Goal: Task Accomplishment & Management: Manage account settings

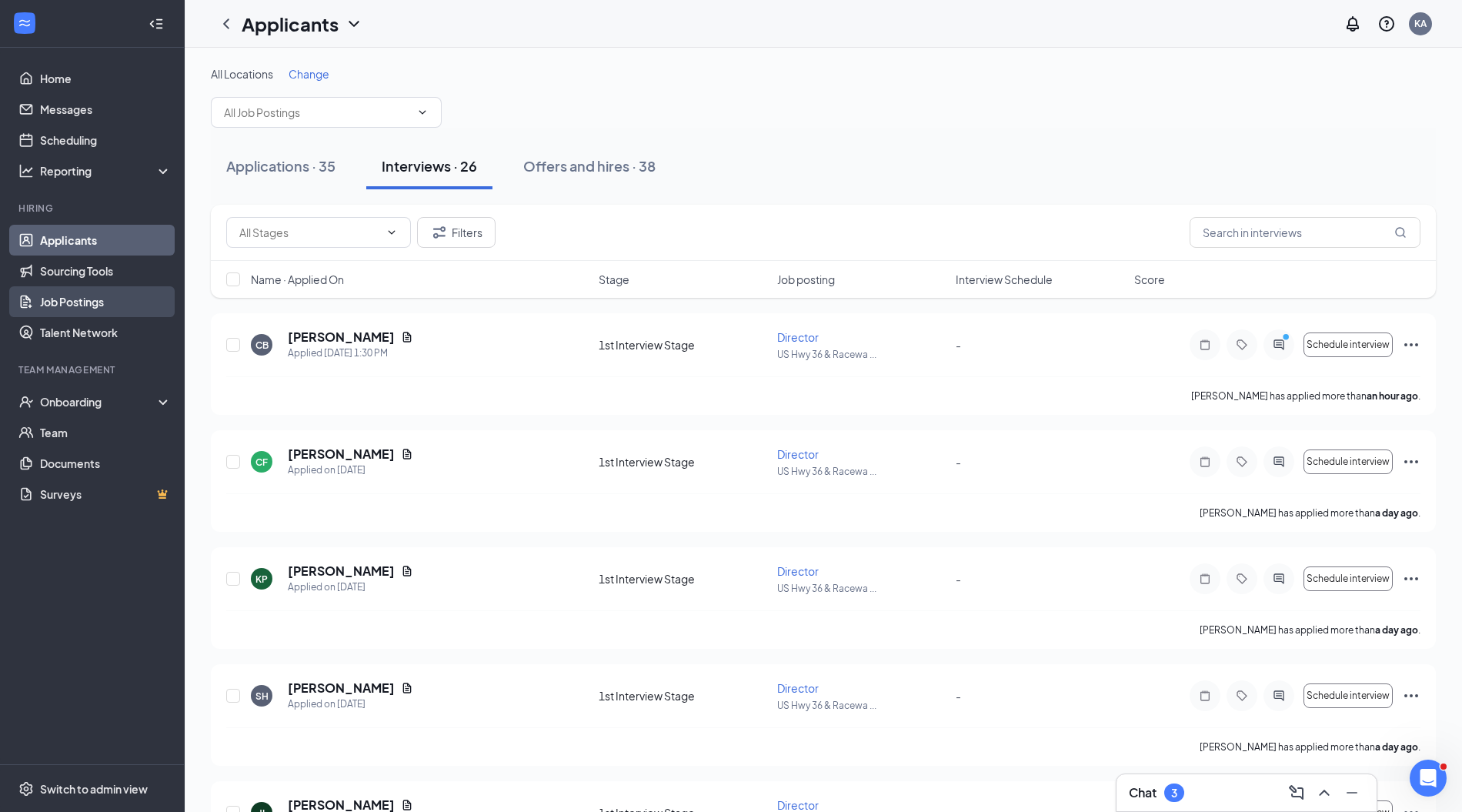
click at [80, 298] on link "Job Postings" at bounding box center [106, 302] width 132 height 31
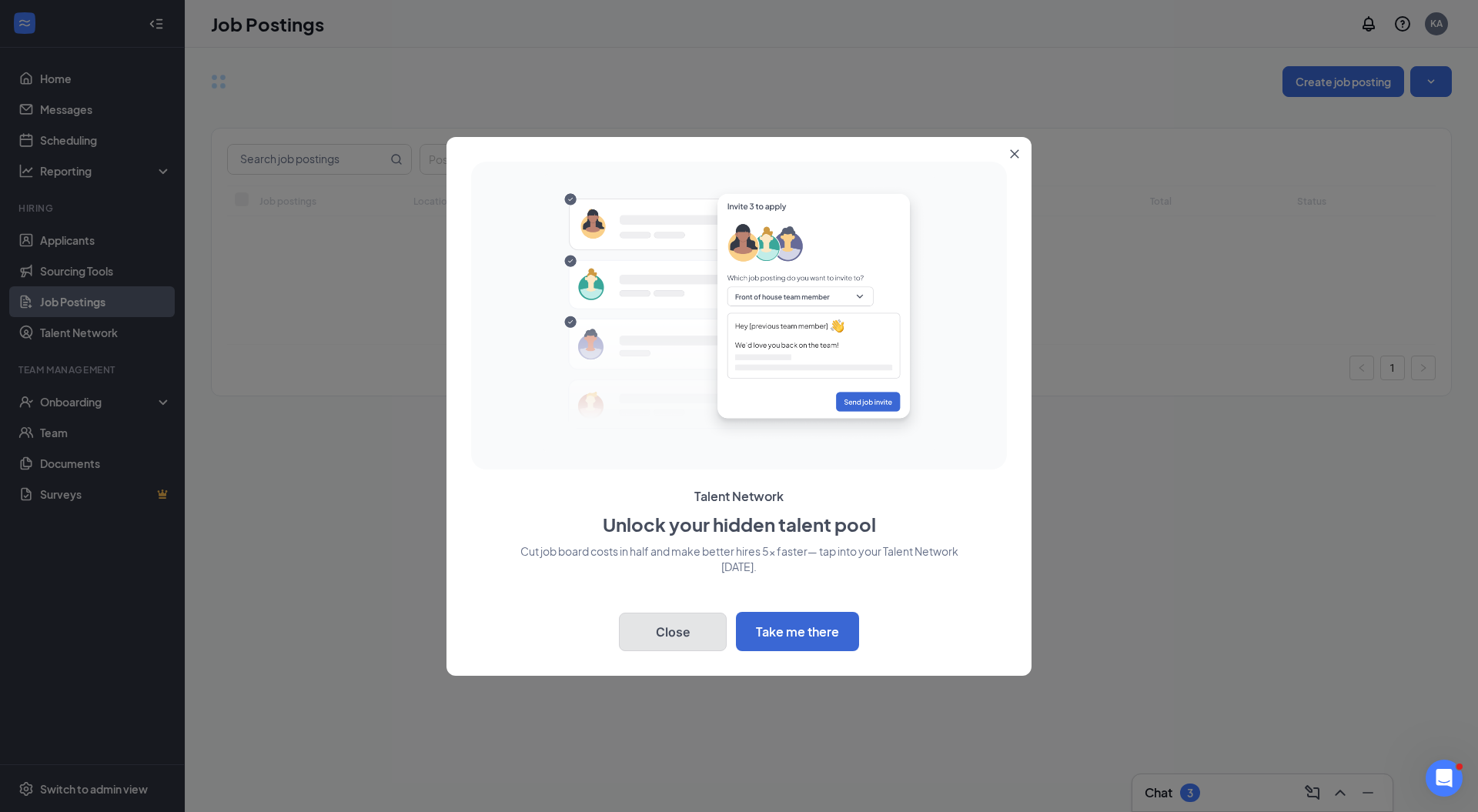
click at [673, 629] on button "Close" at bounding box center [673, 632] width 108 height 38
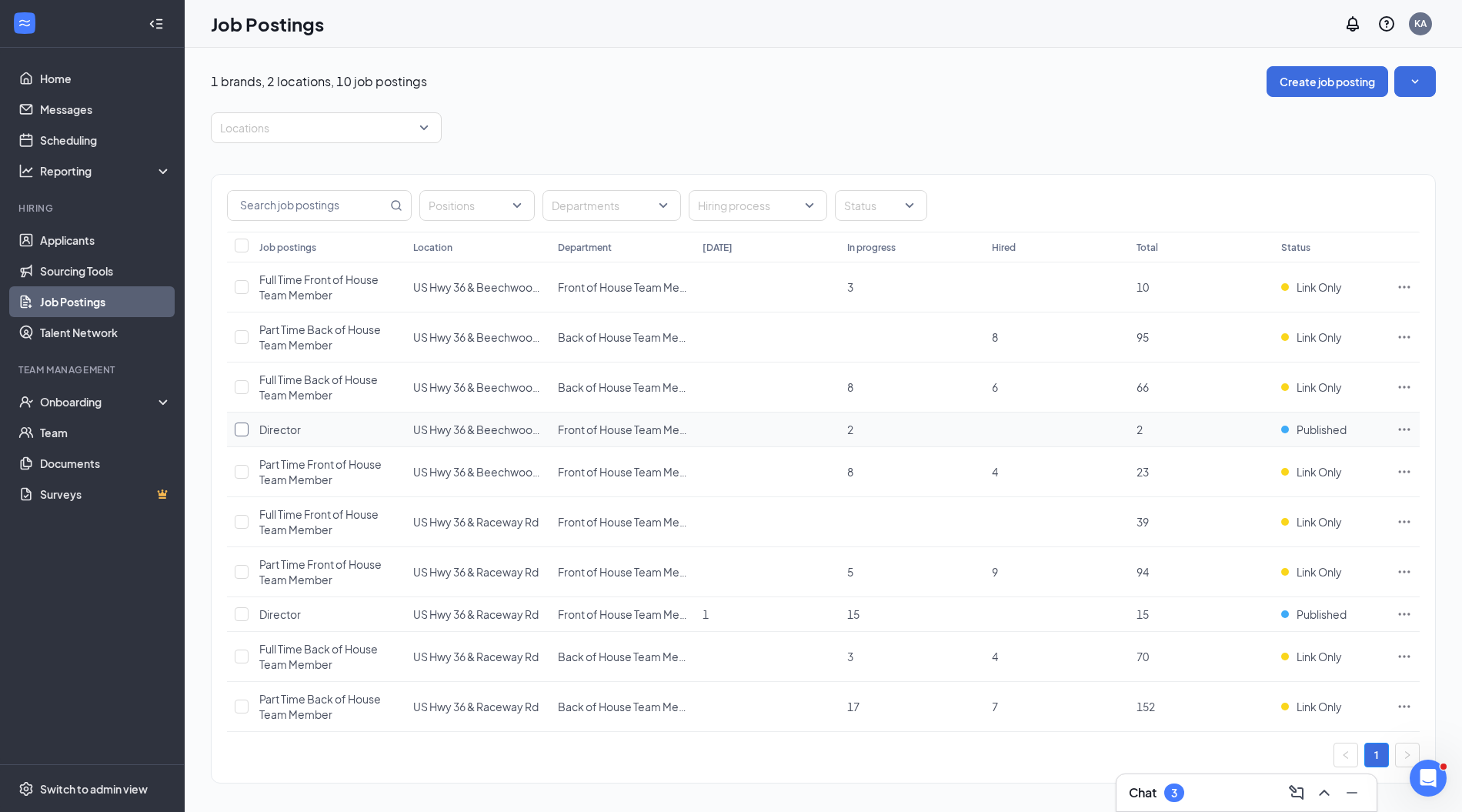
click at [243, 429] on input "checkbox" at bounding box center [241, 429] width 14 height 14
checkbox input "true"
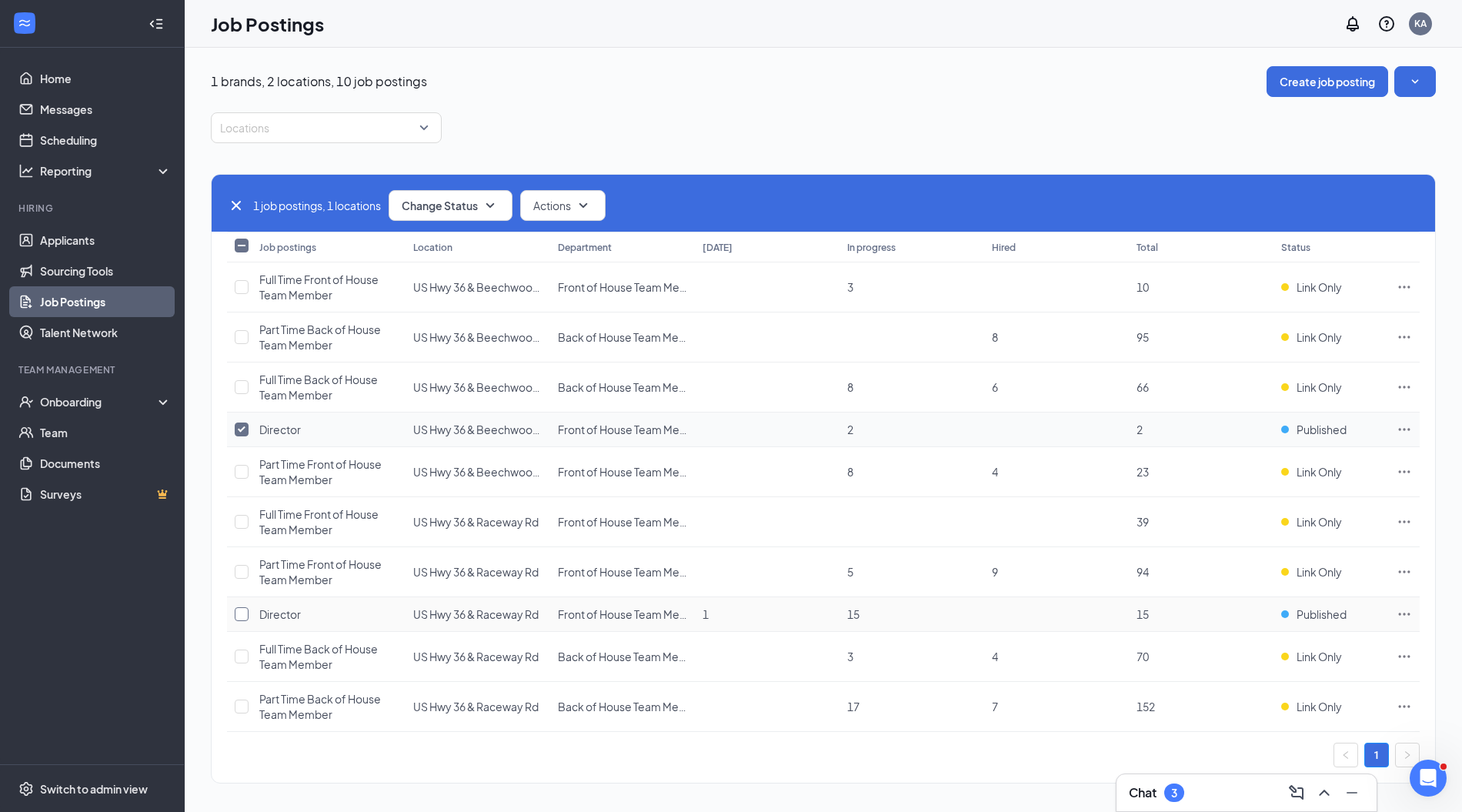
click at [240, 611] on input "checkbox" at bounding box center [241, 614] width 14 height 14
checkbox input "true"
click at [468, 195] on button "Change Status" at bounding box center [450, 206] width 124 height 31
click at [437, 312] on span "Link only" at bounding box center [427, 314] width 43 height 17
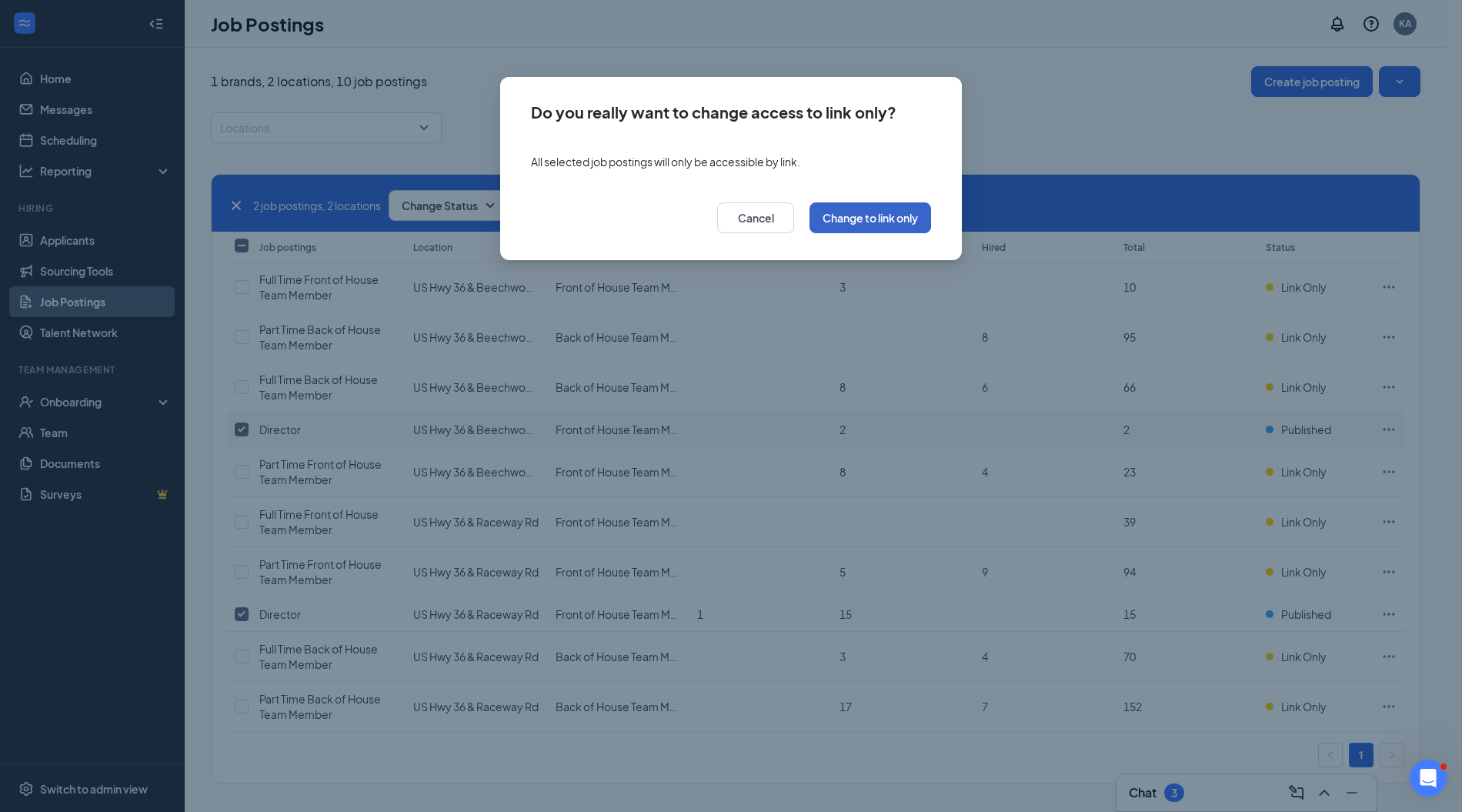
click at [884, 227] on button "Change to link only" at bounding box center [871, 217] width 122 height 31
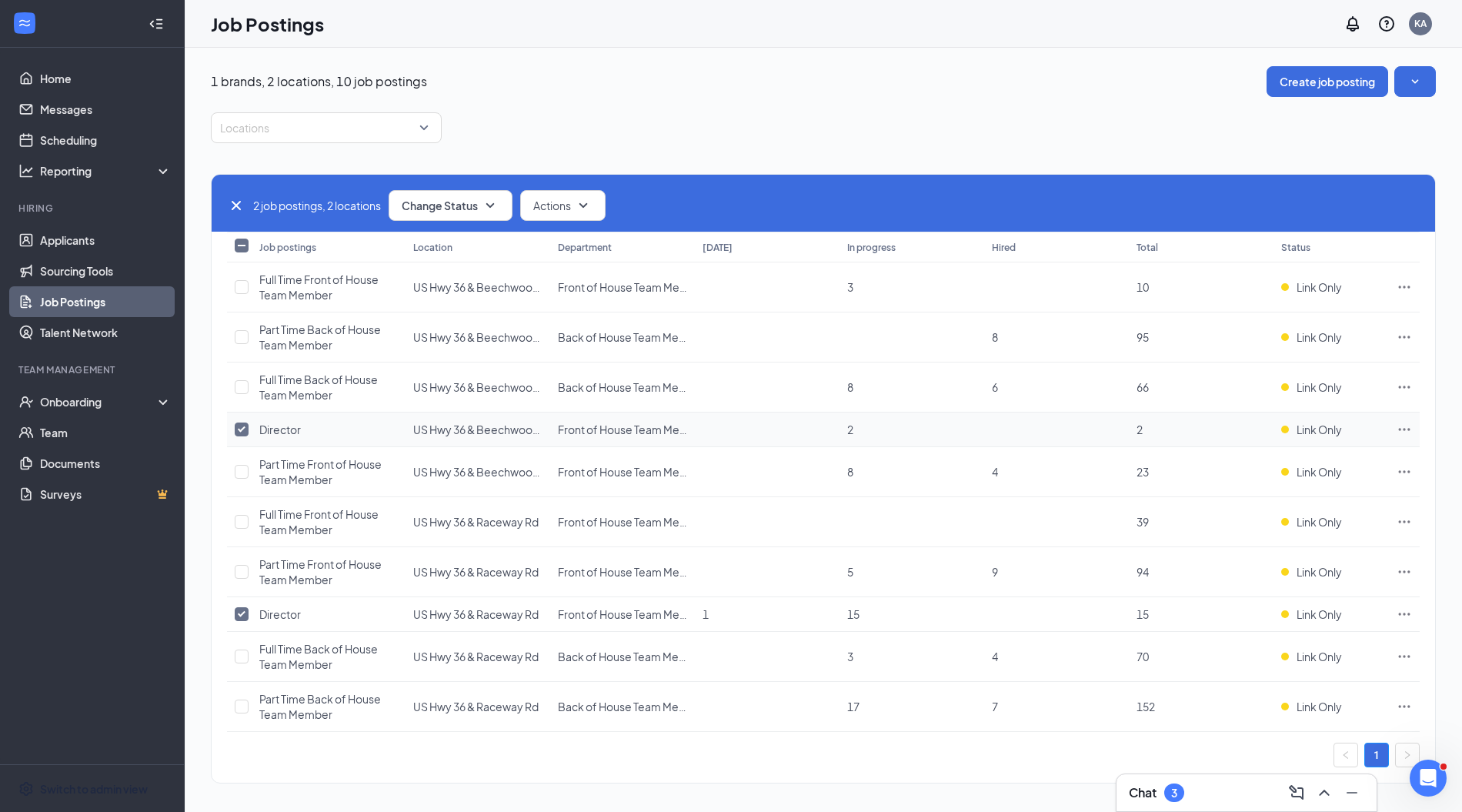
click at [99, 781] on div "Switch to admin view" at bounding box center [94, 789] width 108 height 15
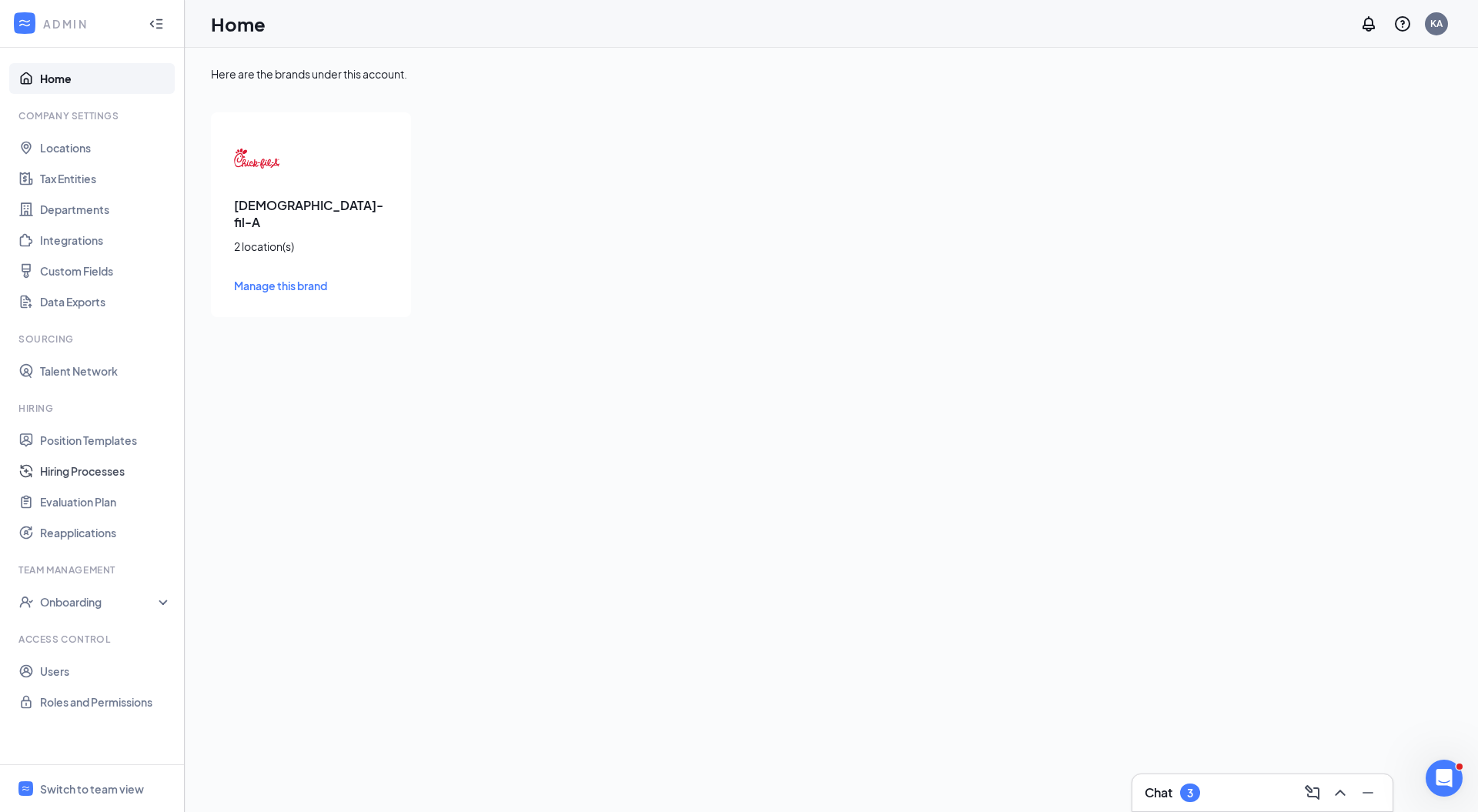
click at [115, 464] on link "Hiring Processes" at bounding box center [106, 470] width 132 height 31
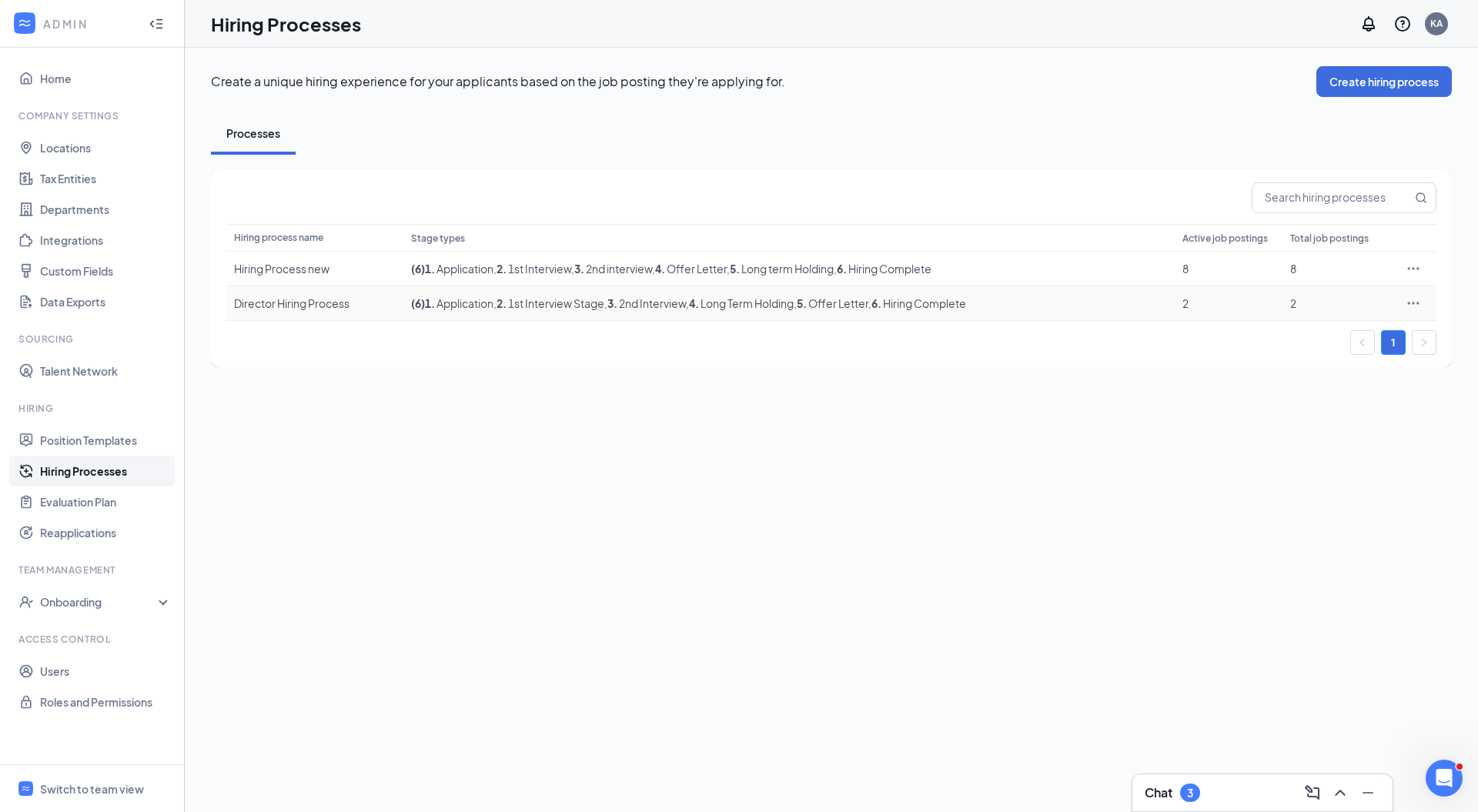
click at [1413, 300] on icon "Ellipses" at bounding box center [1413, 303] width 15 height 15
click at [1313, 331] on span "Edit" at bounding box center [1342, 334] width 132 height 17
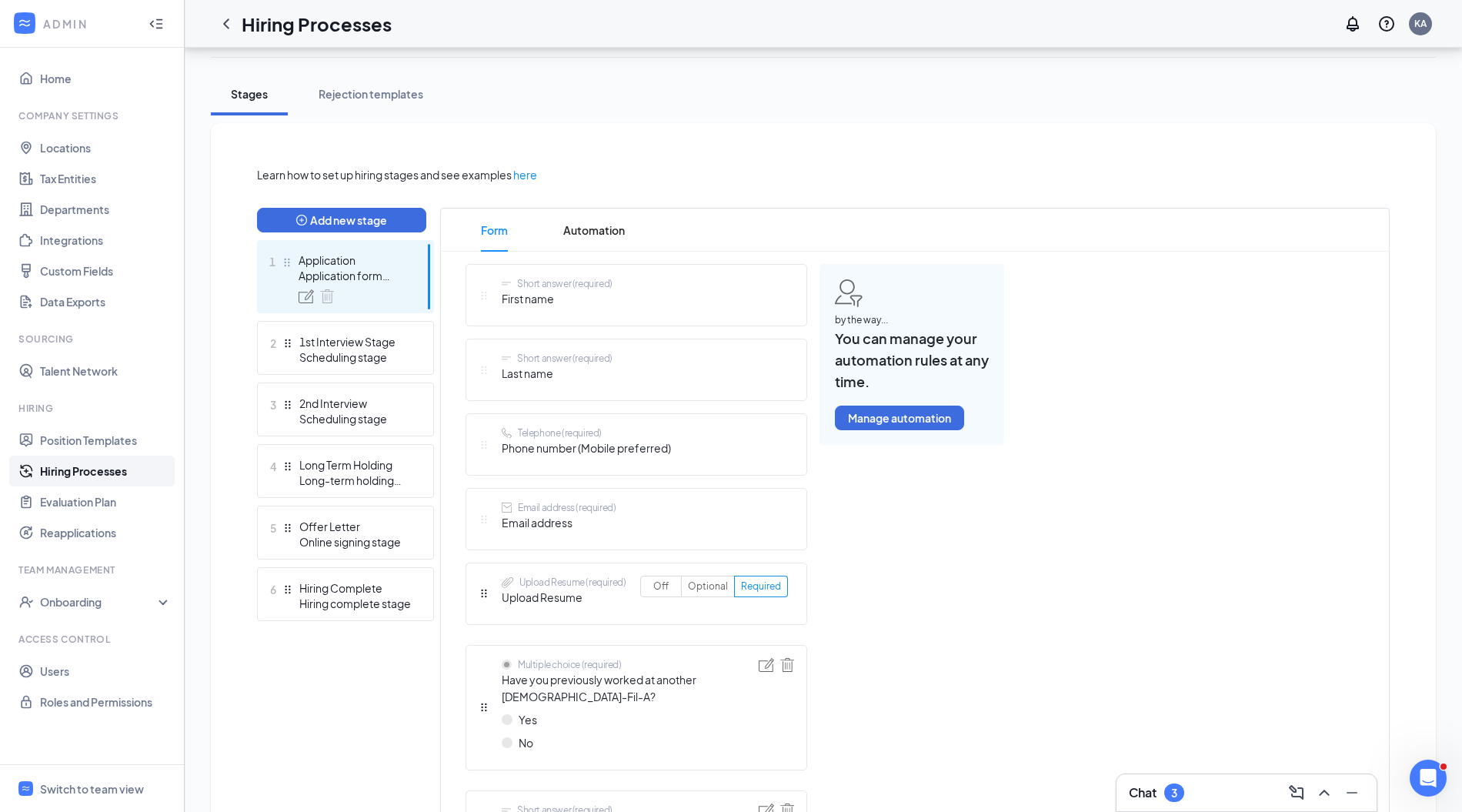
scroll to position [253, 0]
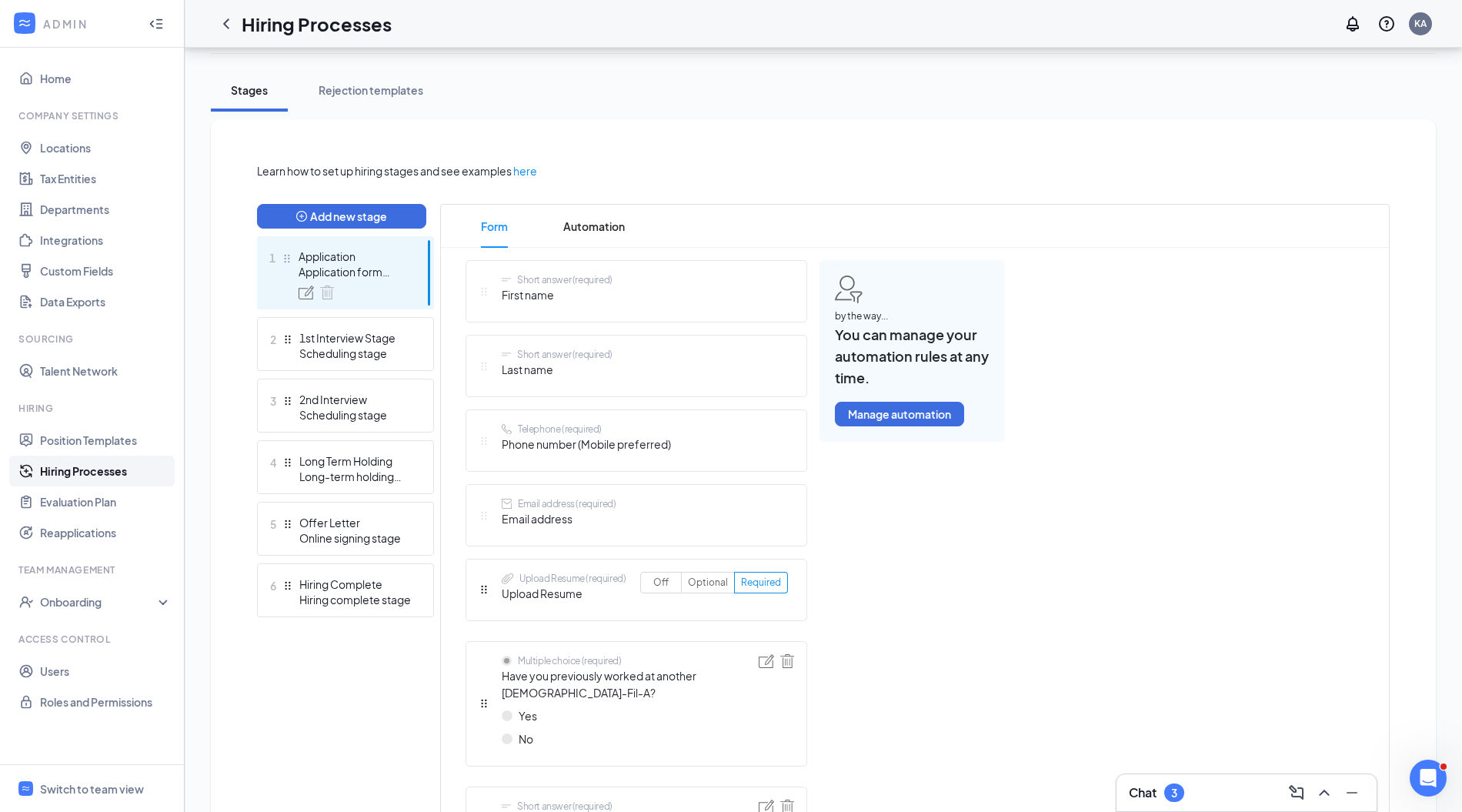
click at [355, 331] on div "1st Interview Stage" at bounding box center [355, 337] width 112 height 15
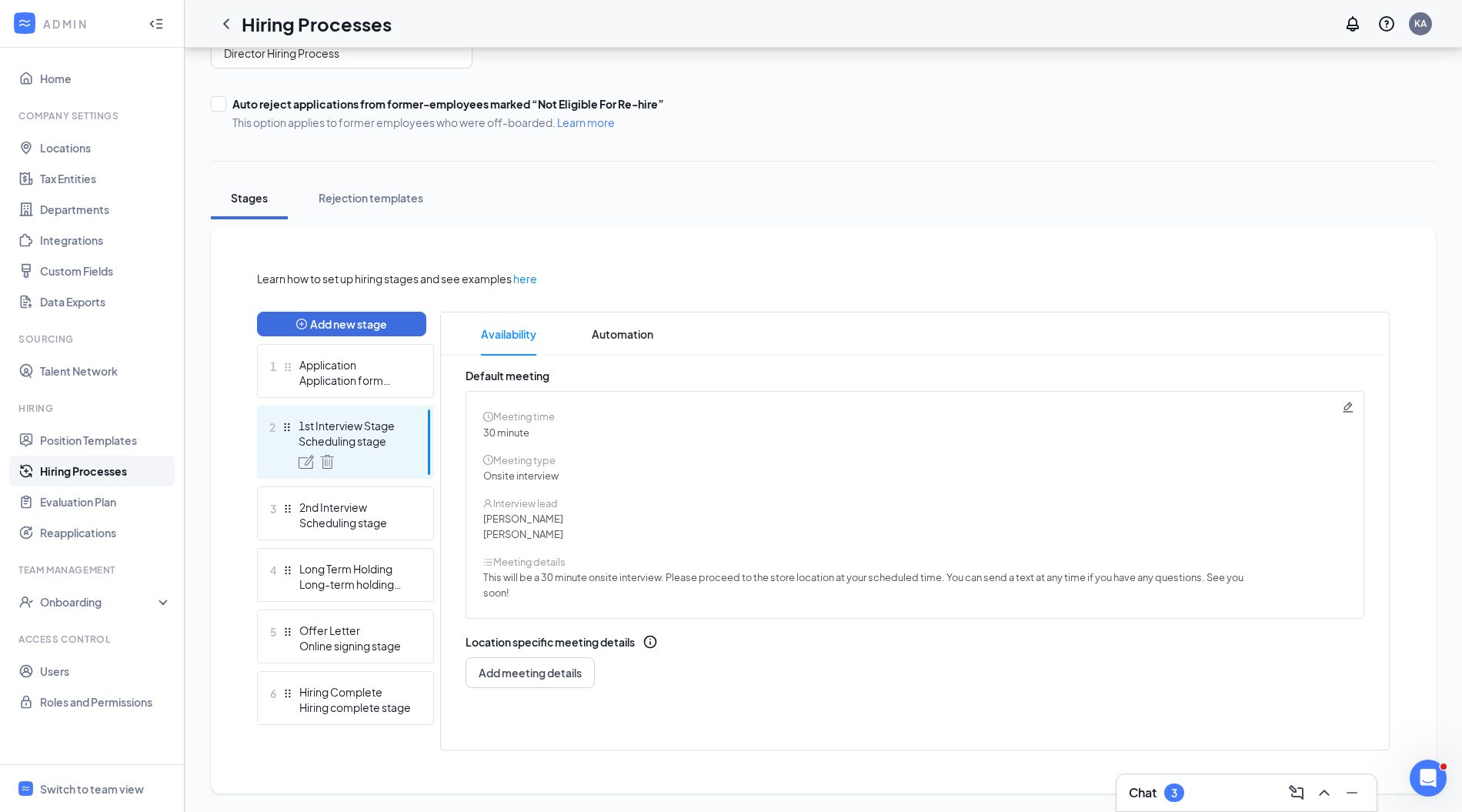
scroll to position [145, 0]
click at [368, 358] on div "Application" at bounding box center [355, 365] width 112 height 15
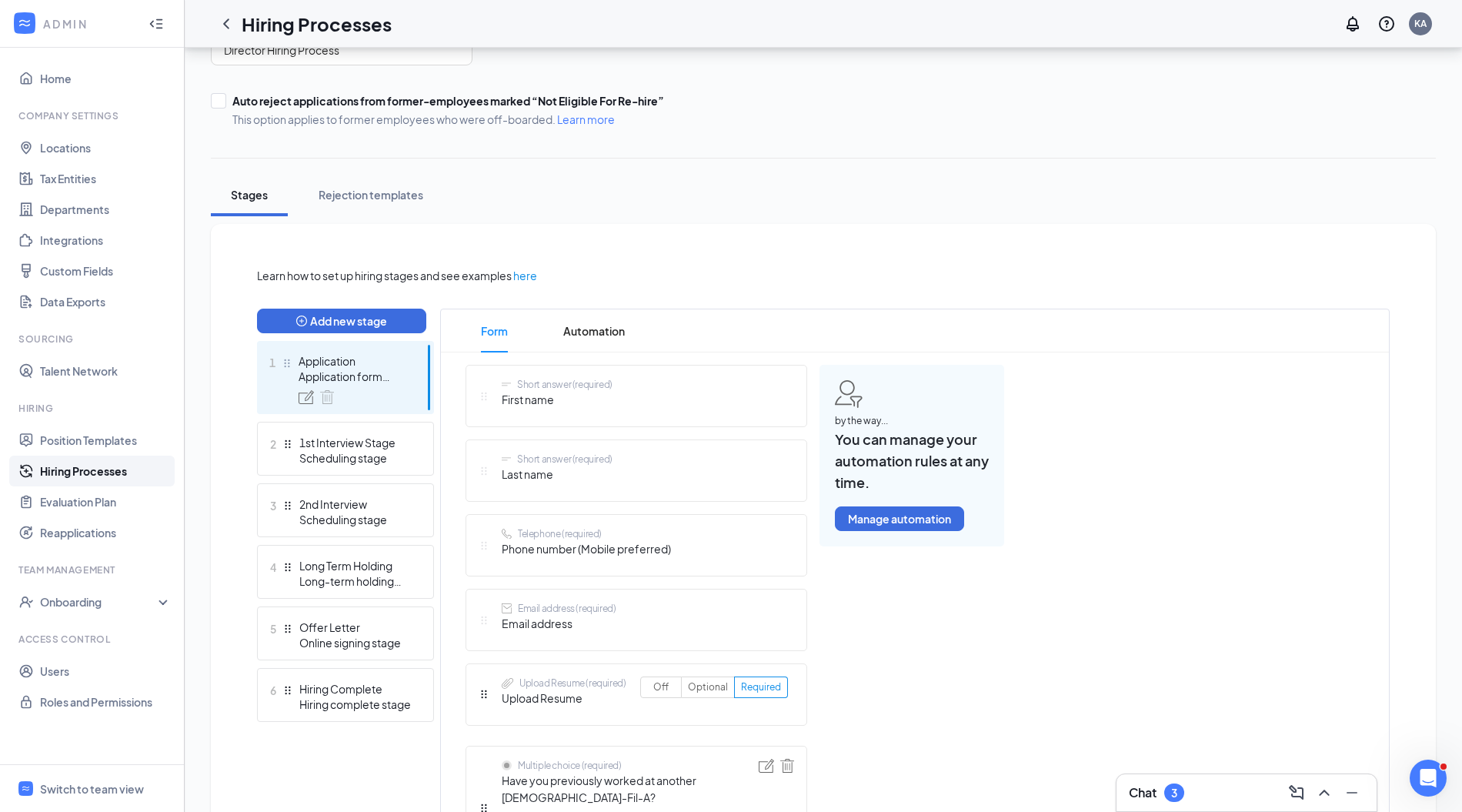
scroll to position [151, 0]
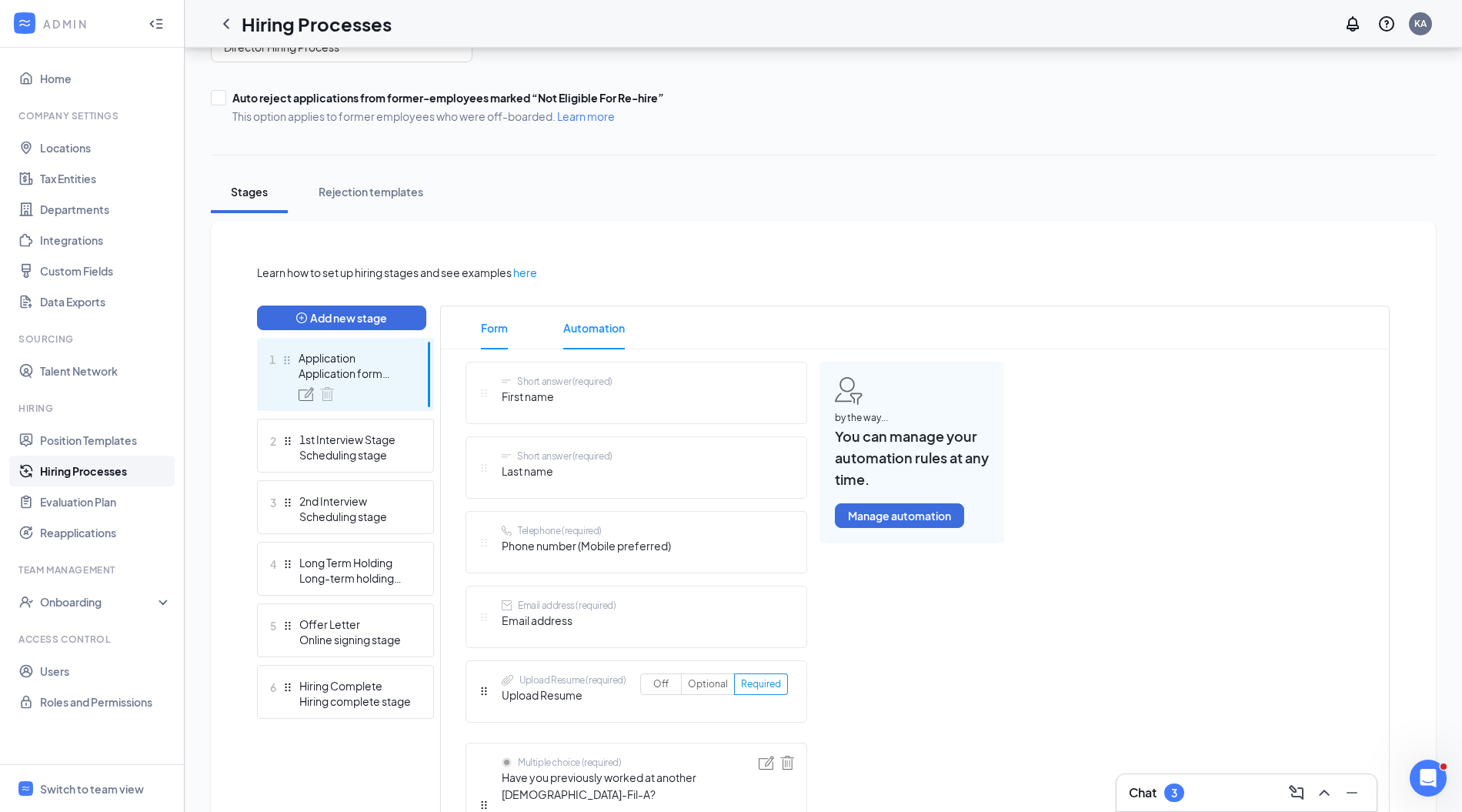
click at [589, 327] on span "Automation" at bounding box center [594, 328] width 62 height 43
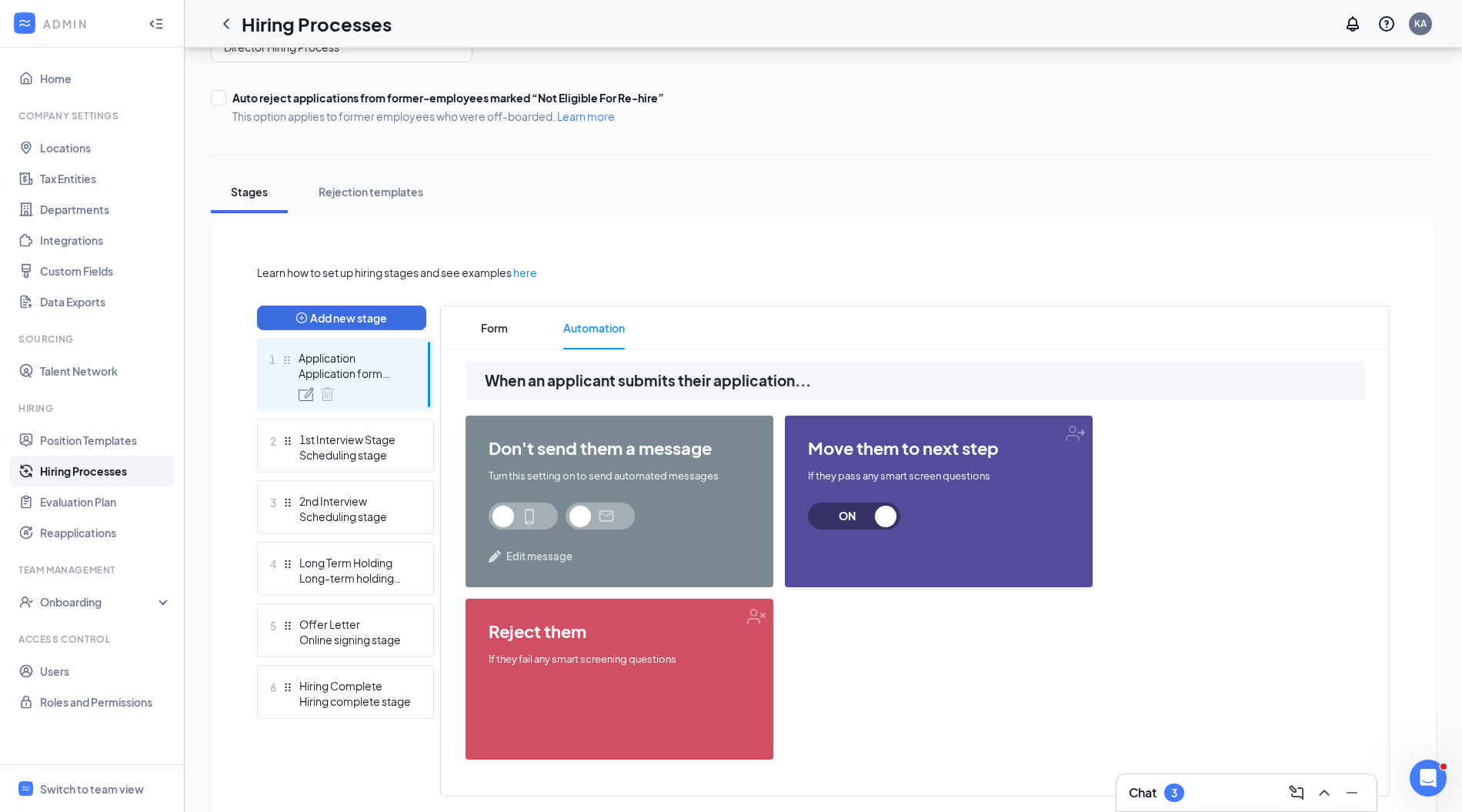
scroll to position [197, 0]
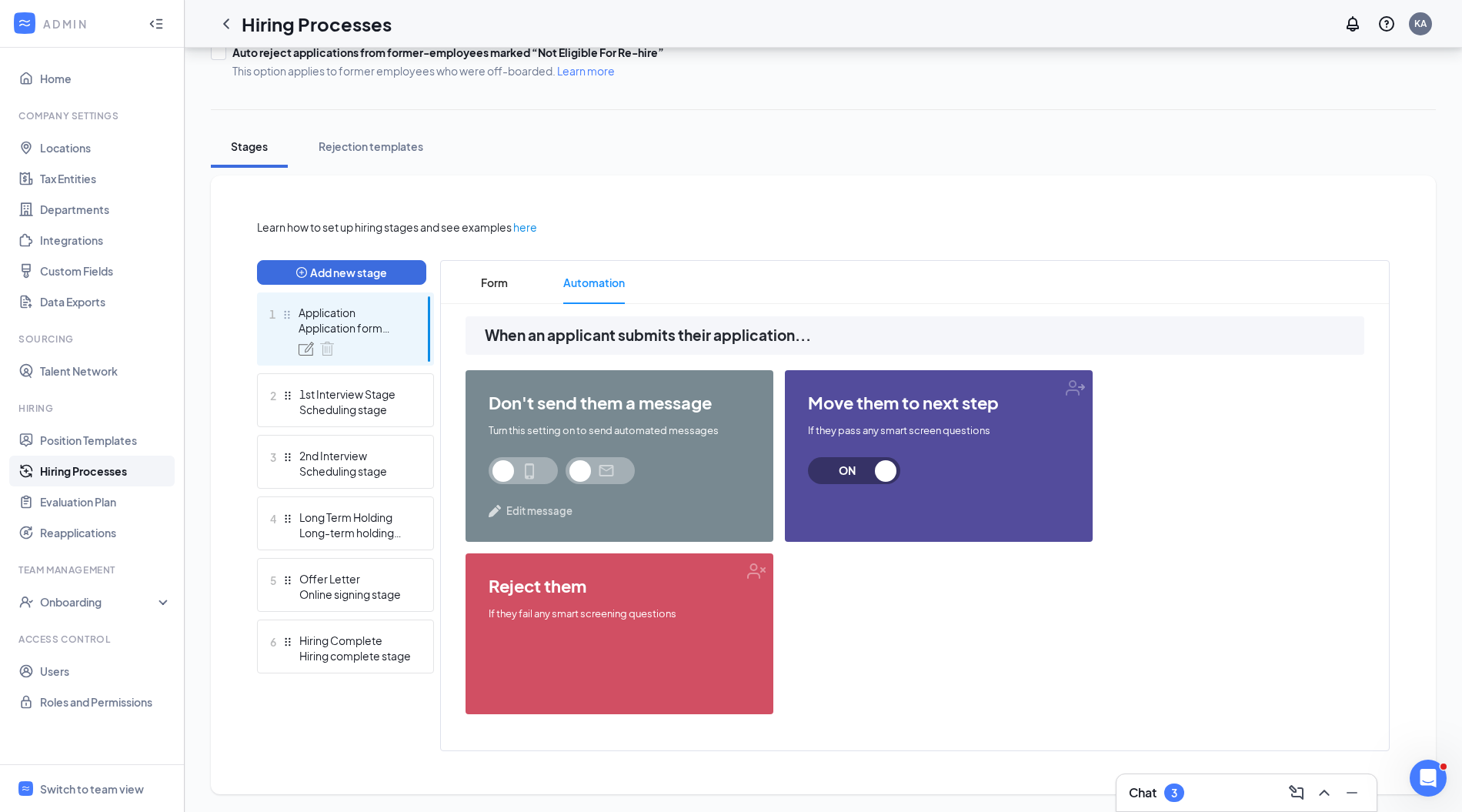
click at [532, 470] on span at bounding box center [523, 470] width 69 height 27
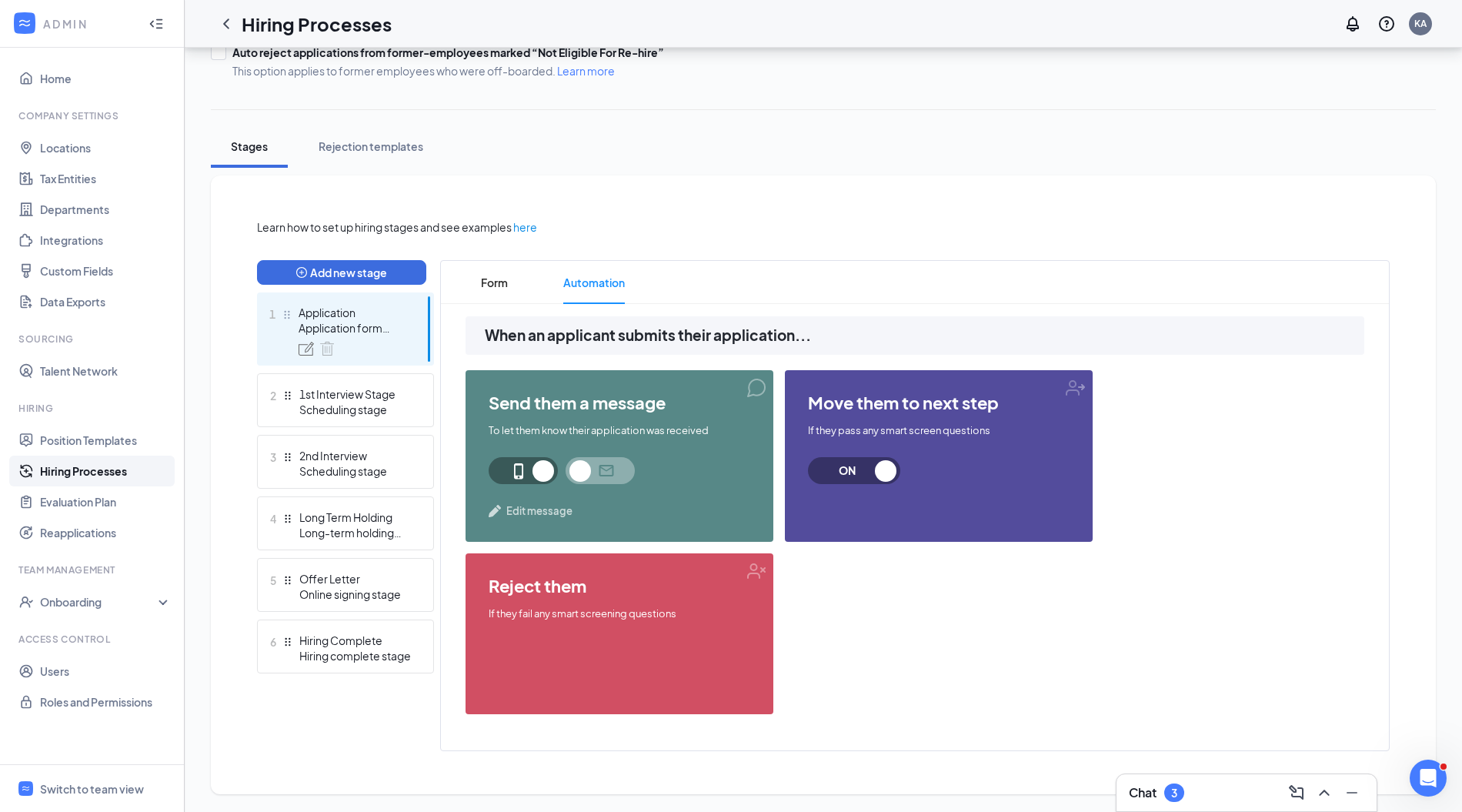
click at [618, 471] on span at bounding box center [600, 470] width 69 height 27
click at [842, 477] on span "ON" at bounding box center [847, 470] width 68 height 27
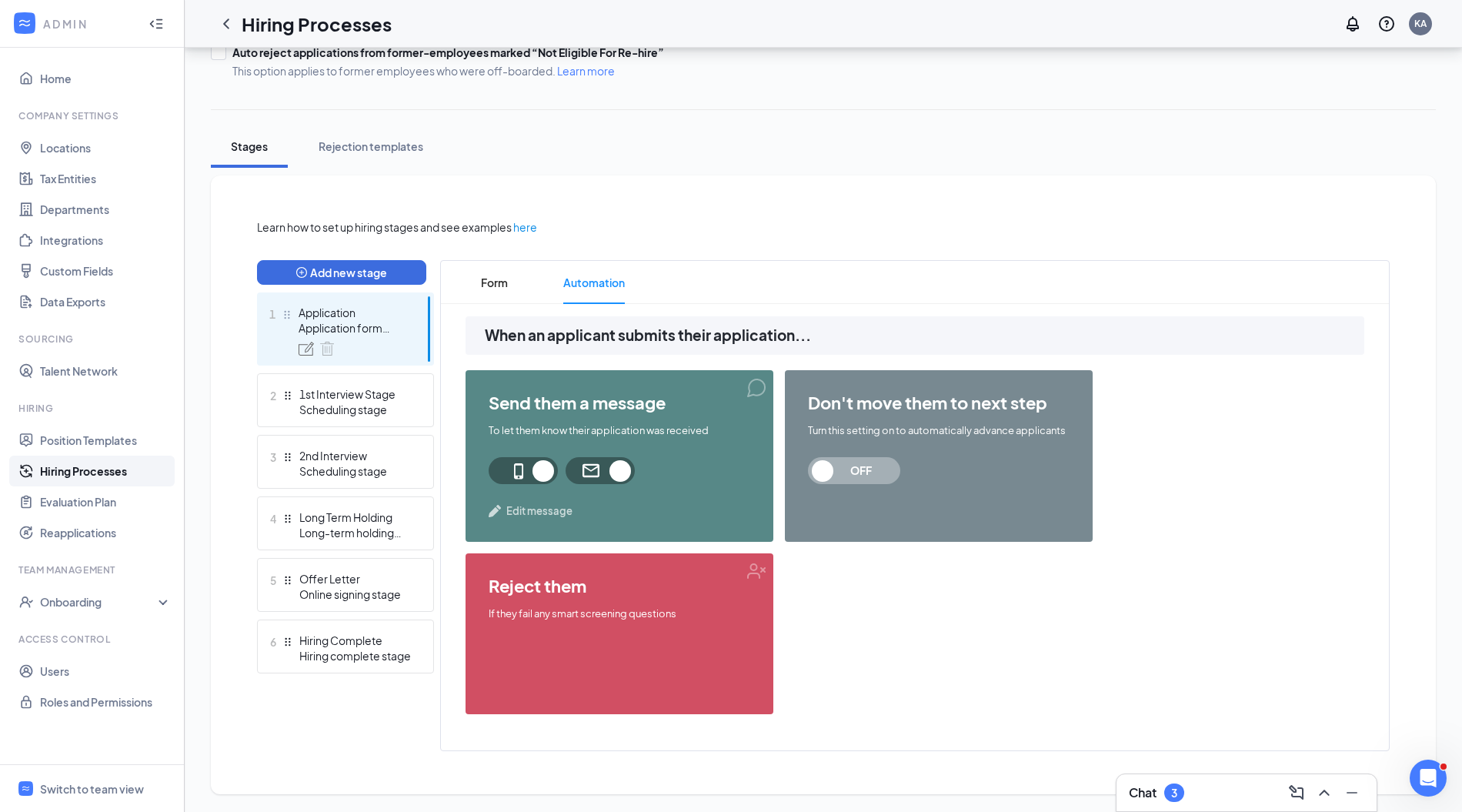
click at [531, 510] on span "Edit message" at bounding box center [539, 510] width 66 height 15
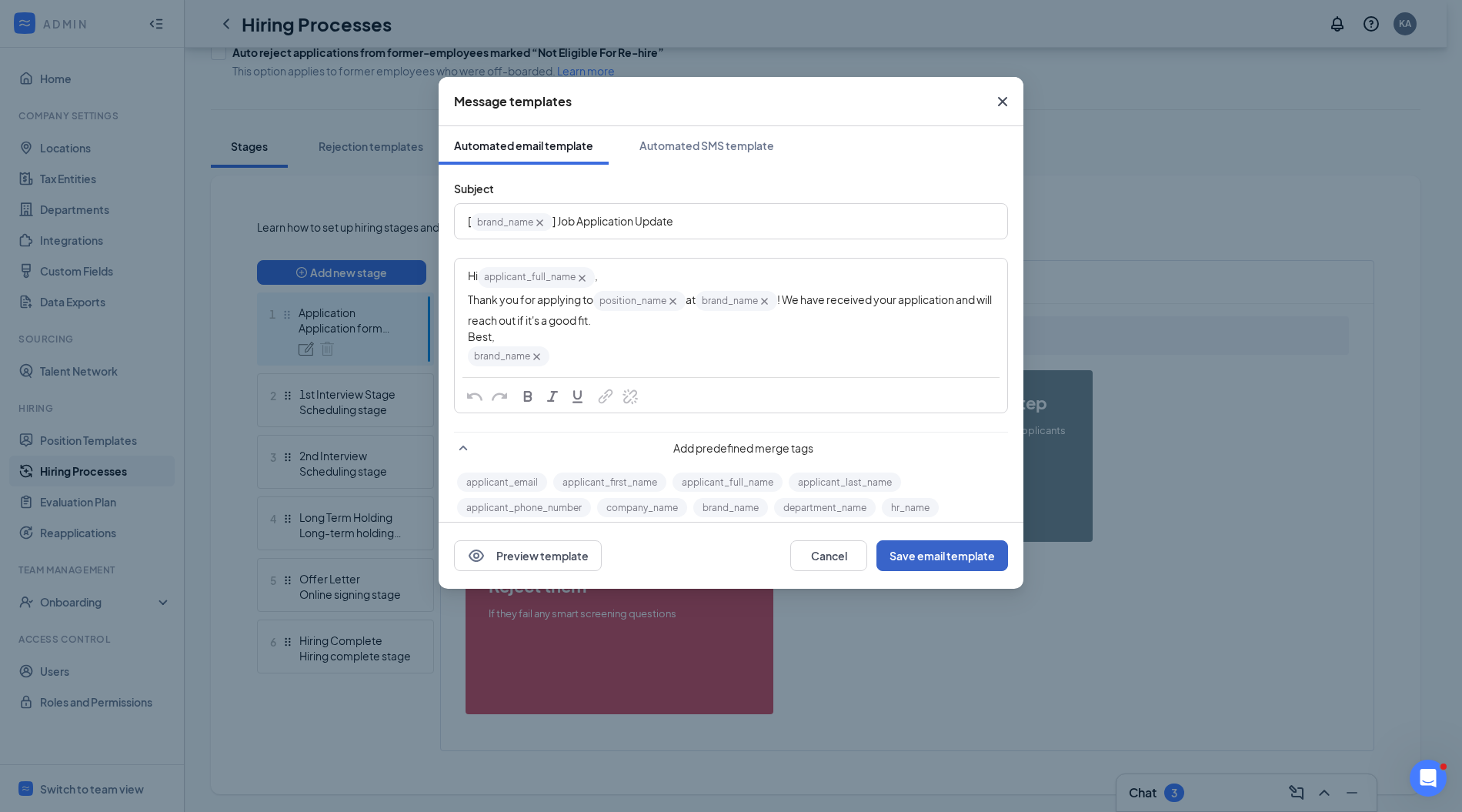
click at [938, 553] on button "Save email template" at bounding box center [942, 556] width 132 height 31
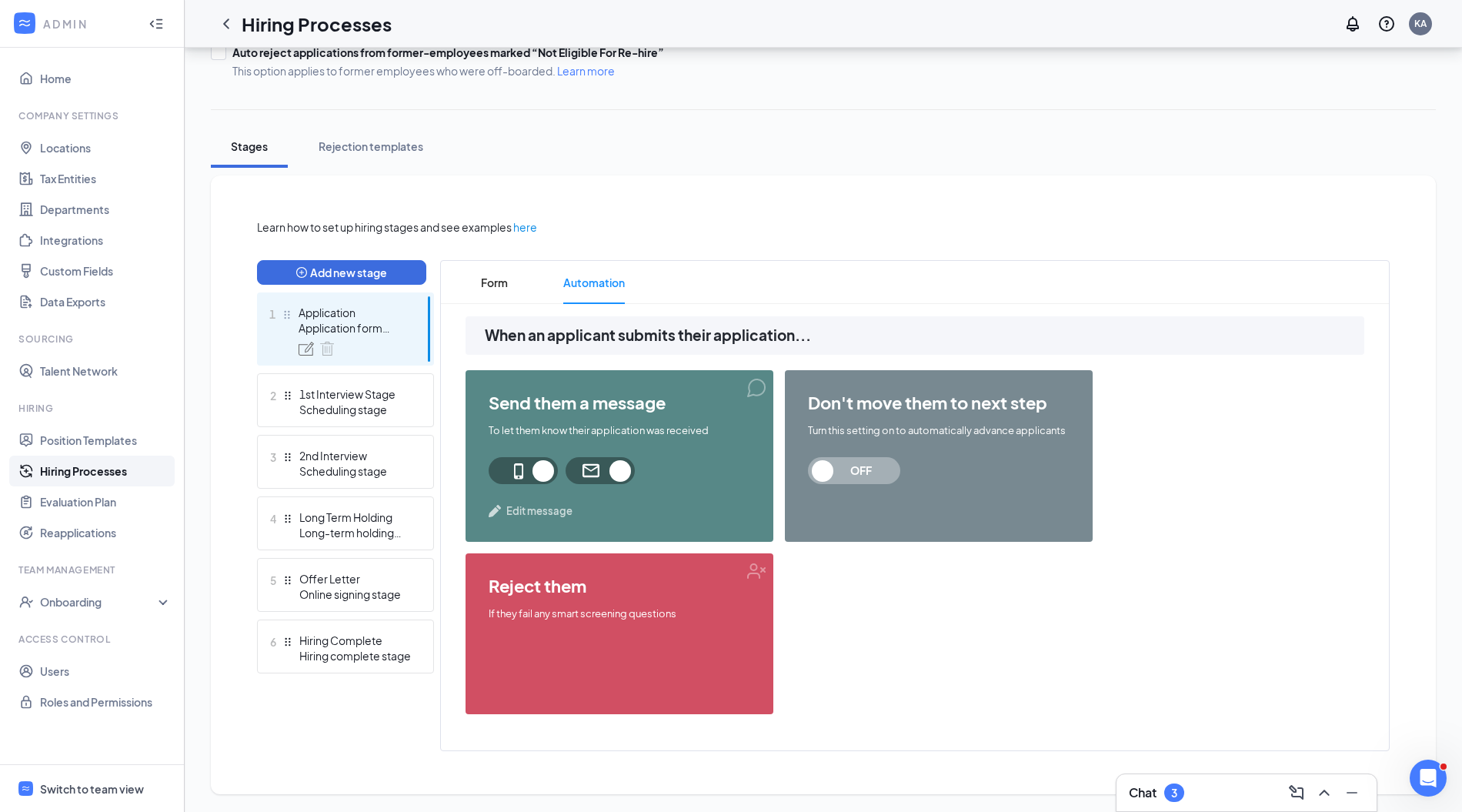
click at [109, 782] on div "Switch to team view" at bounding box center [92, 789] width 104 height 15
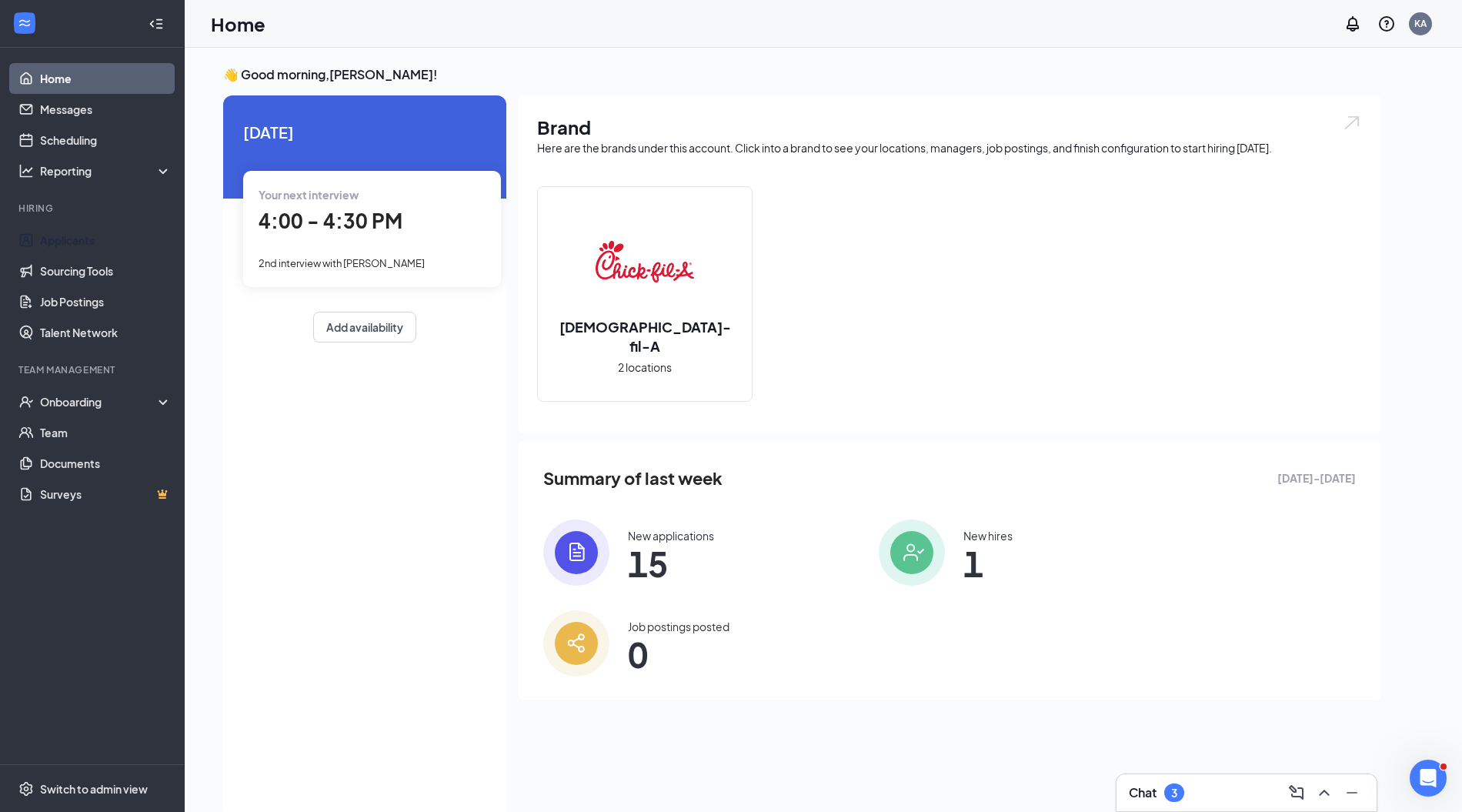
click at [99, 240] on link "Applicants" at bounding box center [106, 240] width 132 height 31
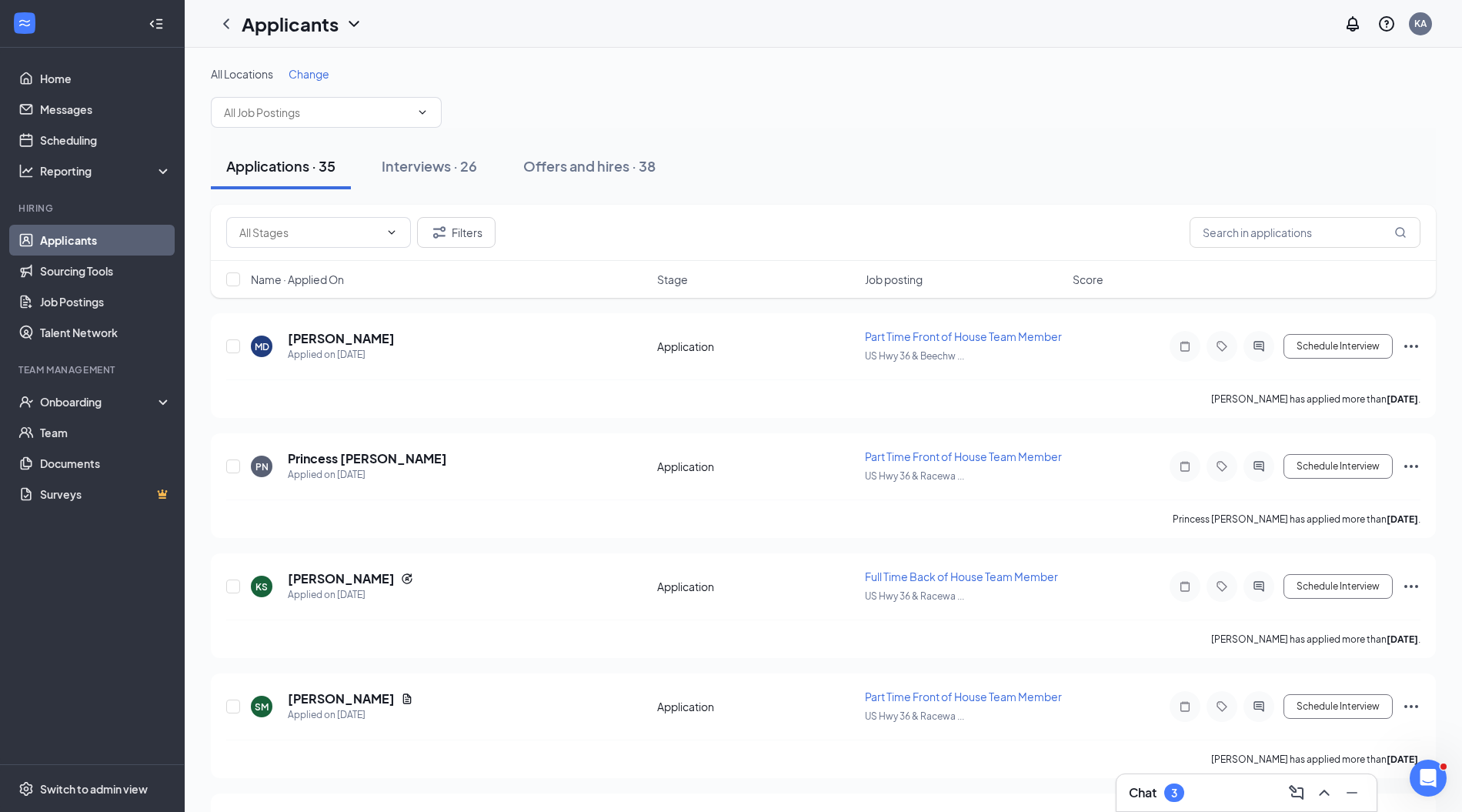
click at [1185, 798] on div "Chat 3" at bounding box center [1156, 793] width 55 height 18
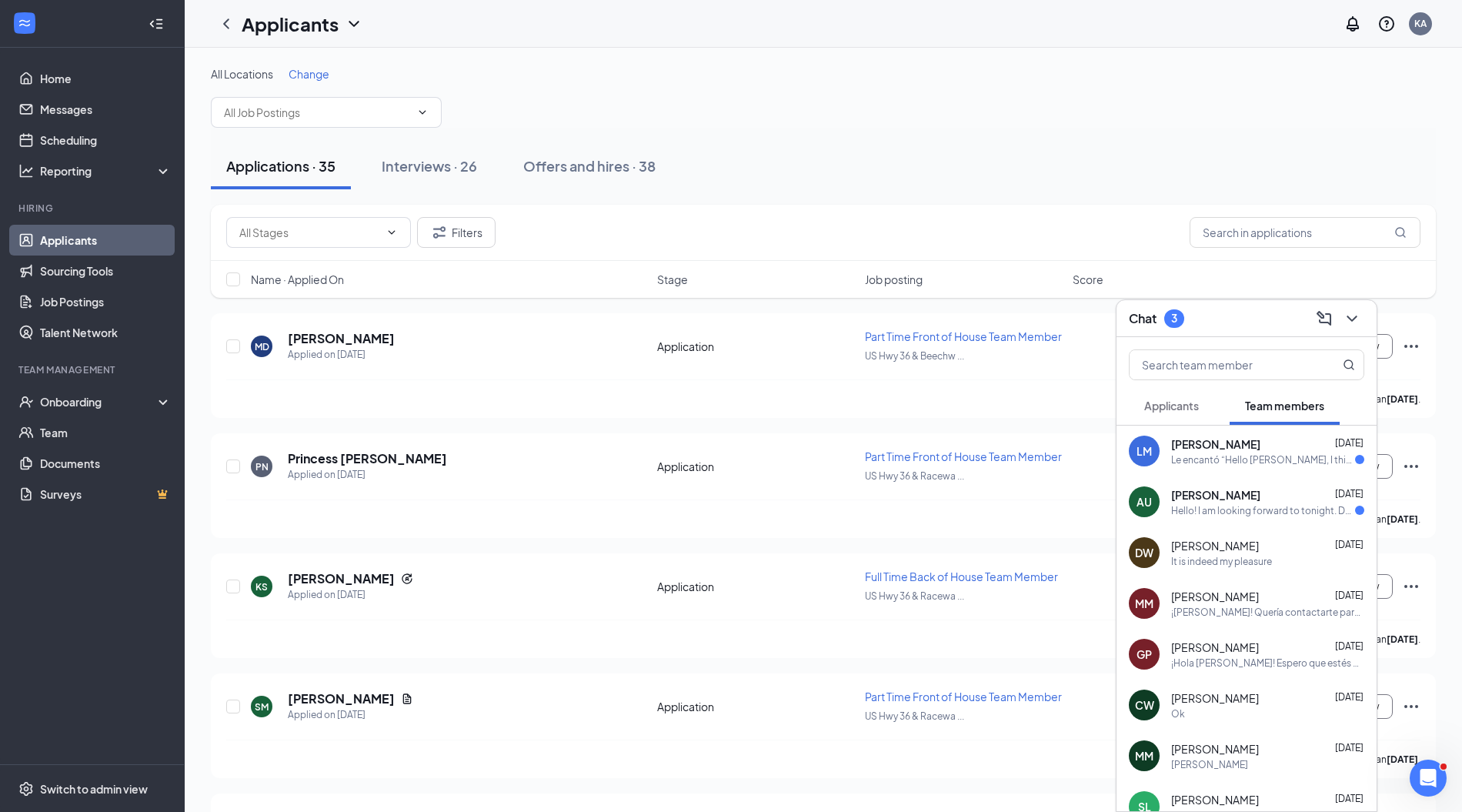
click at [1246, 454] on div "Le encantó “Hello [PERSON_NAME], I think there was a miscommunication and I apo…" at bounding box center [1263, 460] width 184 height 13
click at [1236, 503] on div "[PERSON_NAME] [DATE] Hello! I am looking forward to tonight. Do I wear my unifo…" at bounding box center [1267, 502] width 193 height 30
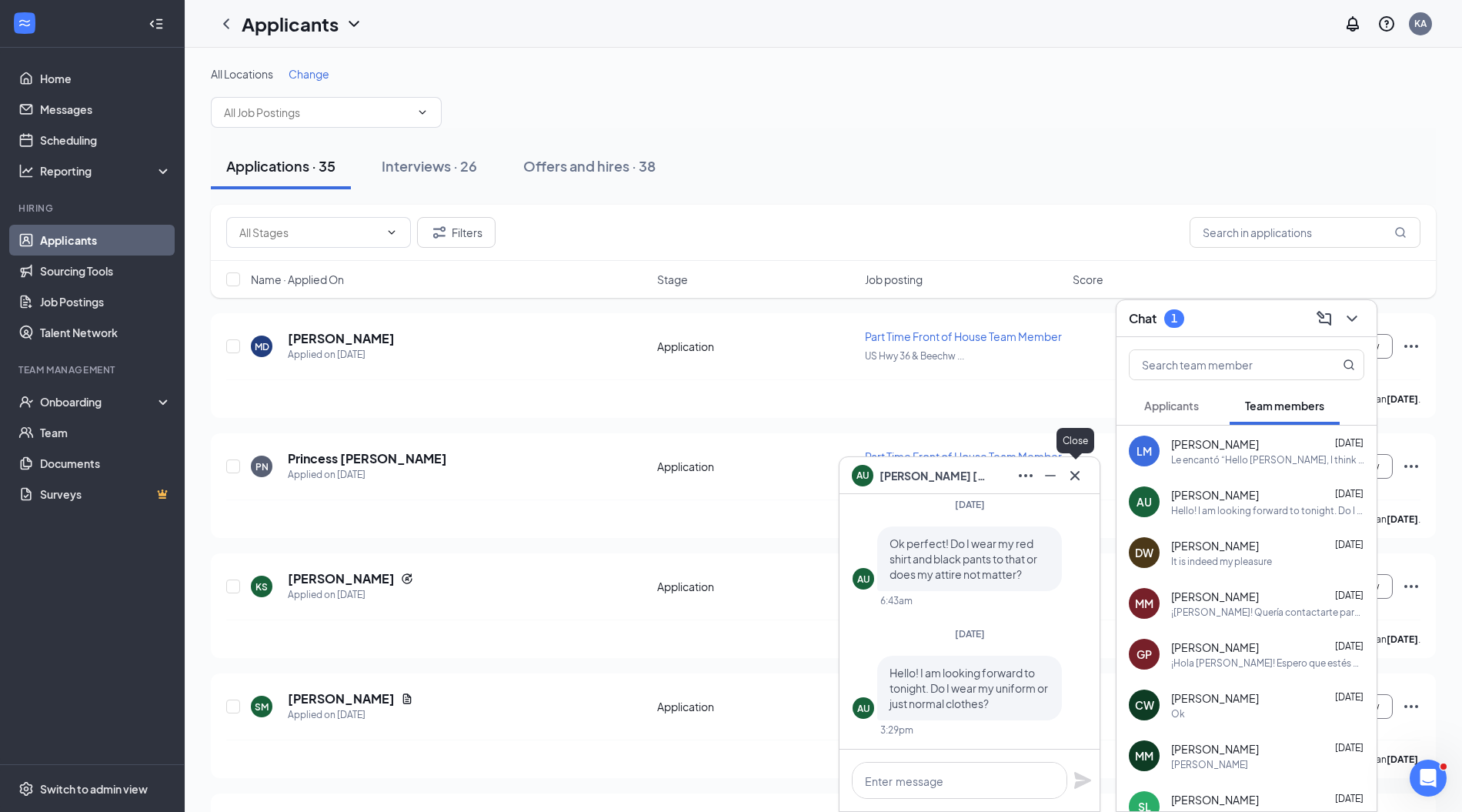
click at [1078, 475] on icon "Cross" at bounding box center [1075, 475] width 18 height 18
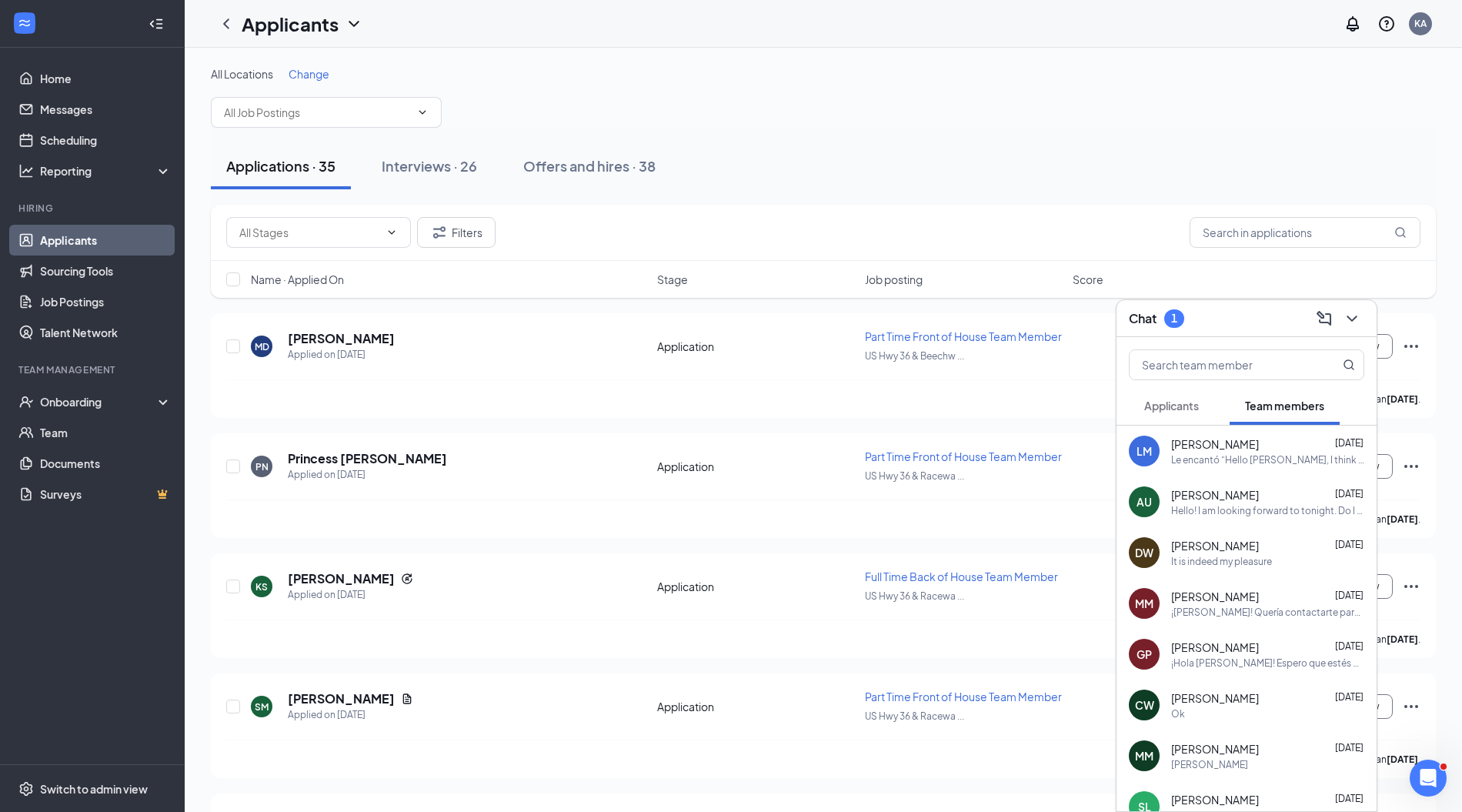
click at [1170, 408] on span "Applicants" at bounding box center [1171, 405] width 54 height 14
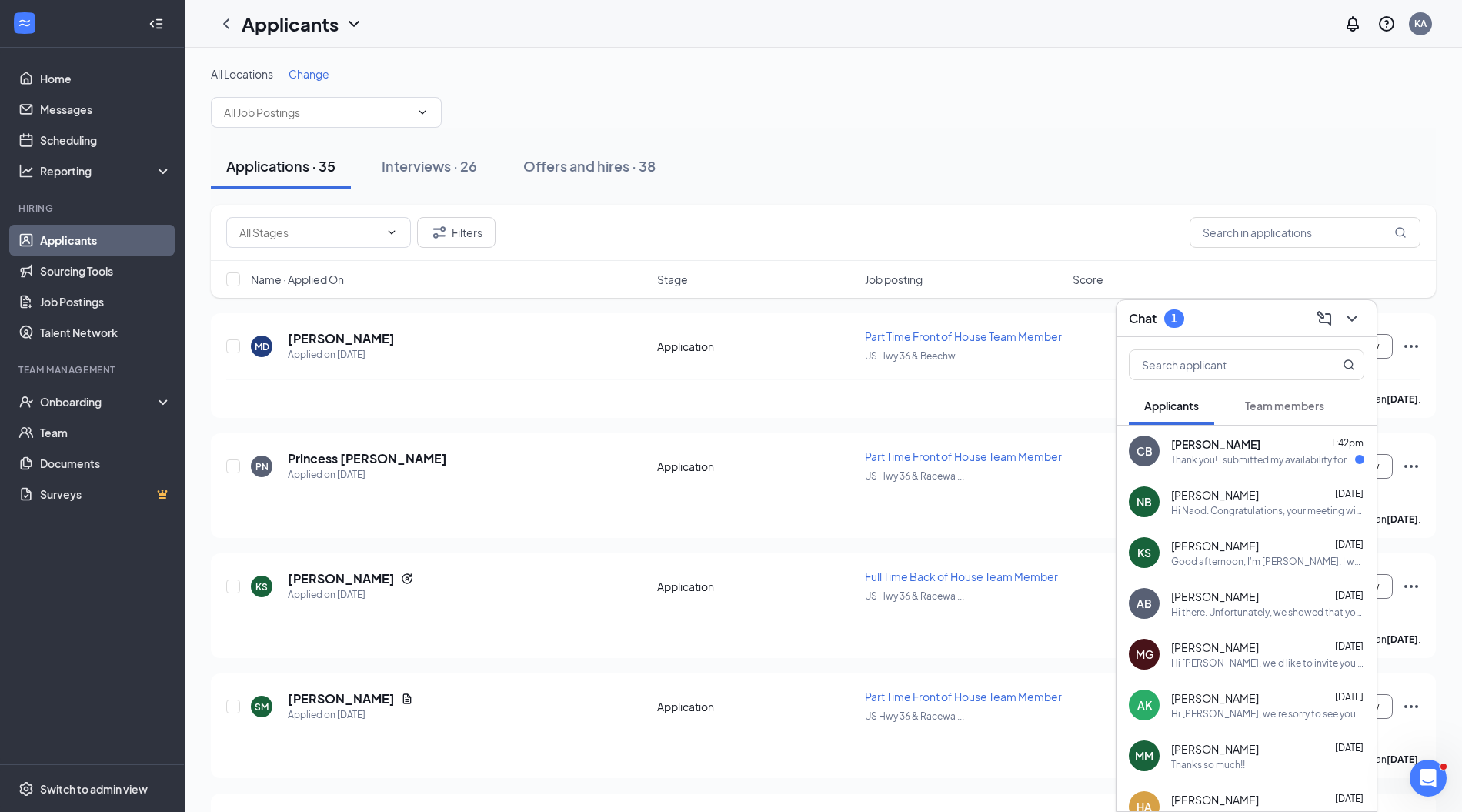
click at [1230, 448] on span "Christy Baumgartner" at bounding box center [1216, 444] width 89 height 15
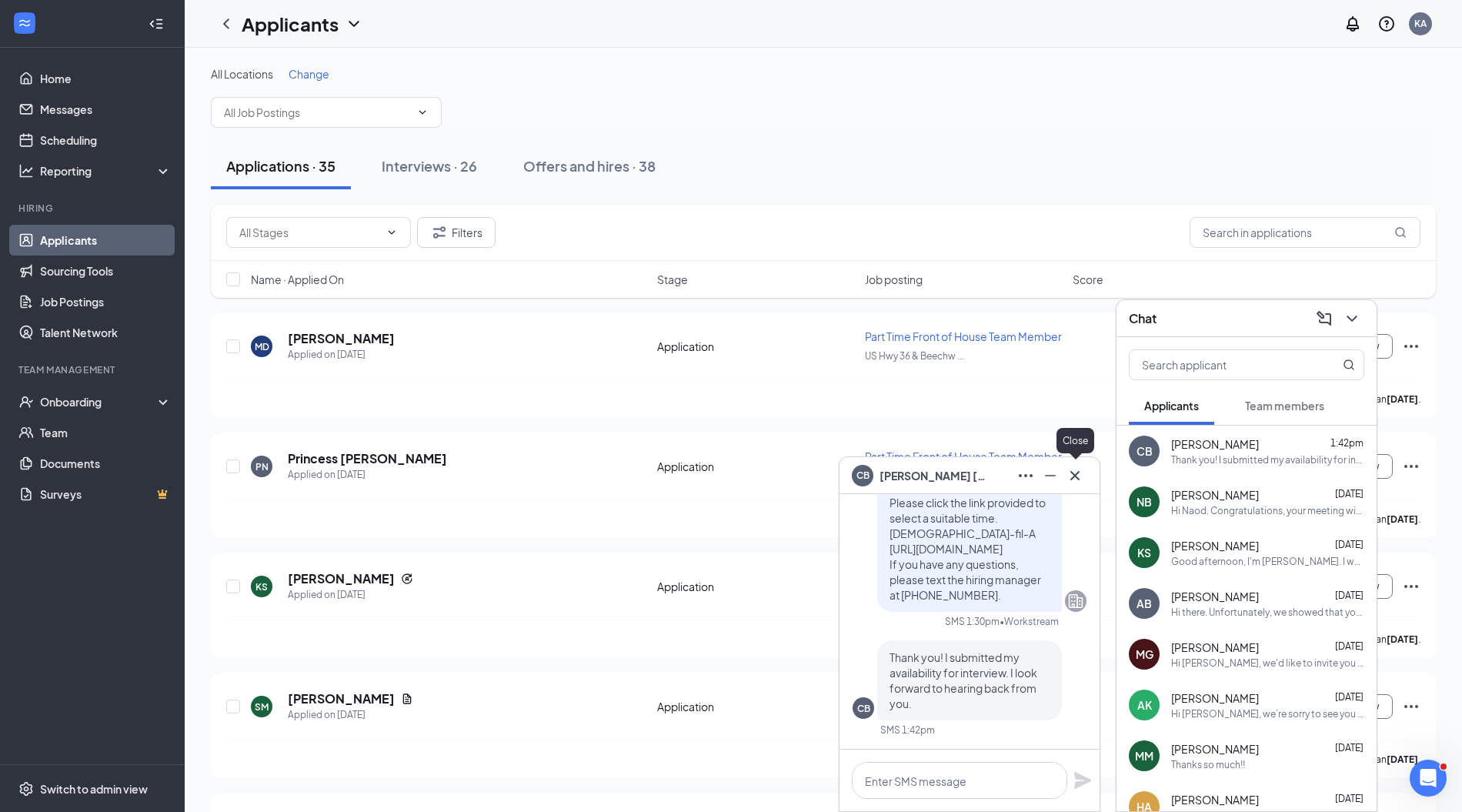
click at [1087, 468] on button at bounding box center [1074, 475] width 24 height 24
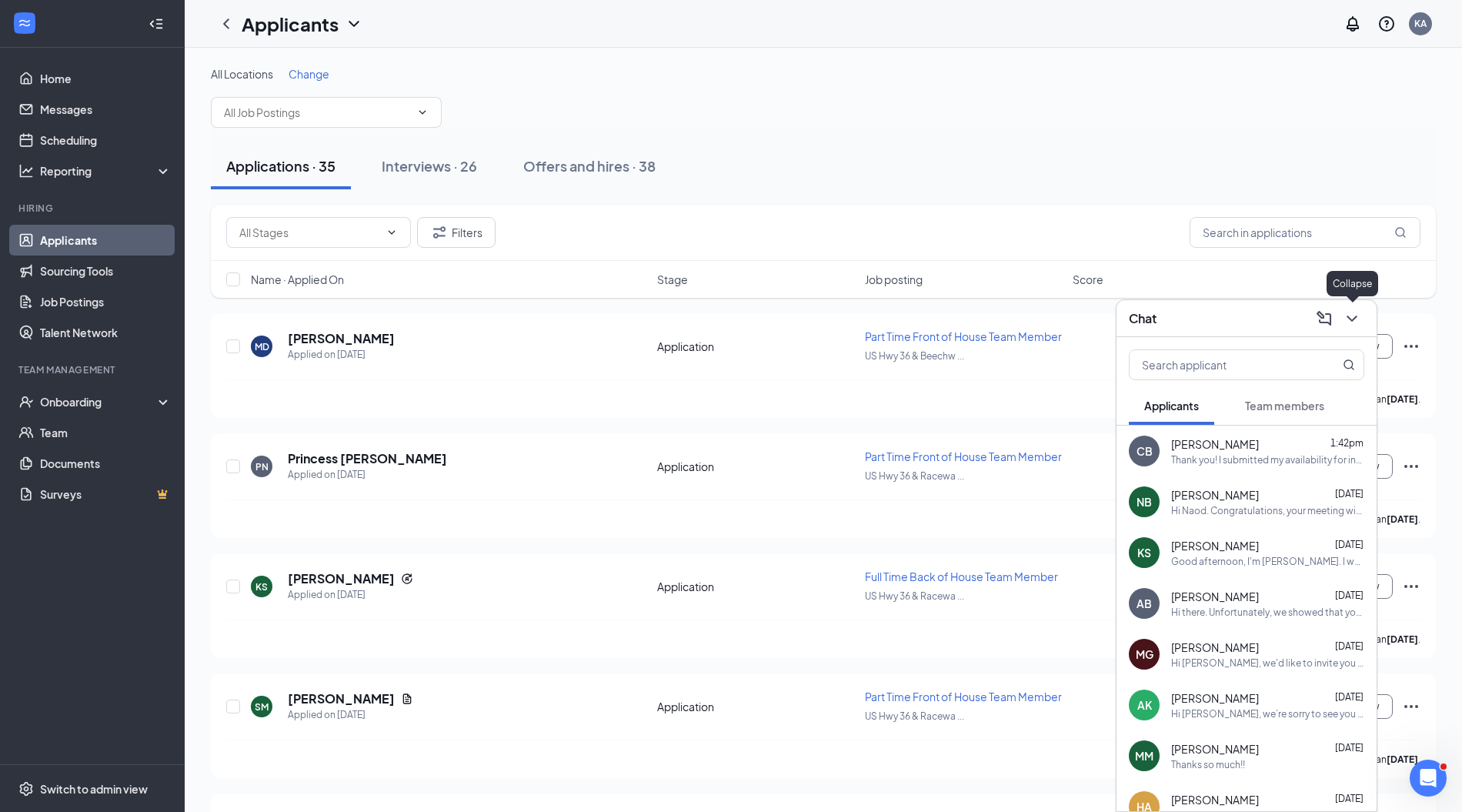
click at [1358, 319] on icon "ChevronDown" at bounding box center [1353, 318] width 18 height 18
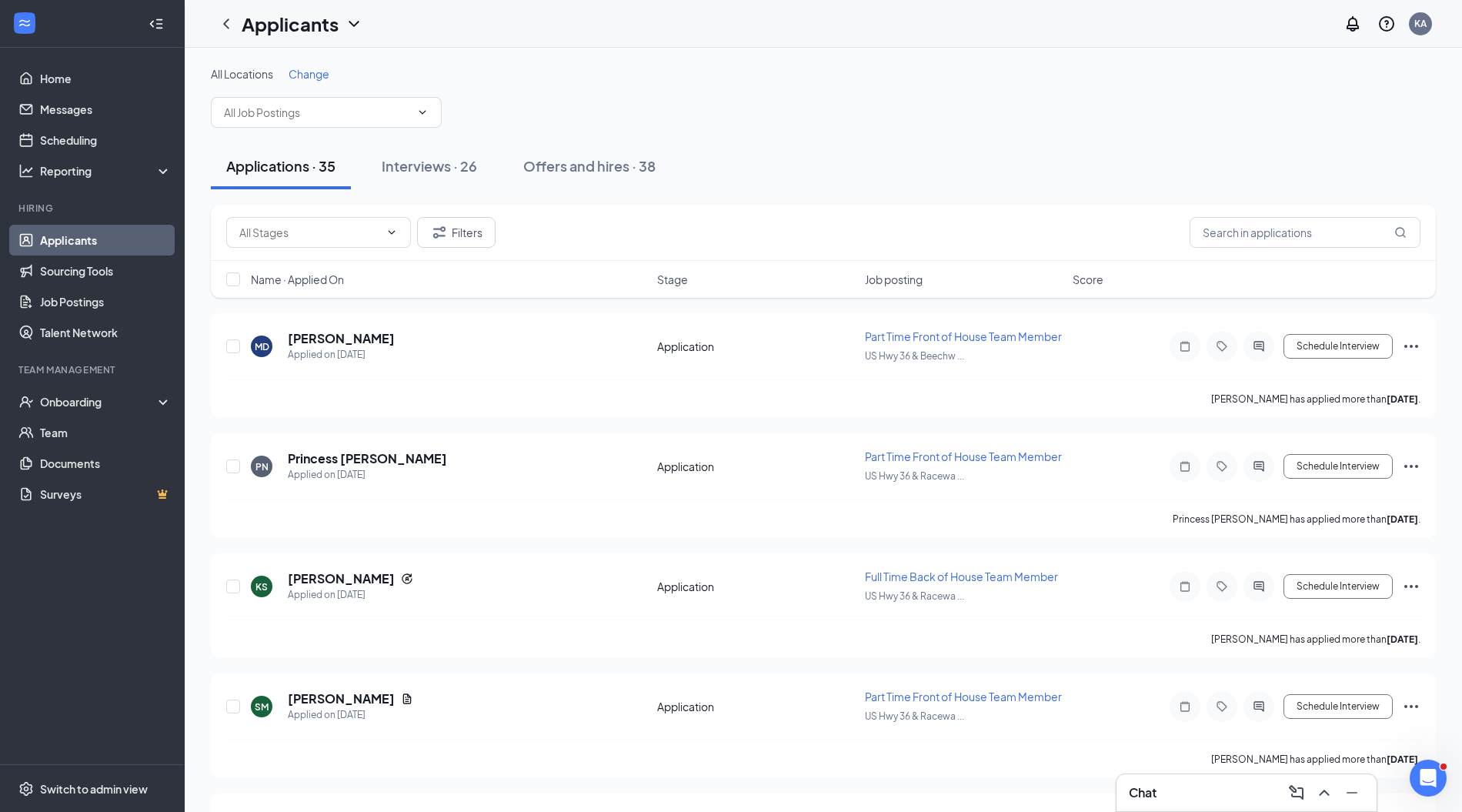
click at [439, 181] on button "Interviews · 26" at bounding box center [429, 165] width 126 height 46
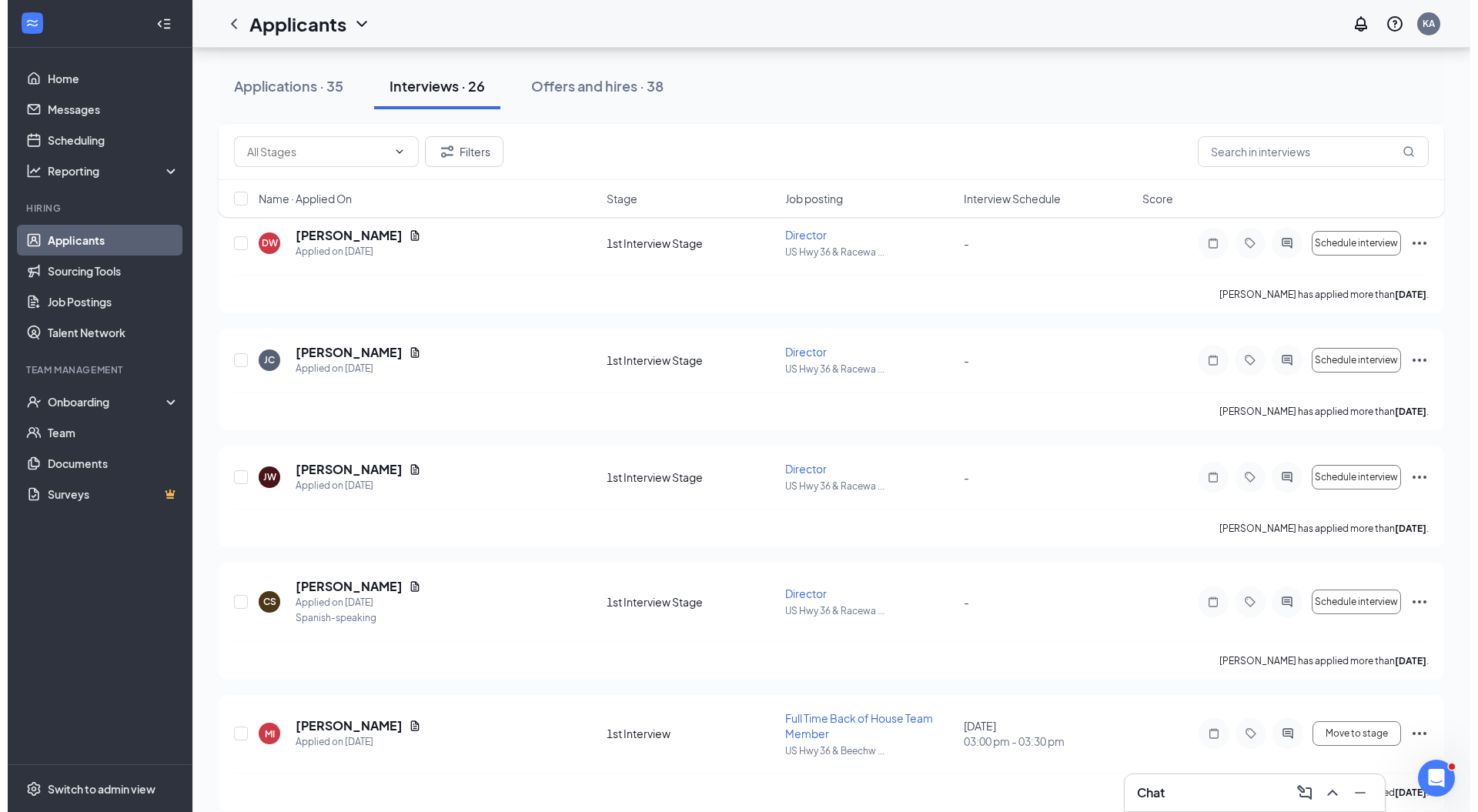
scroll to position [1708, 0]
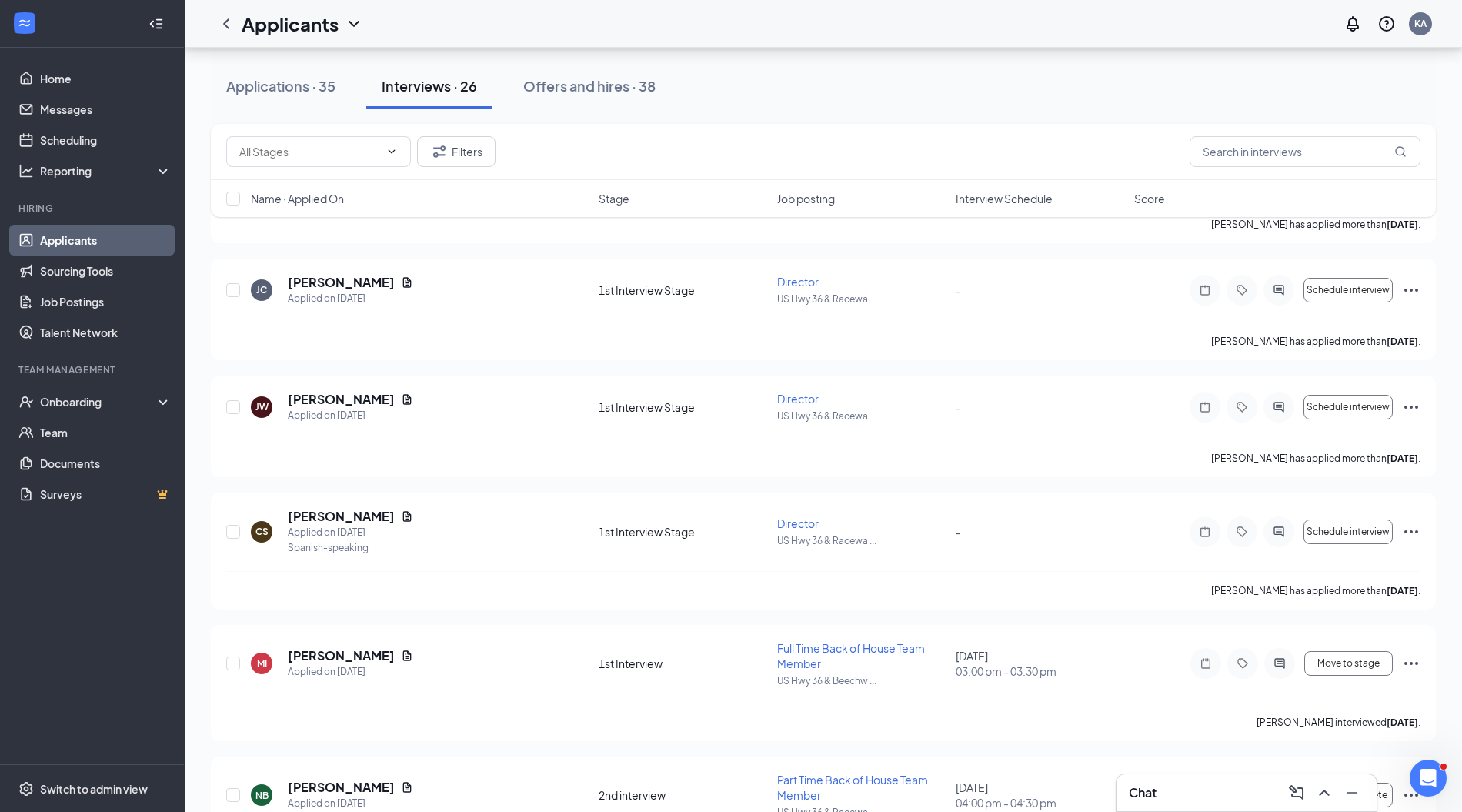
click at [305, 509] on h5 "Caden Stafford" at bounding box center [342, 516] width 107 height 17
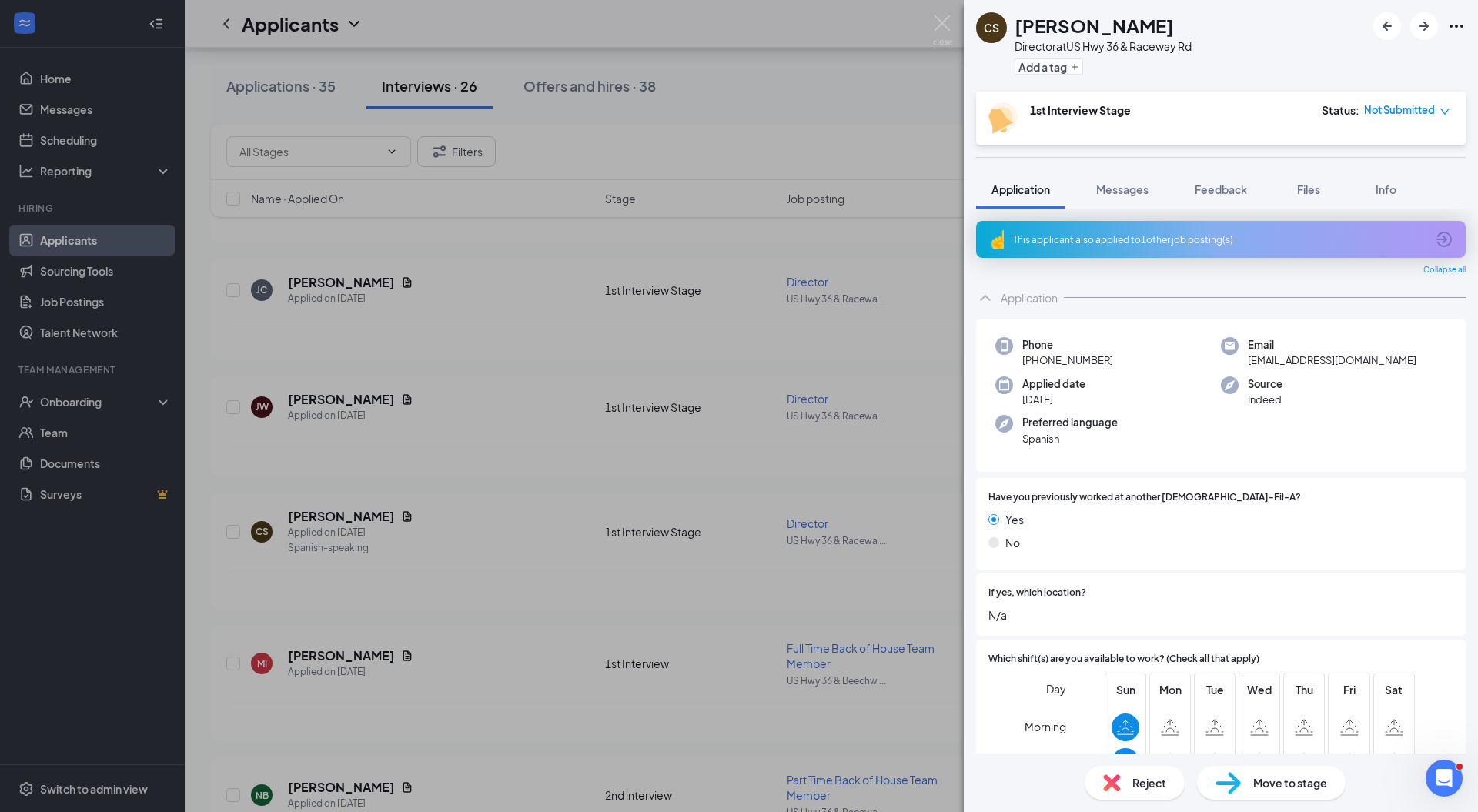
click at [1096, 788] on div "Reject" at bounding box center [1135, 783] width 100 height 34
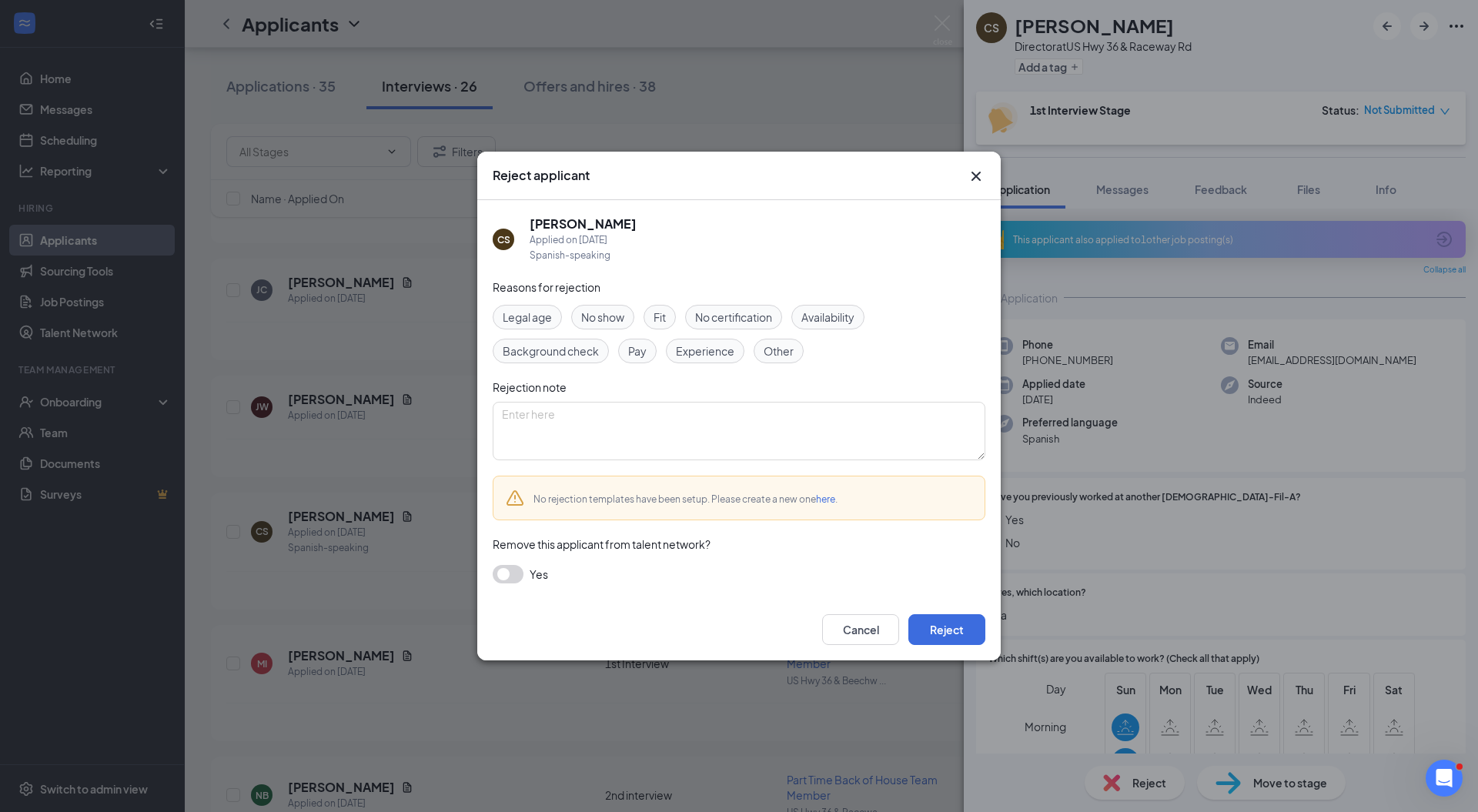
click at [824, 499] on link "here" at bounding box center [825, 499] width 19 height 12
click at [978, 171] on icon "Cross" at bounding box center [976, 176] width 18 height 18
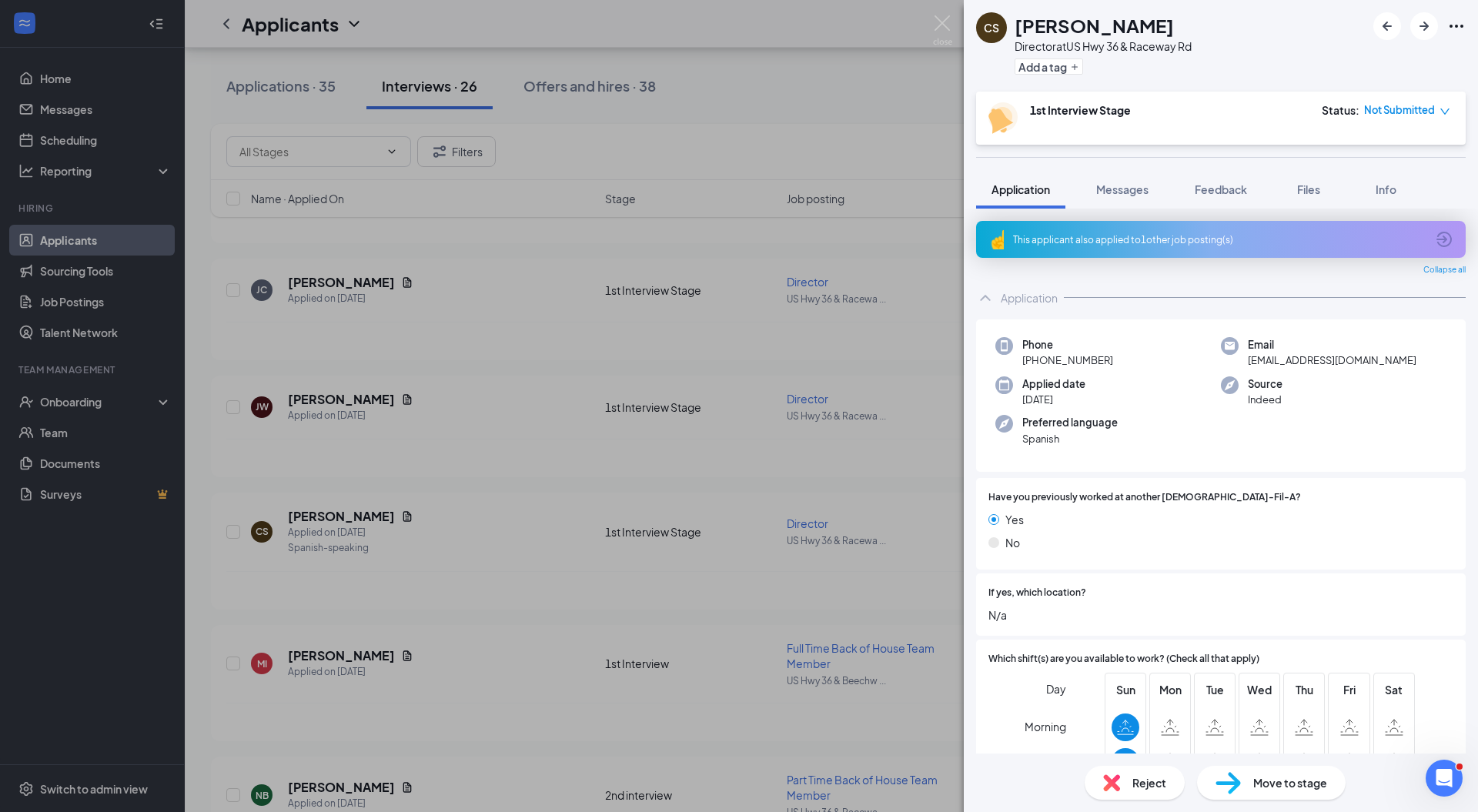
click at [973, 179] on div "Application Messages Feedback Files Info" at bounding box center [1220, 190] width 514 height 38
click at [1117, 785] on img at bounding box center [1111, 783] width 17 height 17
click at [1117, 785] on div "Reject applicant CS Caden Stafford Applied on Aug 15 Spanish-speaking Reasons f…" at bounding box center [739, 406] width 1478 height 812
click at [1124, 784] on div "Reject" at bounding box center [1135, 783] width 100 height 34
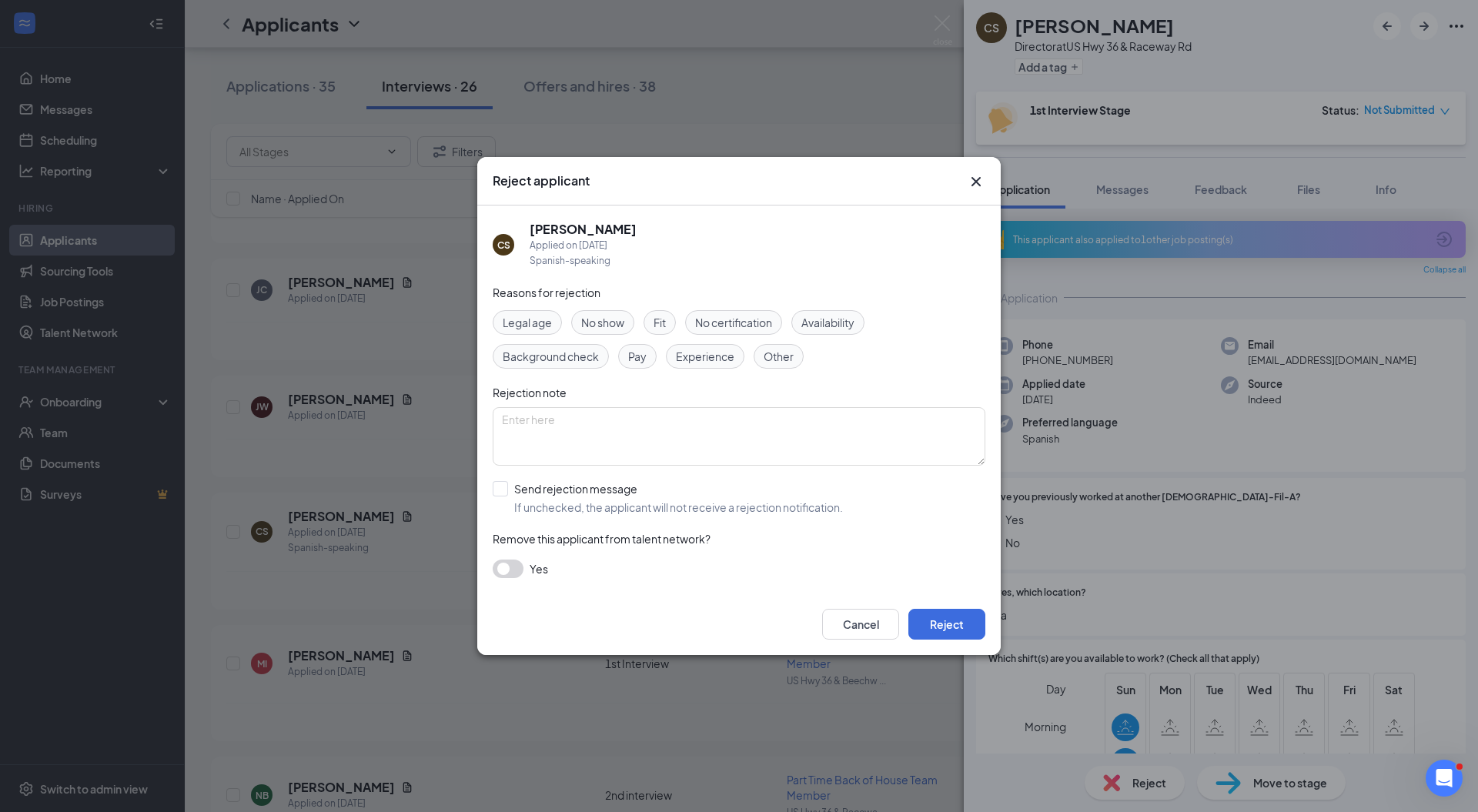
click at [519, 494] on input "Send rejection message If unchecked, the applicant will not receive a rejection…" at bounding box center [668, 498] width 350 height 34
checkbox input "true"
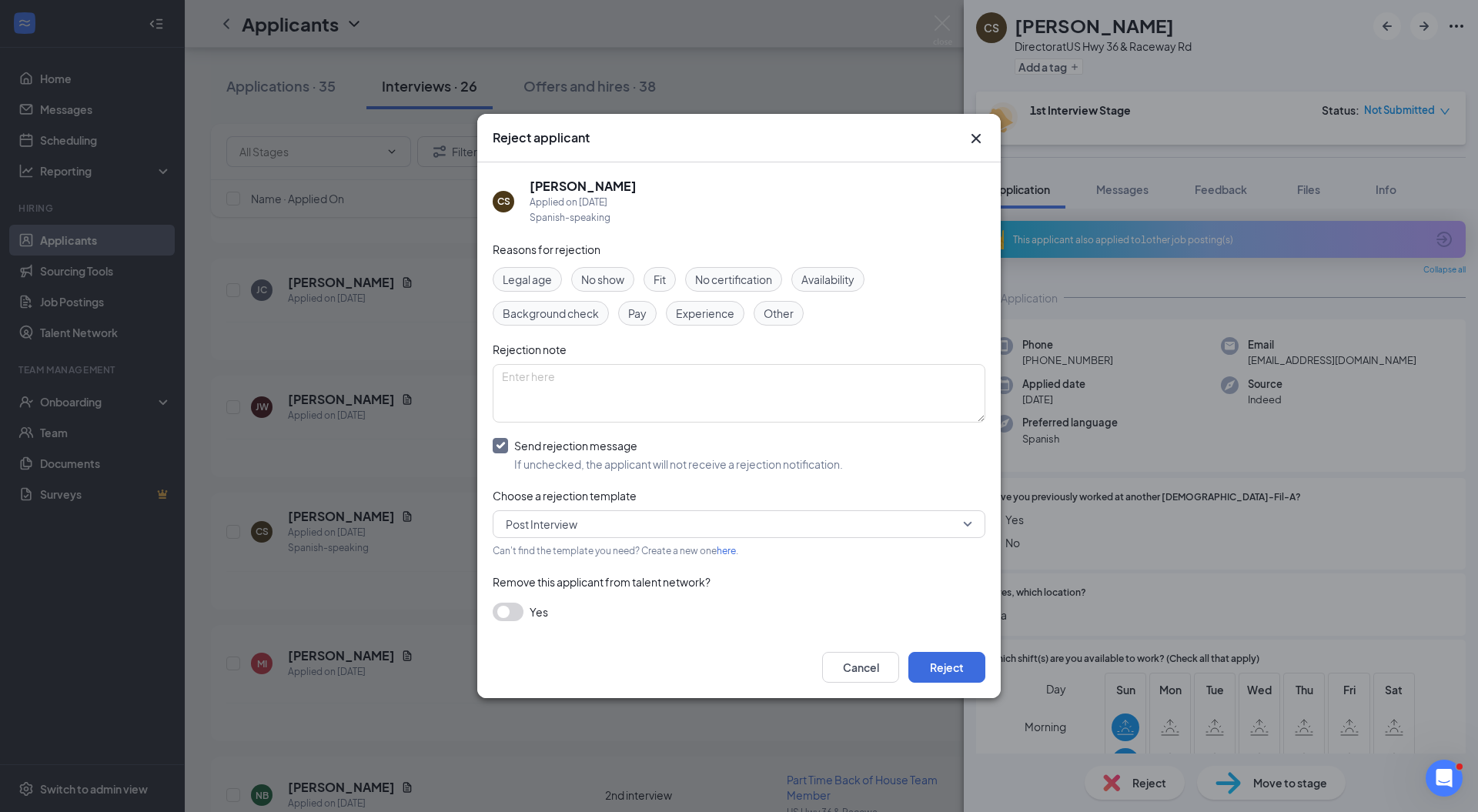
click at [530, 519] on span "Post Interview" at bounding box center [541, 525] width 72 height 23
click at [552, 525] on span "Post Interview" at bounding box center [541, 525] width 72 height 23
click at [551, 532] on span "Post Interview" at bounding box center [541, 525] width 72 height 23
click at [546, 561] on span "Application Stage" at bounding box center [549, 563] width 89 height 17
click at [938, 670] on button "Reject" at bounding box center [947, 667] width 77 height 31
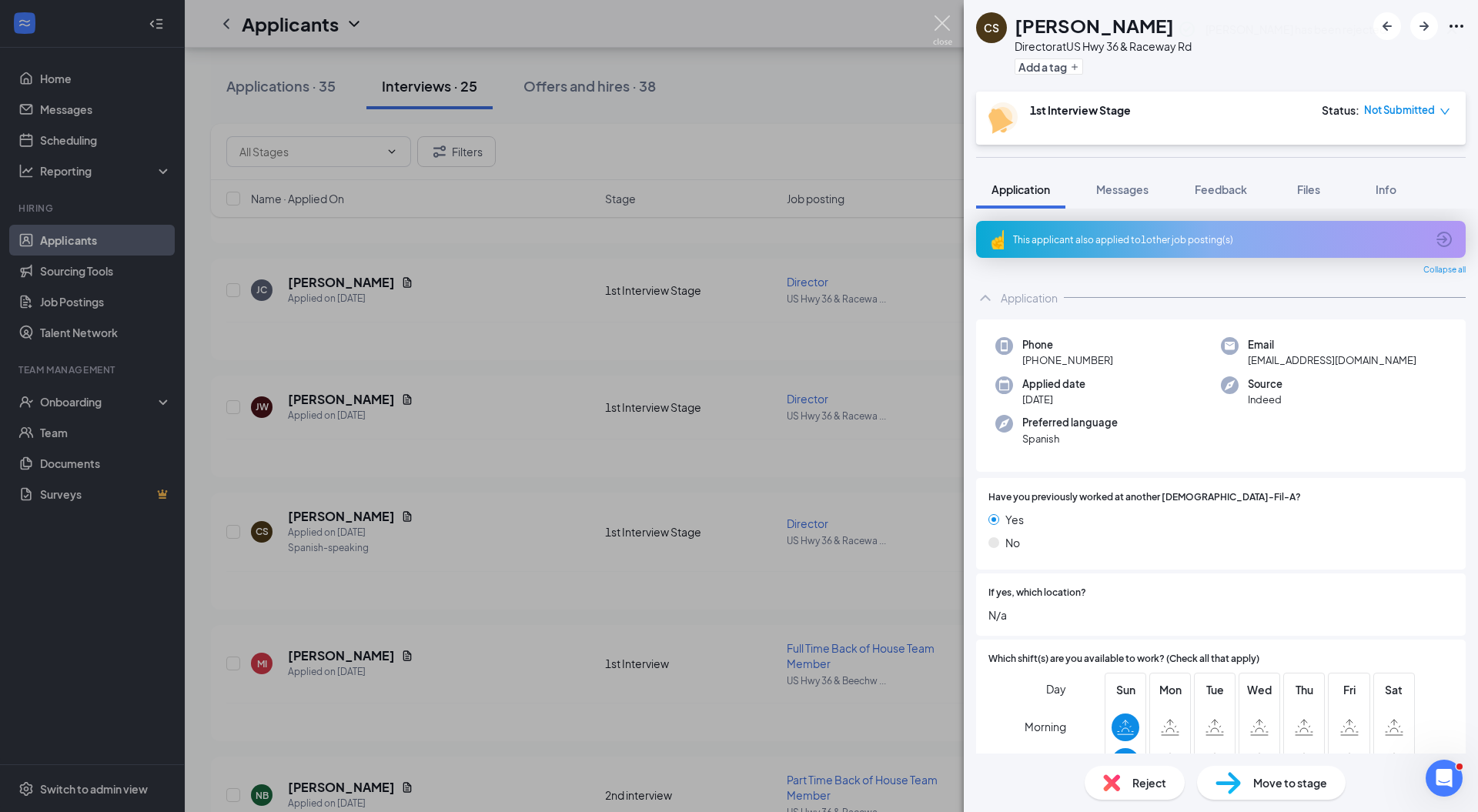
click at [942, 28] on img at bounding box center [942, 30] width 19 height 30
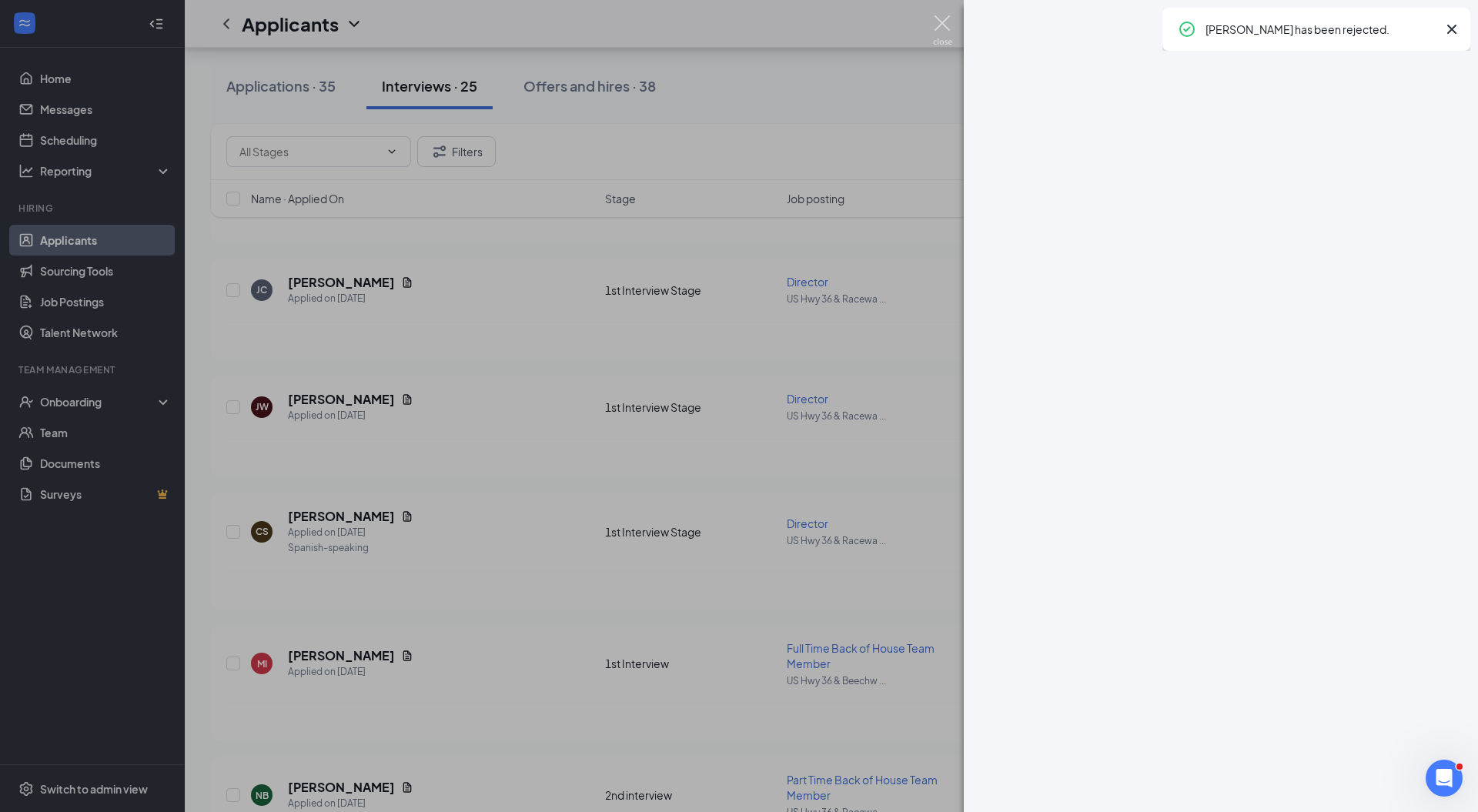
click at [942, 28] on div "Applicants KA" at bounding box center [831, 23] width 1293 height 48
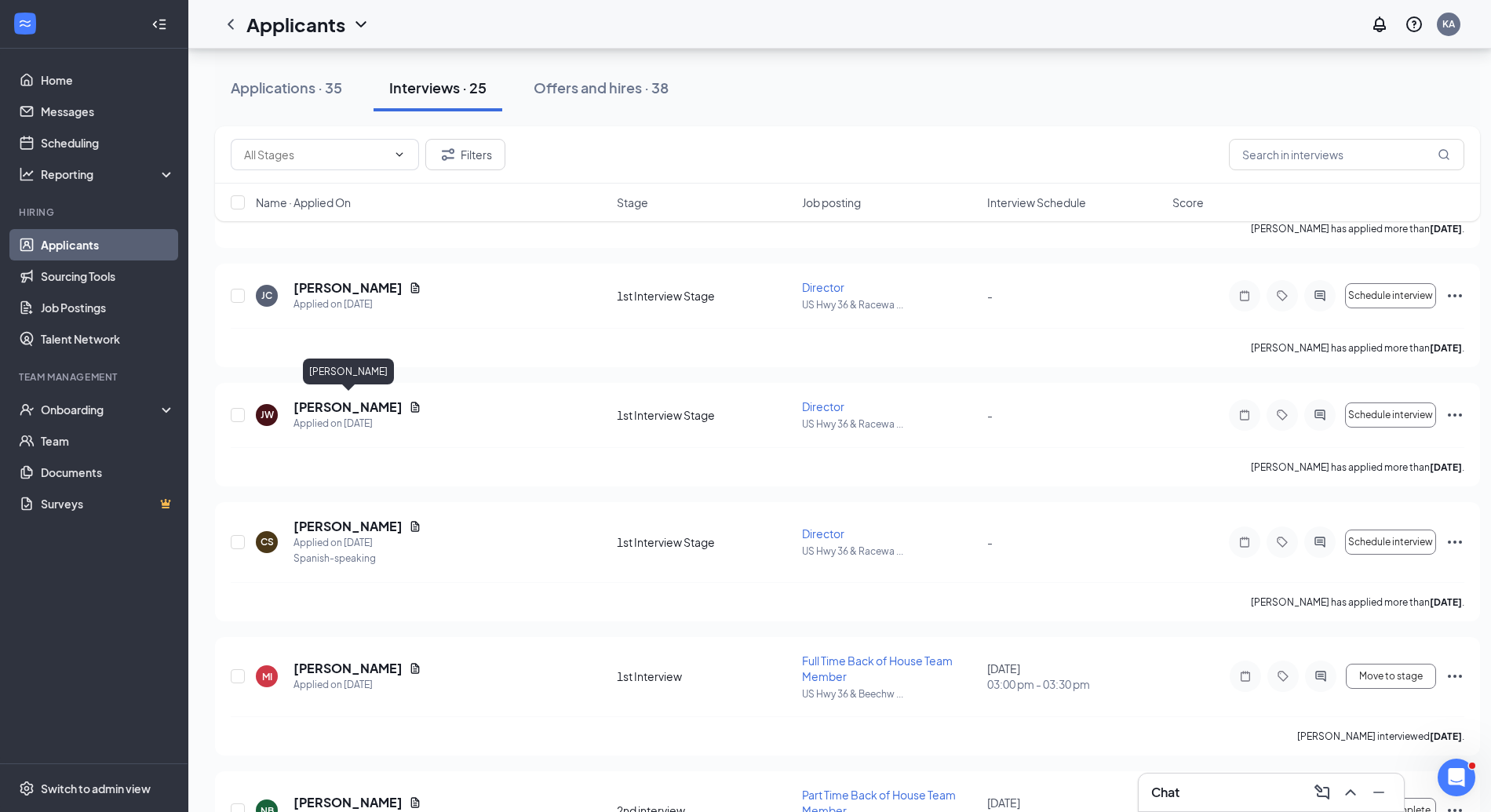
click at [367, 403] on h5 "Josey Westermann" at bounding box center [348, 407] width 109 height 17
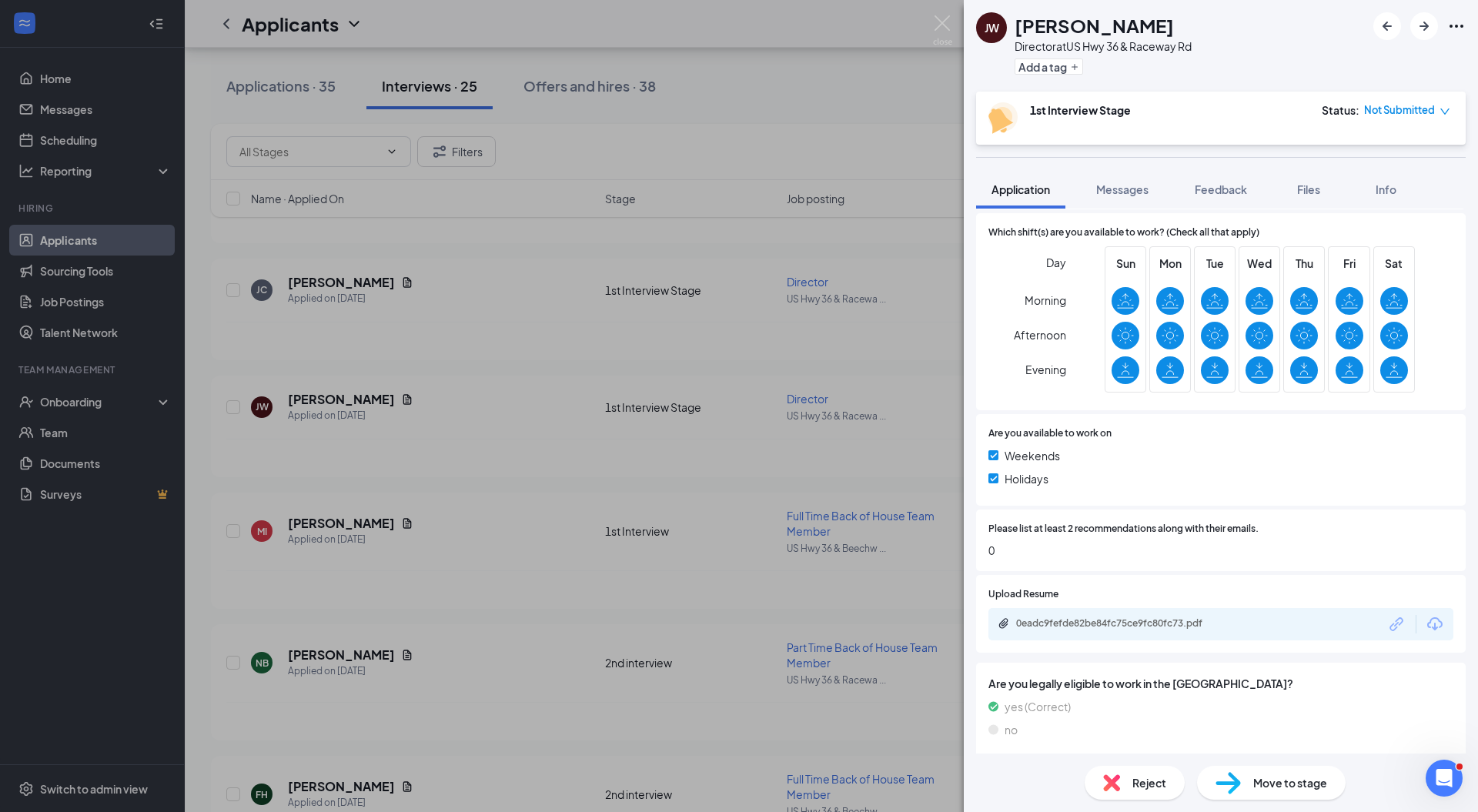
scroll to position [390, 0]
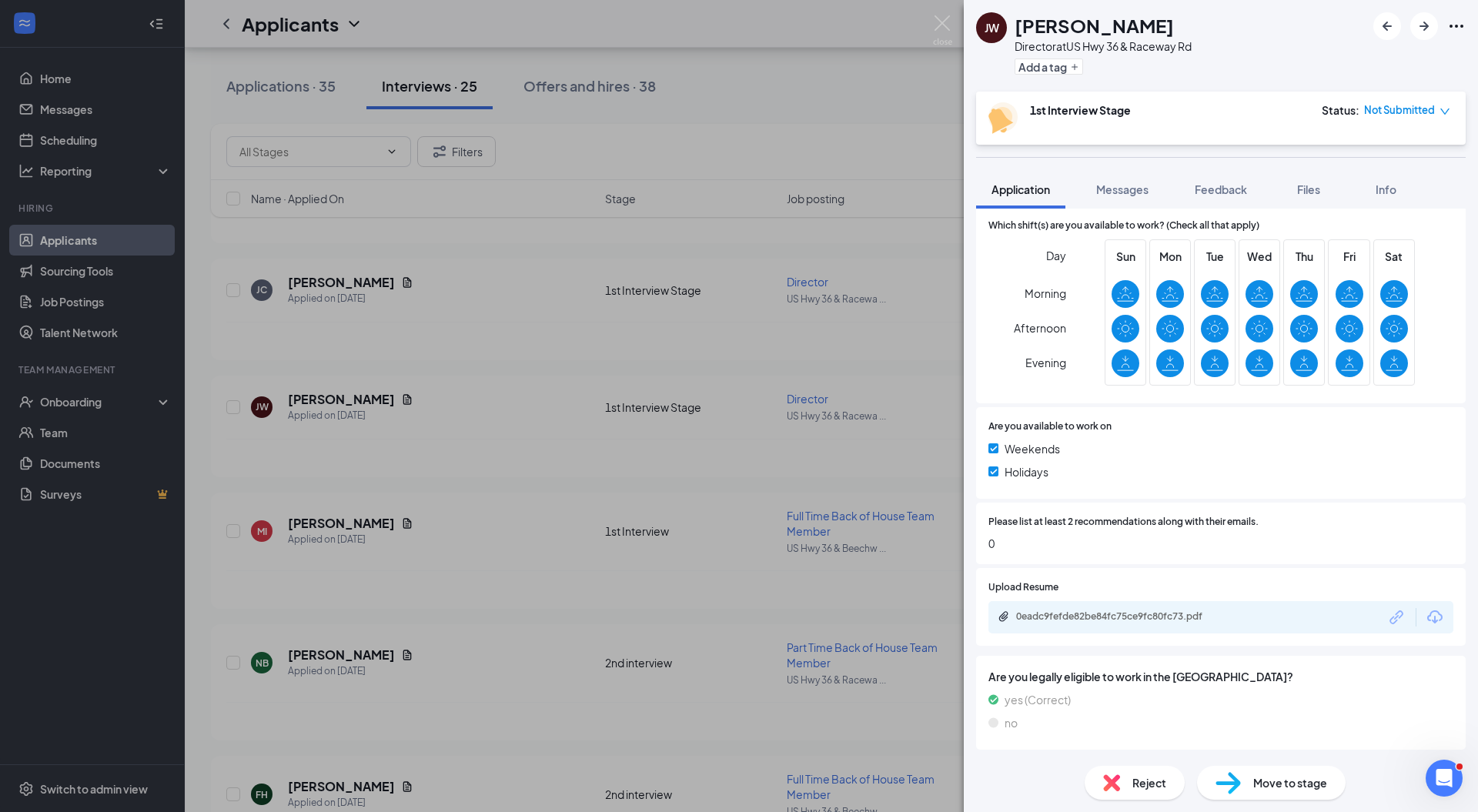
click at [1112, 777] on img at bounding box center [1111, 783] width 17 height 17
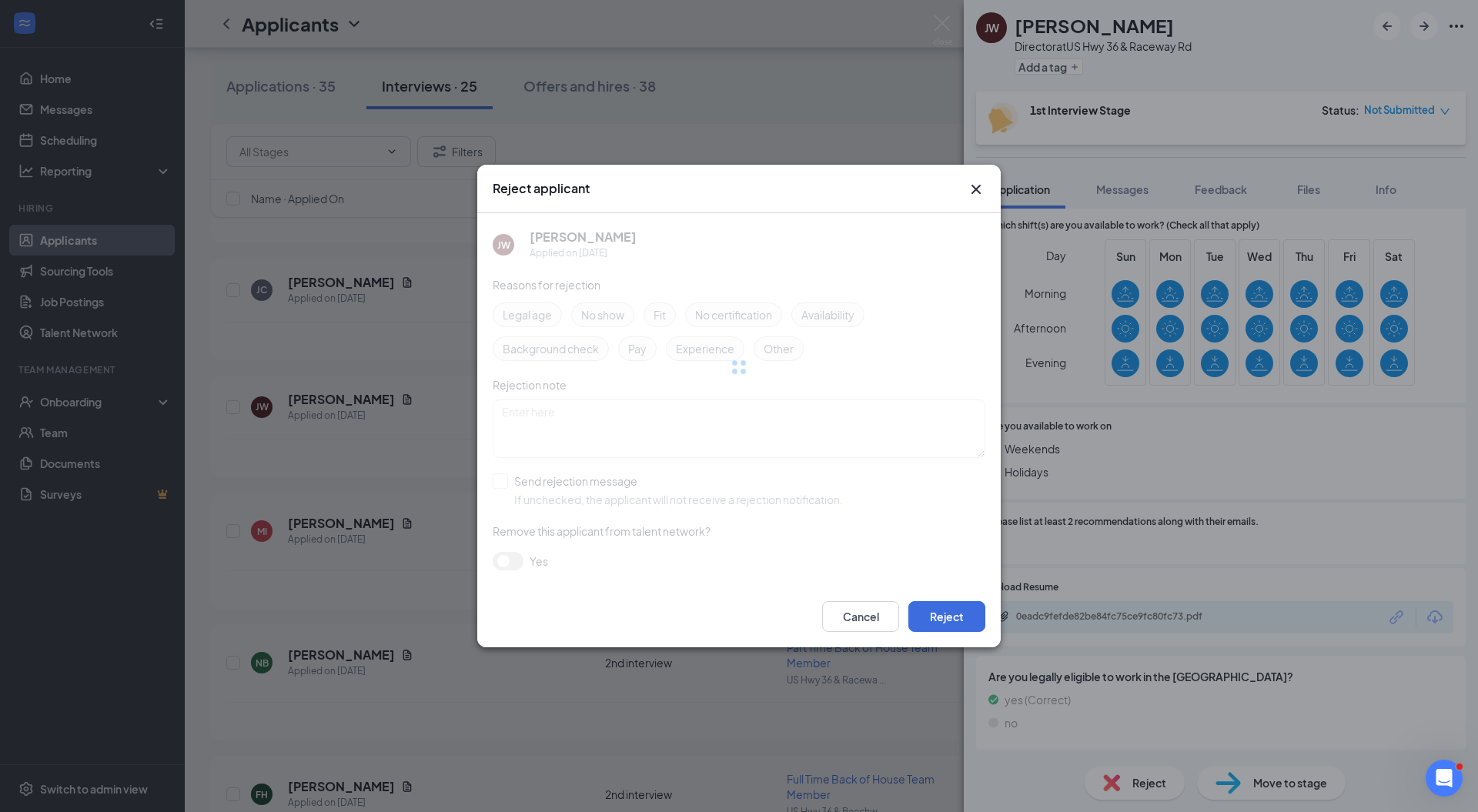
scroll to position [385, 0]
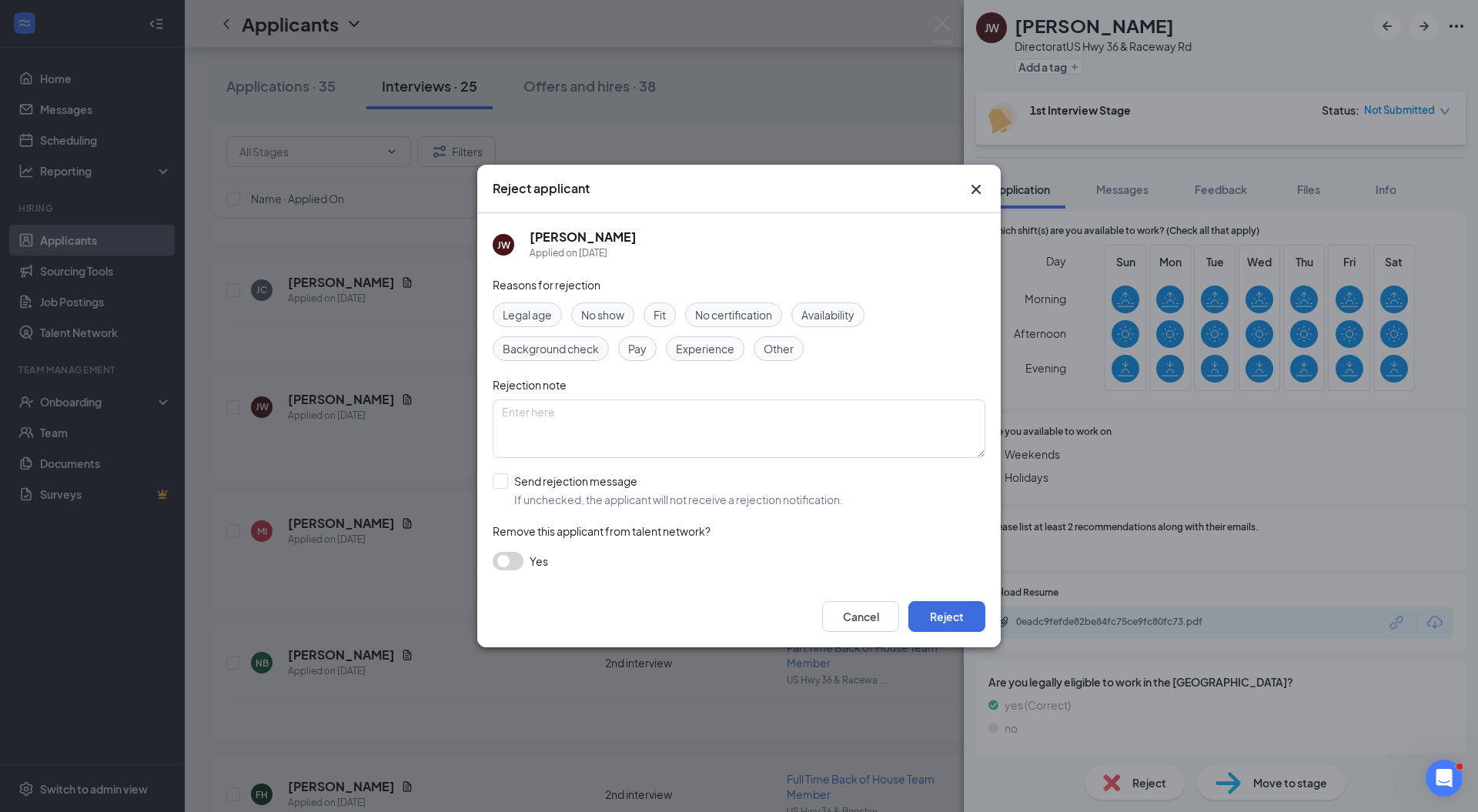
click at [551, 475] on input "Send rejection message If unchecked, the applicant will not receive a rejection…" at bounding box center [668, 490] width 350 height 34
checkbox input "true"
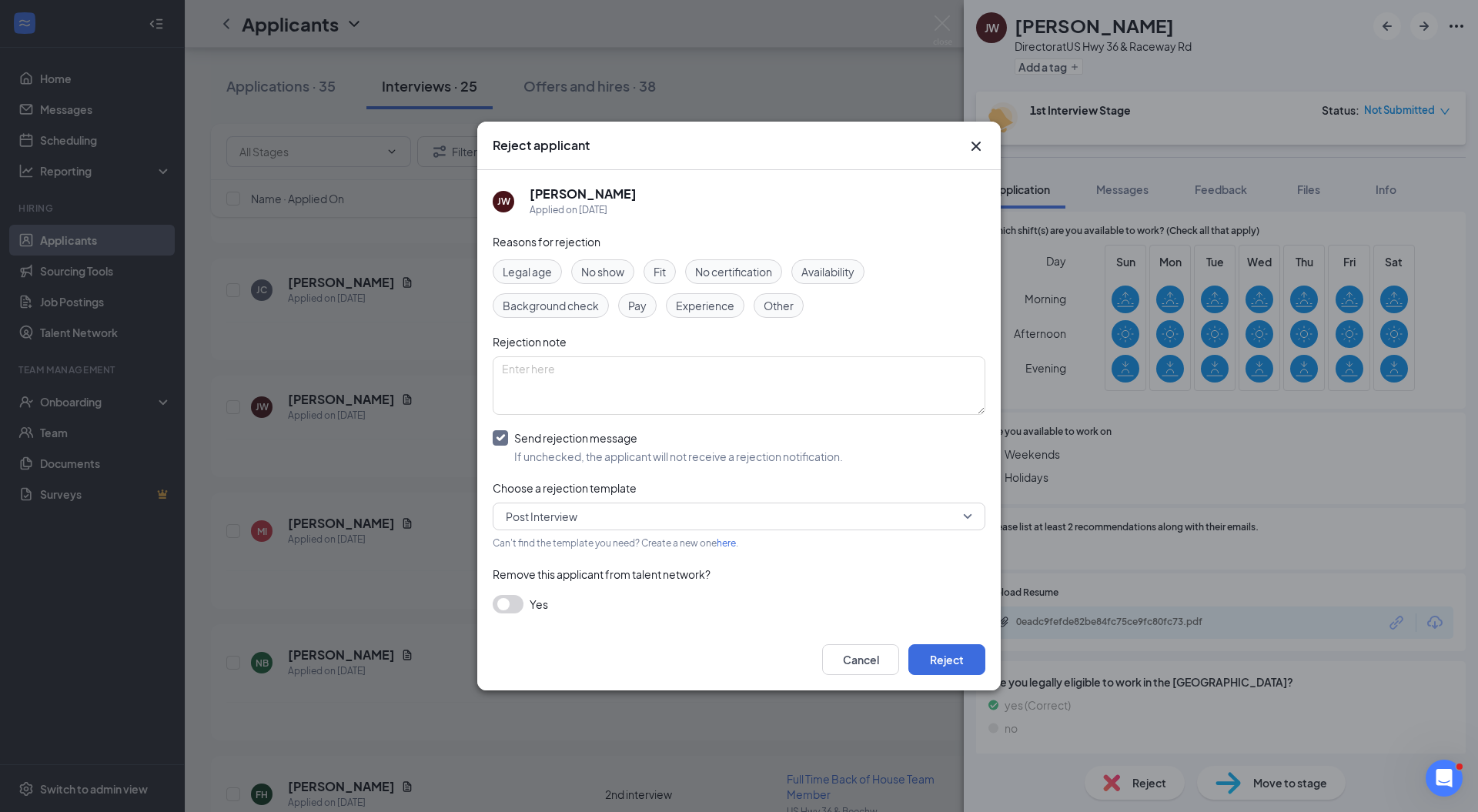
click at [543, 519] on span "Post Interview" at bounding box center [541, 516] width 72 height 23
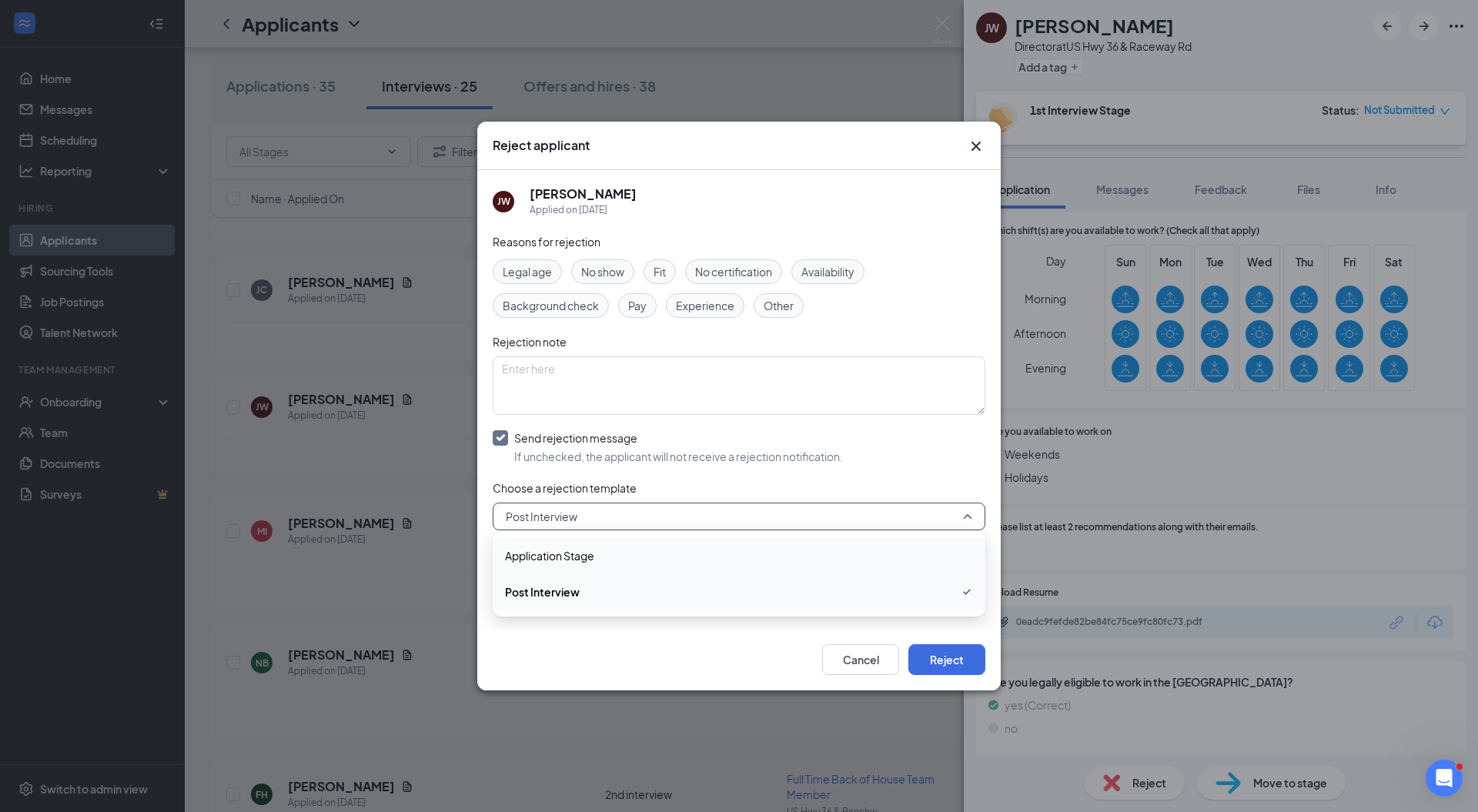
click at [546, 554] on span "Application Stage" at bounding box center [549, 556] width 89 height 17
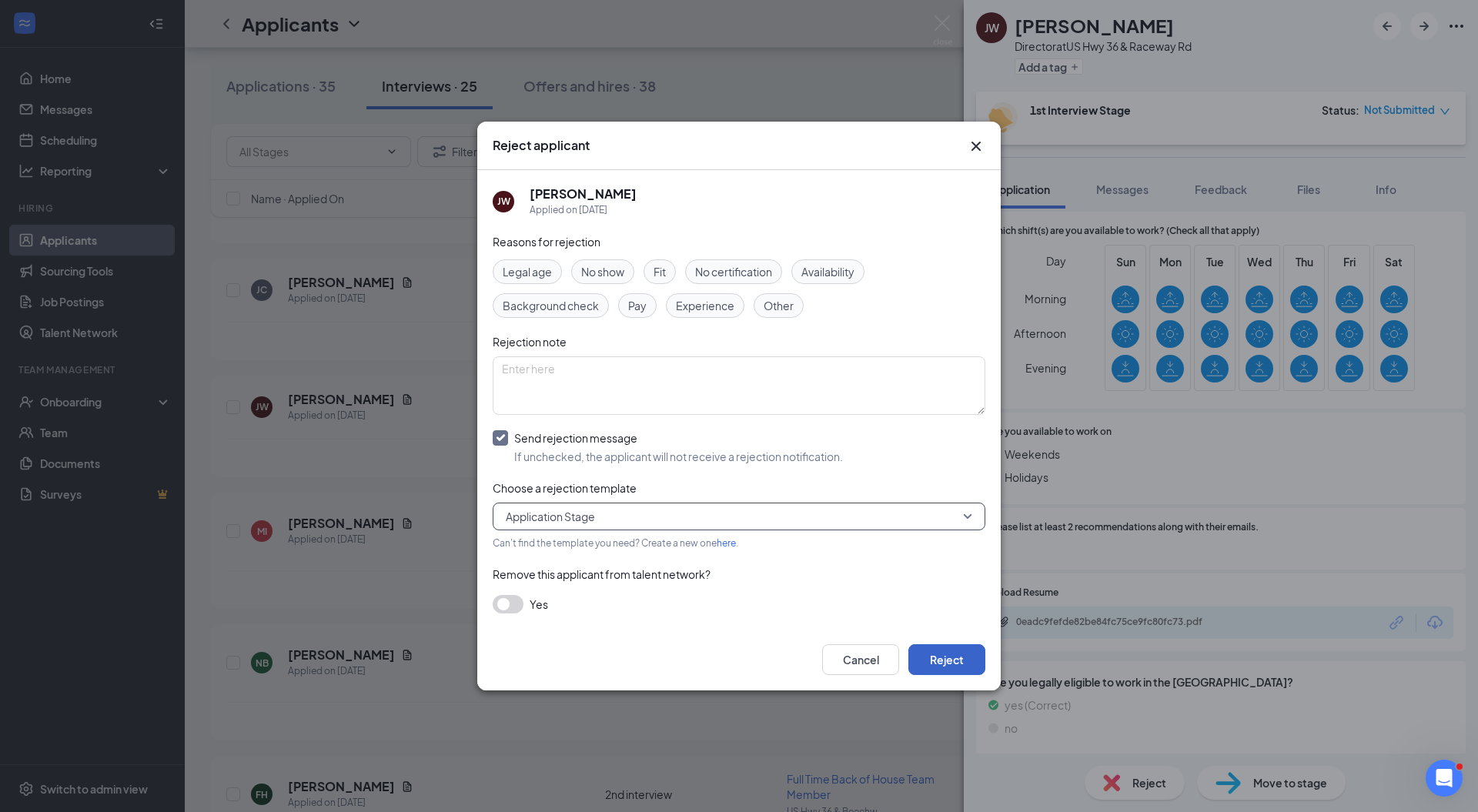
click at [940, 663] on button "Reject" at bounding box center [947, 659] width 77 height 31
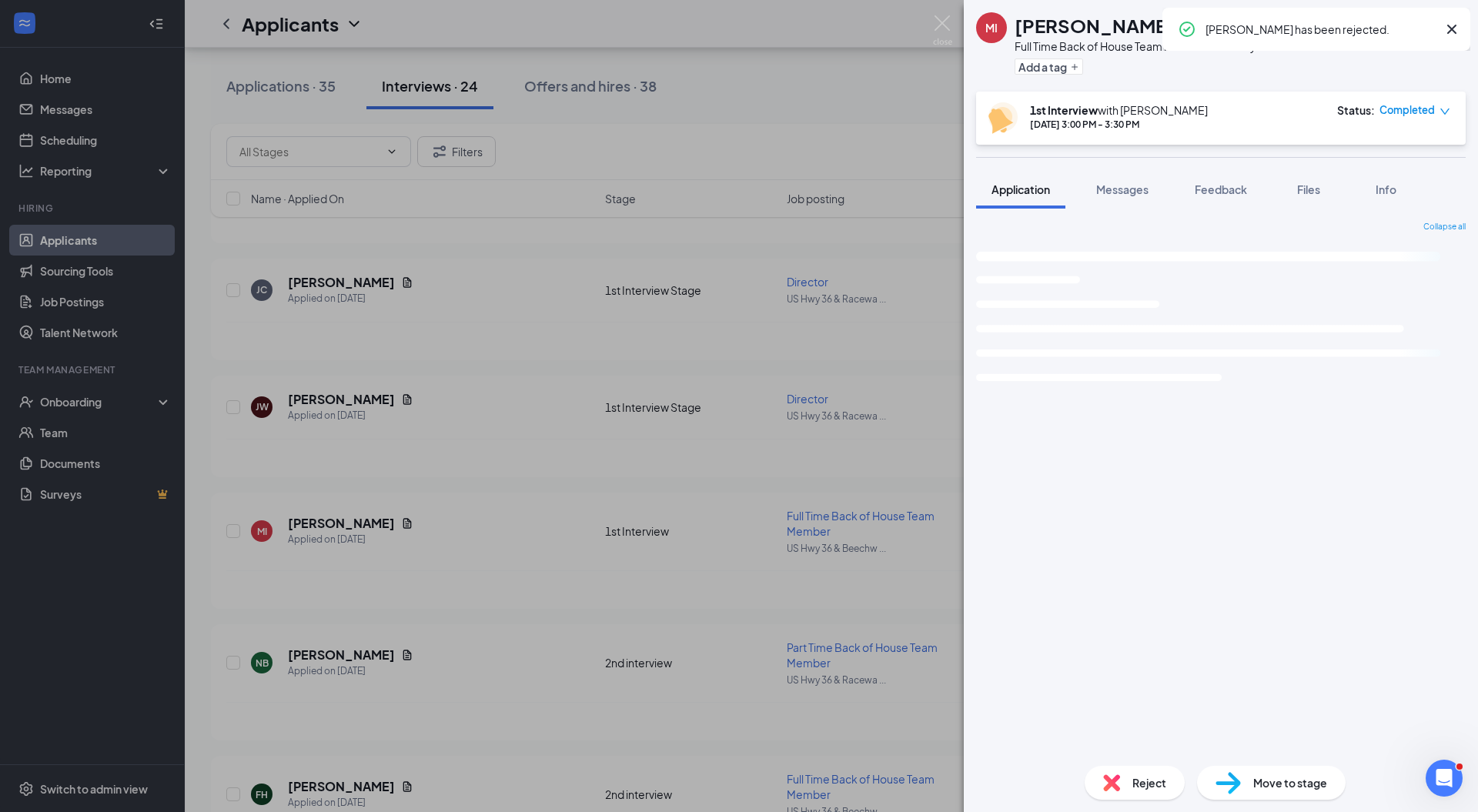
click at [945, 23] on img at bounding box center [942, 30] width 19 height 30
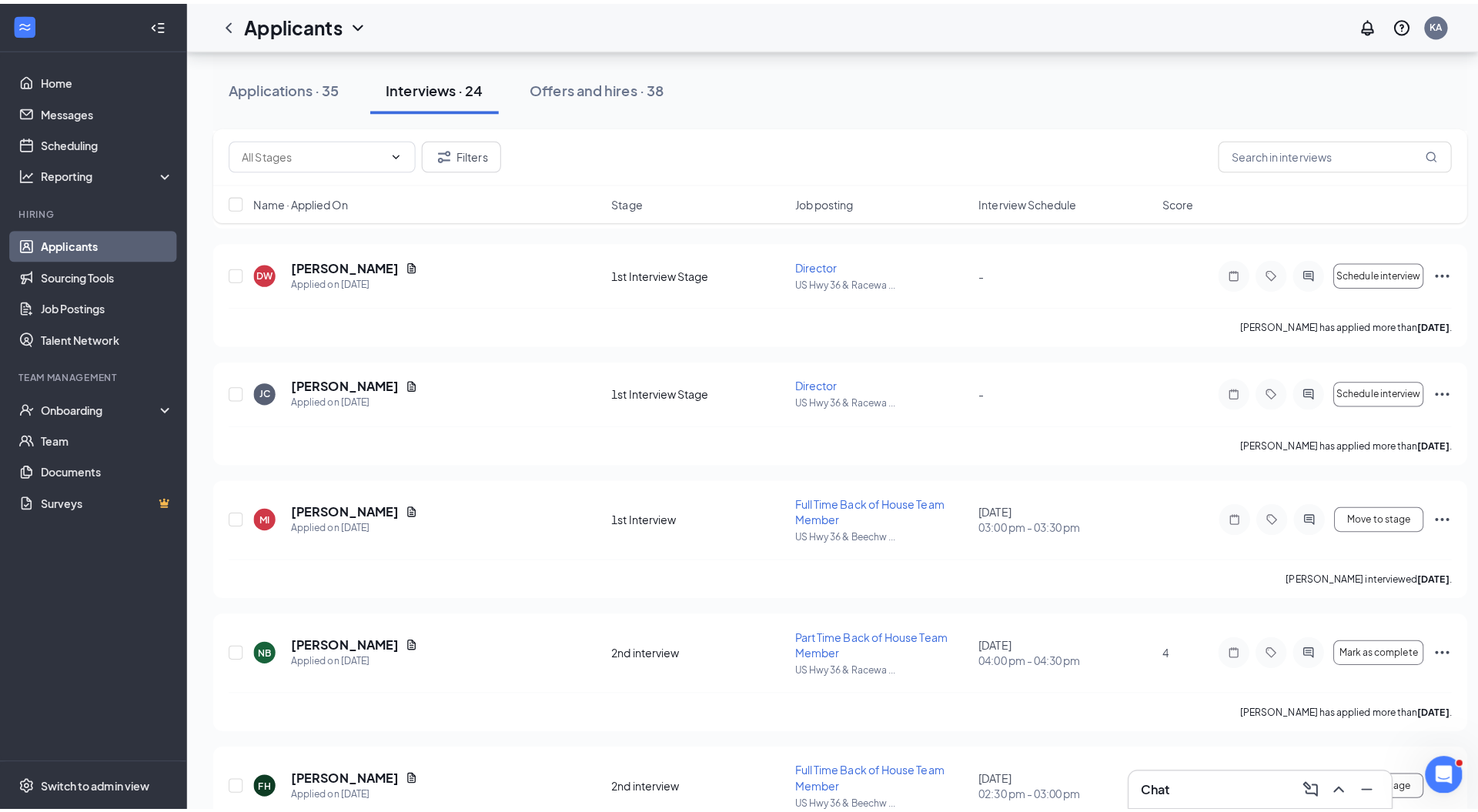
scroll to position [1585, 0]
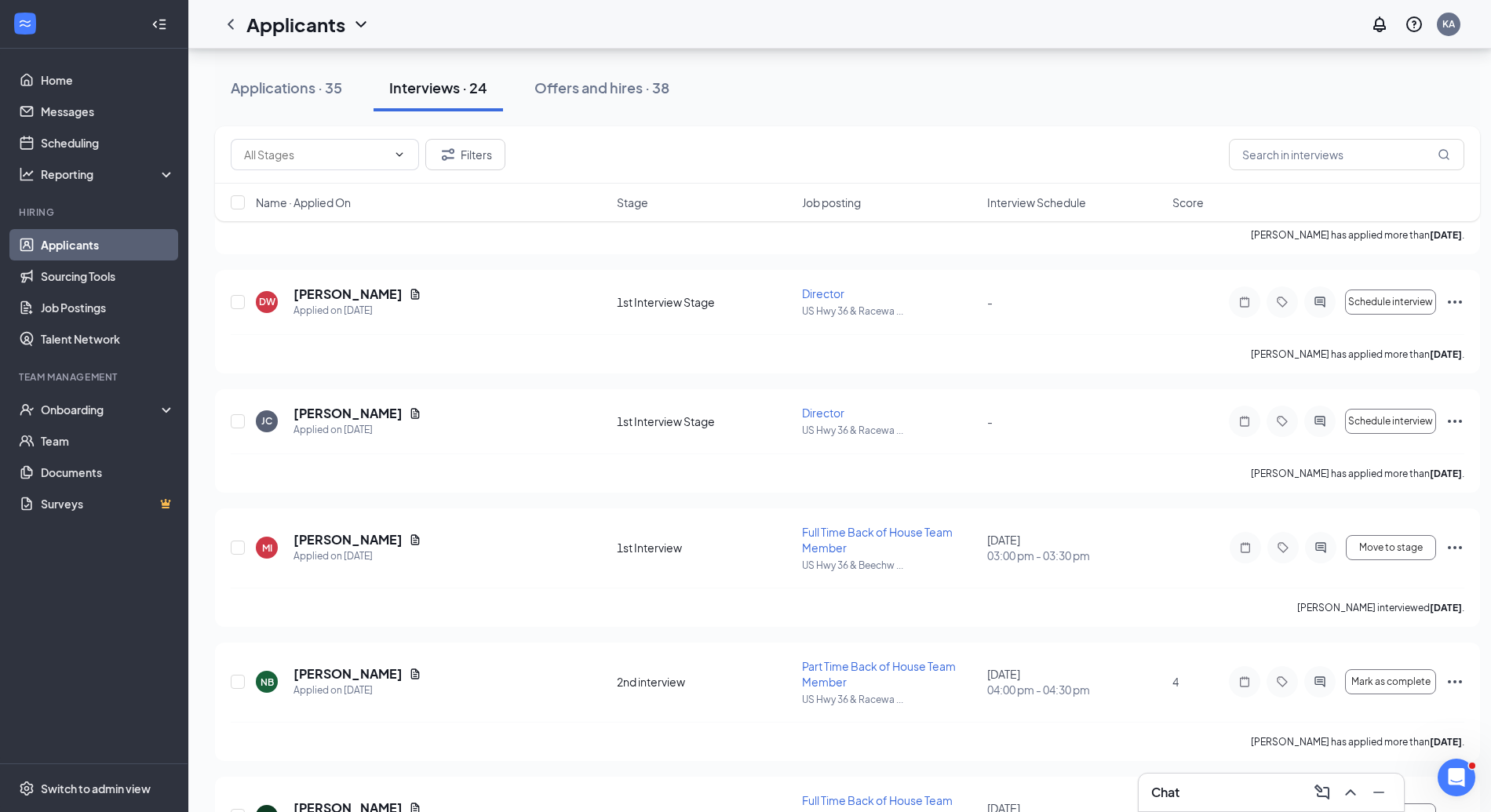
click at [352, 410] on h5 "Jorge Chalgub" at bounding box center [348, 413] width 109 height 17
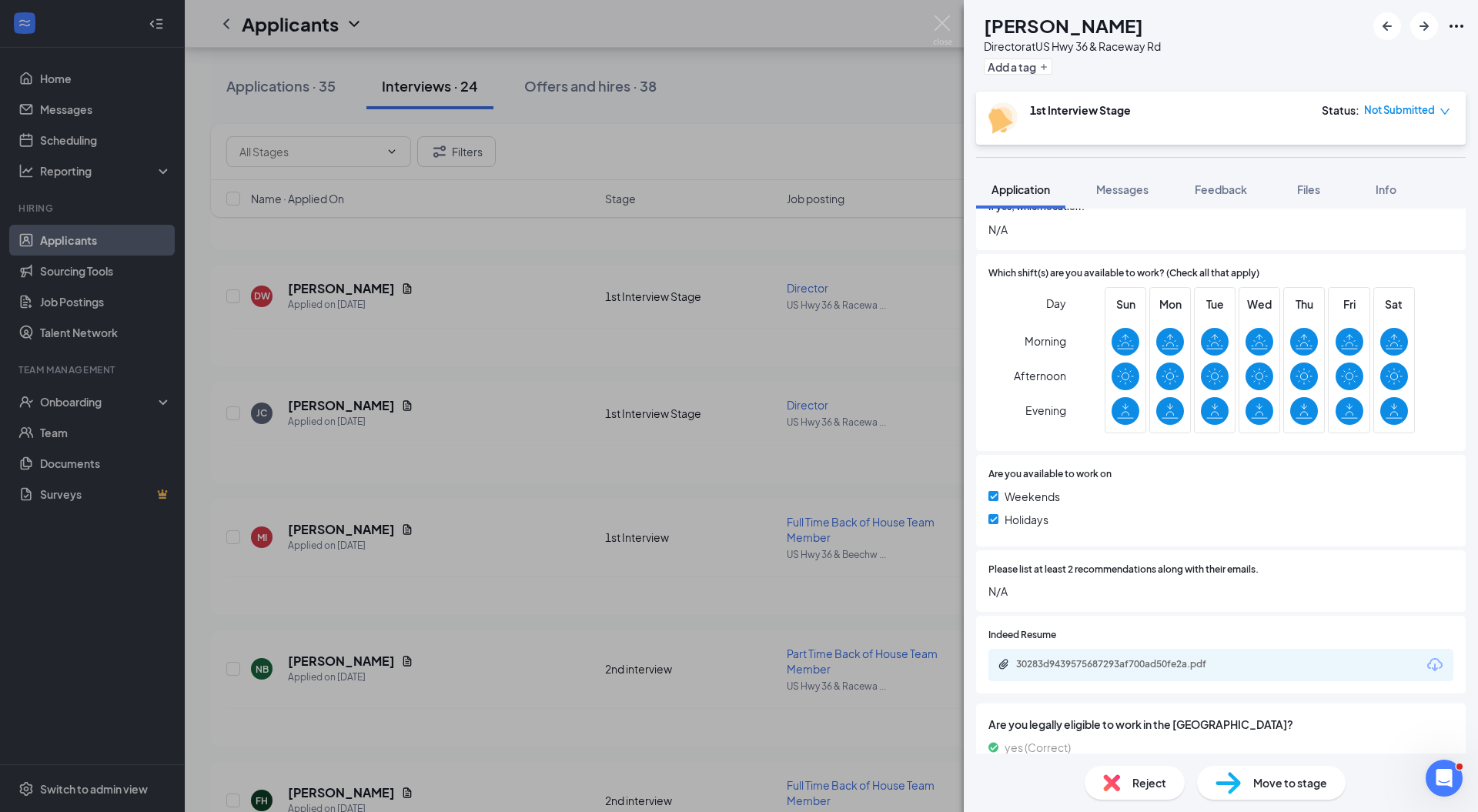
scroll to position [390, 0]
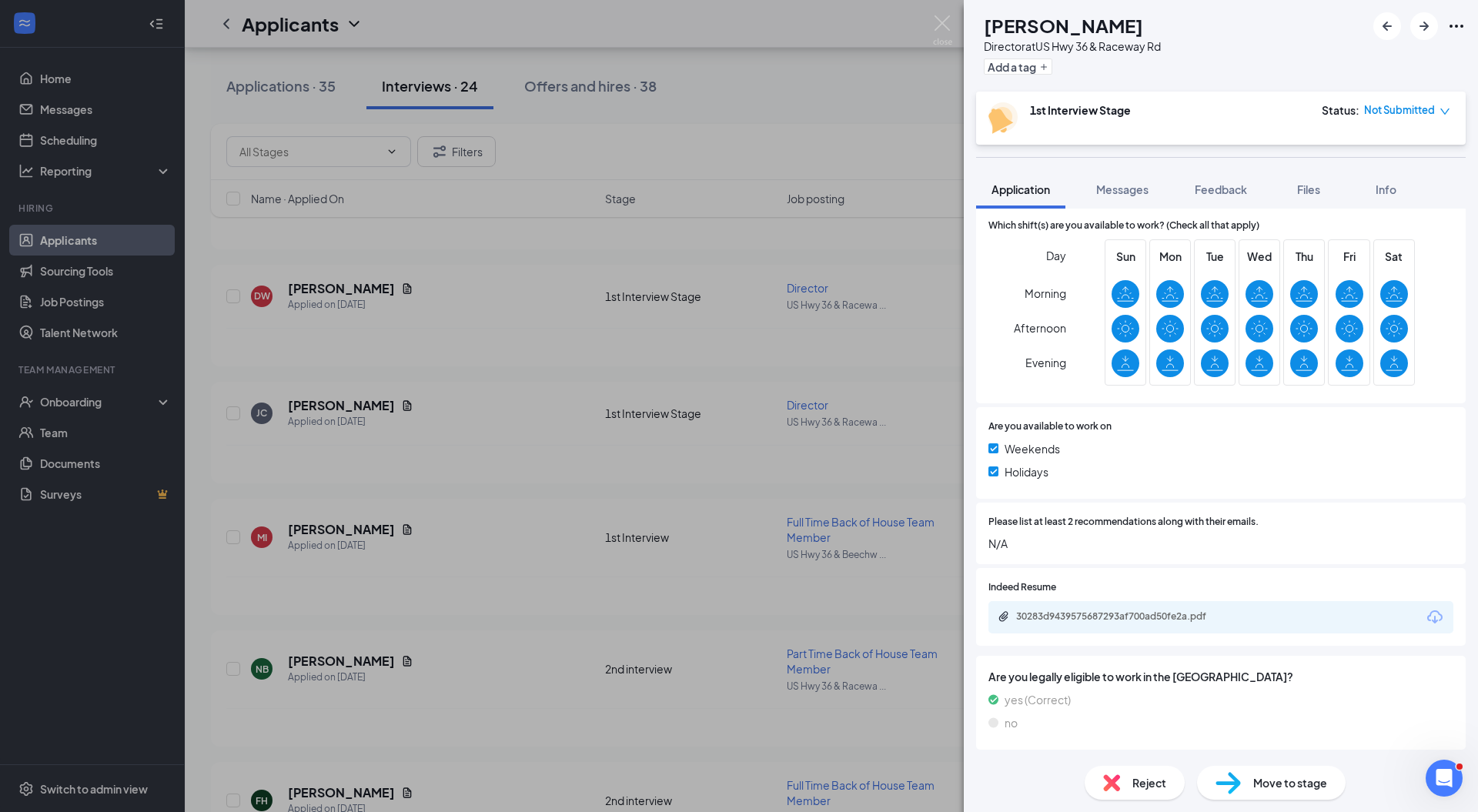
click at [1109, 786] on img at bounding box center [1111, 783] width 17 height 17
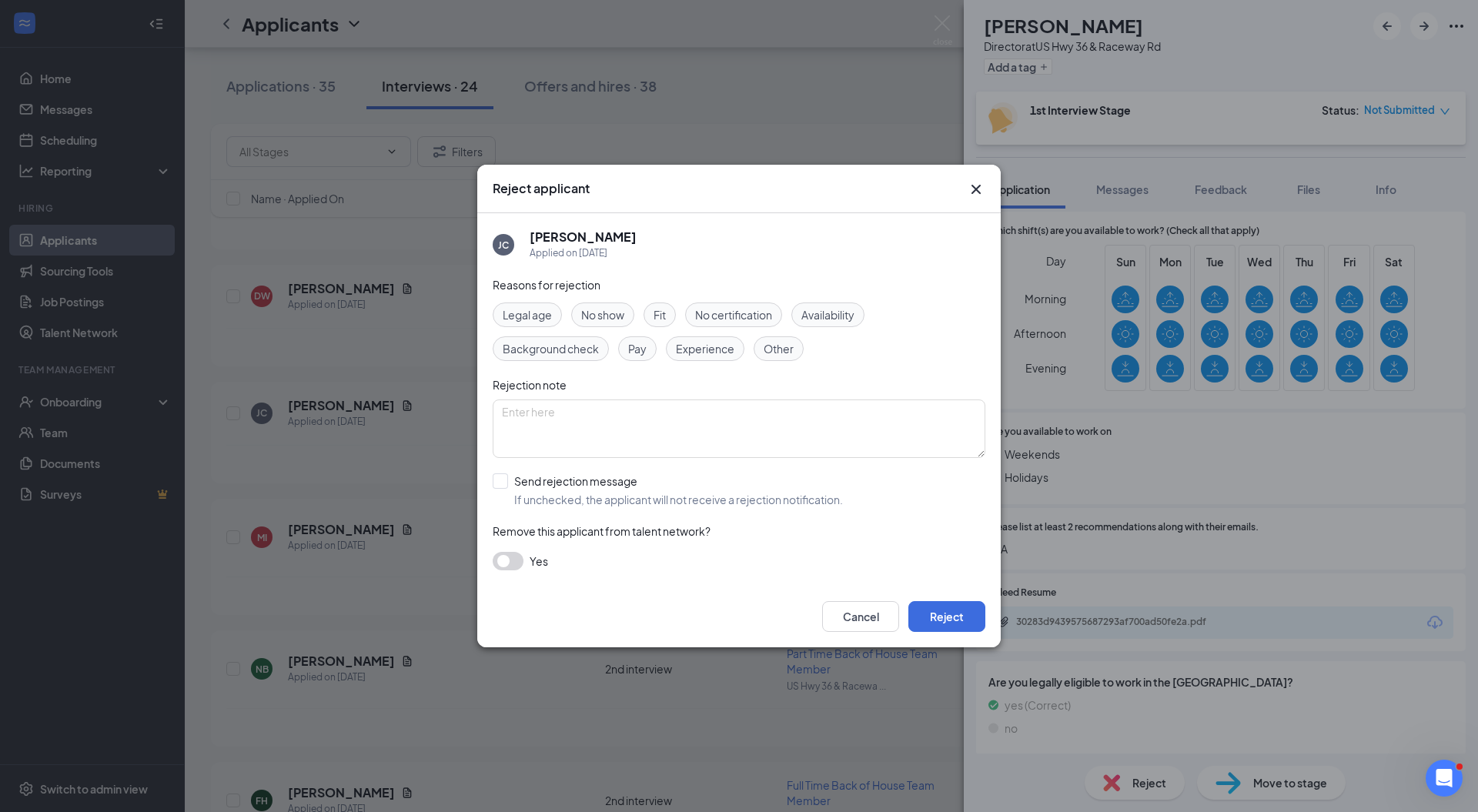
click at [602, 474] on input "Send rejection message If unchecked, the applicant will not receive a rejection…" at bounding box center [668, 490] width 350 height 34
checkbox input "true"
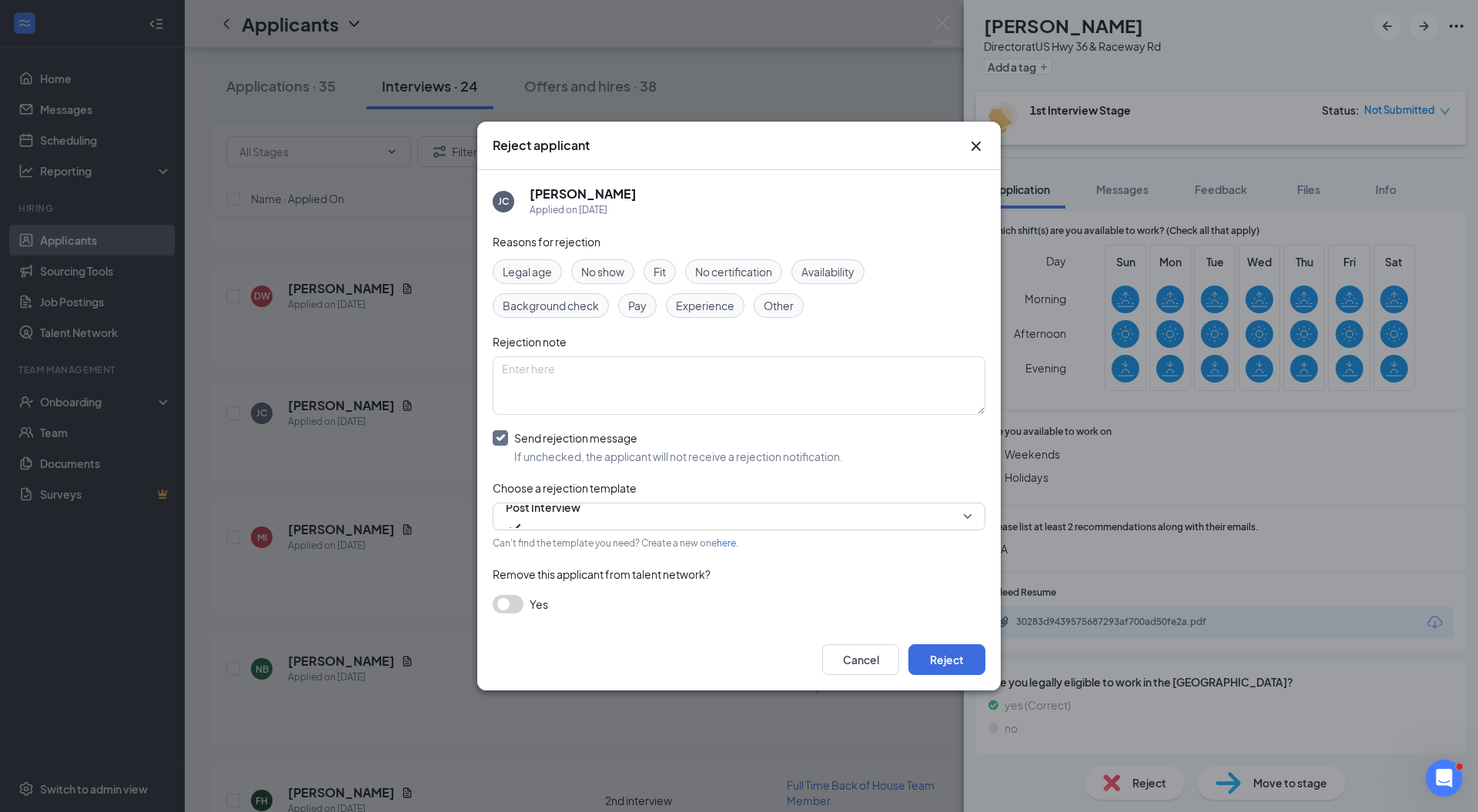
click at [575, 511] on span "Post Interview" at bounding box center [542, 507] width 74 height 23
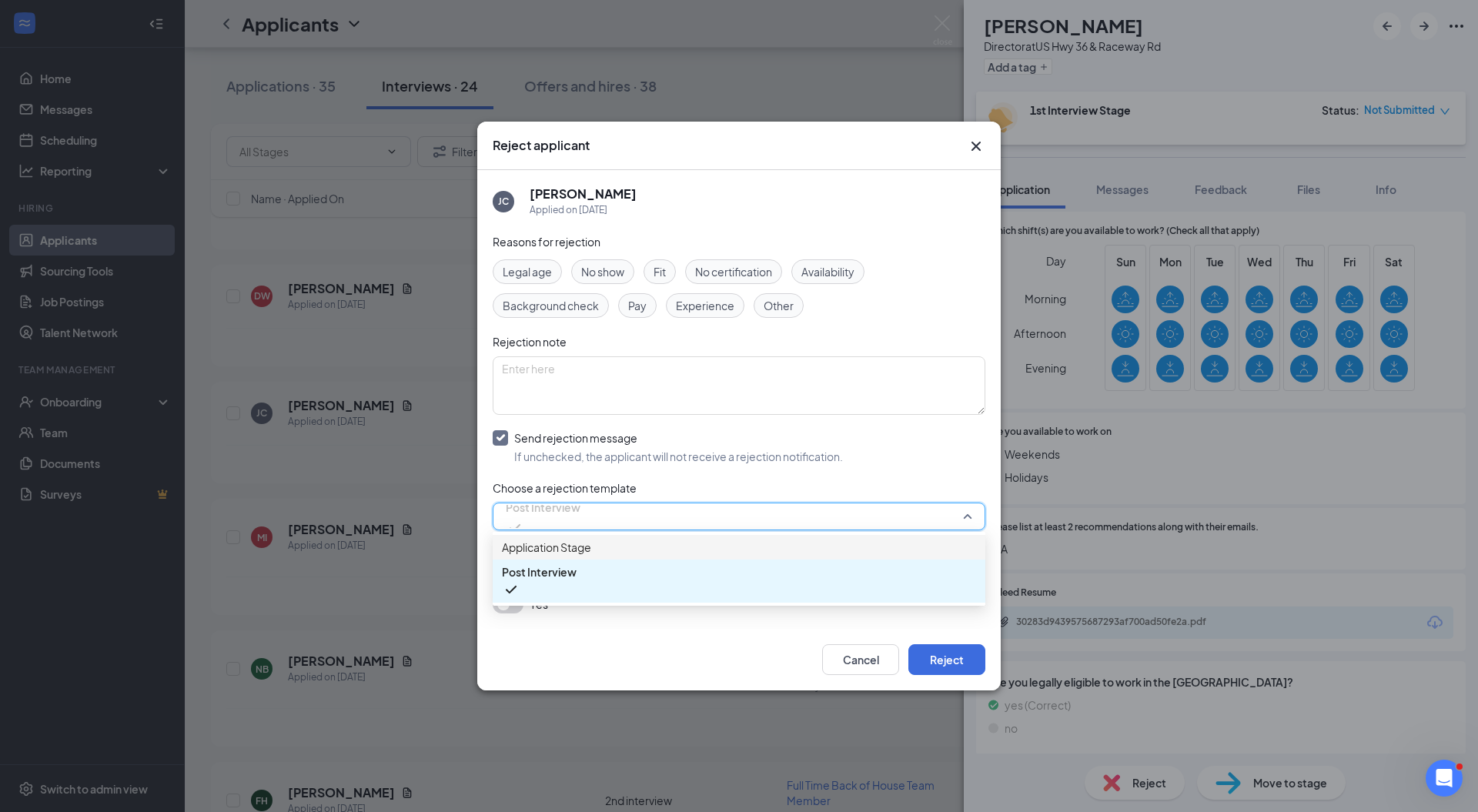
click at [555, 550] on span "Application Stage" at bounding box center [546, 547] width 89 height 17
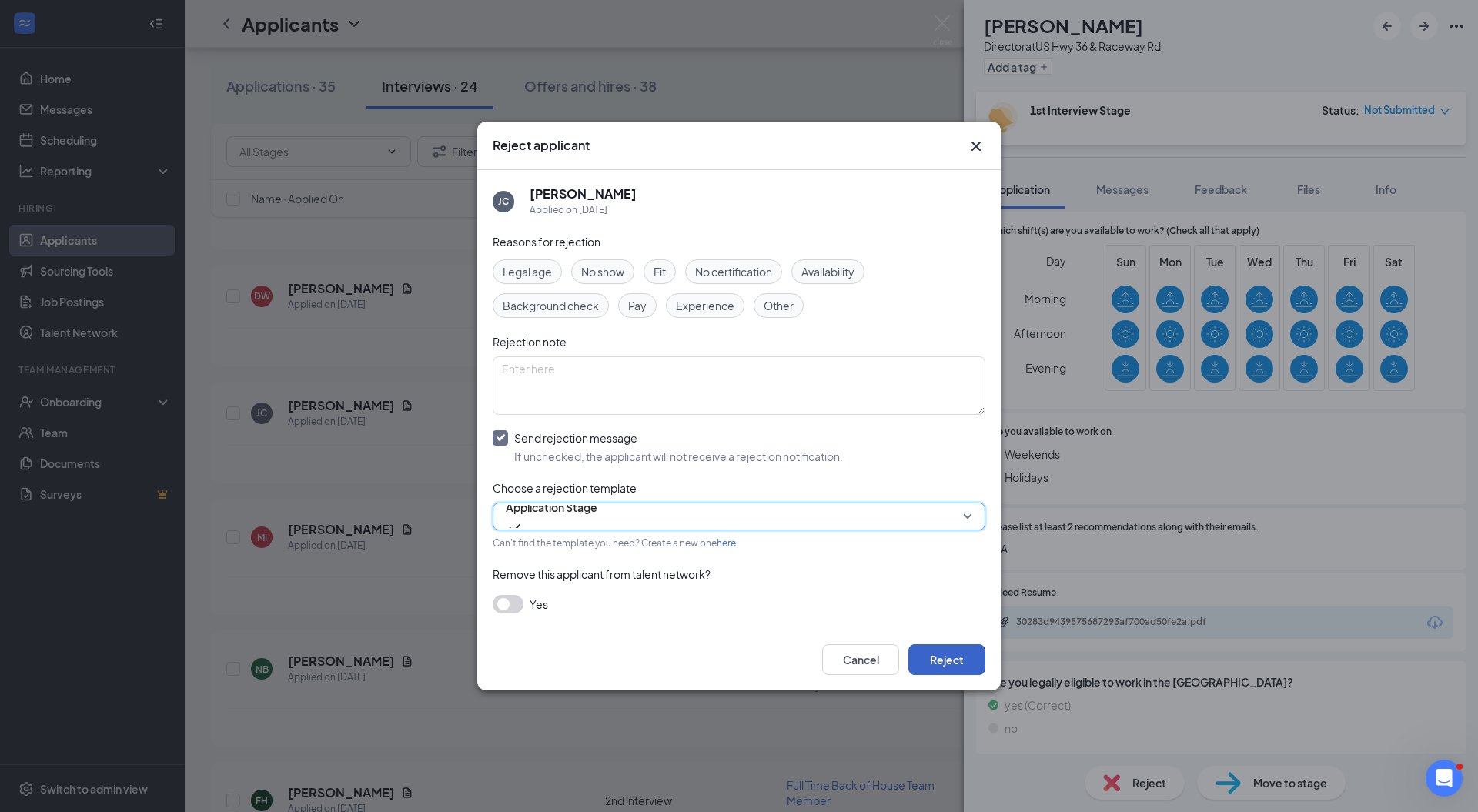
click at [938, 665] on button "Reject" at bounding box center [947, 659] width 77 height 31
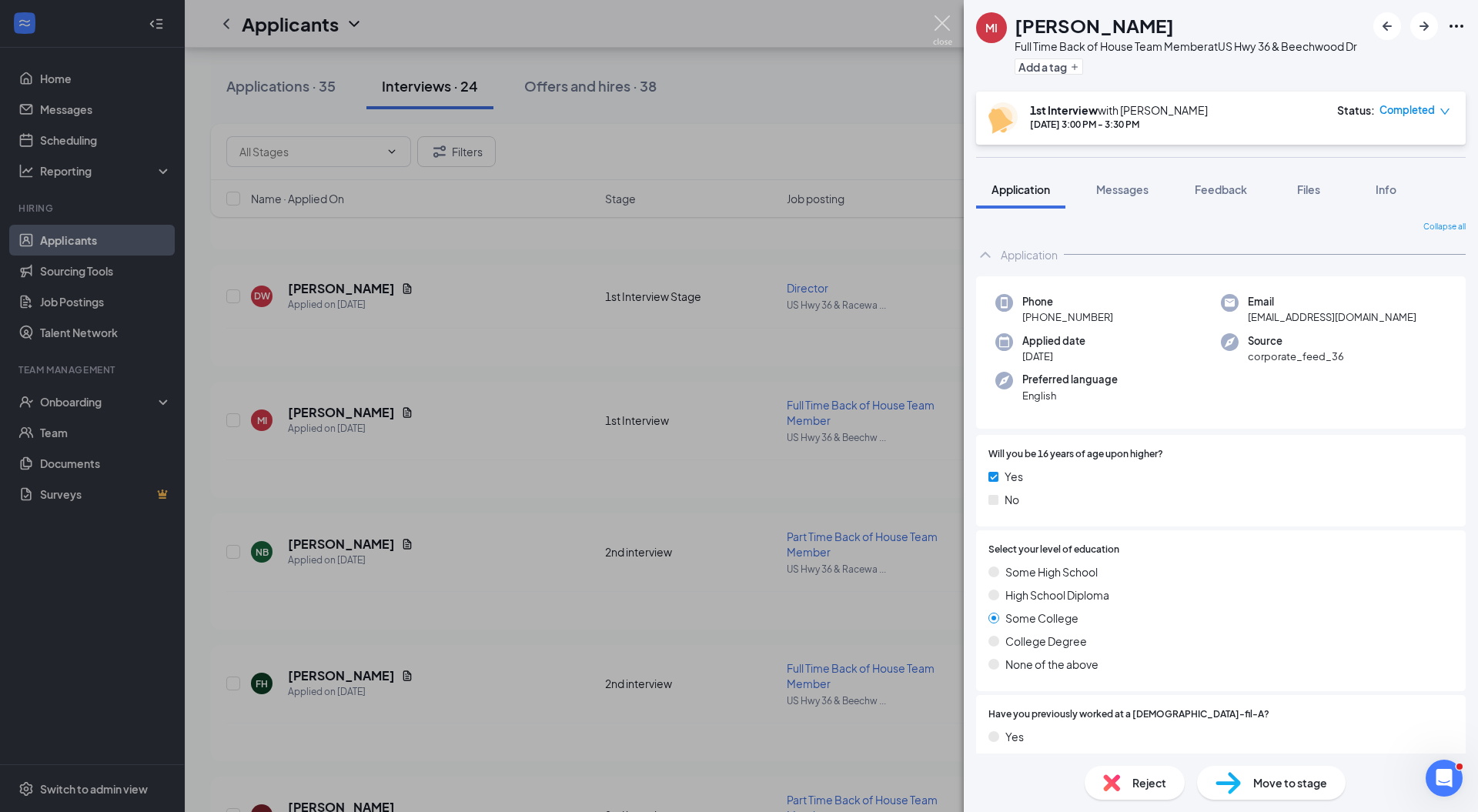
click at [937, 24] on img at bounding box center [942, 30] width 19 height 30
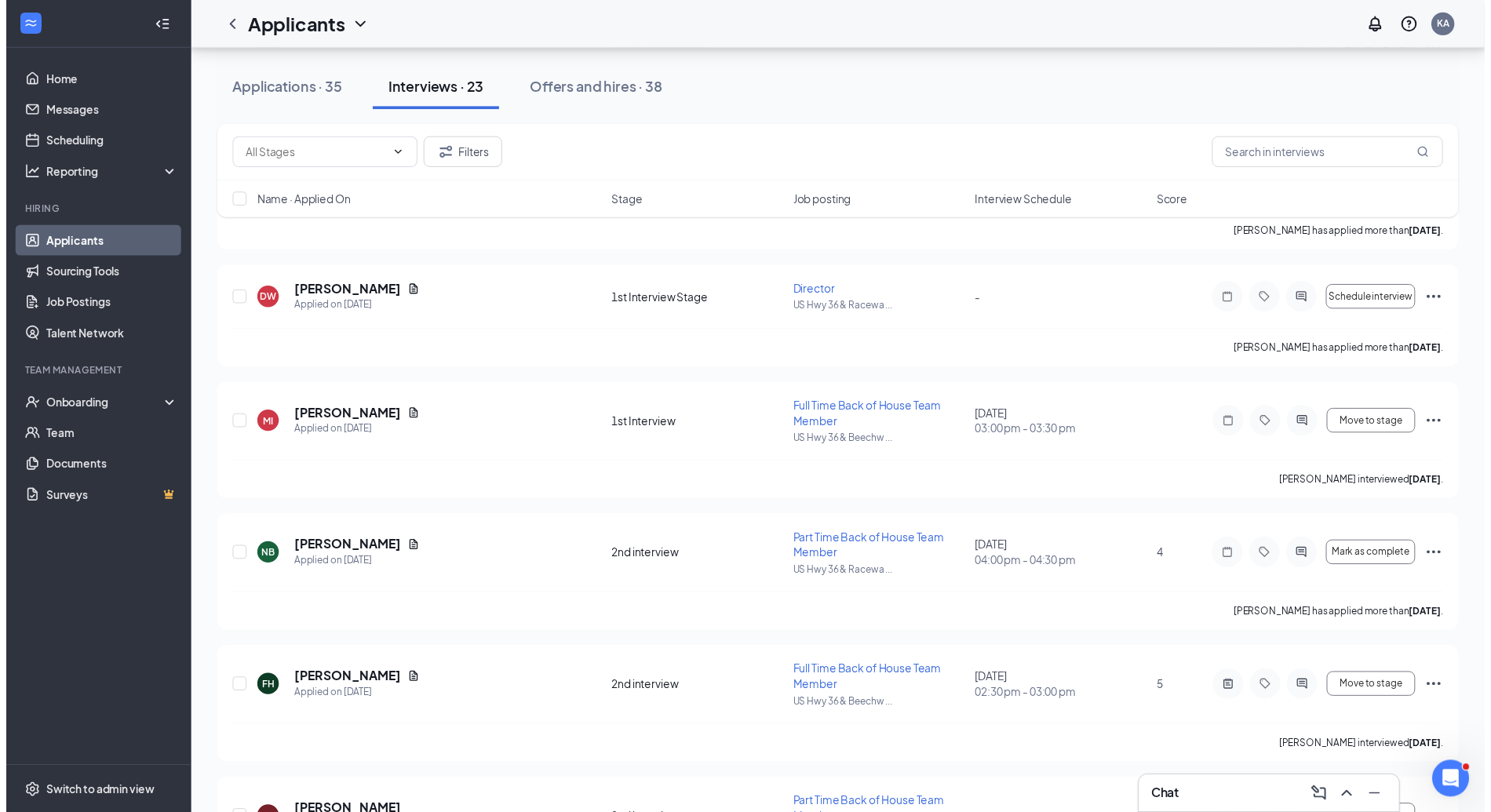
scroll to position [1446, 0]
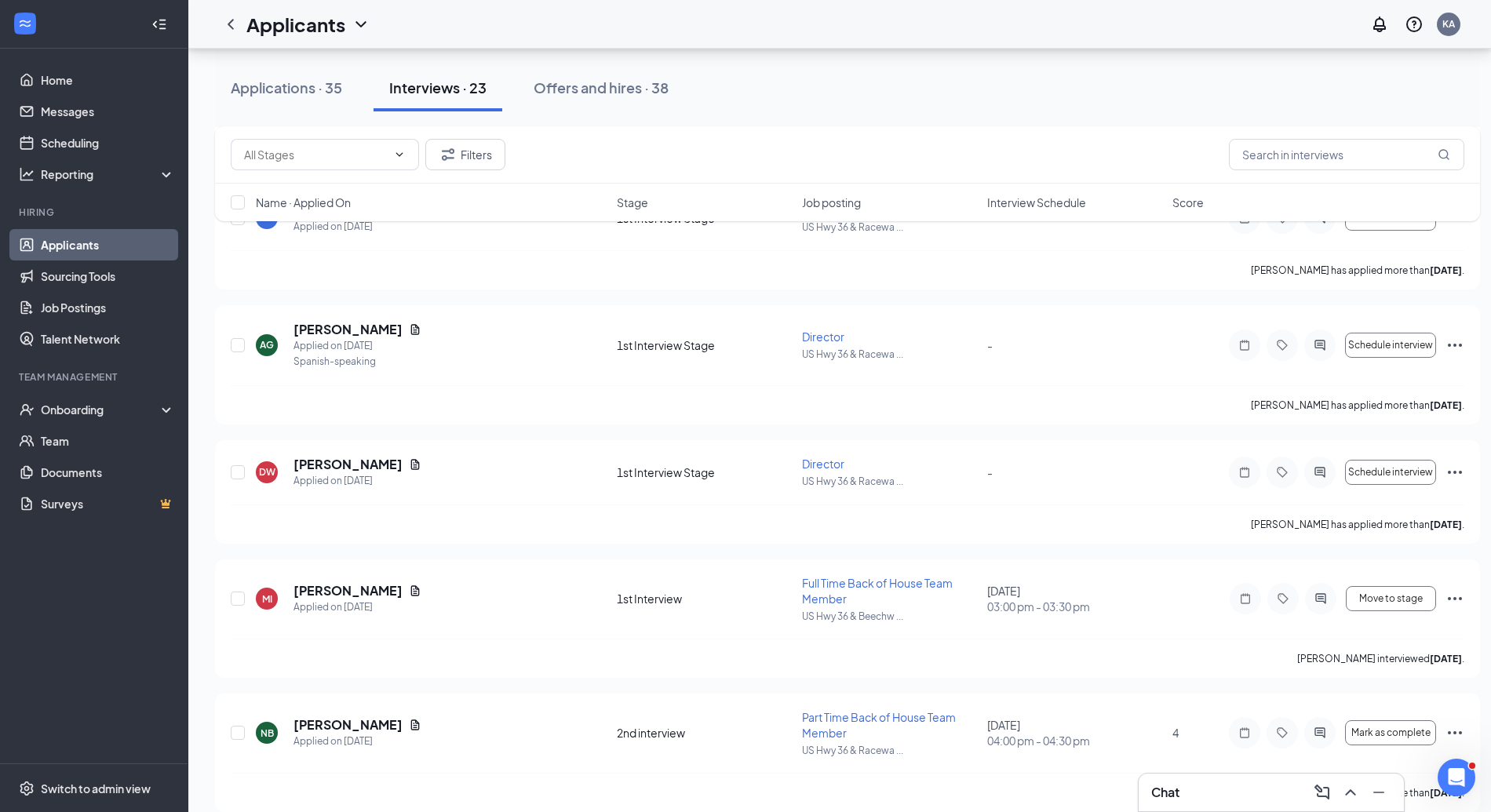
click at [343, 467] on h5 "[PERSON_NAME]" at bounding box center [348, 464] width 109 height 17
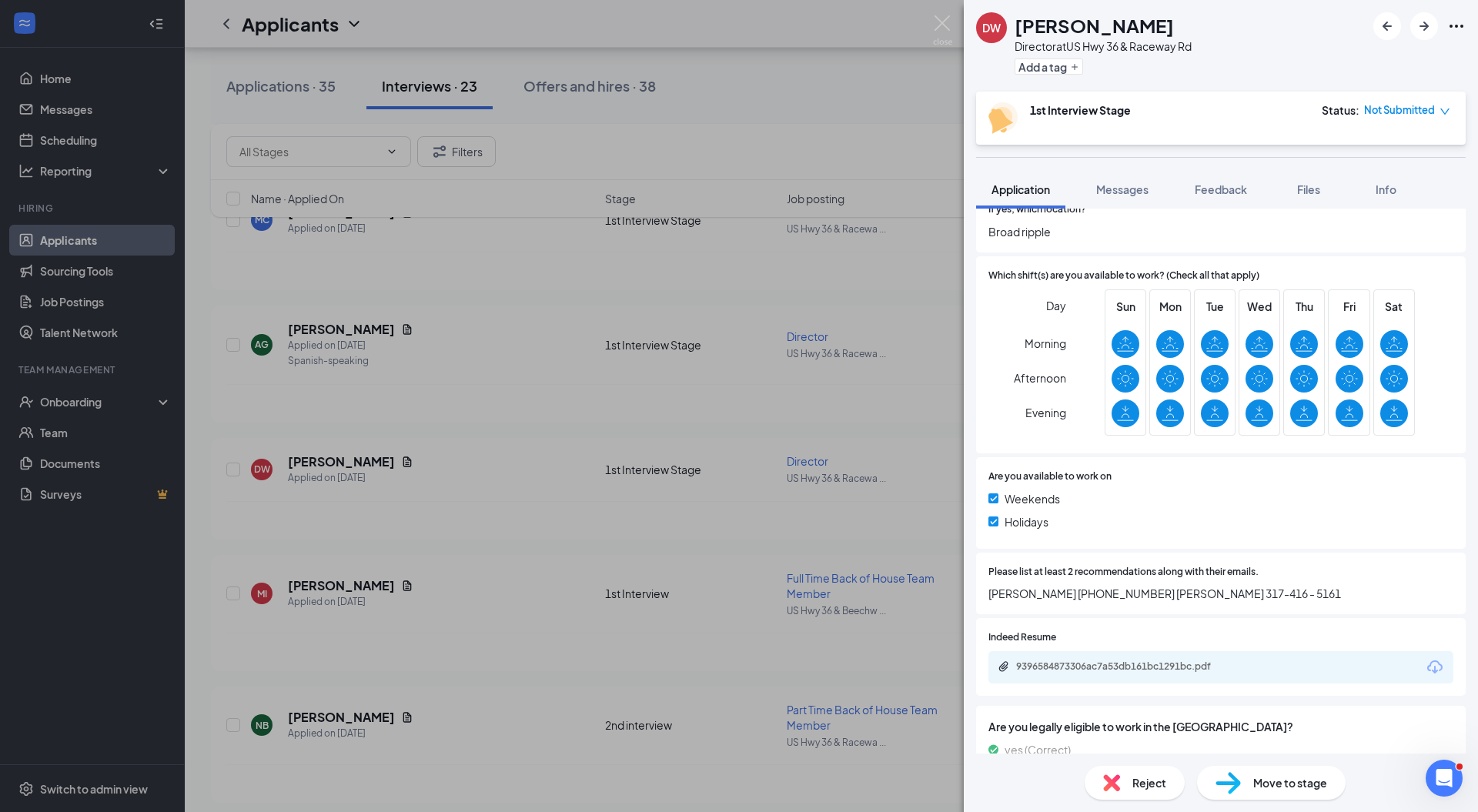
scroll to position [390, 0]
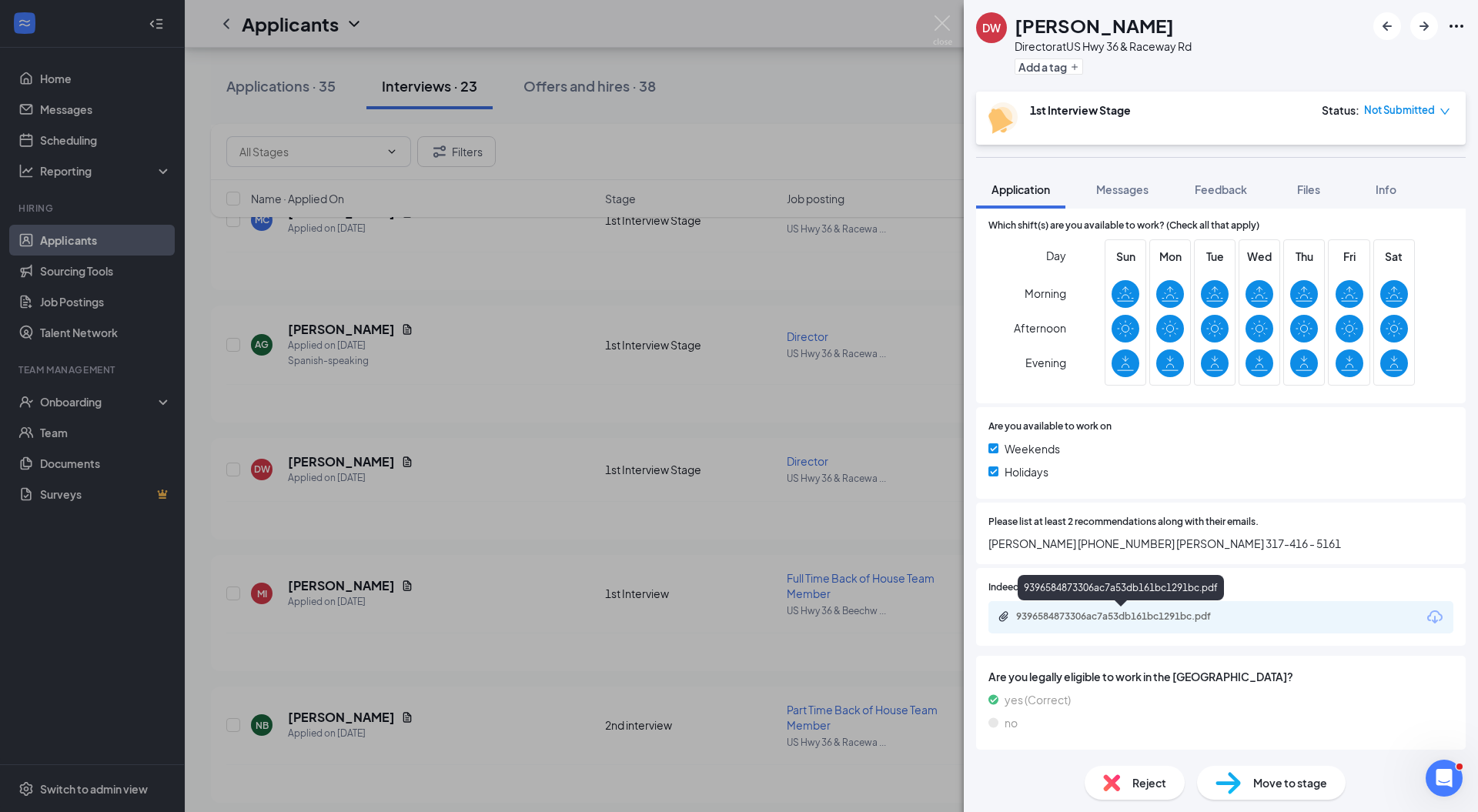
click at [1053, 616] on div "9396584873306ac7a53db161bc1291bc.pdf" at bounding box center [1124, 617] width 216 height 13
click at [942, 22] on img at bounding box center [942, 30] width 19 height 30
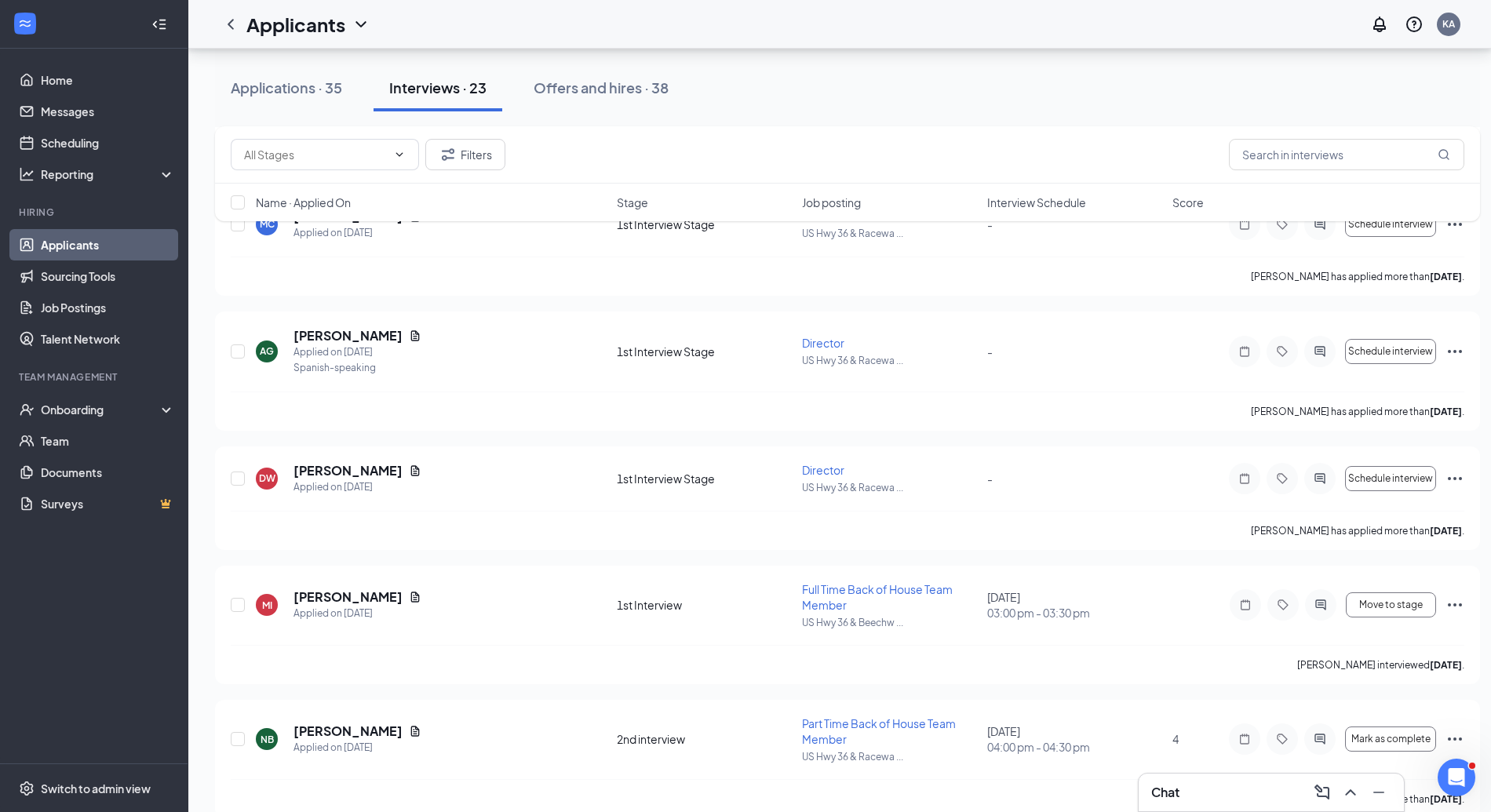
click at [351, 327] on h5 "Anthony Grinston" at bounding box center [348, 336] width 109 height 17
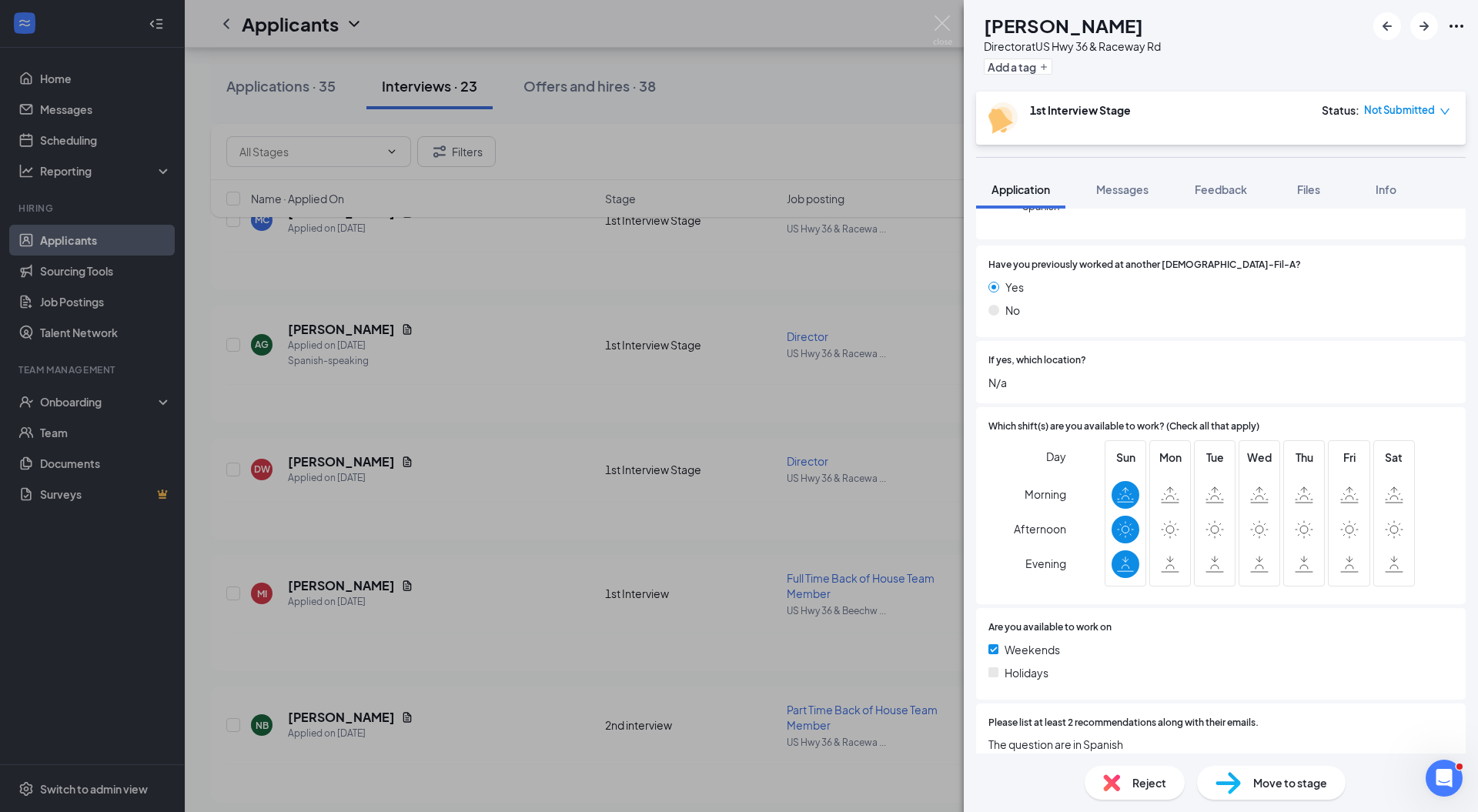
scroll to position [390, 0]
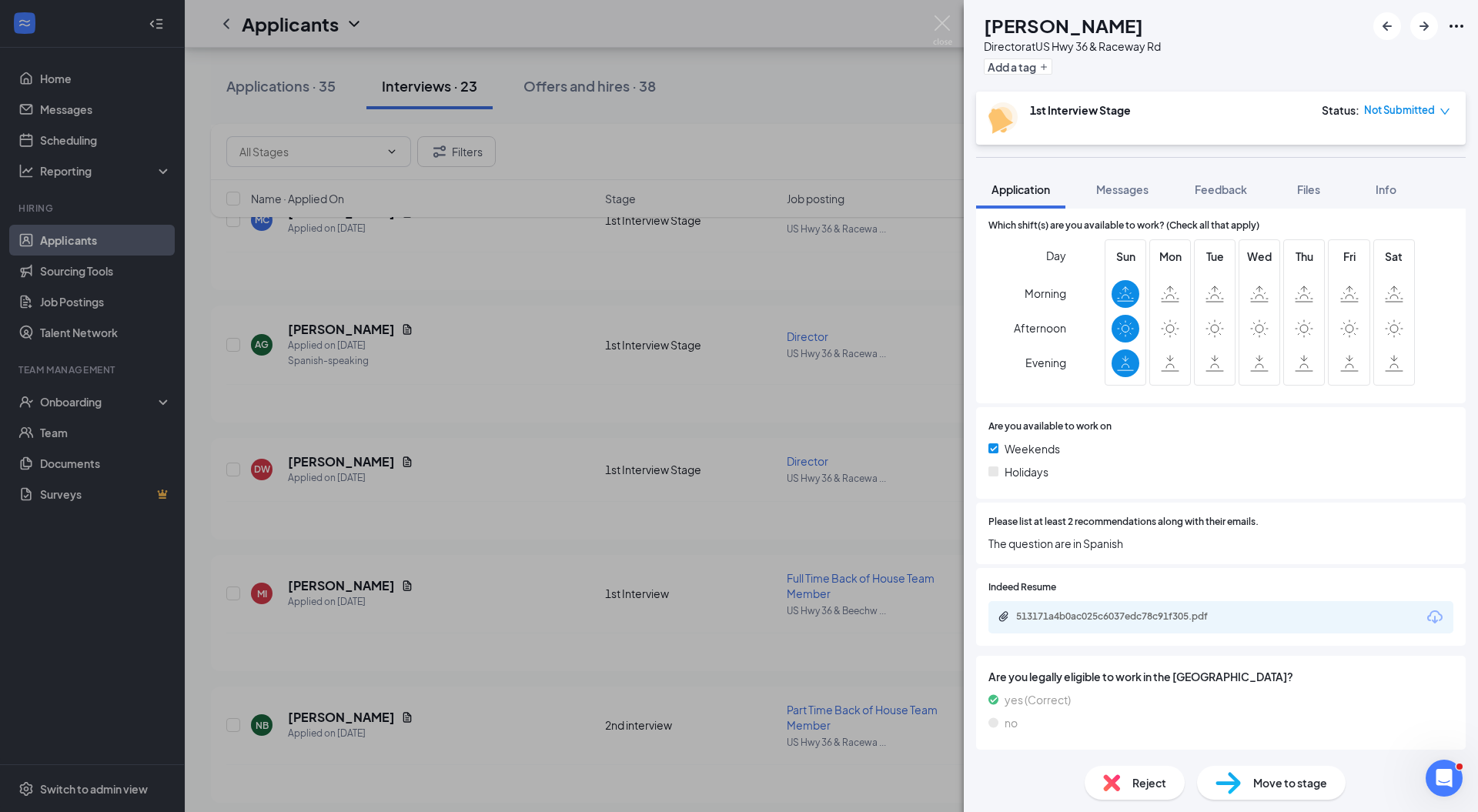
click at [1107, 784] on img at bounding box center [1111, 783] width 17 height 17
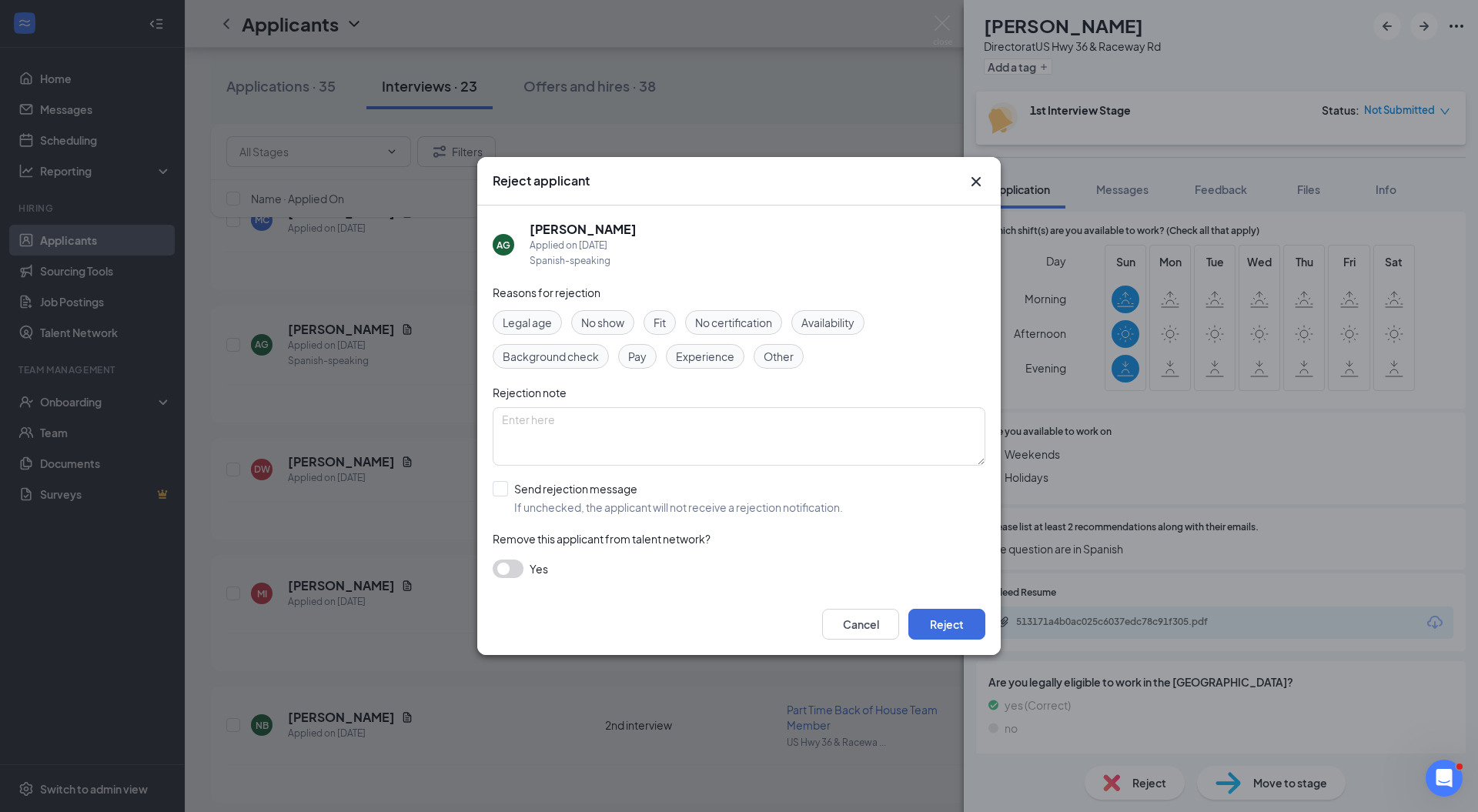
click at [574, 482] on input "Send rejection message If unchecked, the applicant will not receive a rejection…" at bounding box center [668, 498] width 350 height 34
checkbox input "true"
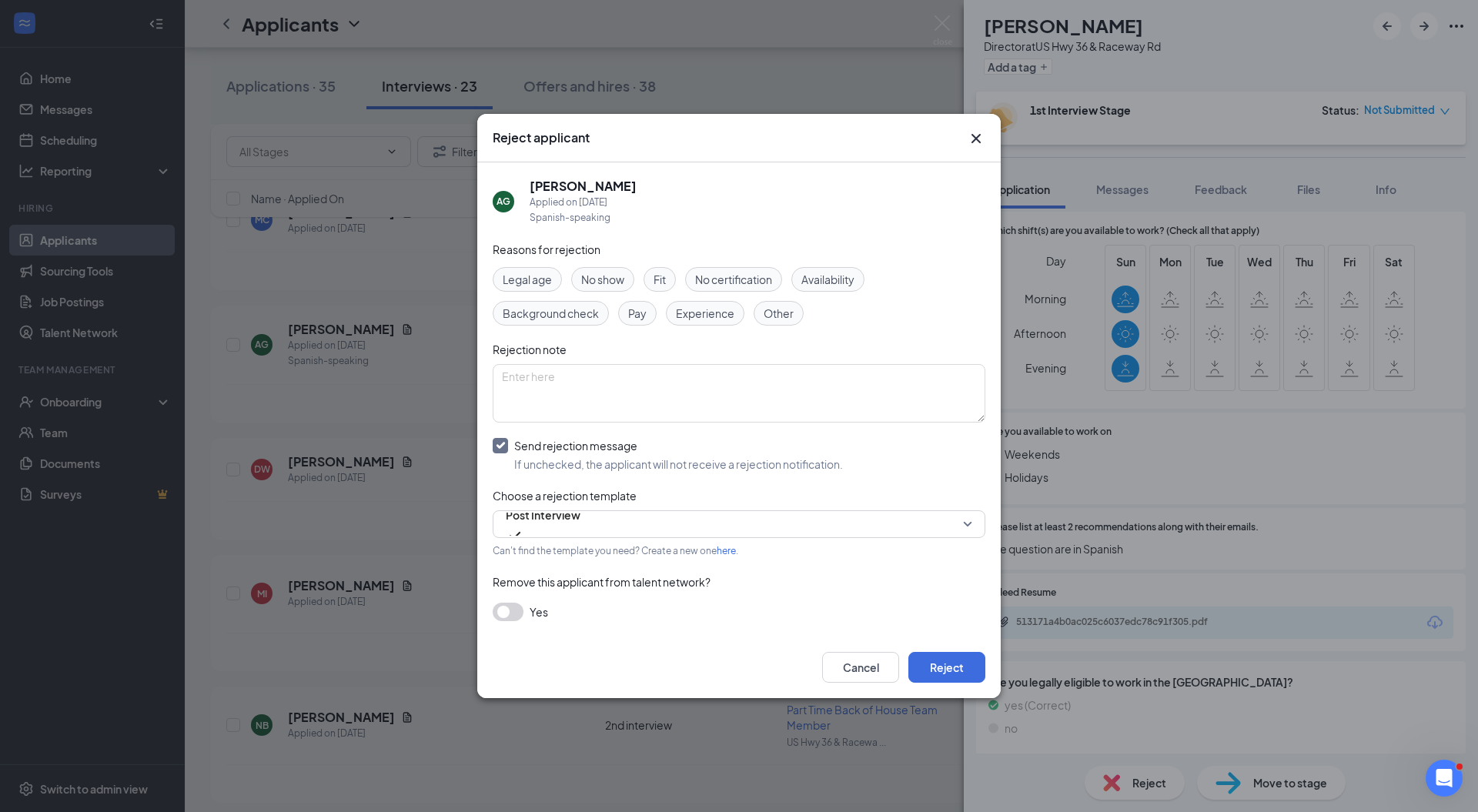
click at [556, 521] on span "Post Interview" at bounding box center [542, 515] width 74 height 23
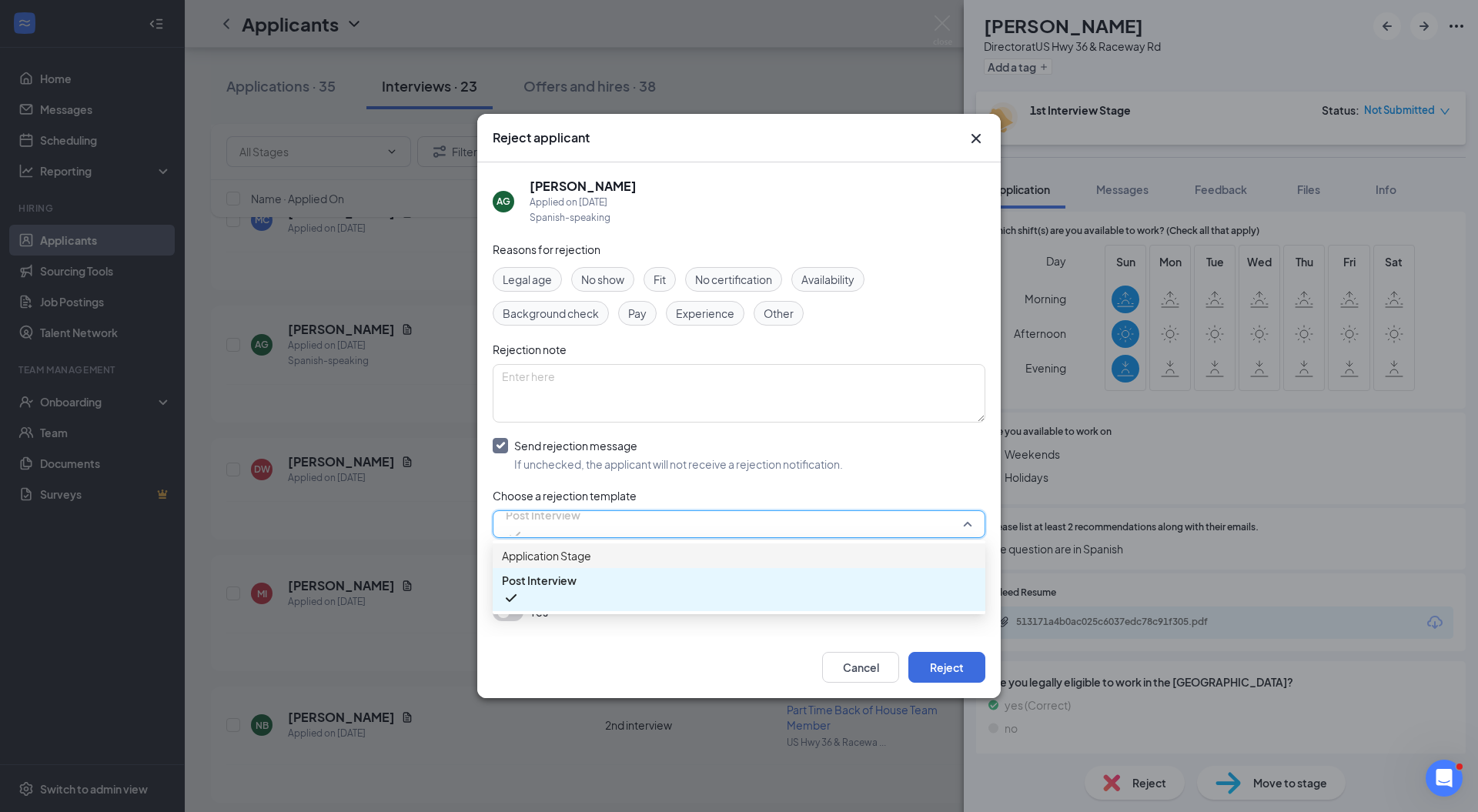
click at [542, 564] on span "Application Stage" at bounding box center [546, 556] width 89 height 17
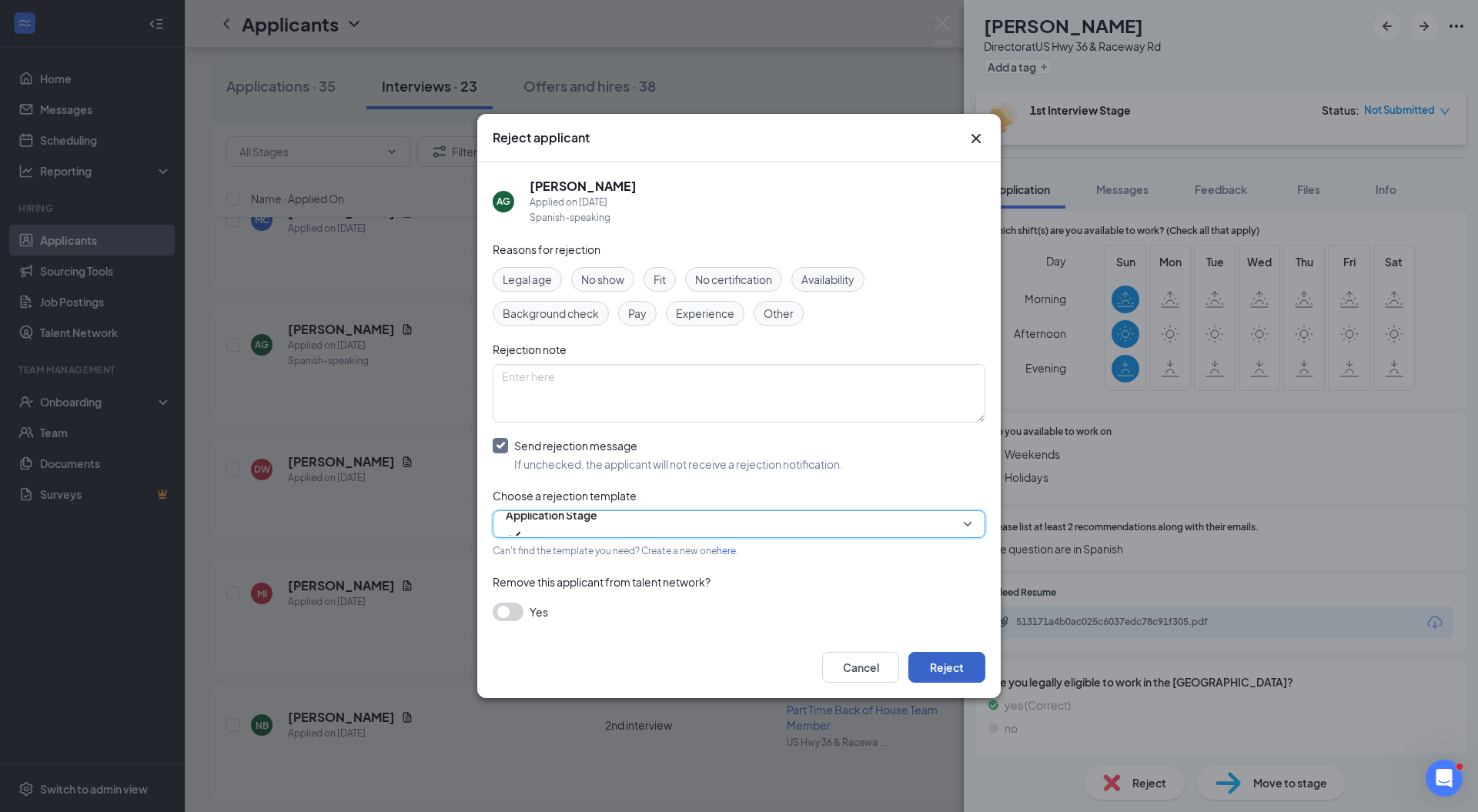
click at [927, 672] on button "Reject" at bounding box center [947, 667] width 77 height 31
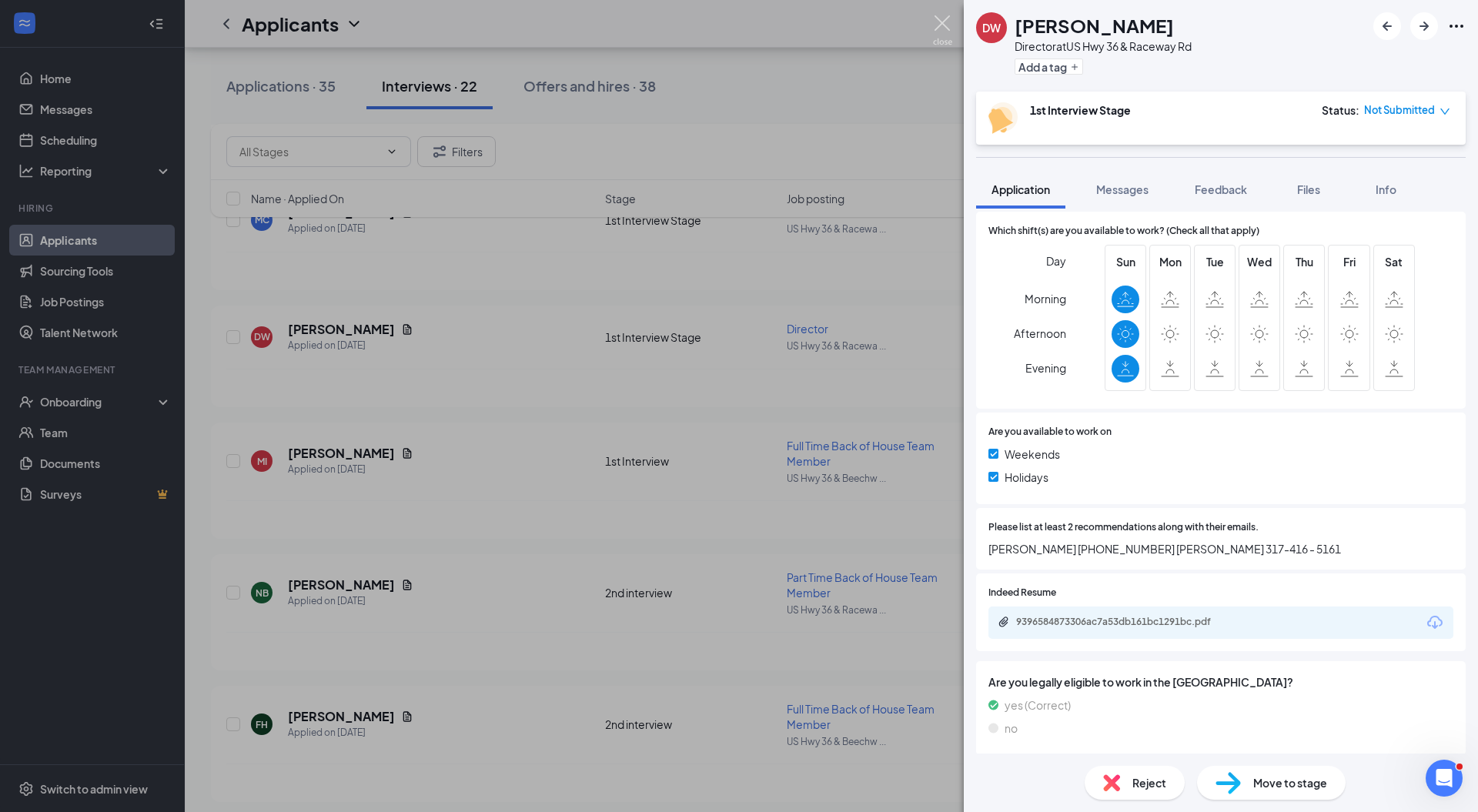
click at [945, 17] on img at bounding box center [942, 30] width 19 height 30
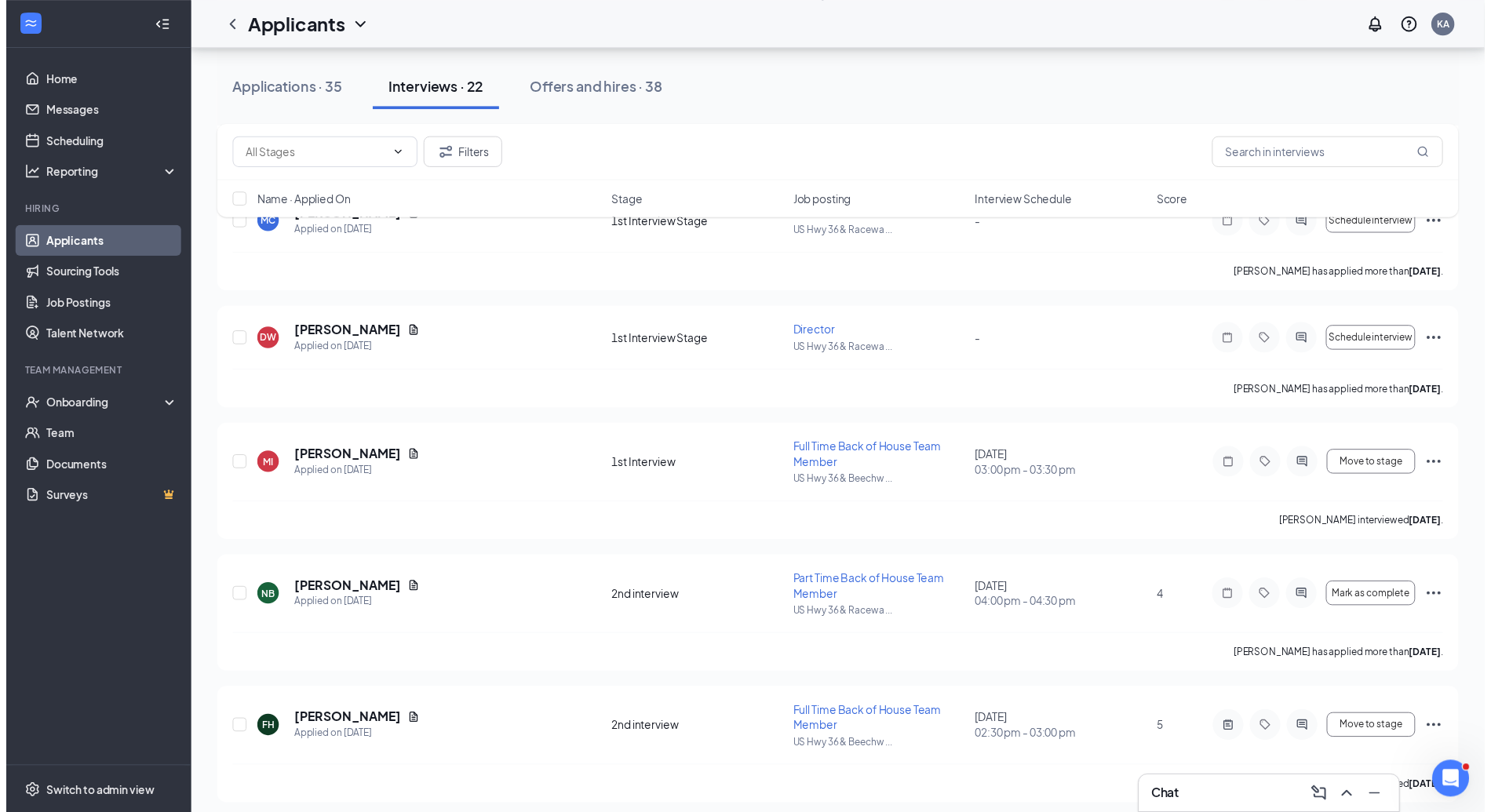
scroll to position [1379, 0]
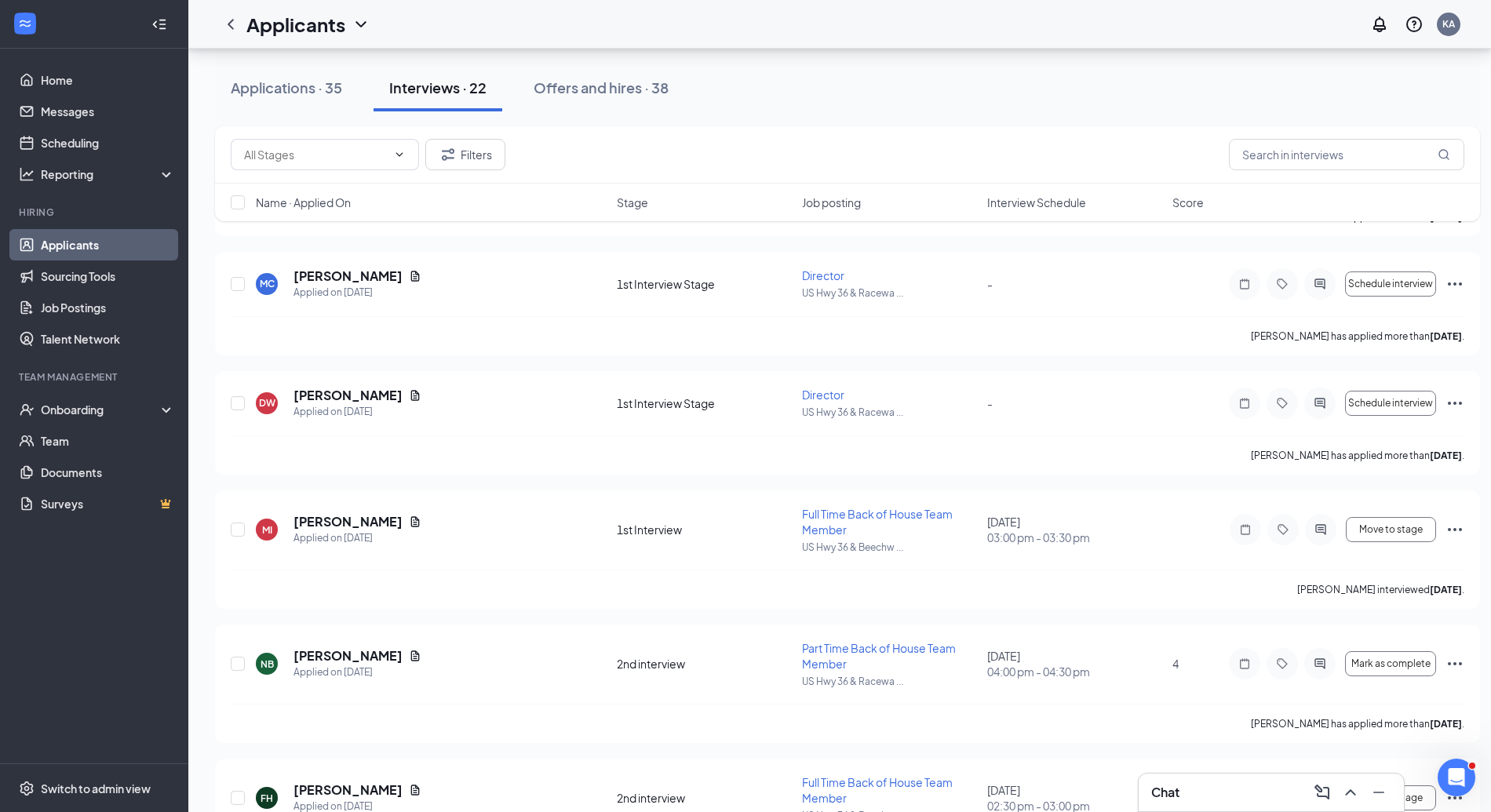
click at [357, 285] on h5 "[PERSON_NAME]" at bounding box center [348, 276] width 109 height 17
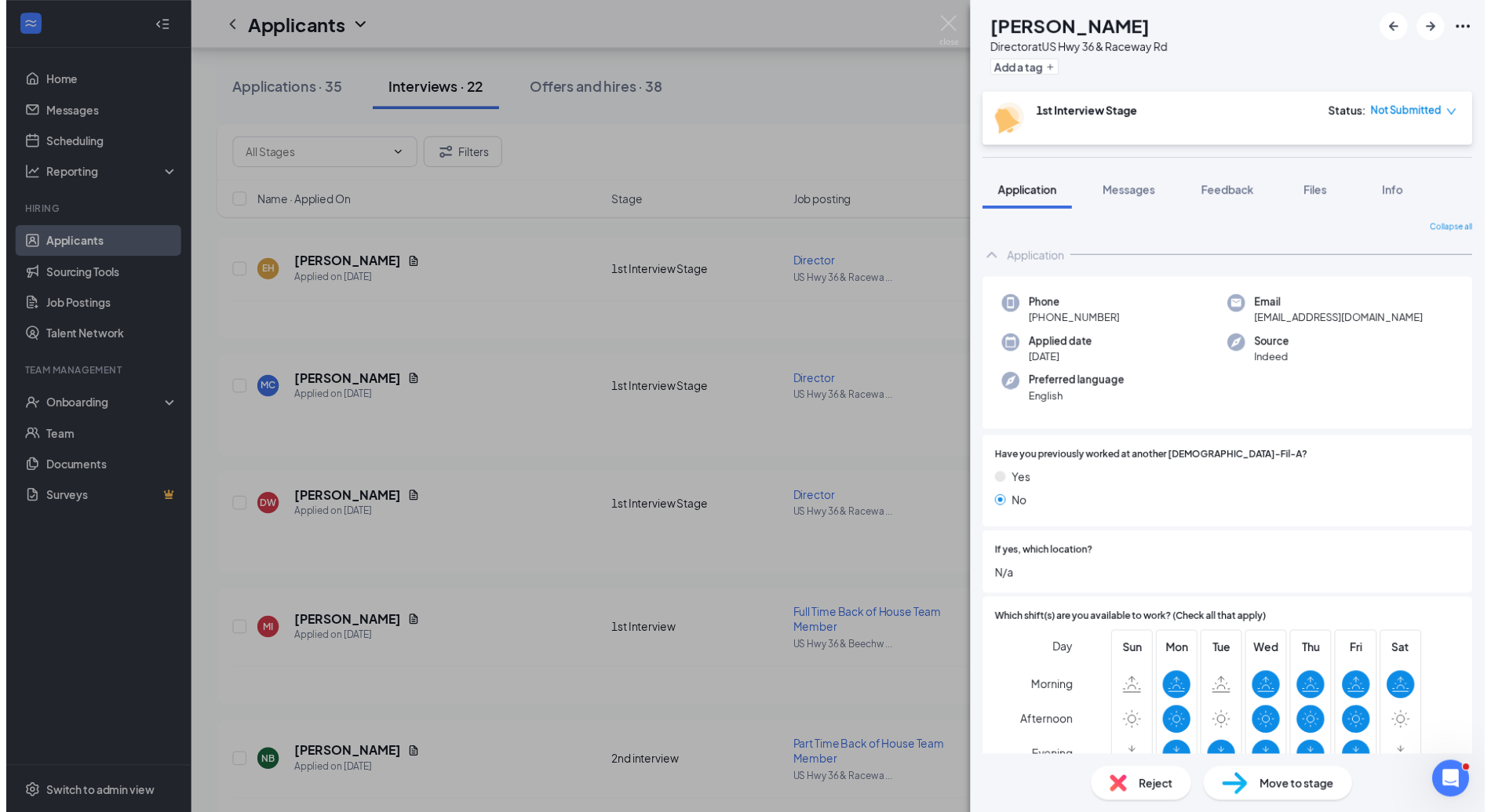
scroll to position [398, 0]
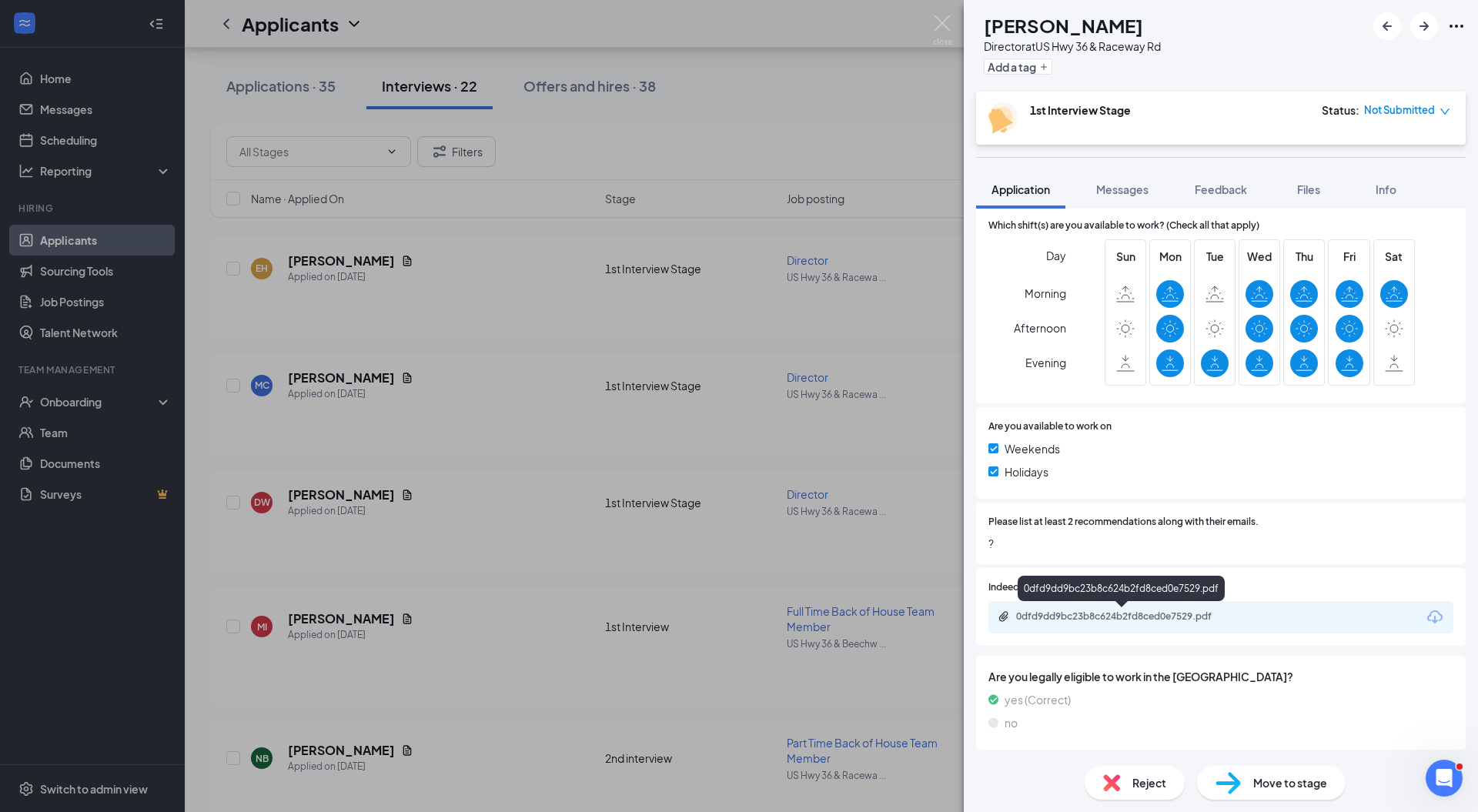
click at [1079, 611] on div "0dfd9dd9bc23b8c624b2fd8ced0e7529.pdf" at bounding box center [1124, 617] width 216 height 13
click at [941, 19] on img at bounding box center [942, 30] width 19 height 30
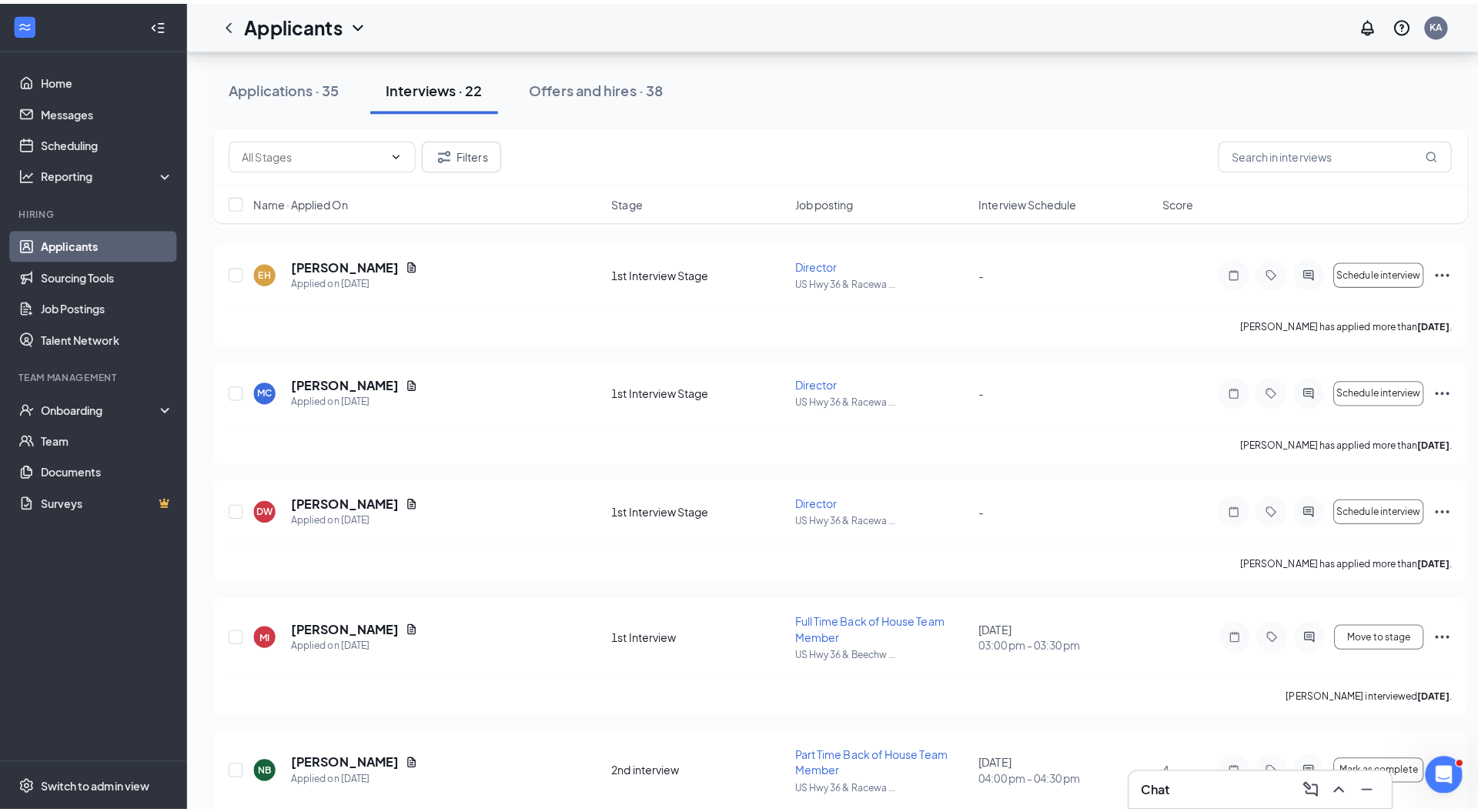
scroll to position [1142, 0]
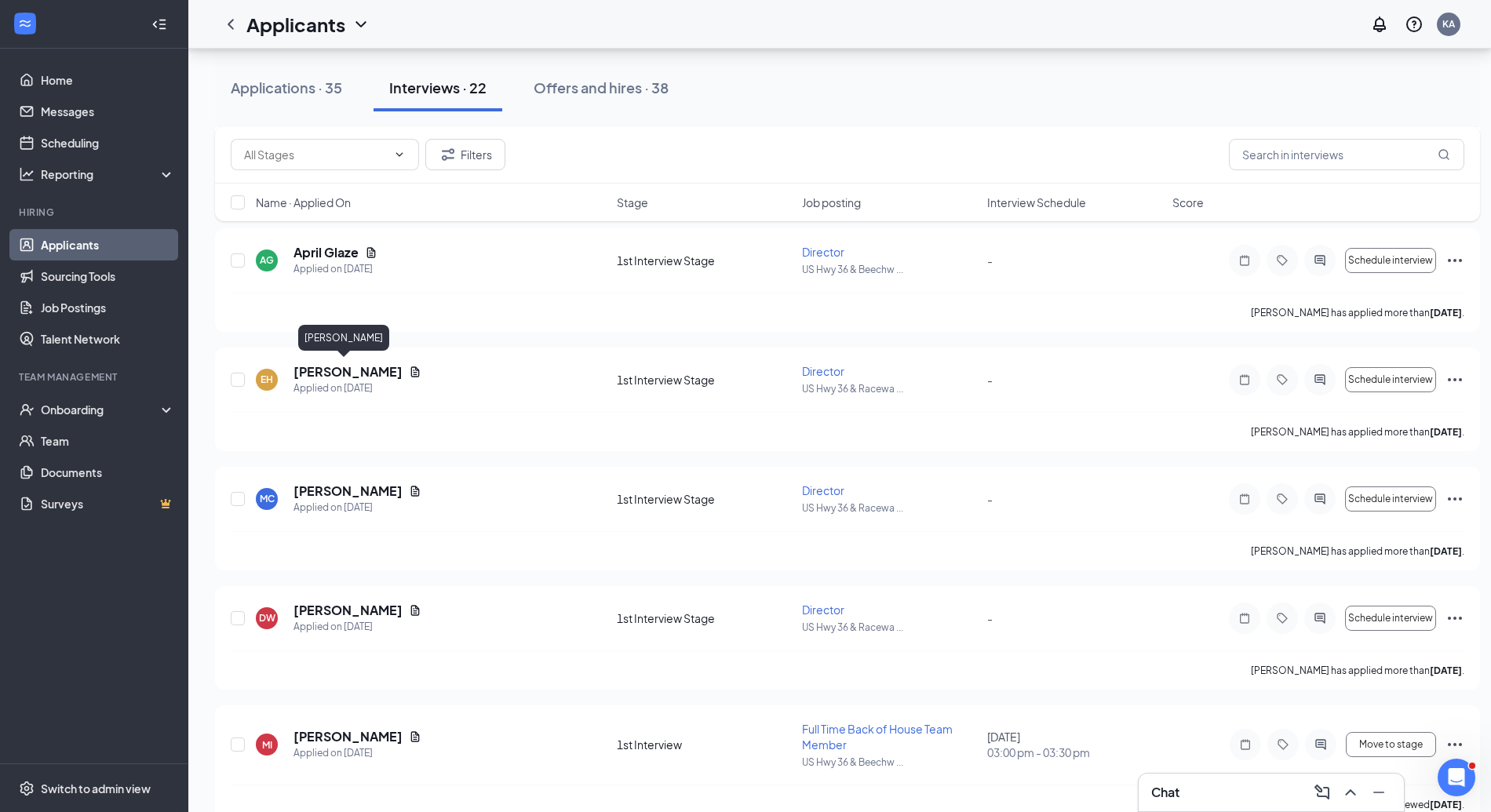
click at [333, 366] on h5 "Evelyn Harris" at bounding box center [348, 372] width 109 height 17
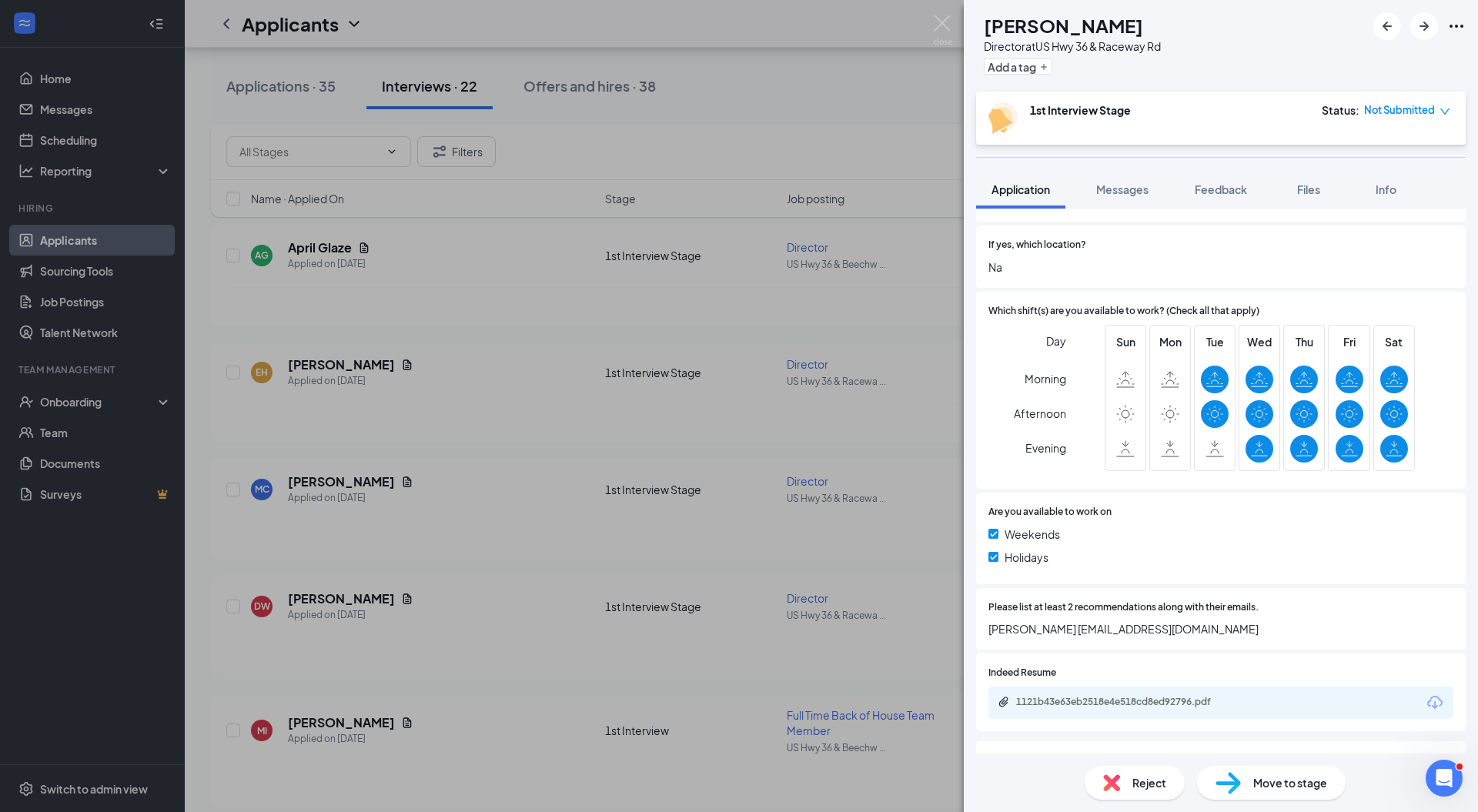
scroll to position [390, 0]
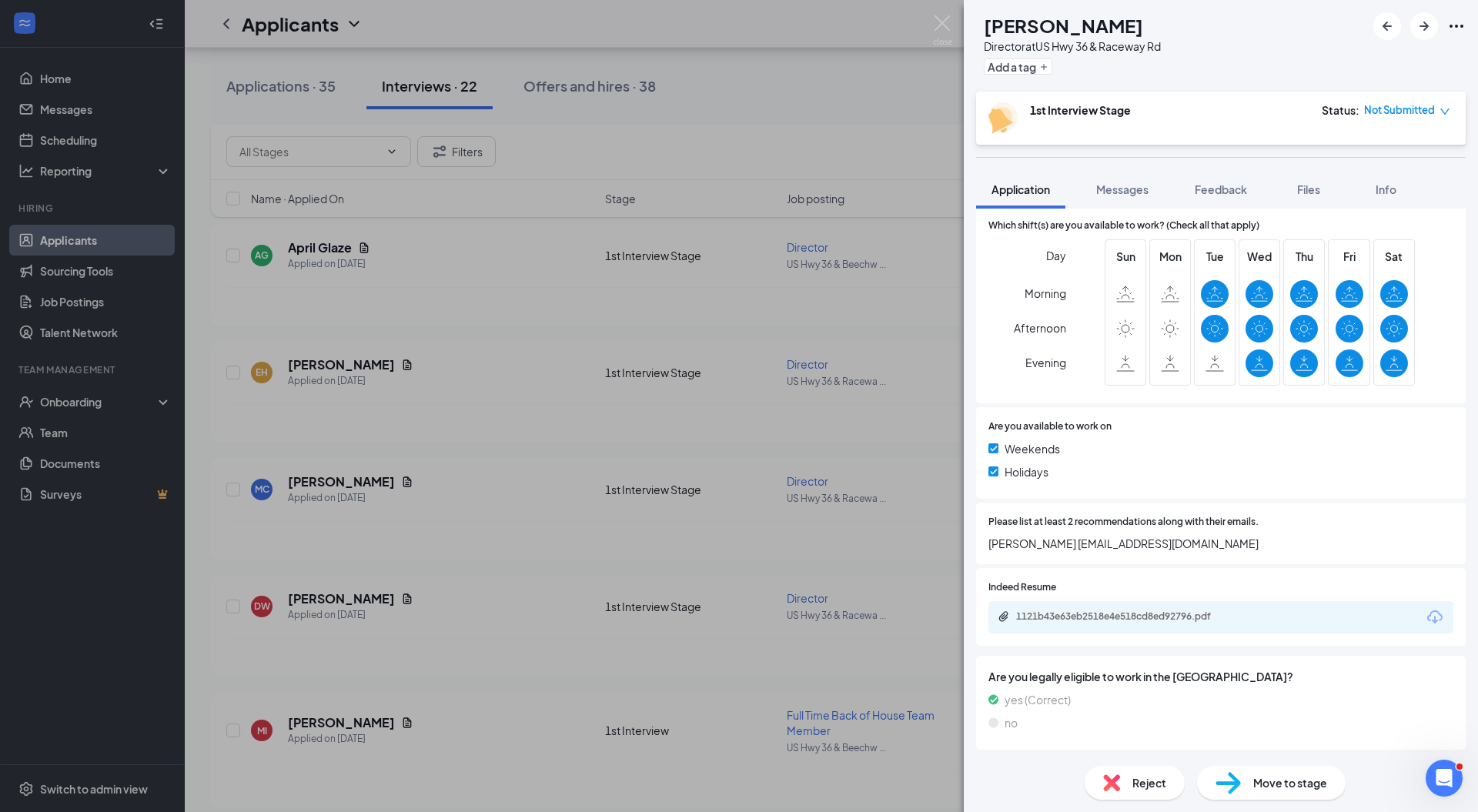
click at [1071, 615] on div "1121b43e63eb2518e4e518cd8ed92796.pdf" at bounding box center [1124, 617] width 216 height 13
click at [939, 24] on img at bounding box center [942, 30] width 19 height 30
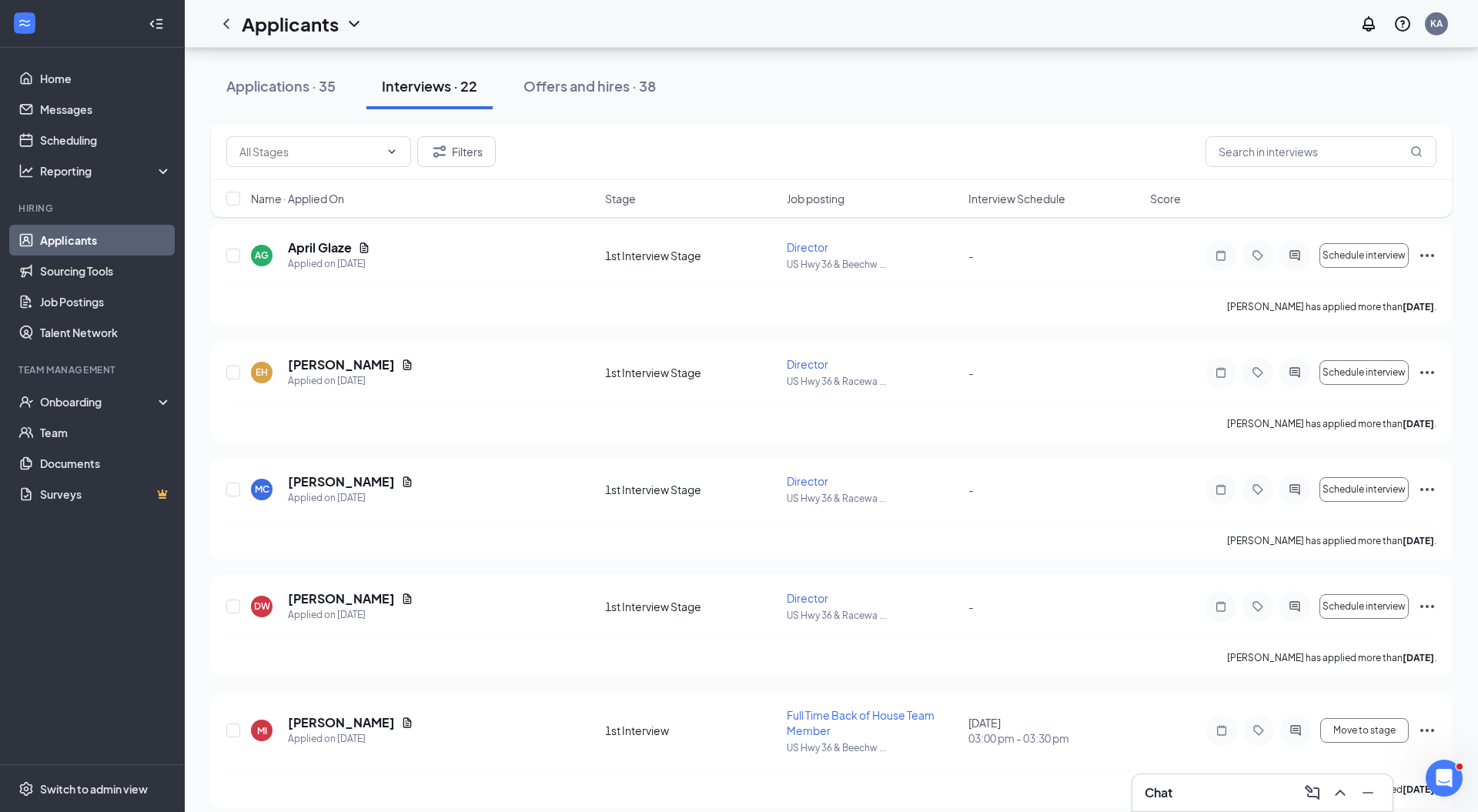
click at [323, 256] on h5 "April Glaze" at bounding box center [320, 247] width 63 height 17
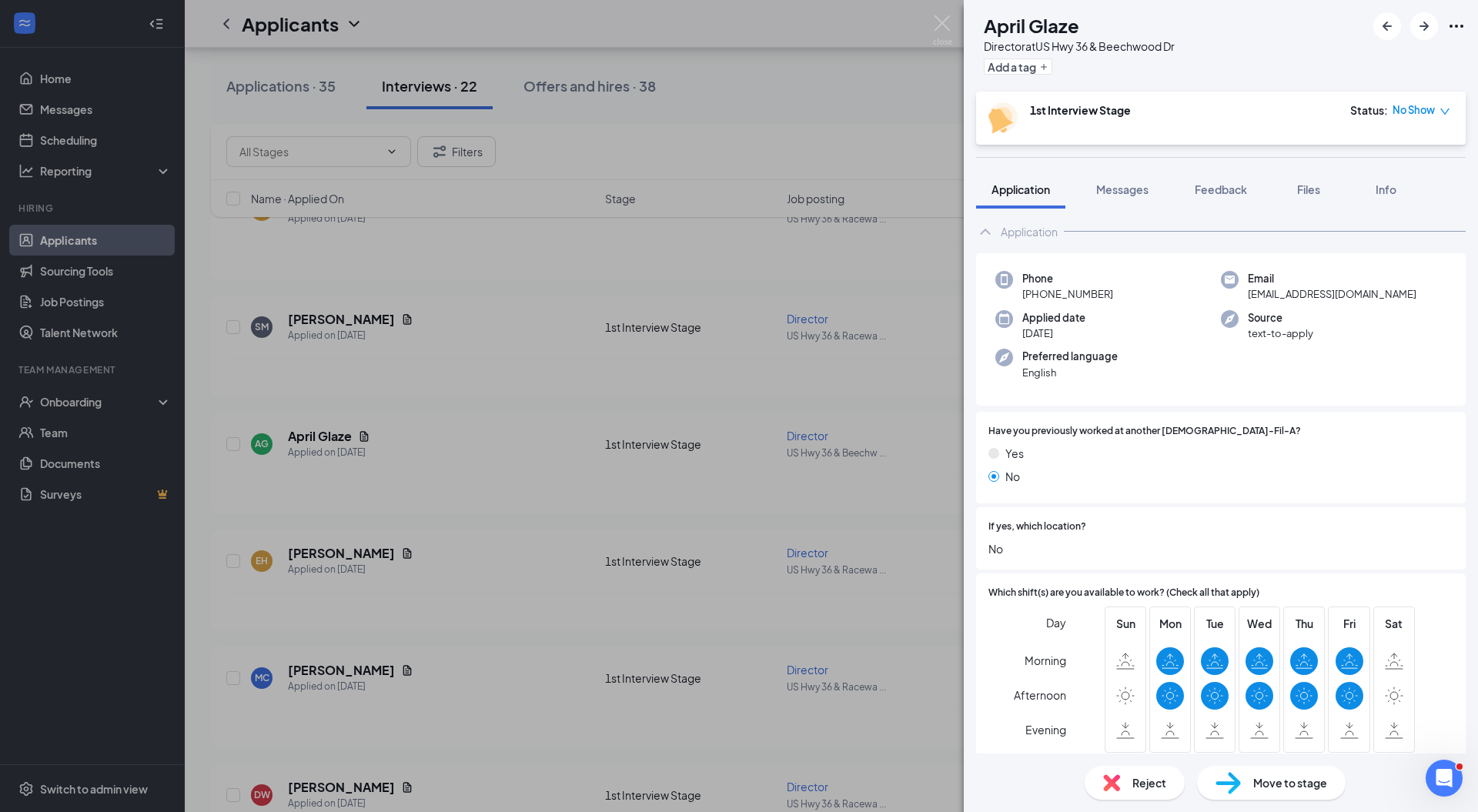
scroll to position [295, 0]
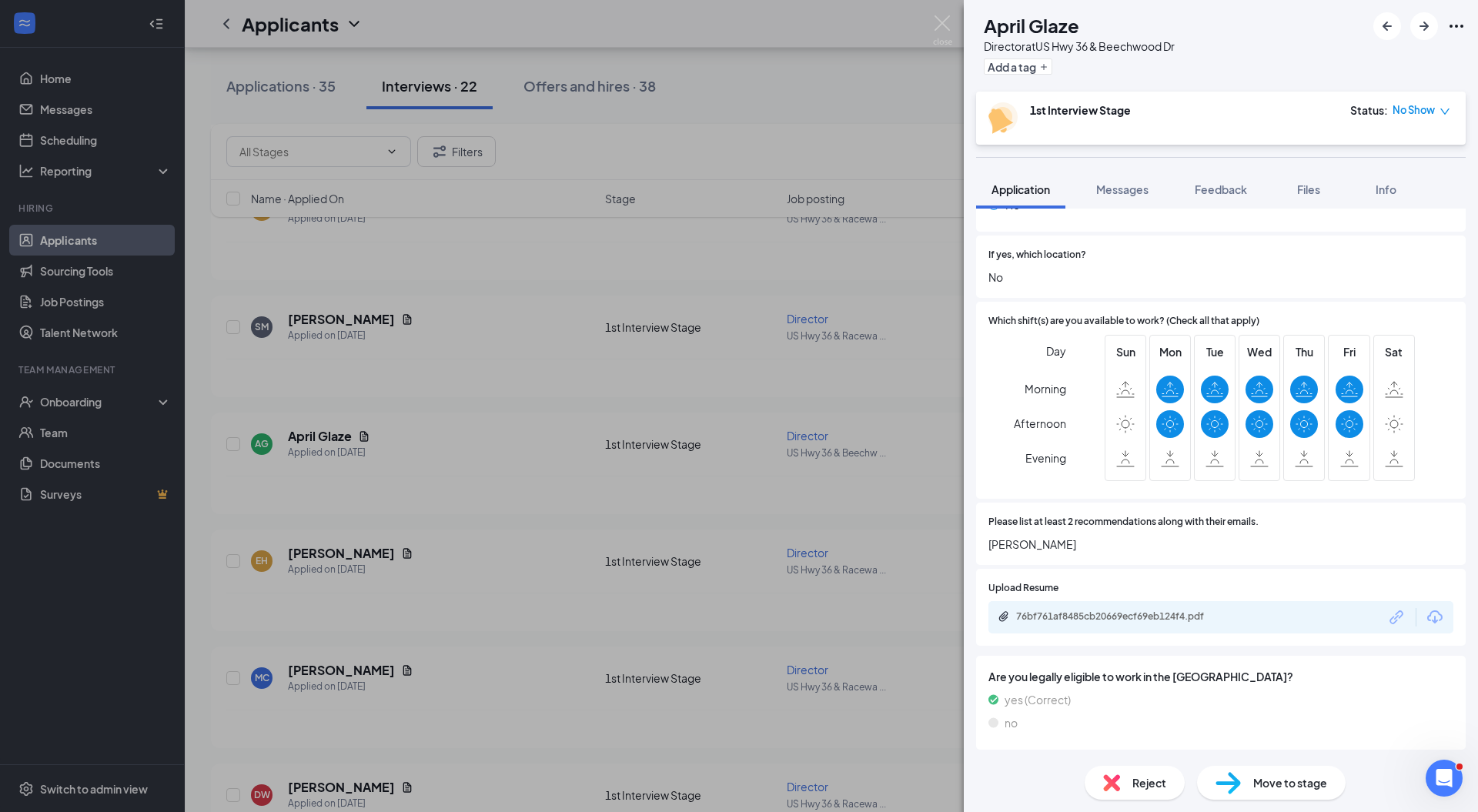
click at [1118, 774] on img at bounding box center [1111, 783] width 17 height 17
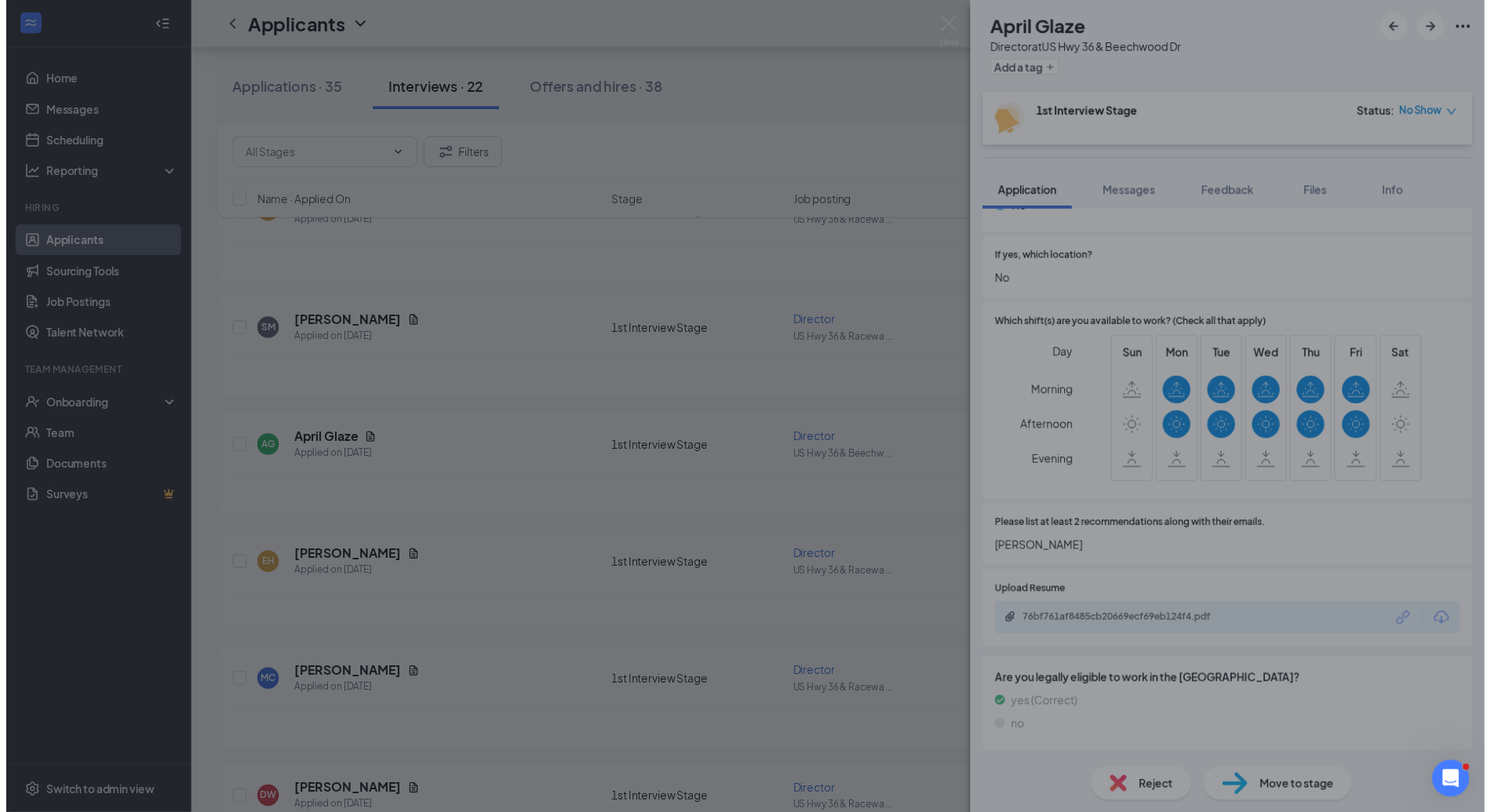
scroll to position [295, 0]
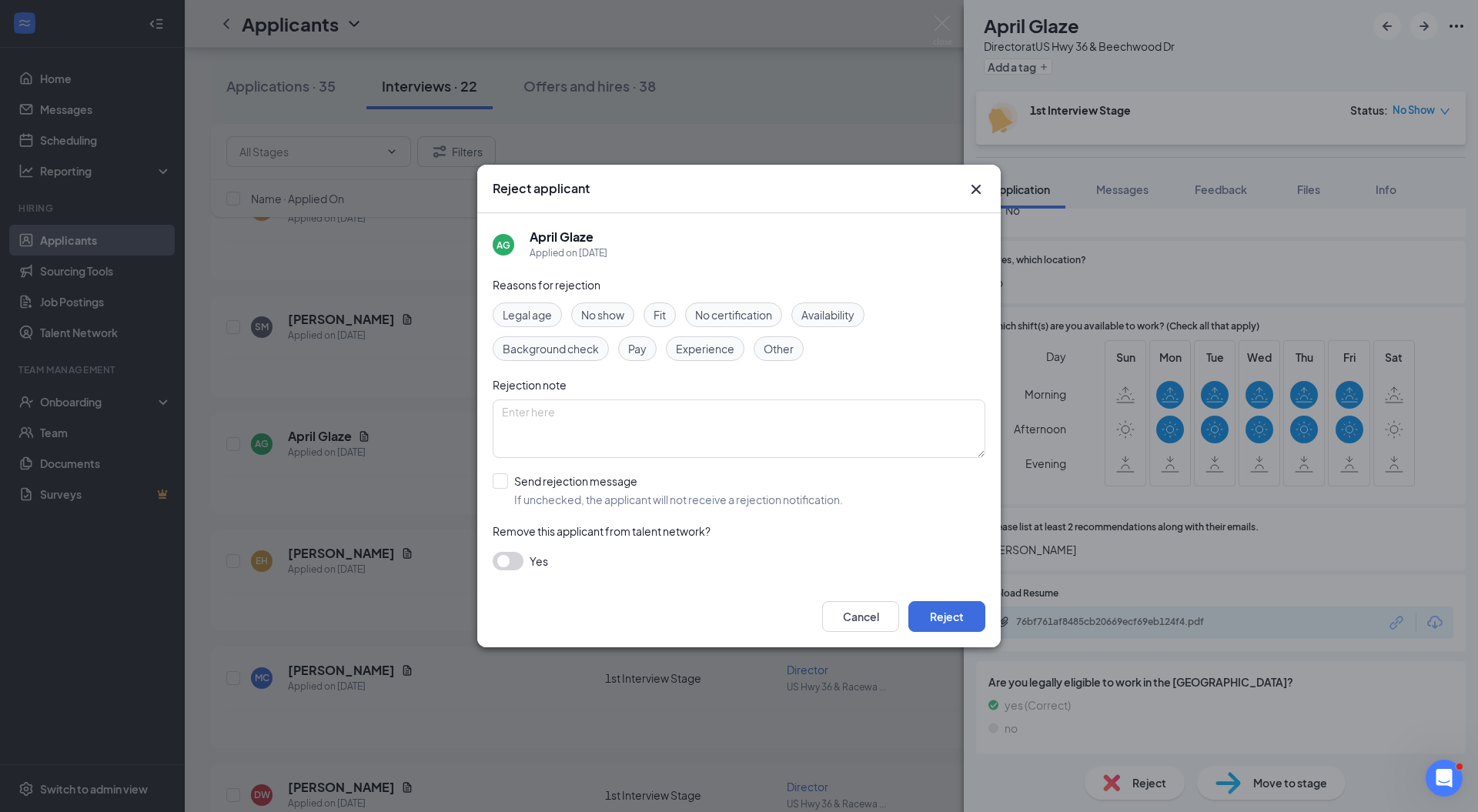
click at [834, 312] on span "Availability" at bounding box center [828, 315] width 53 height 17
click at [603, 482] on input "Send rejection message If unchecked, the applicant will not receive a rejection…" at bounding box center [668, 490] width 350 height 34
checkbox input "true"
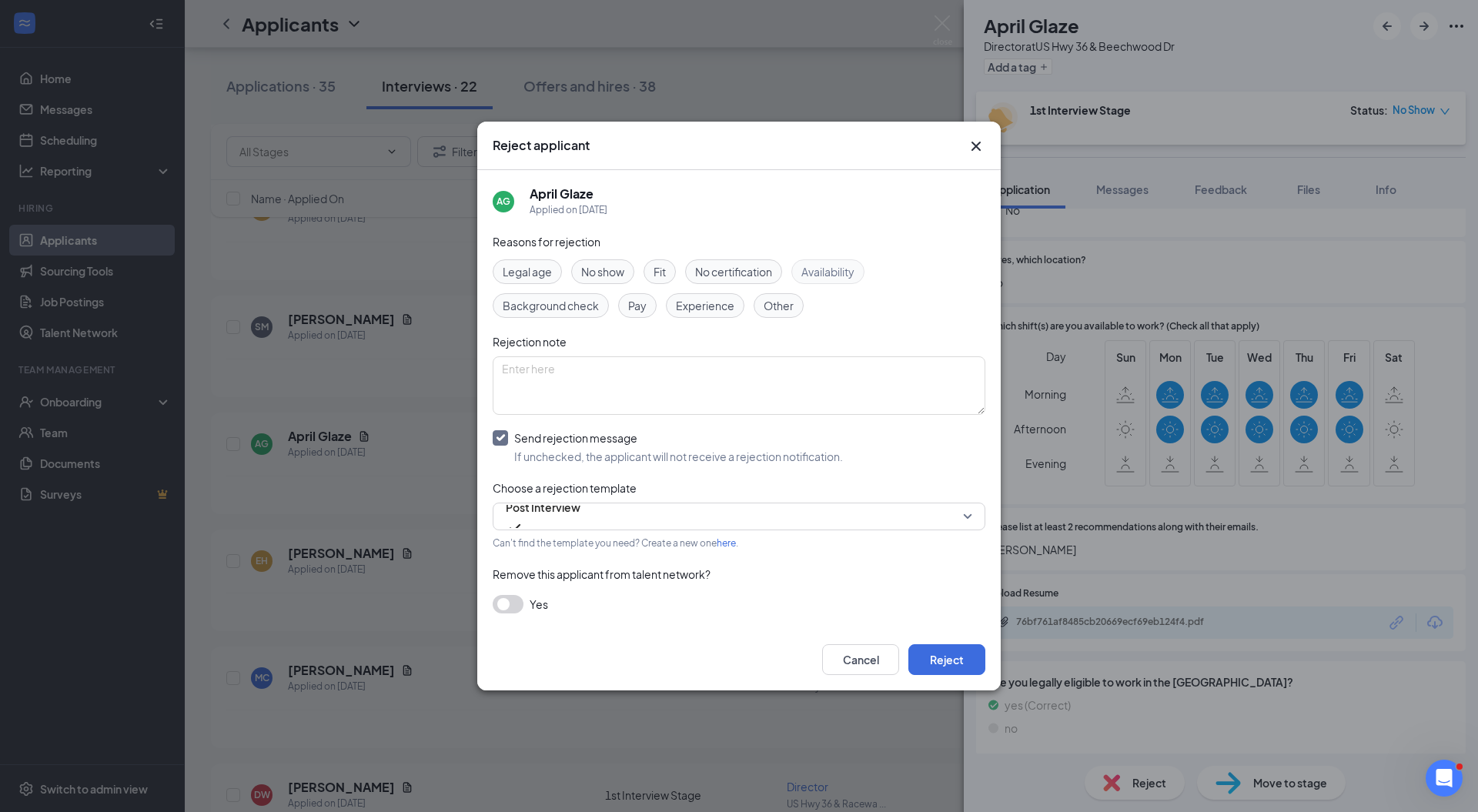
click at [581, 512] on span "Post Interview" at bounding box center [542, 516] width 74 height 42
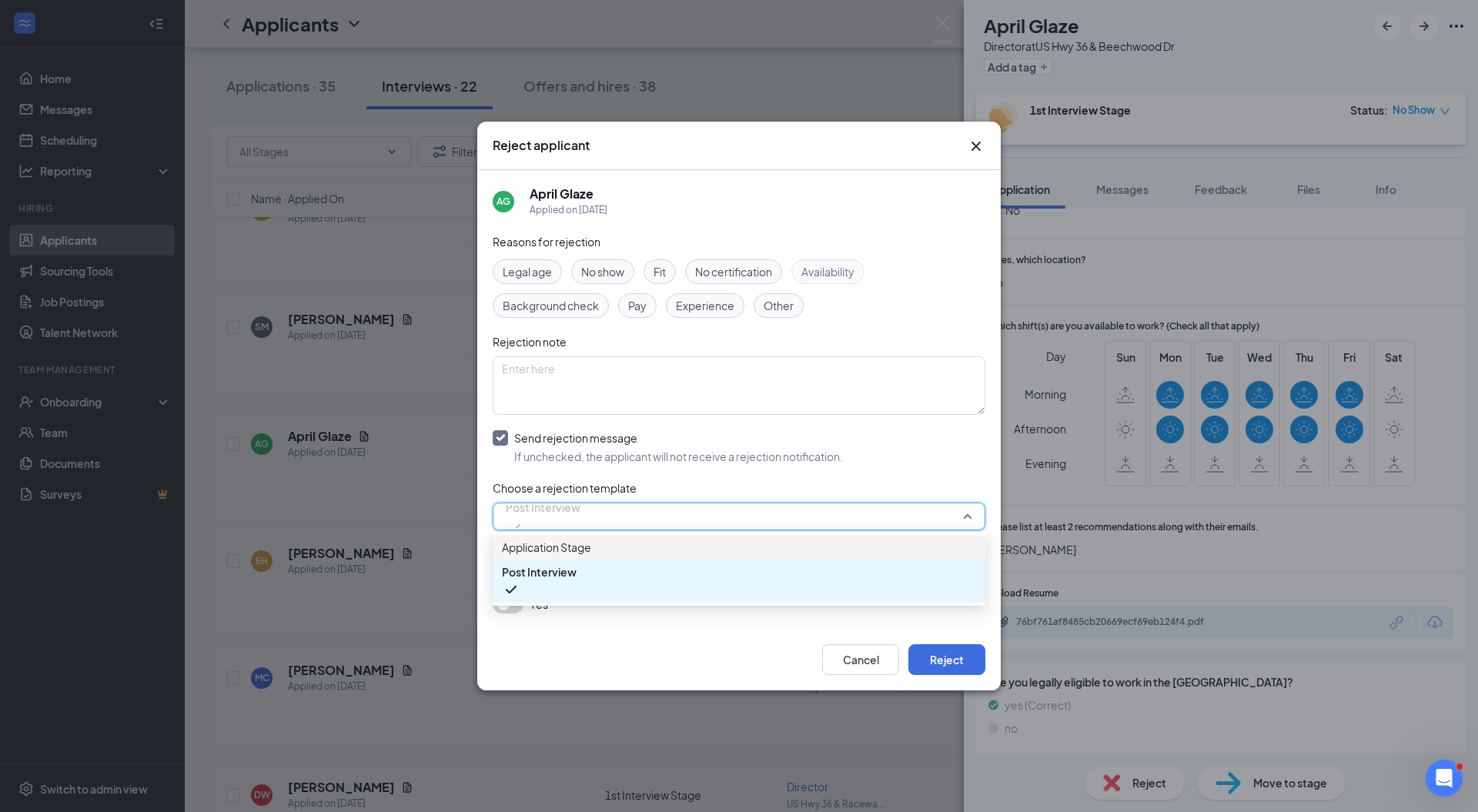
click at [608, 551] on span "Application Stage" at bounding box center [739, 547] width 474 height 17
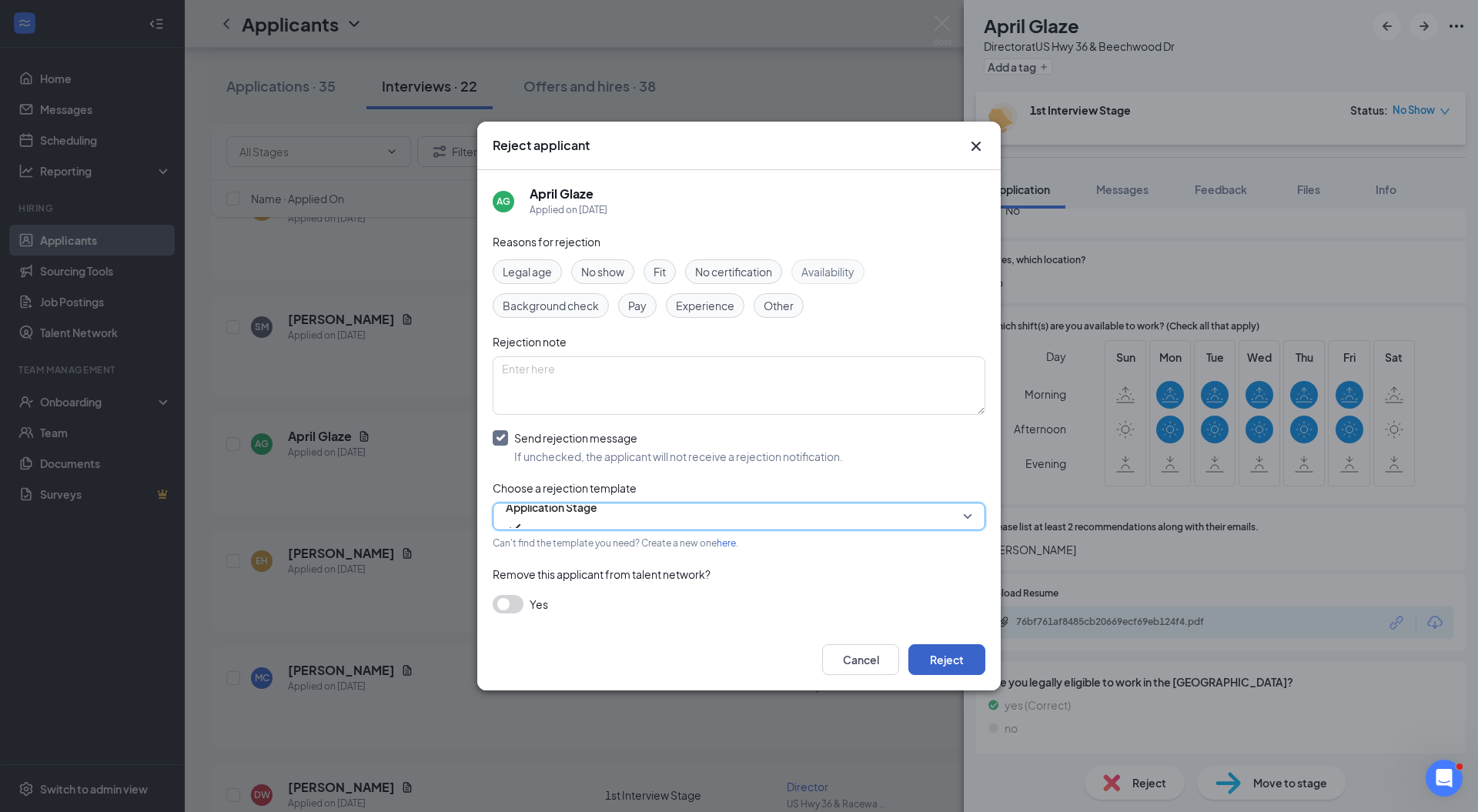
click at [932, 649] on button "Reject" at bounding box center [947, 659] width 77 height 31
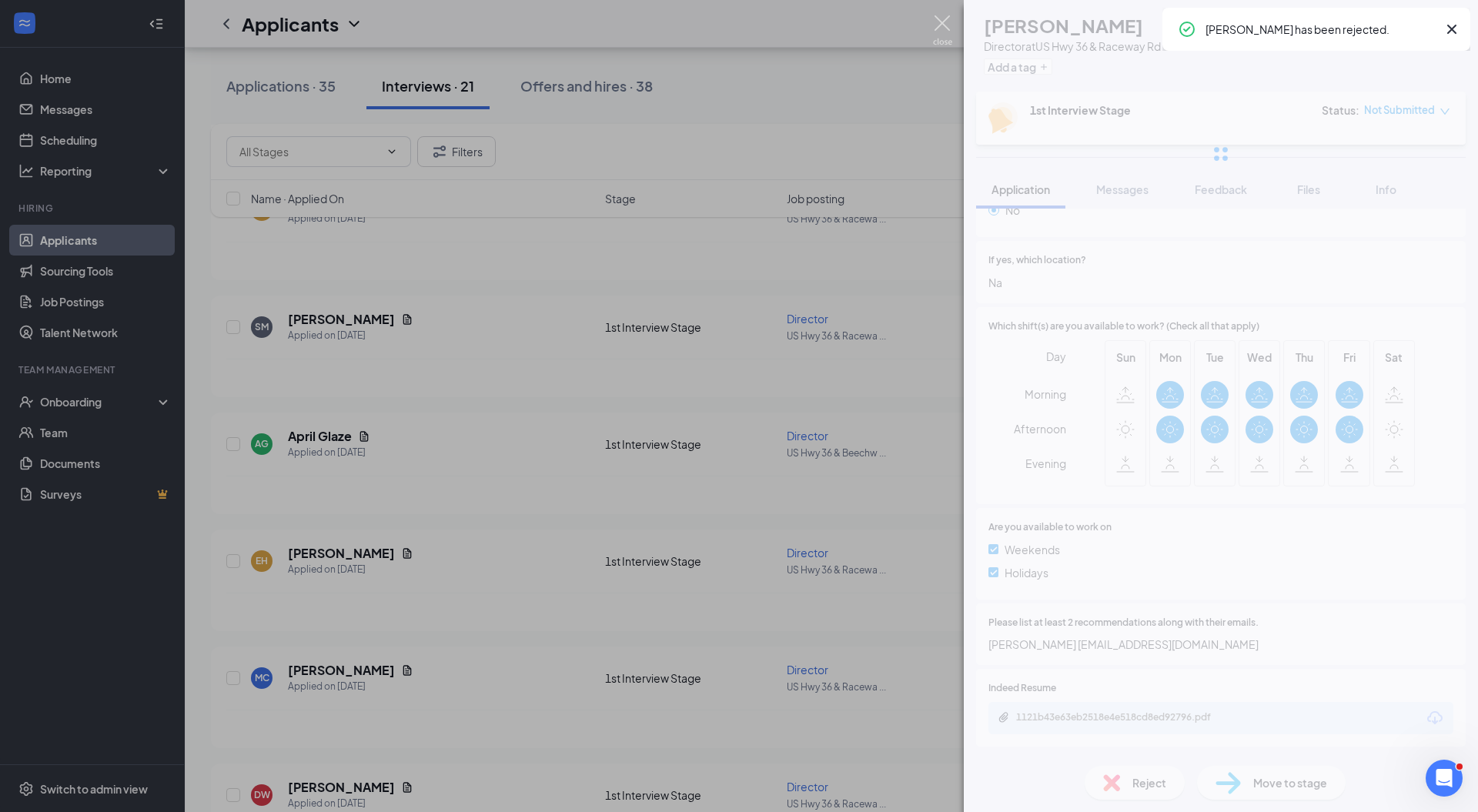
click at [943, 24] on img at bounding box center [942, 30] width 19 height 30
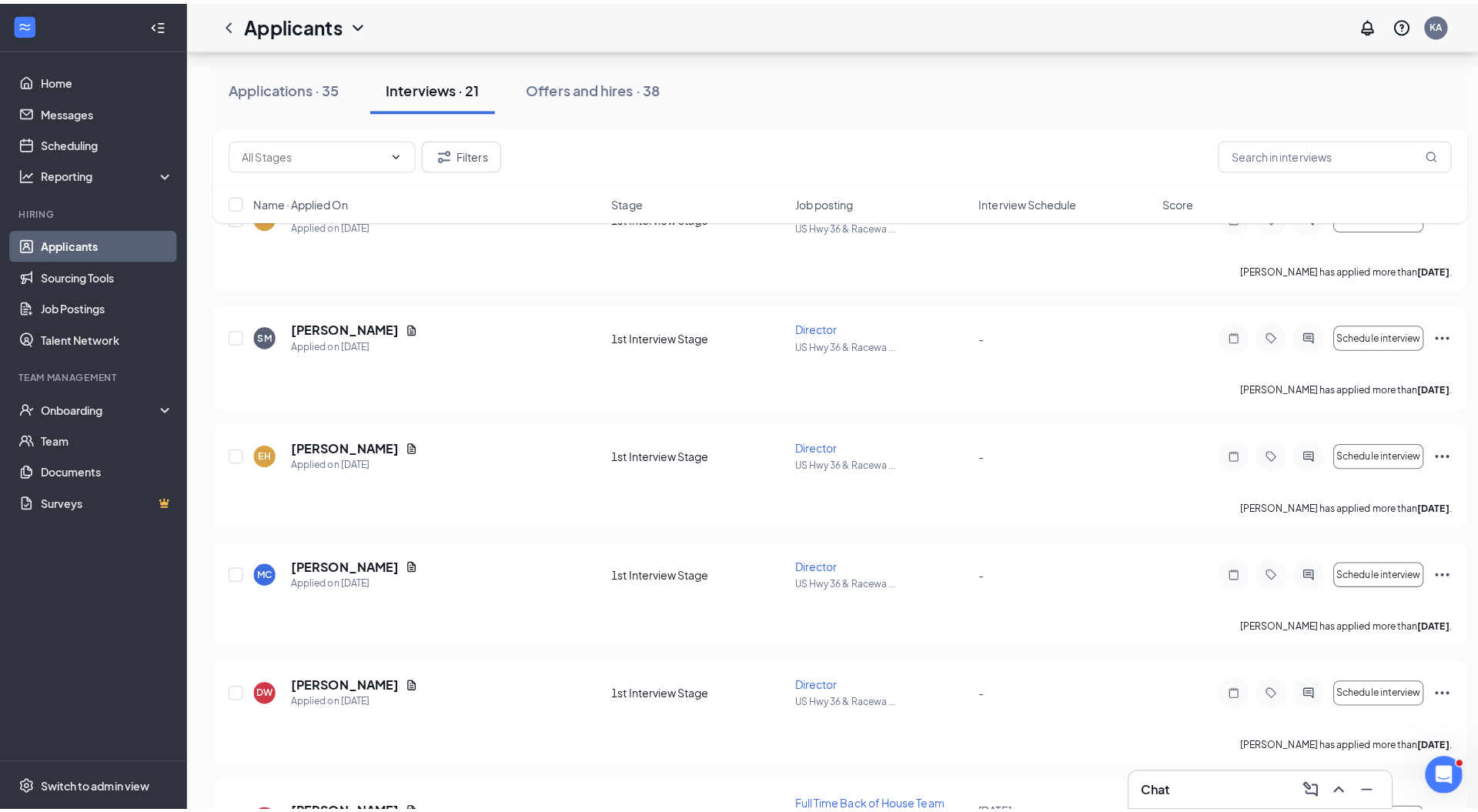
scroll to position [901, 0]
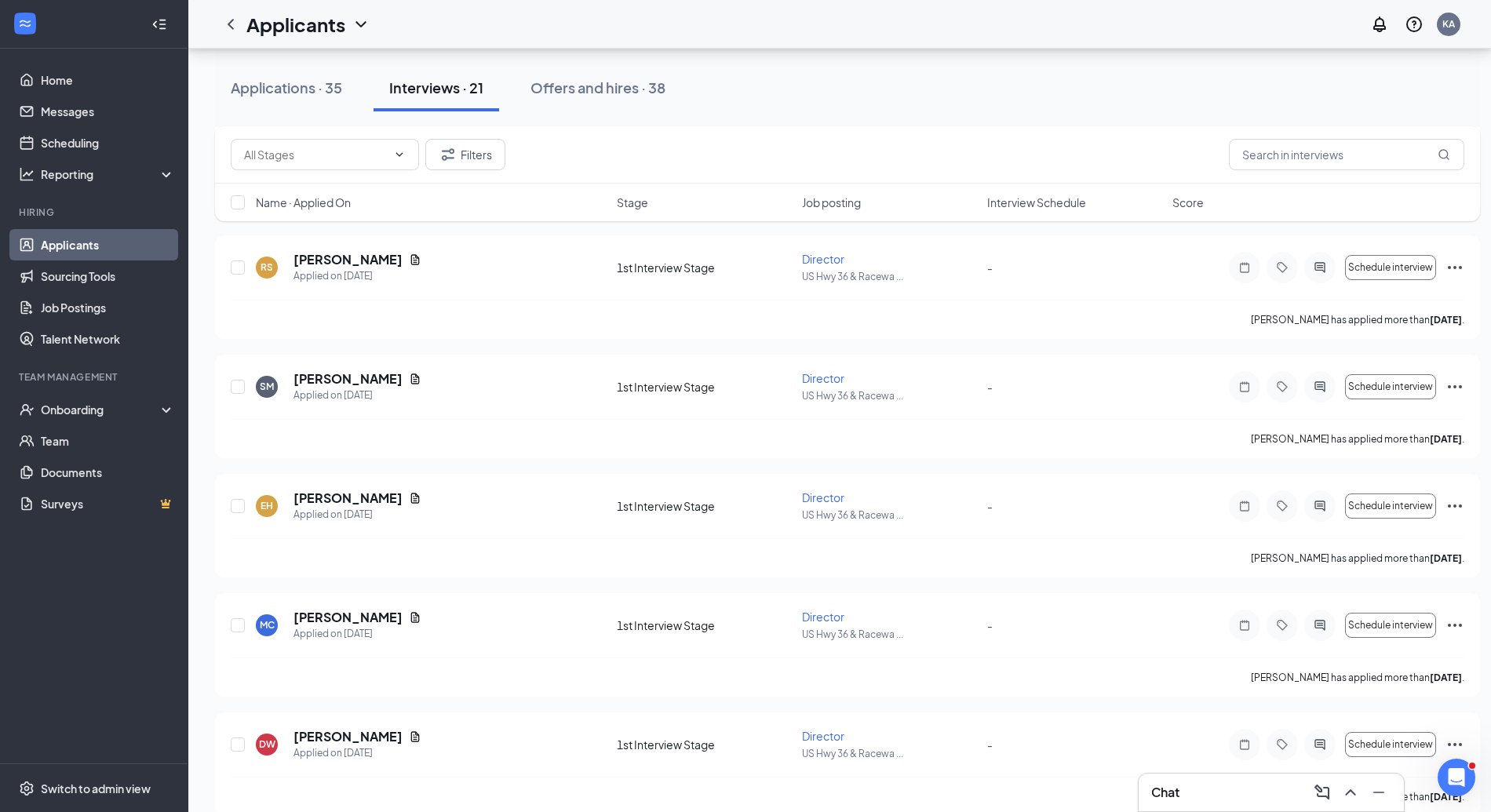
click at [348, 374] on h5 "sean marshall" at bounding box center [348, 379] width 109 height 17
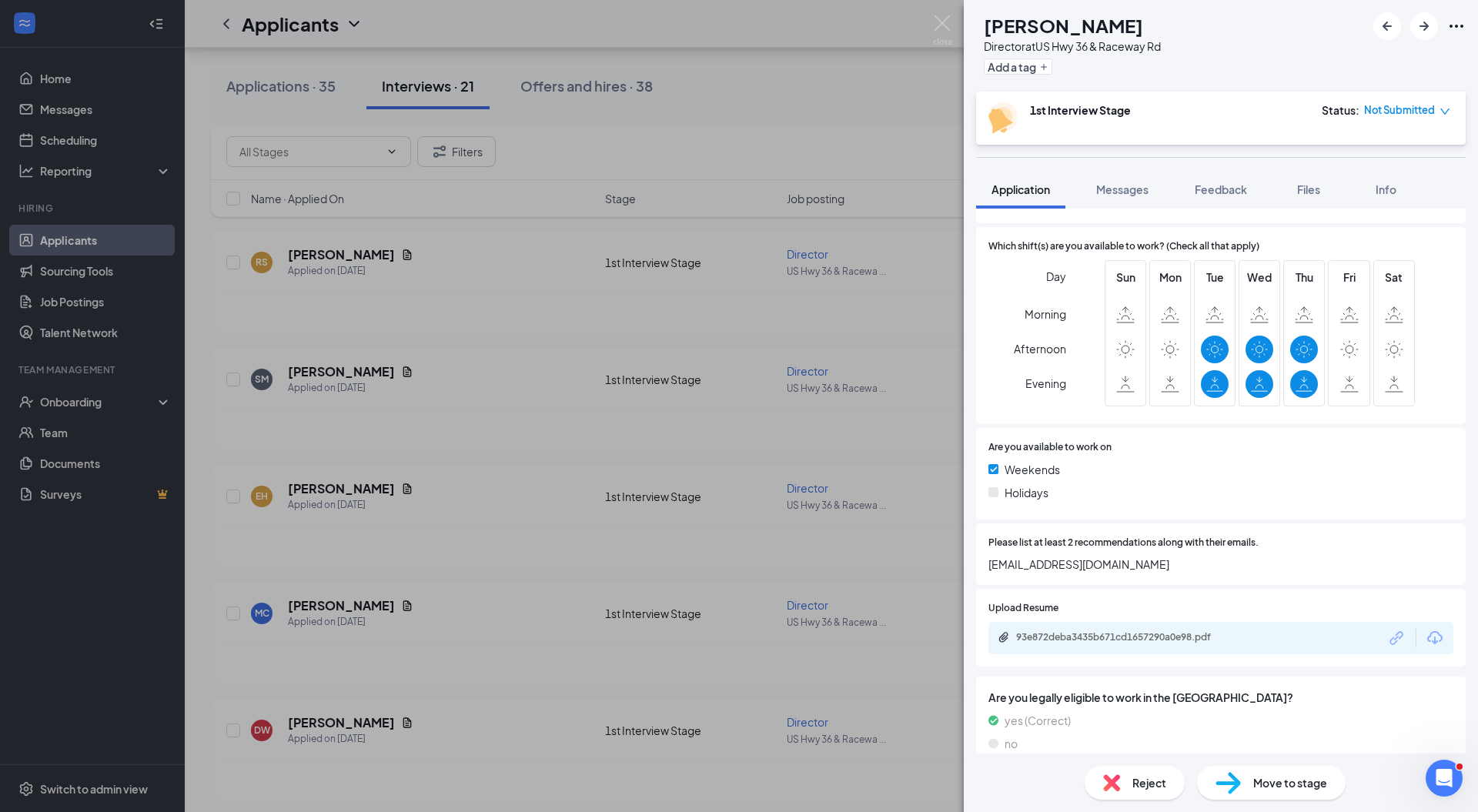
scroll to position [390, 0]
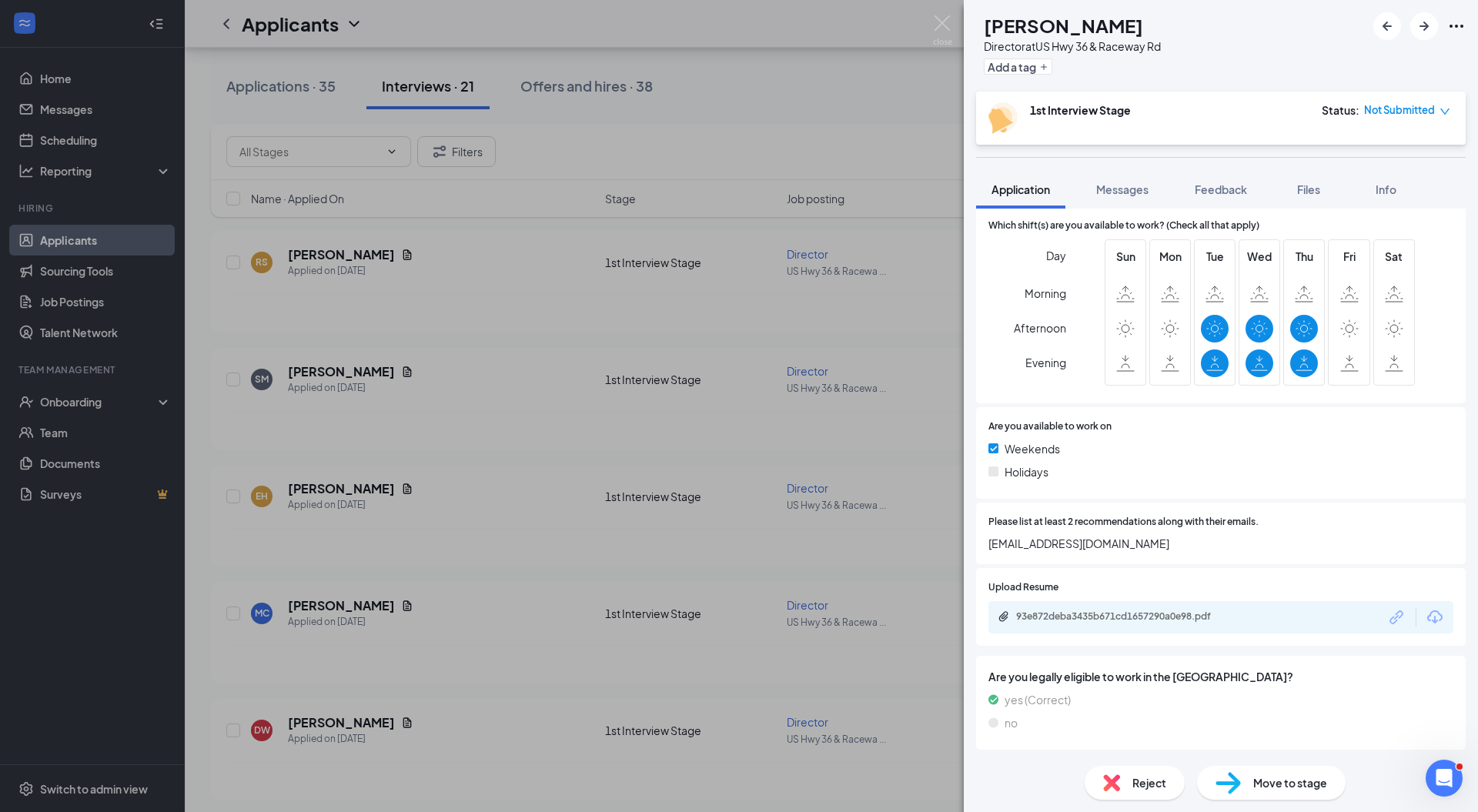
click at [1120, 779] on div "Reject" at bounding box center [1135, 783] width 100 height 34
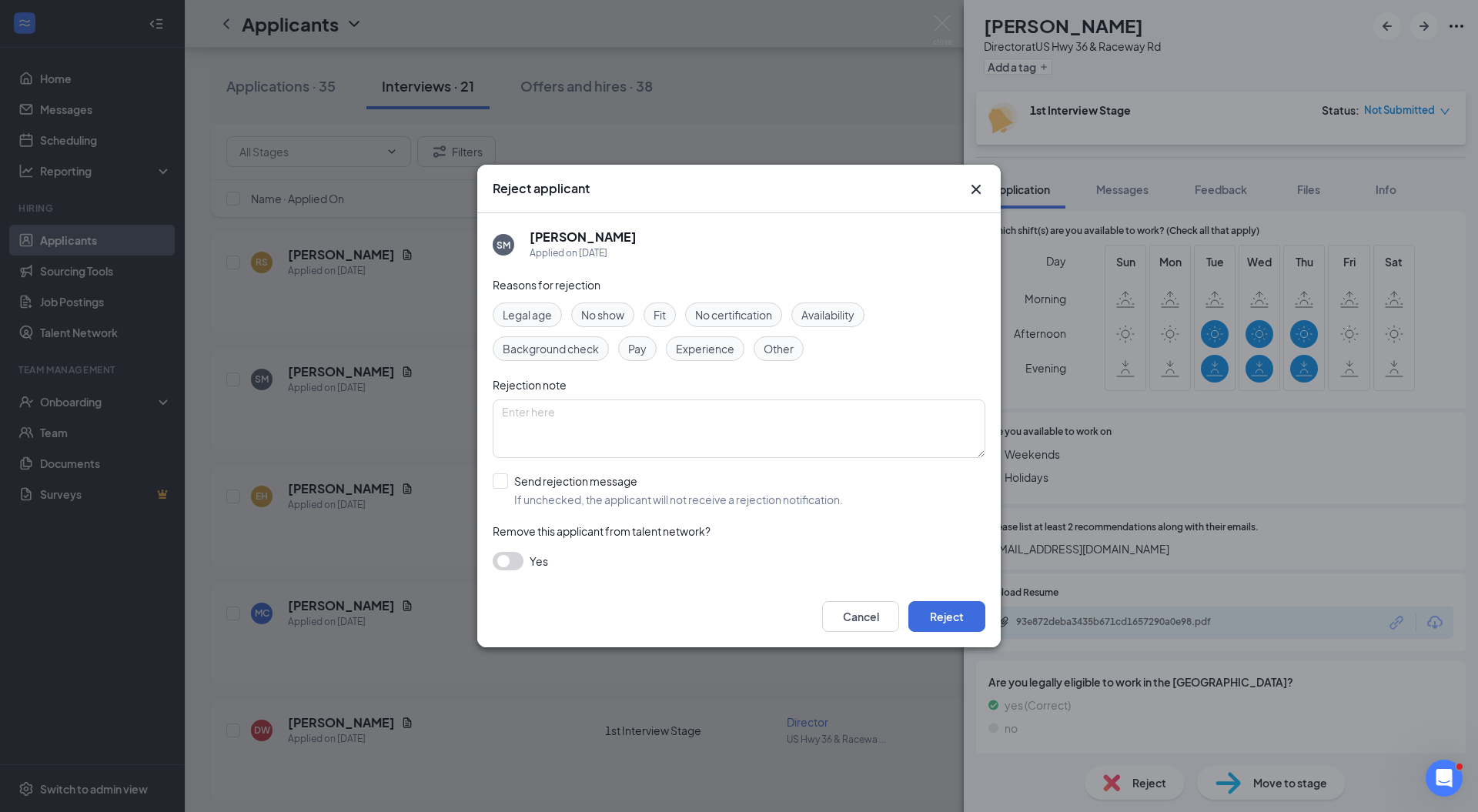
click at [817, 318] on span "Availability" at bounding box center [828, 315] width 53 height 17
click at [591, 482] on input "Send rejection message If unchecked, the applicant will not receive a rejection…" at bounding box center [668, 490] width 350 height 34
checkbox input "true"
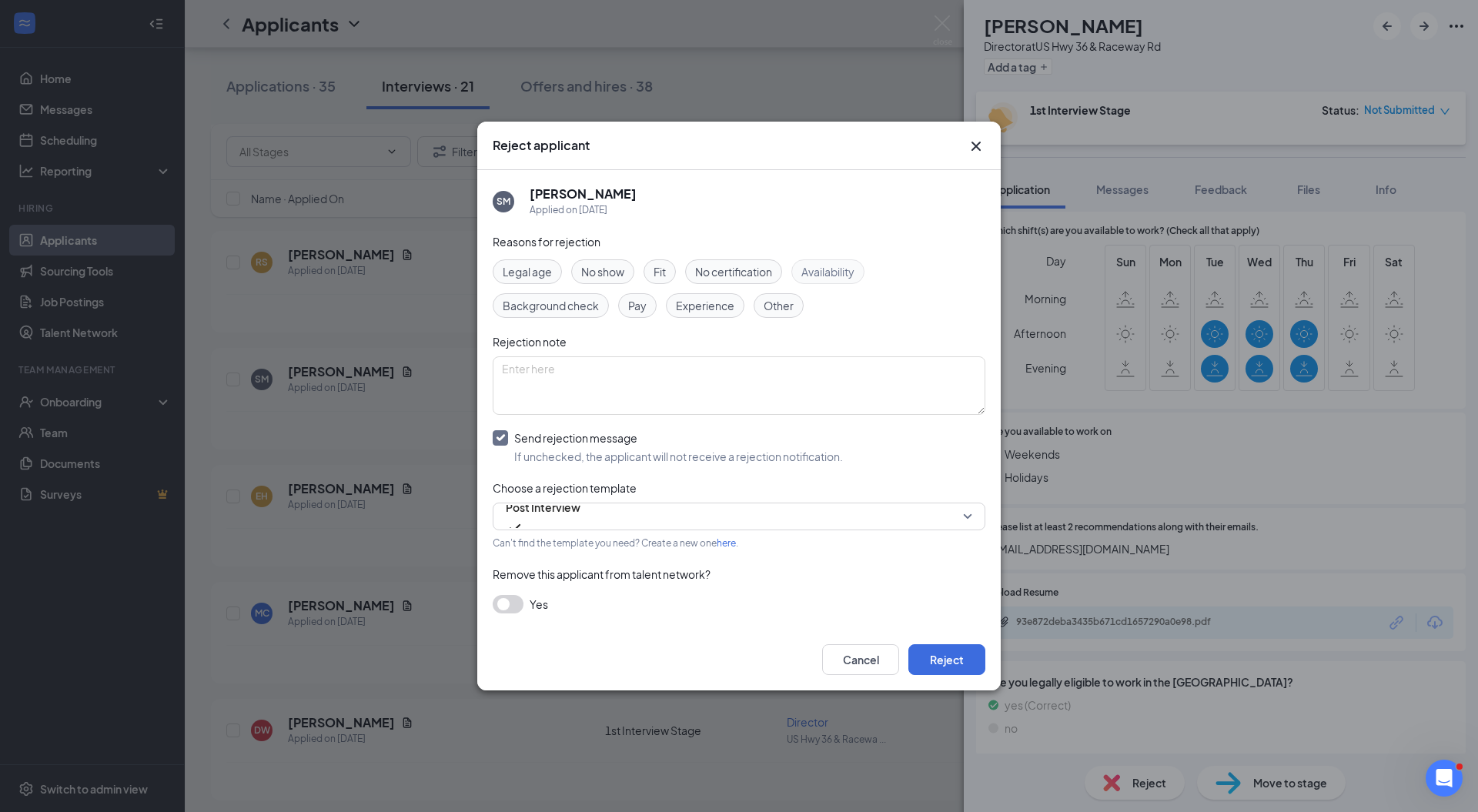
click at [570, 514] on span "Post Interview" at bounding box center [542, 507] width 74 height 23
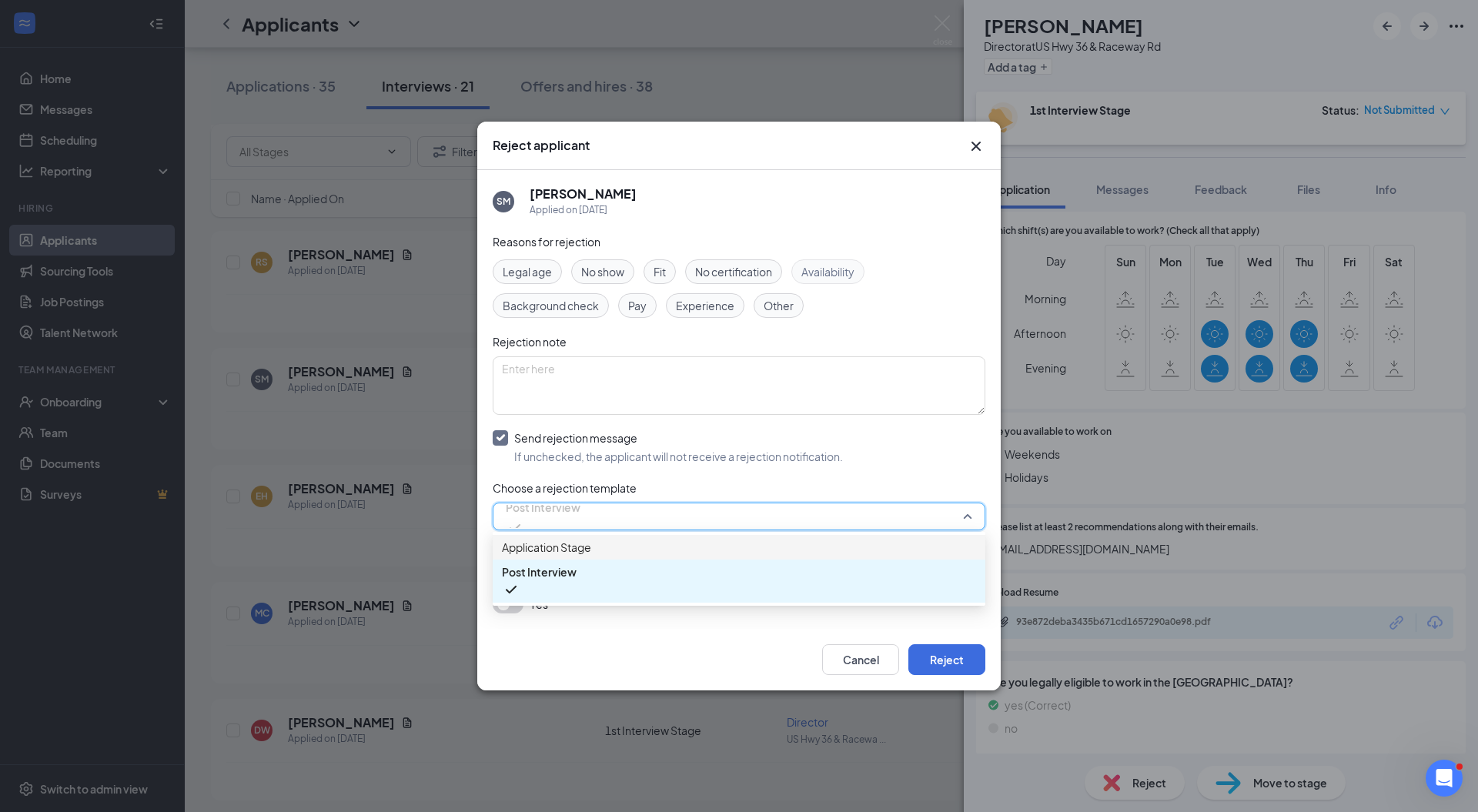
click at [558, 554] on span "Application Stage" at bounding box center [546, 547] width 89 height 17
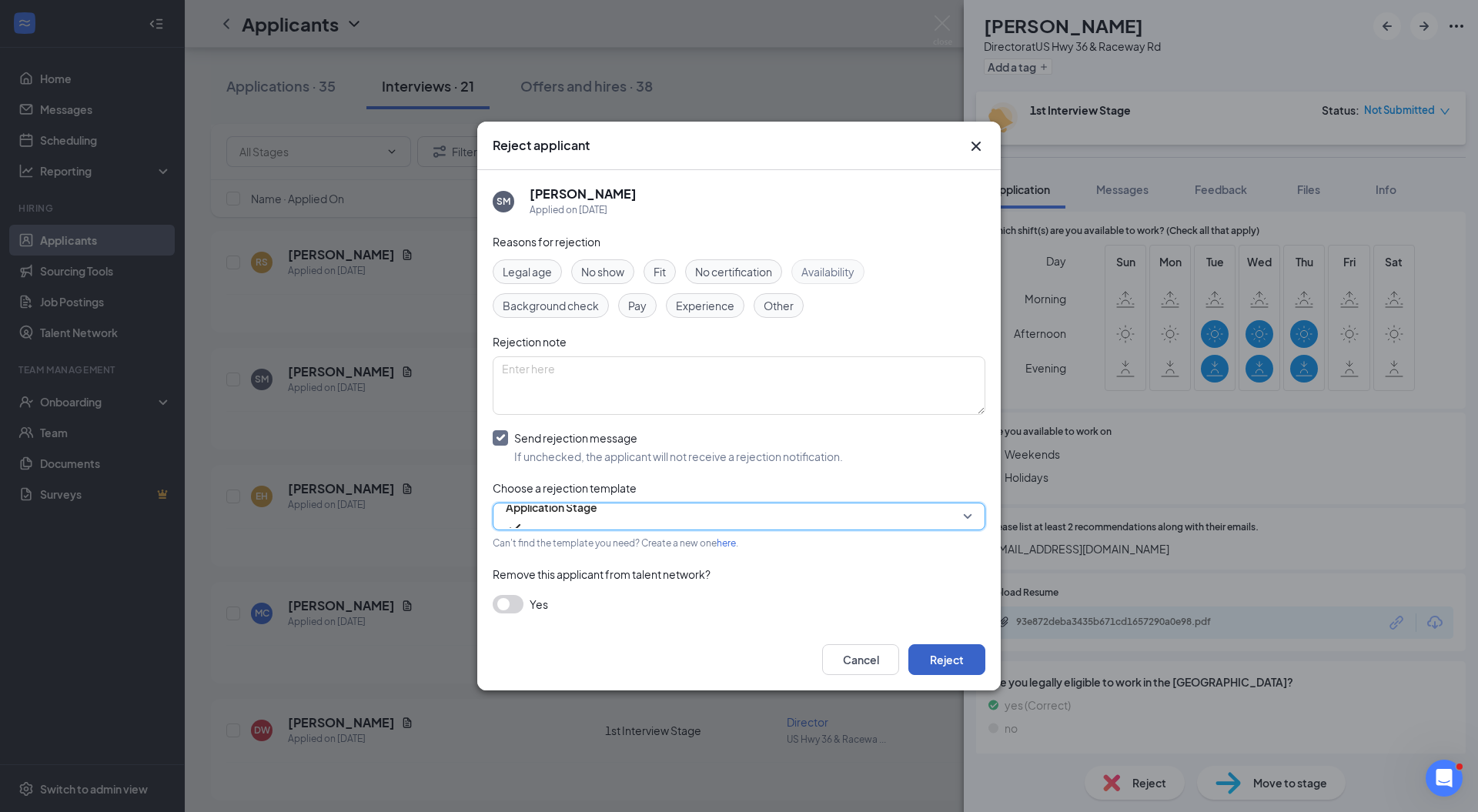
click at [932, 649] on button "Reject" at bounding box center [947, 659] width 77 height 31
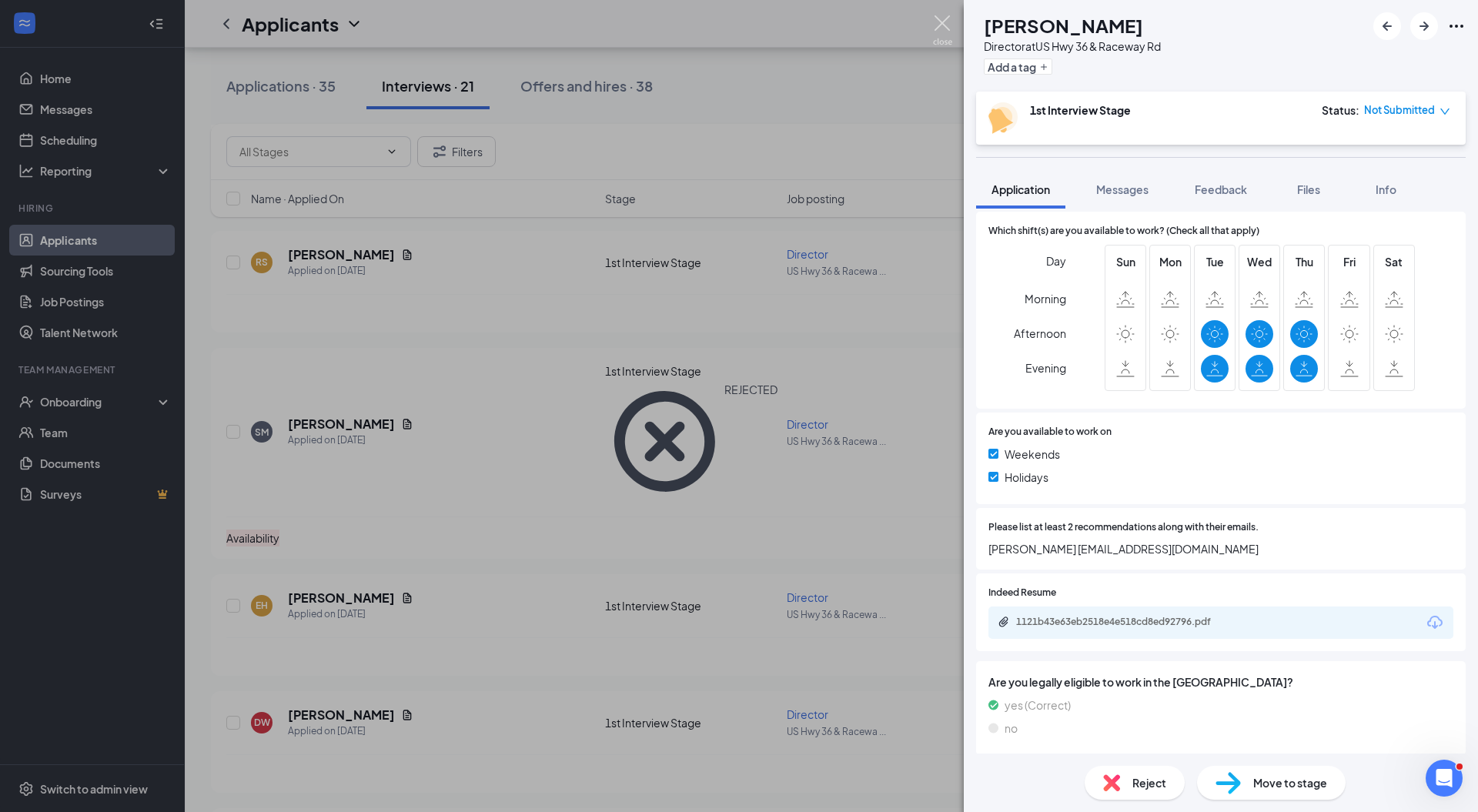
click at [939, 18] on img at bounding box center [942, 30] width 19 height 30
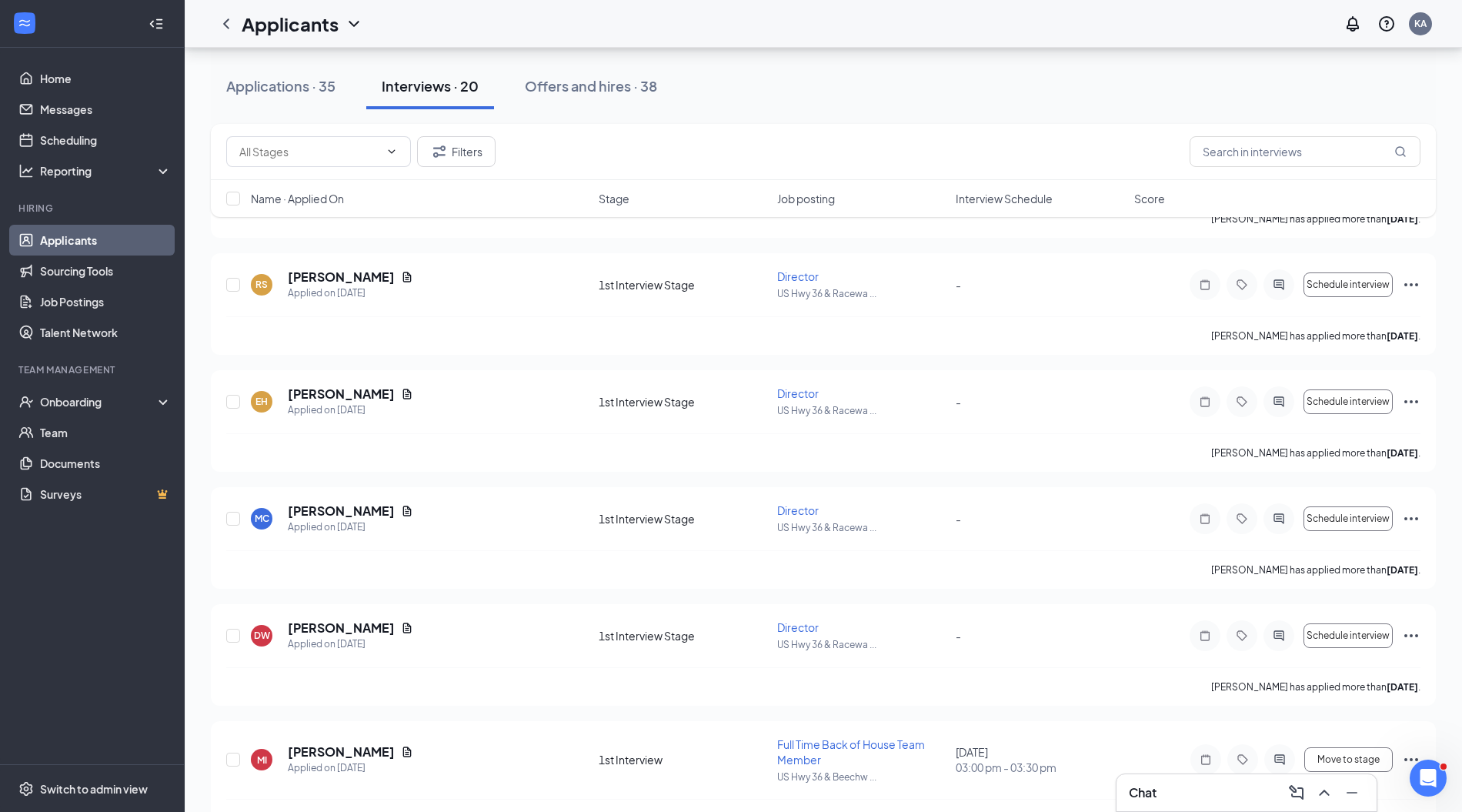
scroll to position [900, 0]
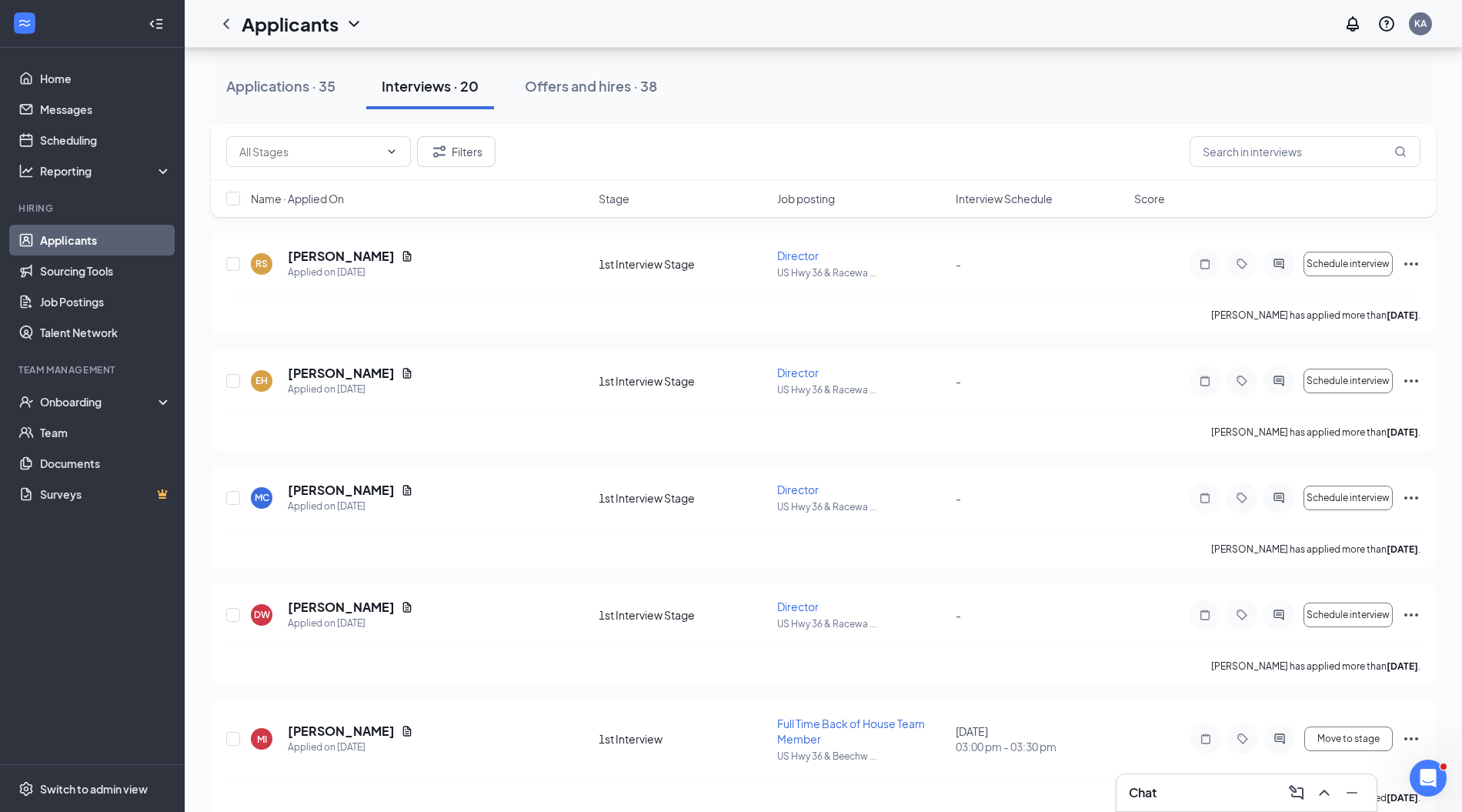
click at [1410, 610] on icon "Ellipses" at bounding box center [1411, 615] width 18 height 18
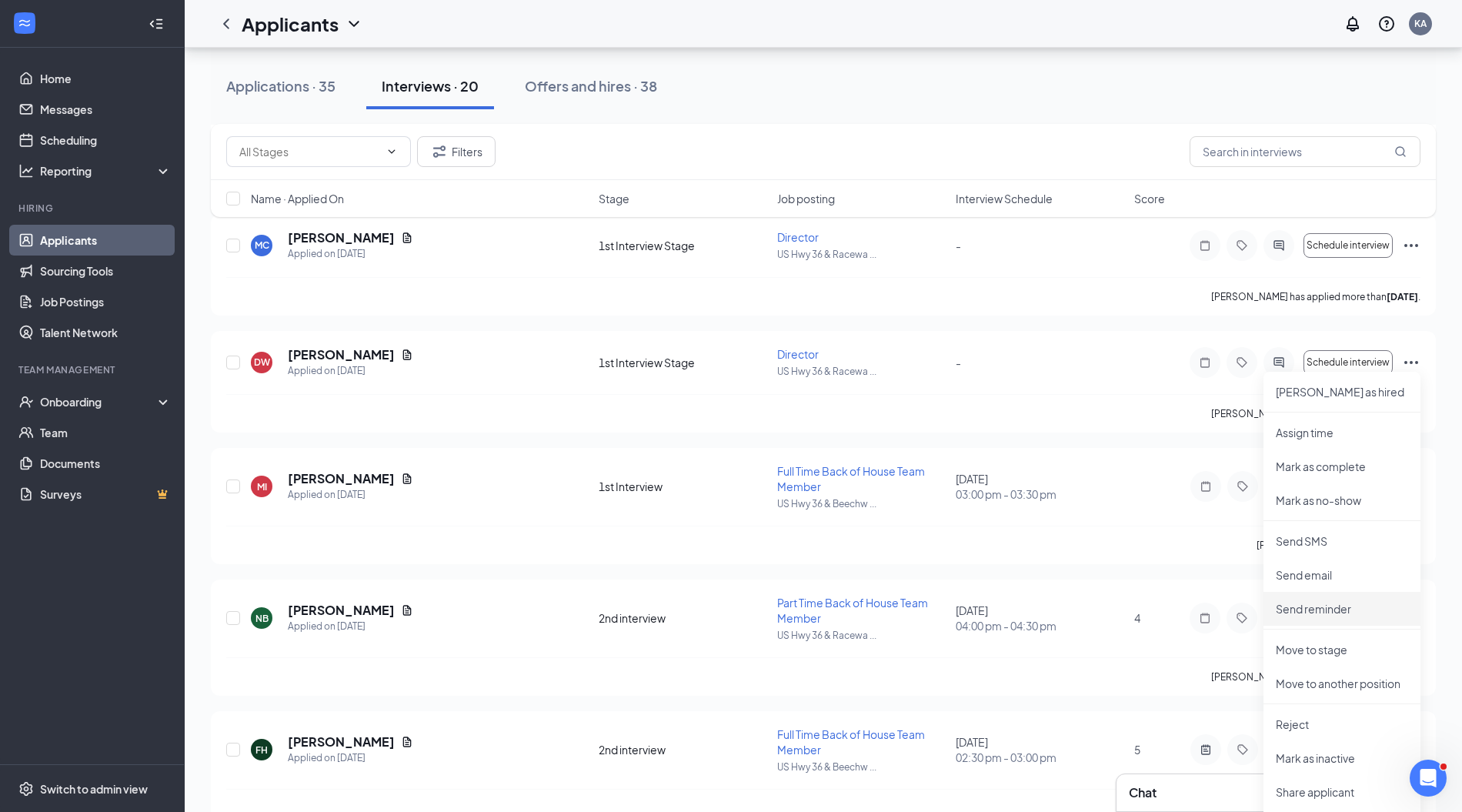
scroll to position [1159, 0]
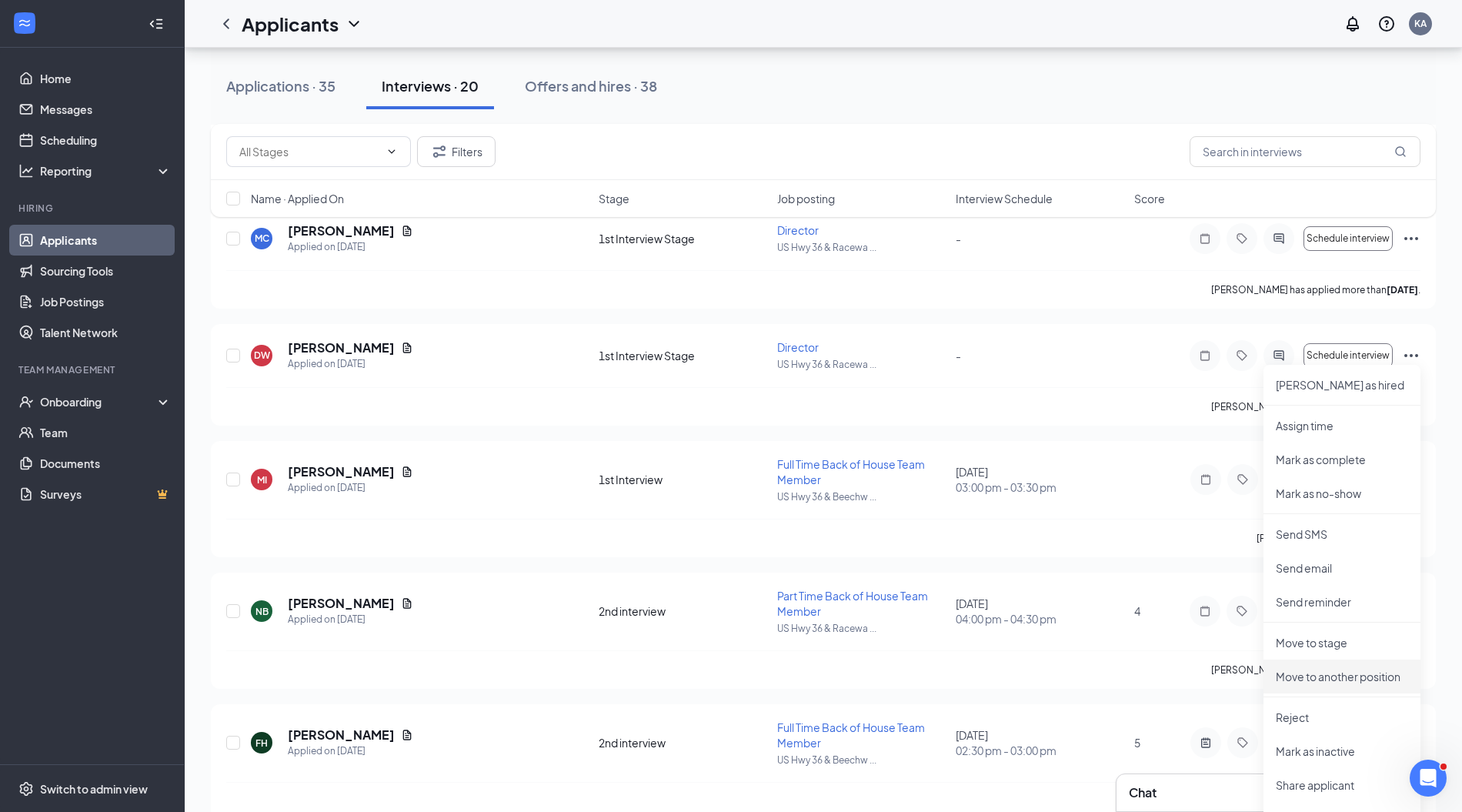
click at [1343, 671] on p "Move to another position" at bounding box center [1342, 677] width 132 height 15
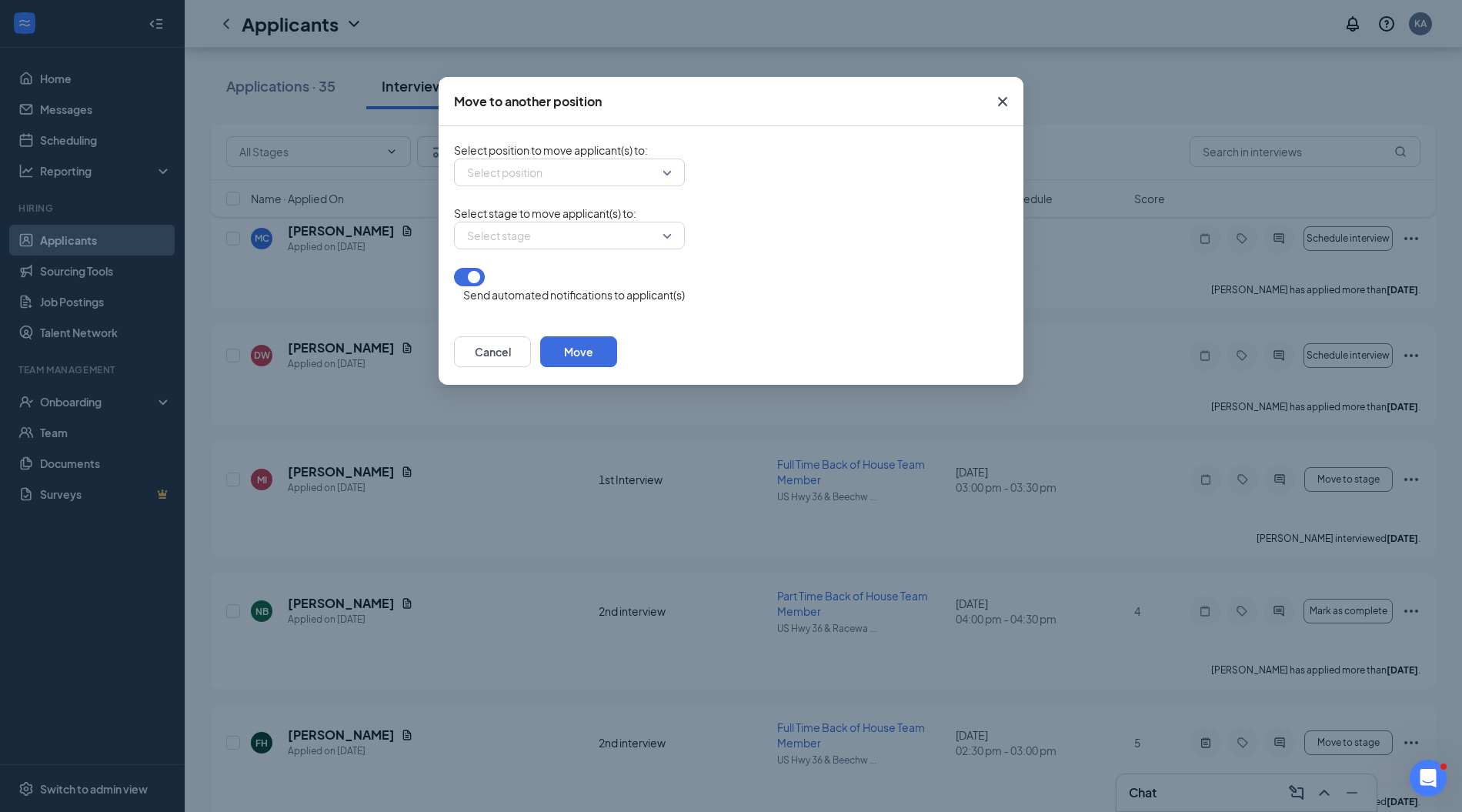
click at [666, 175] on div "Select position" at bounding box center [570, 172] width 231 height 28
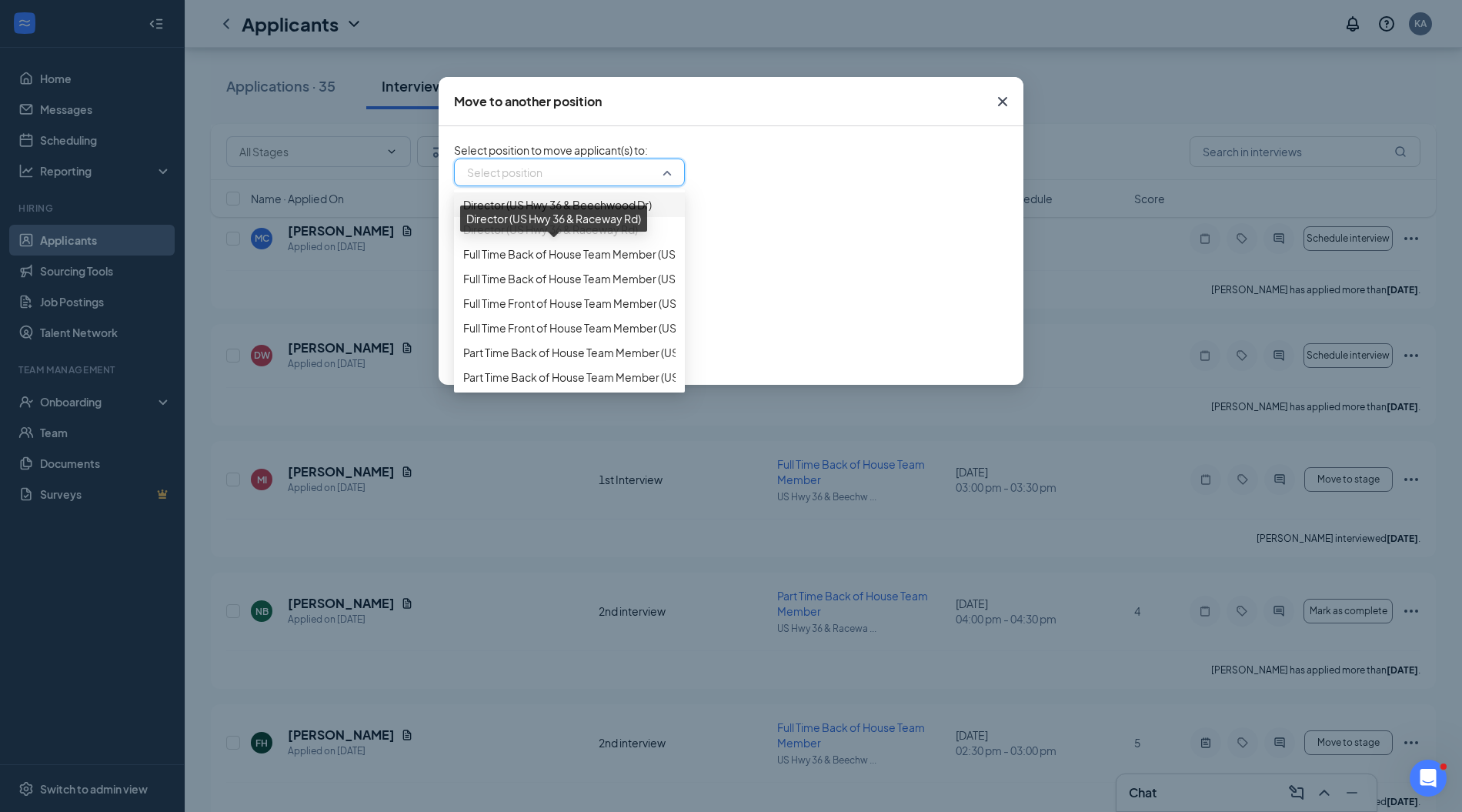
click at [611, 238] on span "Director (US Hwy 36 & Raceway Rd)" at bounding box center [551, 229] width 175 height 17
click at [801, 303] on div "Send automated notifications to applicant(s)" at bounding box center [731, 286] width 554 height 35
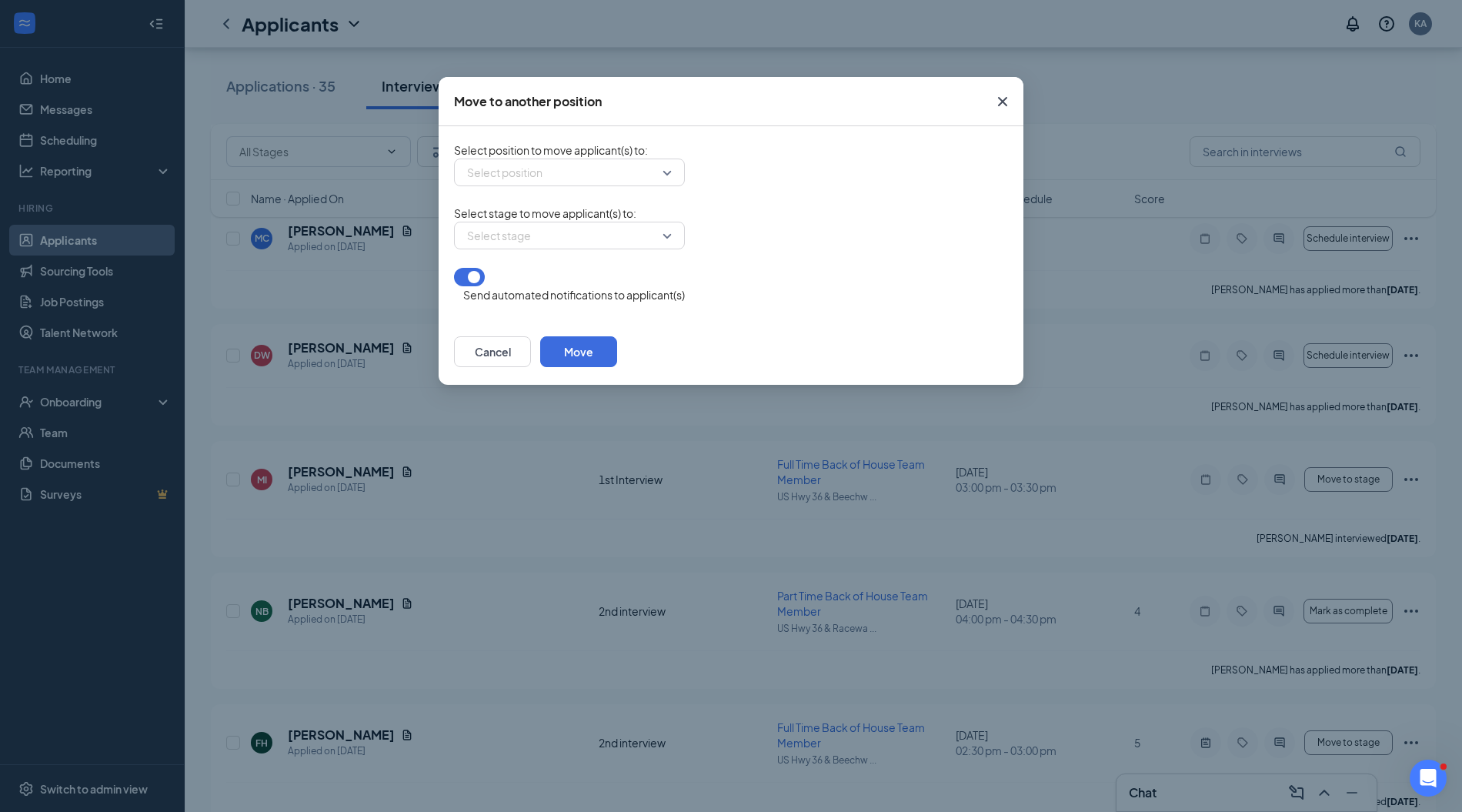
click at [616, 249] on input "search" at bounding box center [564, 235] width 201 height 26
click at [751, 333] on div "Cancel Move" at bounding box center [731, 351] width 585 height 66
click at [660, 176] on input "search" at bounding box center [564, 172] width 201 height 26
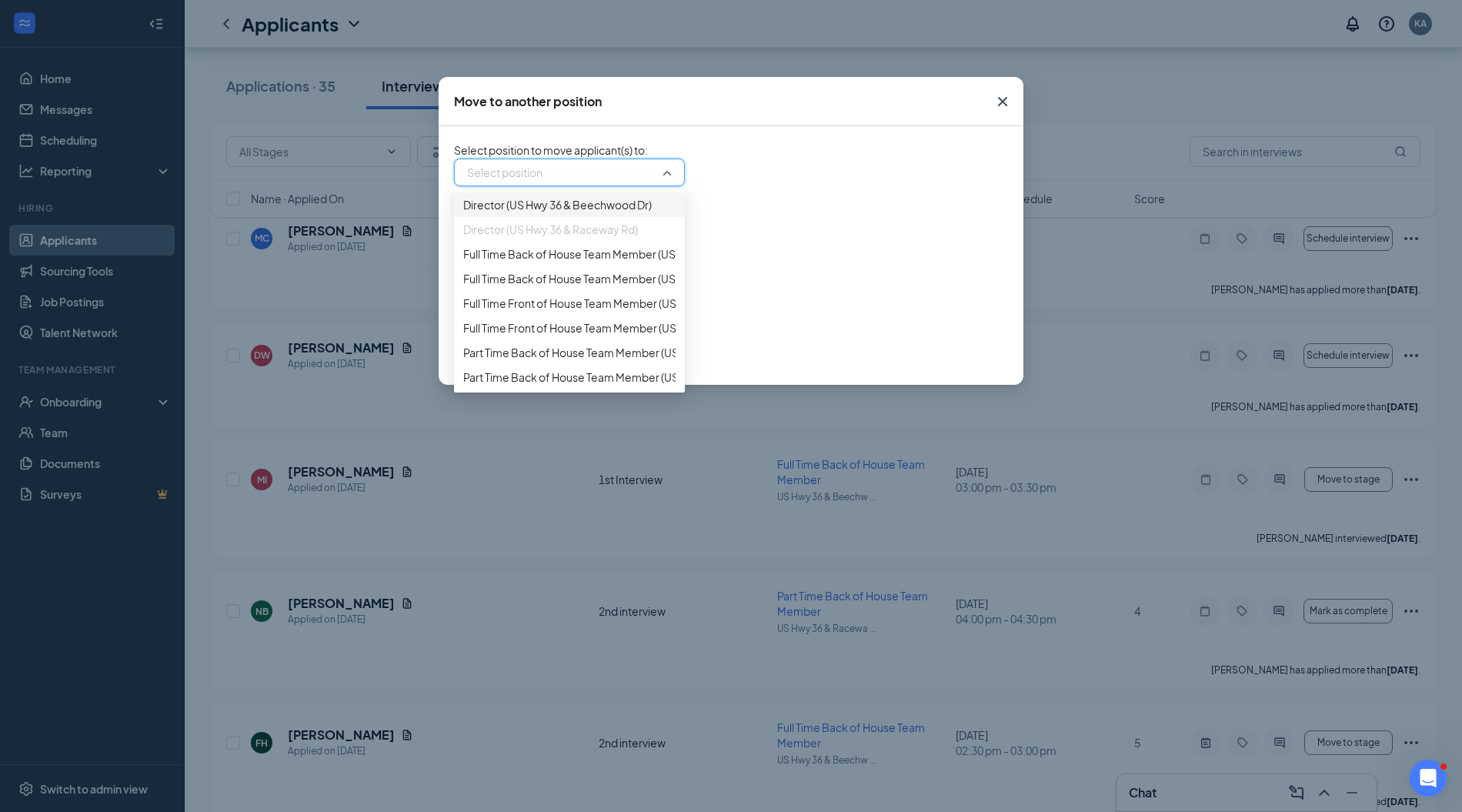
click at [607, 210] on span "Director (US Hwy 36 & Beechwood Dr)" at bounding box center [558, 205] width 189 height 17
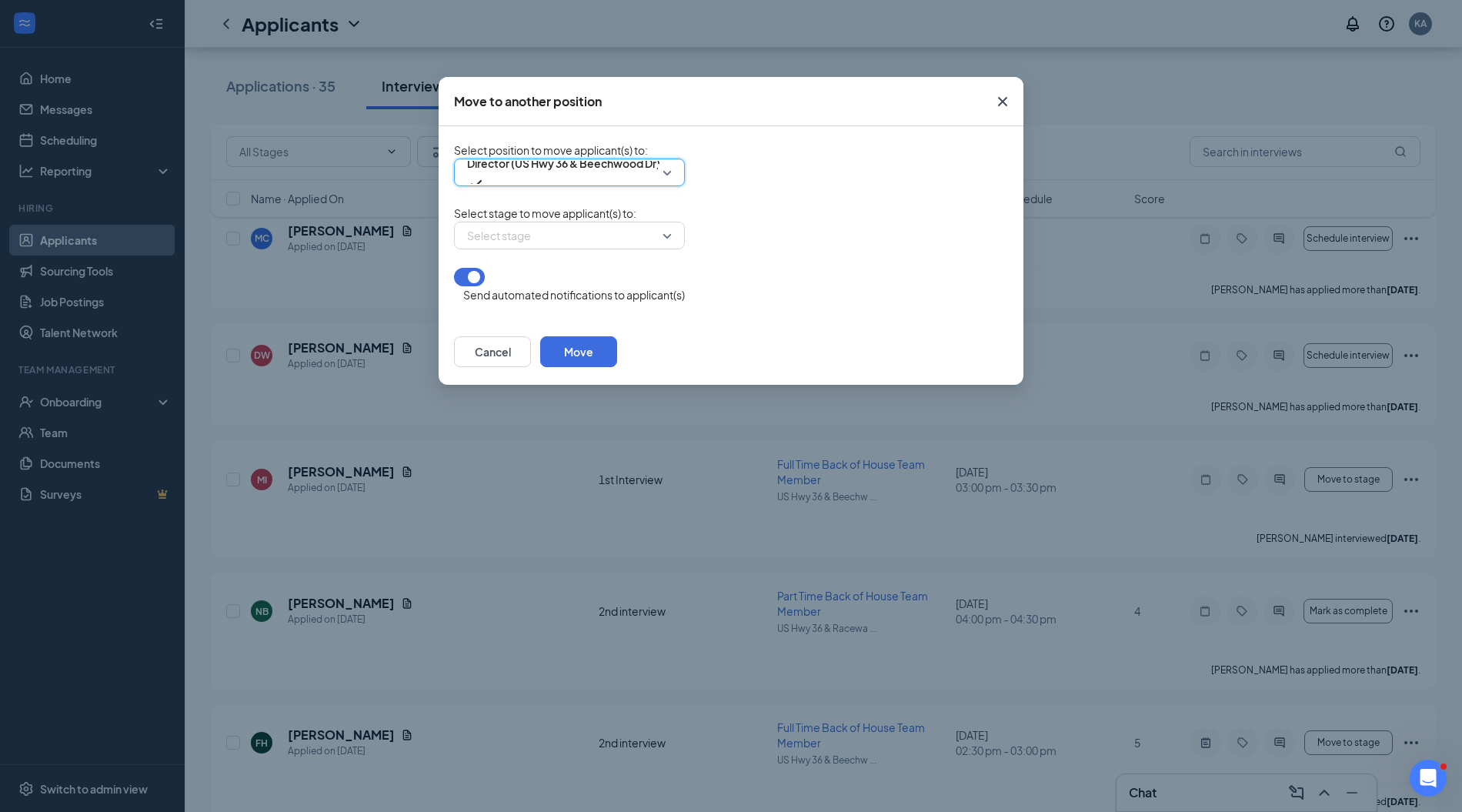
click at [652, 249] on input "search" at bounding box center [564, 235] width 201 height 26
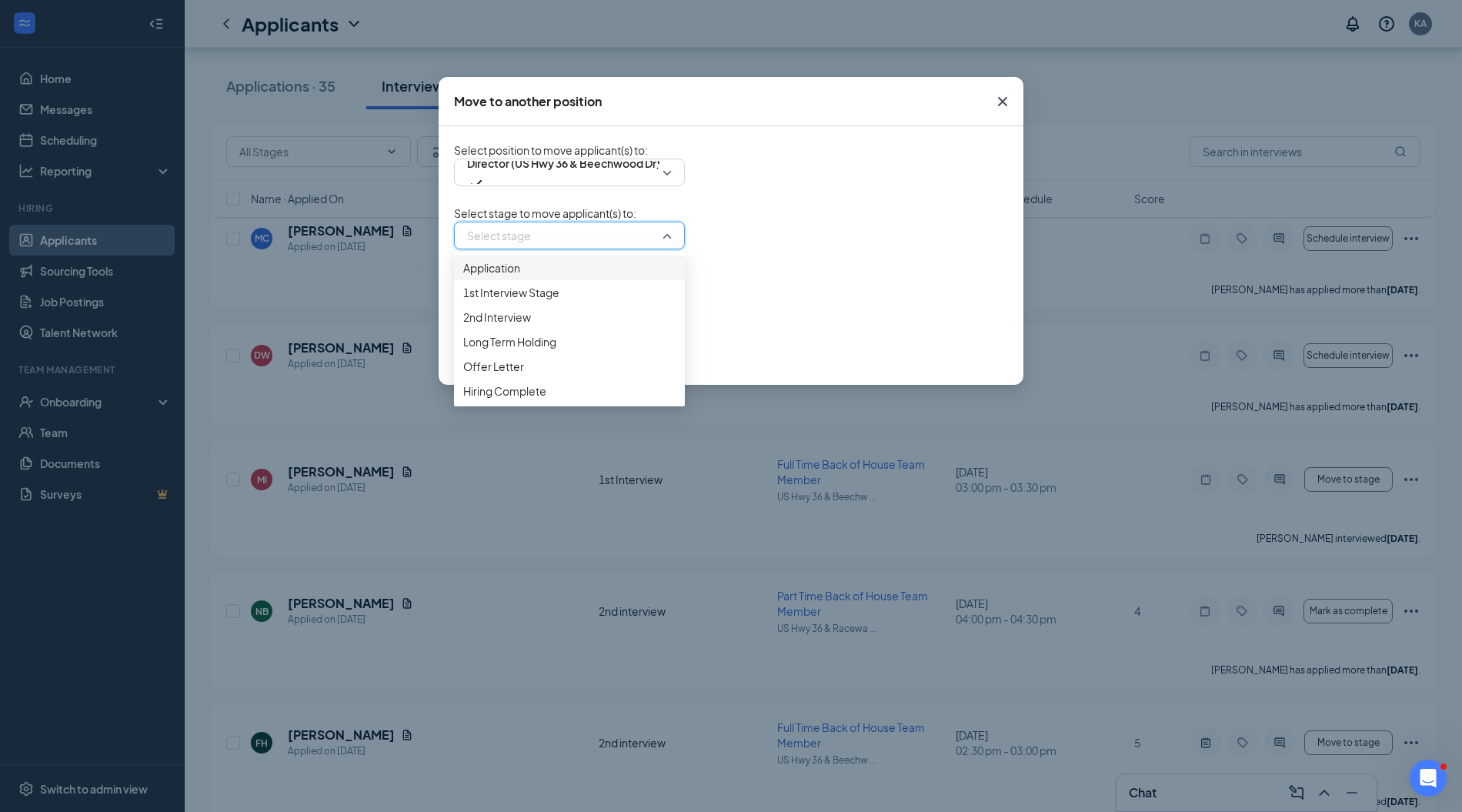
click at [576, 277] on span "Application" at bounding box center [570, 267] width 212 height 17
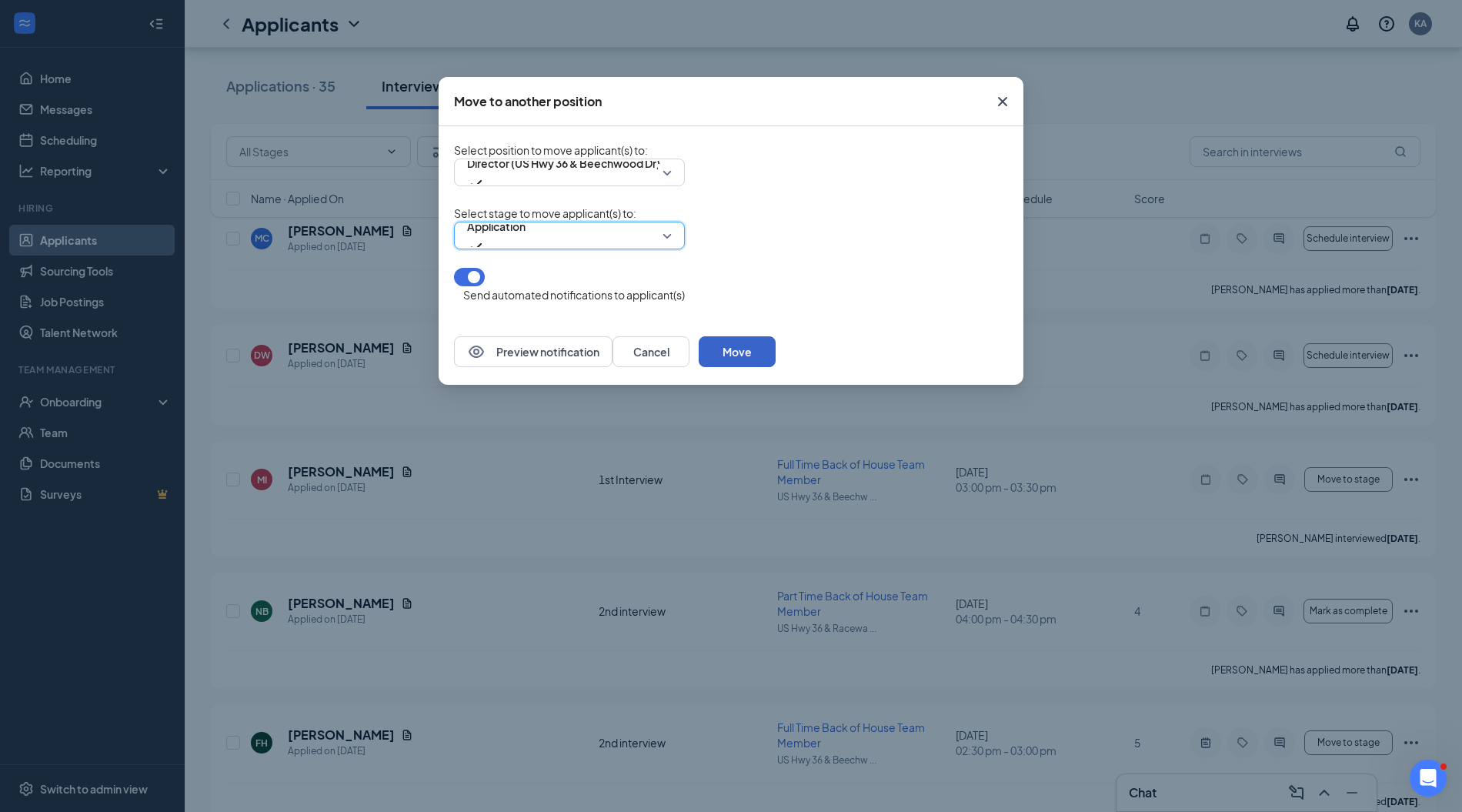
click at [776, 357] on button "Move" at bounding box center [737, 352] width 77 height 31
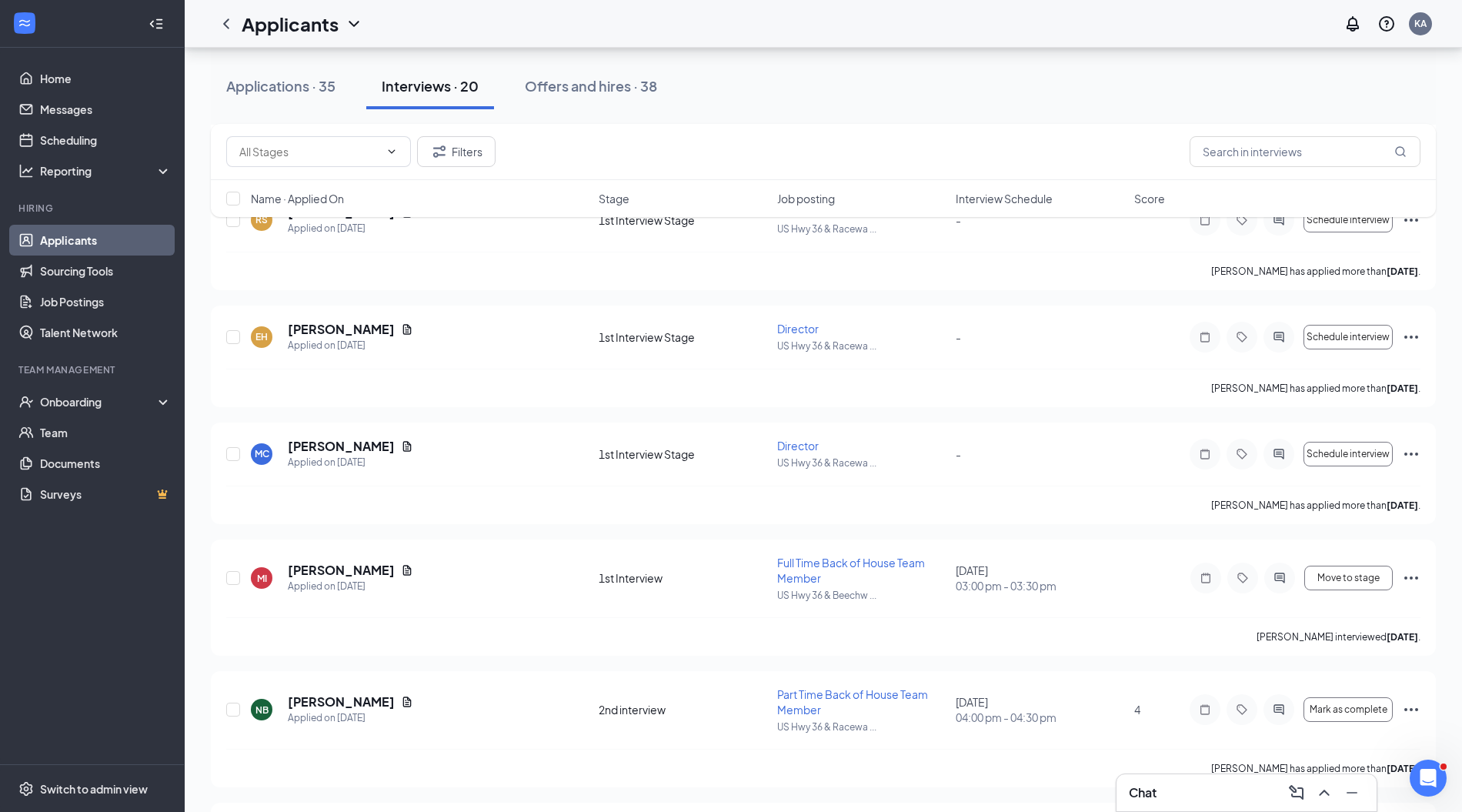
scroll to position [942, 0]
click at [1410, 454] on icon "Ellipses" at bounding box center [1411, 455] width 14 height 3
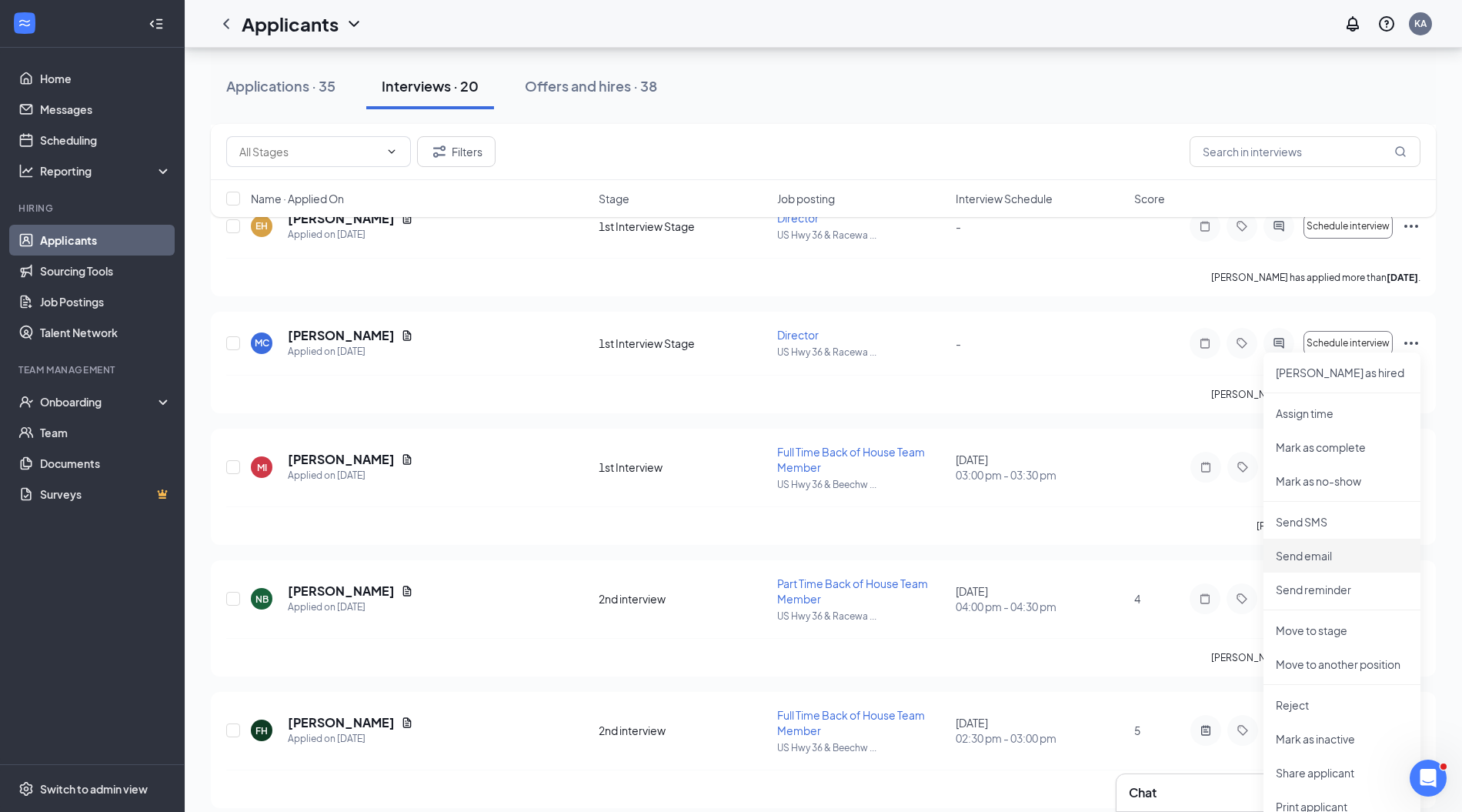
scroll to position [1056, 0]
click at [1323, 660] on p "Move to another position" at bounding box center [1342, 662] width 132 height 15
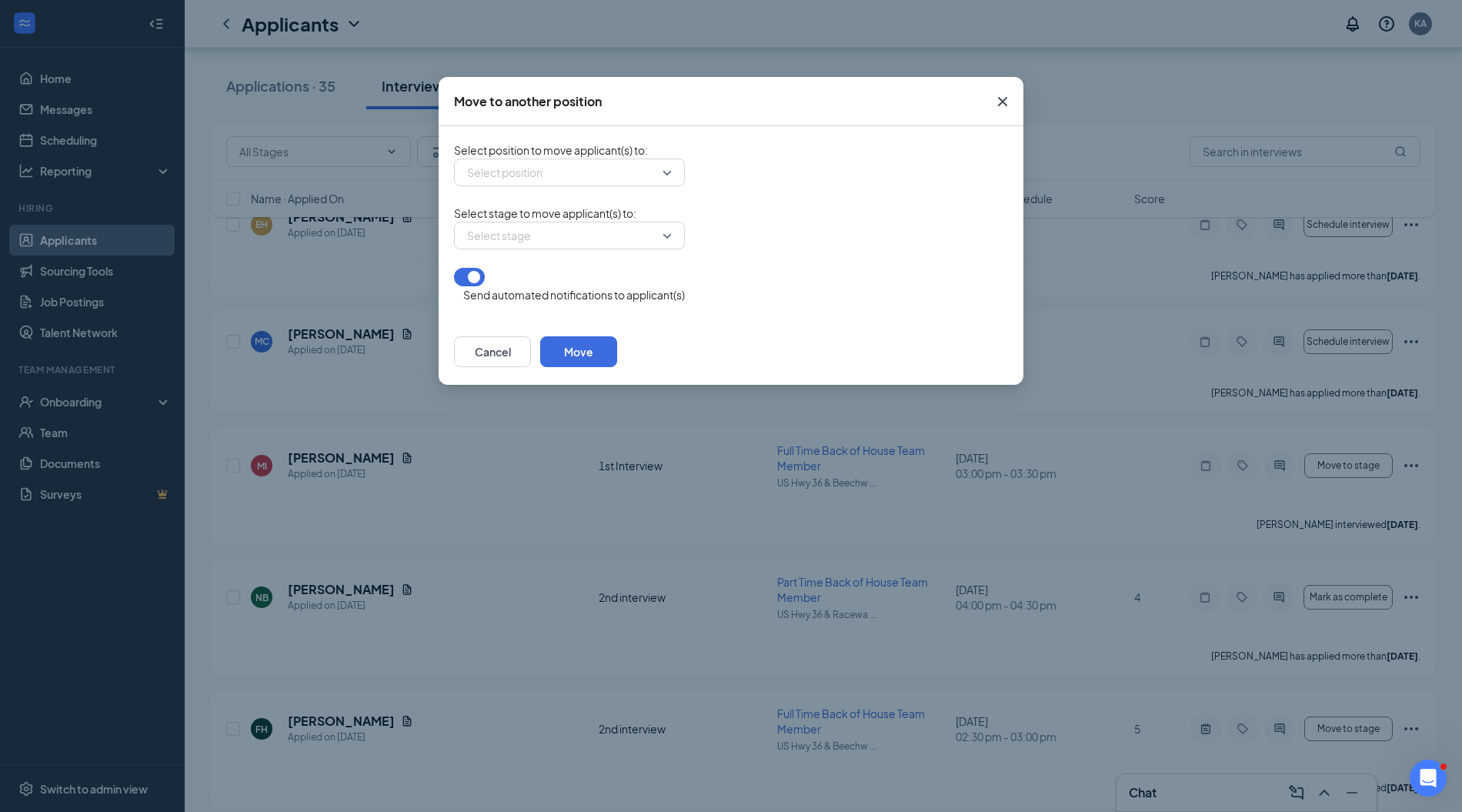
click at [668, 174] on div "Select position" at bounding box center [570, 172] width 231 height 28
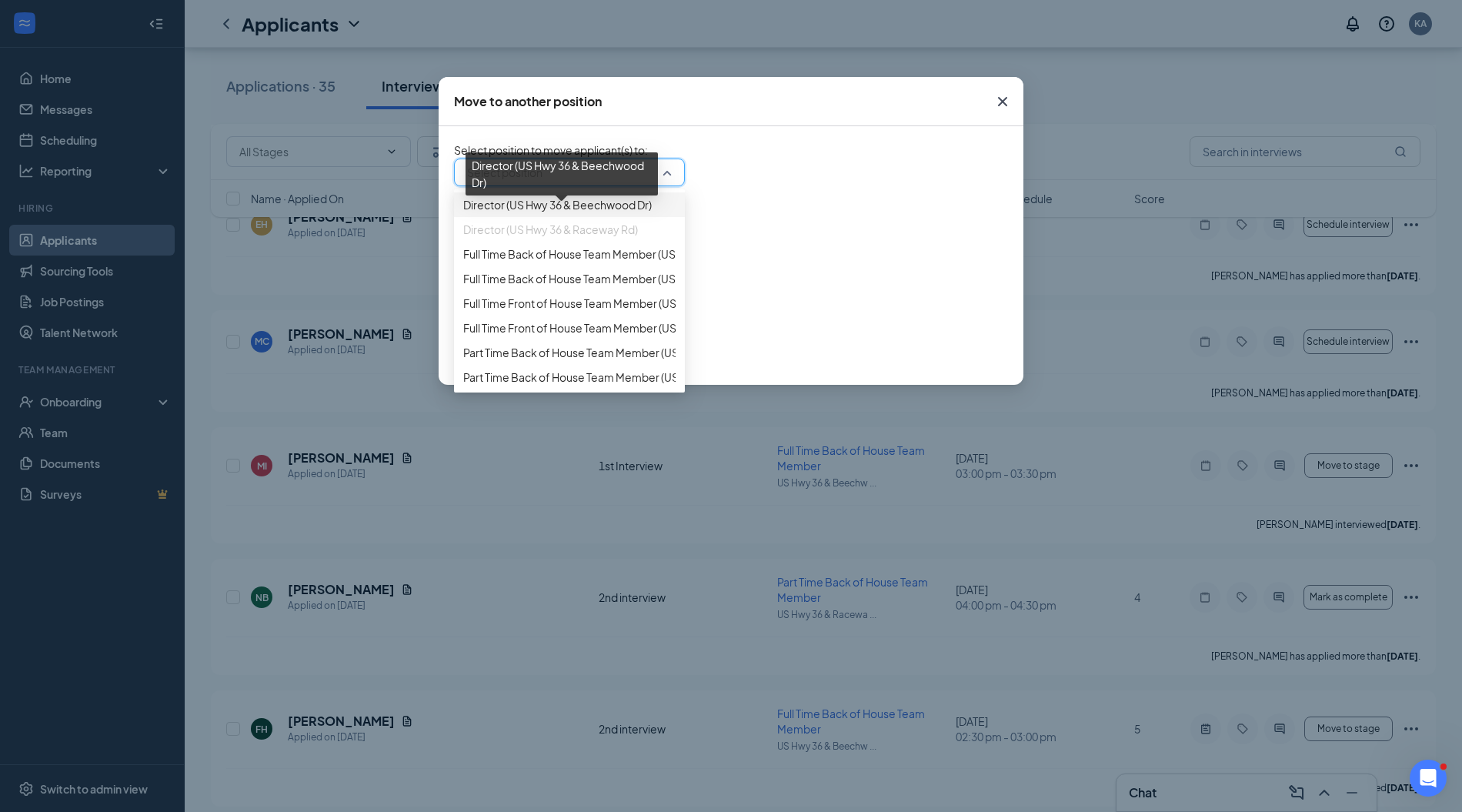
click at [621, 213] on span "Director (US Hwy 36 & Beechwood Dr)" at bounding box center [558, 205] width 189 height 17
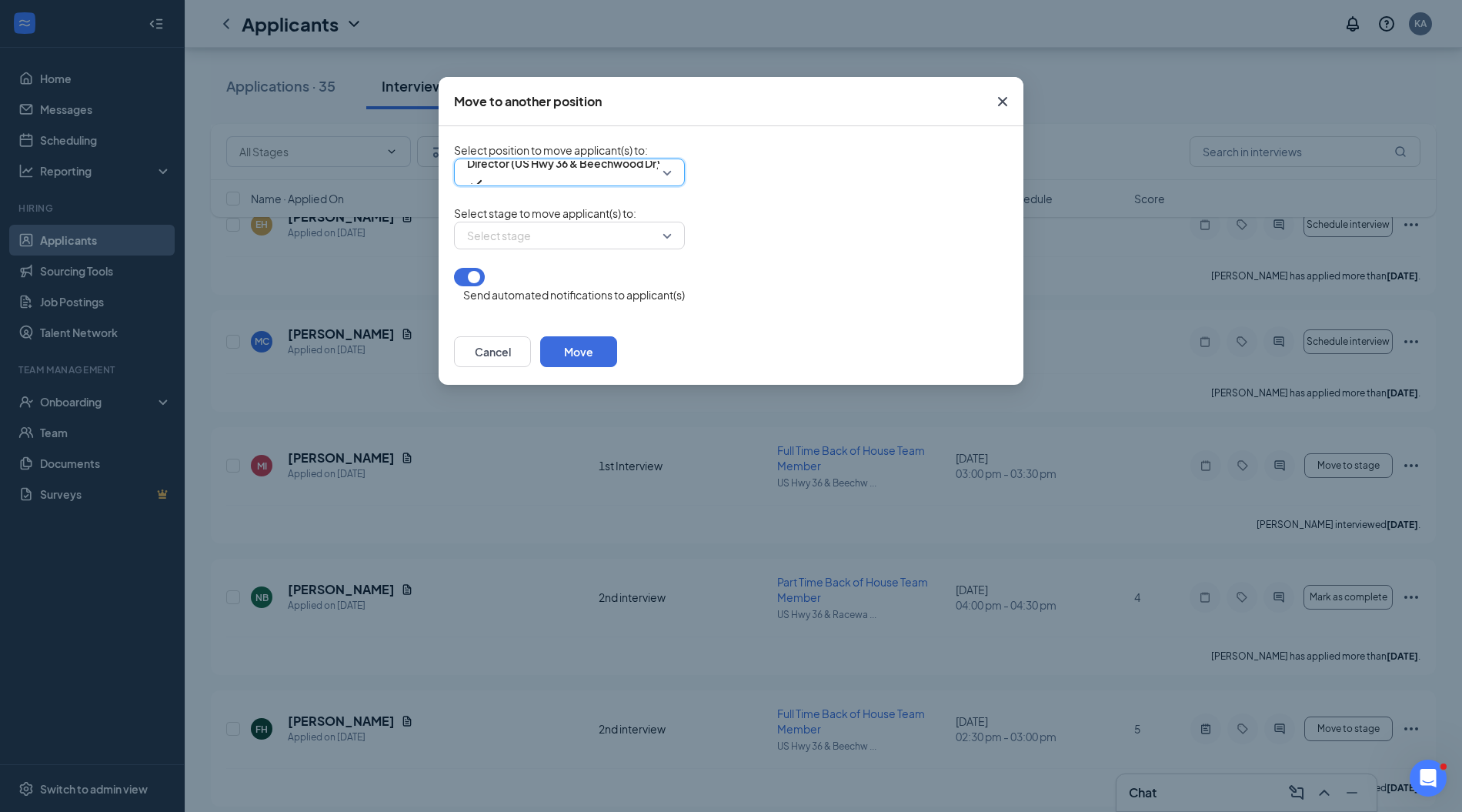
click at [601, 247] on input "search" at bounding box center [564, 235] width 201 height 26
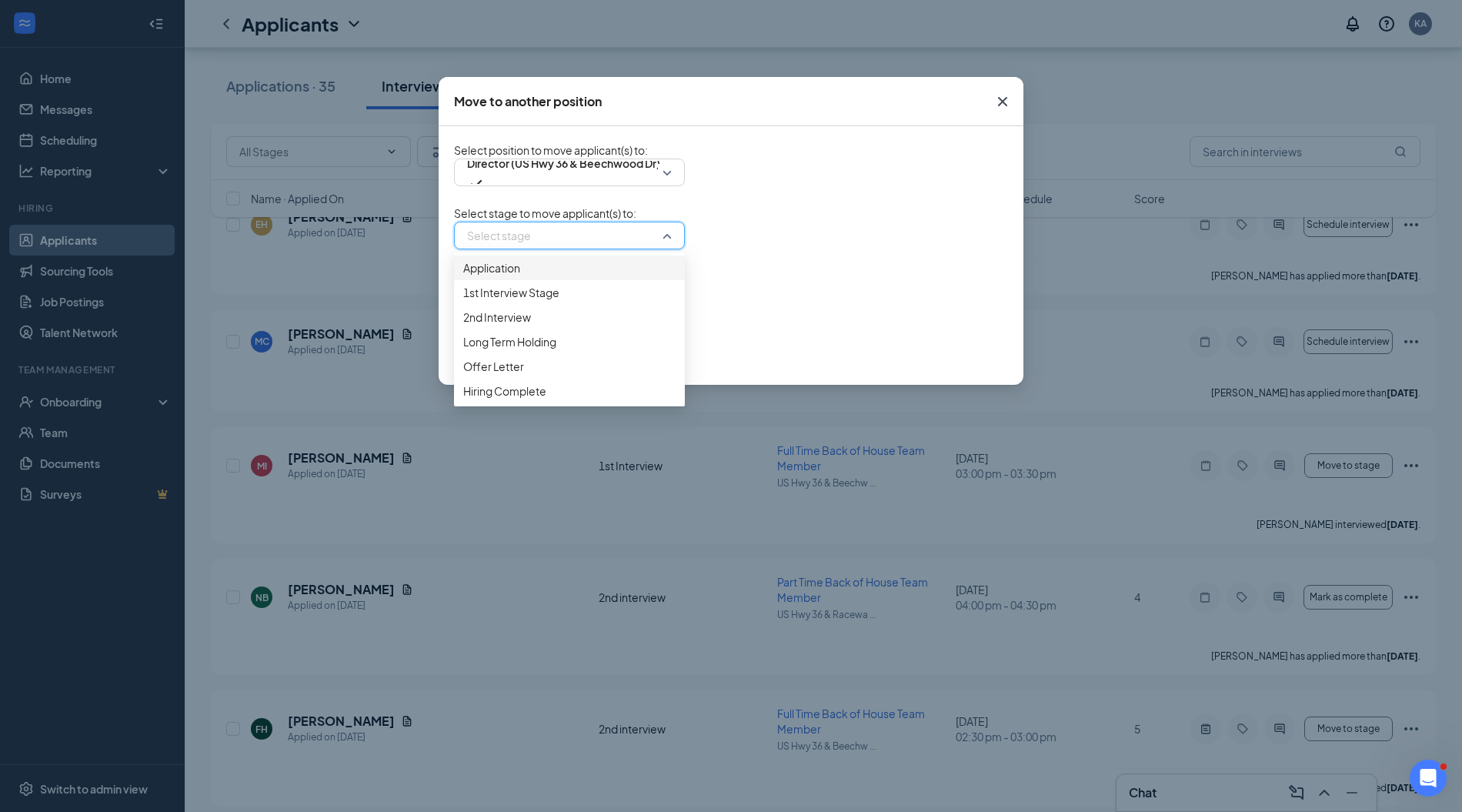
click at [549, 277] on span "Application" at bounding box center [570, 267] width 212 height 17
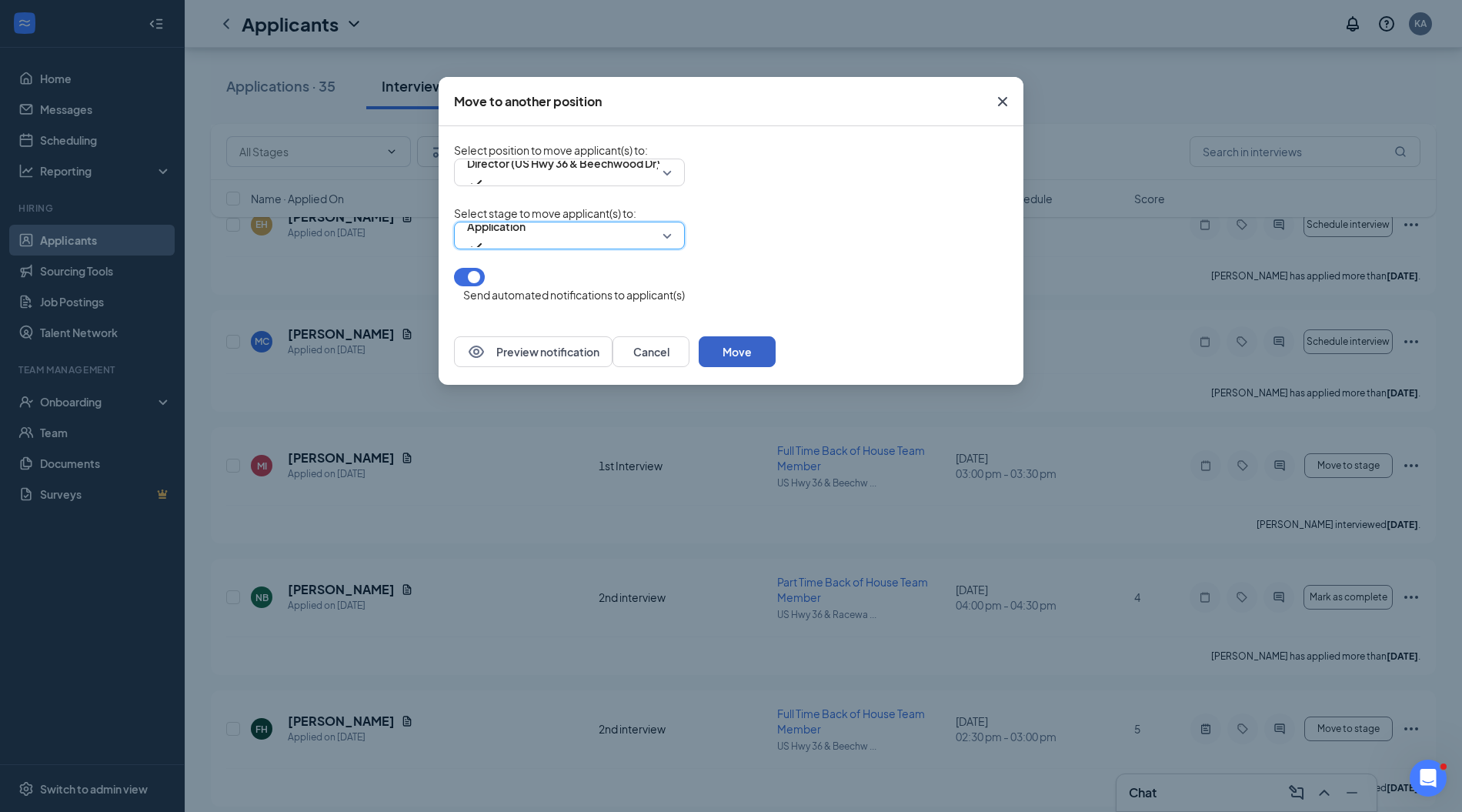
click at [776, 353] on button "Move" at bounding box center [737, 352] width 77 height 31
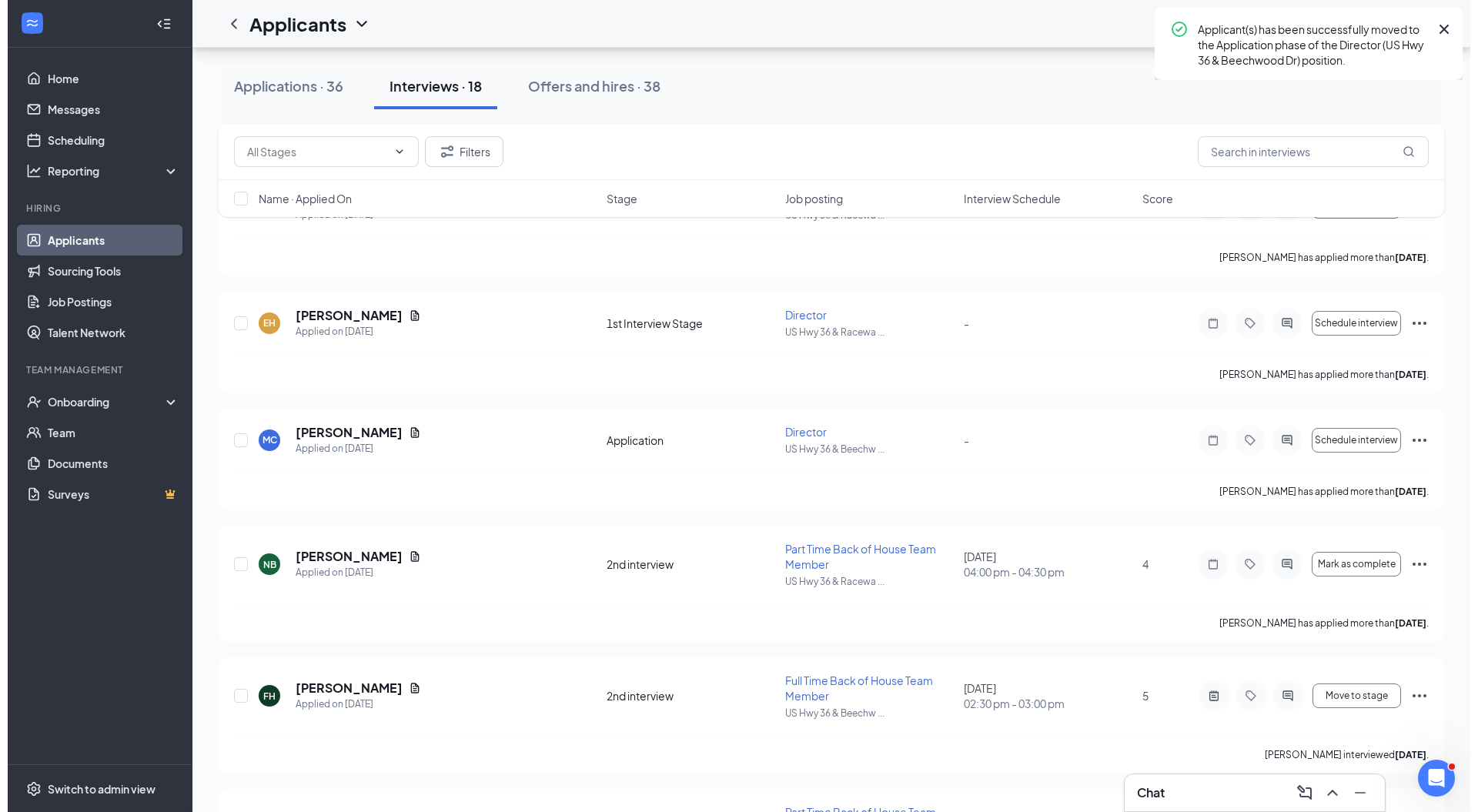
scroll to position [901, 0]
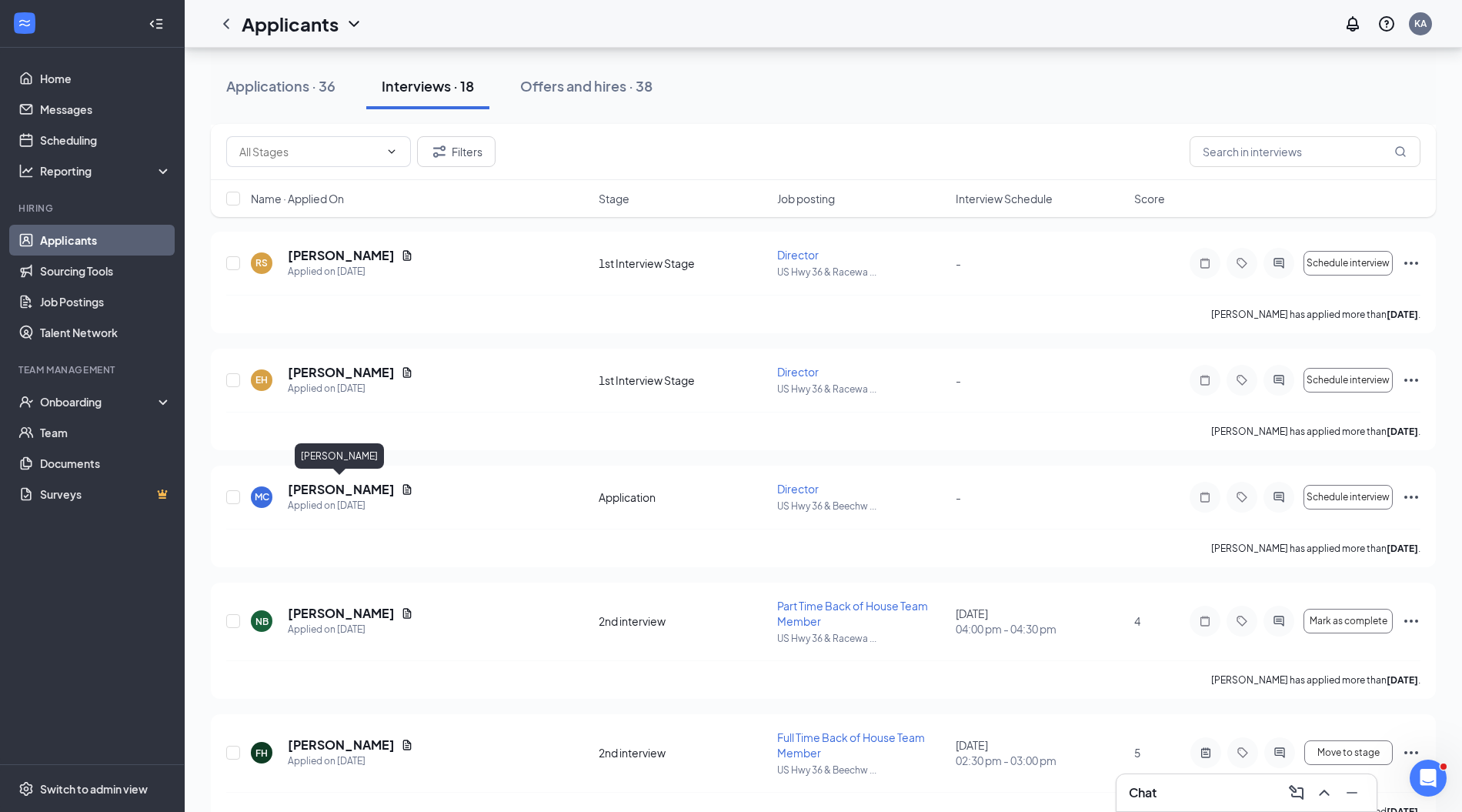
click at [351, 488] on h5 "[PERSON_NAME]" at bounding box center [342, 490] width 107 height 17
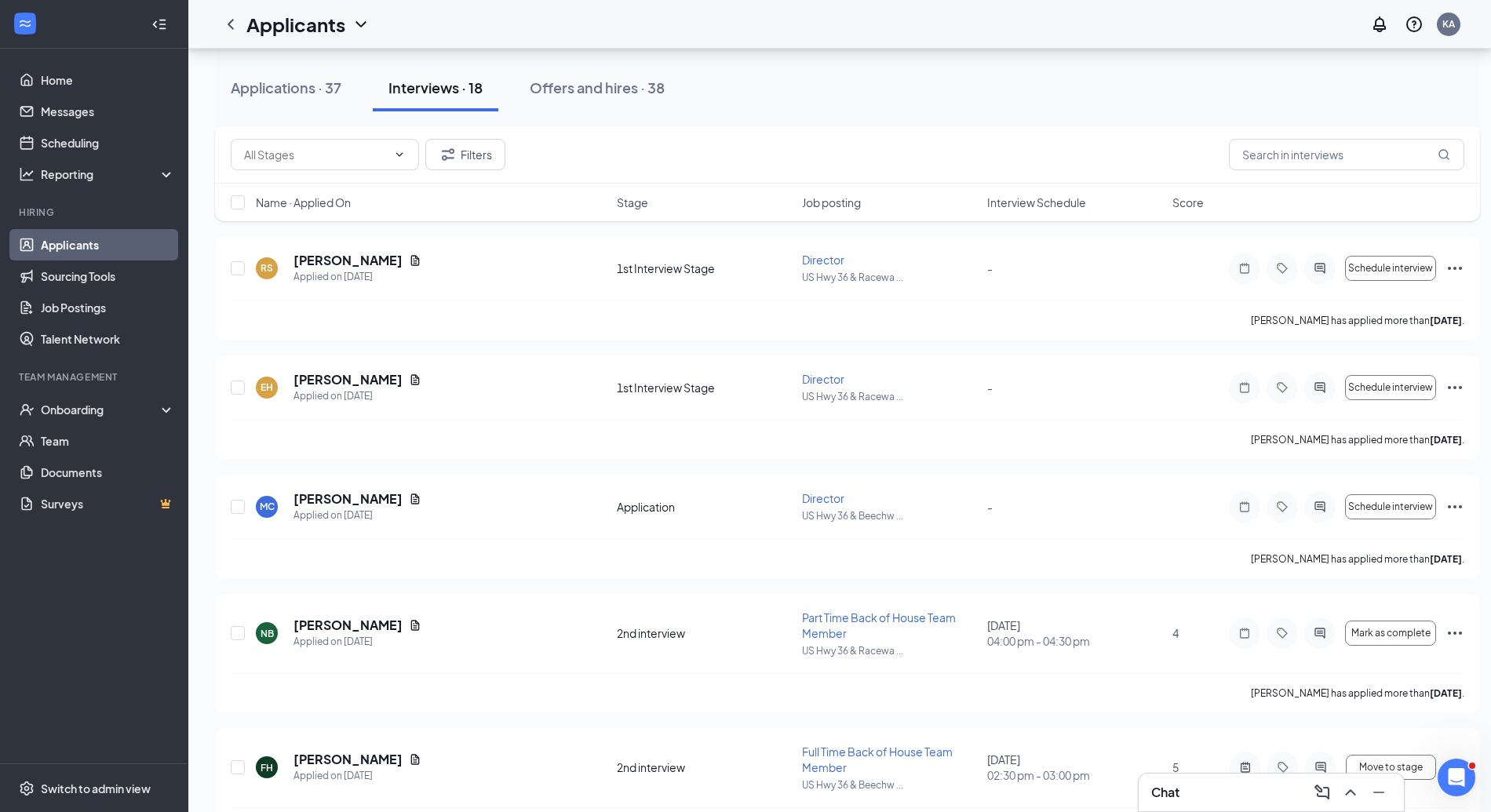
click at [333, 378] on h5 "Evelyn Harris" at bounding box center [348, 380] width 109 height 17
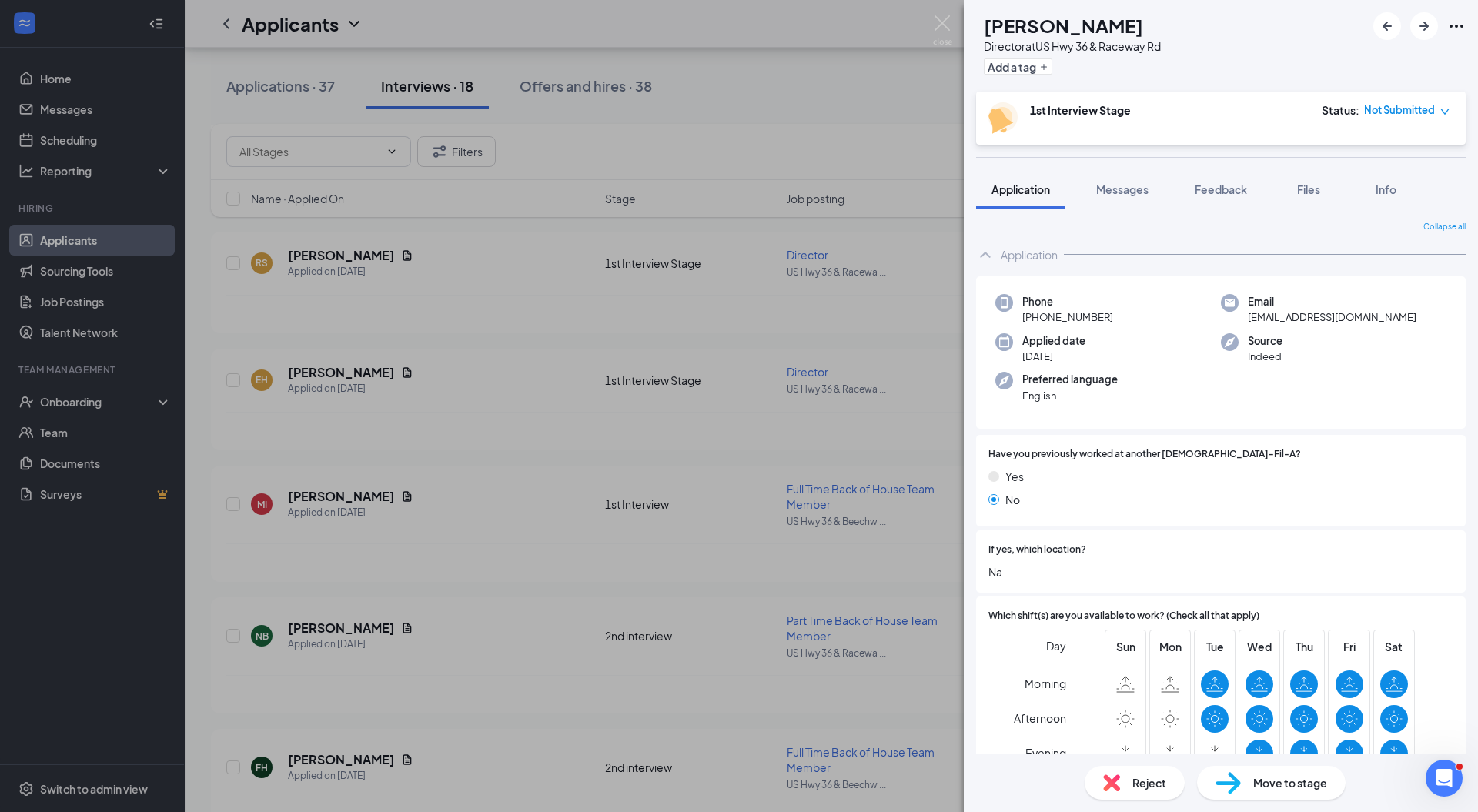
scroll to position [390, 0]
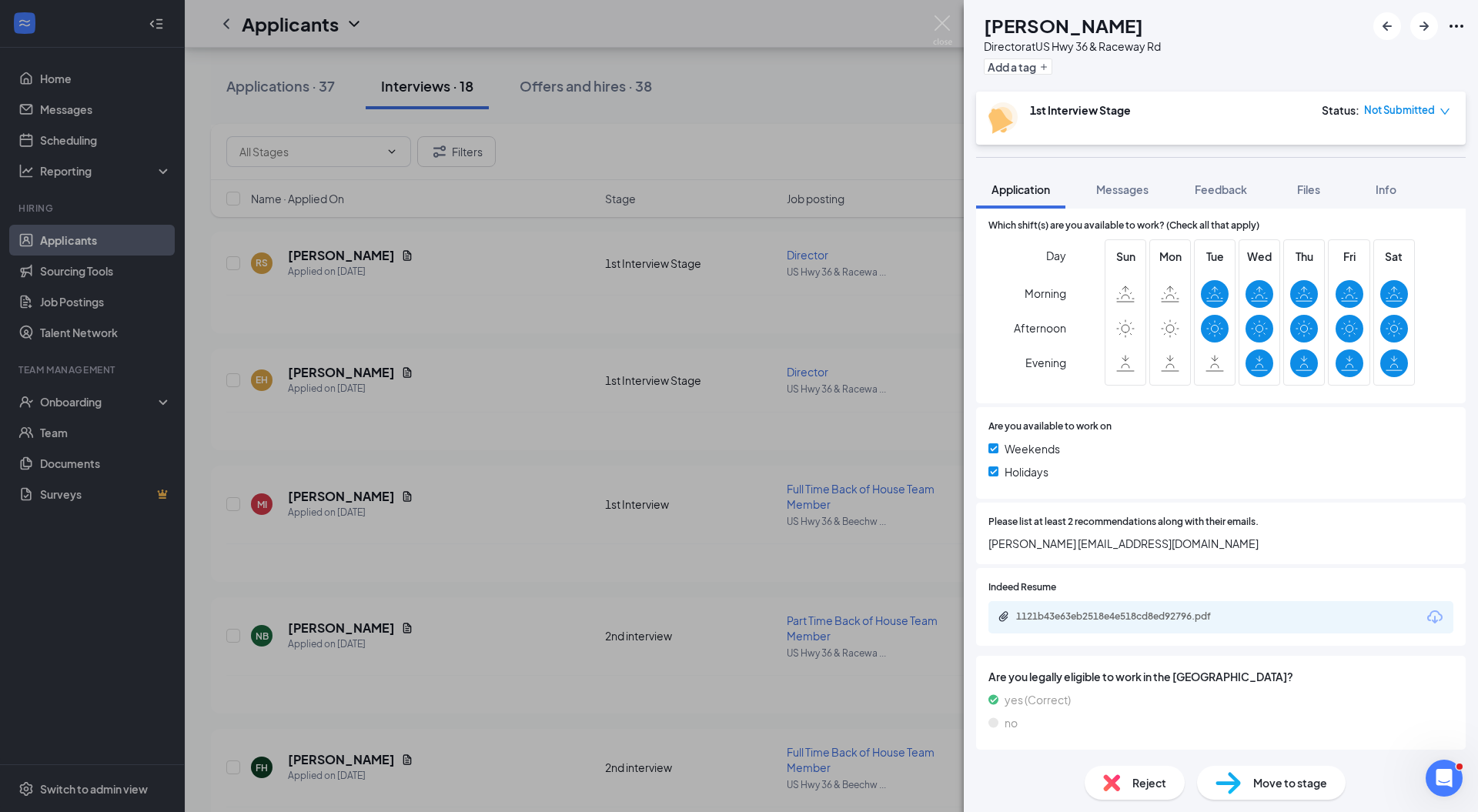
click at [1118, 767] on div "Reject" at bounding box center [1135, 783] width 100 height 34
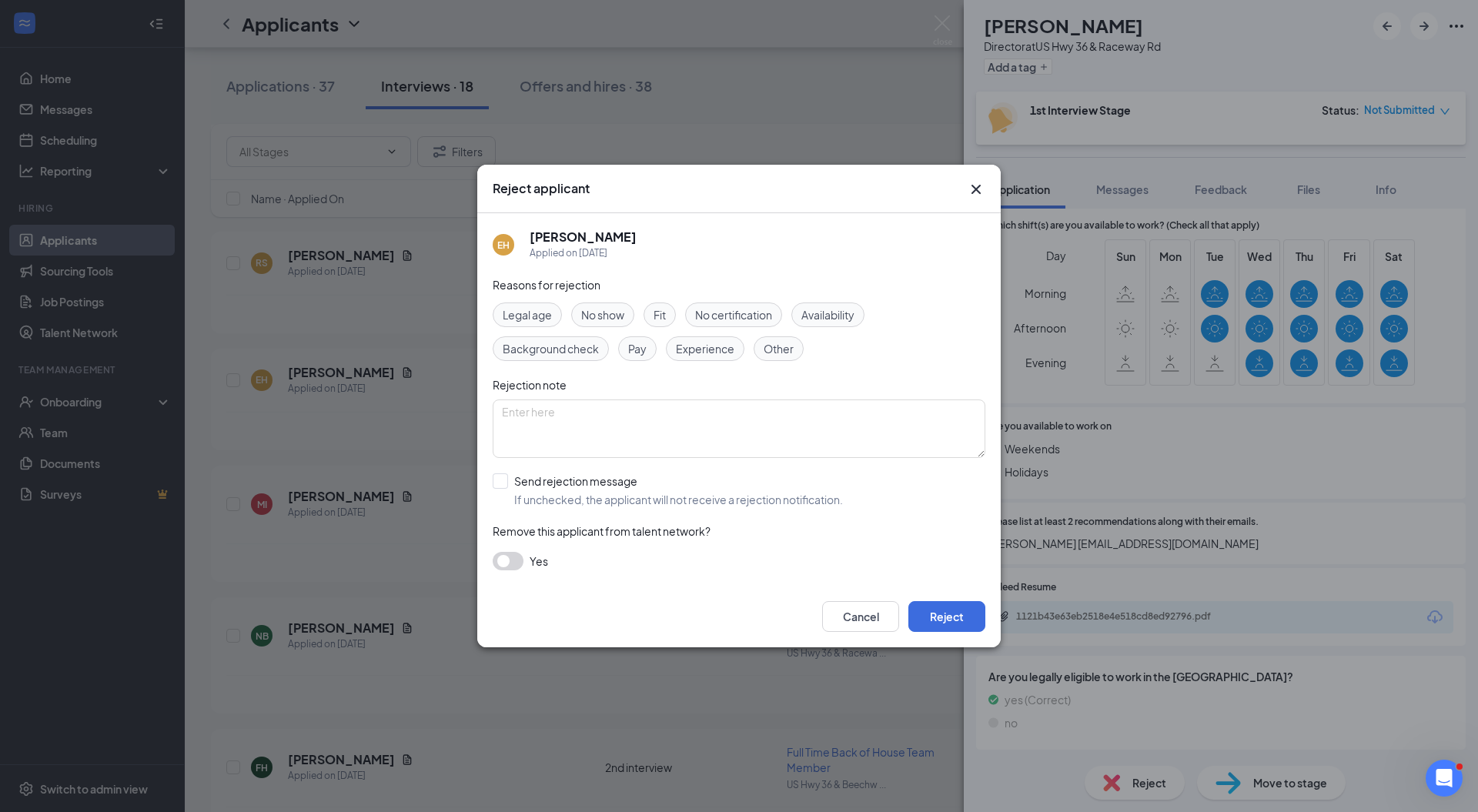
scroll to position [385, 0]
click at [579, 474] on input "Send rejection message If unchecked, the applicant will not receive a rejection…" at bounding box center [668, 490] width 350 height 34
checkbox input "true"
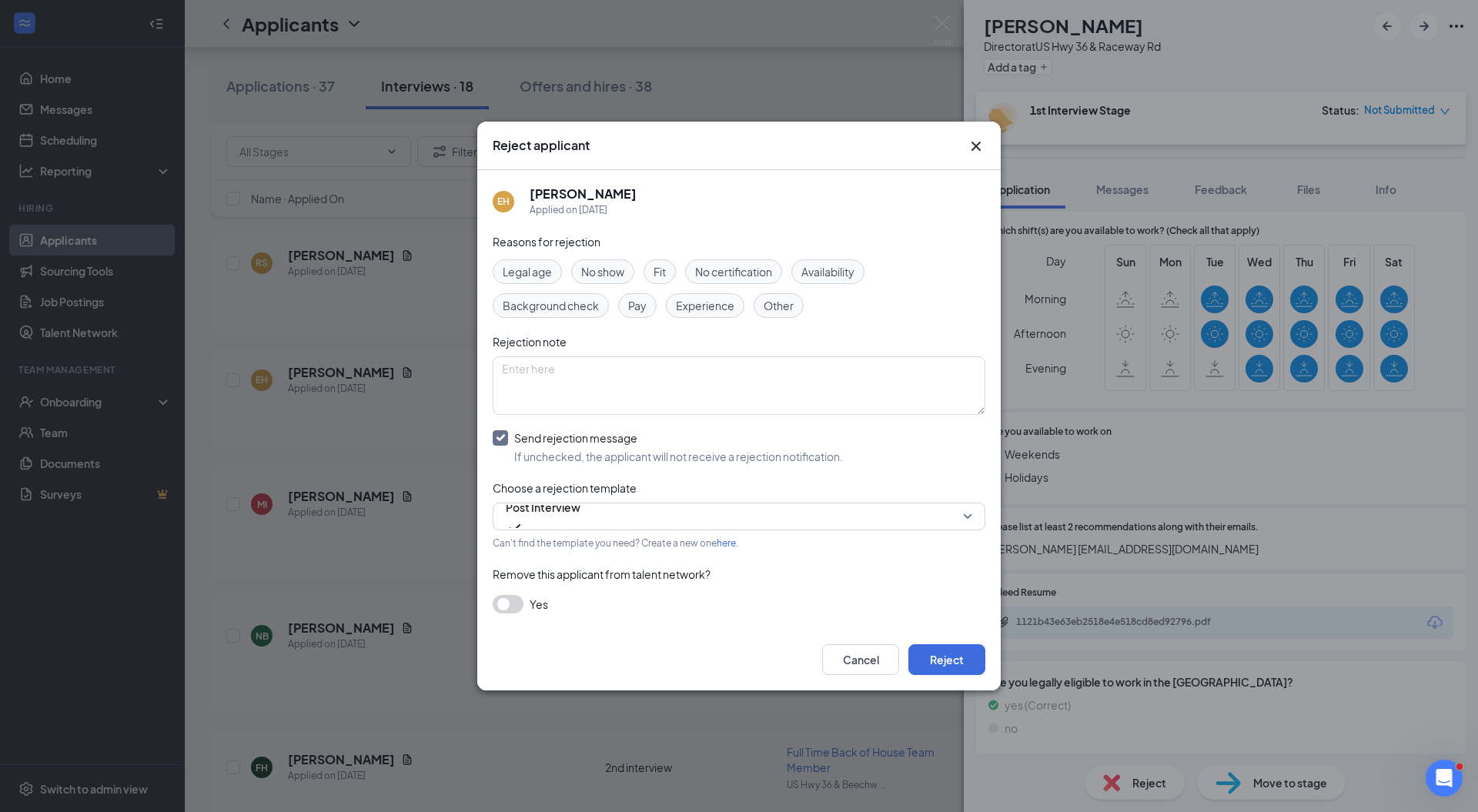
click at [559, 514] on span "Post Interview" at bounding box center [542, 507] width 74 height 23
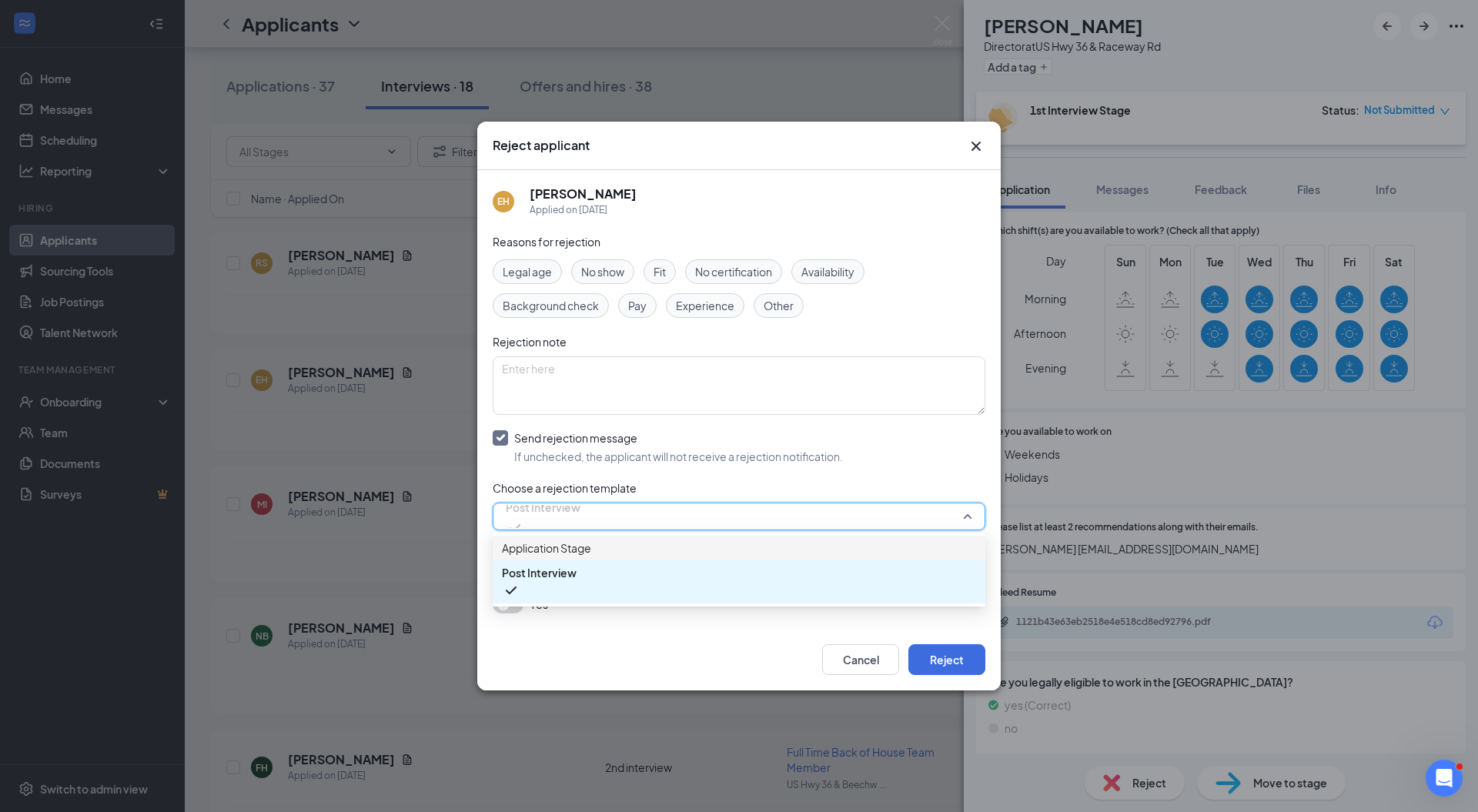
click at [566, 550] on span "Application Stage" at bounding box center [546, 548] width 89 height 17
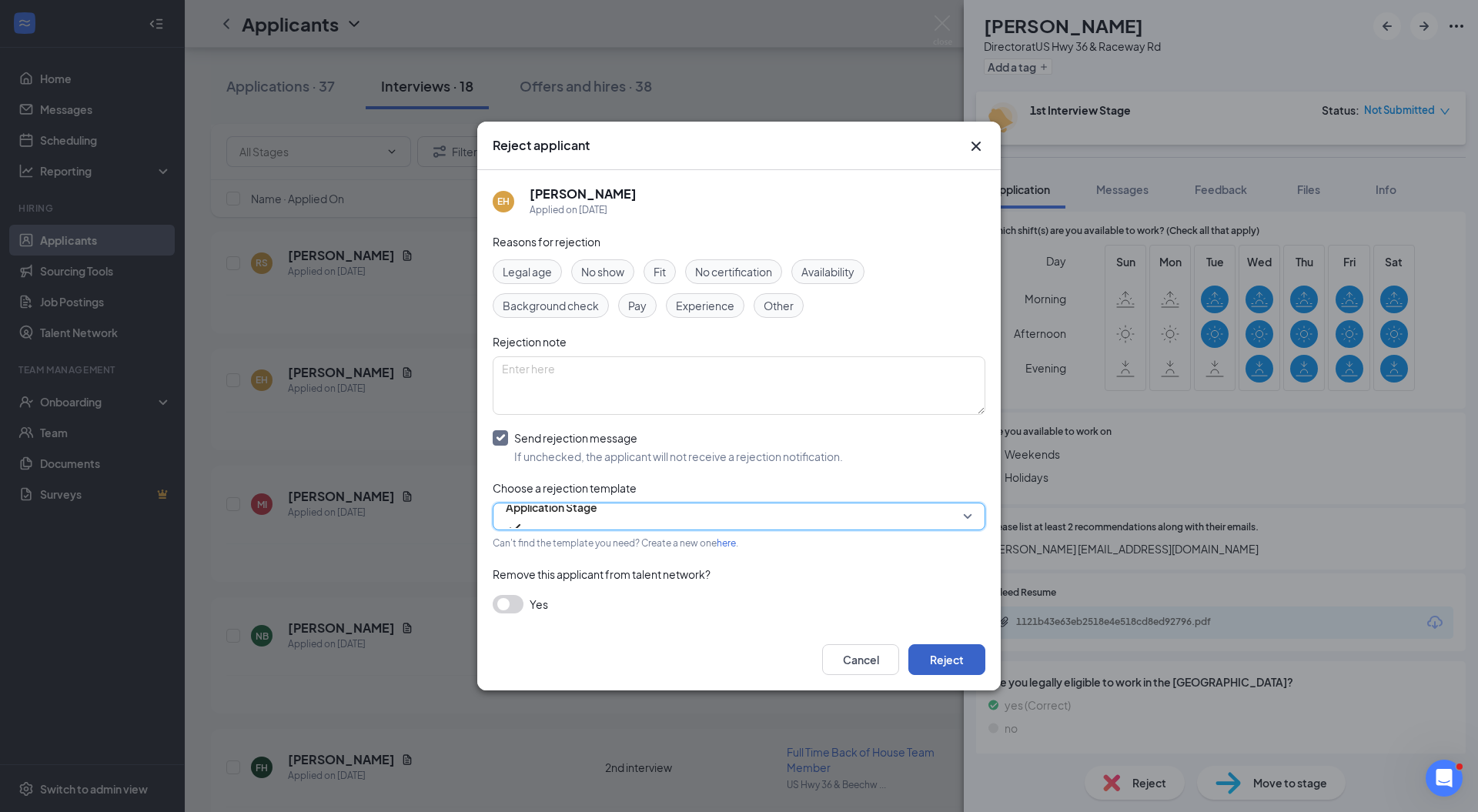
click at [951, 665] on button "Reject" at bounding box center [947, 659] width 77 height 31
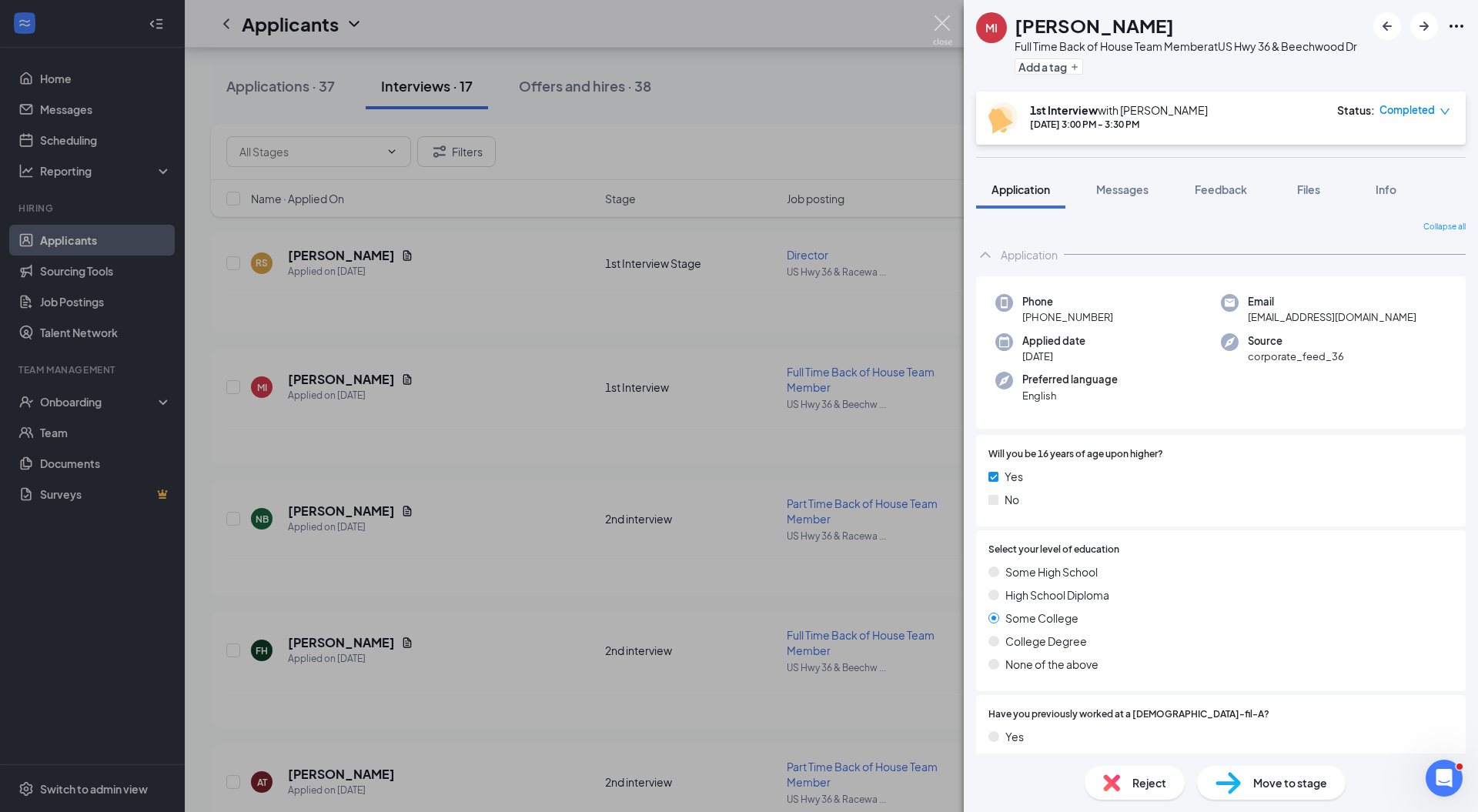
click at [942, 19] on img at bounding box center [942, 30] width 19 height 30
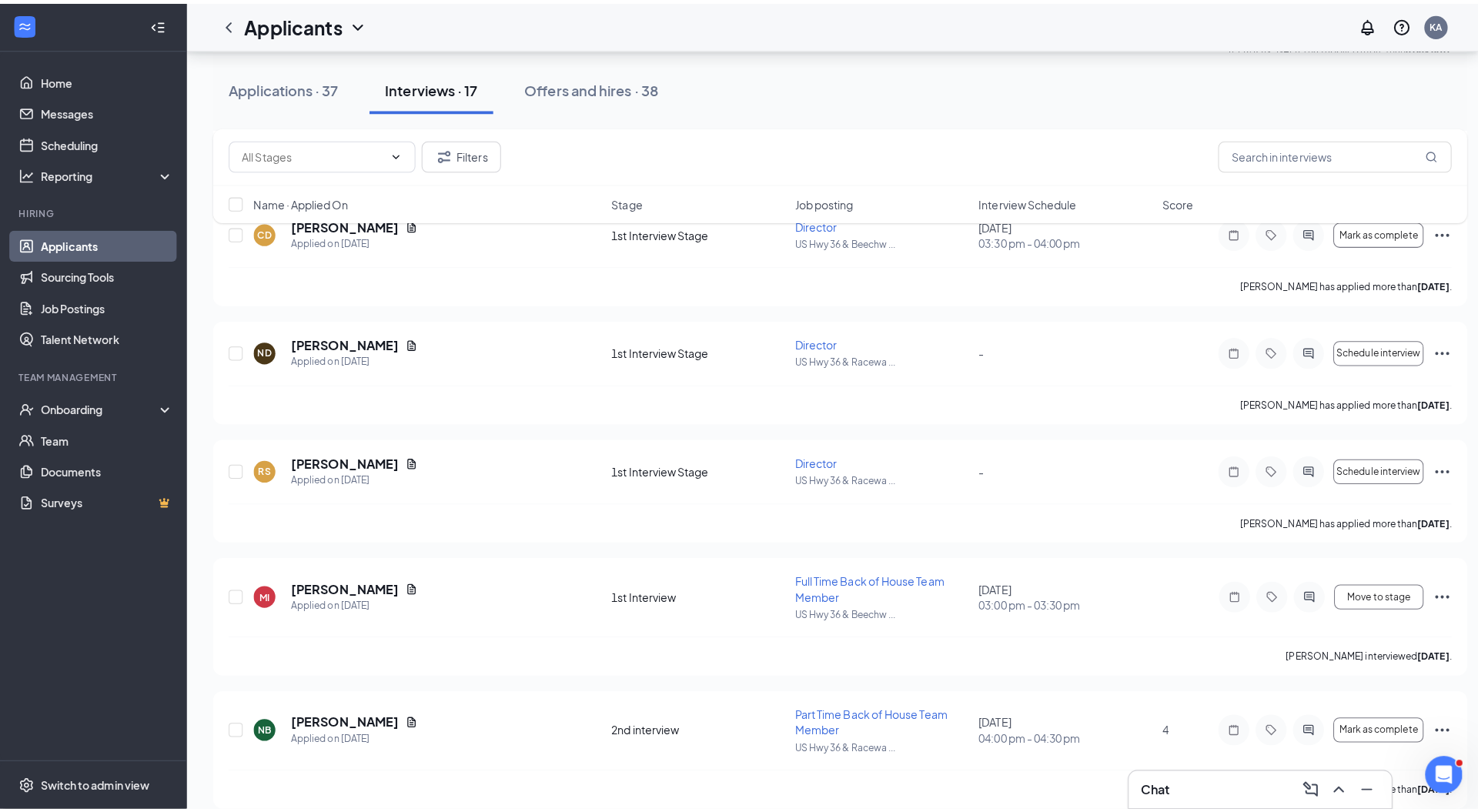
scroll to position [699, 0]
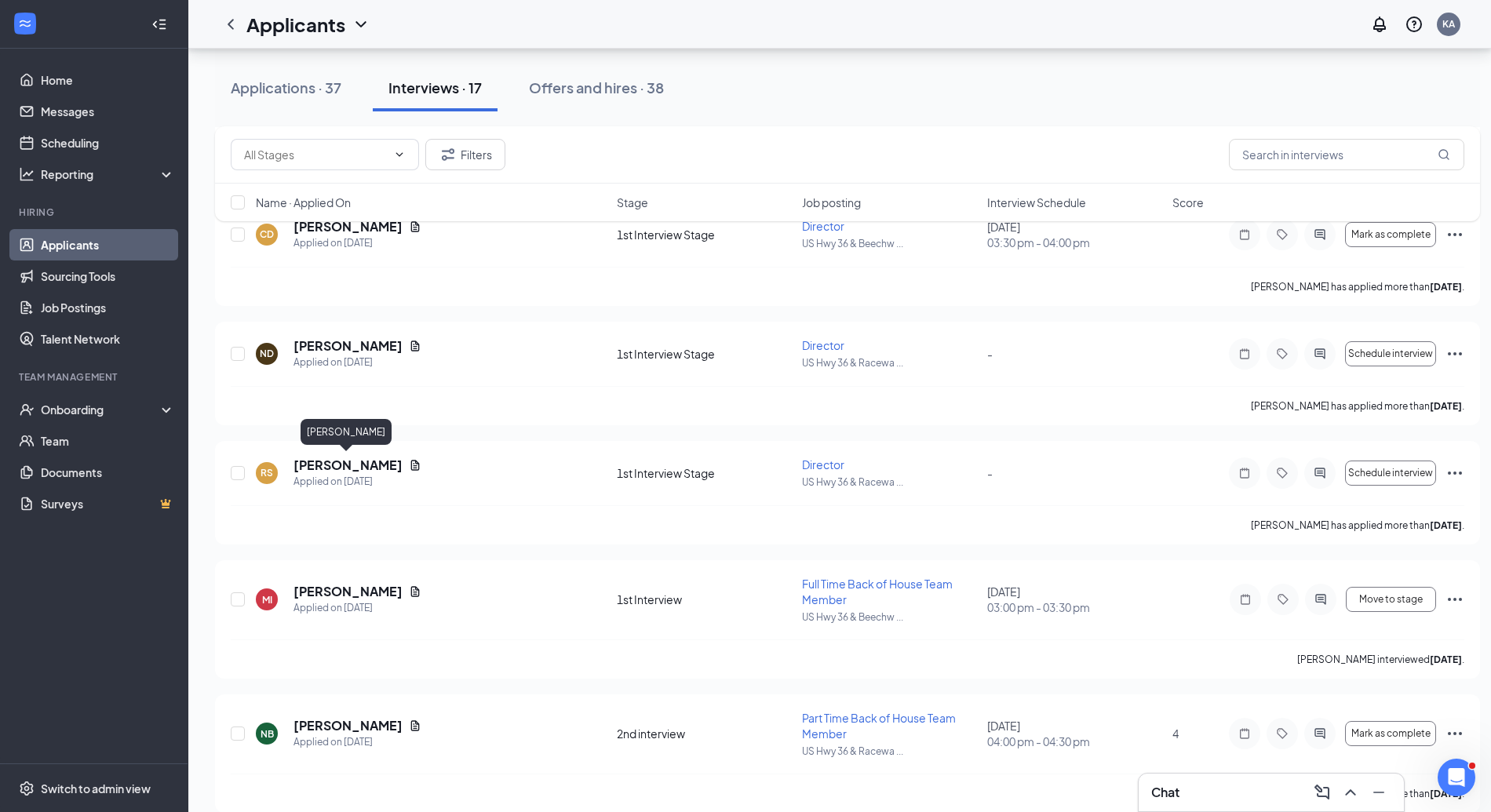
click at [347, 459] on h5 "[PERSON_NAME]" at bounding box center [348, 465] width 109 height 17
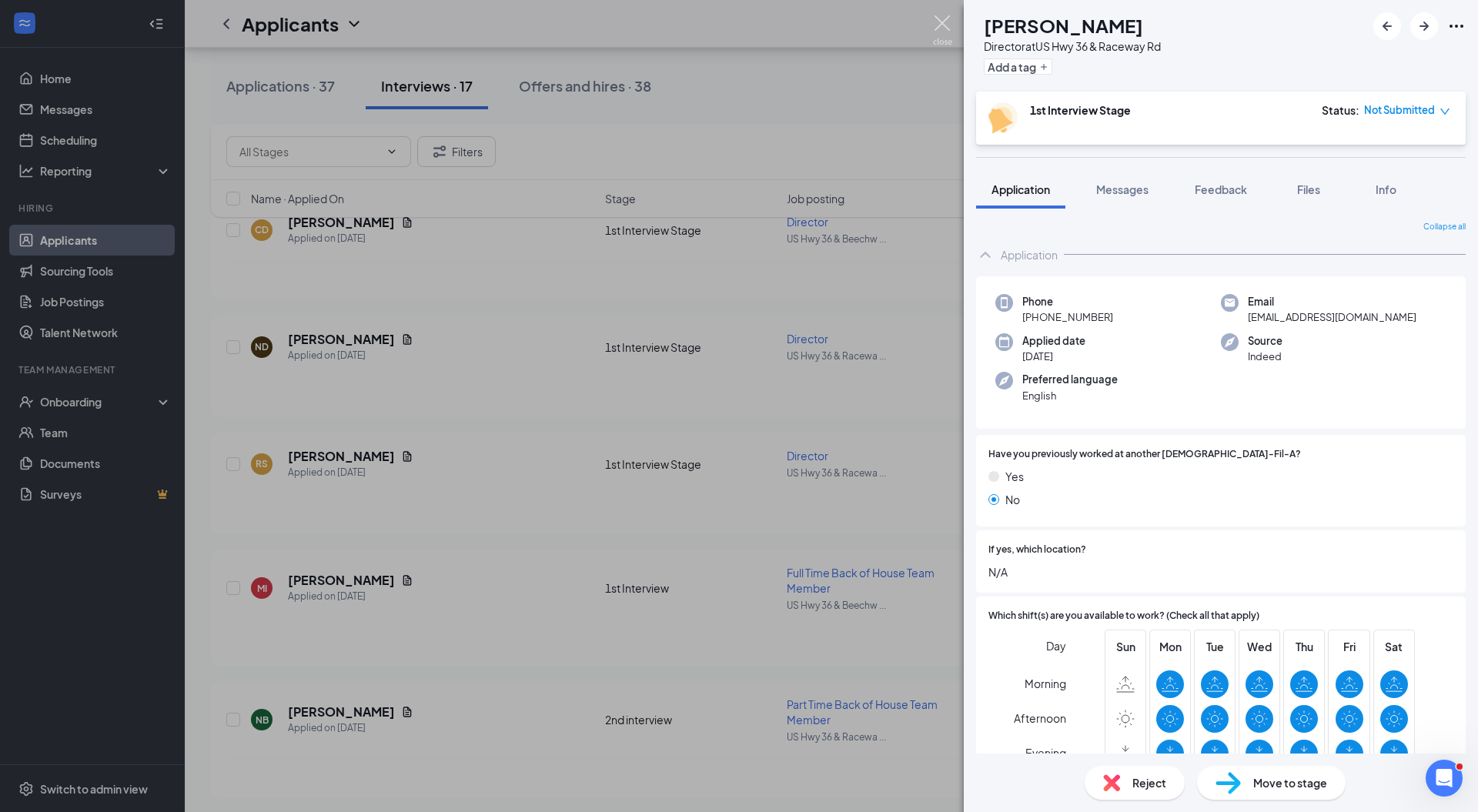
click at [938, 24] on img at bounding box center [942, 30] width 19 height 30
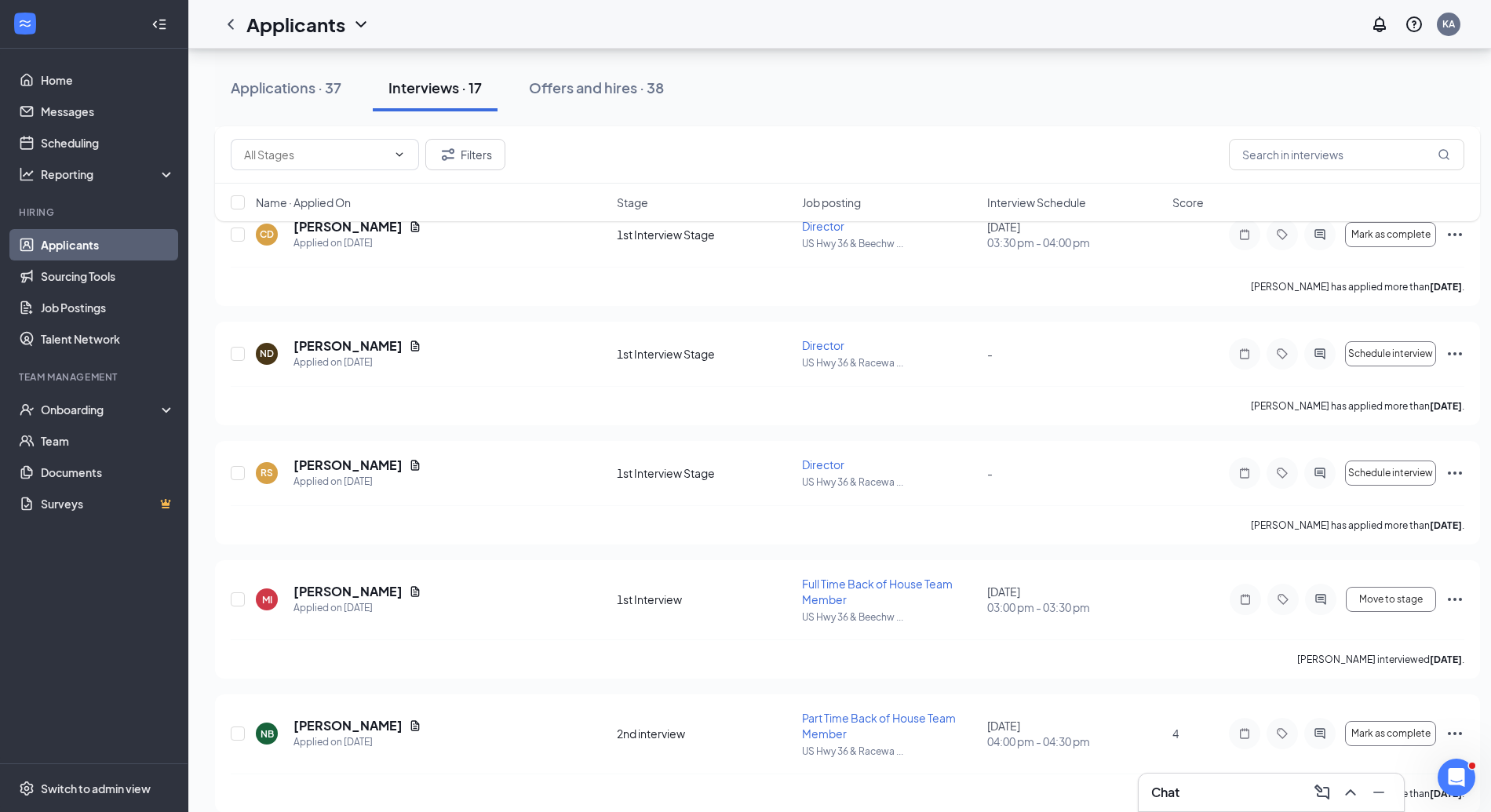
click at [1459, 469] on icon "Ellipses" at bounding box center [1455, 473] width 19 height 19
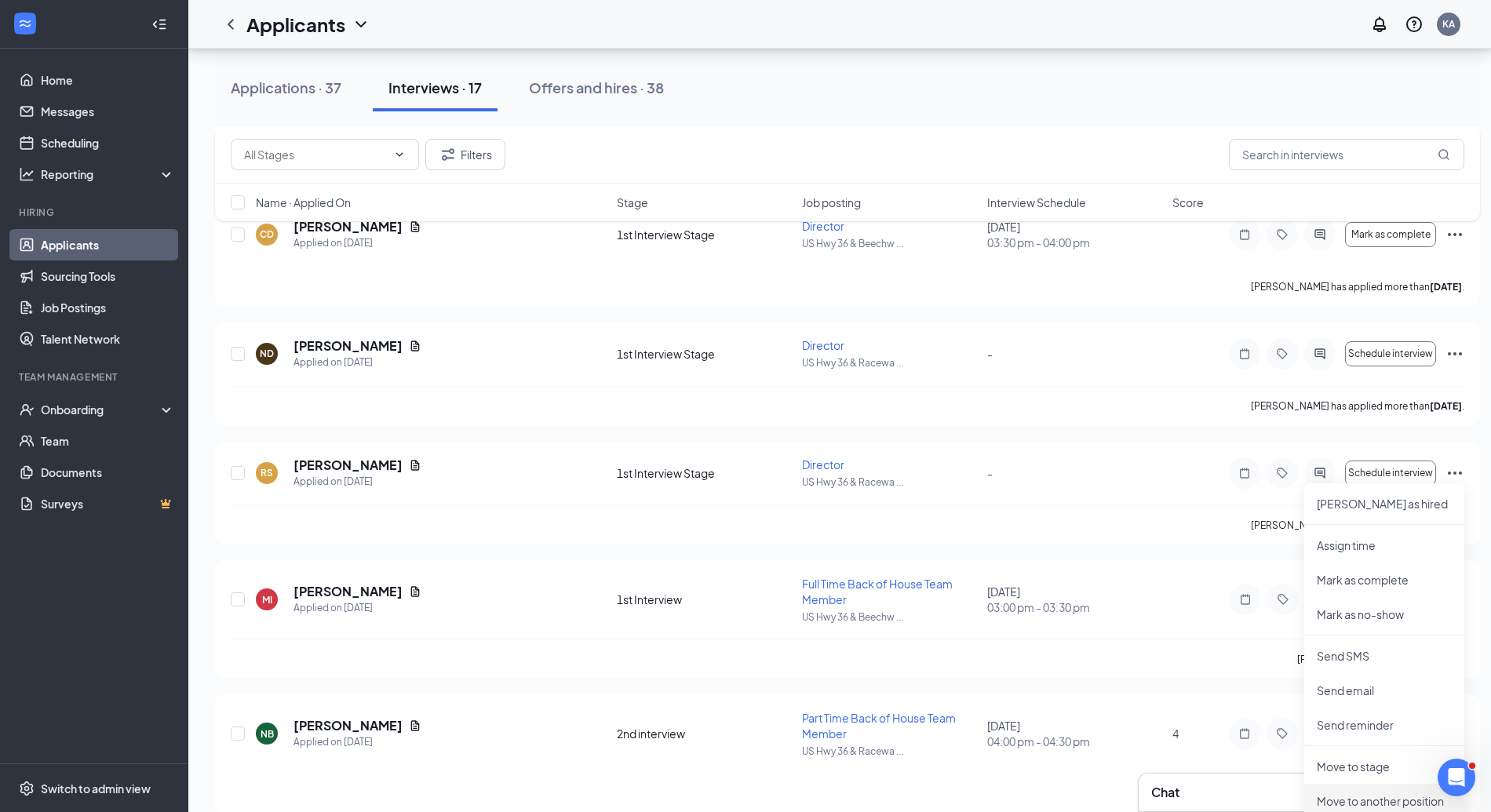
click at [1339, 794] on p "Move to another position" at bounding box center [1384, 801] width 135 height 15
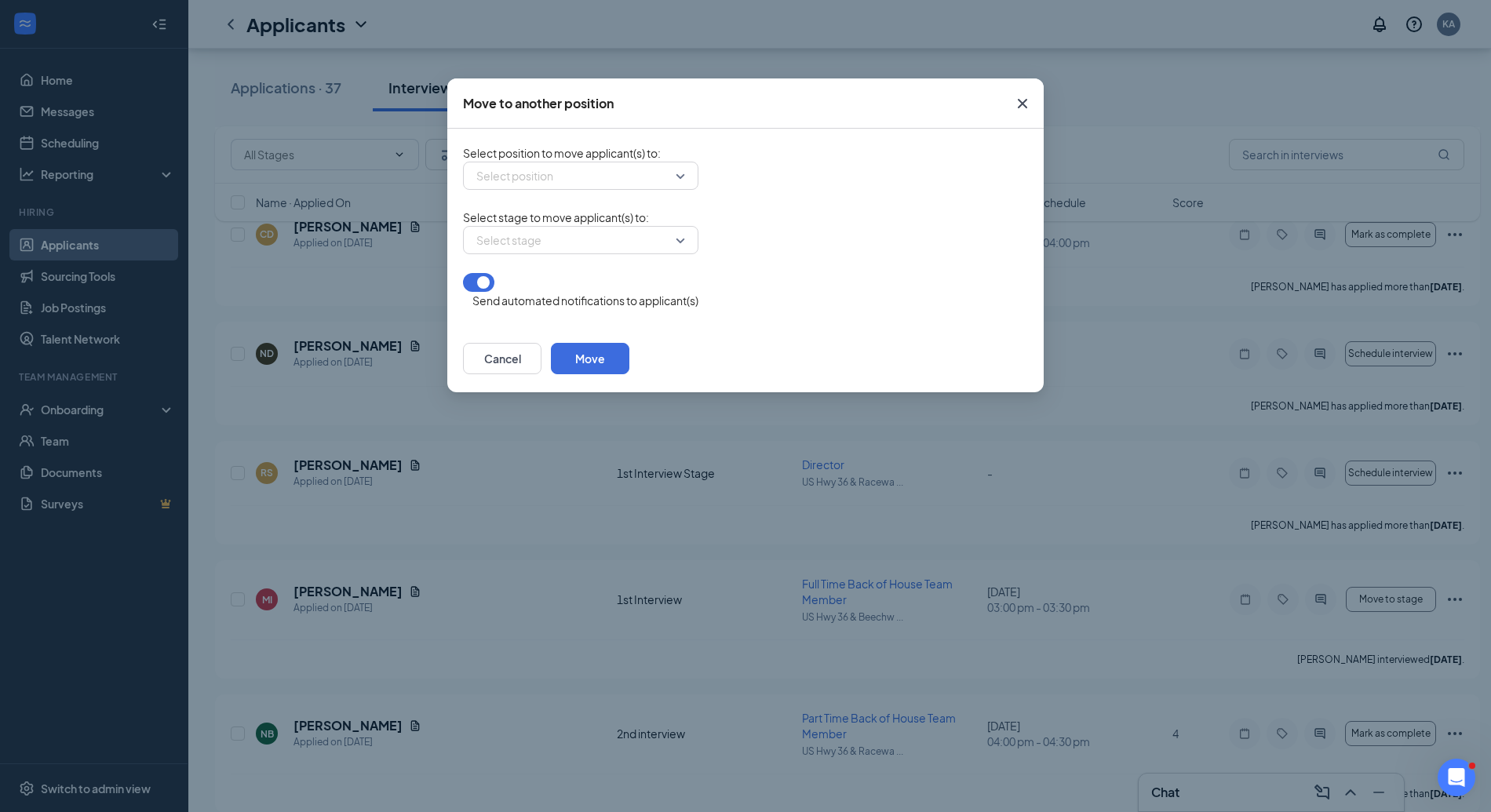
click at [682, 181] on div "Select position" at bounding box center [581, 176] width 235 height 28
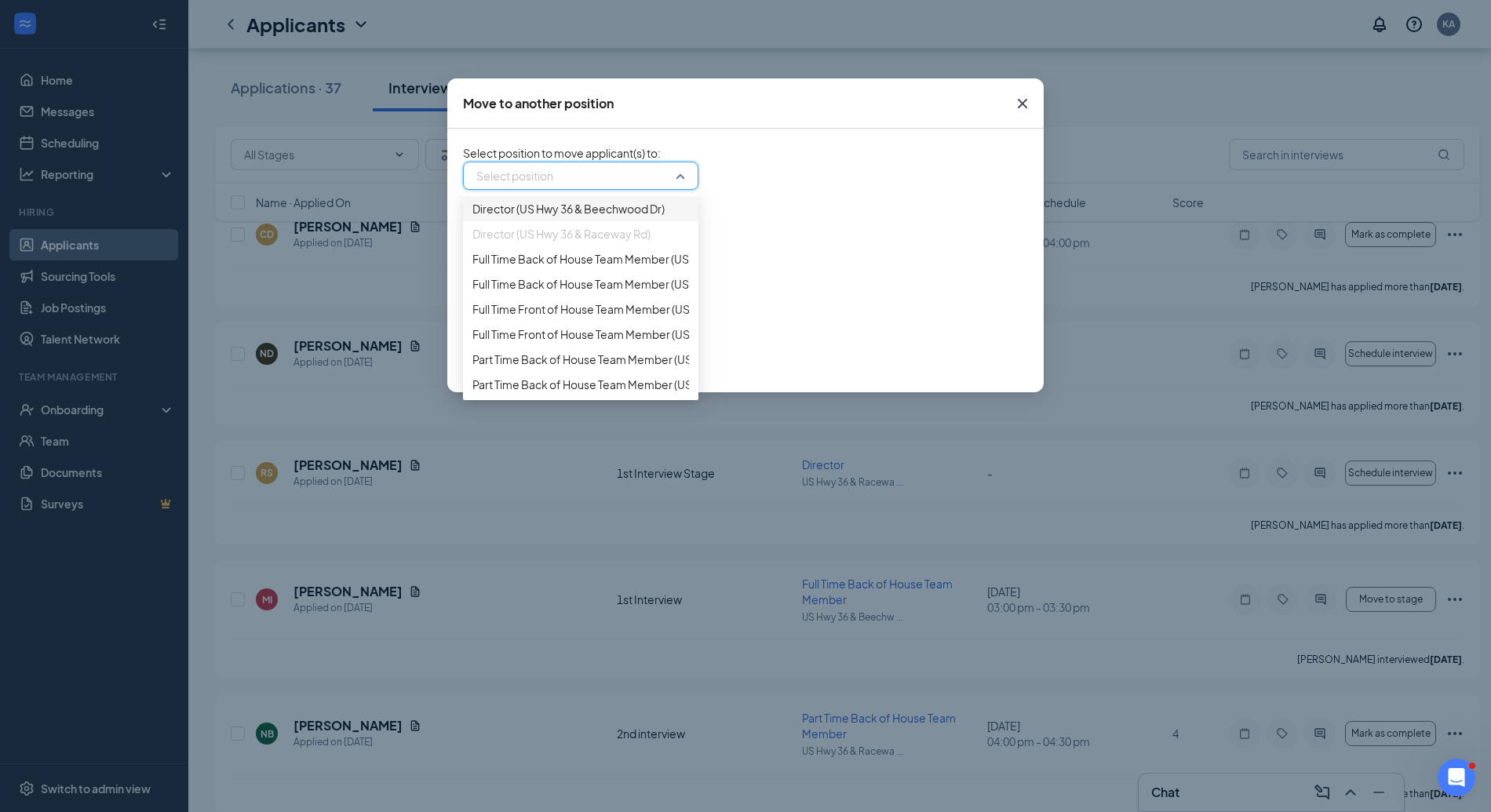
click at [632, 217] on span "Director (US Hwy 36 & Beechwood Dr)" at bounding box center [569, 209] width 193 height 17
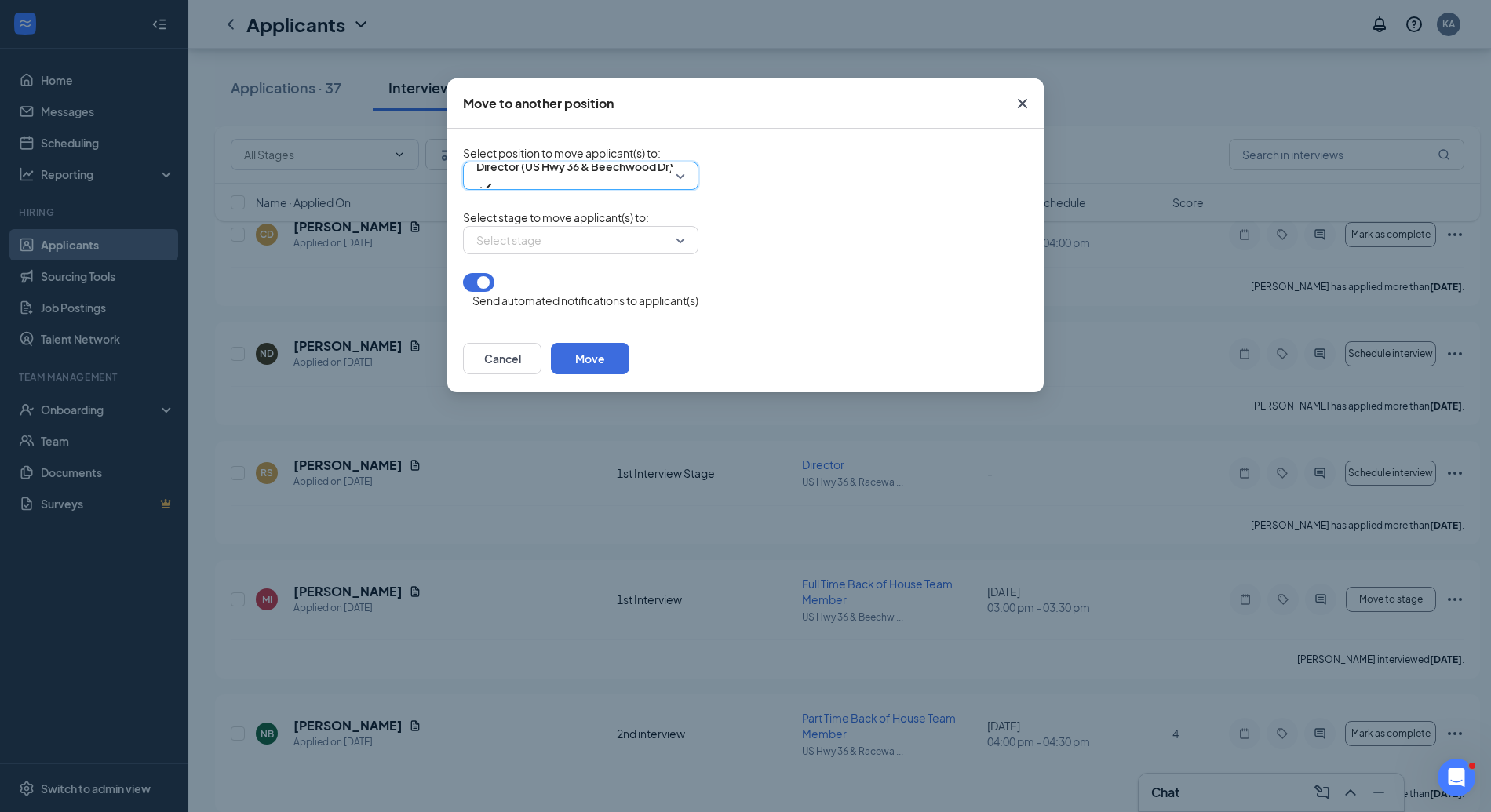
click at [682, 254] on div "Select stage" at bounding box center [581, 239] width 235 height 28
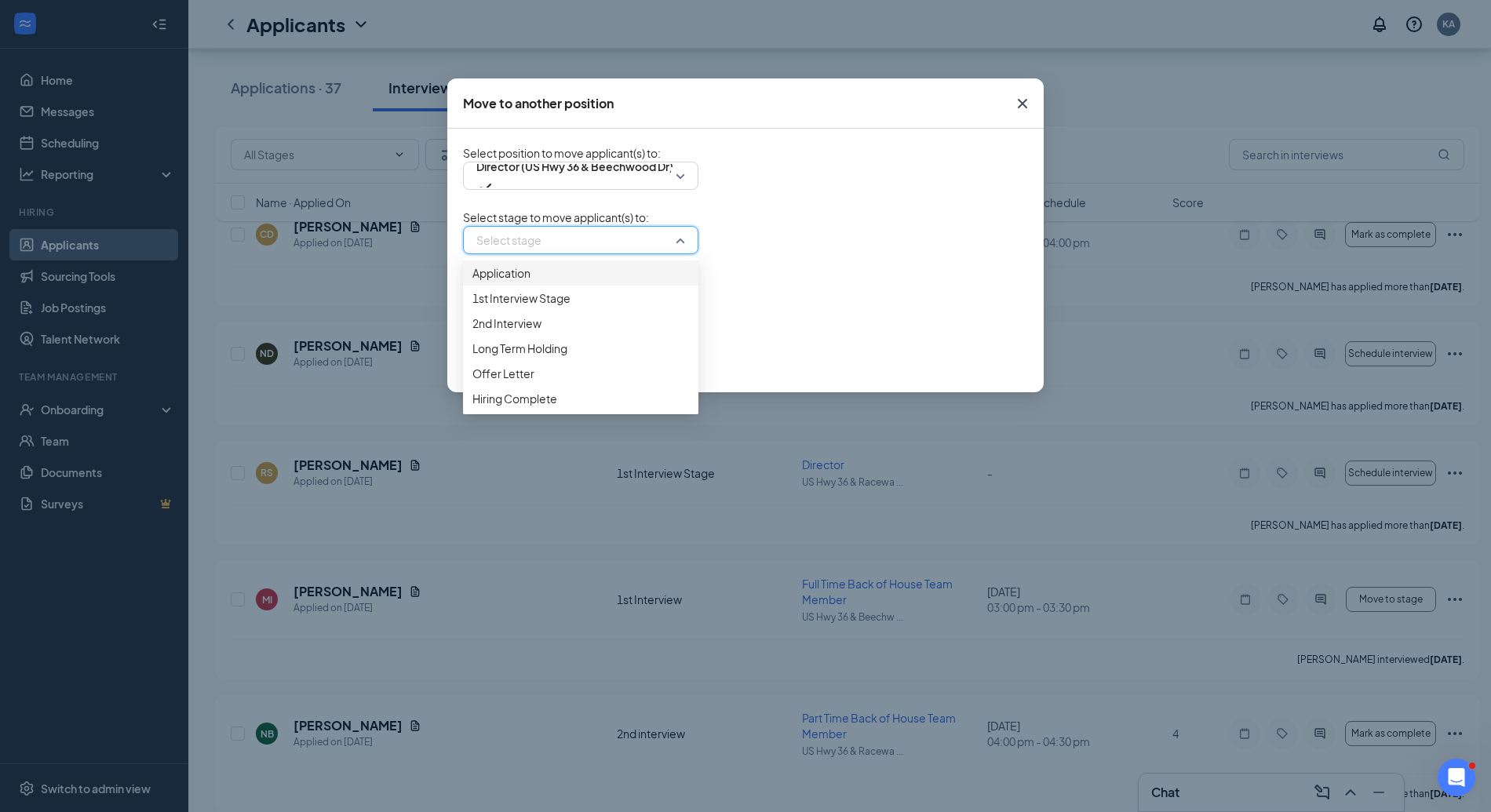
click at [539, 282] on span "Application" at bounding box center [581, 273] width 216 height 17
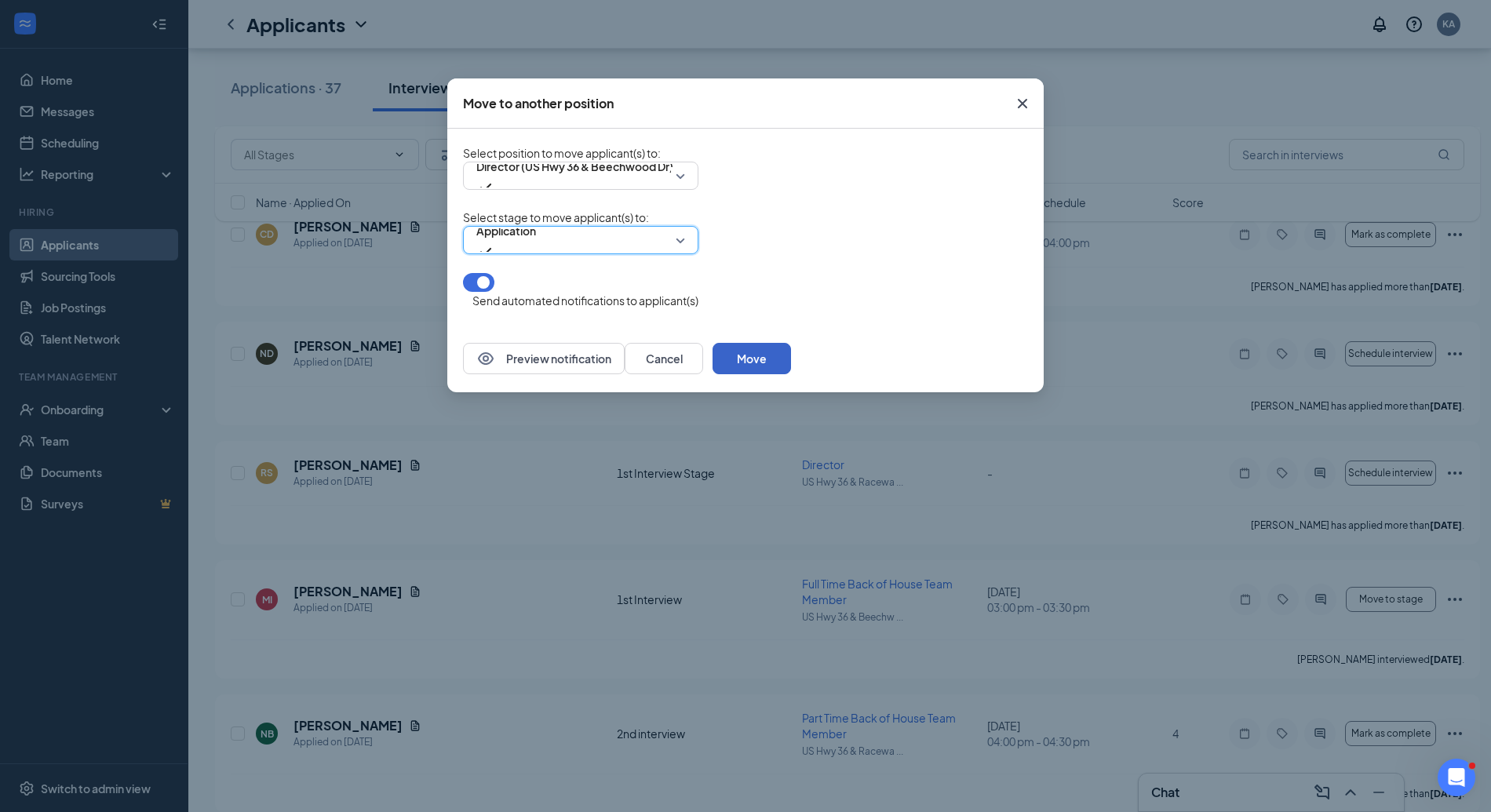
click at [792, 364] on button "Move" at bounding box center [751, 359] width 78 height 32
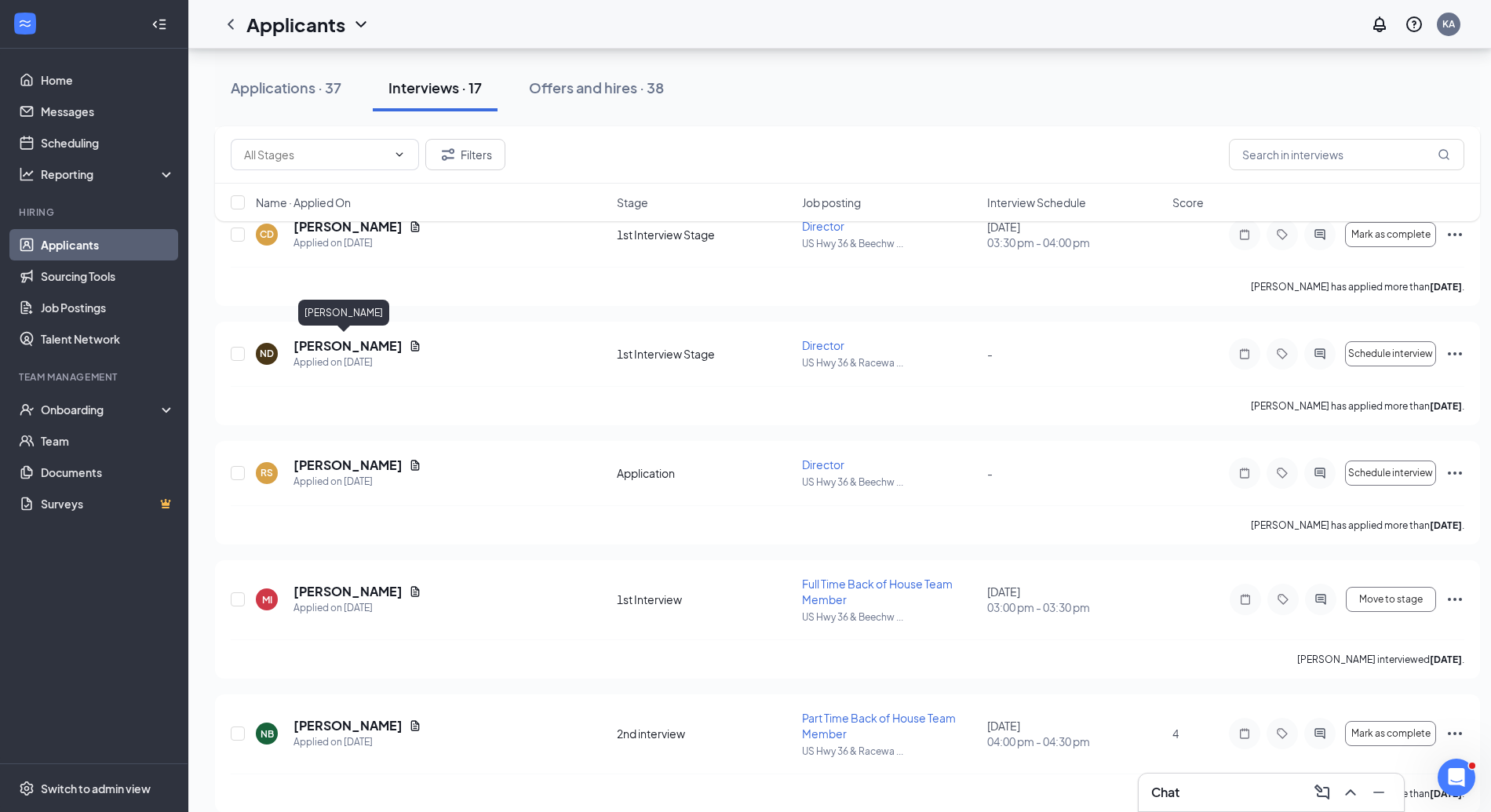
click at [343, 344] on h5 "[PERSON_NAME]" at bounding box center [348, 346] width 109 height 17
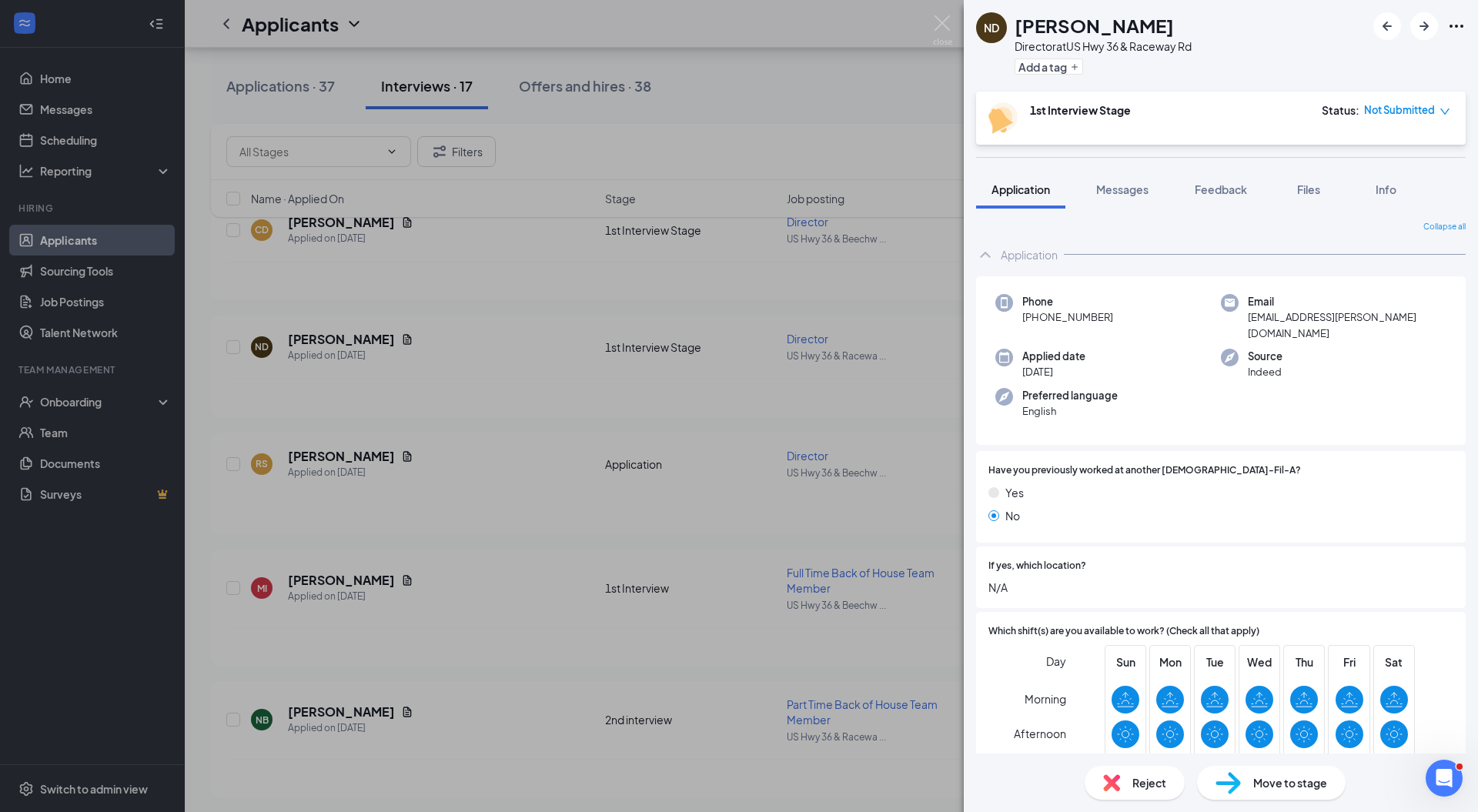
click at [1456, 24] on icon "Ellipses" at bounding box center [1456, 26] width 14 height 3
click at [942, 23] on img at bounding box center [942, 30] width 19 height 30
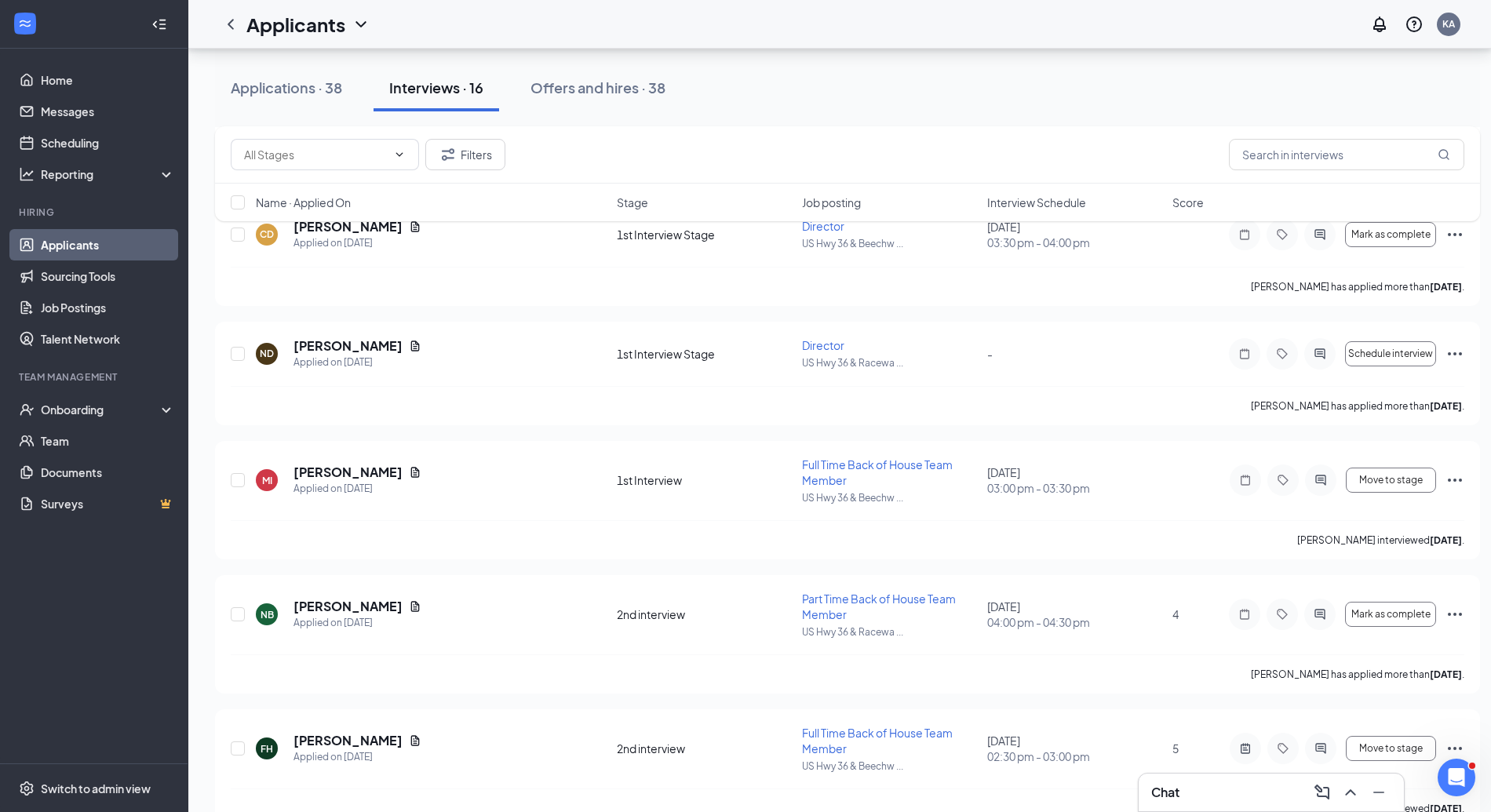
click at [1459, 345] on icon "Ellipses" at bounding box center [1455, 354] width 19 height 19
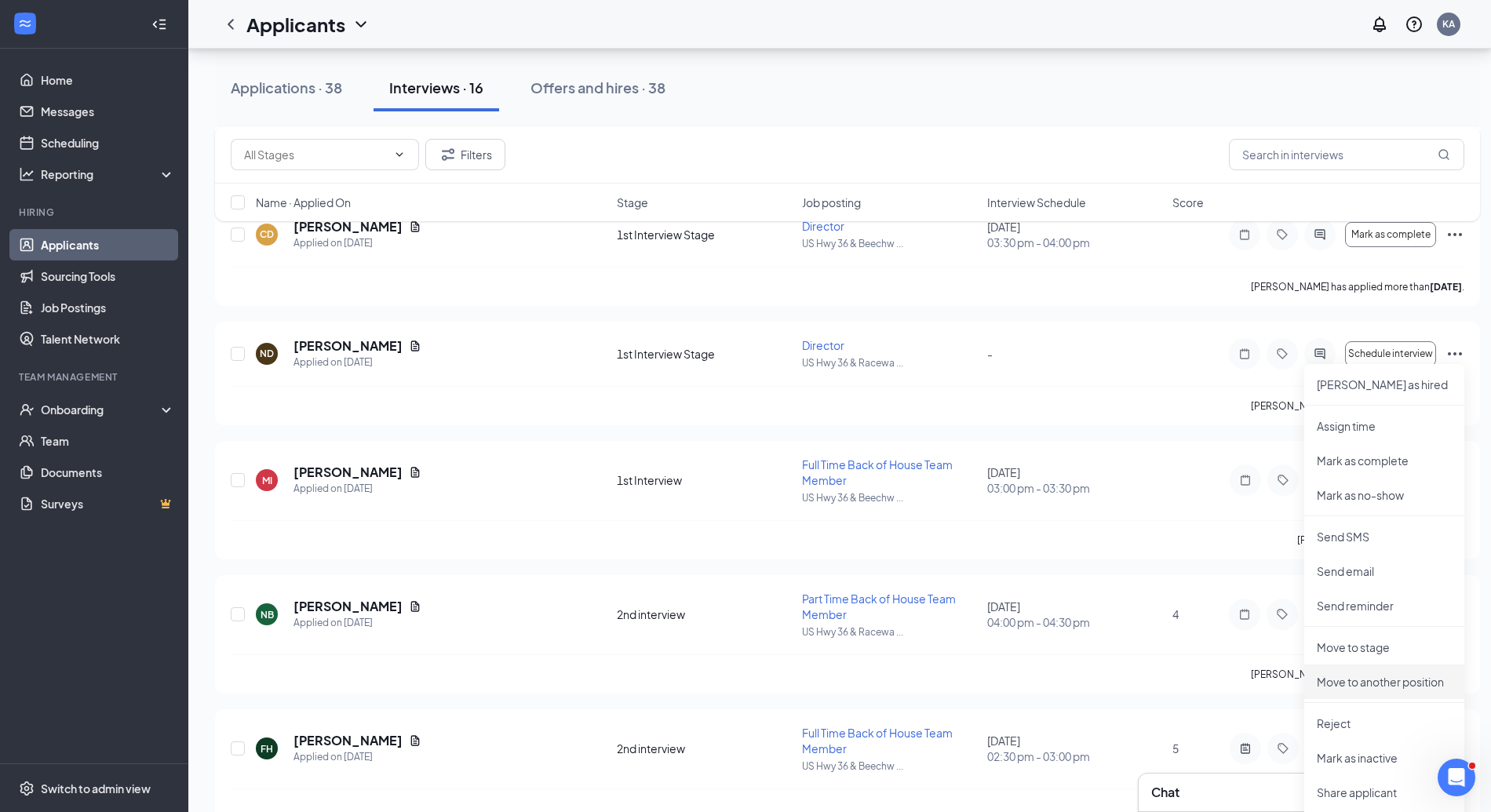
click at [1373, 677] on p "Move to another position" at bounding box center [1384, 682] width 135 height 15
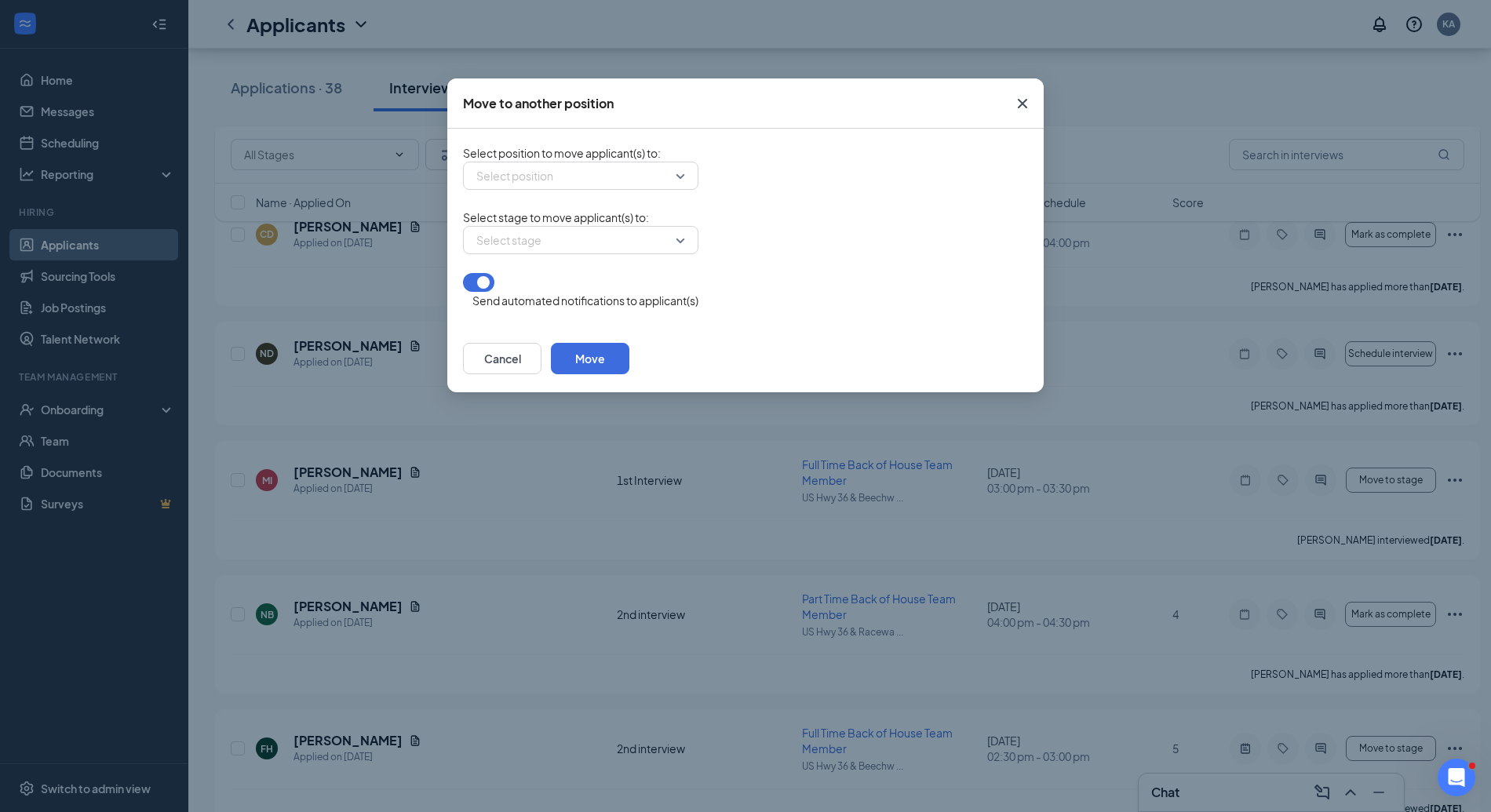
click at [678, 177] on input "search" at bounding box center [575, 176] width 205 height 26
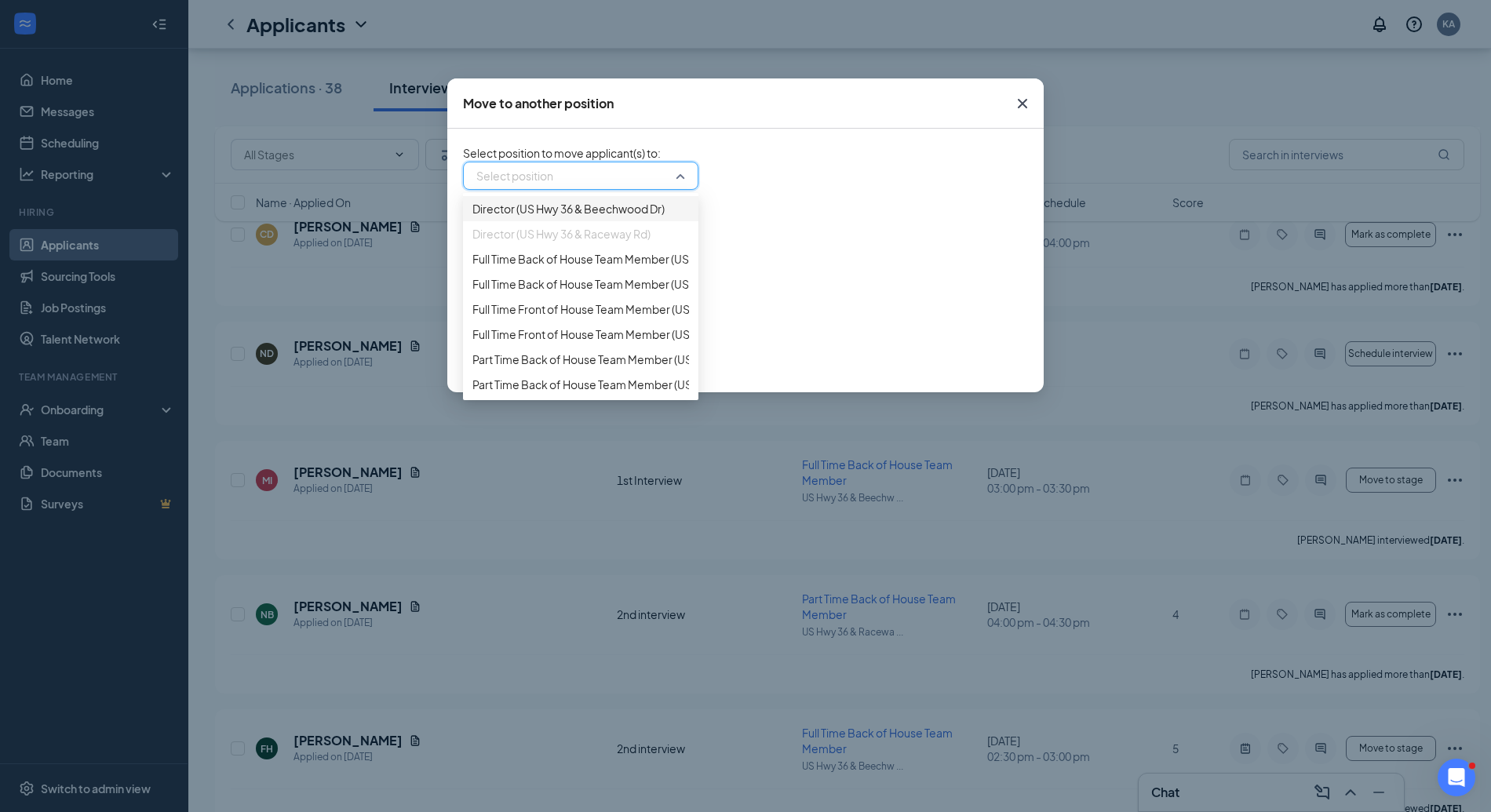
click at [642, 215] on span "Director (US Hwy 36 & Beechwood Dr)" at bounding box center [569, 209] width 193 height 17
click at [625, 217] on span "Director (US Hwy 36 & Beechwood Dr)" at bounding box center [569, 209] width 193 height 17
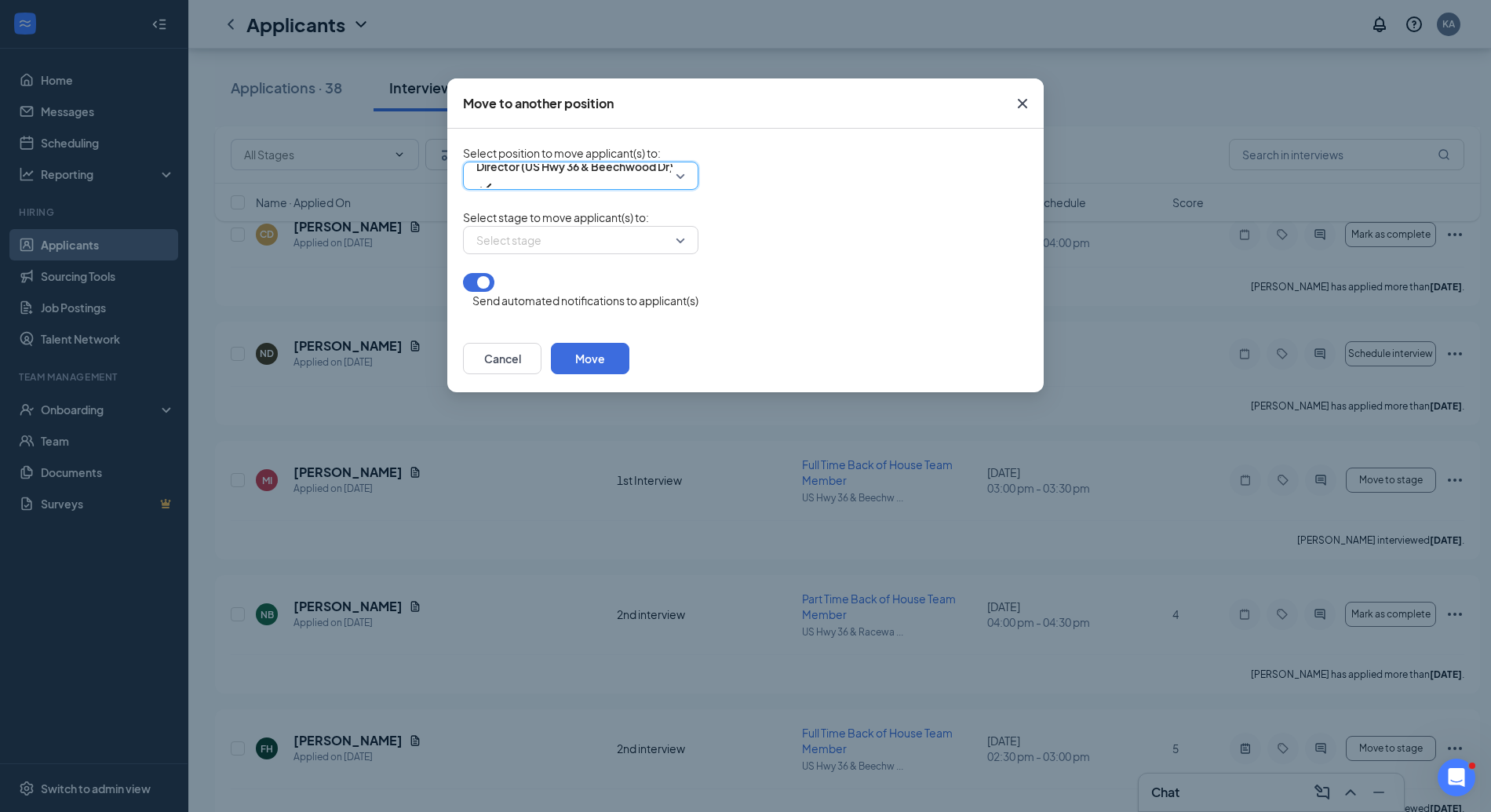
click at [608, 254] on input "search" at bounding box center [575, 239] width 205 height 26
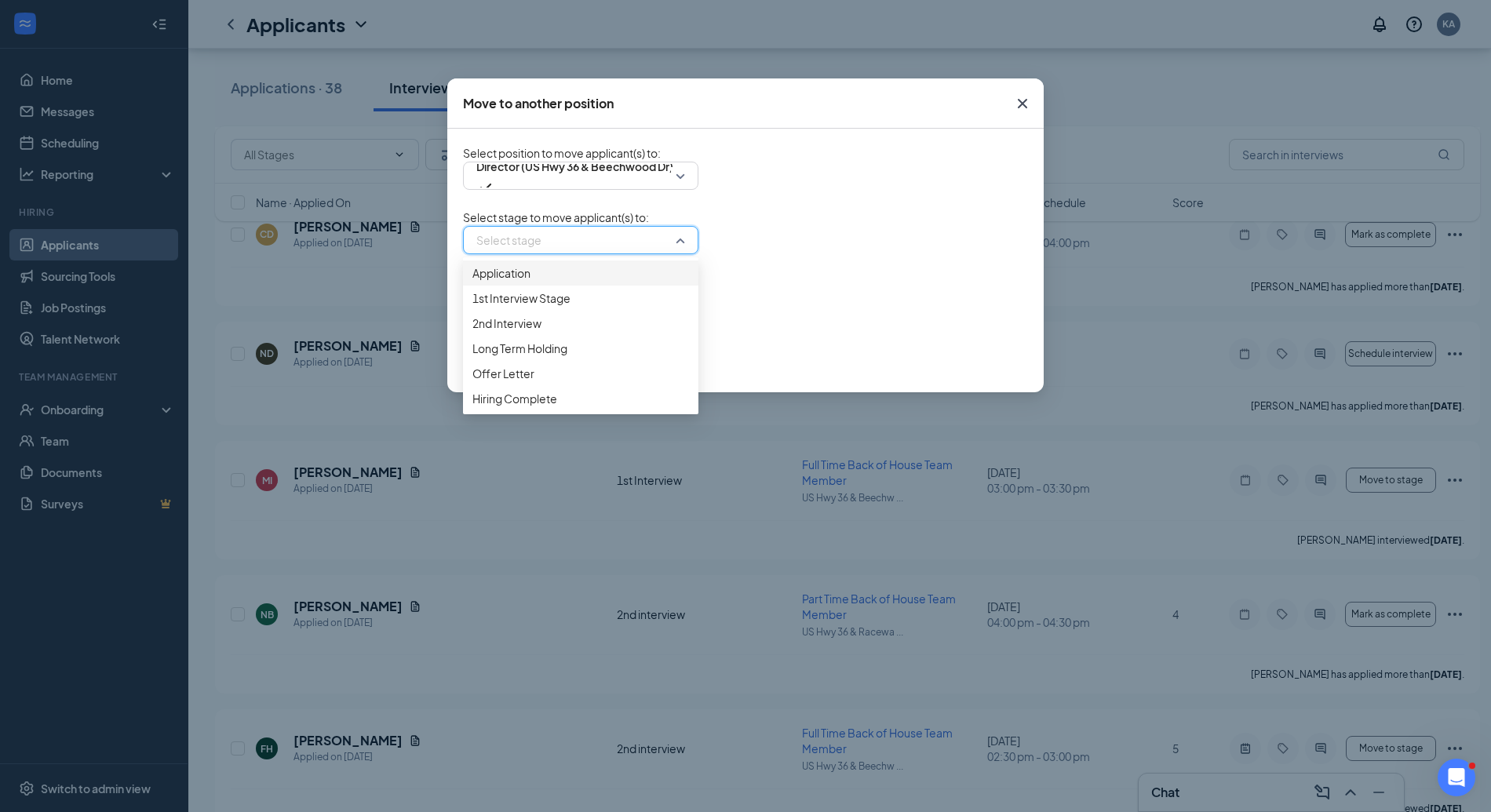
click at [556, 282] on span "Application" at bounding box center [581, 273] width 216 height 17
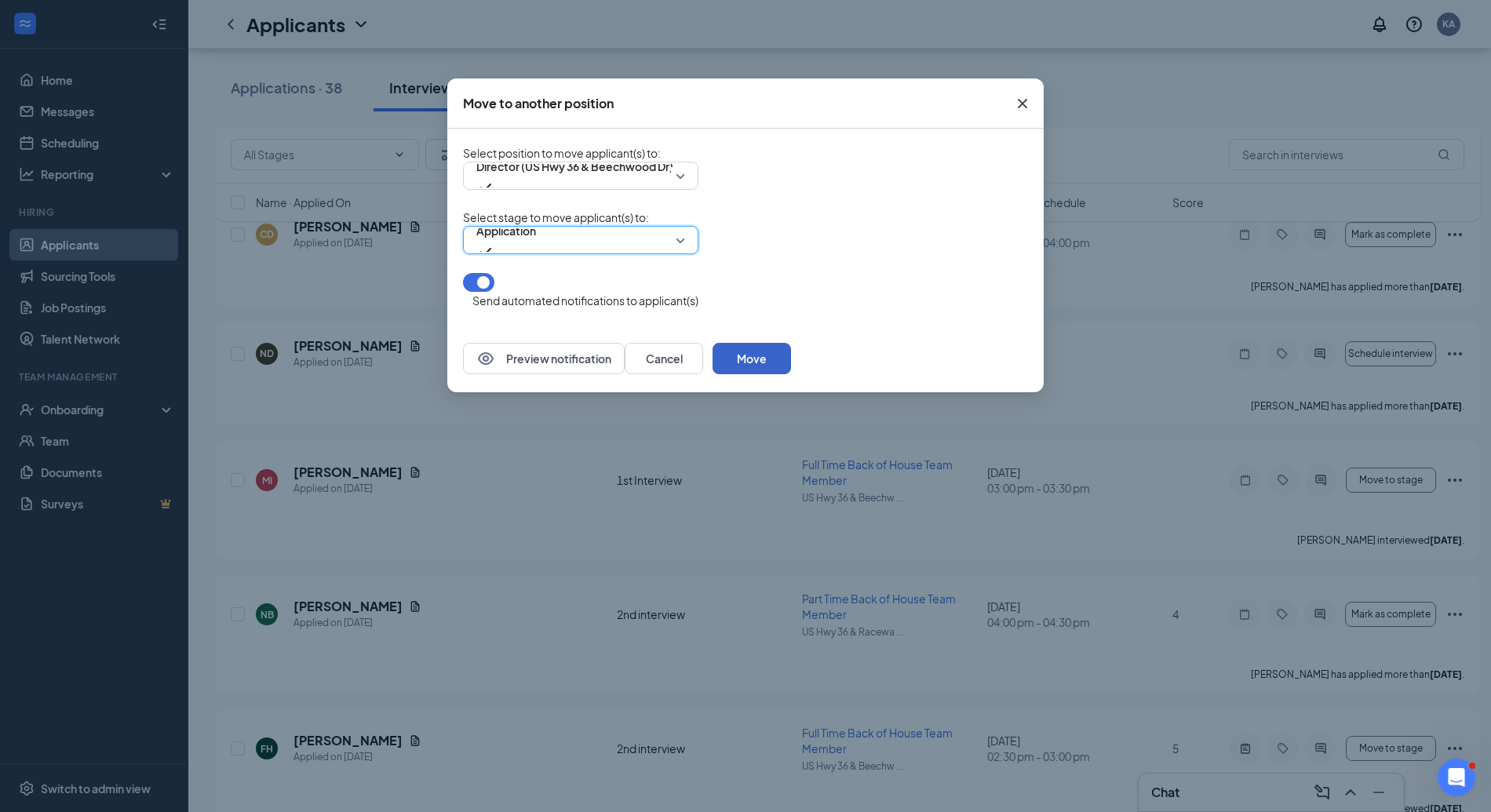
click at [792, 360] on button "Move" at bounding box center [751, 359] width 78 height 32
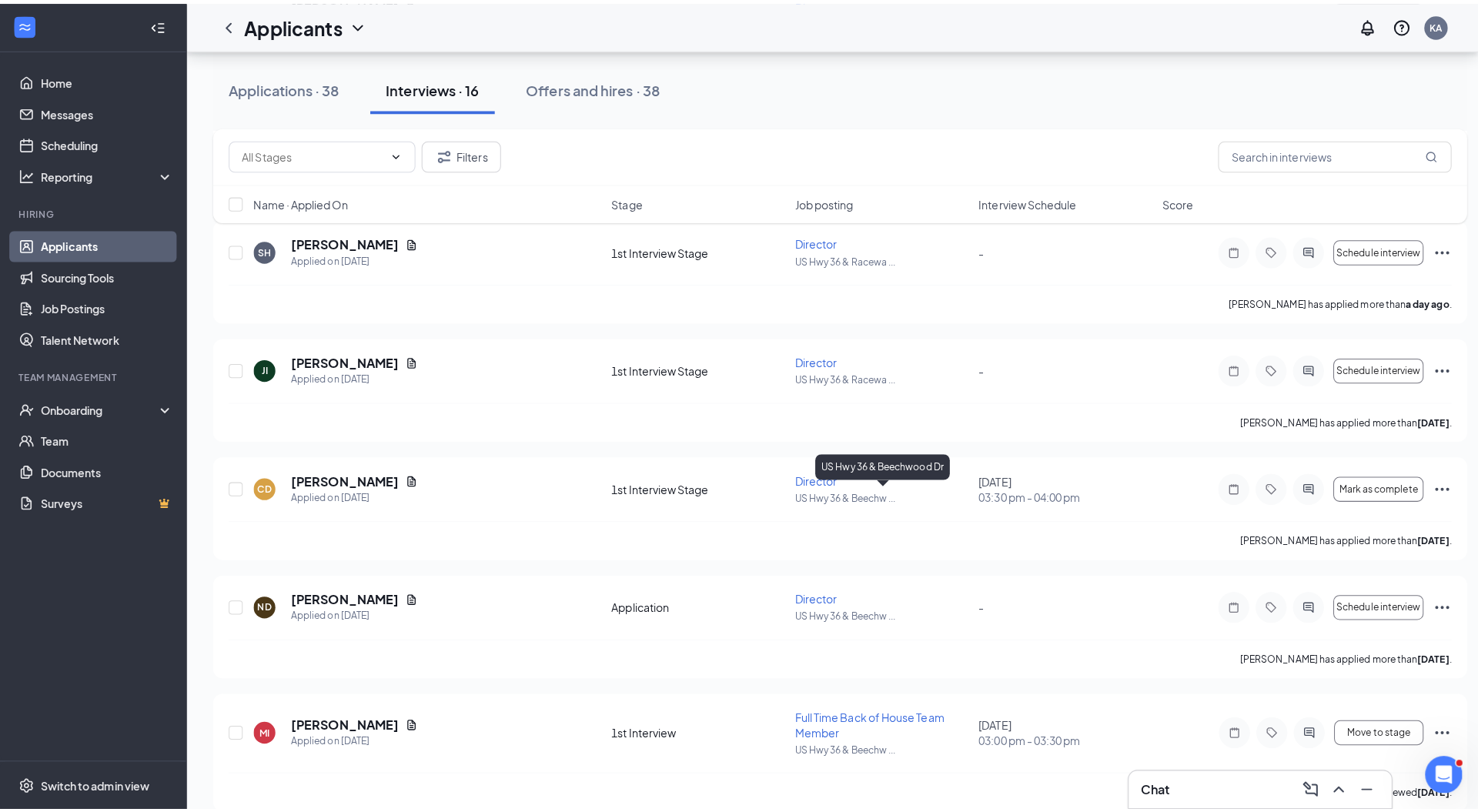
scroll to position [448, 0]
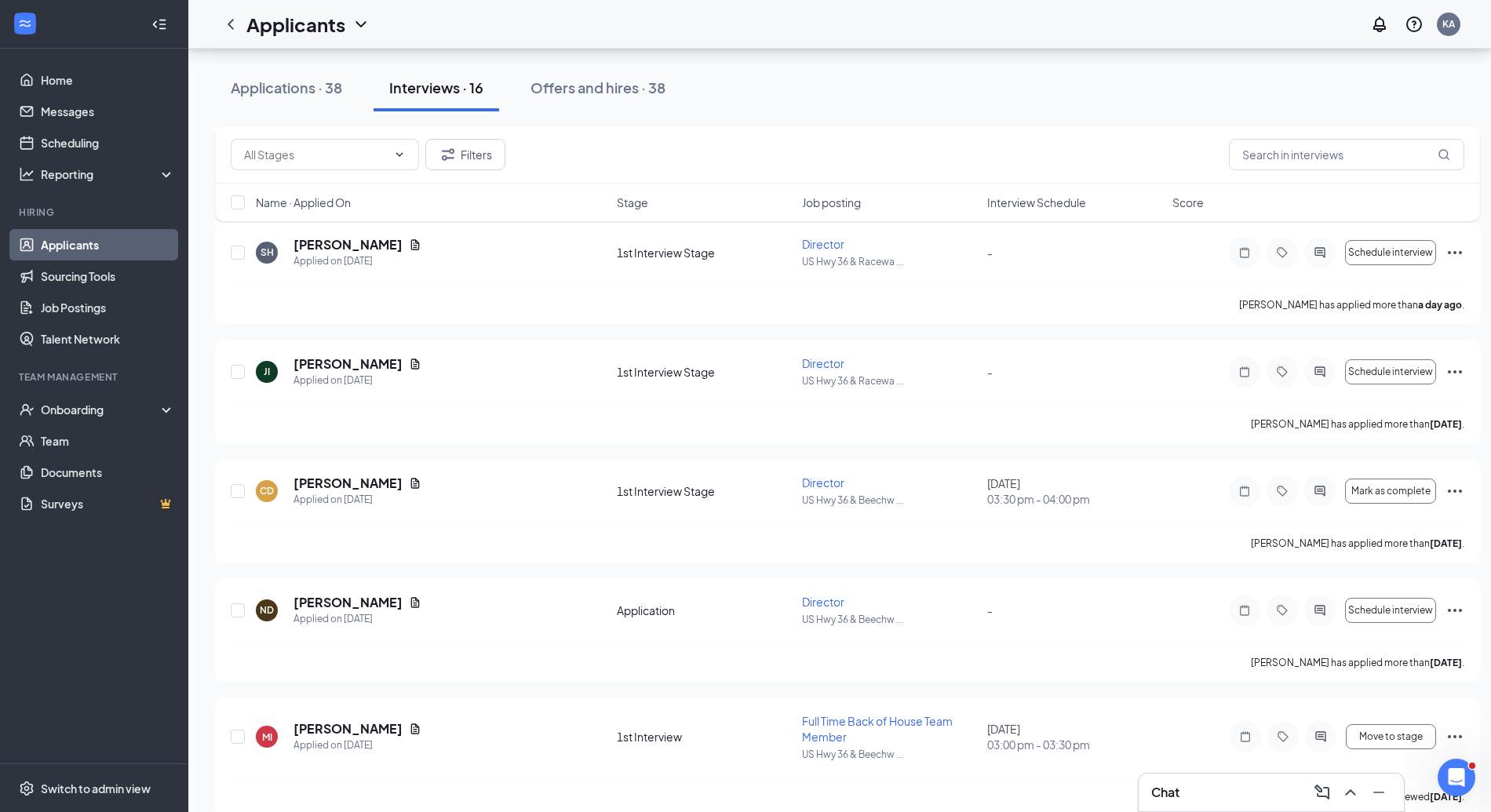
click at [325, 483] on h5 "Chloe Durgin" at bounding box center [348, 483] width 109 height 17
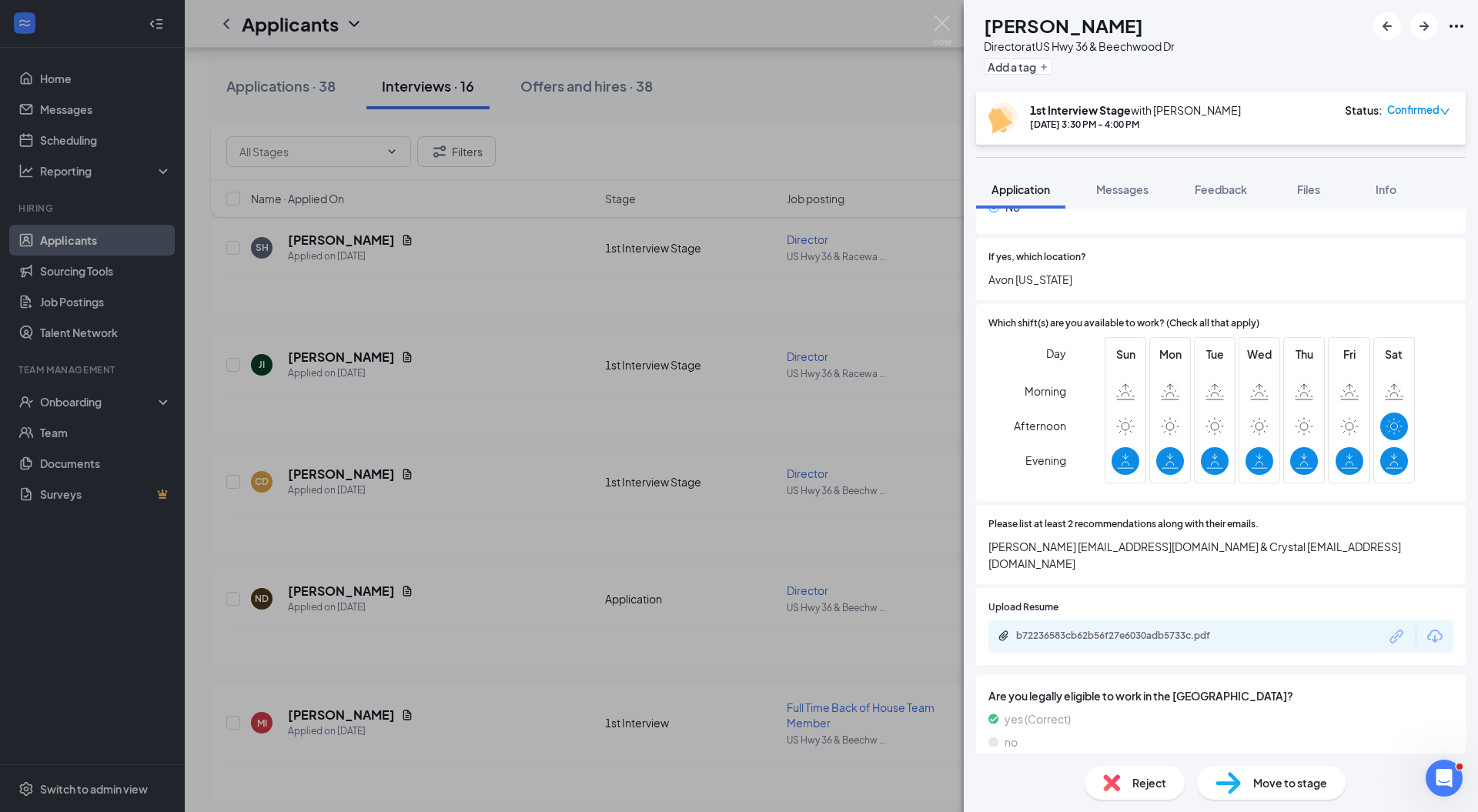
scroll to position [295, 0]
click at [1109, 625] on div "b72236583cb62b56f27e6030adb5733c.pdf" at bounding box center [1221, 634] width 465 height 33
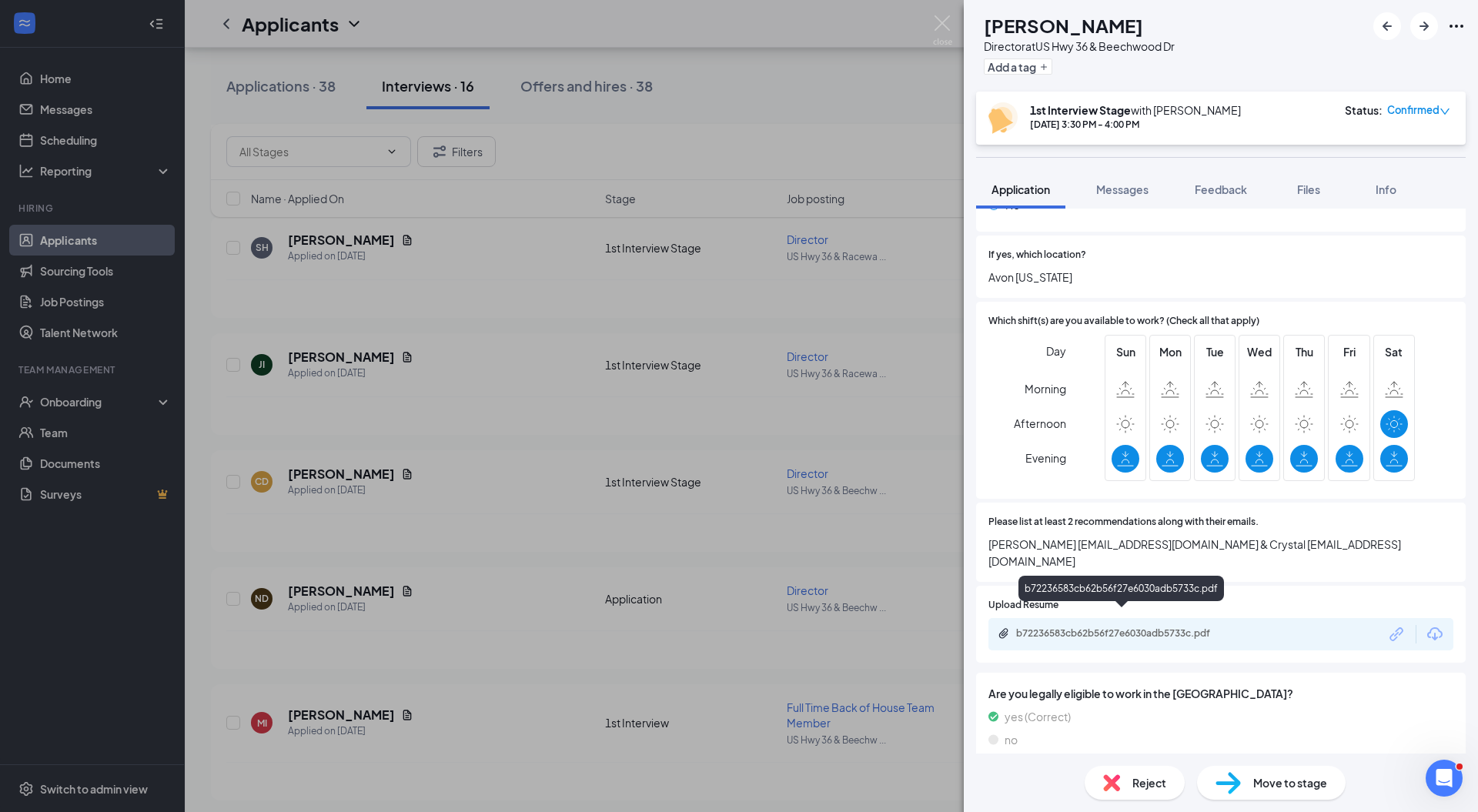
click at [1115, 627] on div "b72236583cb62b56f27e6030adb5733c.pdf" at bounding box center [1124, 633] width 216 height 13
click at [1120, 767] on div "Reject" at bounding box center [1135, 783] width 100 height 34
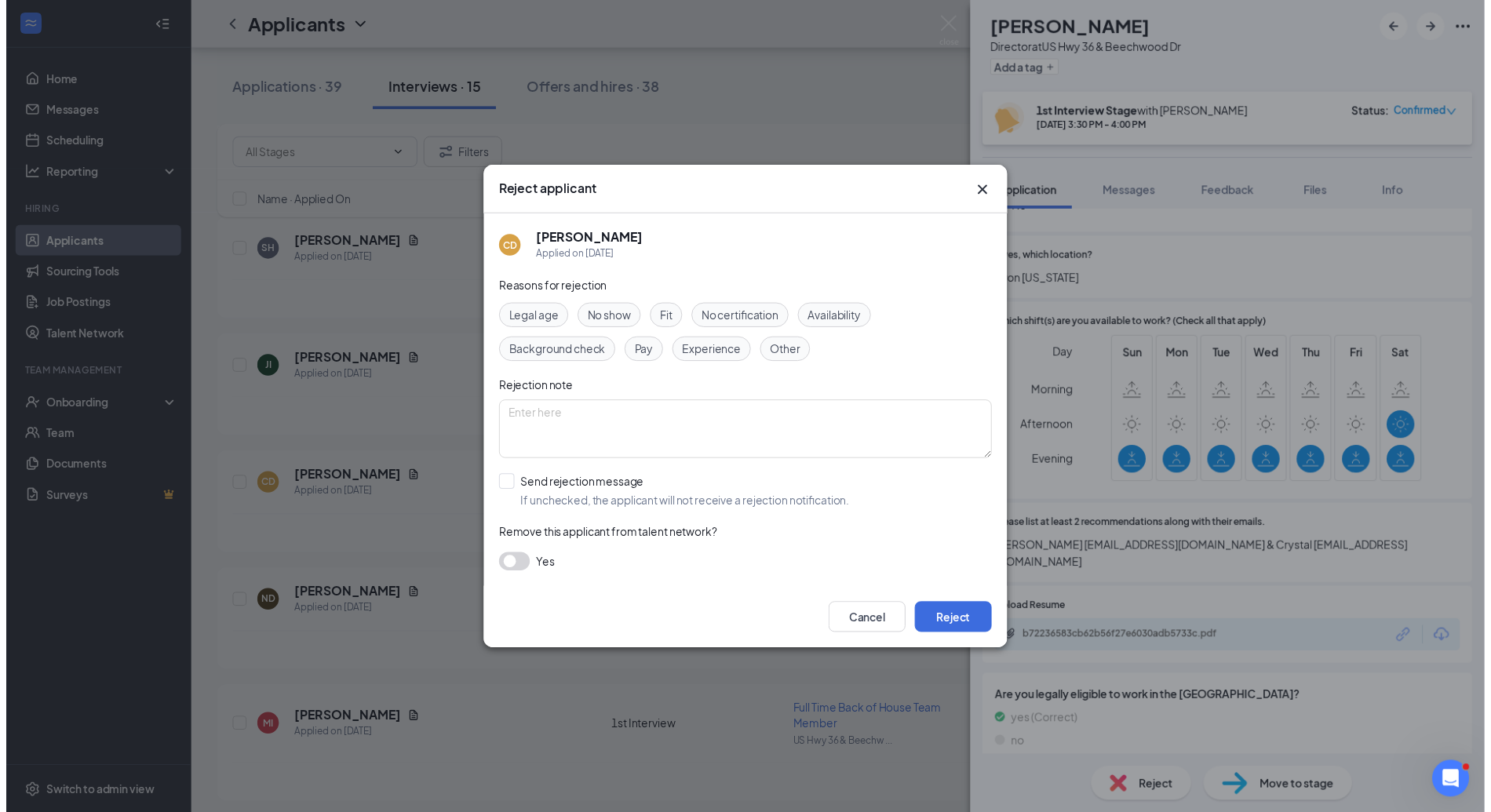
scroll to position [295, 0]
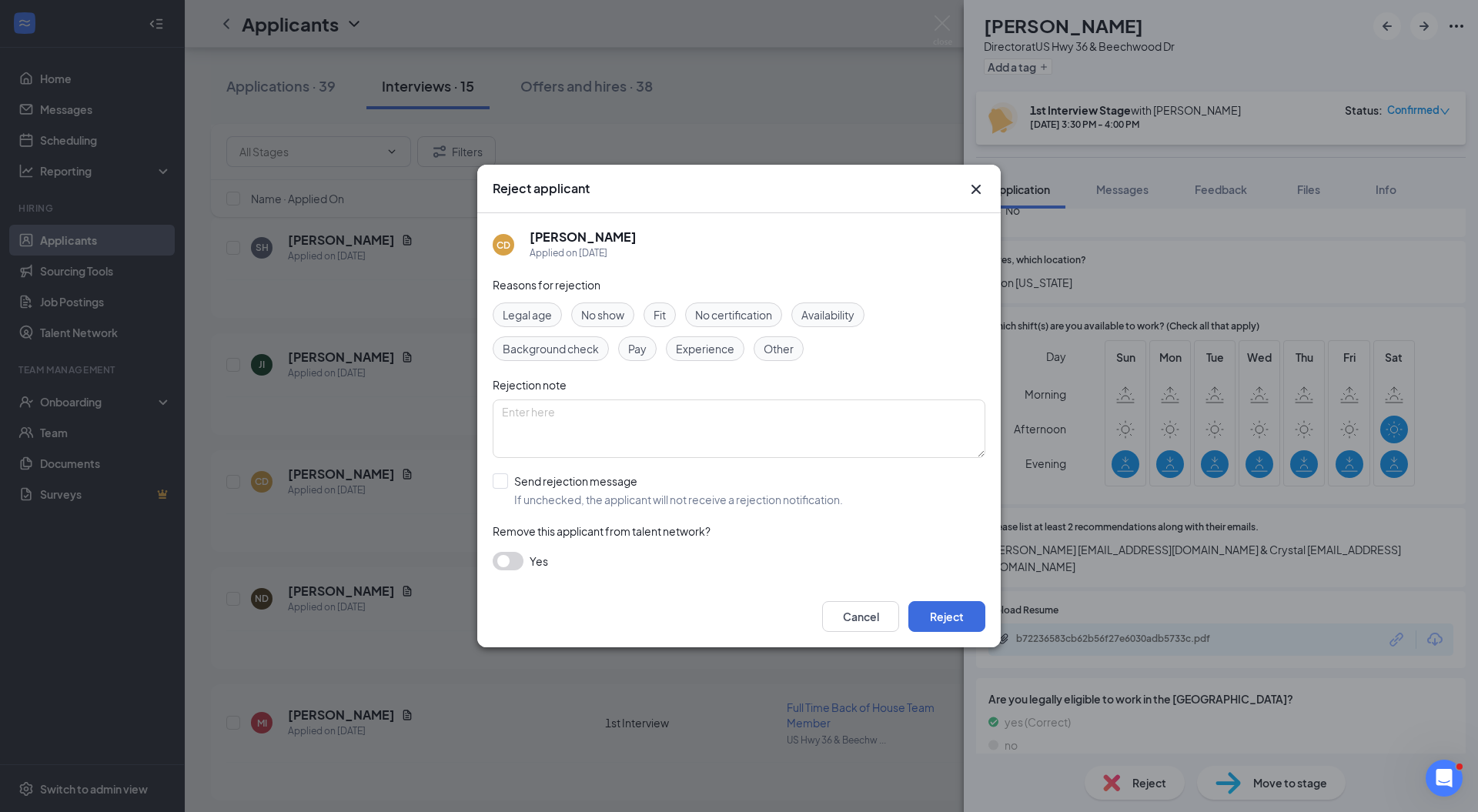
click at [596, 488] on input "Send rejection message If unchecked, the applicant will not receive a rejection…" at bounding box center [668, 490] width 350 height 34
checkbox input "true"
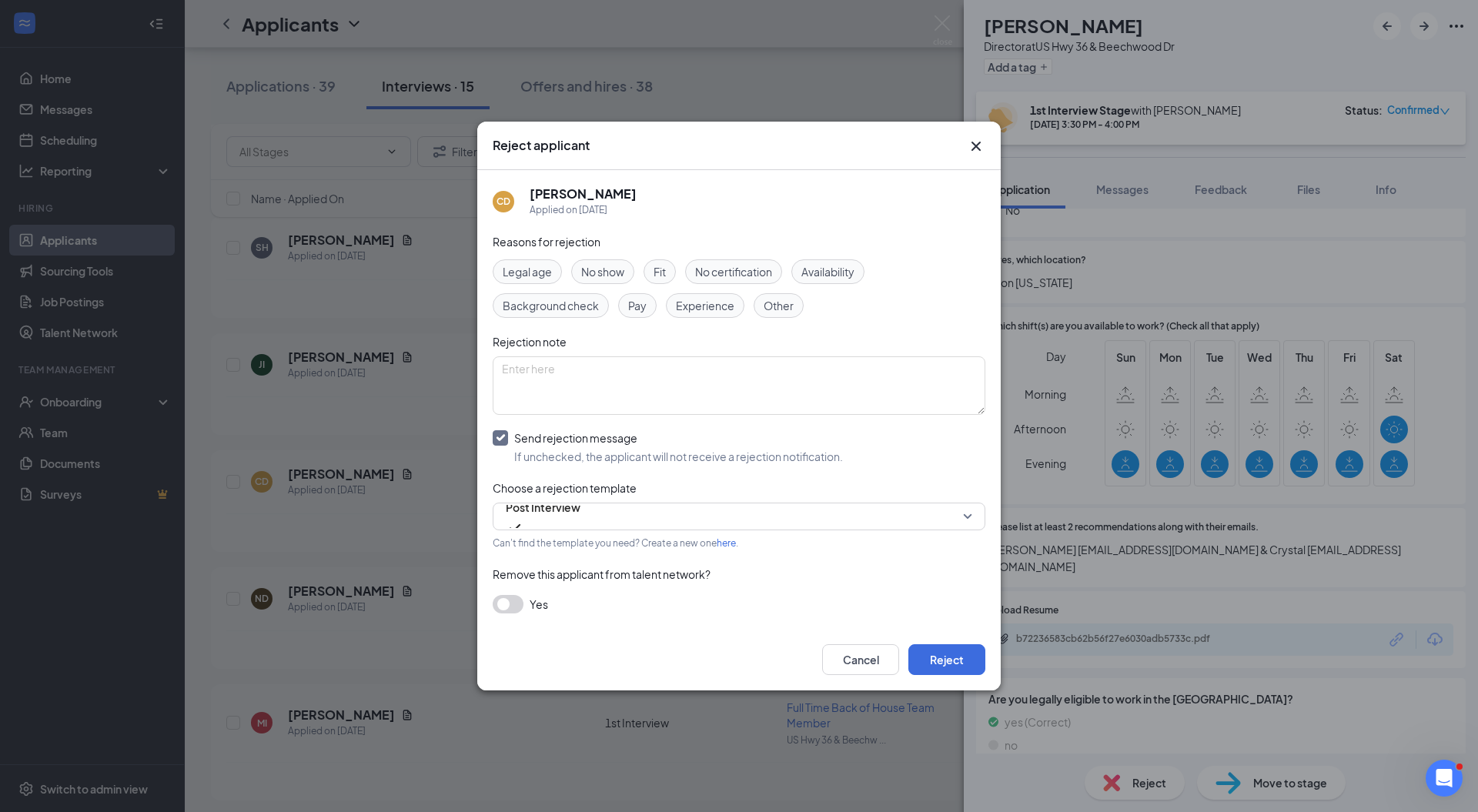
click at [718, 307] on span "Experience" at bounding box center [705, 306] width 58 height 17
click at [561, 515] on span "Post Interview" at bounding box center [542, 507] width 74 height 23
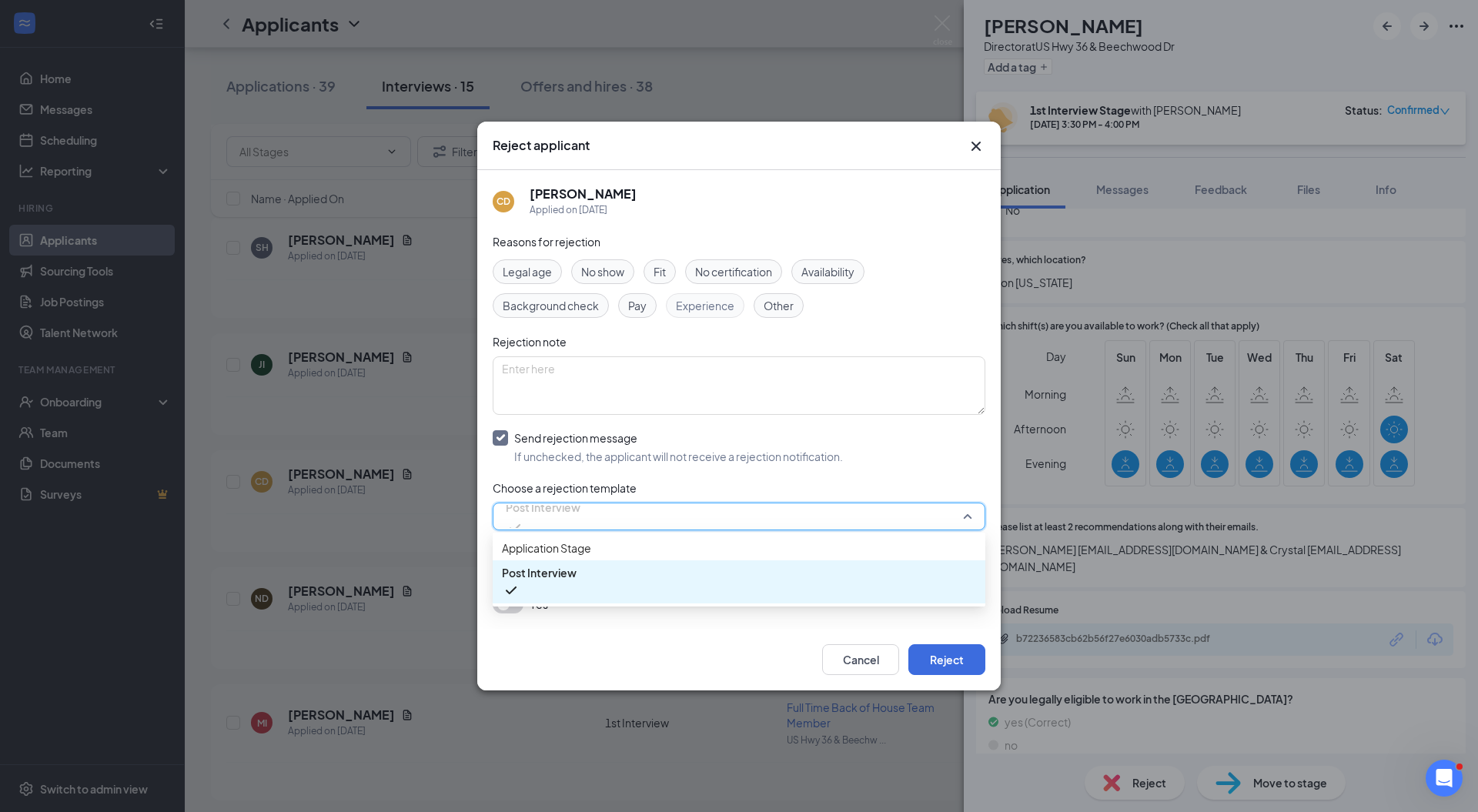
click at [551, 553] on span "Application Stage" at bounding box center [546, 548] width 89 height 17
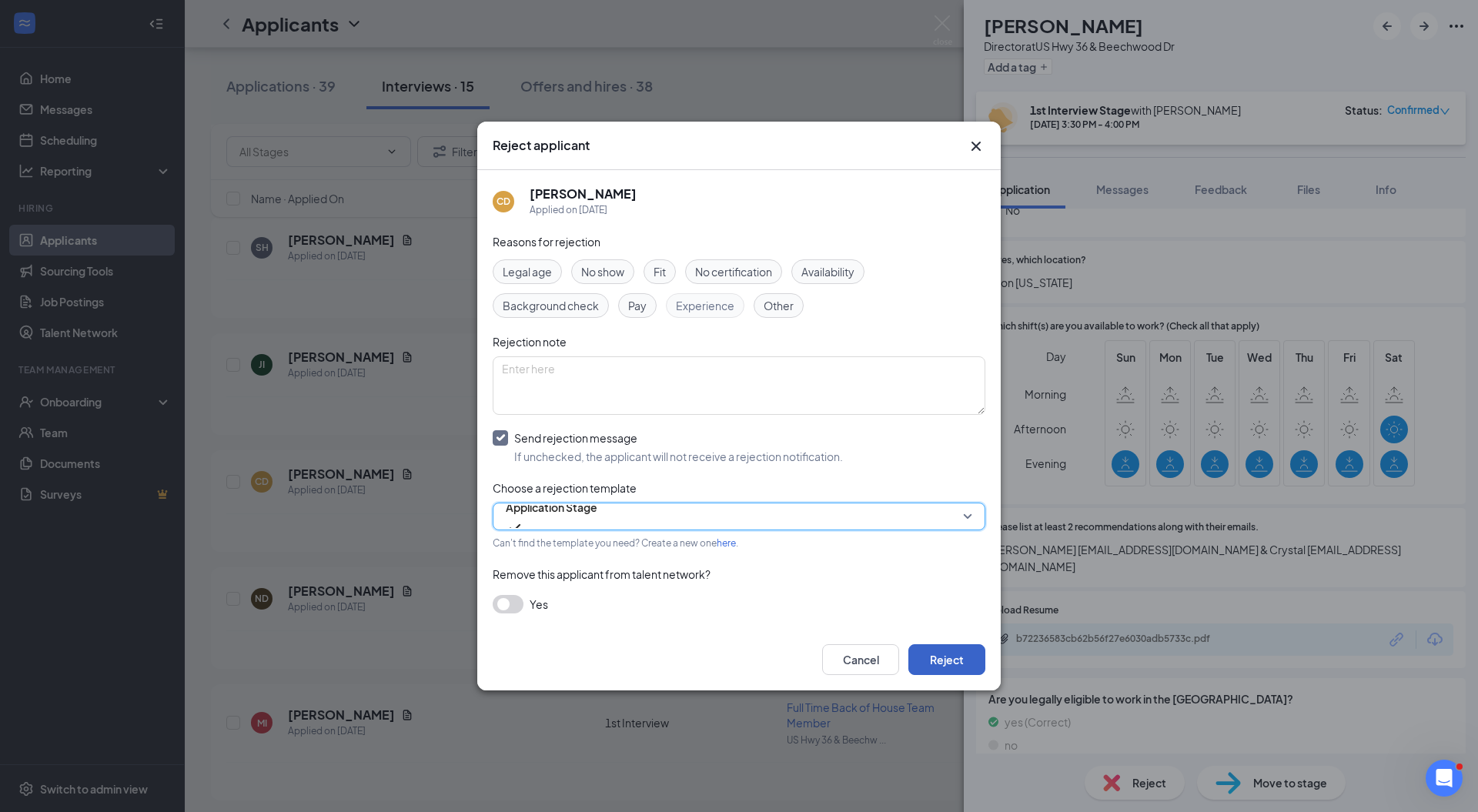
click at [942, 658] on button "Reject" at bounding box center [947, 659] width 77 height 31
click at [974, 150] on div "CD Chloe Durgin Director at US Hwy 36 & Beechwood Dr Add a tag 1st Interview St…" at bounding box center [1220, 406] width 514 height 812
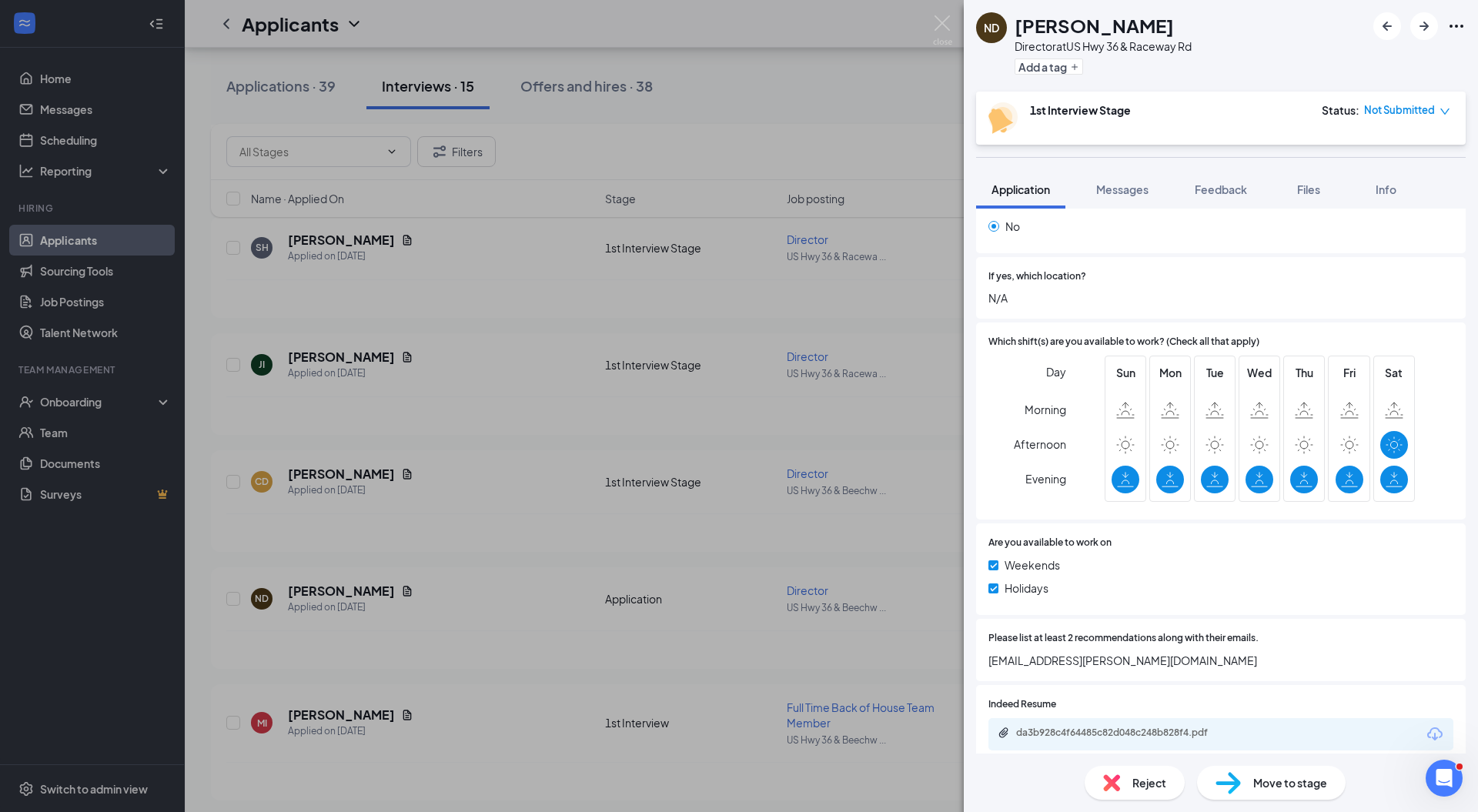
click at [941, 18] on img at bounding box center [942, 30] width 19 height 30
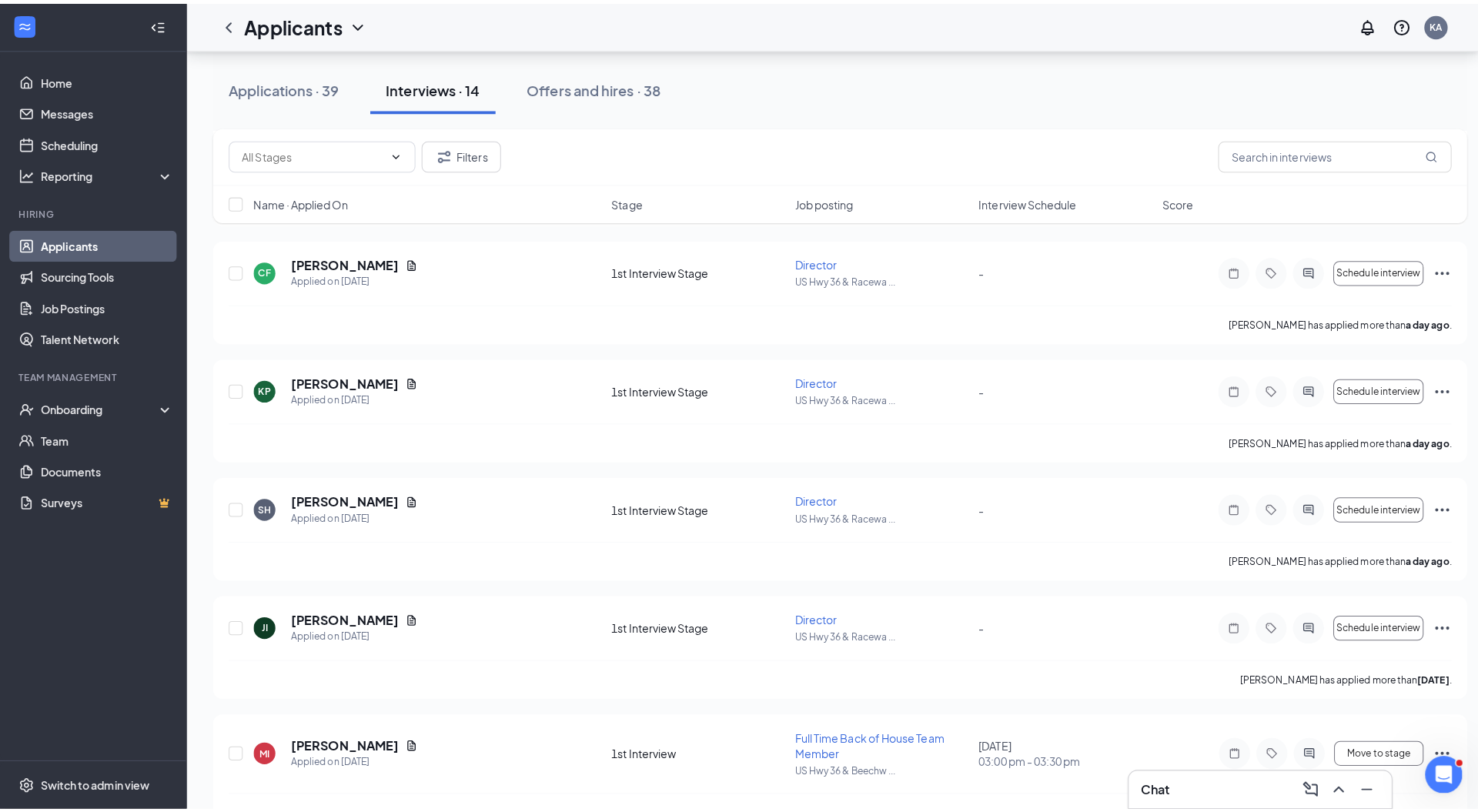
scroll to position [194, 0]
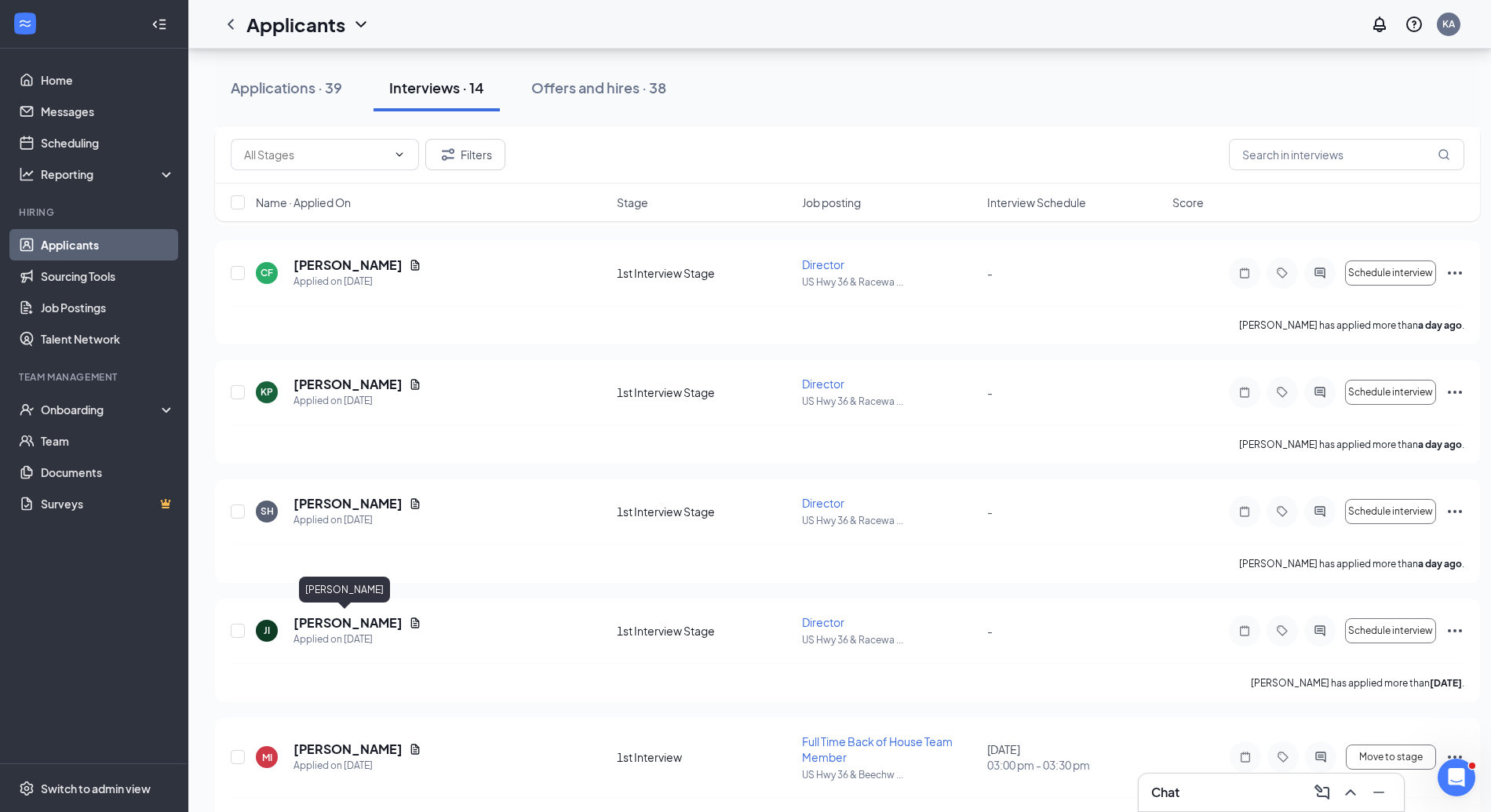
click at [320, 626] on h5 "Julbert Ismael" at bounding box center [348, 623] width 109 height 17
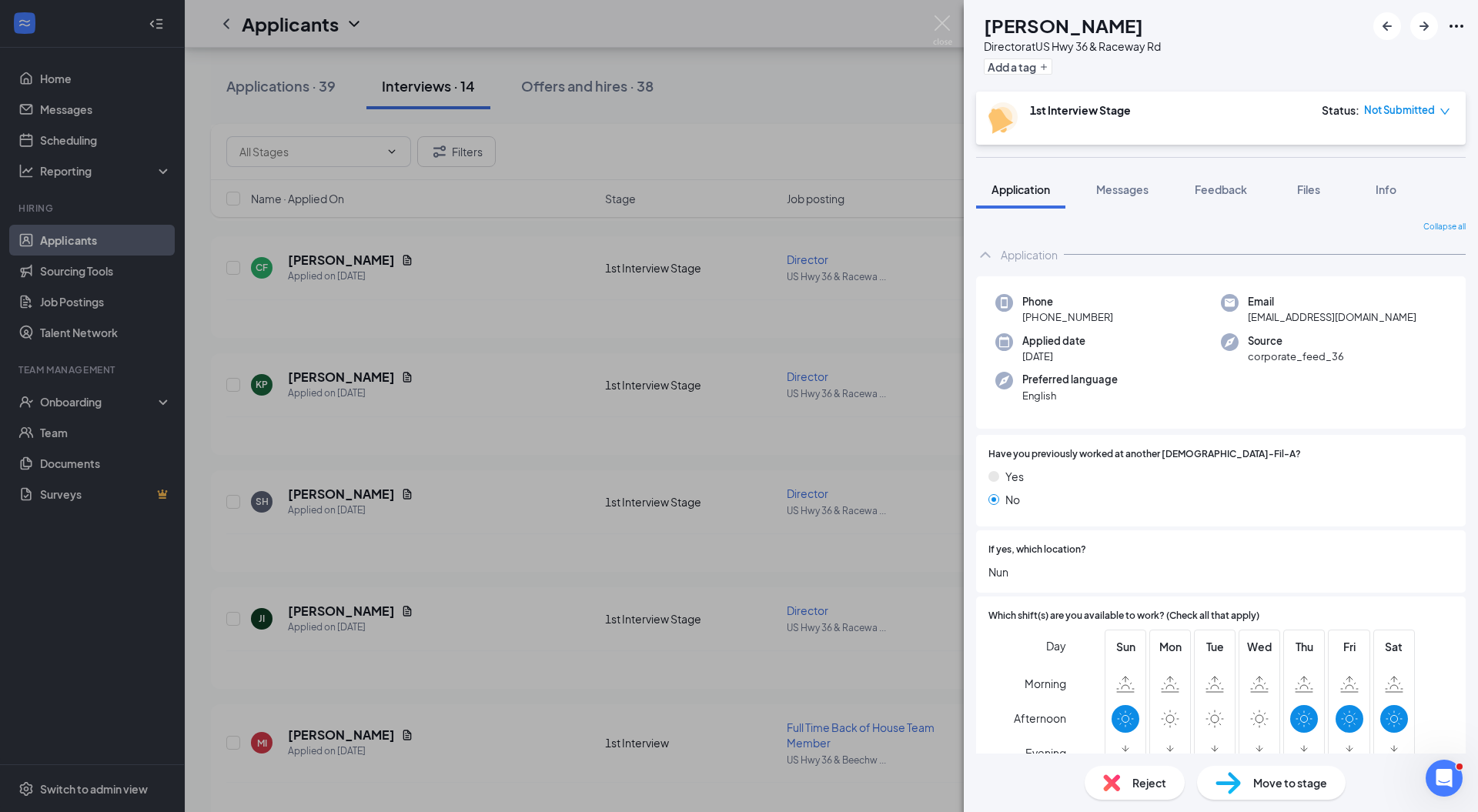
scroll to position [384, 0]
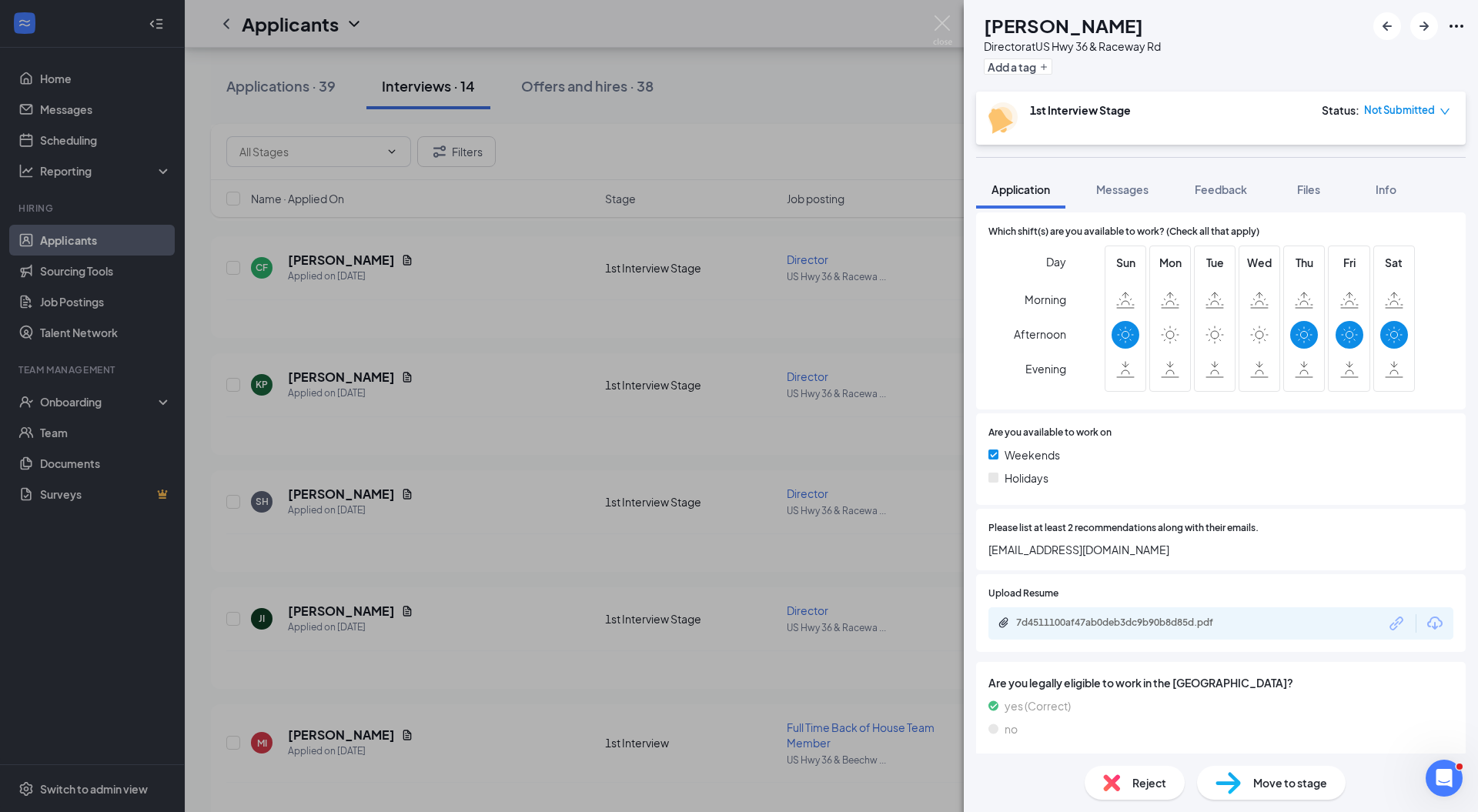
click at [1127, 779] on div "Reject" at bounding box center [1135, 783] width 100 height 34
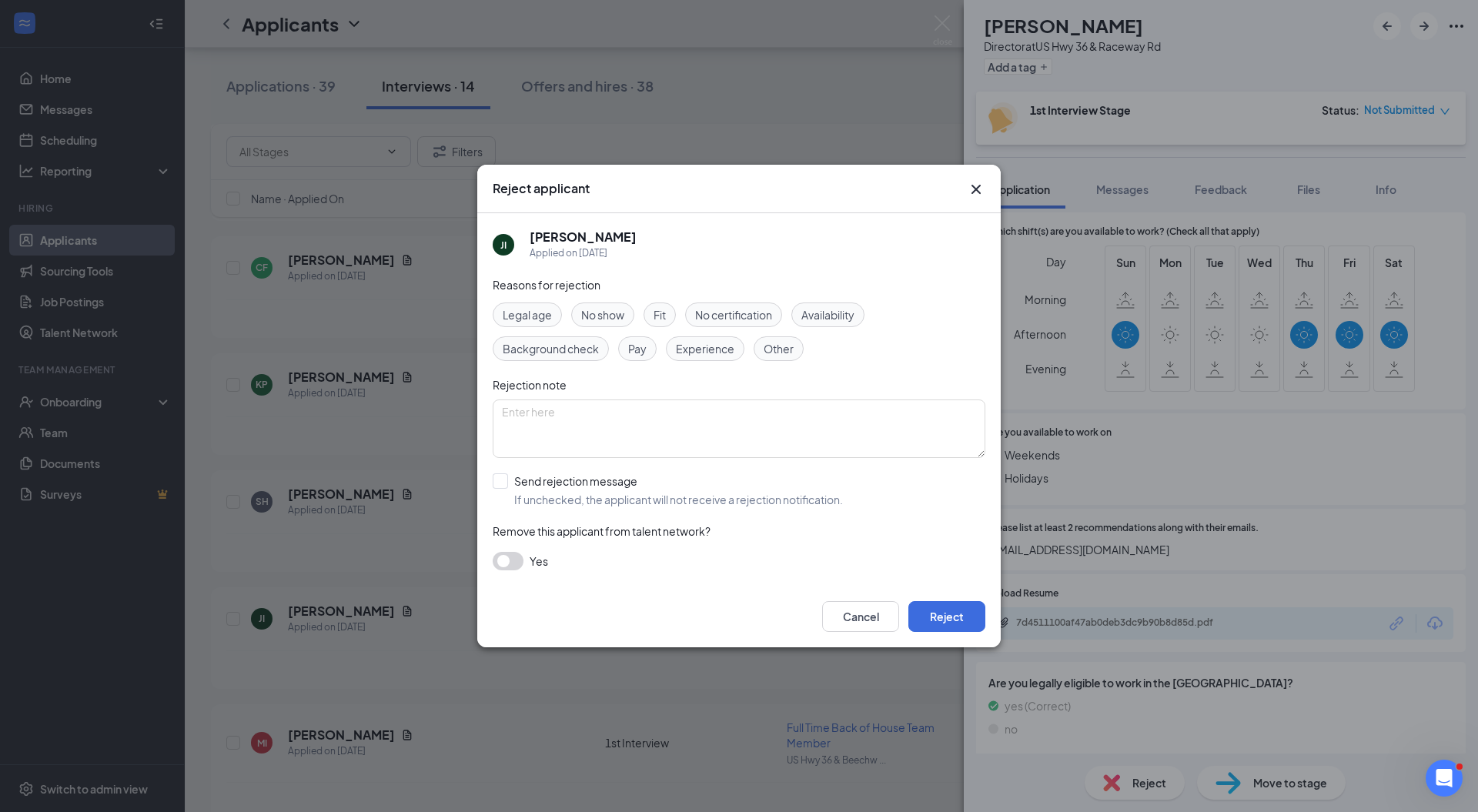
click at [830, 301] on div "Reasons for rejection Legal age No show Fit No certification Availability Backg…" at bounding box center [739, 431] width 493 height 309
click at [828, 317] on span "Availability" at bounding box center [828, 315] width 53 height 17
click at [582, 484] on input "Send rejection message If unchecked, the applicant will not receive a rejection…" at bounding box center [668, 490] width 350 height 34
checkbox input "true"
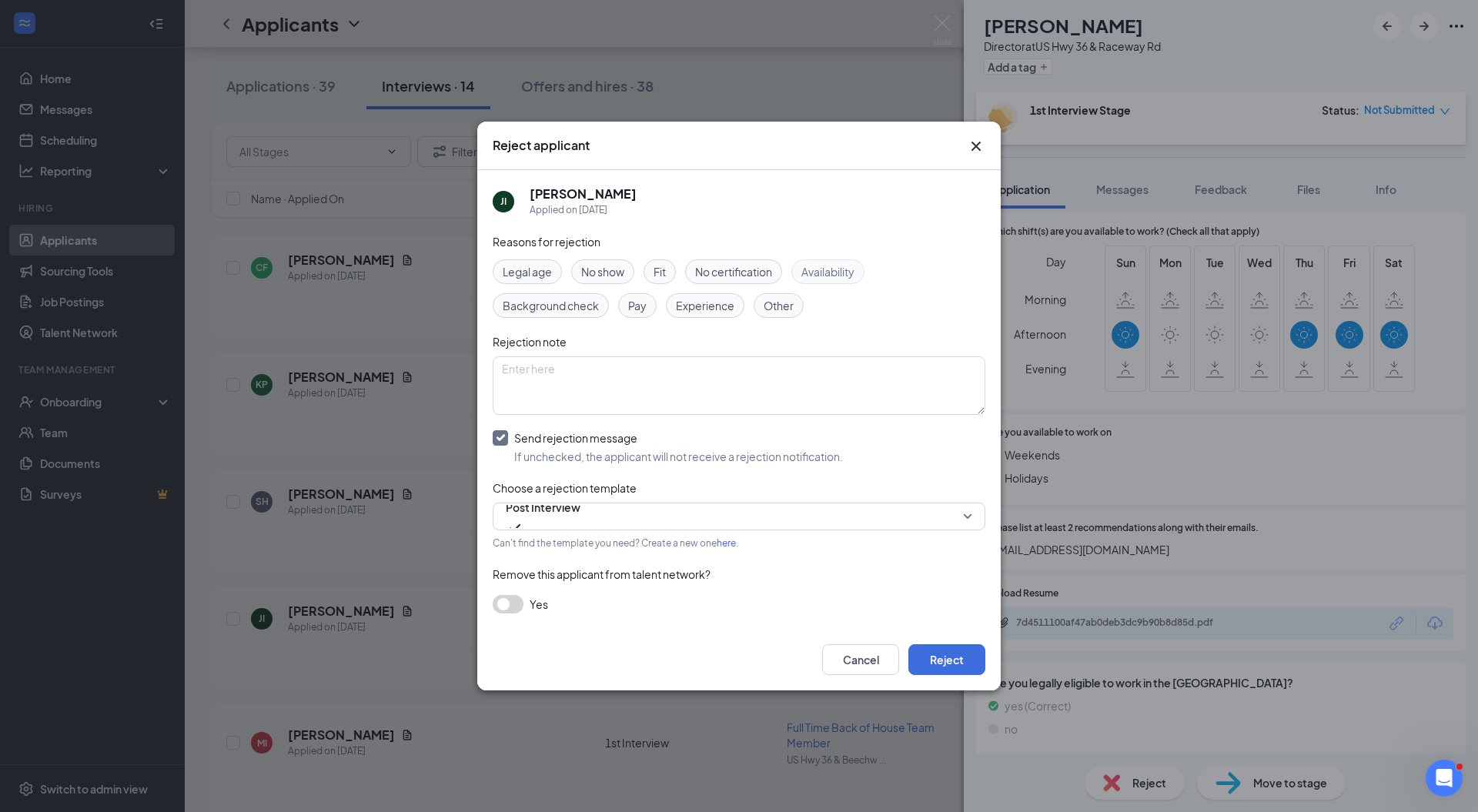
click at [571, 518] on span "Post Interview" at bounding box center [542, 507] width 74 height 23
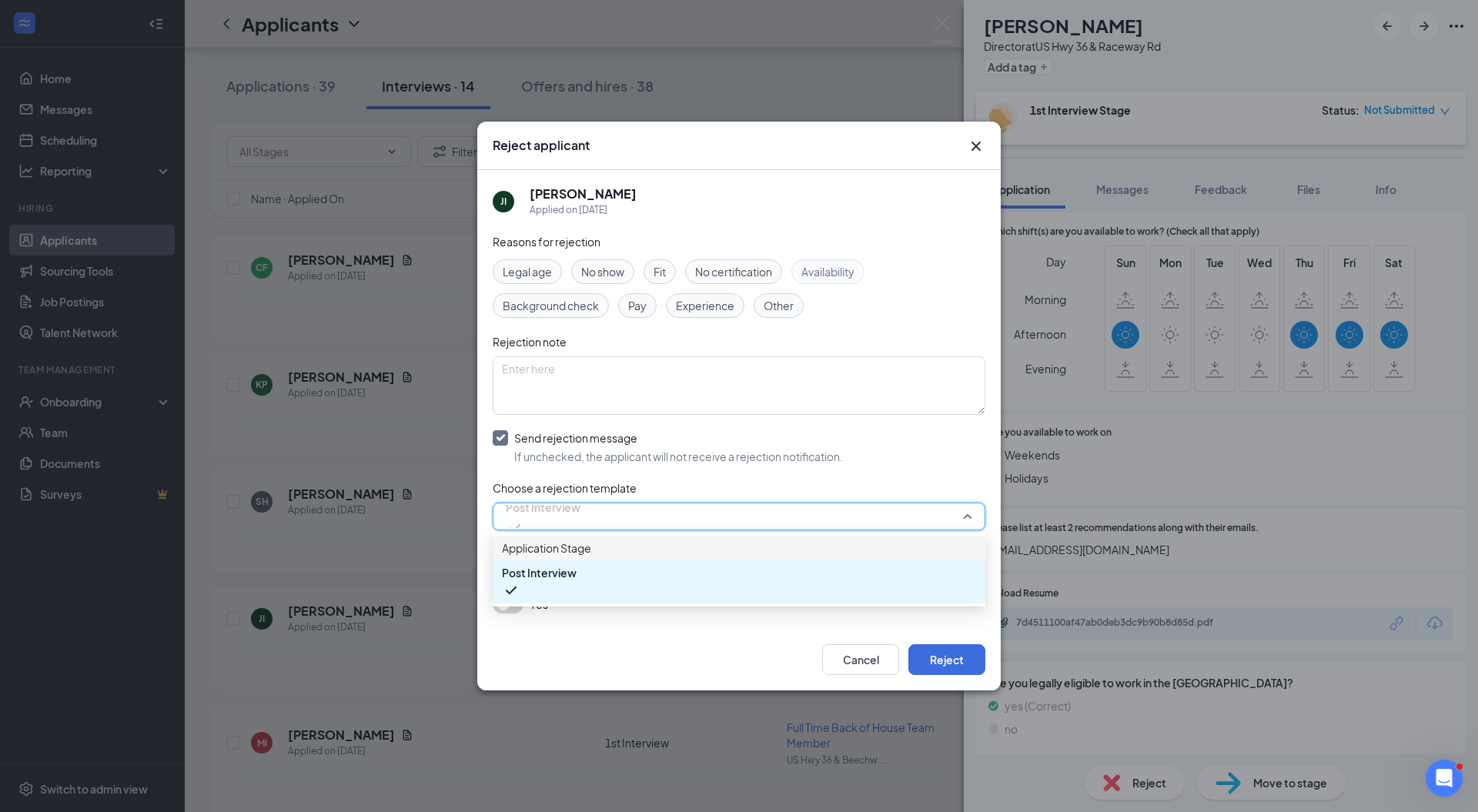
click at [575, 556] on span "Application Stage" at bounding box center [546, 548] width 89 height 17
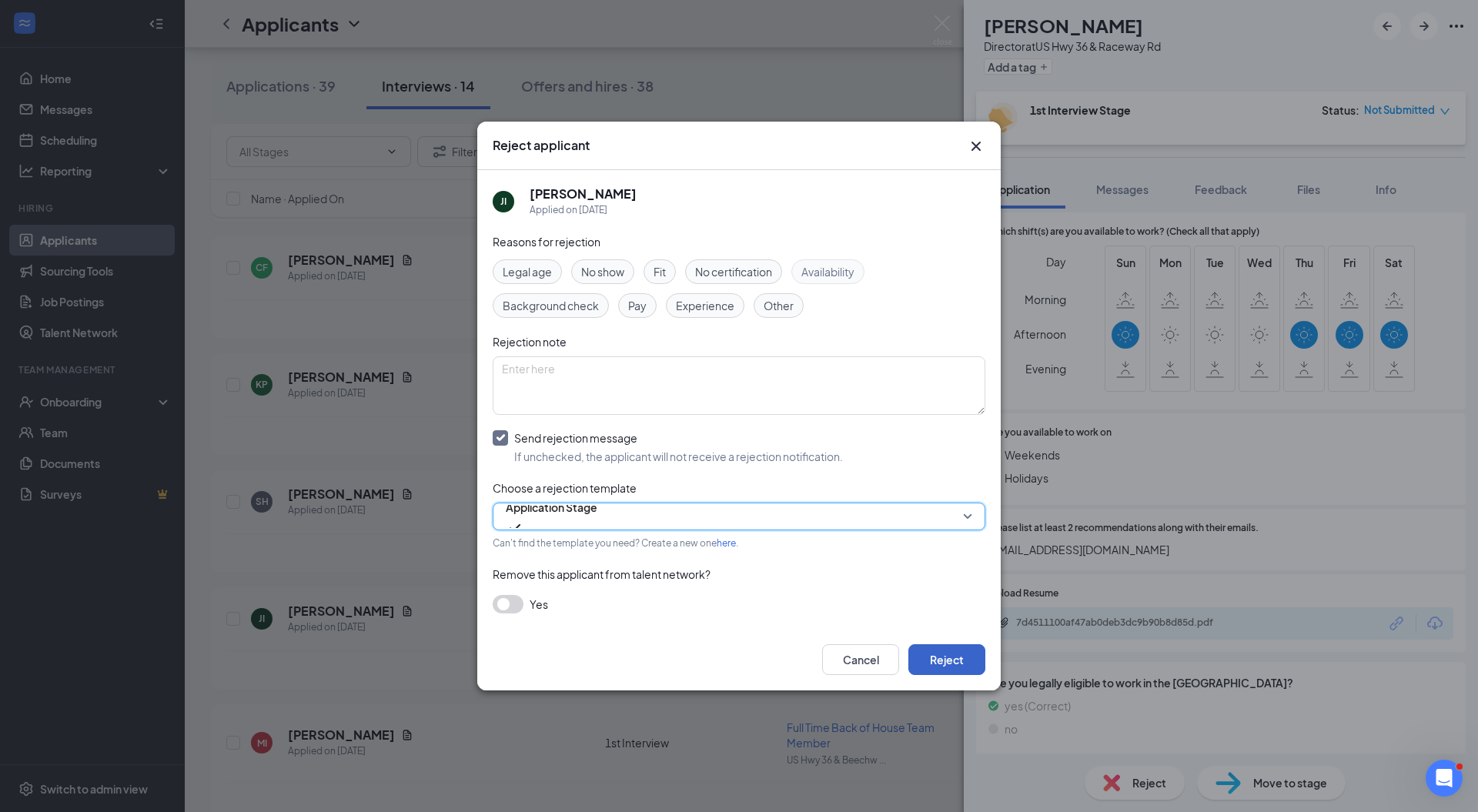
click at [942, 659] on button "Reject" at bounding box center [947, 659] width 77 height 31
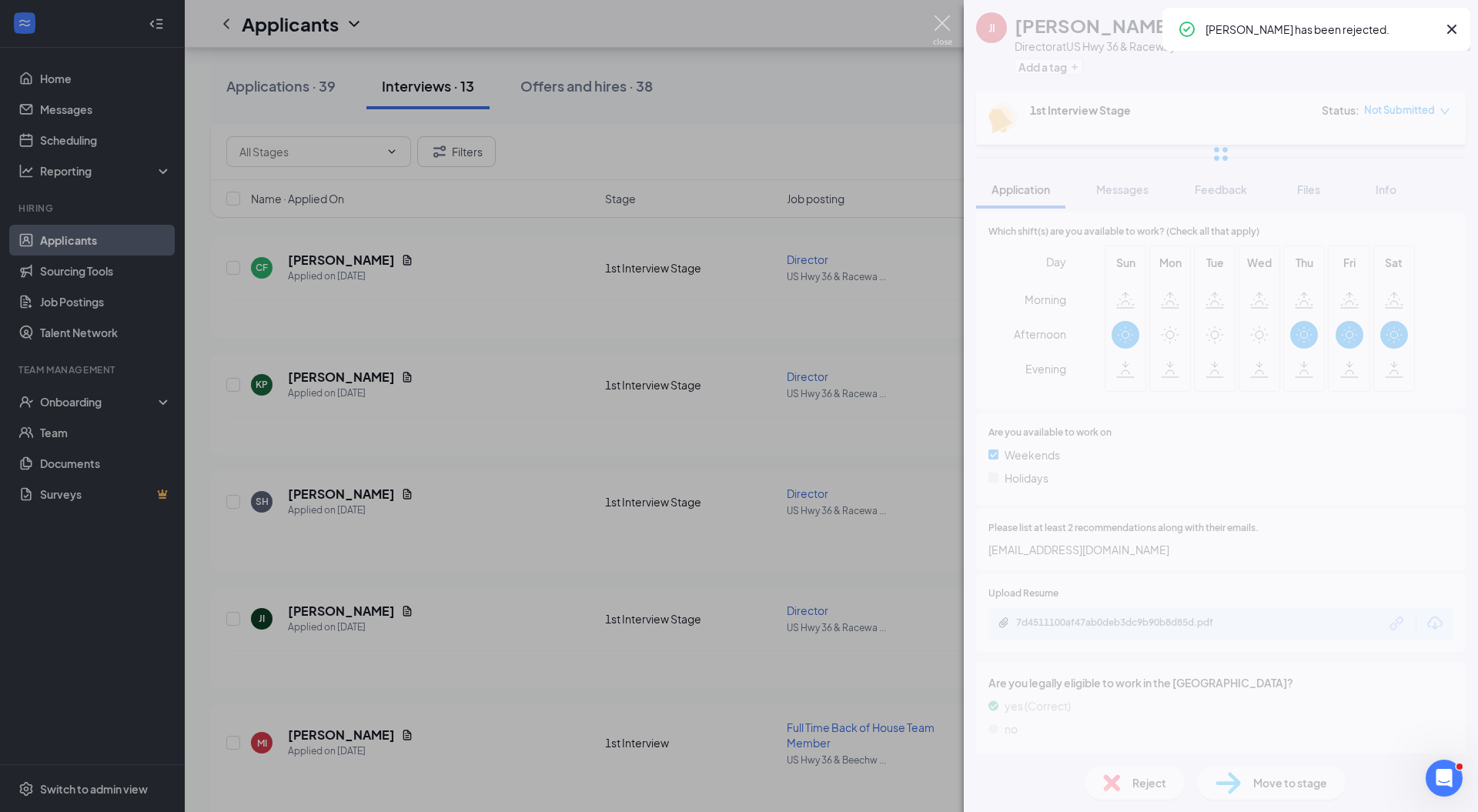
click at [942, 28] on img at bounding box center [942, 30] width 19 height 30
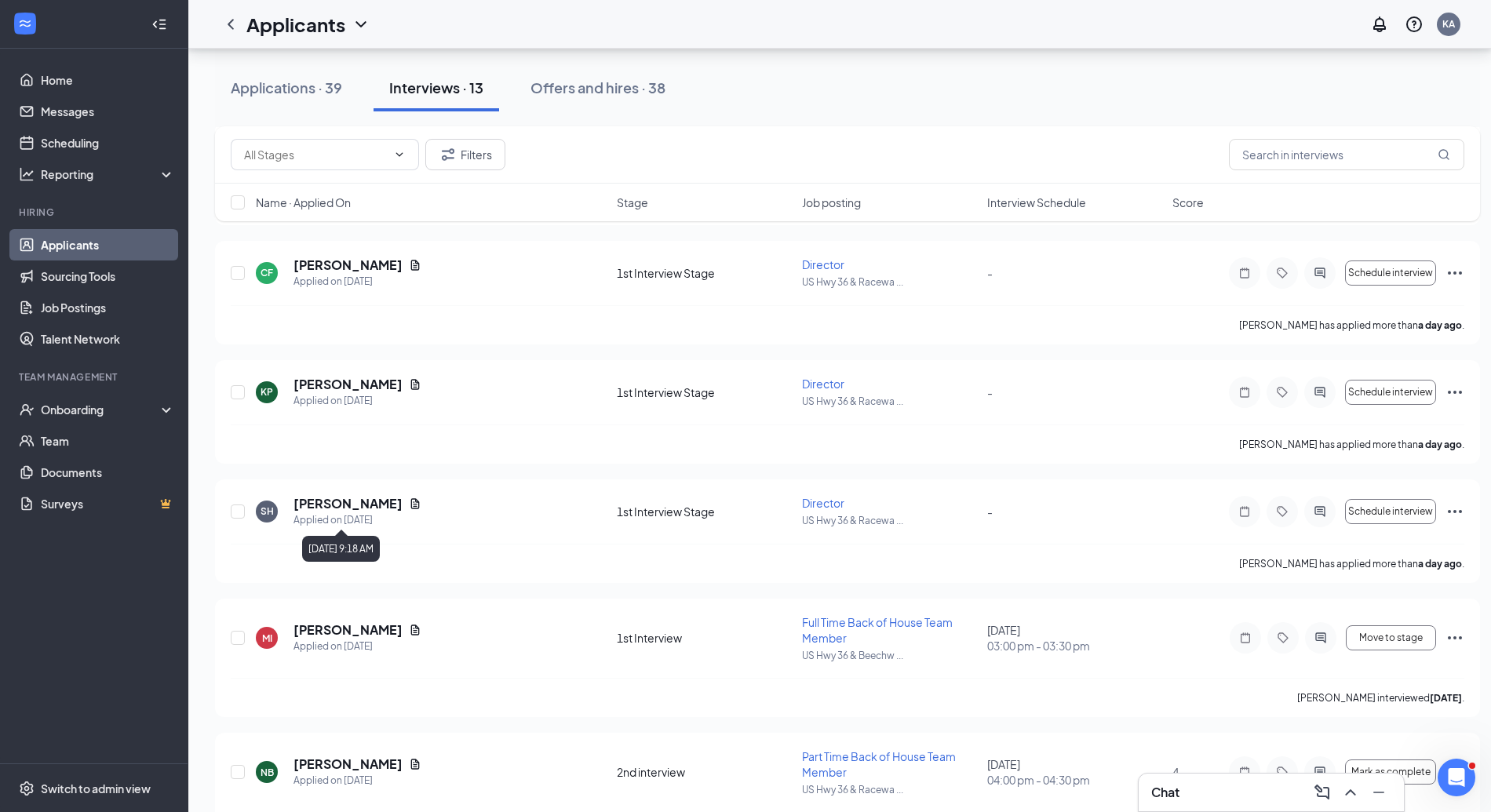
click at [362, 500] on h5 "Samantha Halstead" at bounding box center [348, 504] width 109 height 17
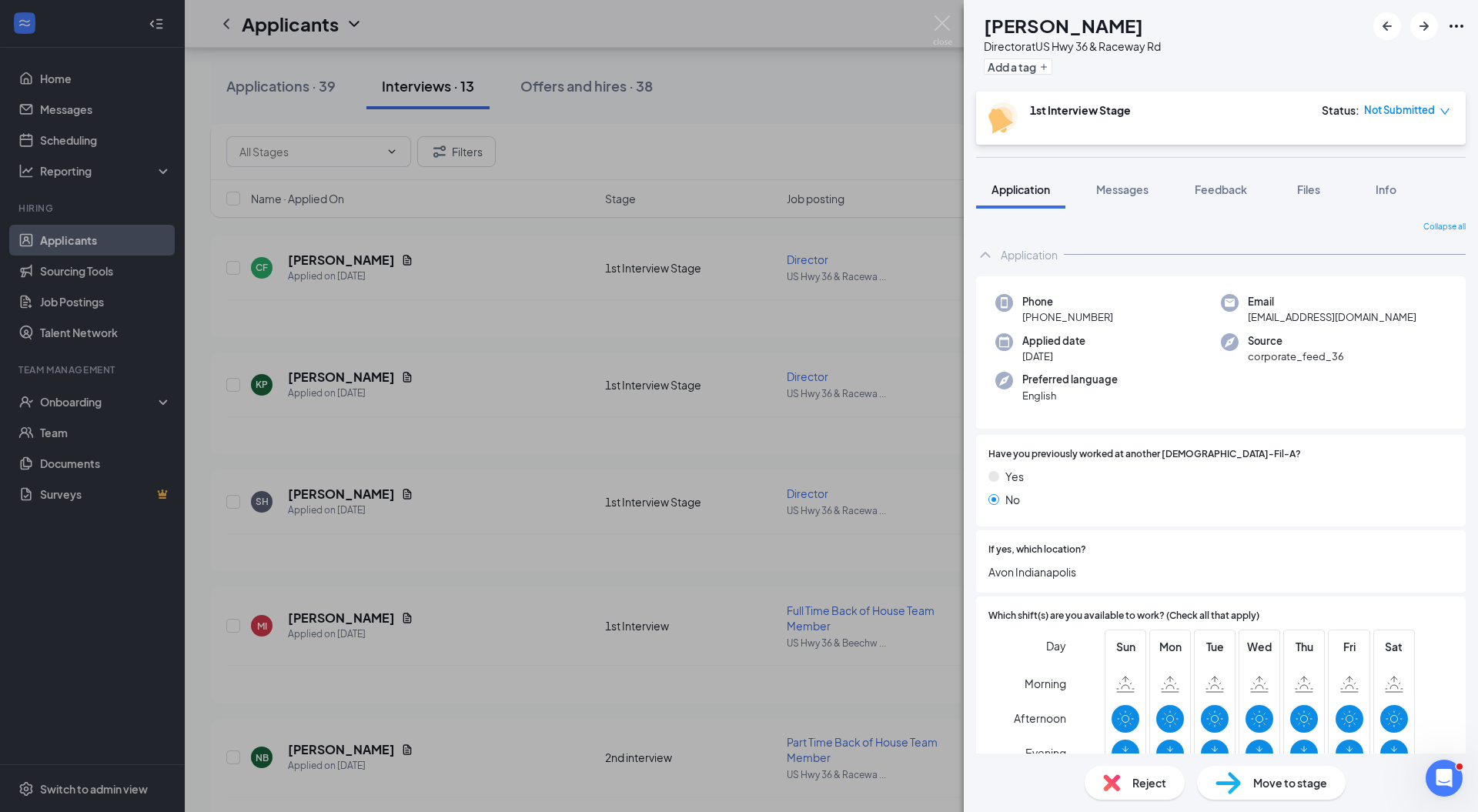
scroll to position [390, 0]
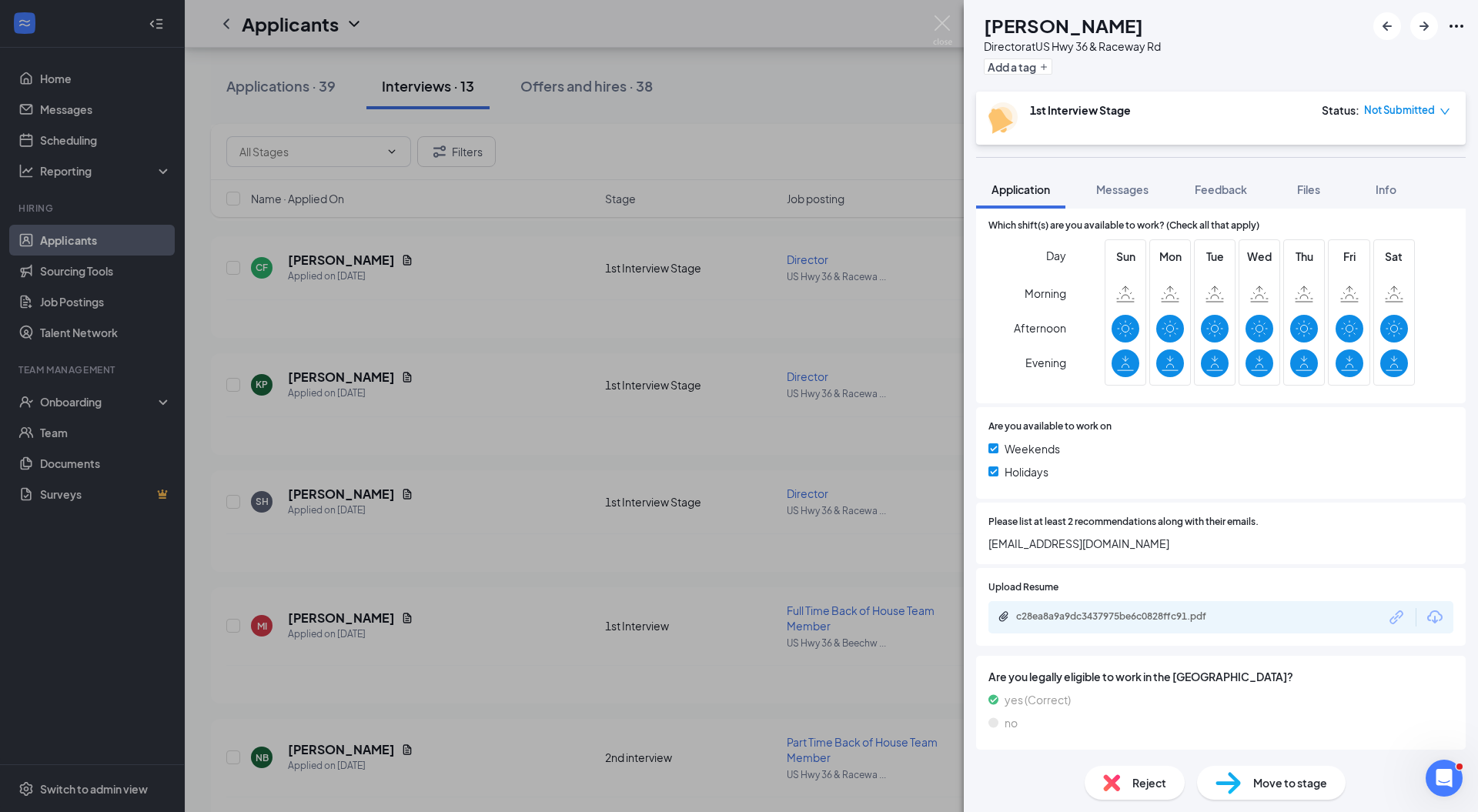
click at [1147, 613] on div "c28ea8a9a9dc3437975be6c0828ffc91.pdf" at bounding box center [1124, 617] width 216 height 13
click at [1127, 789] on div "Reject" at bounding box center [1135, 783] width 100 height 34
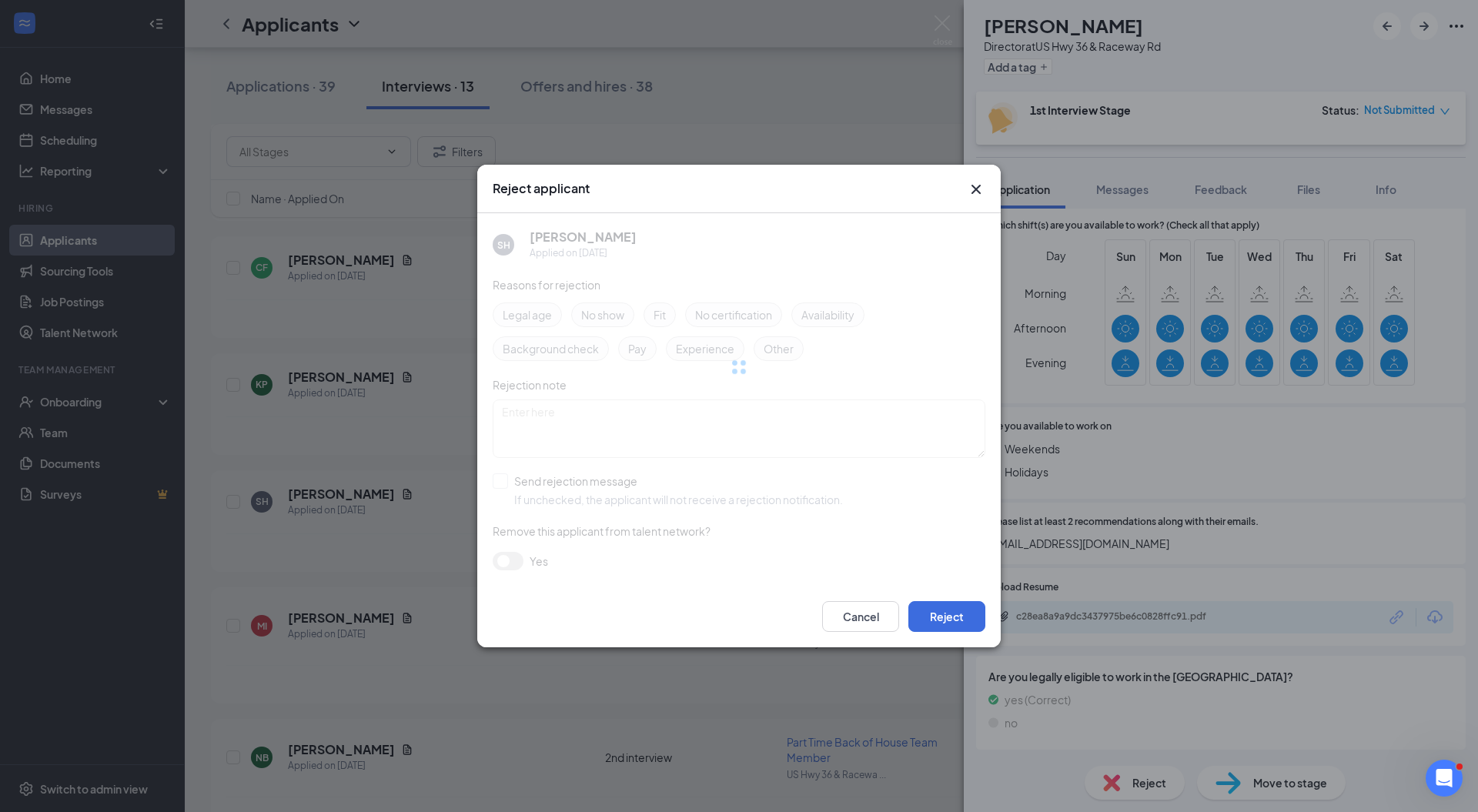
scroll to position [385, 0]
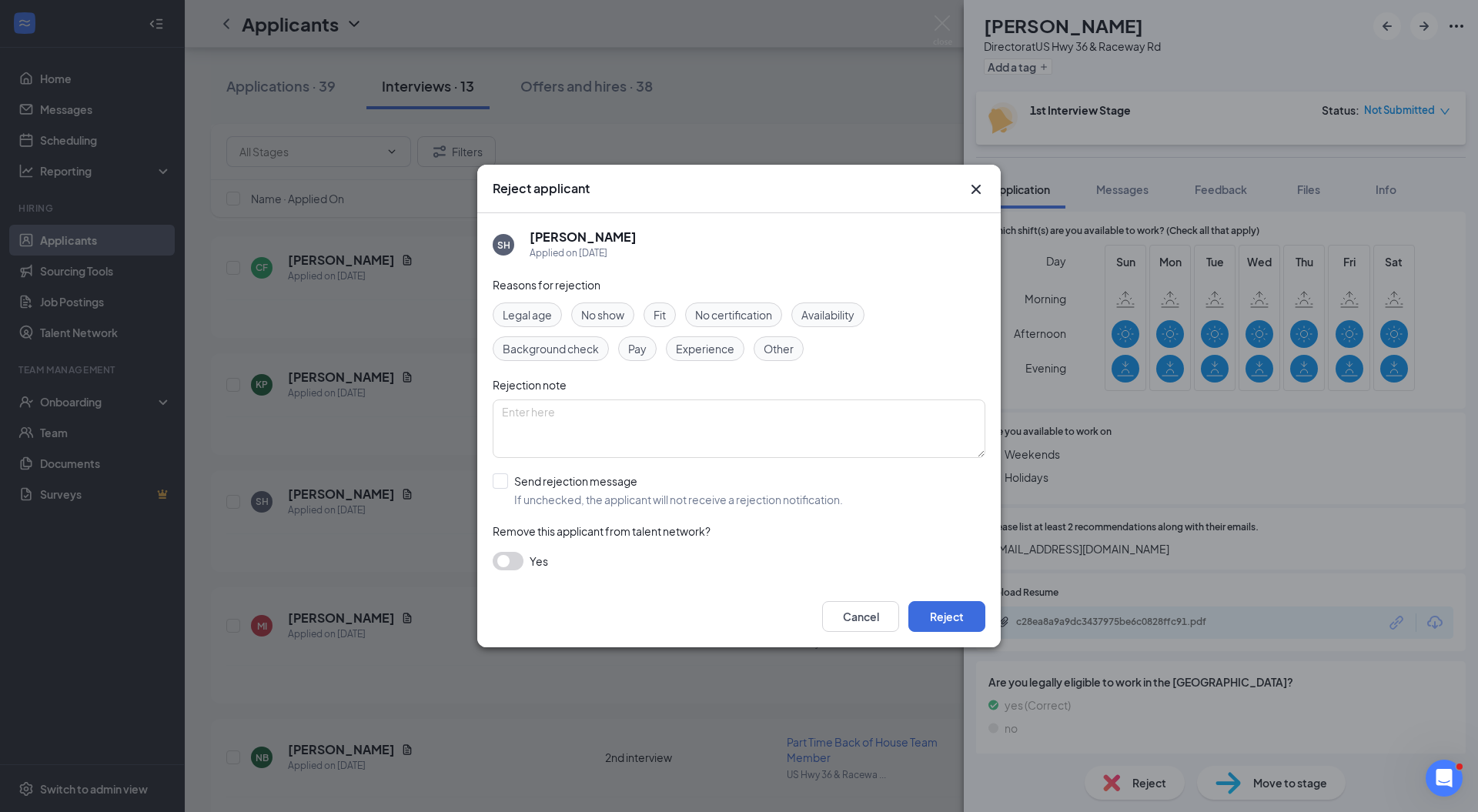
click at [549, 485] on input "Send rejection message If unchecked, the applicant will not receive a rejection…" at bounding box center [668, 490] width 350 height 34
checkbox input "true"
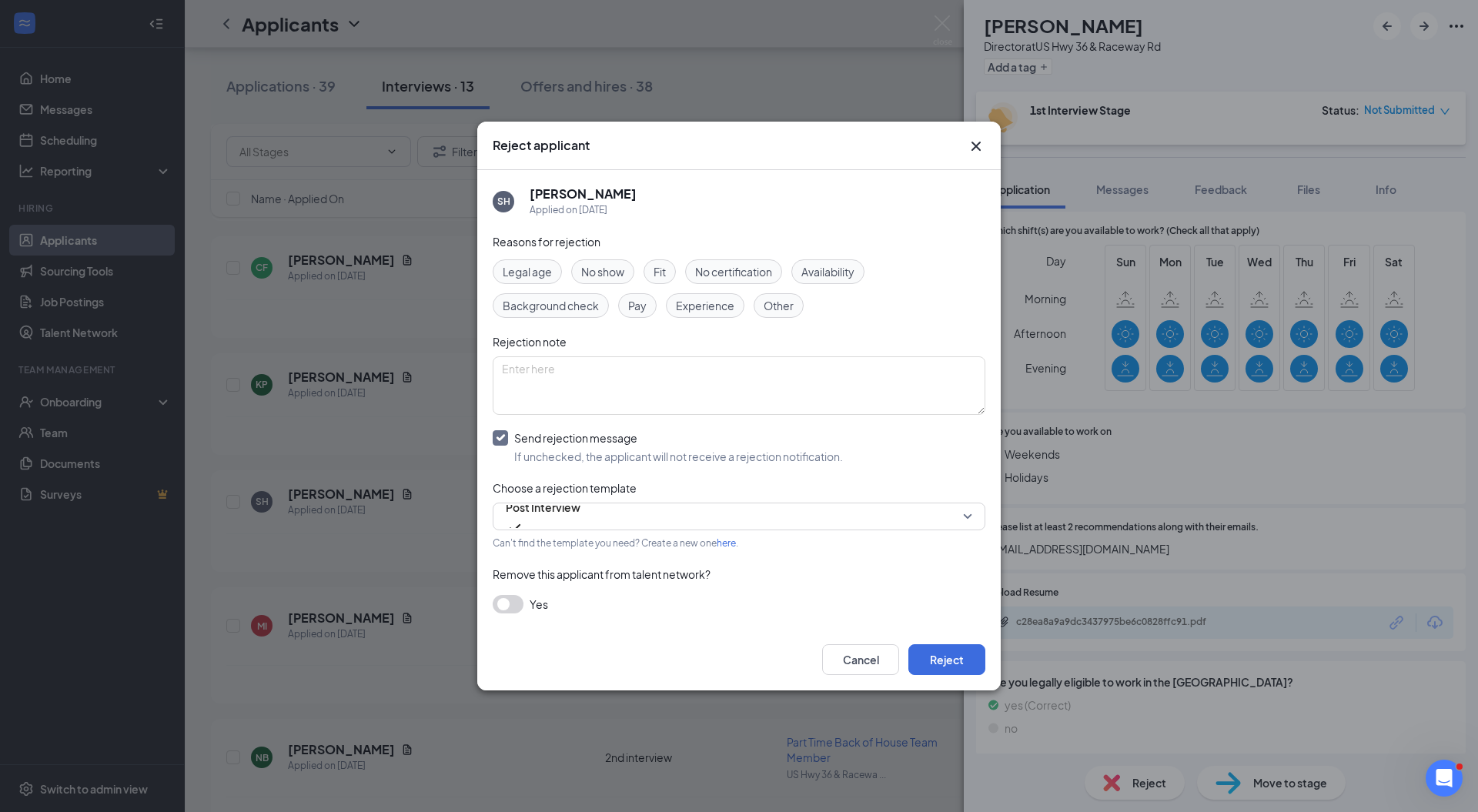
click at [552, 513] on span "Post Interview" at bounding box center [542, 507] width 74 height 23
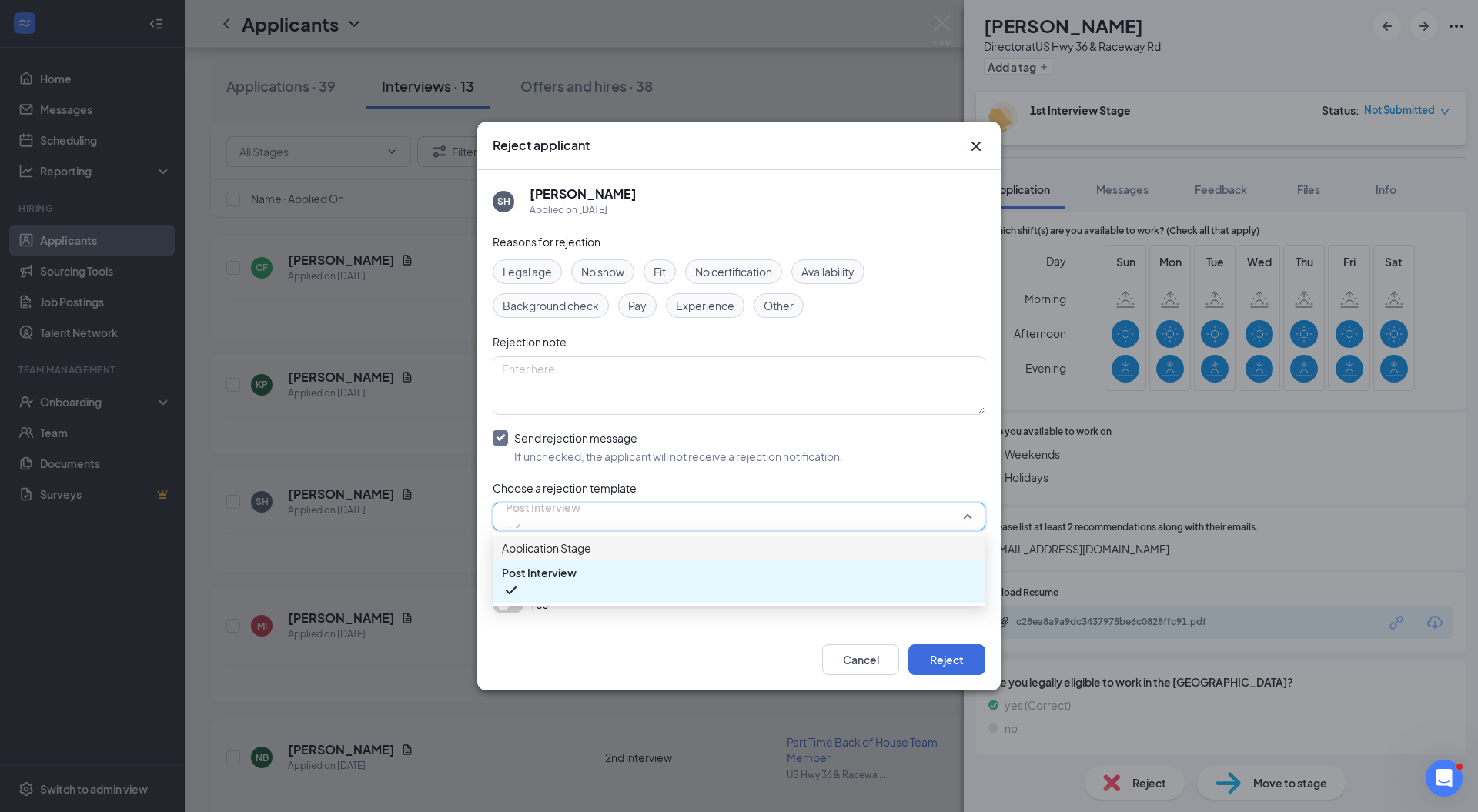
click at [554, 546] on div "Application Stage" at bounding box center [739, 547] width 493 height 24
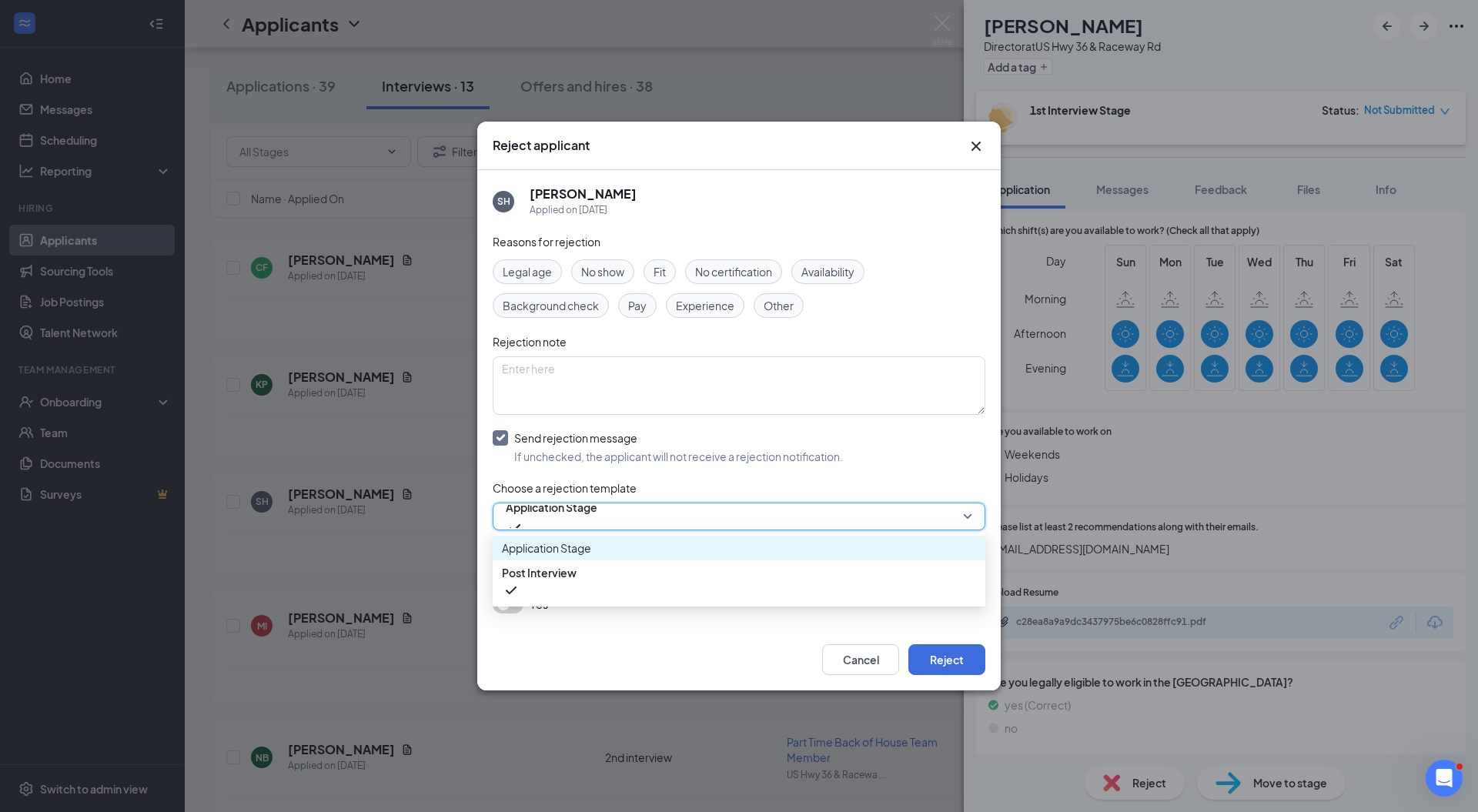
click at [554, 546] on span "Can't find the template you need? Create a new one here ." at bounding box center [616, 543] width 246 height 12
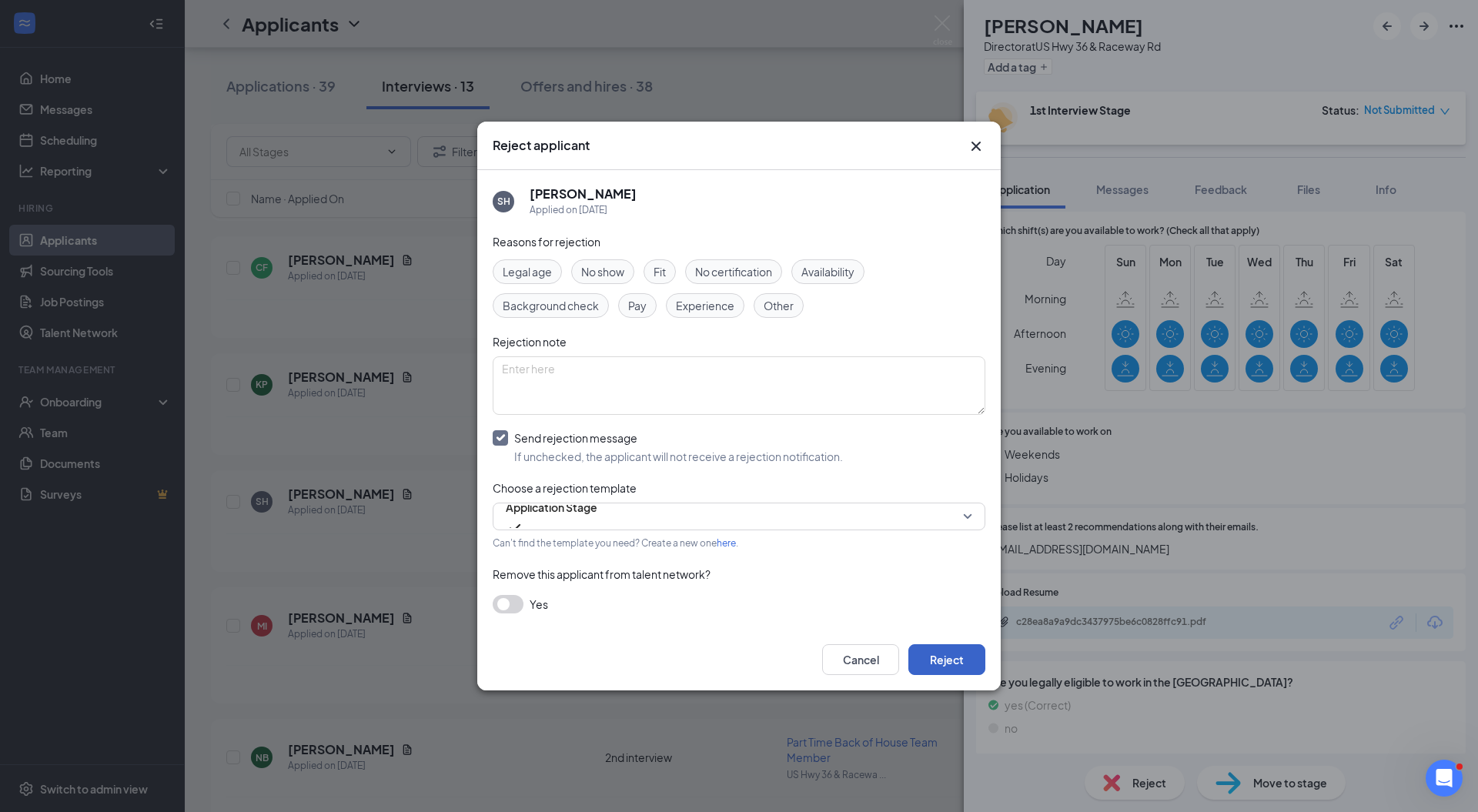
click at [941, 659] on button "Reject" at bounding box center [947, 659] width 77 height 31
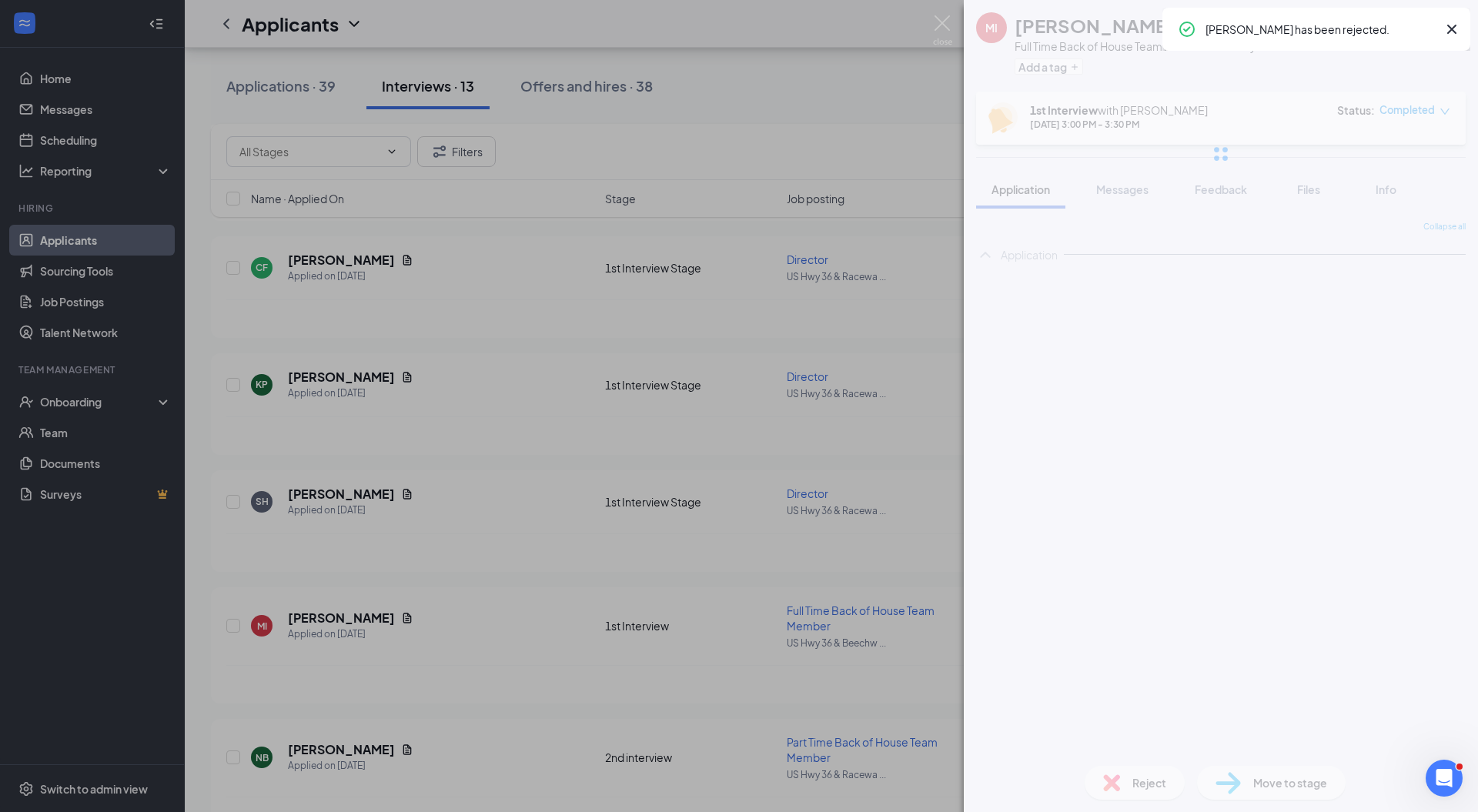
click at [947, 17] on img at bounding box center [942, 30] width 19 height 30
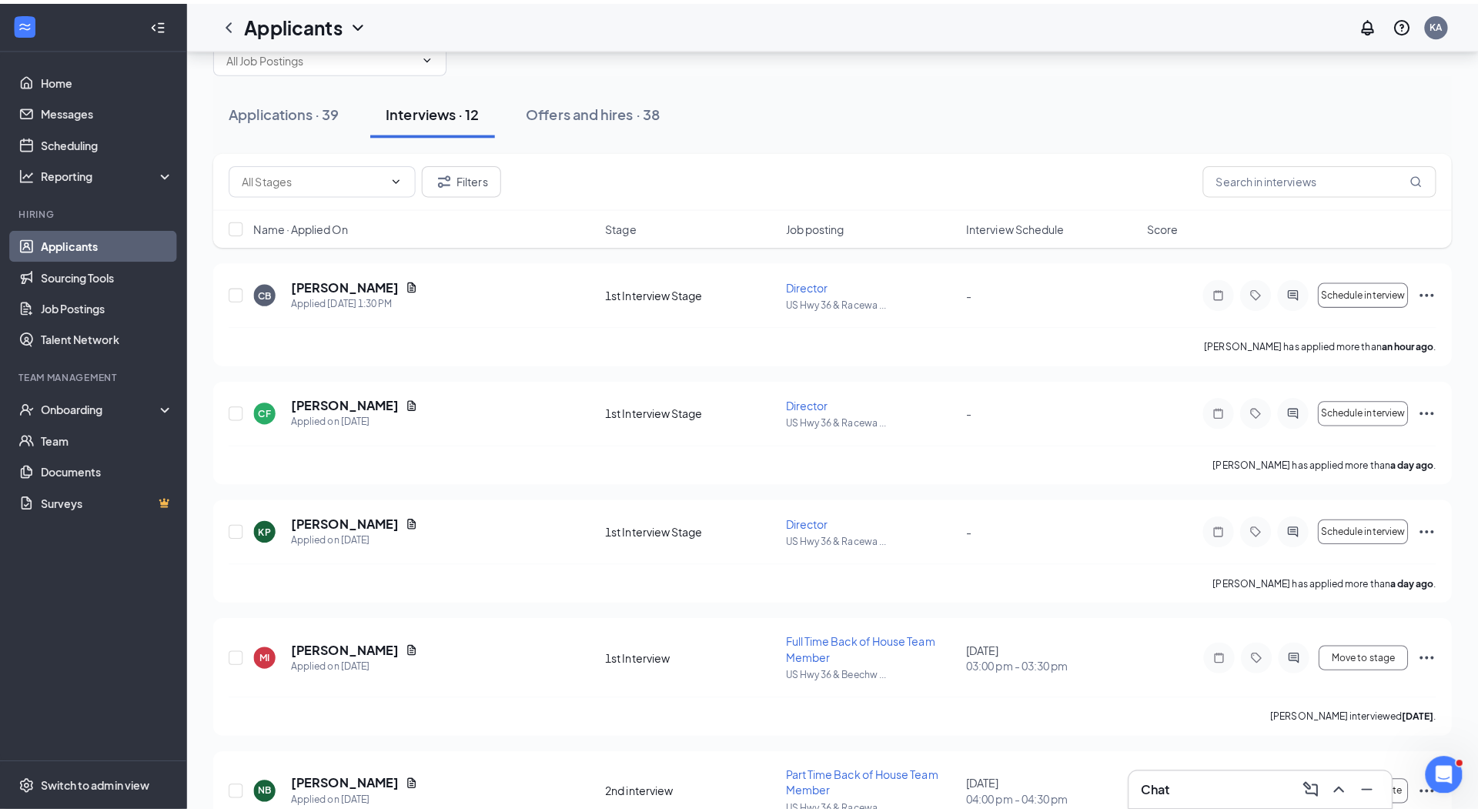
scroll to position [53, 0]
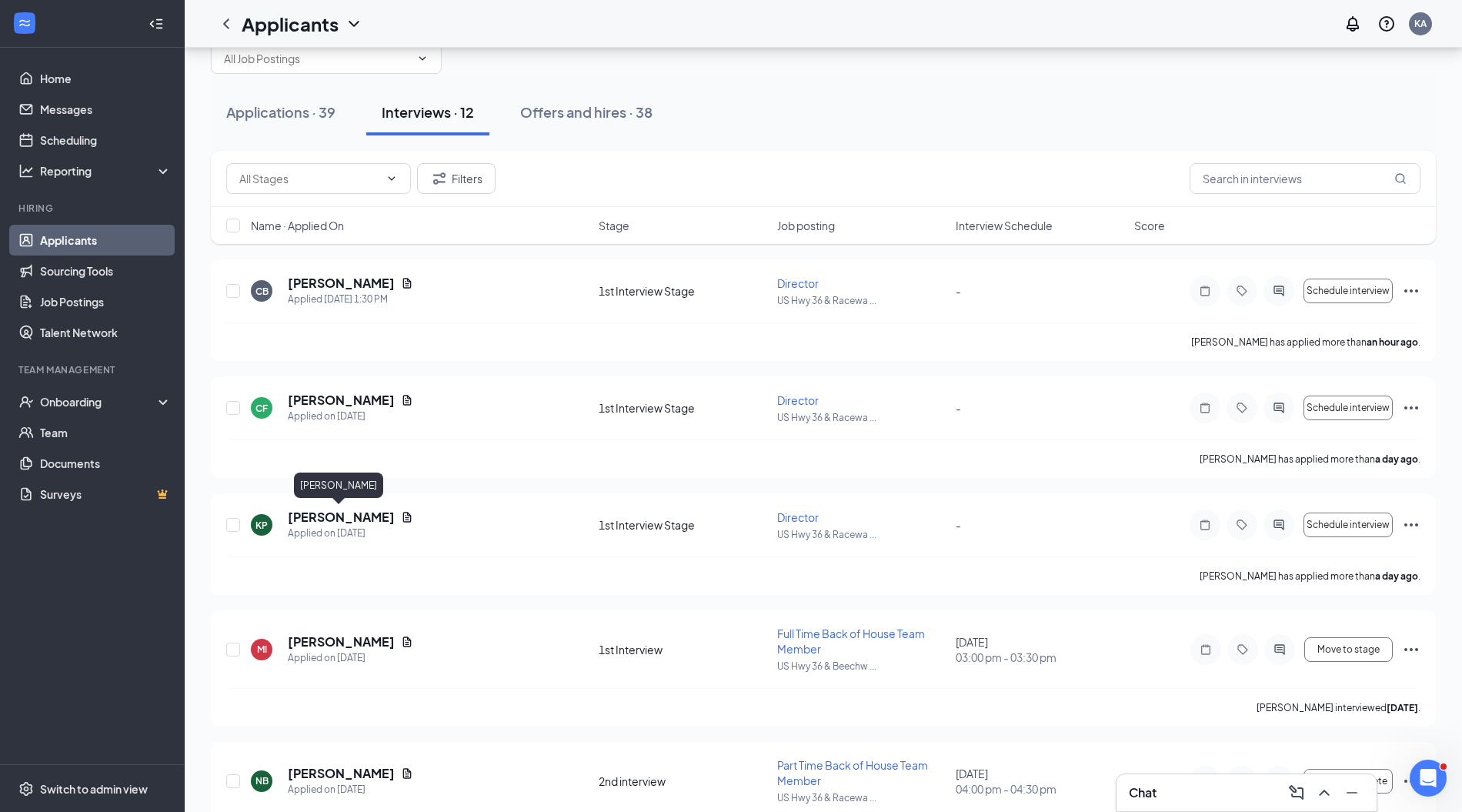
click at [332, 510] on h5 "[PERSON_NAME]" at bounding box center [342, 517] width 107 height 17
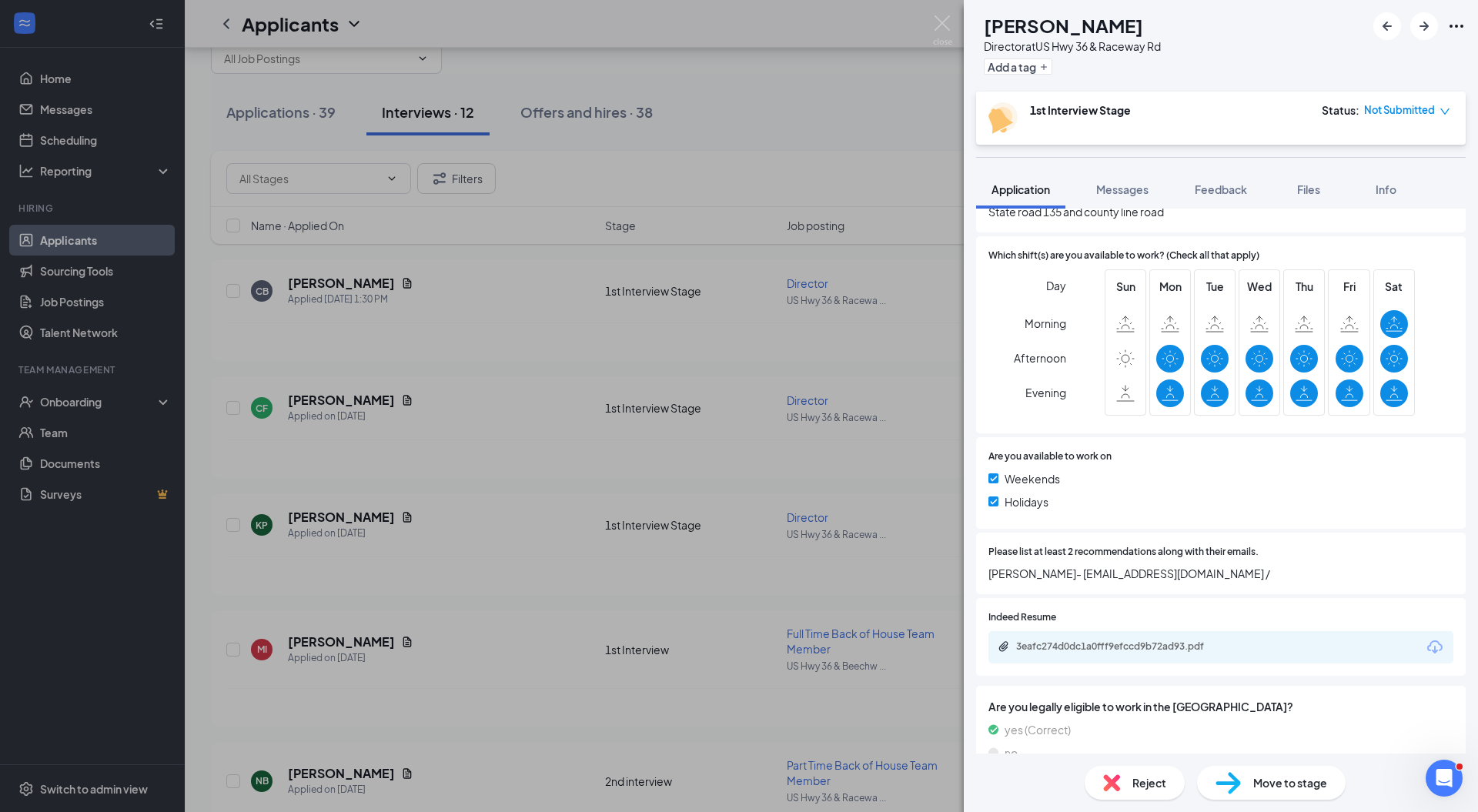
scroll to position [390, 0]
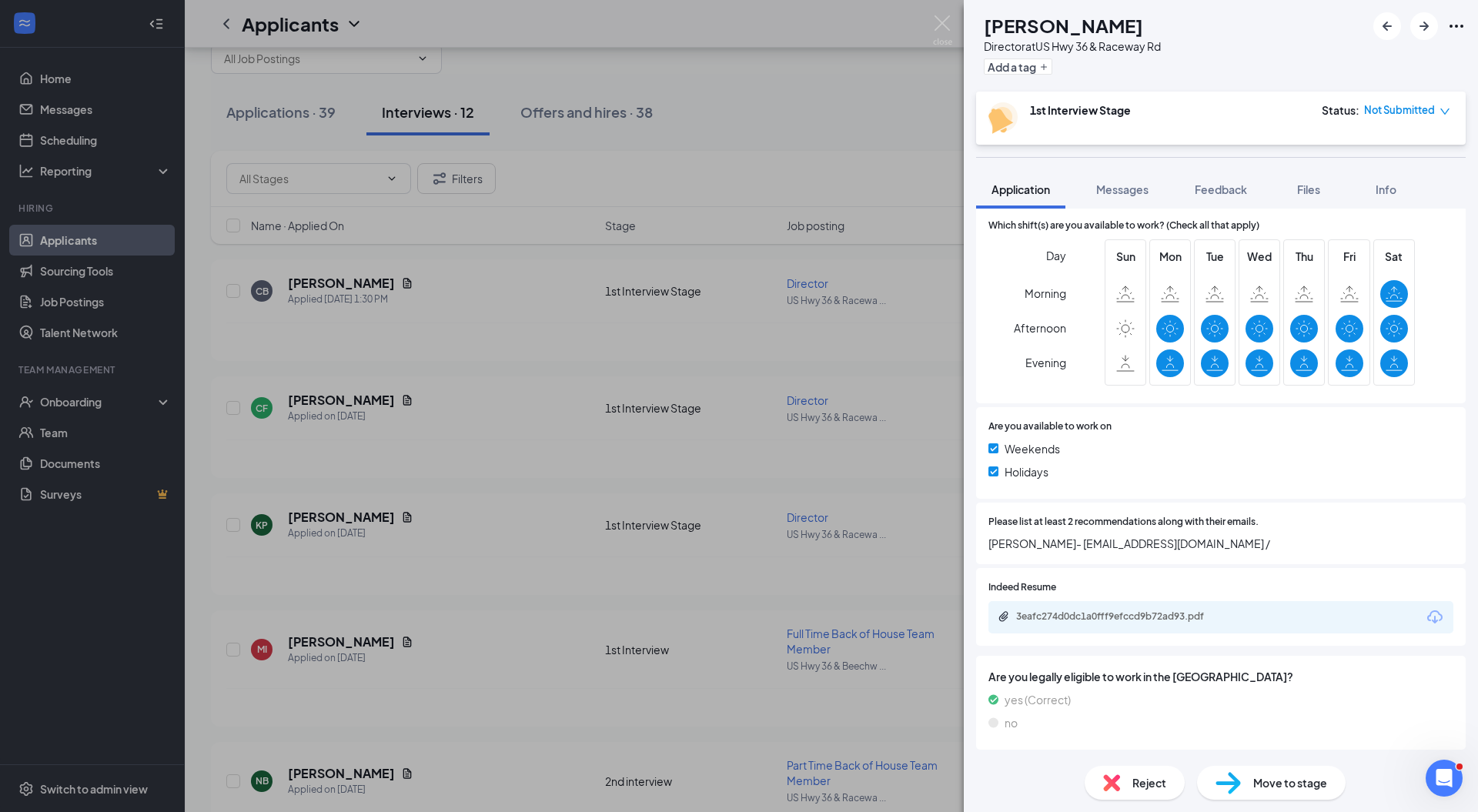
click at [1124, 613] on div "3eafc274d0dc1a0fff9efccd9b72ad93.pdf" at bounding box center [1124, 617] width 216 height 13
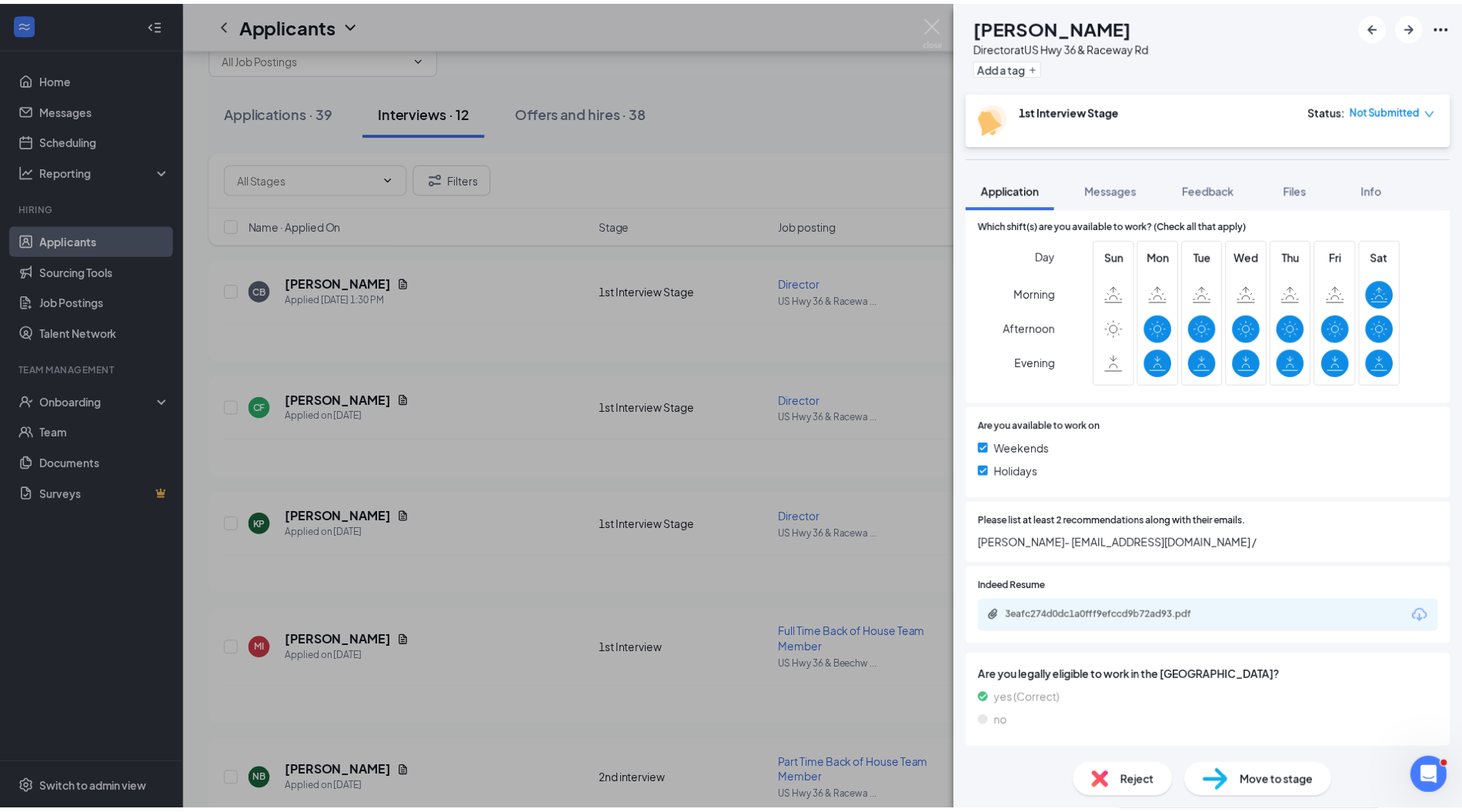
scroll to position [385, 0]
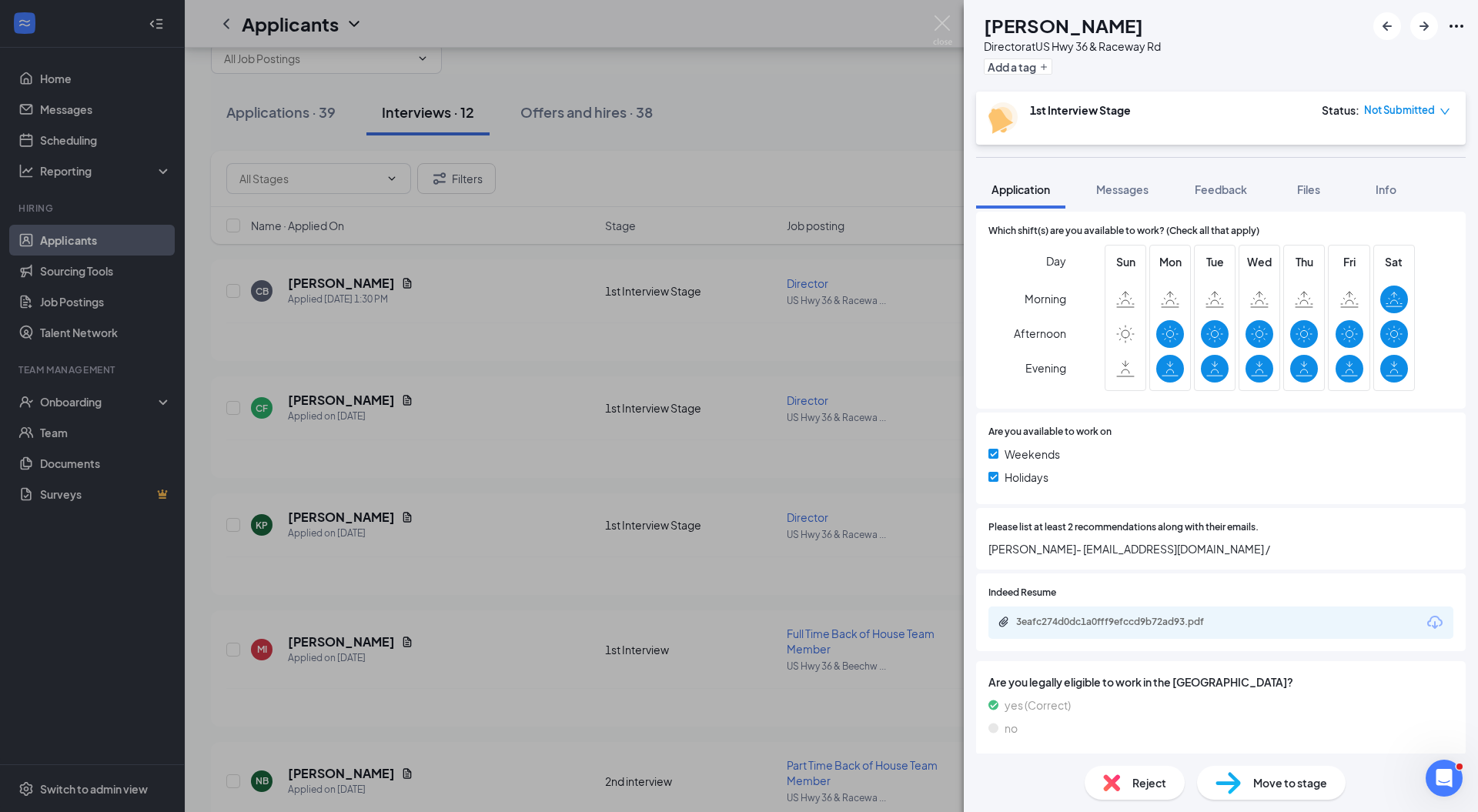
click at [939, 18] on img at bounding box center [942, 30] width 19 height 30
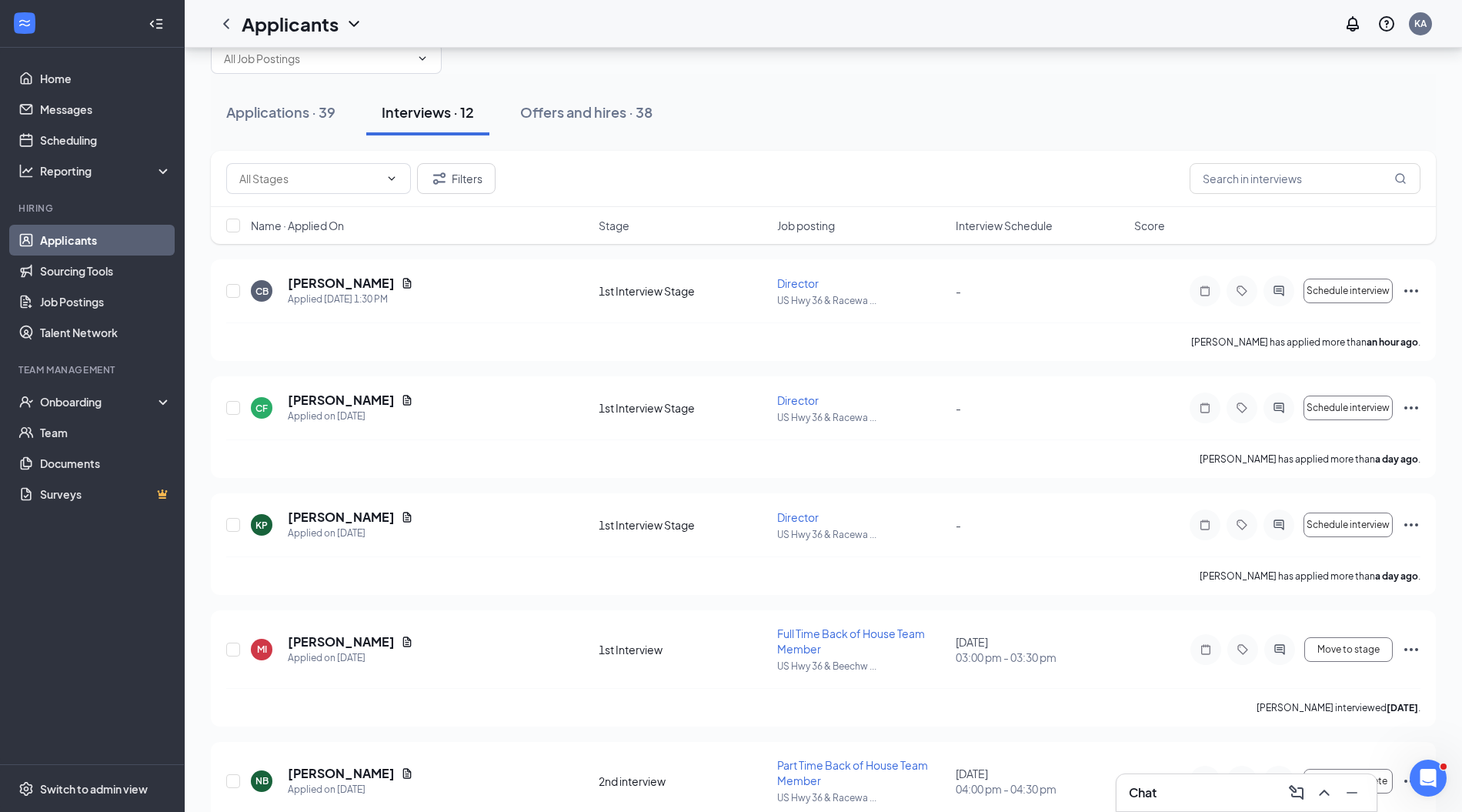
click at [1411, 523] on icon "Ellipses" at bounding box center [1411, 525] width 14 height 3
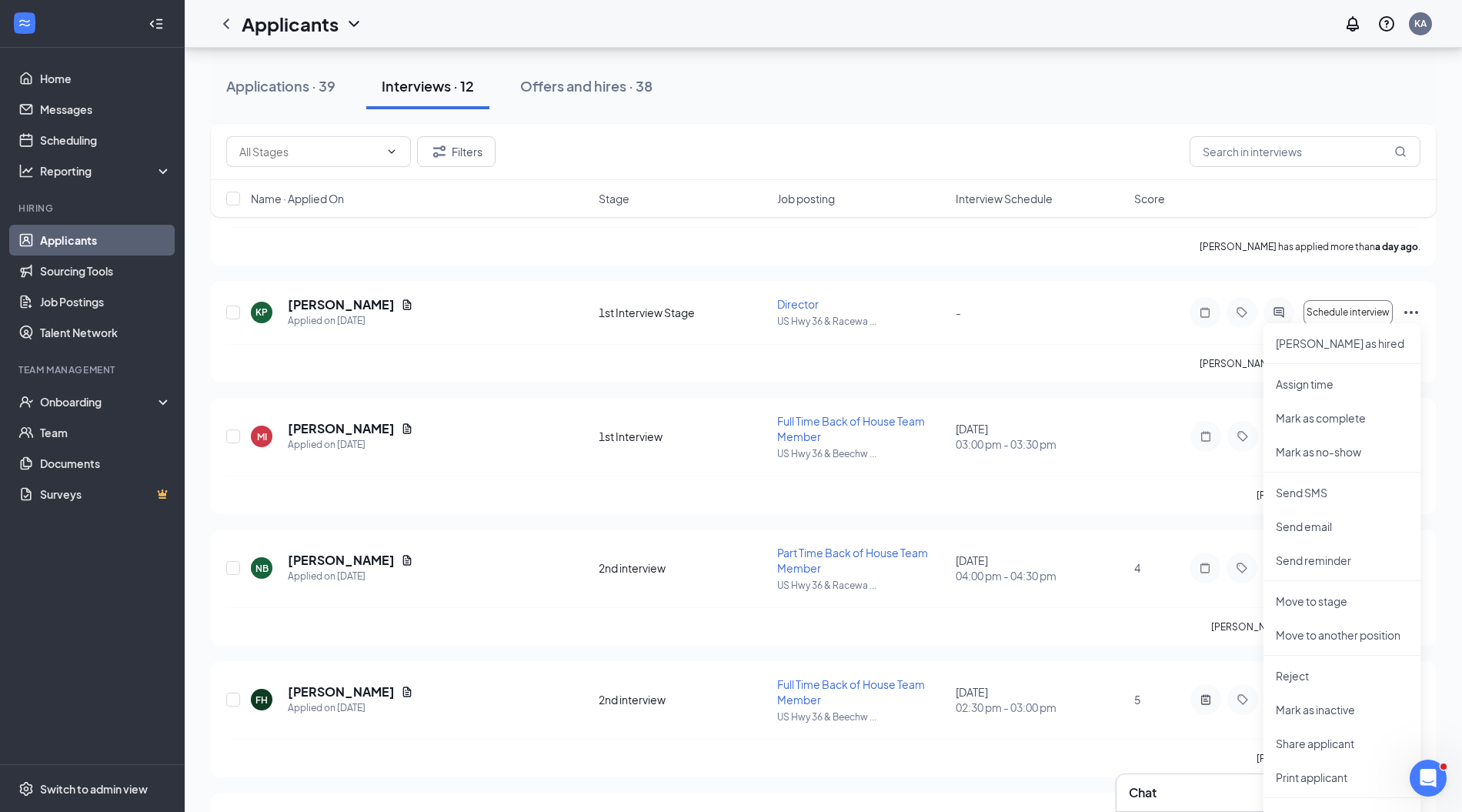
scroll to position [269, 0]
click at [1334, 624] on p "Move to another position" at bounding box center [1342, 632] width 132 height 15
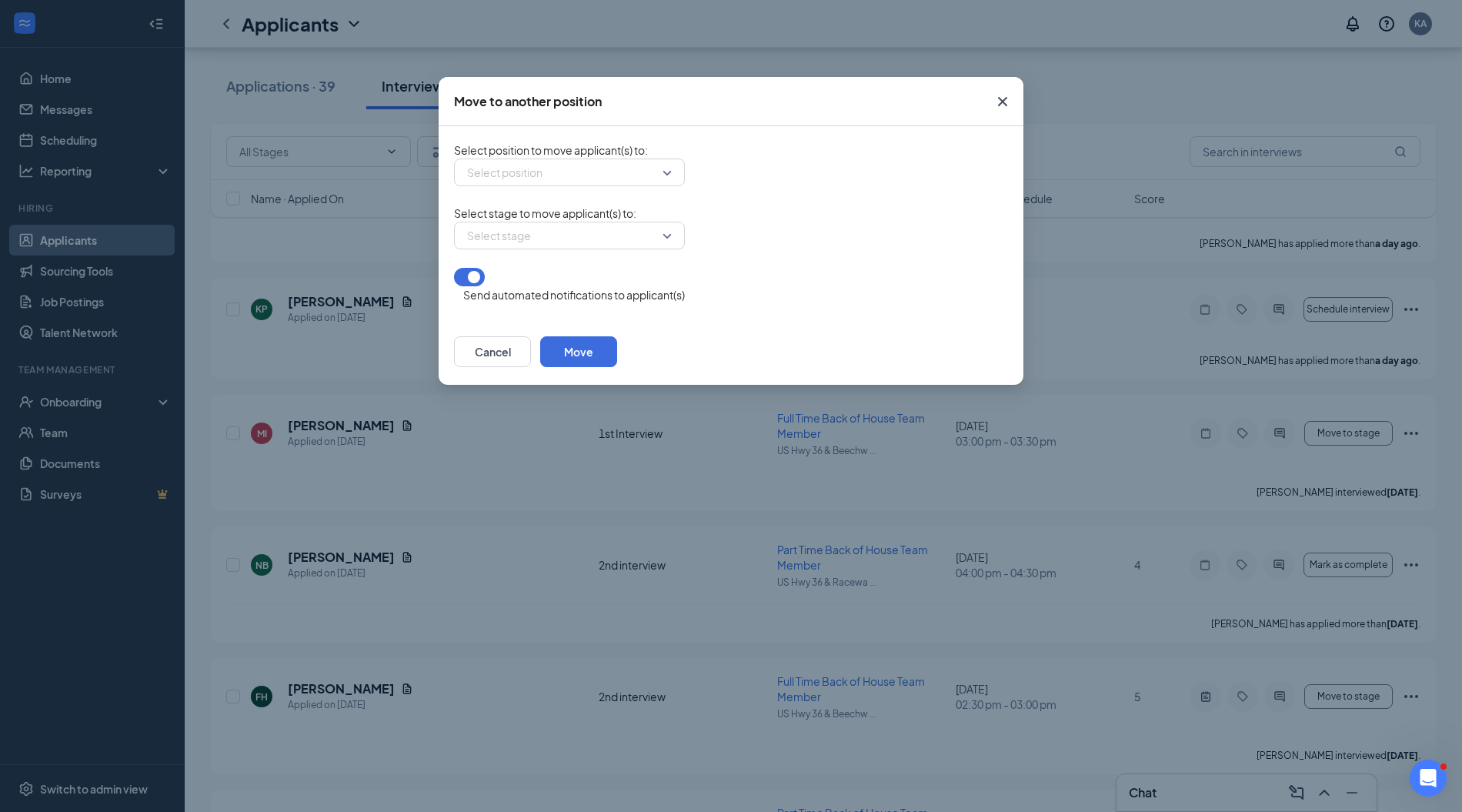
click at [666, 186] on div "Select position" at bounding box center [570, 172] width 231 height 28
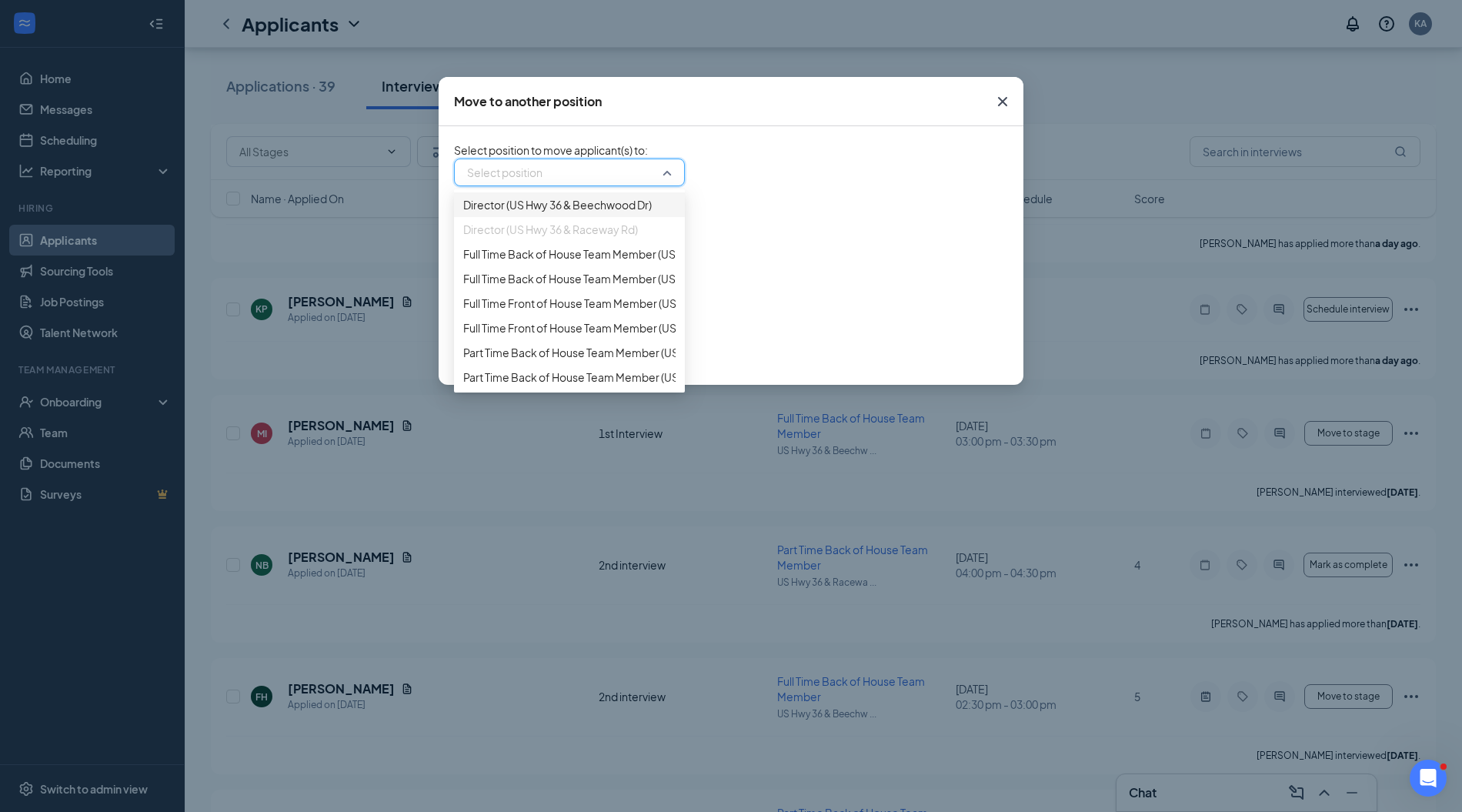
click at [616, 210] on span "Director (US Hwy 36 & Beechwood Dr)" at bounding box center [558, 205] width 189 height 17
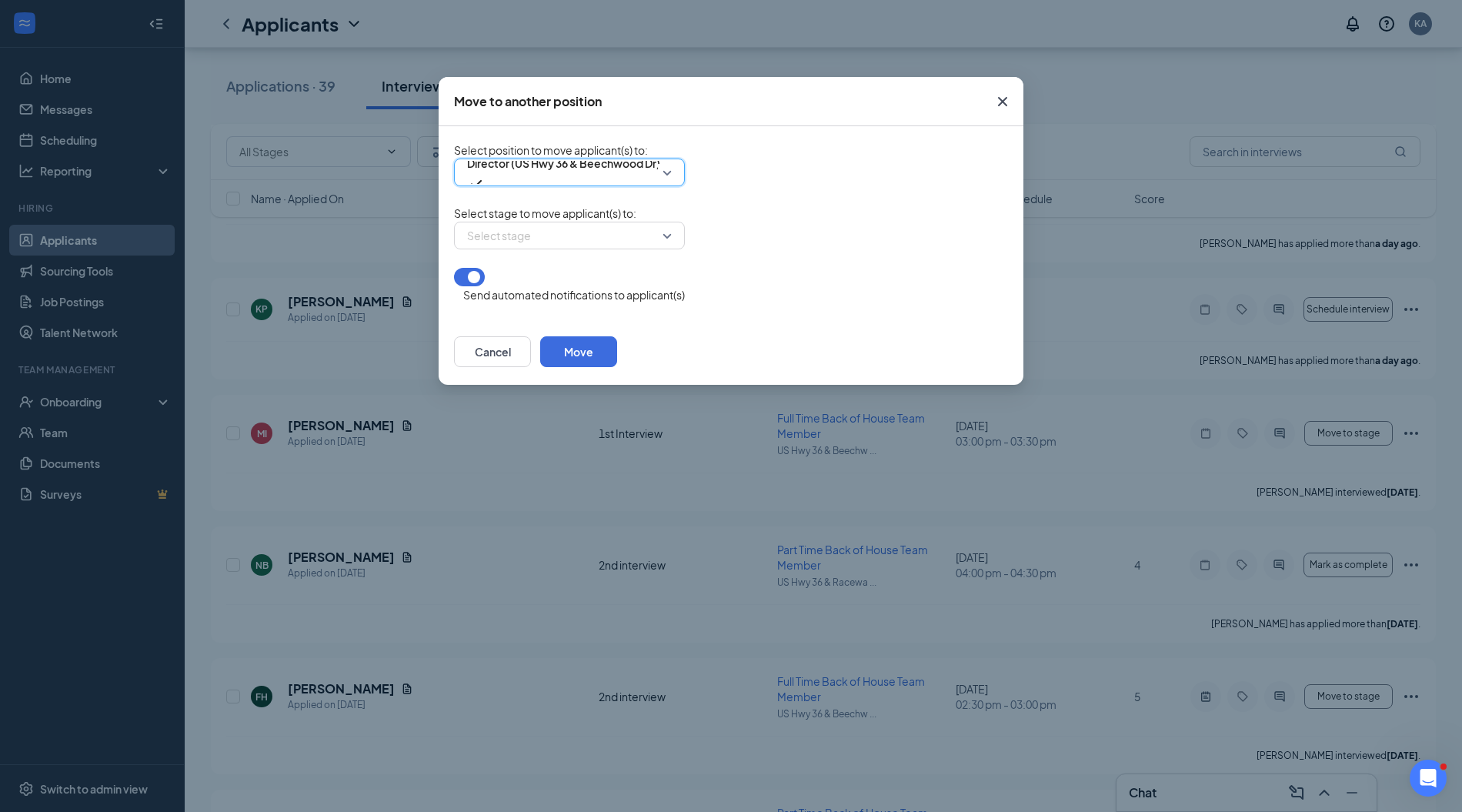
click at [613, 249] on input "search" at bounding box center [564, 235] width 201 height 26
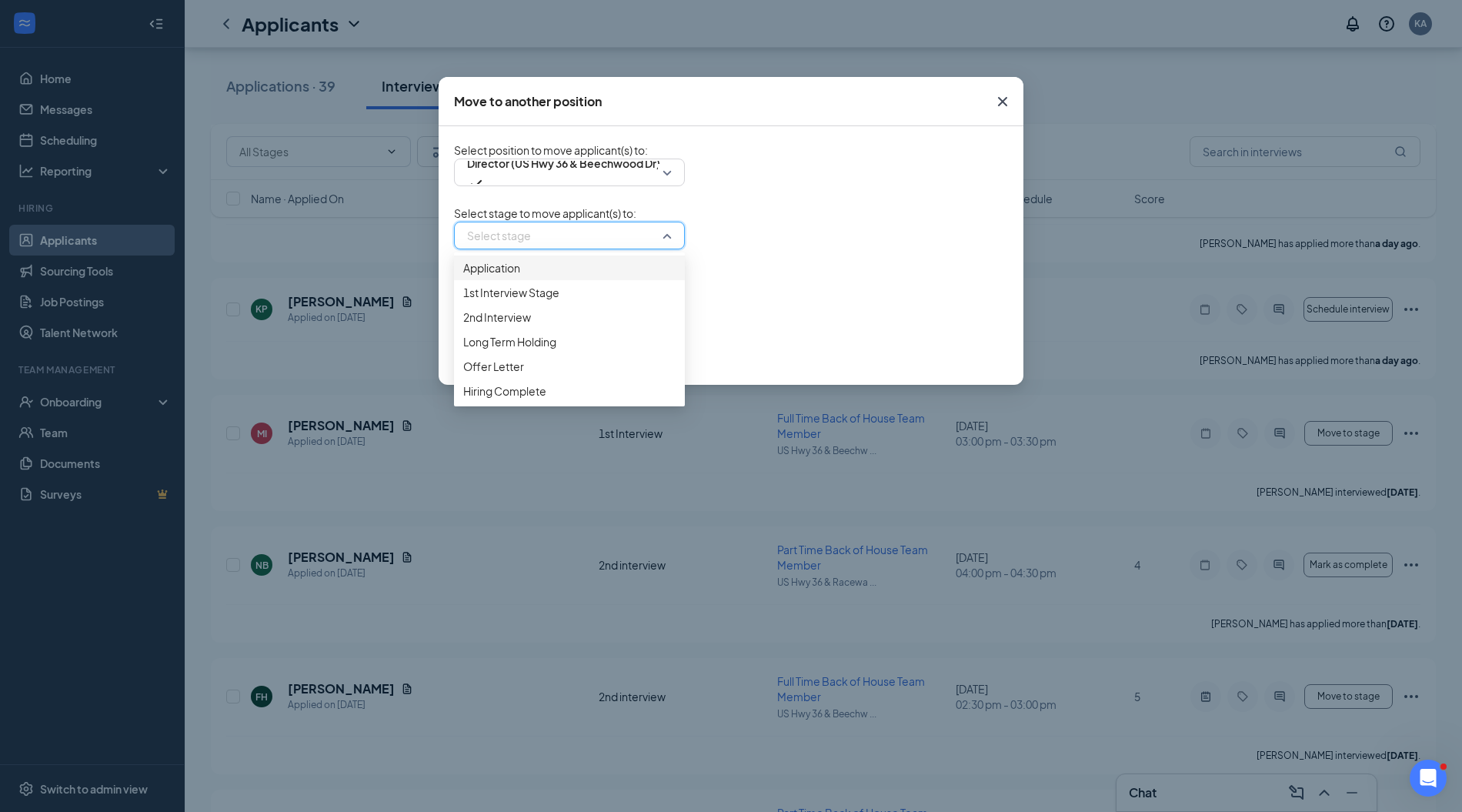
click at [533, 277] on span "Application" at bounding box center [570, 267] width 212 height 17
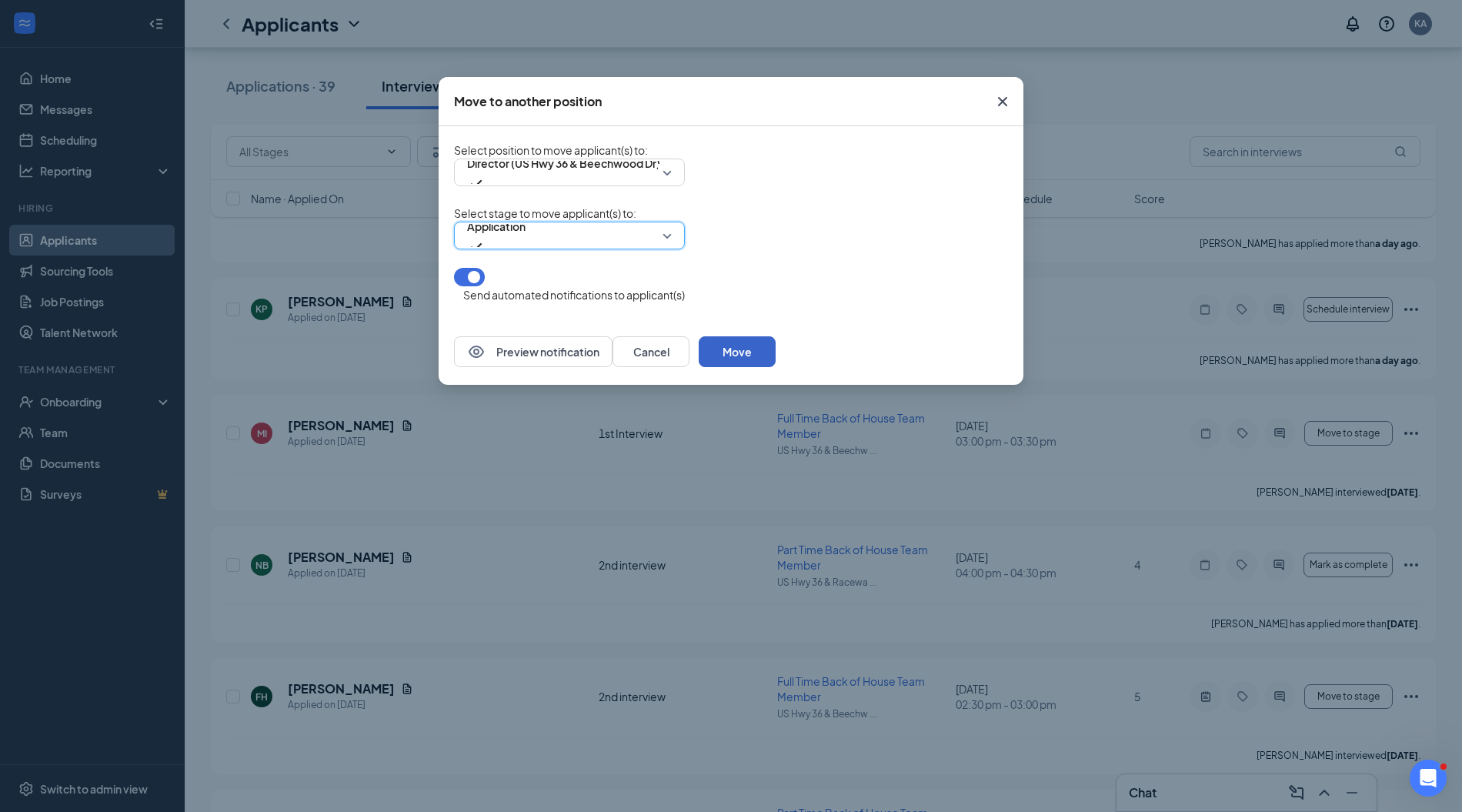
click at [776, 364] on button "Move" at bounding box center [737, 352] width 77 height 31
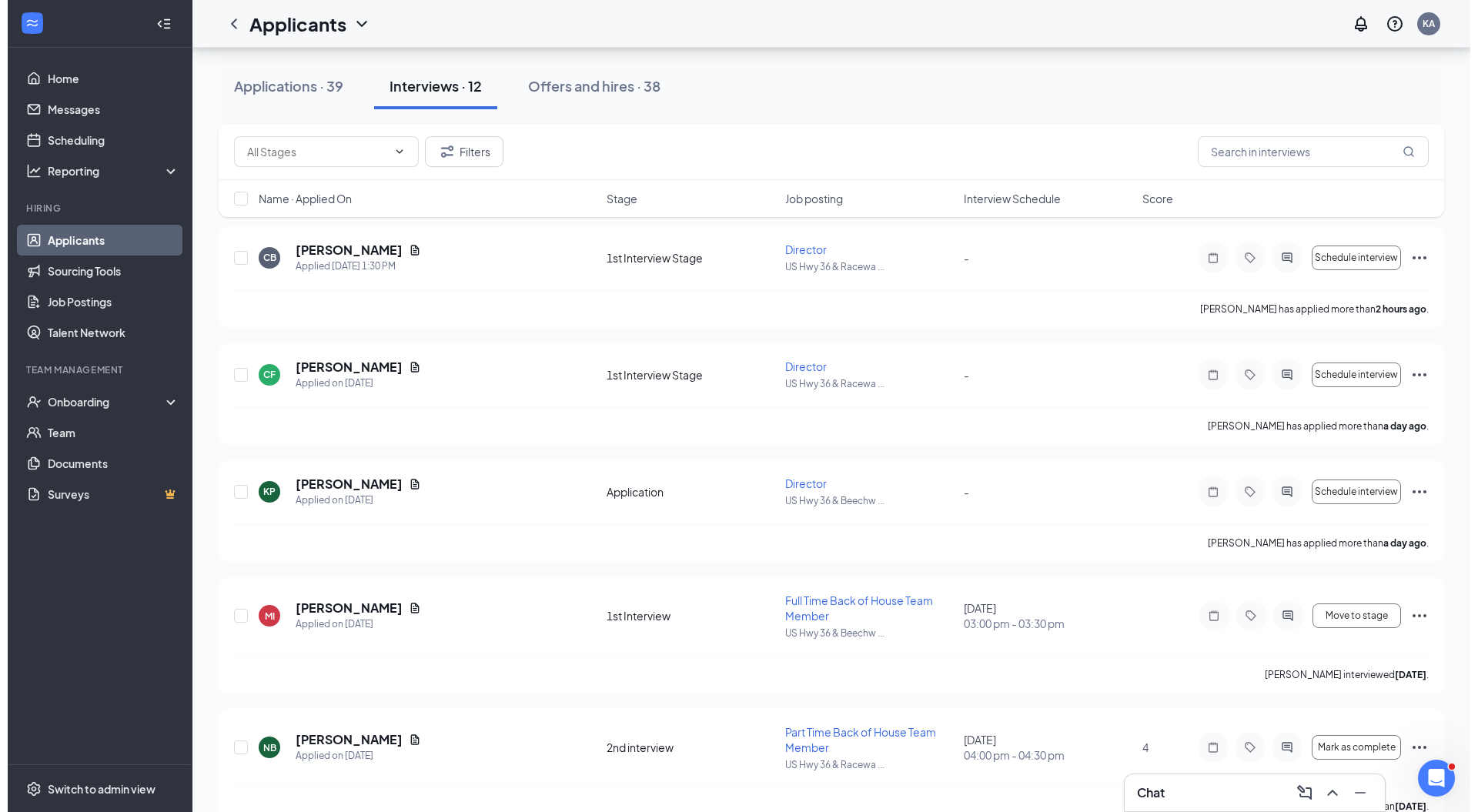
scroll to position [86, 0]
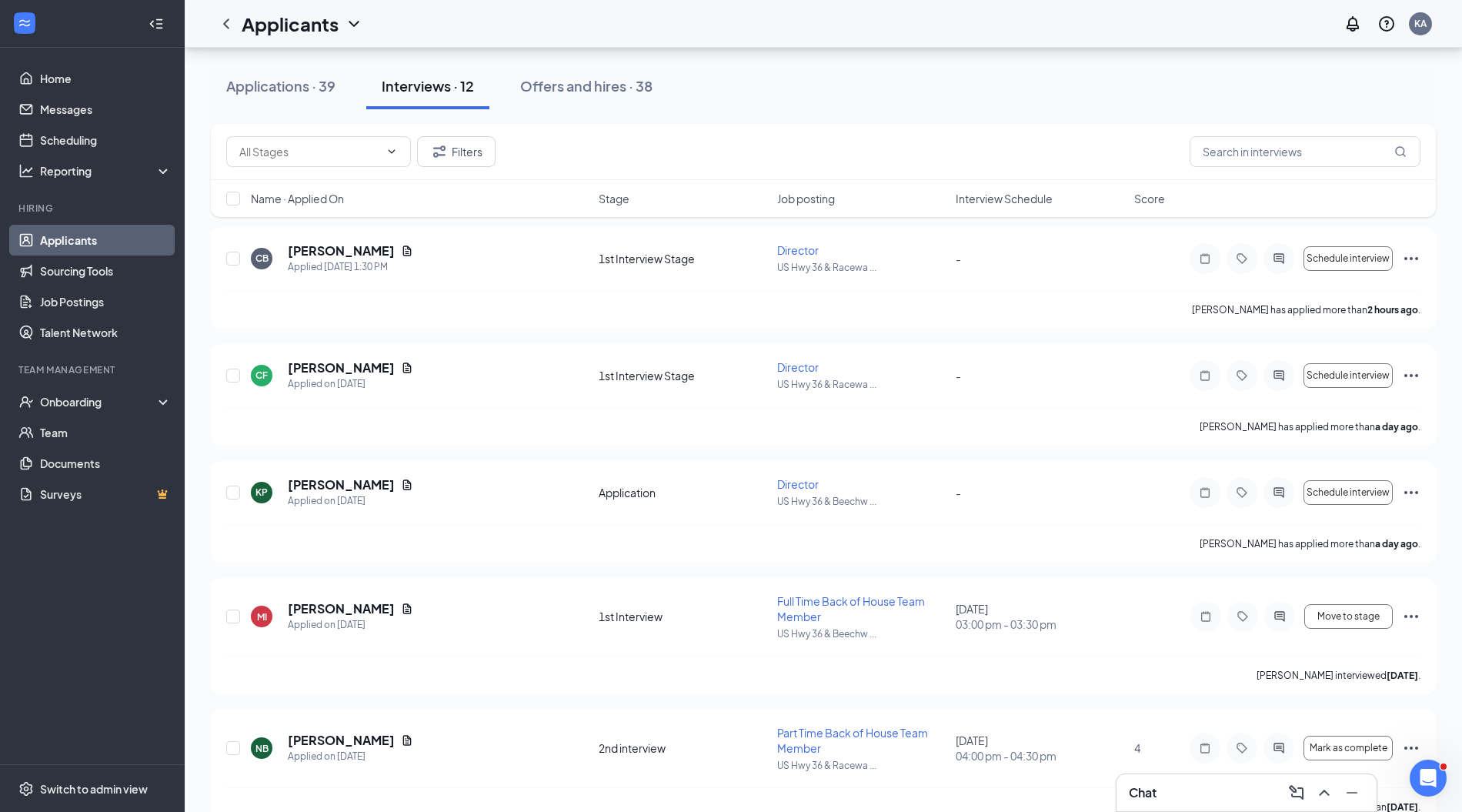
click at [314, 363] on h5 "Clayton Francis" at bounding box center [342, 368] width 107 height 17
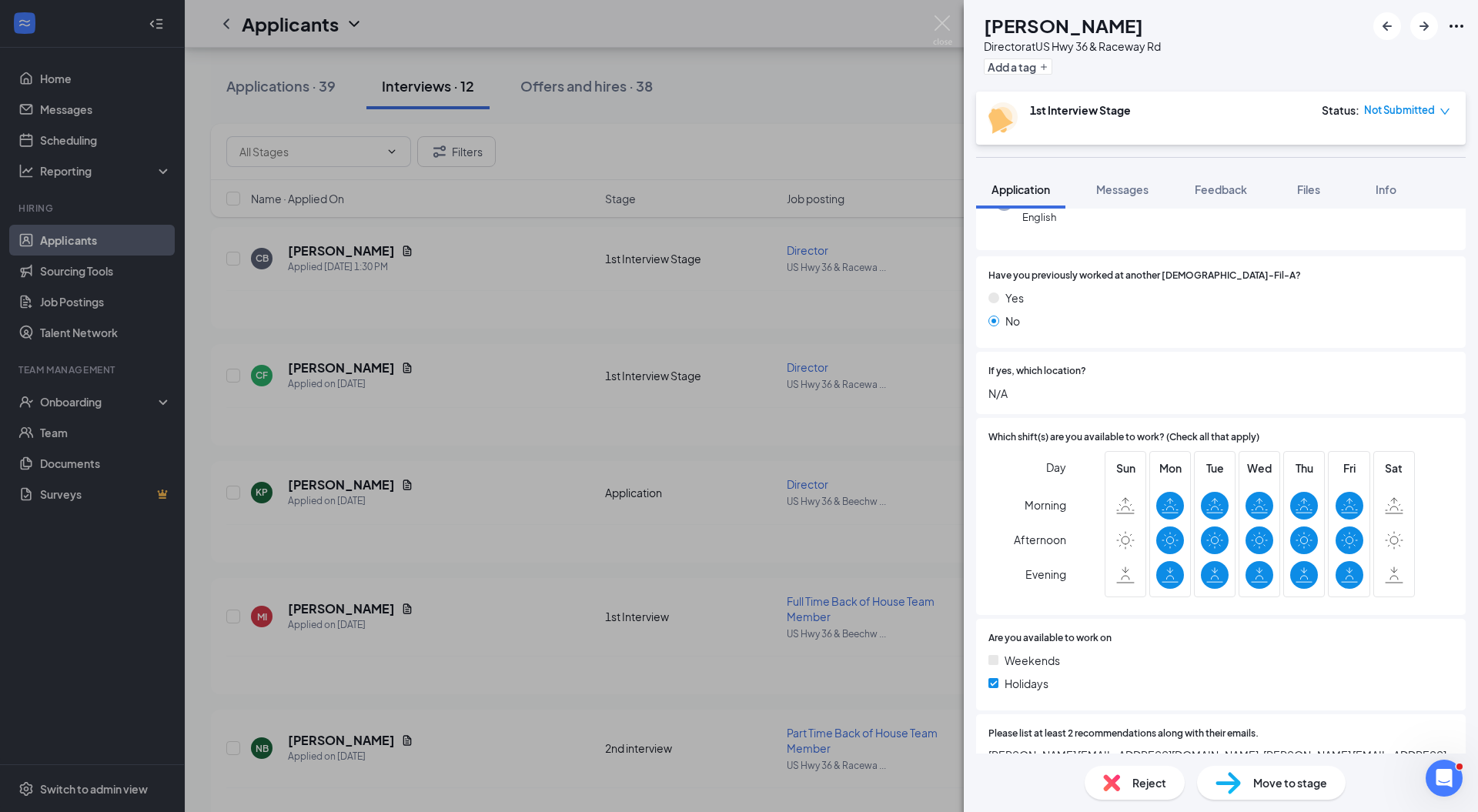
scroll to position [390, 0]
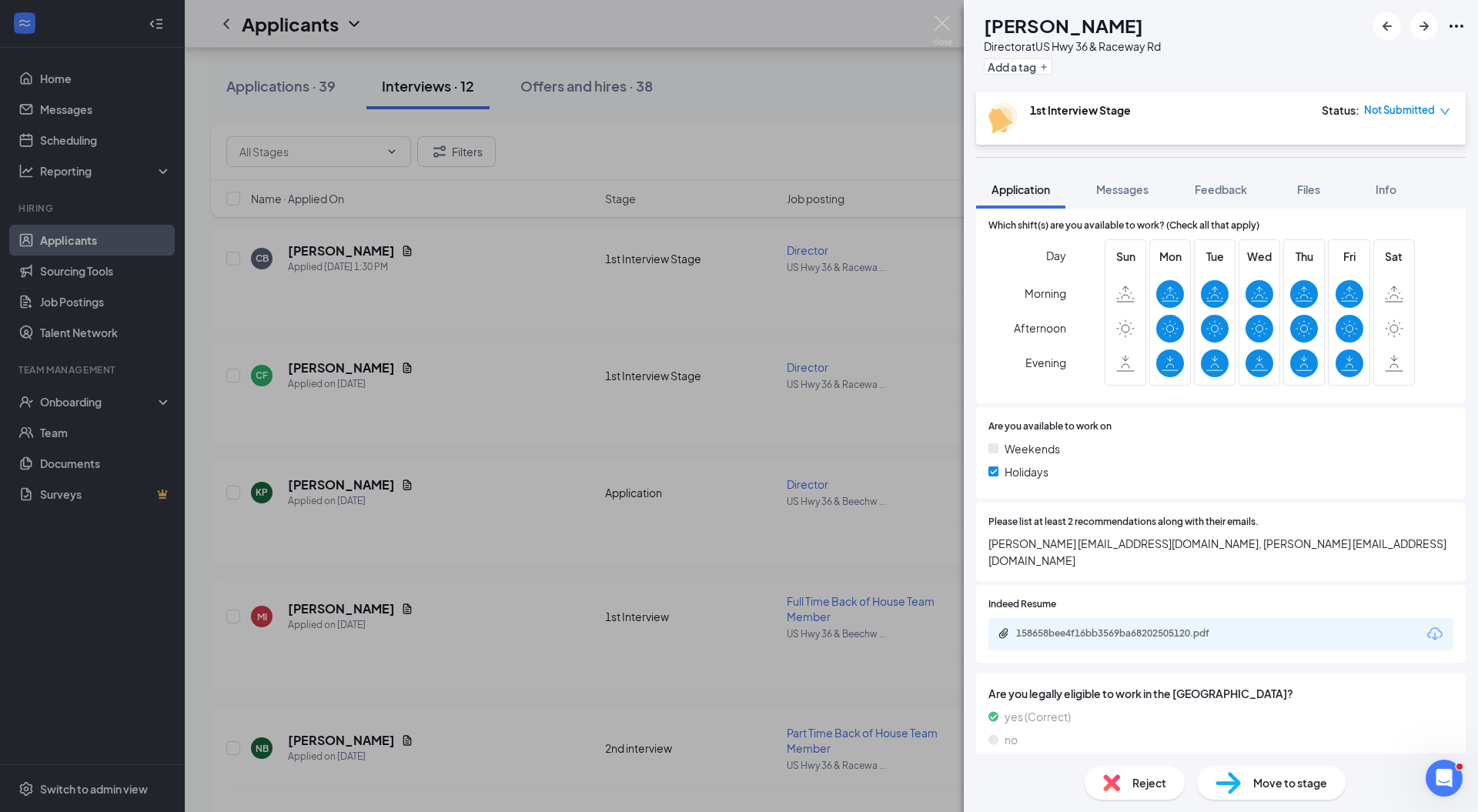
click at [1128, 779] on div "Reject" at bounding box center [1135, 783] width 100 height 34
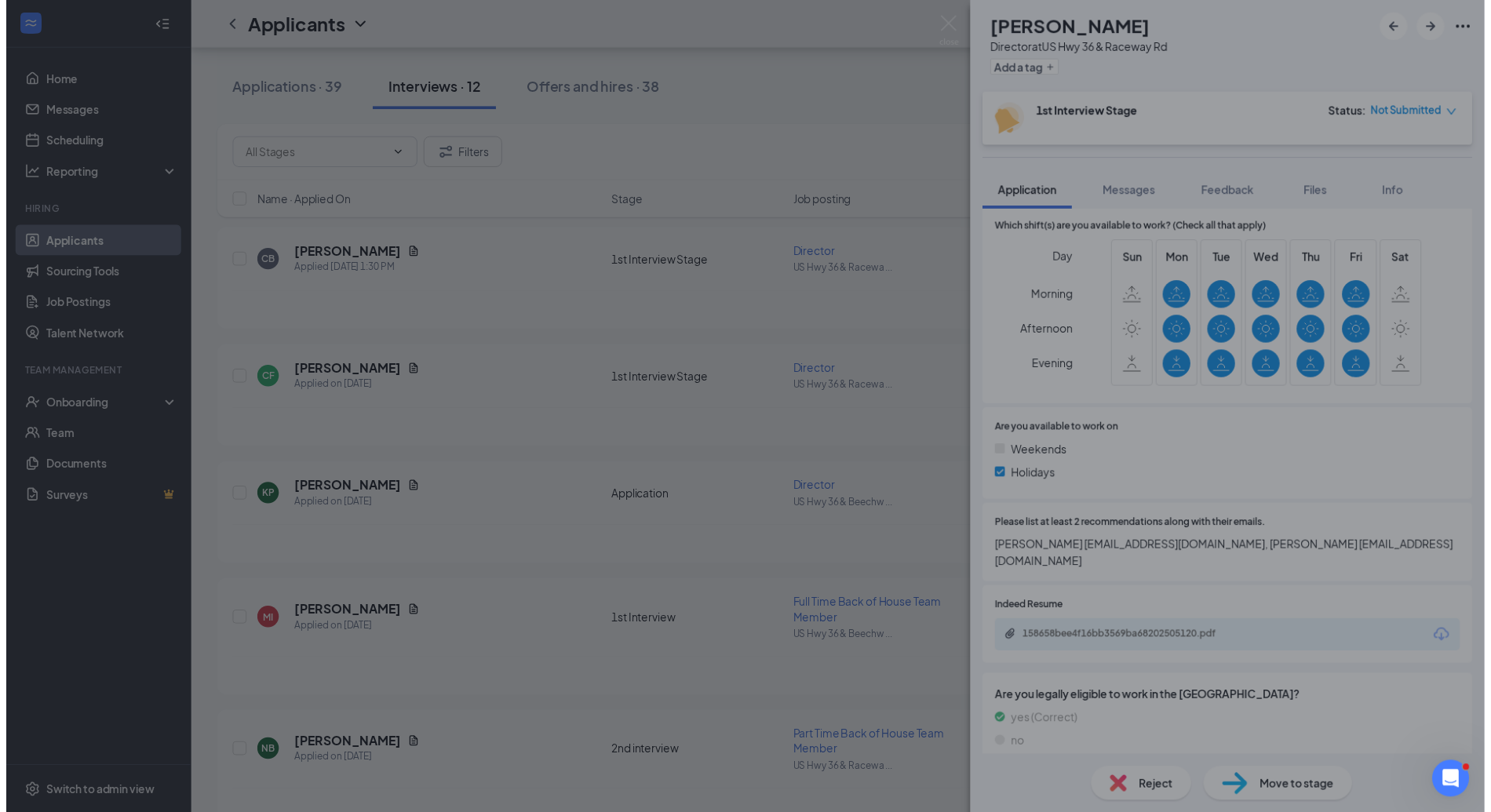
scroll to position [393, 0]
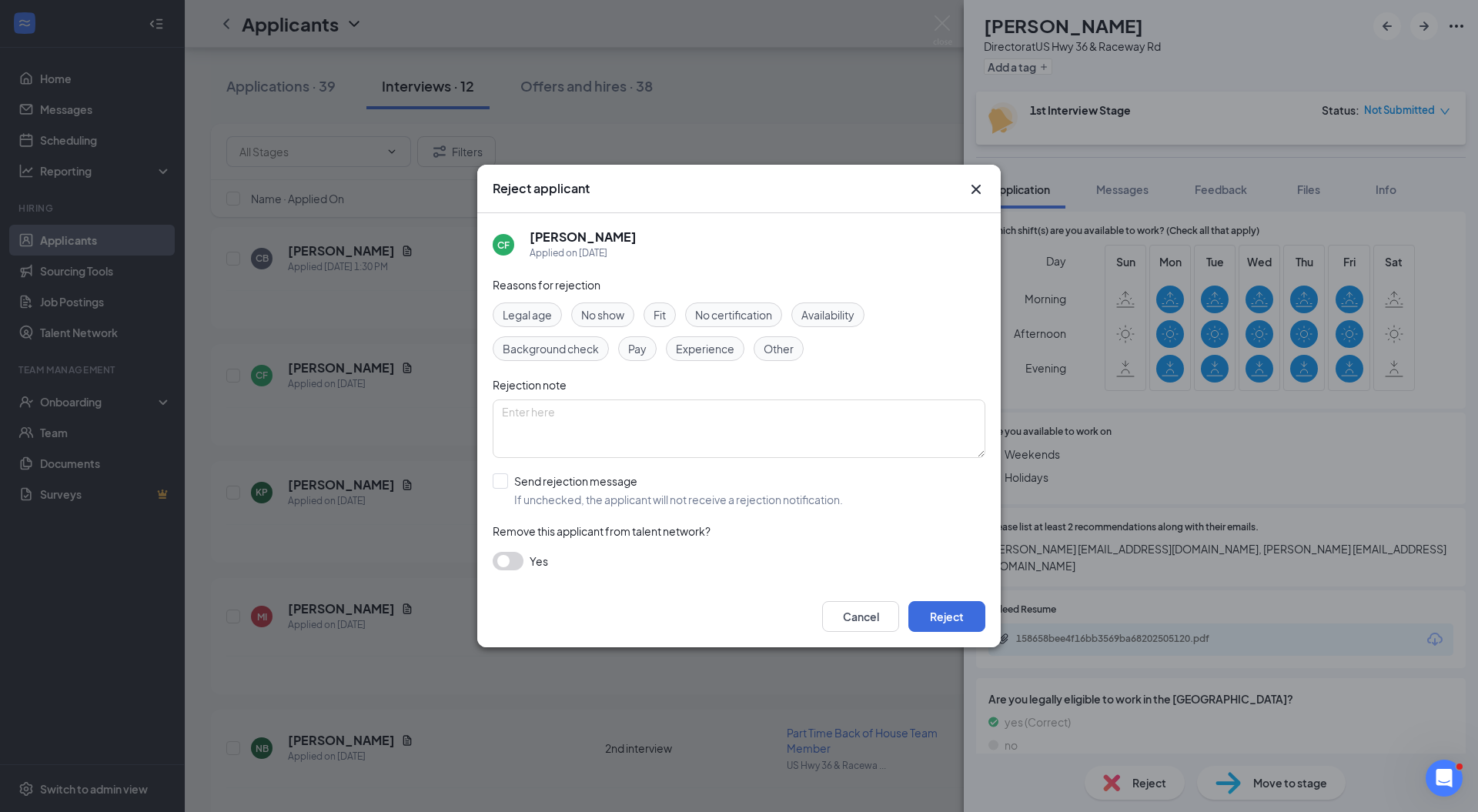
click at [833, 311] on span "Availability" at bounding box center [828, 315] width 53 height 17
click at [578, 480] on input "Send rejection message If unchecked, the applicant will not receive a rejection…" at bounding box center [668, 490] width 350 height 34
checkbox input "true"
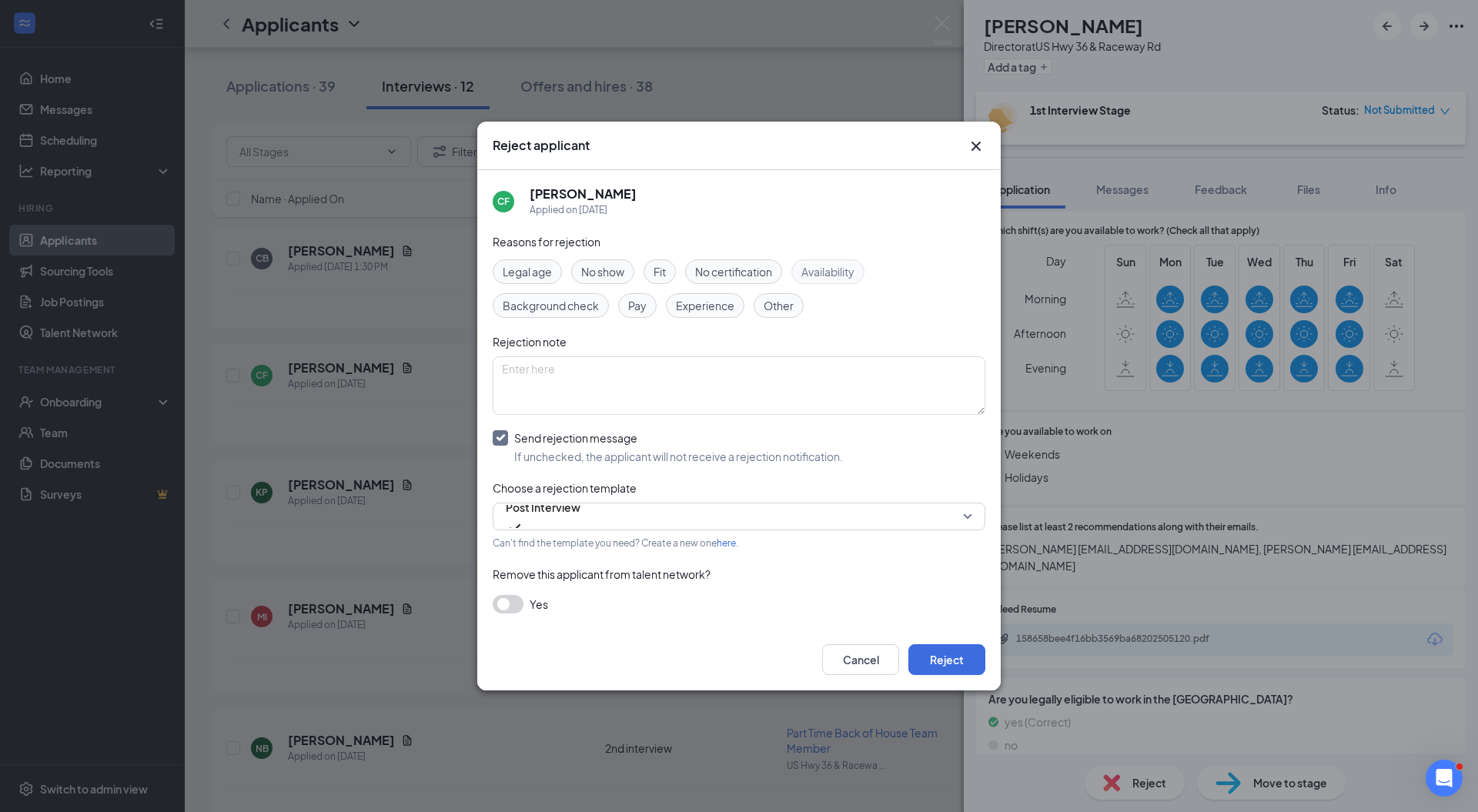
click at [559, 515] on span "Post Interview" at bounding box center [542, 507] width 74 height 23
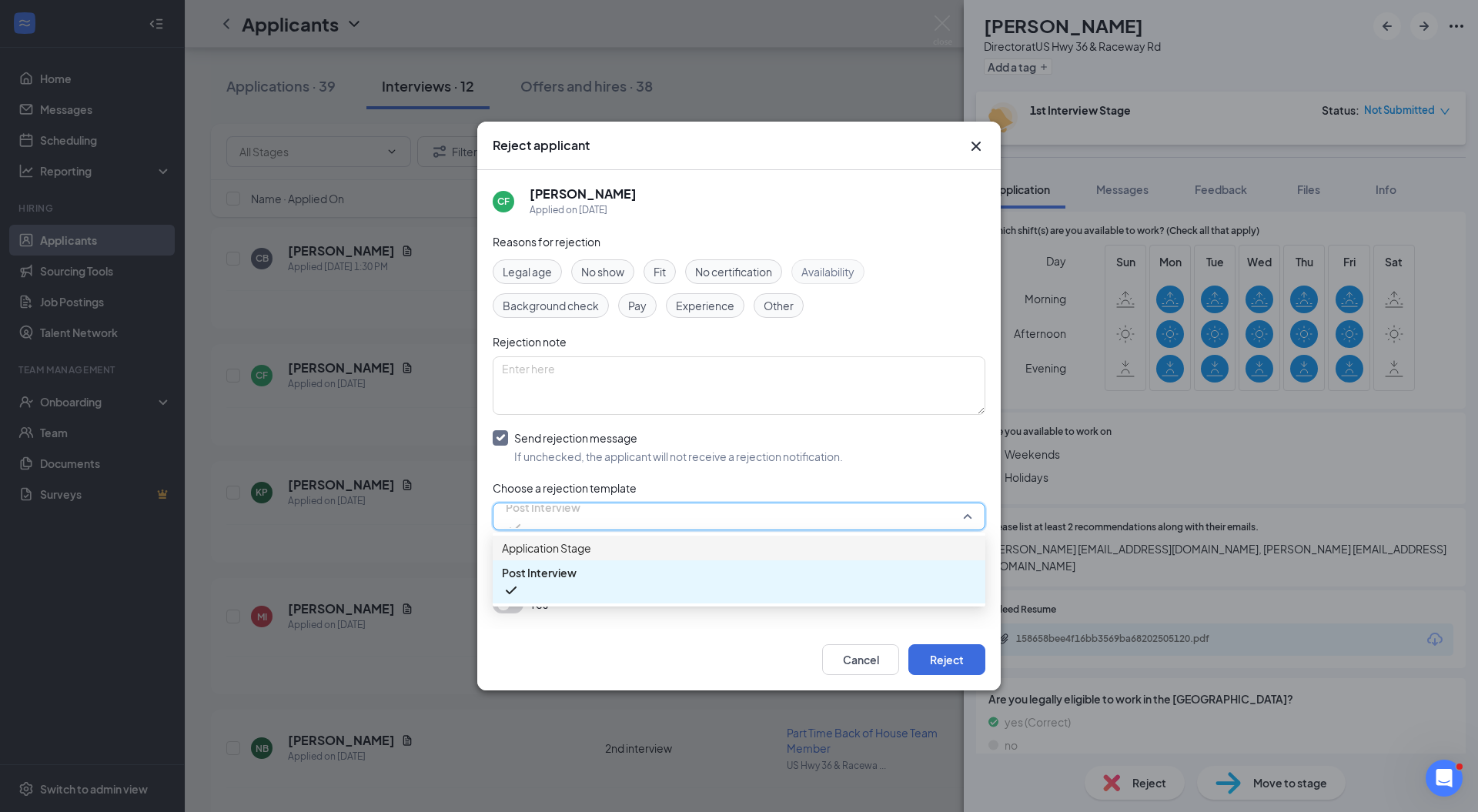
click at [559, 556] on span "Application Stage" at bounding box center [546, 548] width 89 height 17
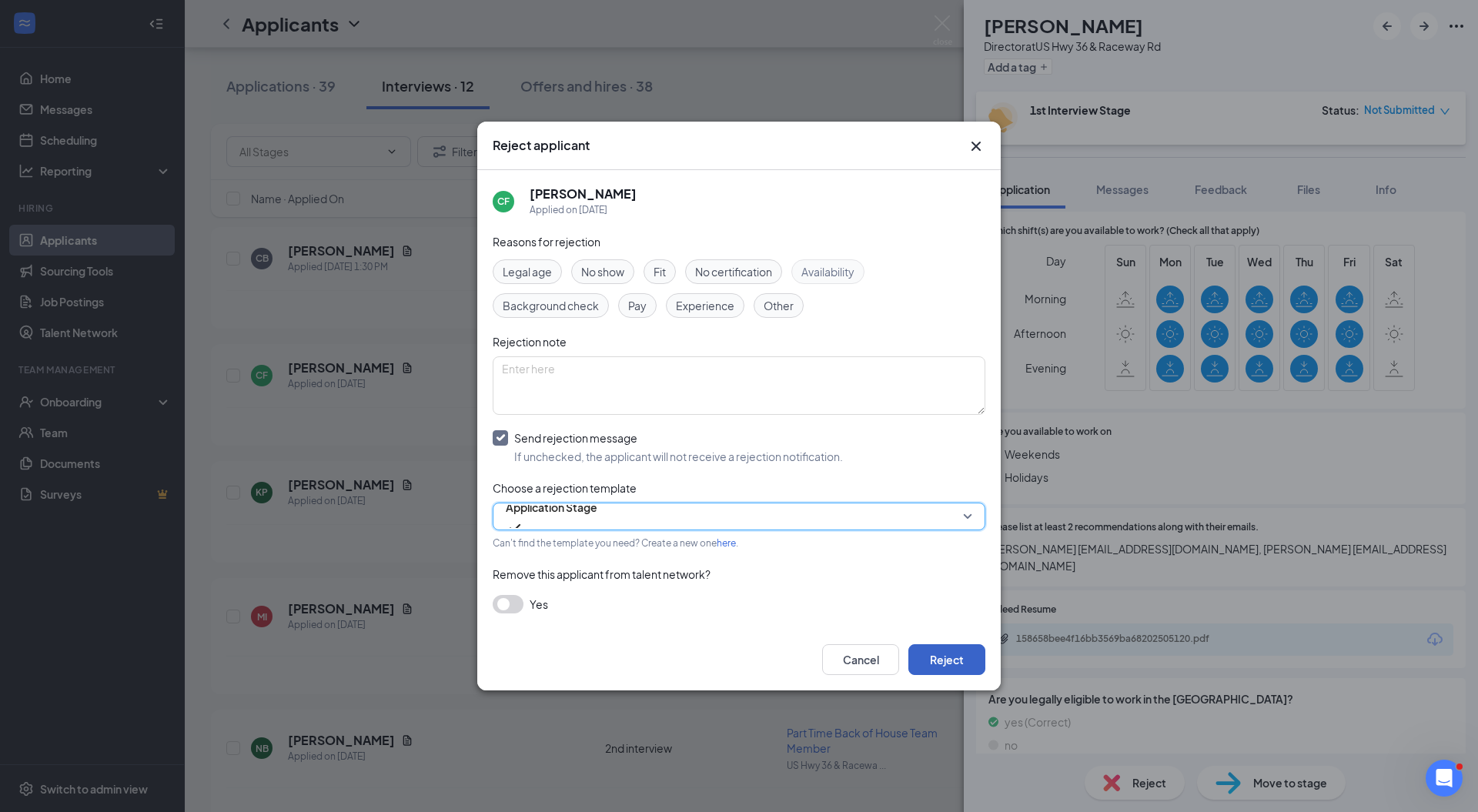
click at [939, 656] on button "Reject" at bounding box center [947, 659] width 77 height 31
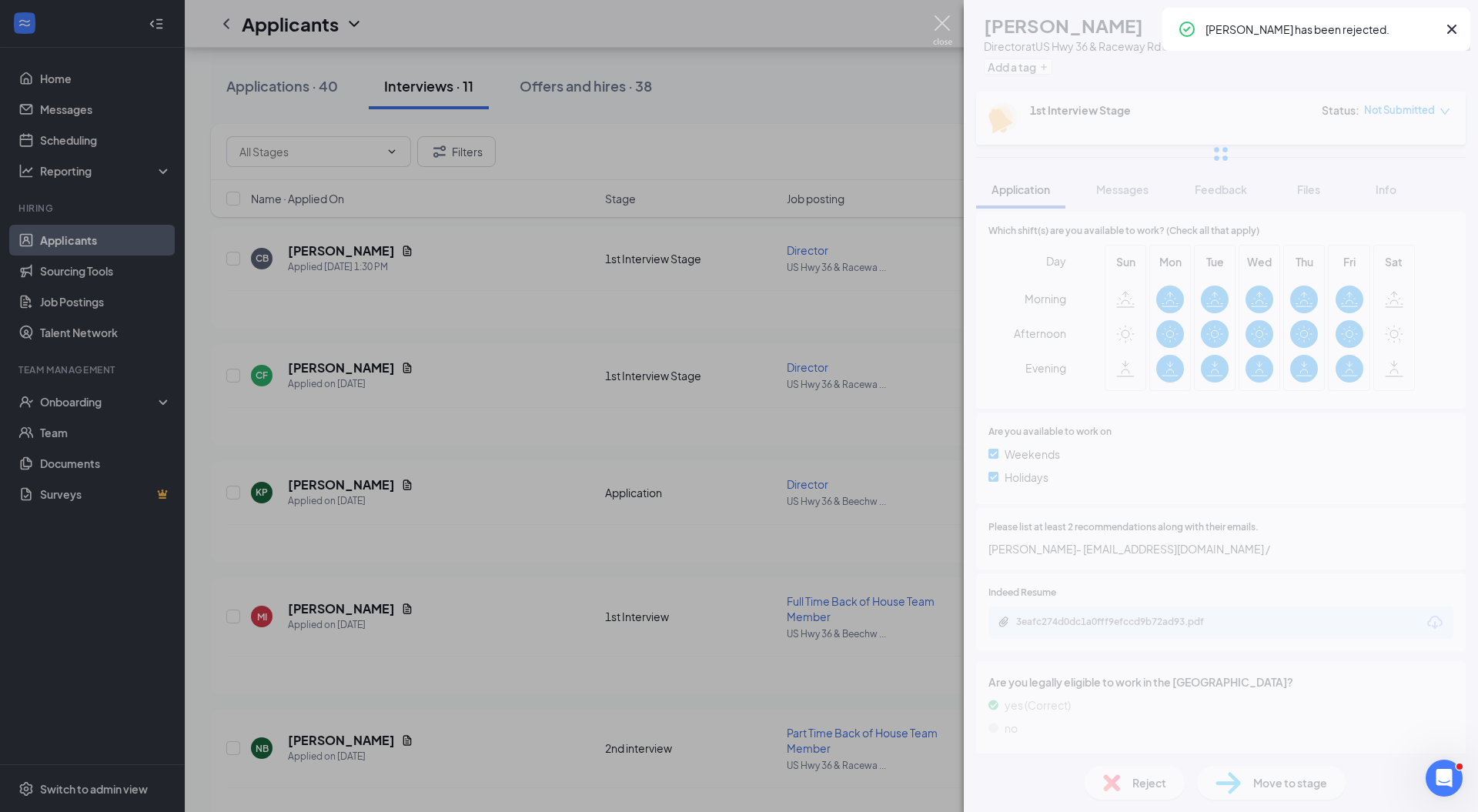
click at [944, 22] on img at bounding box center [942, 30] width 19 height 30
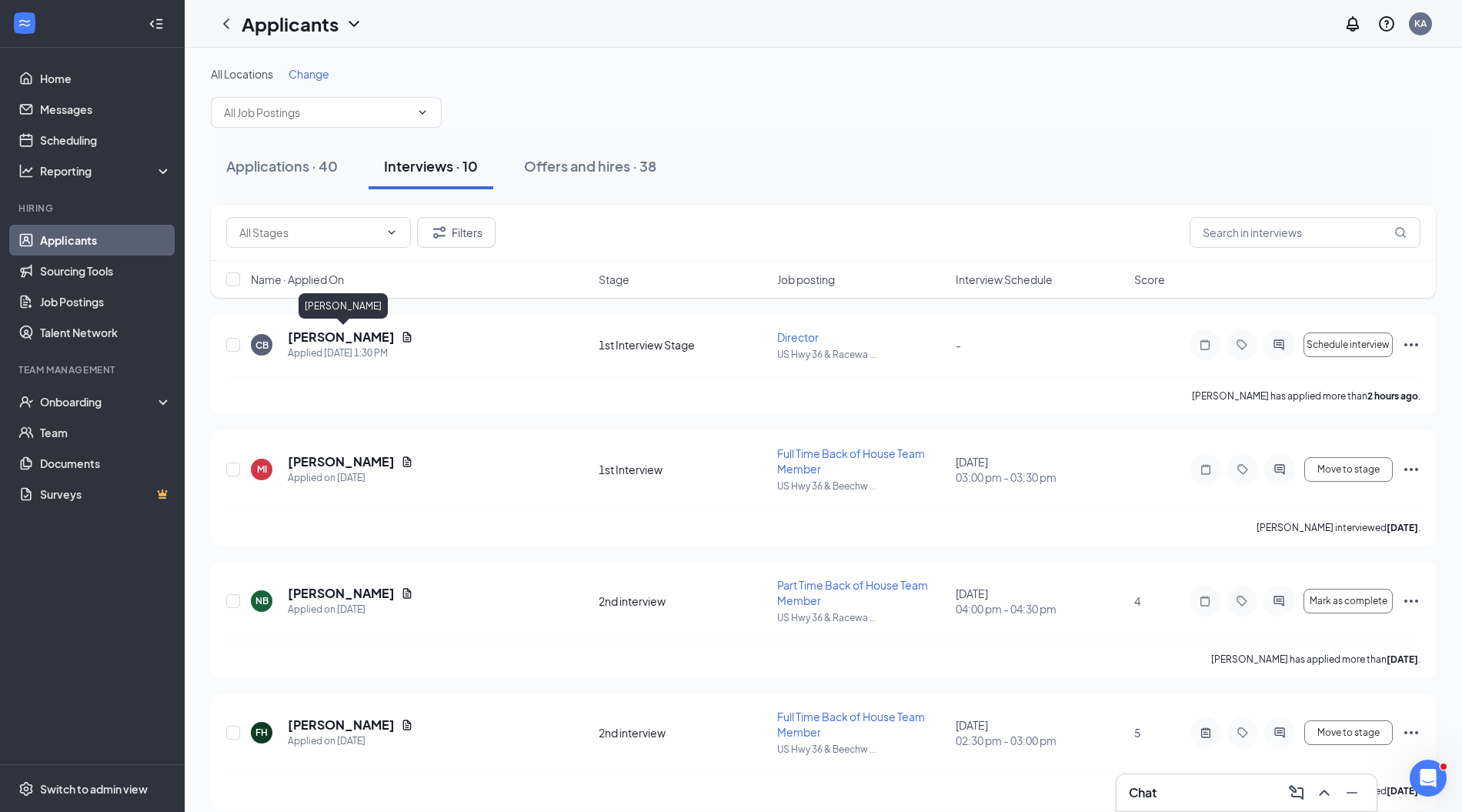
click at [333, 336] on h5 "[PERSON_NAME]" at bounding box center [342, 337] width 107 height 17
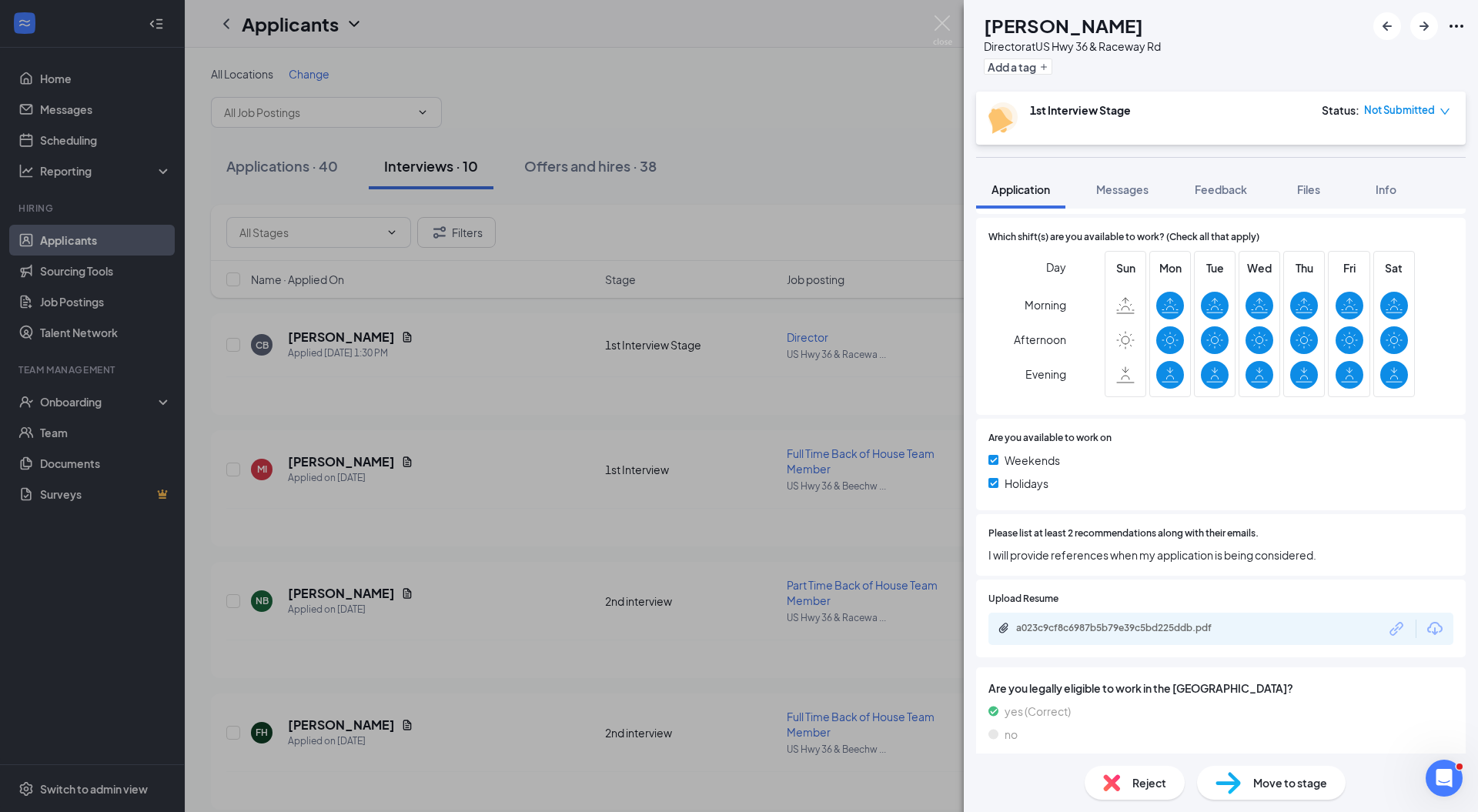
scroll to position [390, 0]
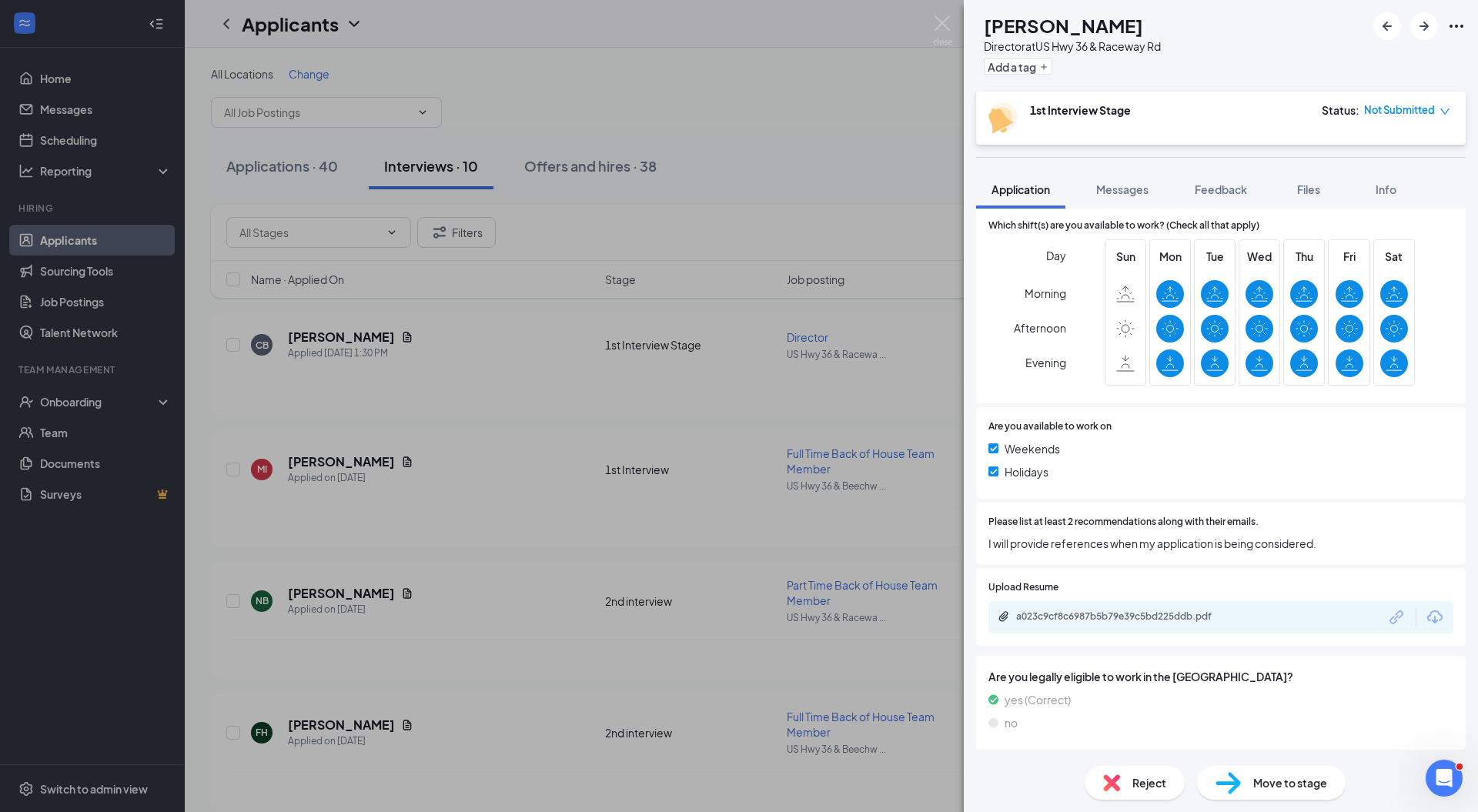
click at [1124, 614] on div "a023c9cf8c6987b5b79e39c5bd225ddb.pdf" at bounding box center [1124, 617] width 216 height 13
click at [945, 26] on img at bounding box center [942, 30] width 19 height 30
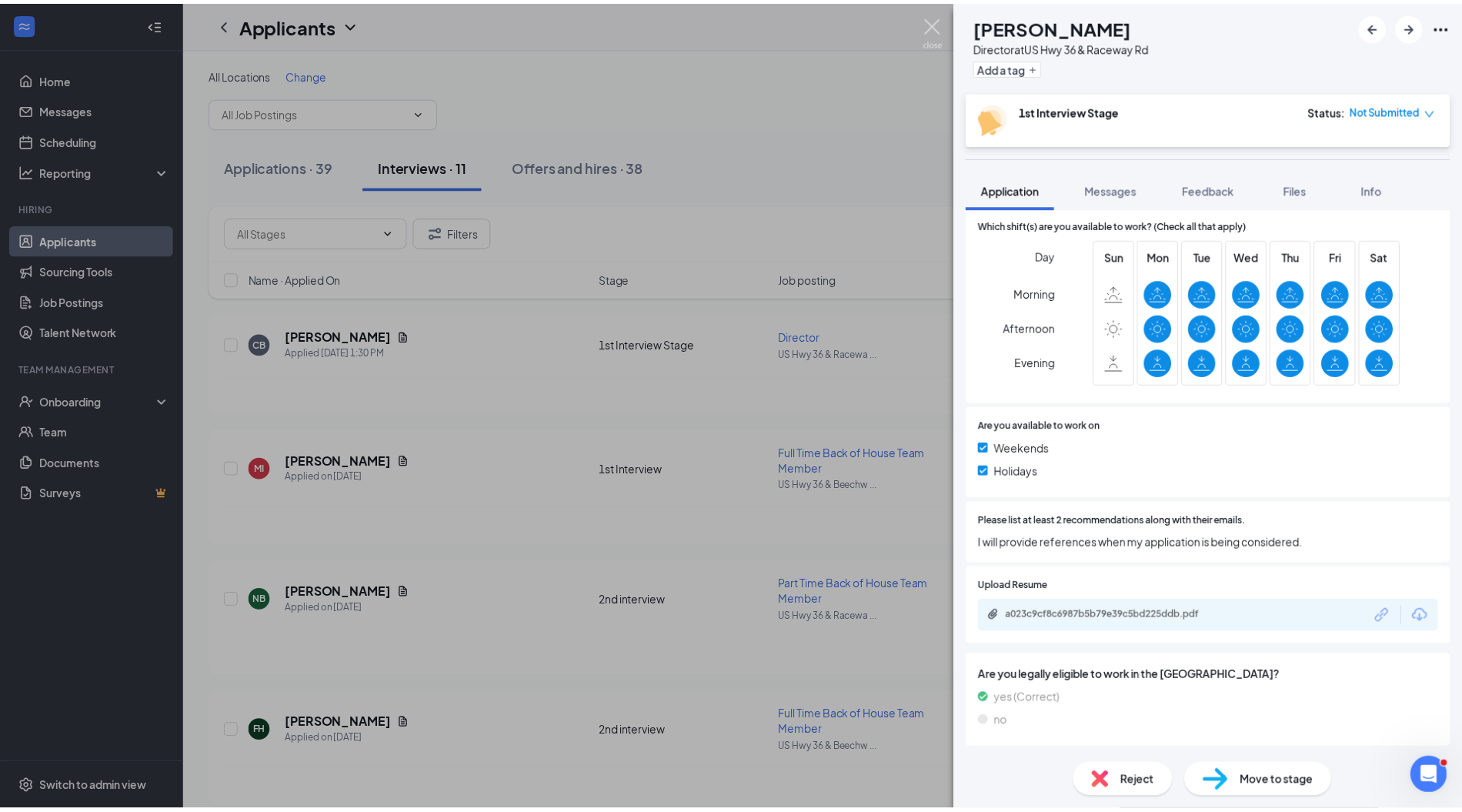
scroll to position [385, 0]
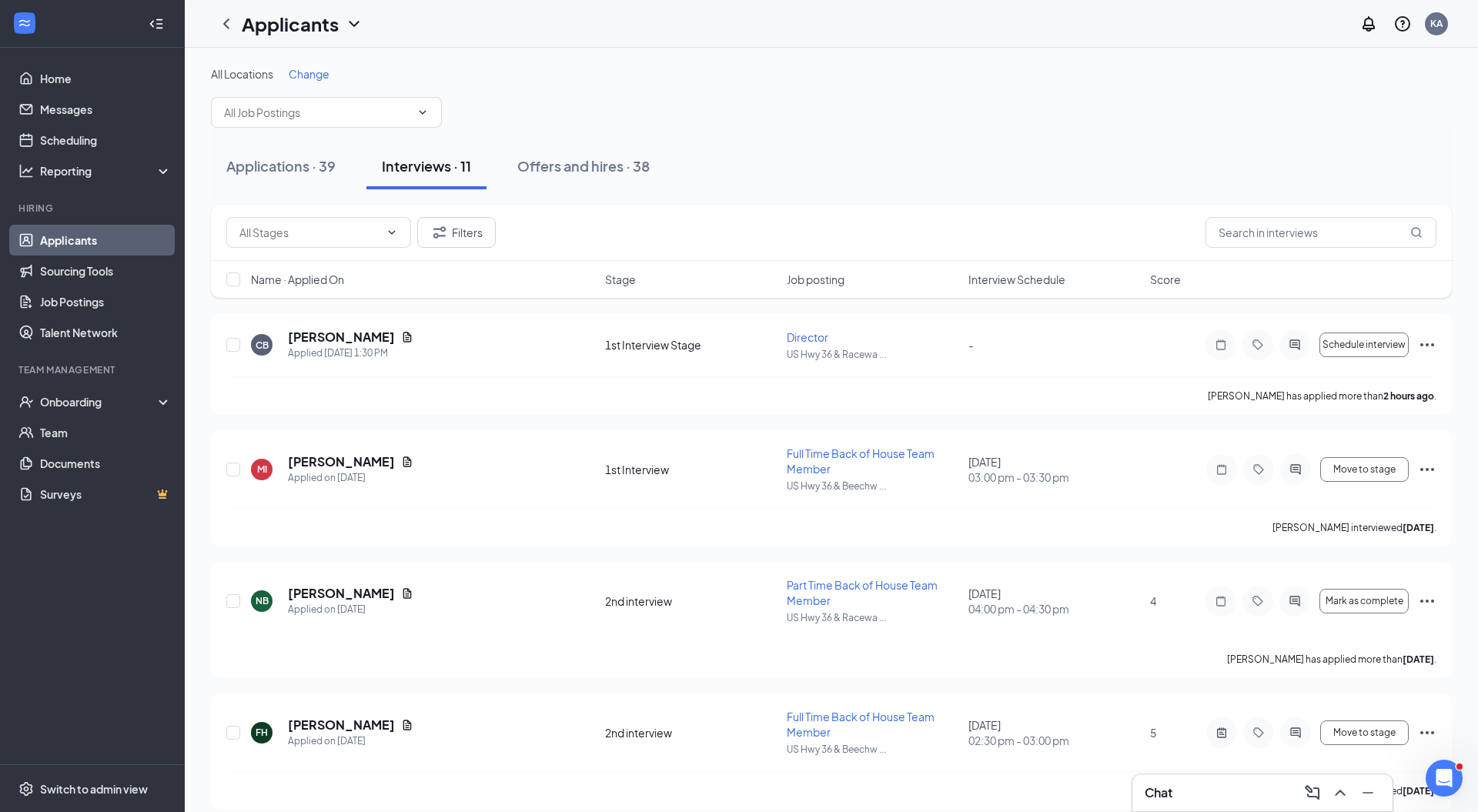
click at [1418, 346] on icon "Ellipses" at bounding box center [1427, 345] width 18 height 18
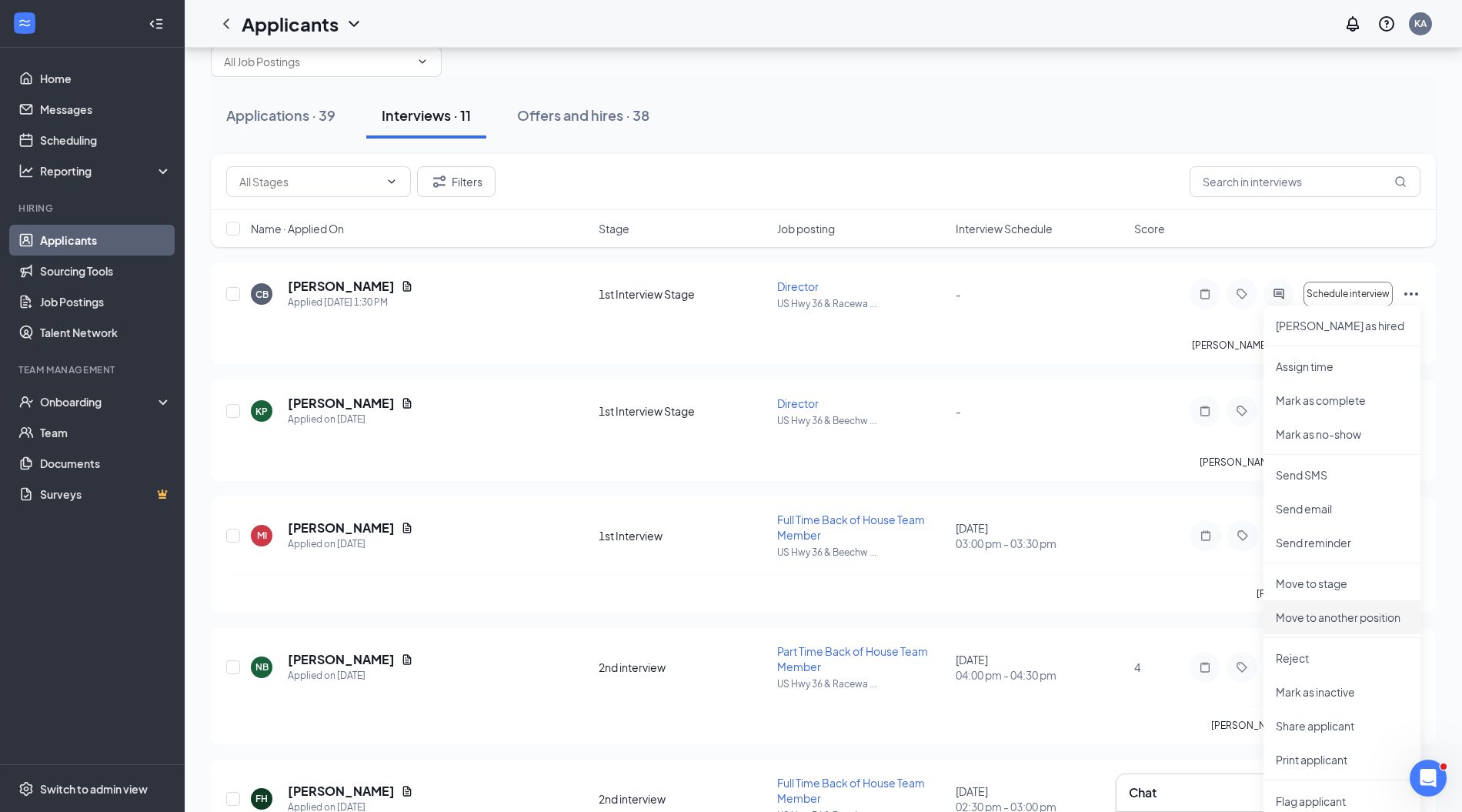
scroll to position [50, 0]
click at [1106, 109] on div "Applications · 39 Interviews · 11 Offers and hires · 38" at bounding box center [823, 115] width 1226 height 46
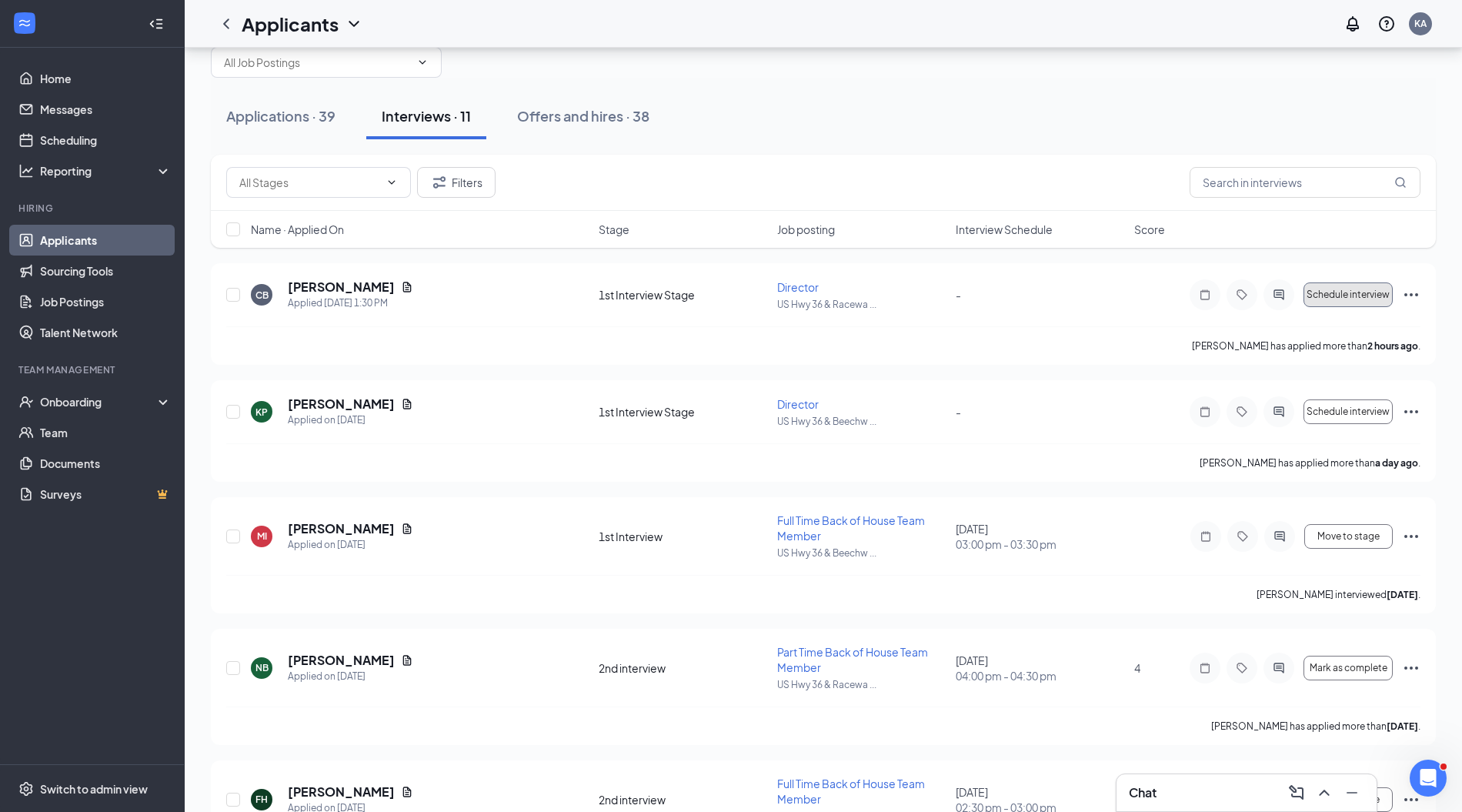
click at [1333, 296] on span "Schedule interview" at bounding box center [1348, 294] width 83 height 11
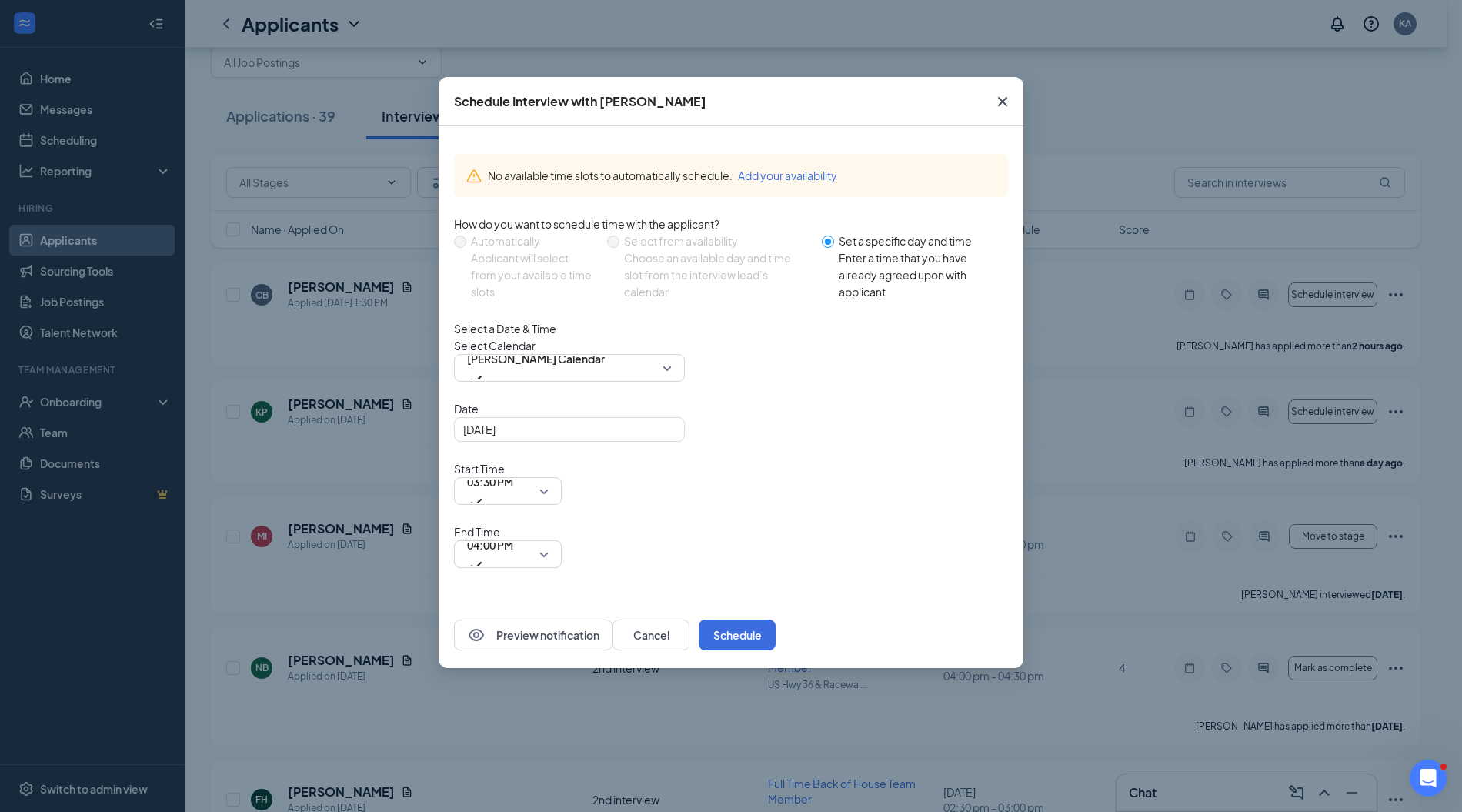
click at [585, 388] on span "Kara Archer's Calendar" at bounding box center [536, 368] width 138 height 42
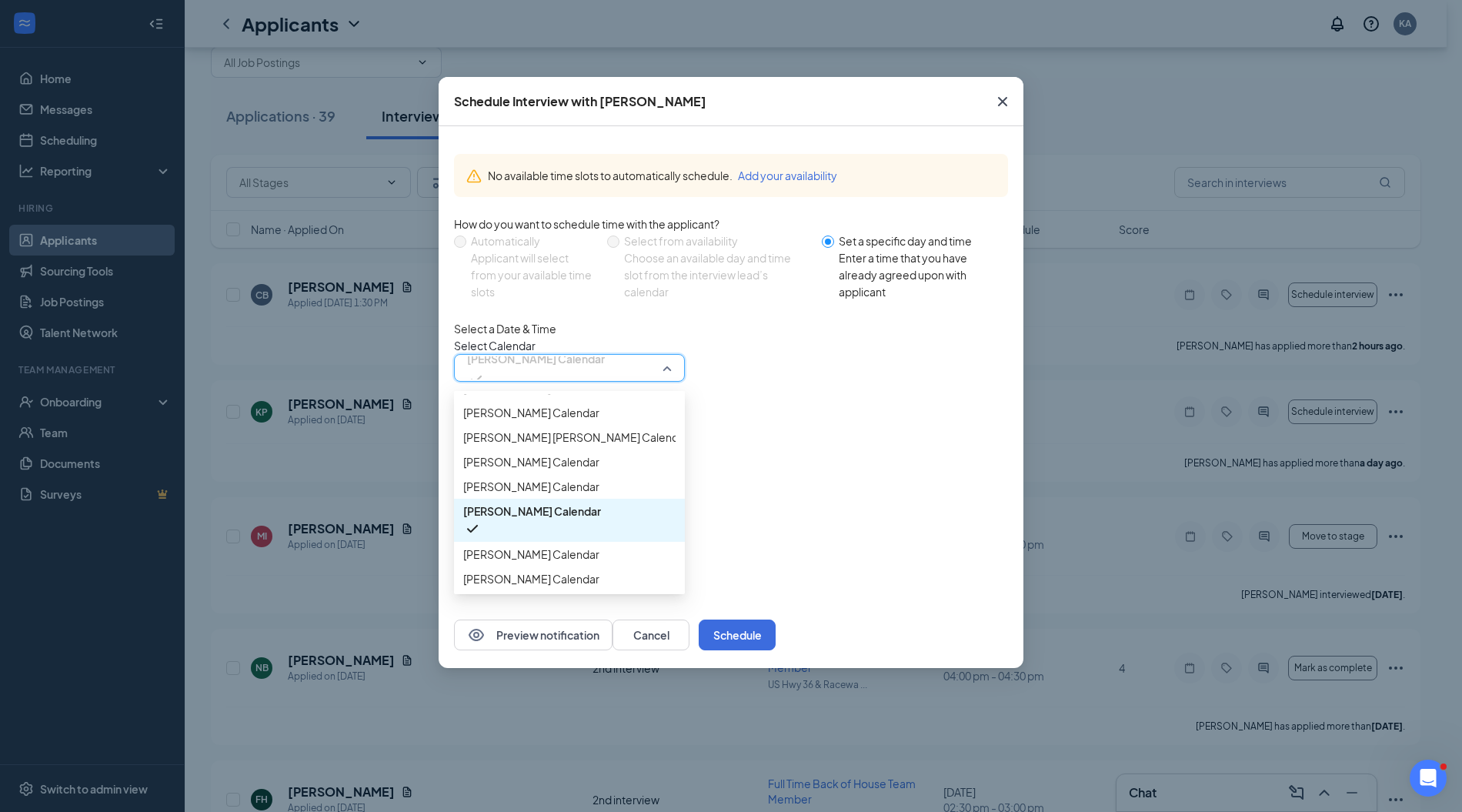
click at [963, 368] on div "Select Calendar Kara Archer's Calendar 151192 179209 151193 Ashley Mangum's Cal…" at bounding box center [731, 358] width 554 height 44
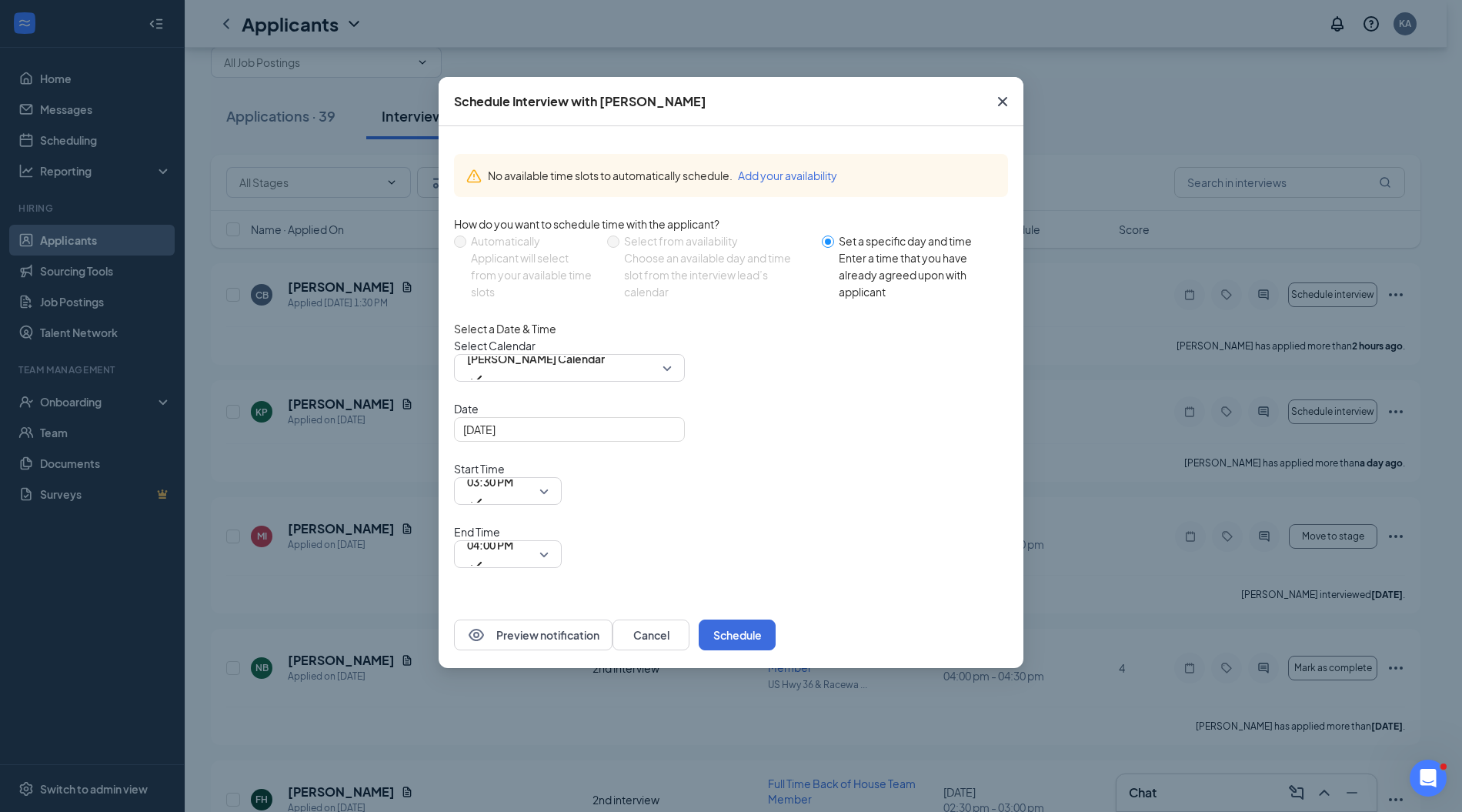
click at [493, 243] on div "Automatically" at bounding box center [533, 241] width 124 height 17
click at [689, 620] on button "Cancel" at bounding box center [651, 635] width 77 height 31
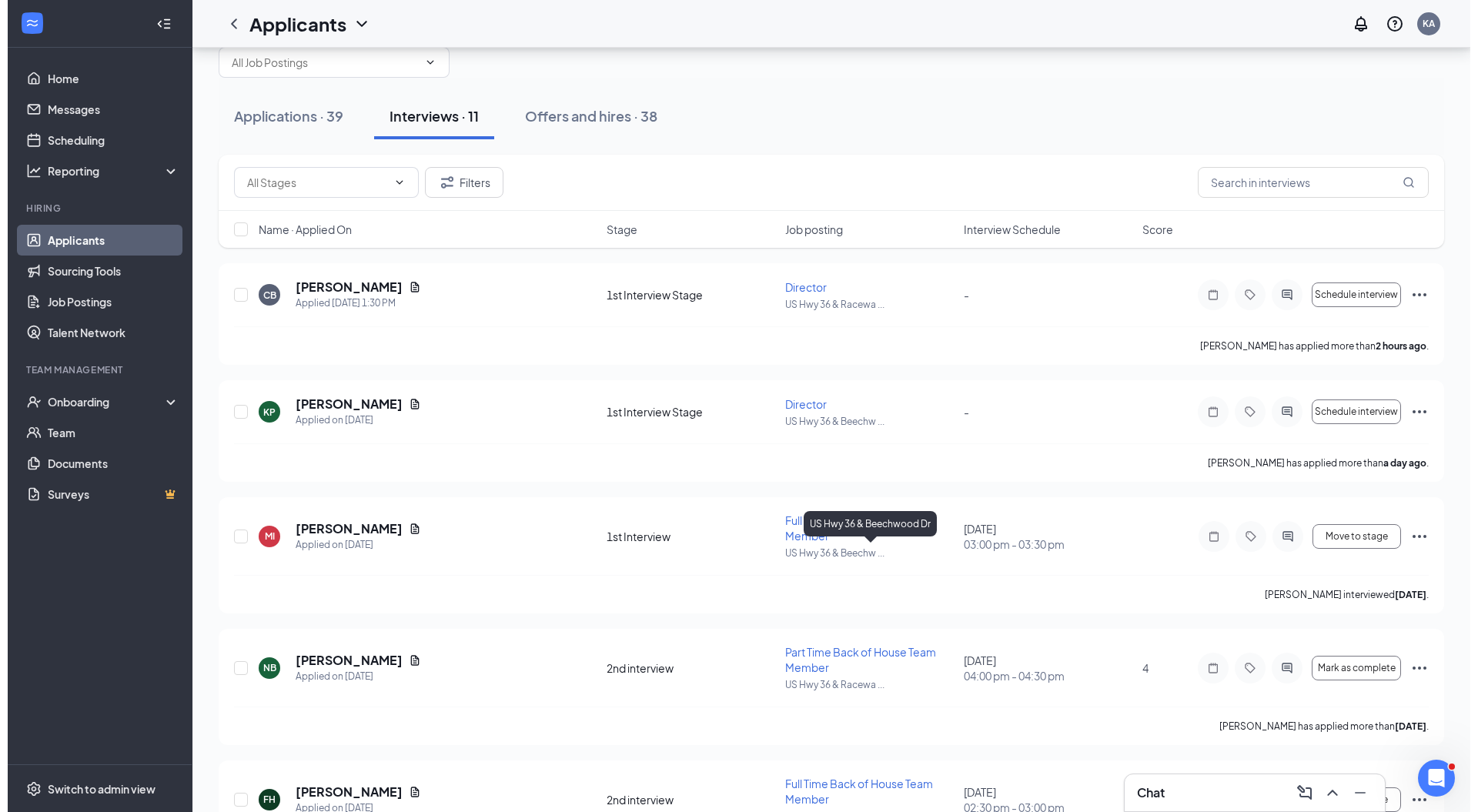
scroll to position [0, 0]
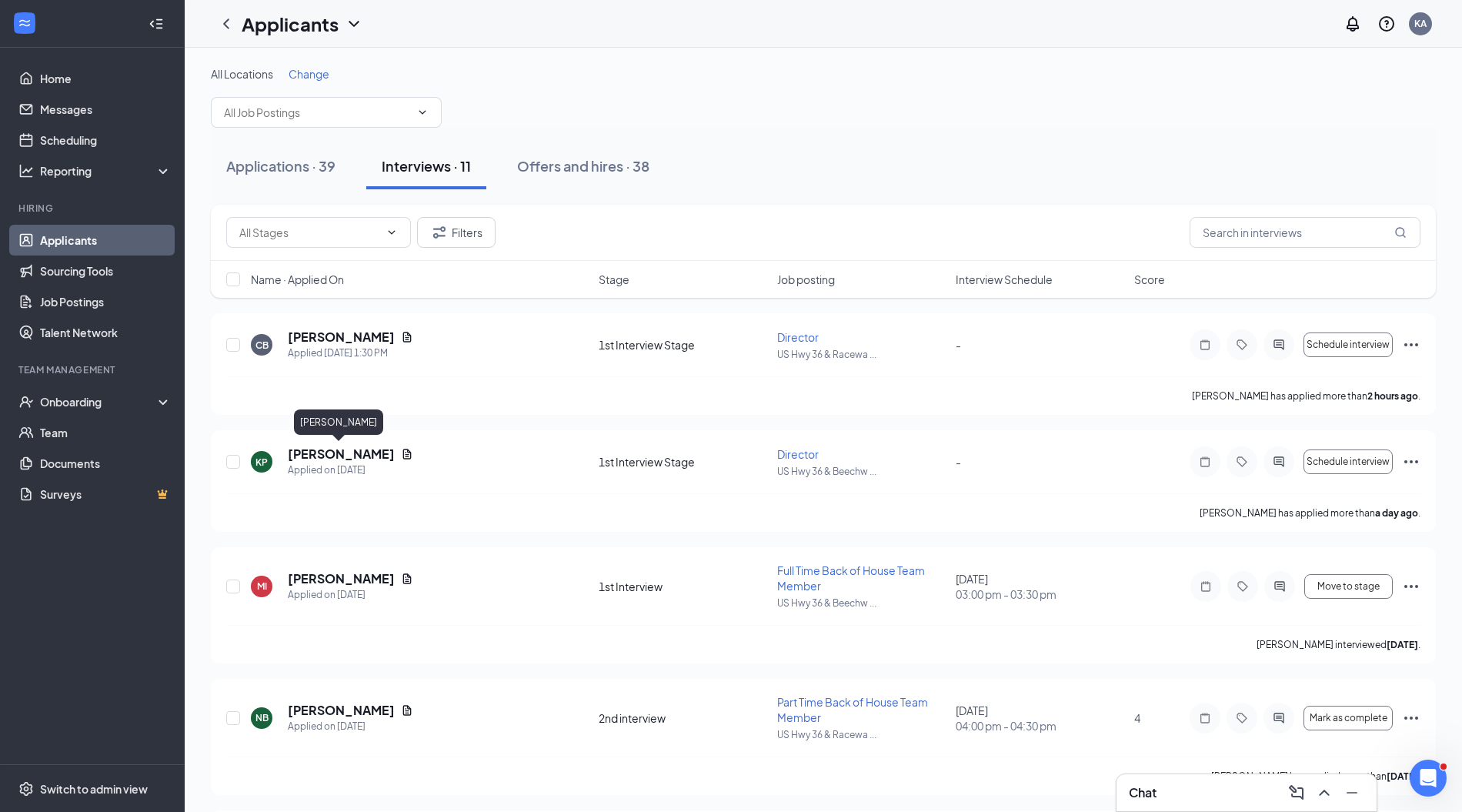
click at [331, 449] on h5 "[PERSON_NAME]" at bounding box center [342, 454] width 107 height 17
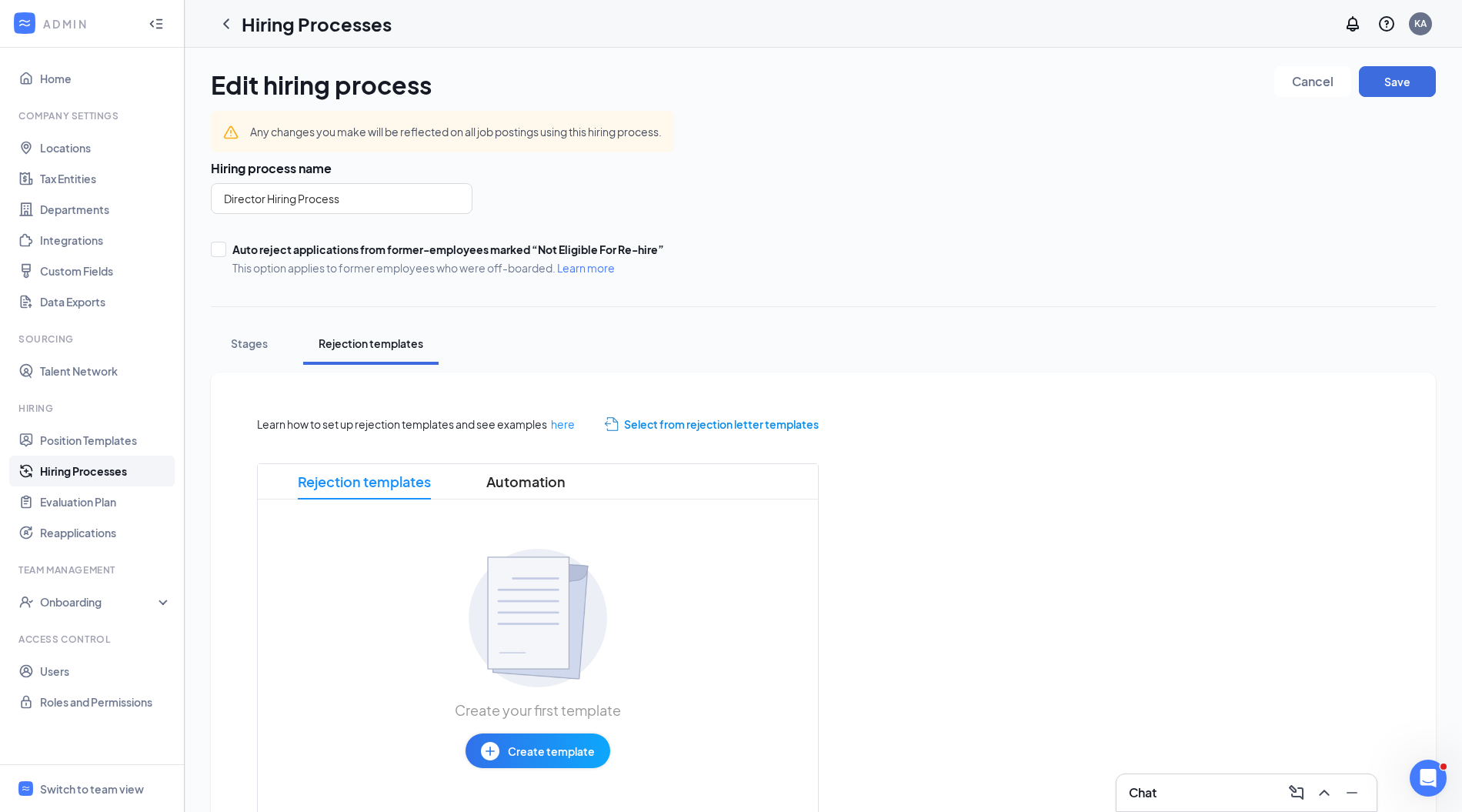
scroll to position [68, 0]
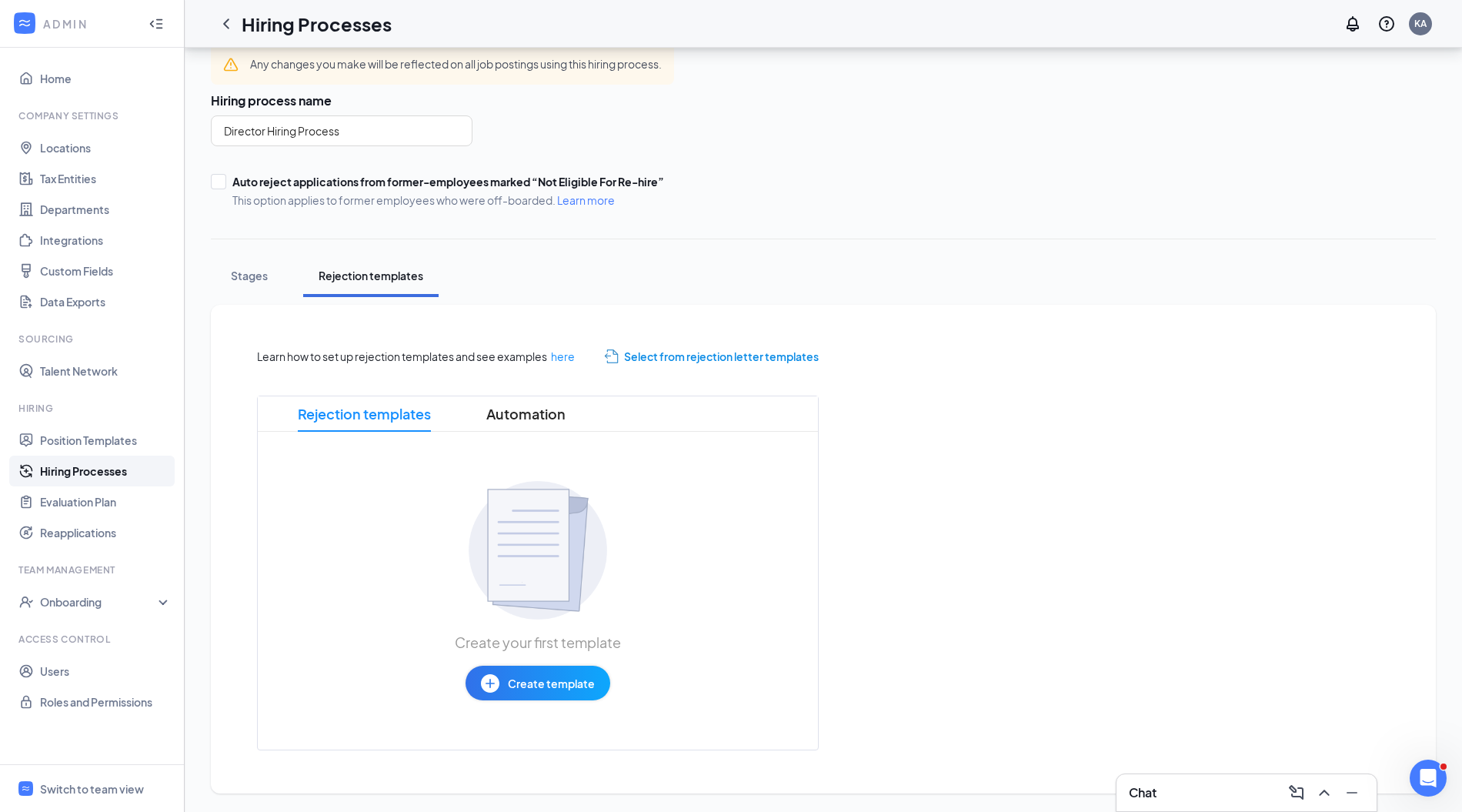
click at [526, 416] on span "Automation" at bounding box center [525, 414] width 79 height 35
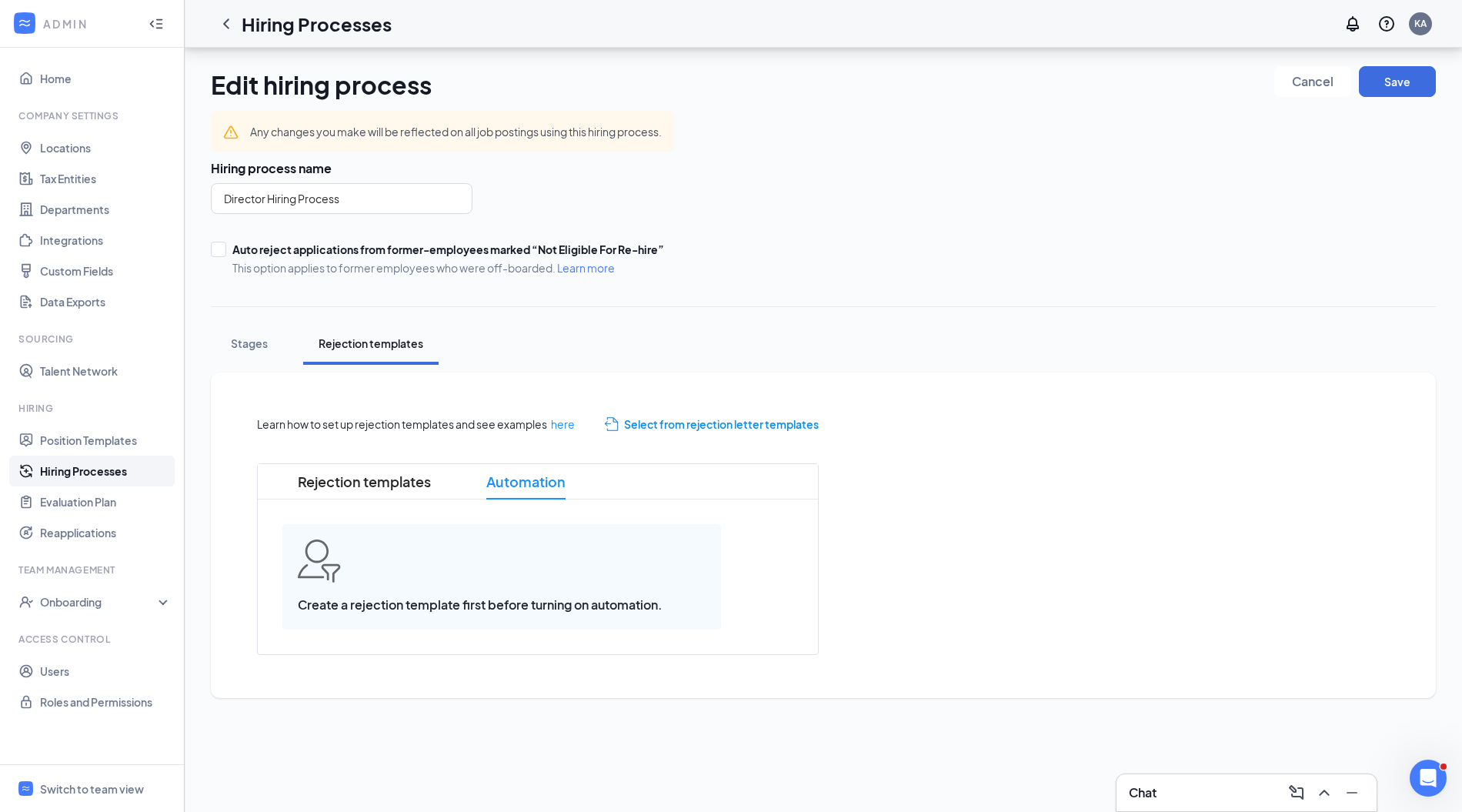
scroll to position [0, 0]
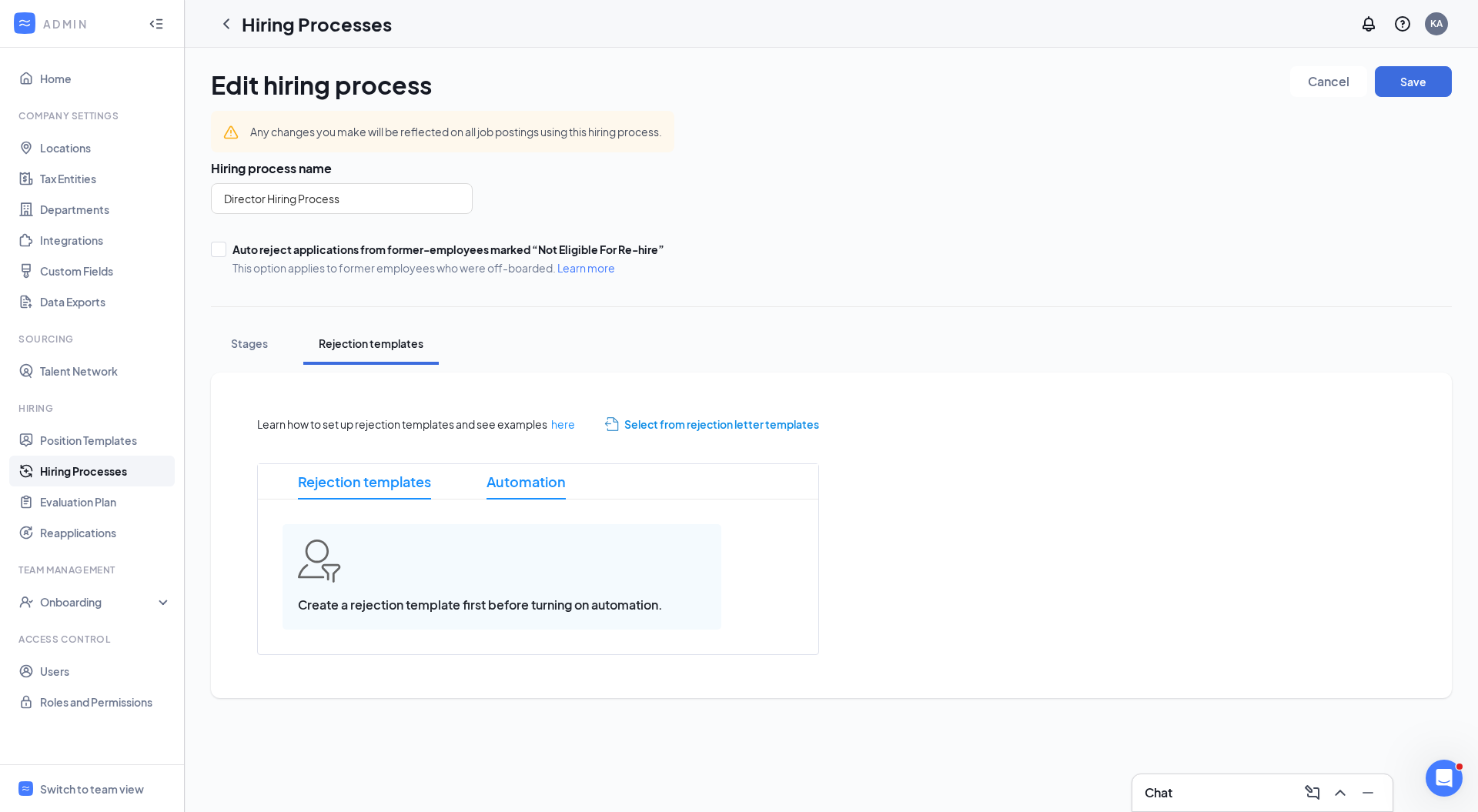
click at [407, 484] on span "Rejection templates" at bounding box center [364, 481] width 133 height 35
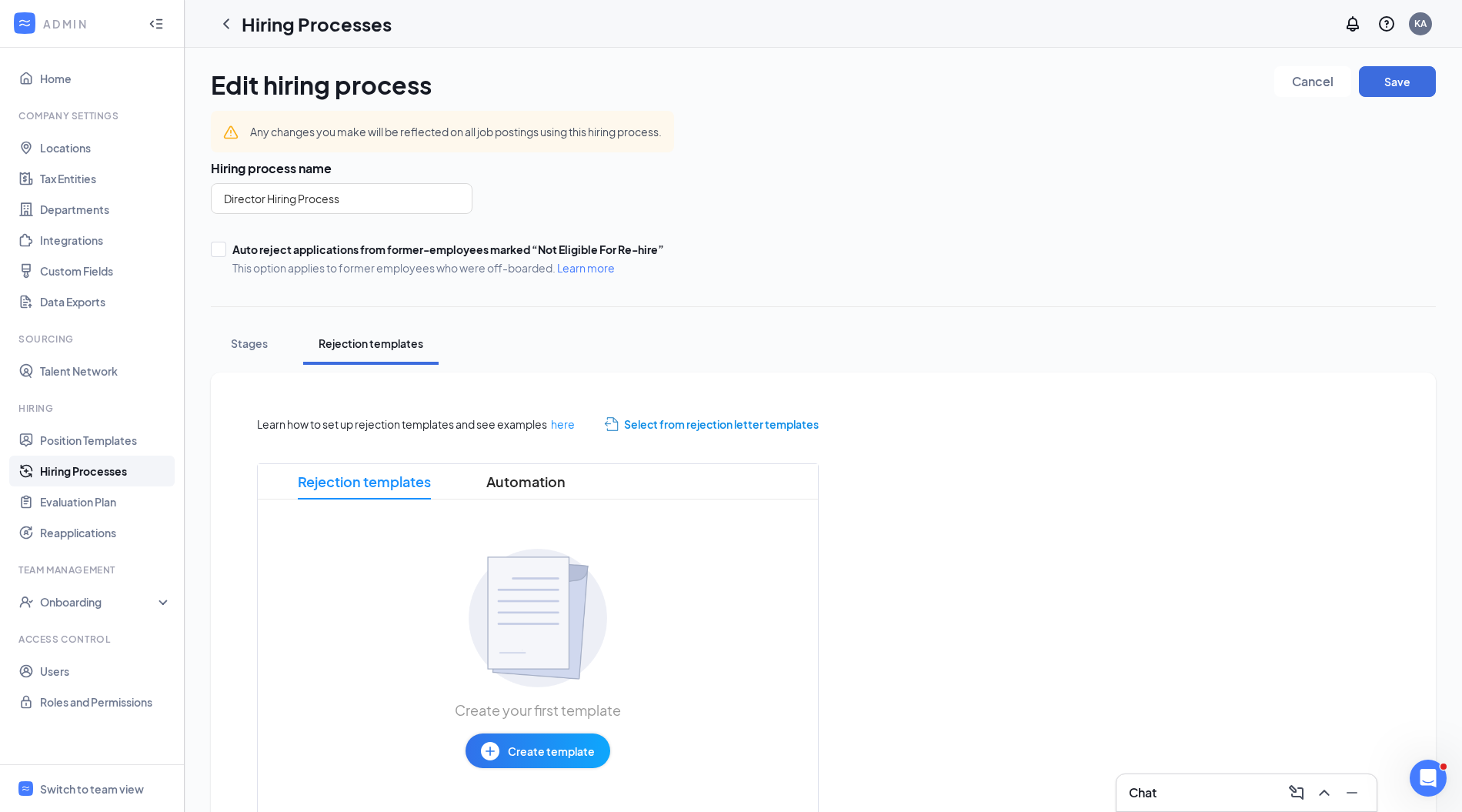
scroll to position [68, 0]
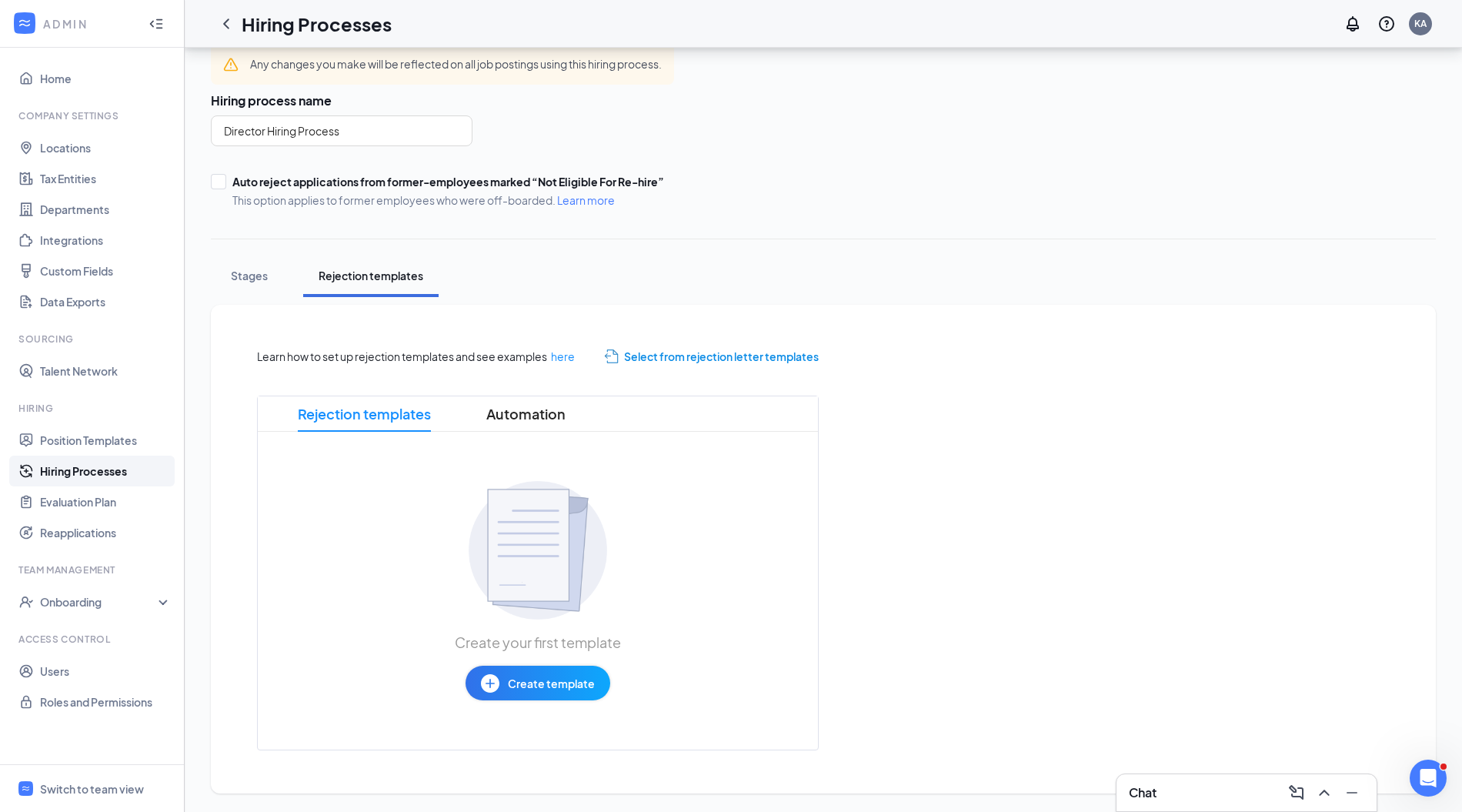
click at [567, 687] on span "Create template" at bounding box center [551, 683] width 87 height 17
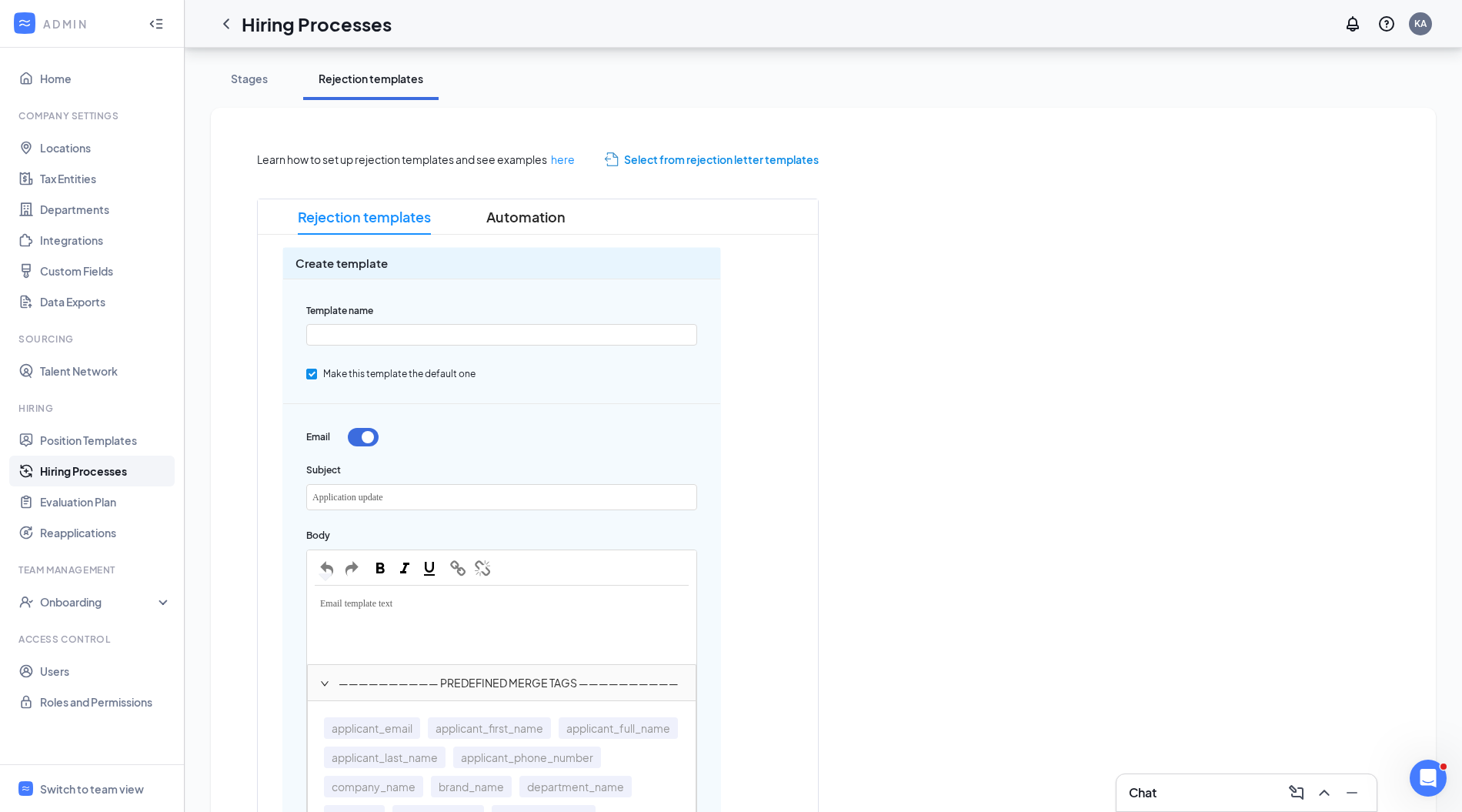
scroll to position [283, 0]
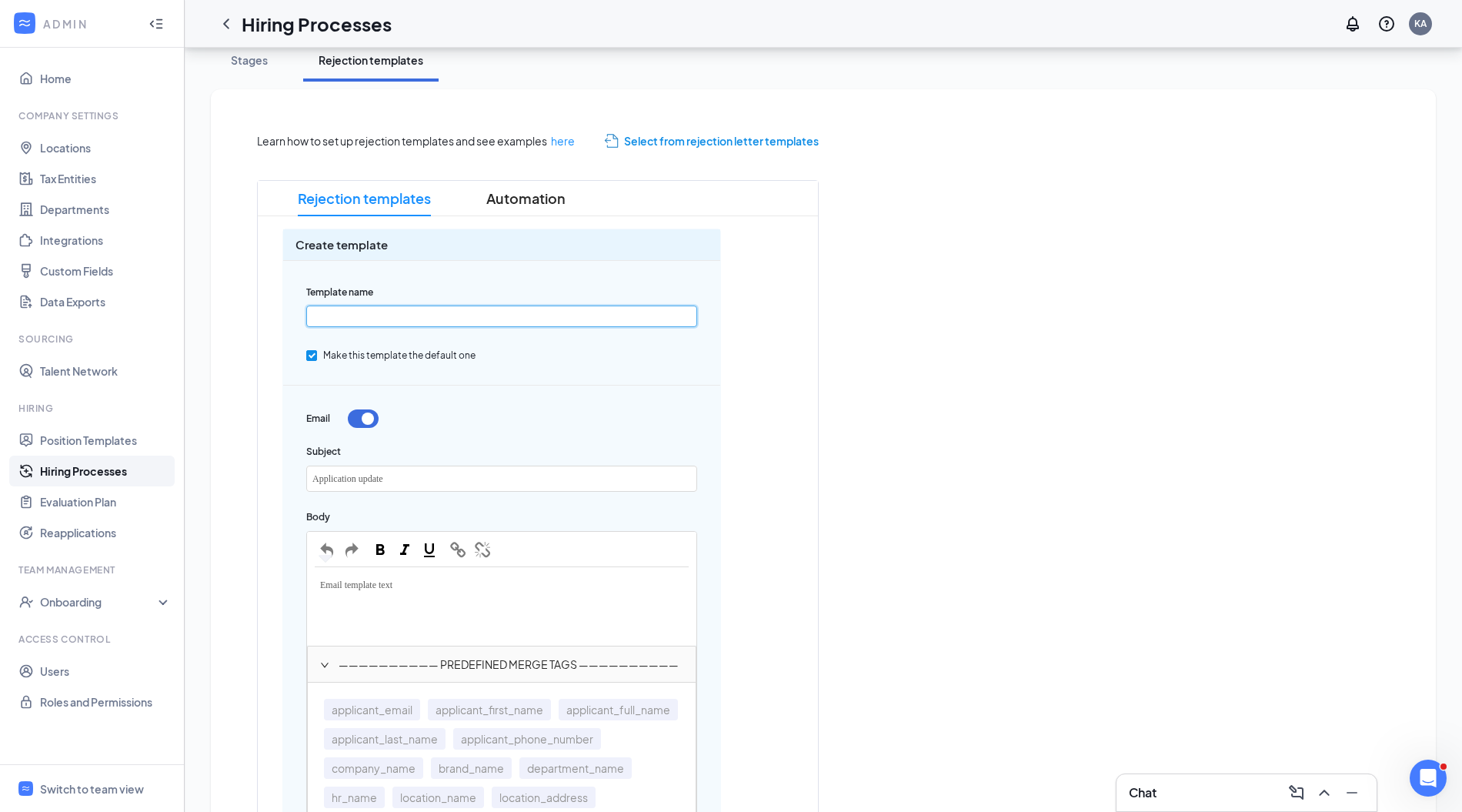
click at [549, 320] on input "text" at bounding box center [502, 317] width 391 height 22
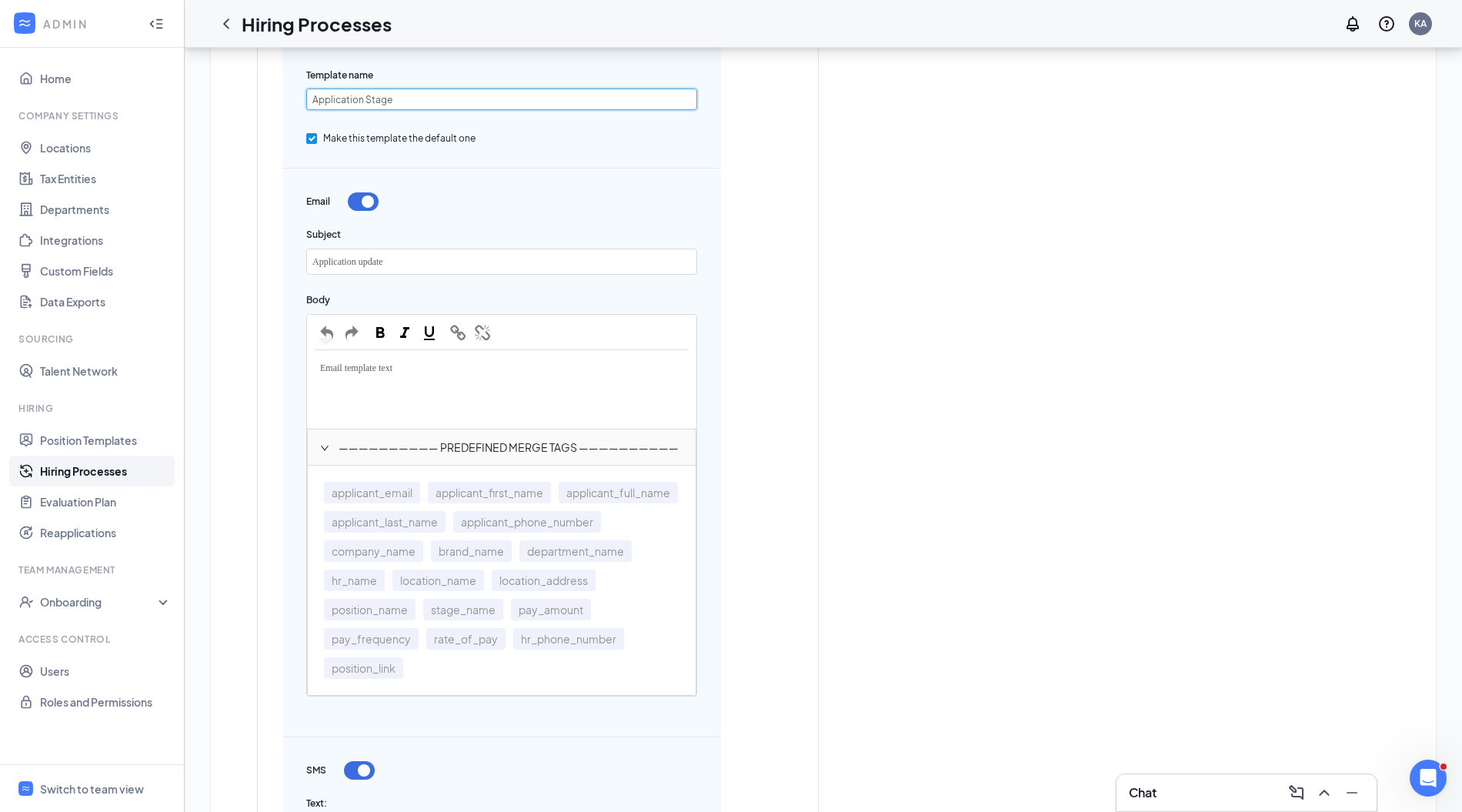
scroll to position [517, 0]
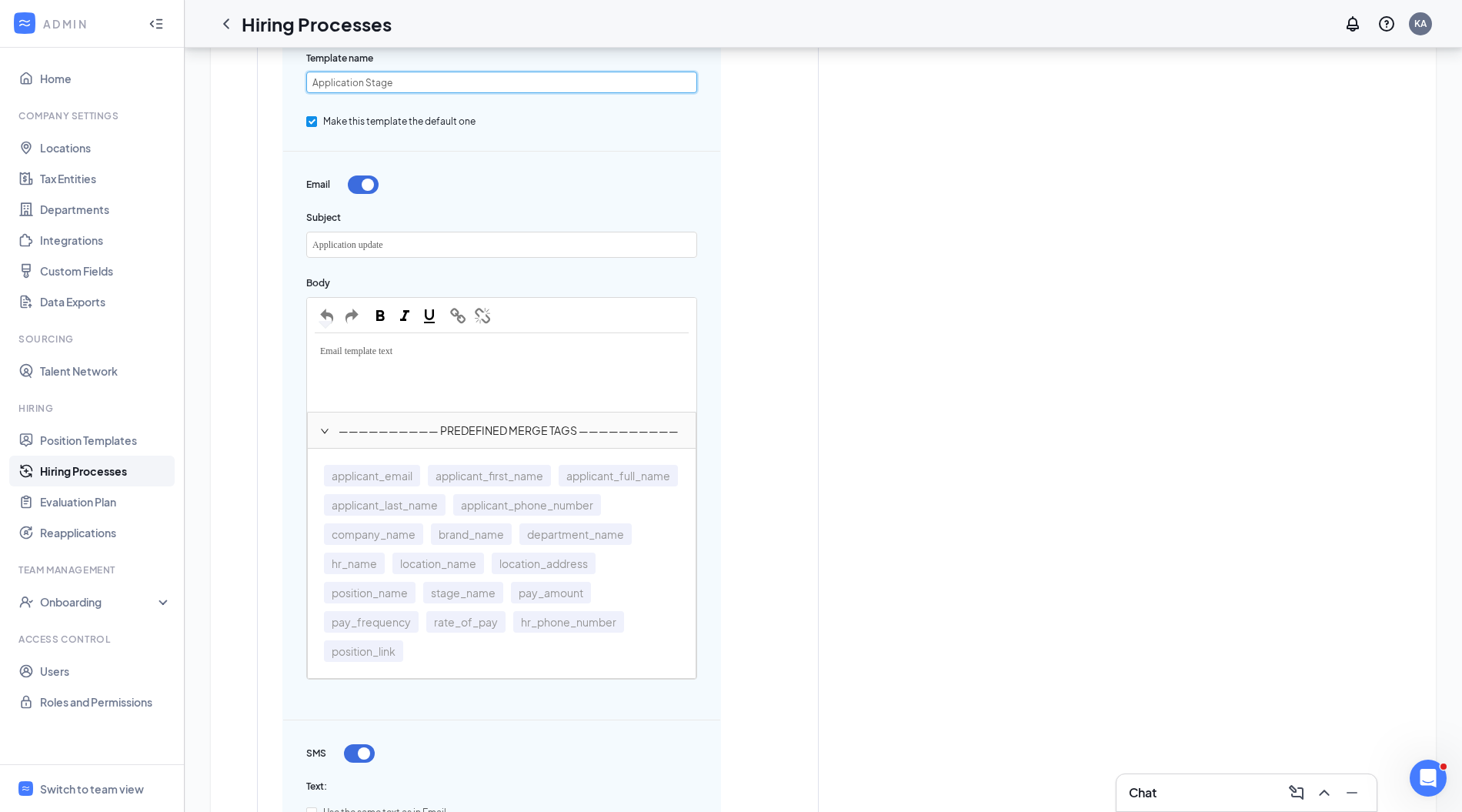
type input "Application Stage"
click at [414, 343] on div "Email template text" at bounding box center [502, 351] width 374 height 20
click at [489, 475] on span "applicant_first_name" at bounding box center [489, 475] width 123 height 22
click at [445, 499] on span "applicant_last_name" at bounding box center [385, 505] width 122 height 22
click at [584, 353] on div "Hi {{applicant_first_name}} {{applicant_last_name}}" at bounding box center [502, 356] width 374 height 31
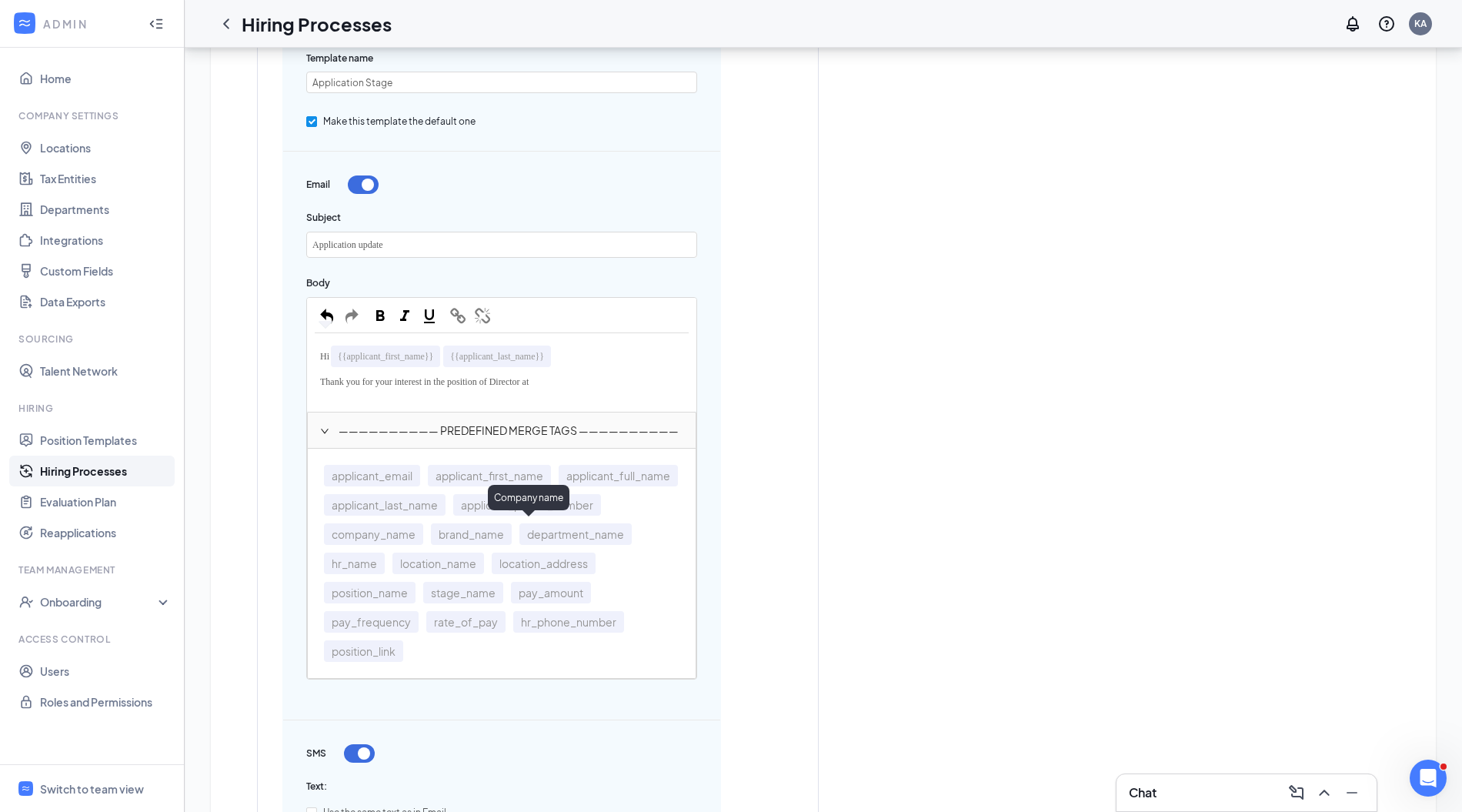
click at [424, 528] on span "company_name" at bounding box center [373, 534] width 99 height 22
click at [654, 391] on div "Thank you for your interest in the position of Director at {{company_name}}" at bounding box center [502, 387] width 374 height 31
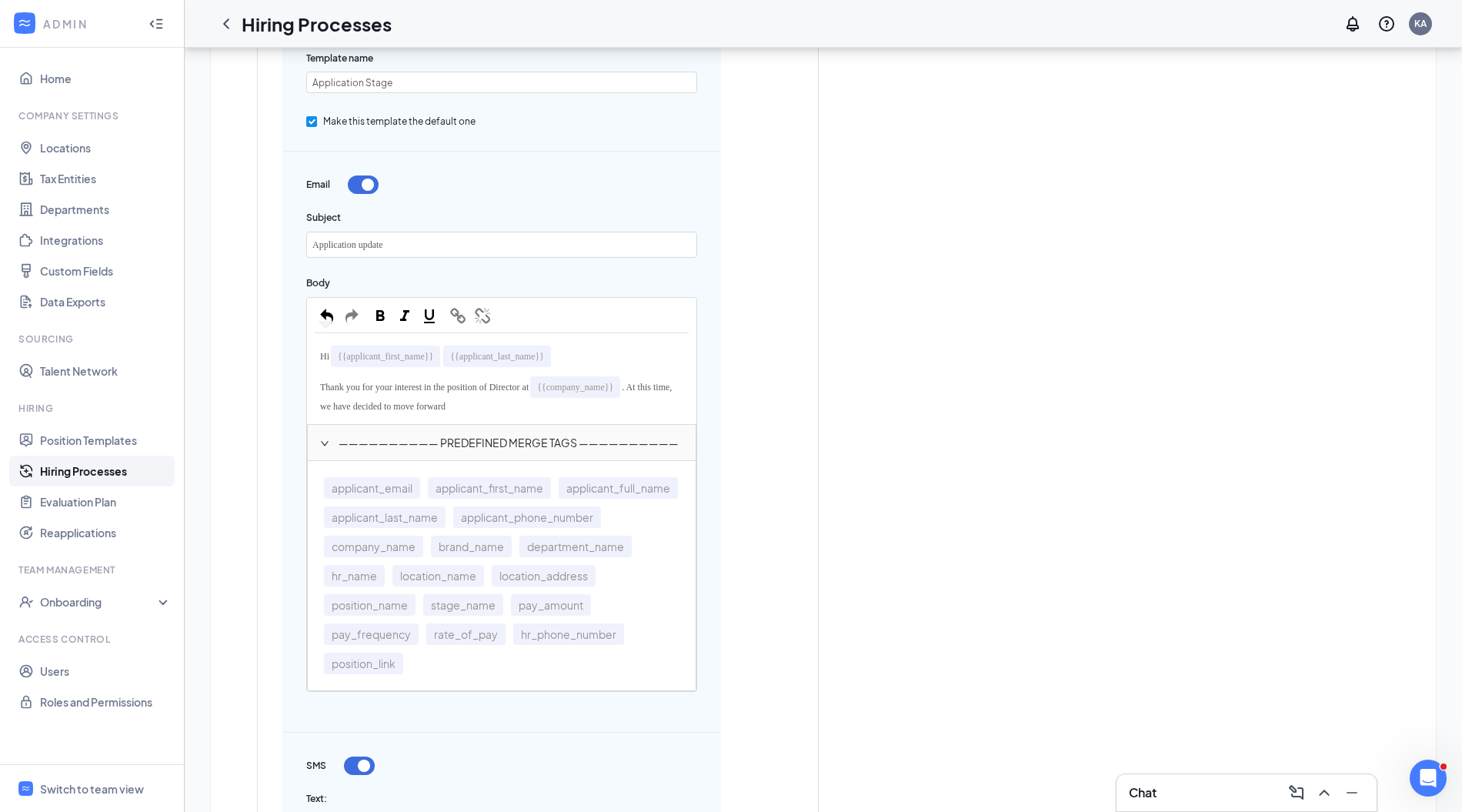
click at [651, 384] on span ". At this time, we have decided to move forward" at bounding box center [497, 397] width 354 height 30
click at [635, 402] on div "Thank you for your interest in the position of Director at {{company_name}} and…" at bounding box center [502, 393] width 374 height 44
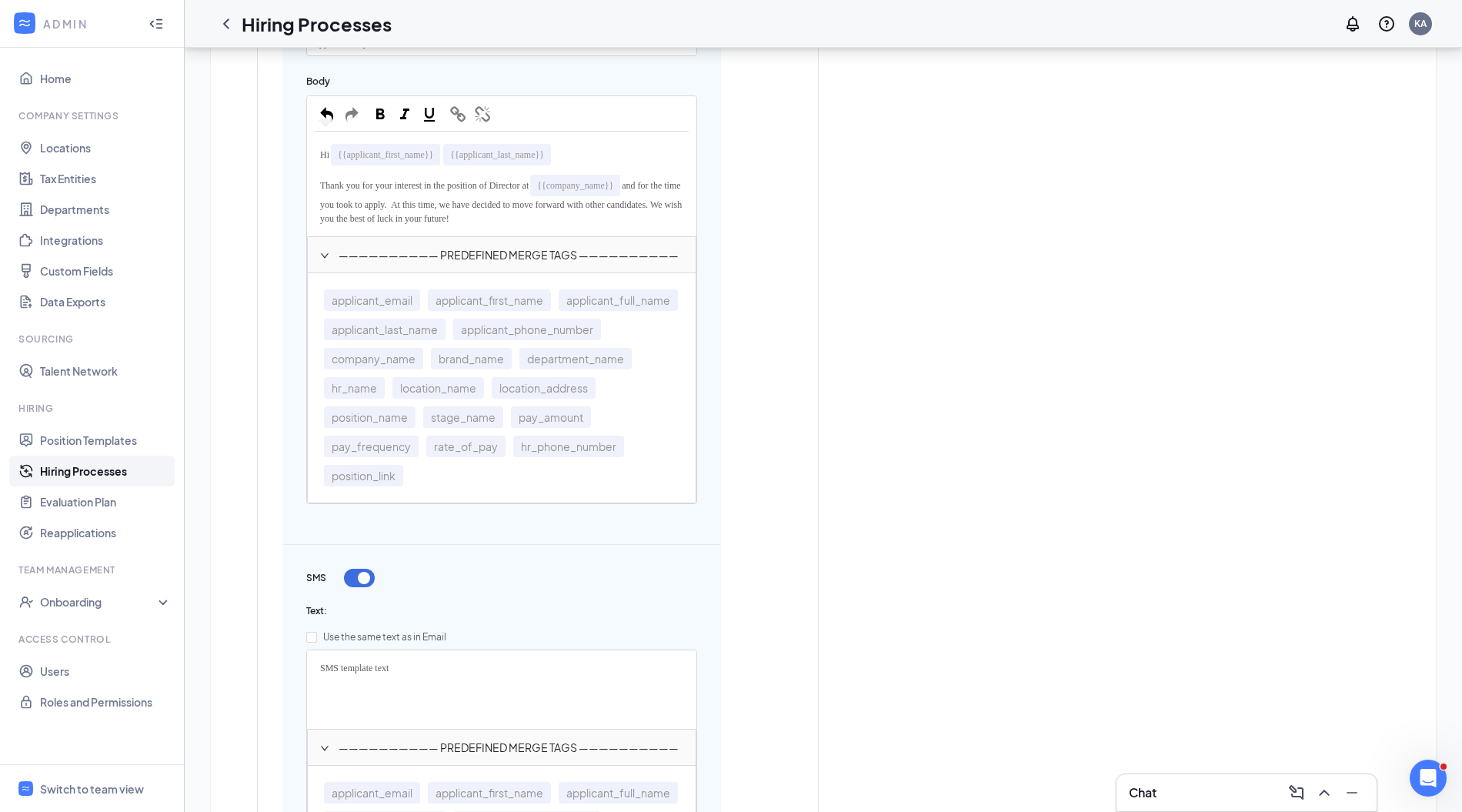
scroll to position [577, 0]
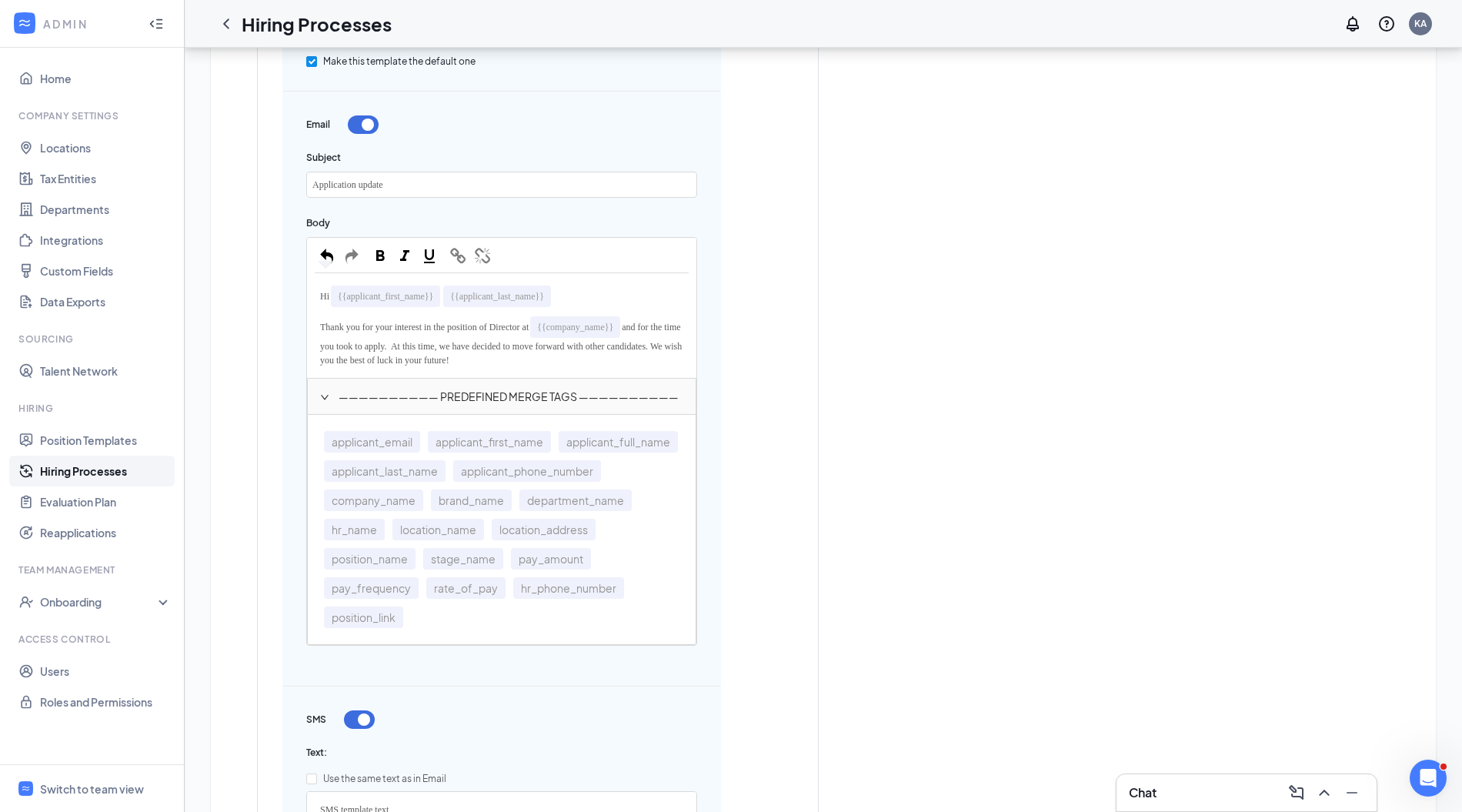
drag, startPoint x: 316, startPoint y: 288, endPoint x: 590, endPoint y: 366, distance: 284.9
click at [590, 366] on div "Hi {{applicant_first_name}} {{applicant_last_name}} Thank you for your interest…" at bounding box center [502, 325] width 374 height 89
copy div "Hi {{applicant_first_name}} {{applicant_last_name}} Thank you for your interest…"
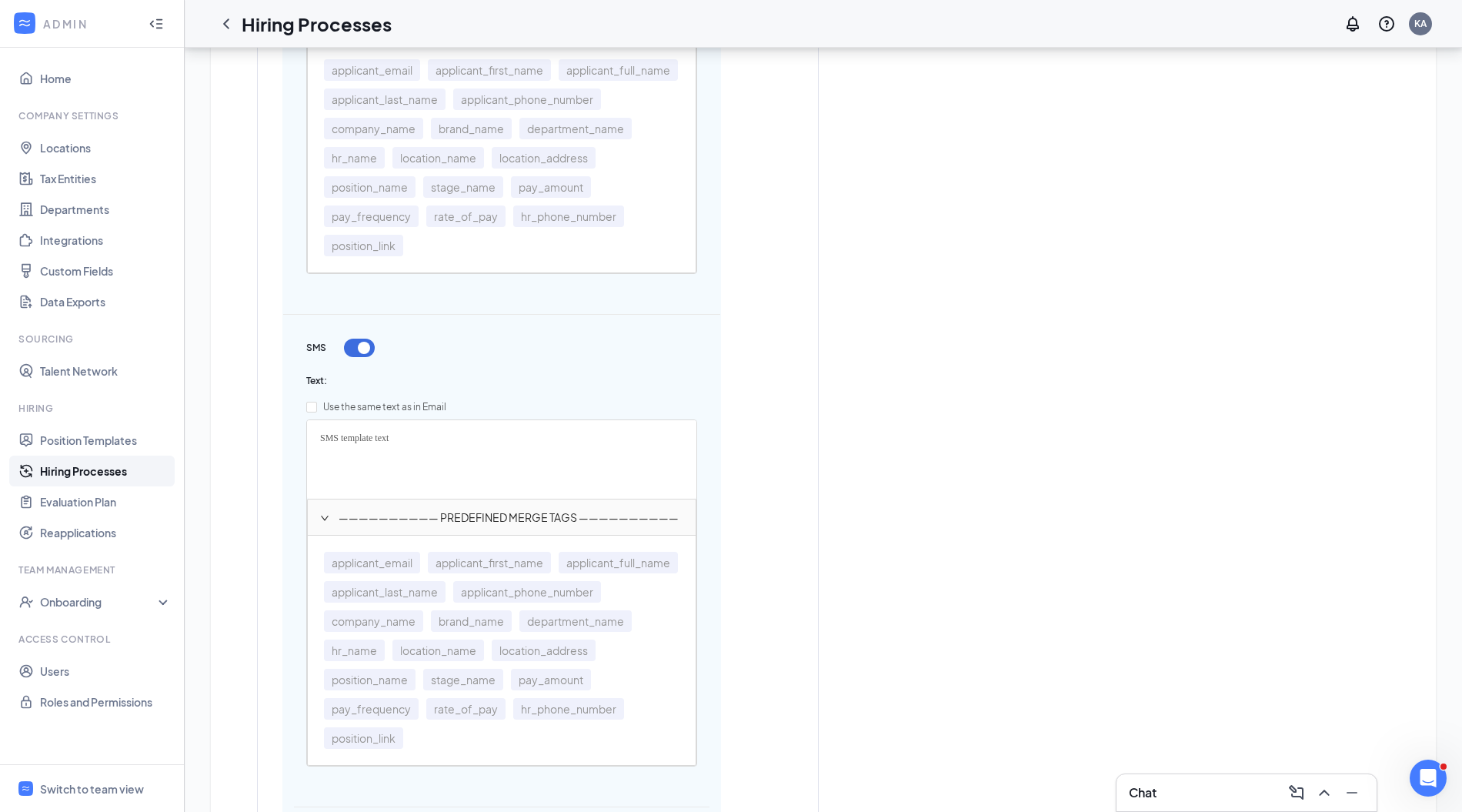
scroll to position [957, 0]
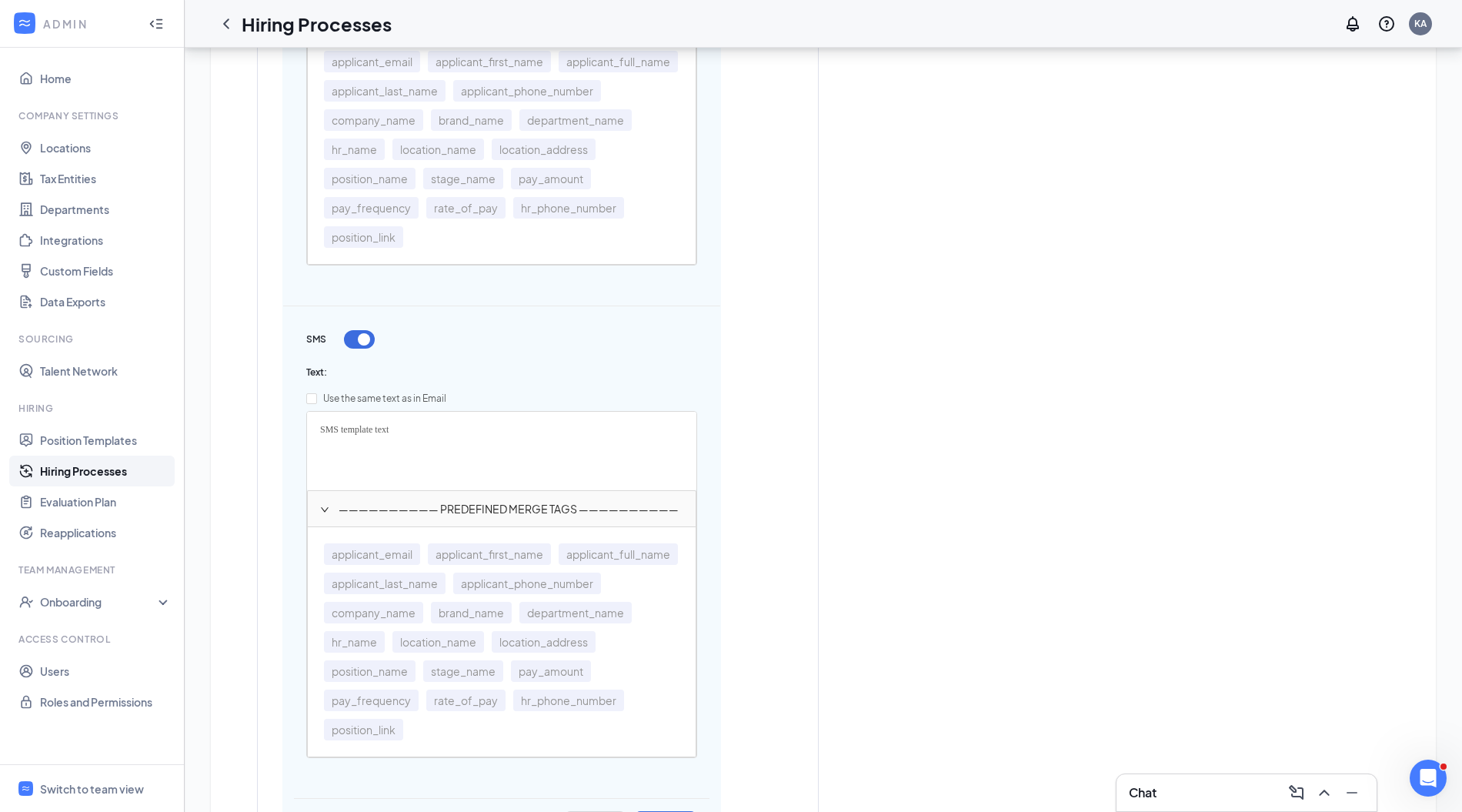
click at [435, 451] on div "SMS template text" at bounding box center [501, 451] width 388 height 77
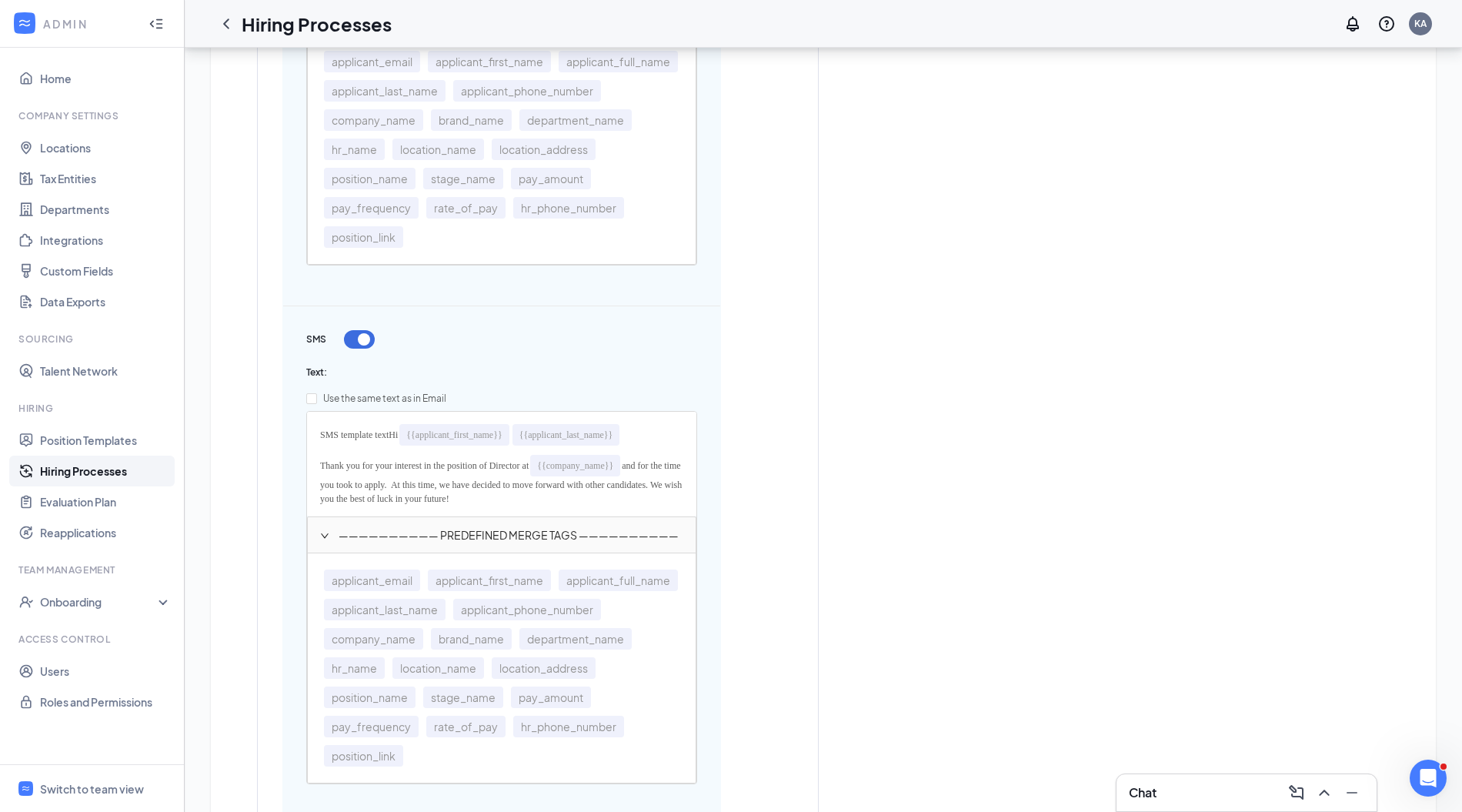
click at [455, 433] on span "{{applicant_first_name}}" at bounding box center [454, 434] width 95 height 11
click at [388, 431] on span "SMS template text" at bounding box center [354, 434] width 69 height 11
click at [440, 429] on span "{{applicant_first_name}}" at bounding box center [385, 435] width 109 height 22
click at [446, 574] on span "applicant_first_name" at bounding box center [489, 581] width 123 height 22
click at [329, 429] on span "Hi" at bounding box center [324, 434] width 9 height 11
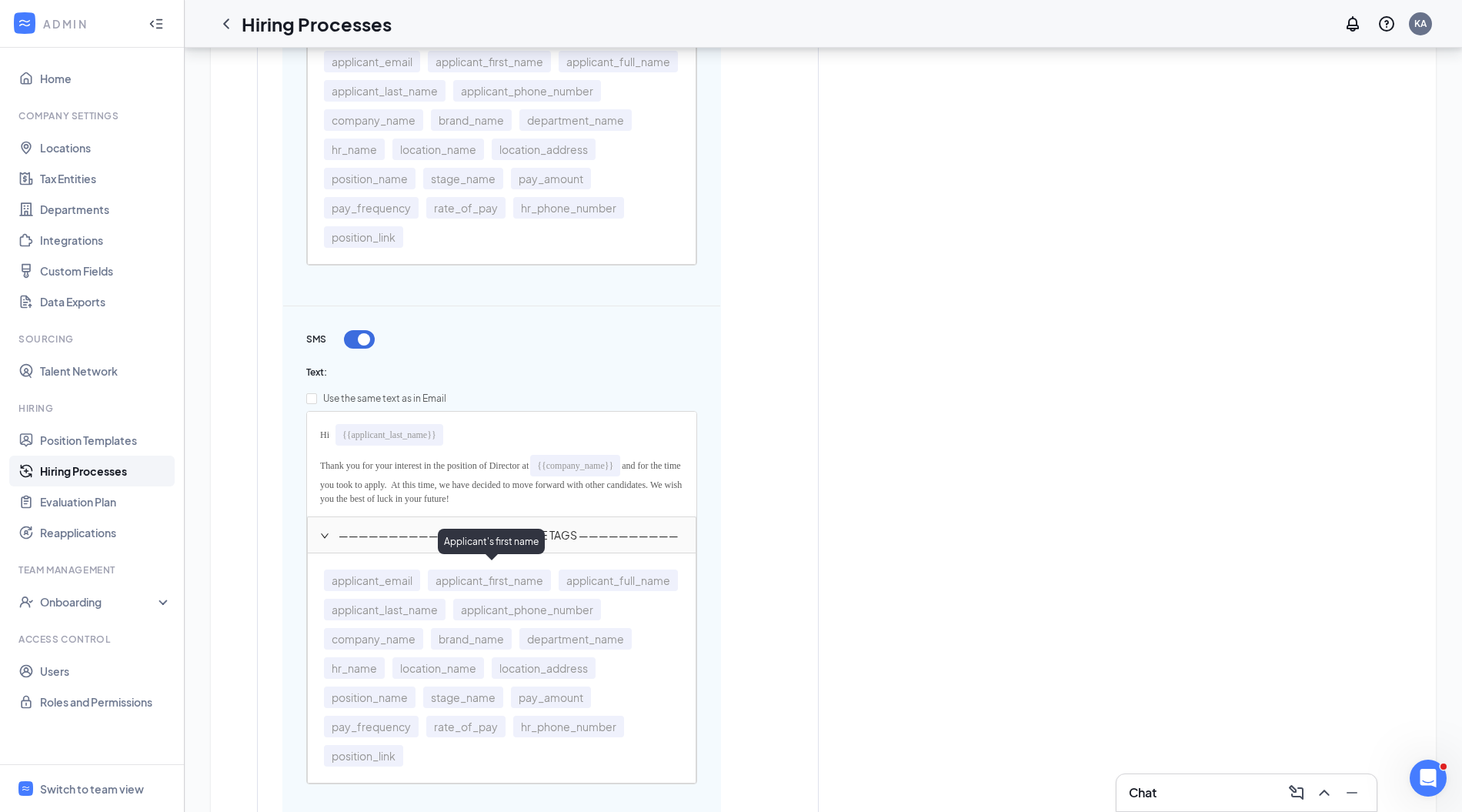
click at [502, 570] on span "applicant_first_name" at bounding box center [489, 581] width 123 height 22
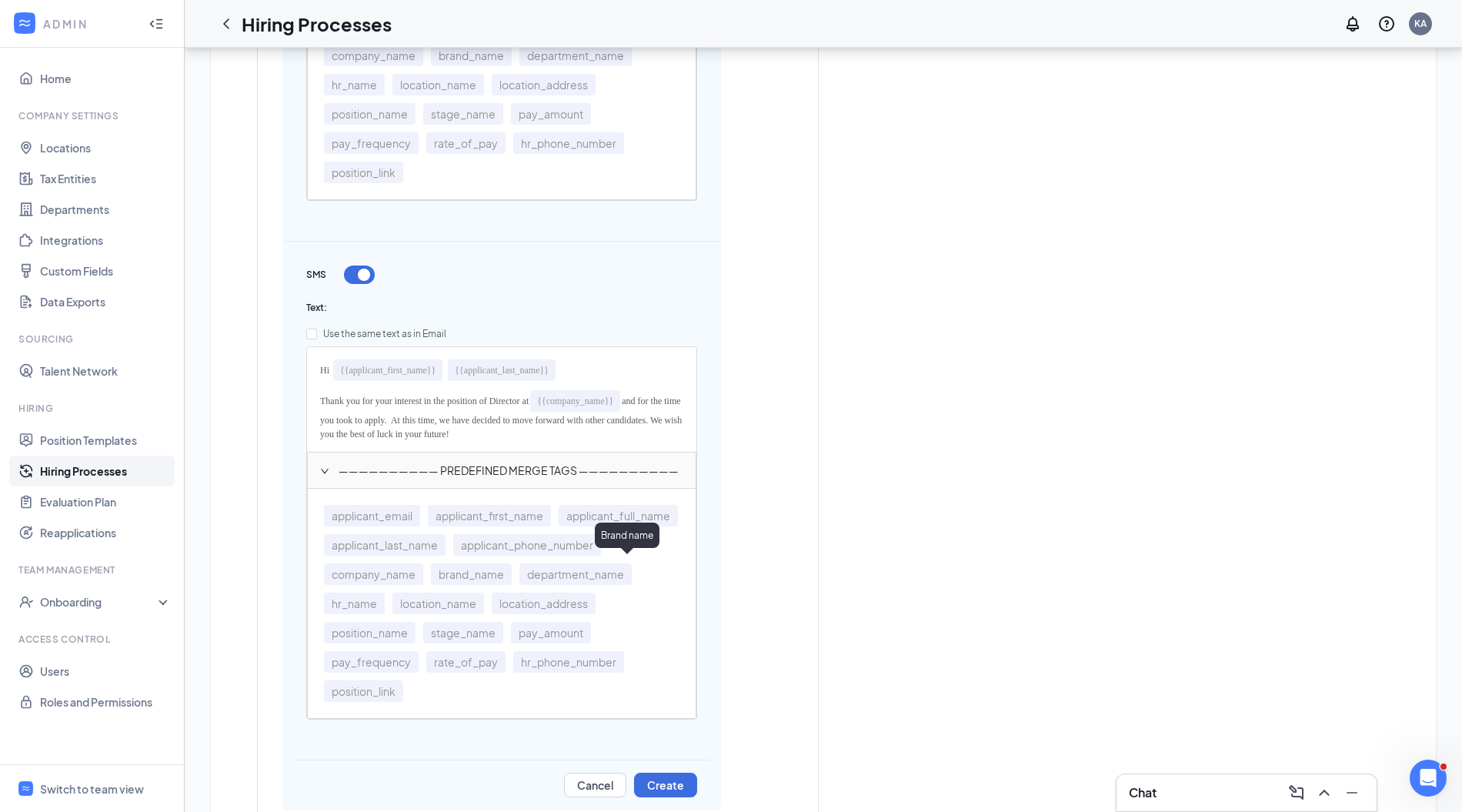
scroll to position [1100, 0]
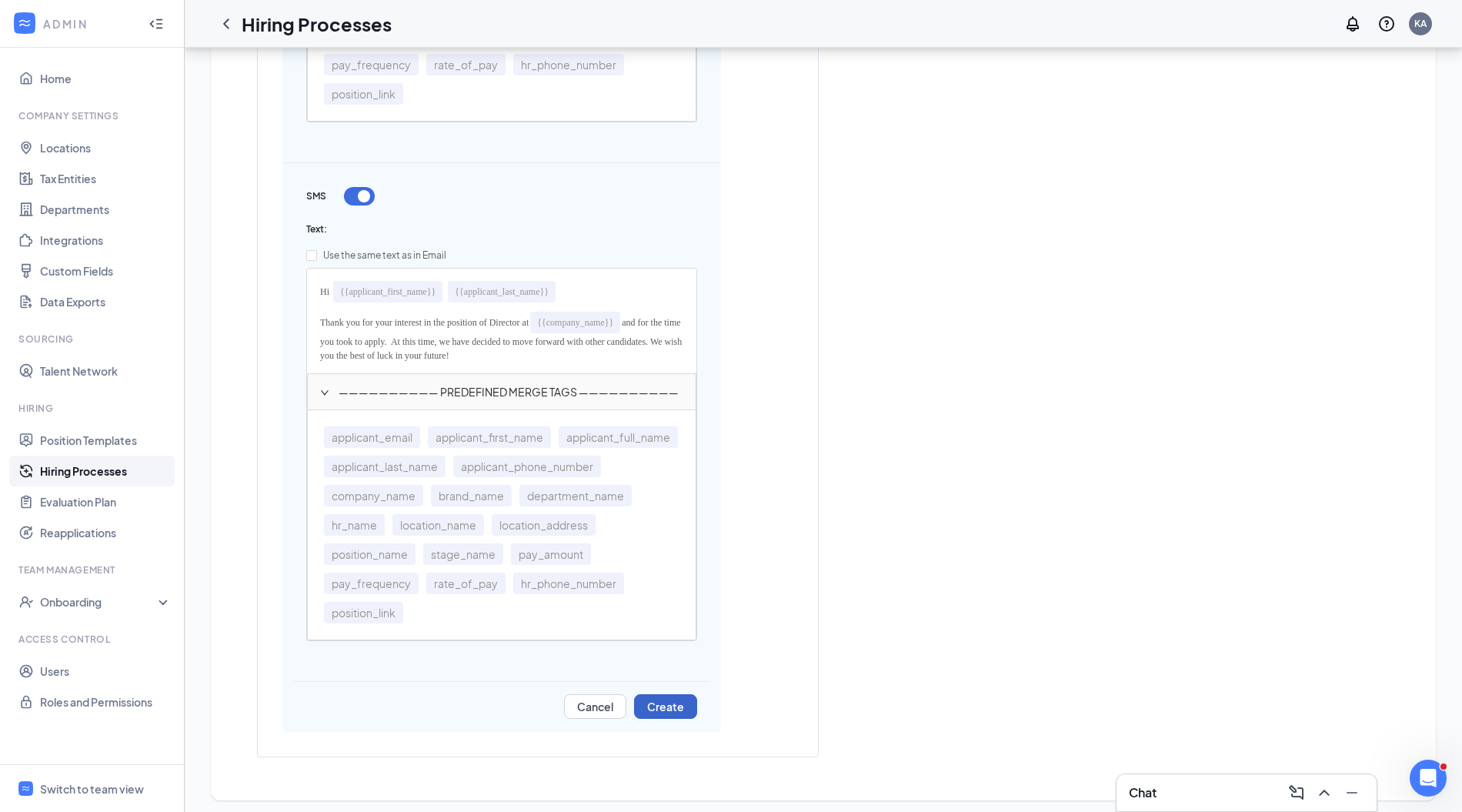
click at [674, 698] on button "Create" at bounding box center [666, 706] width 63 height 24
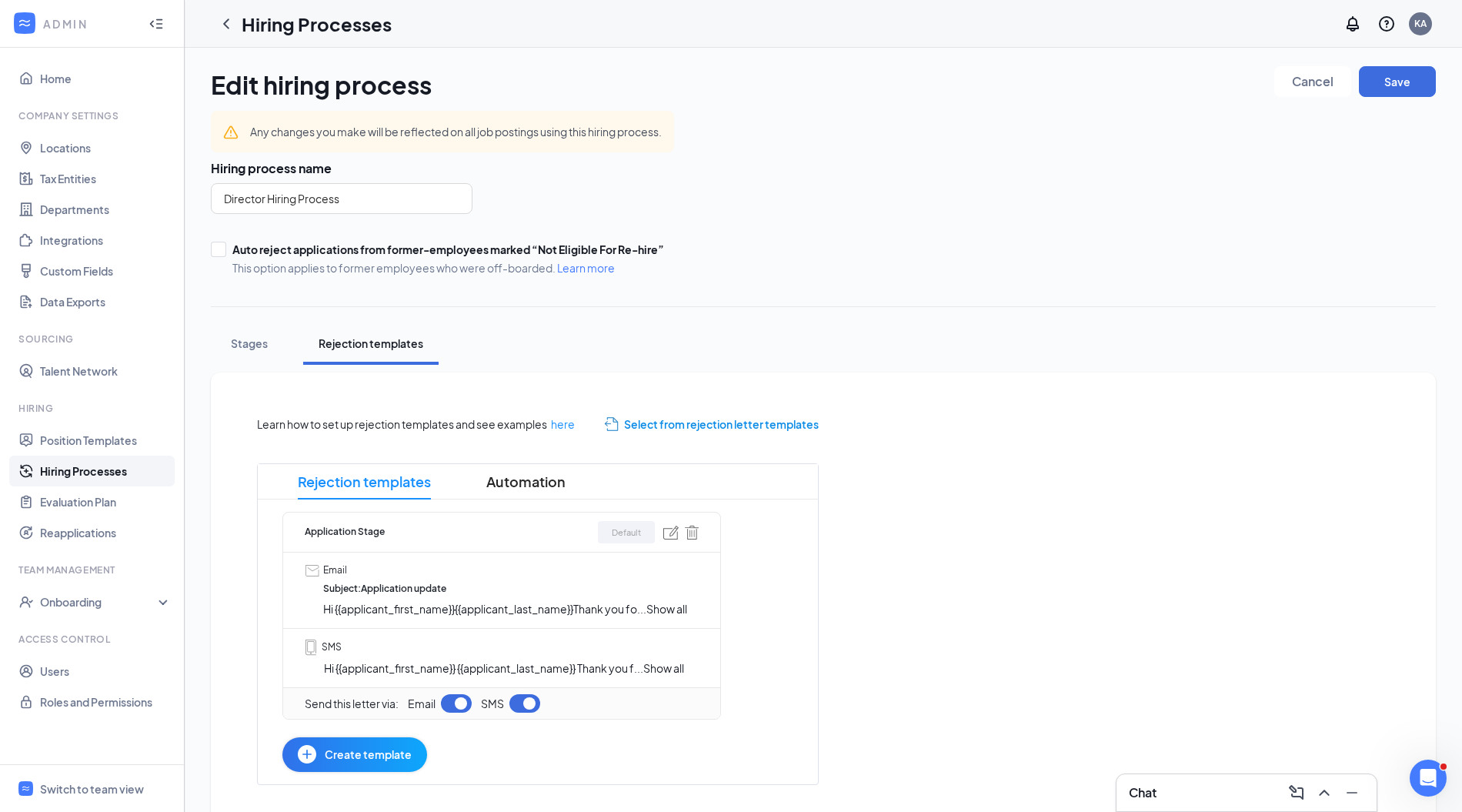
scroll to position [33, 0]
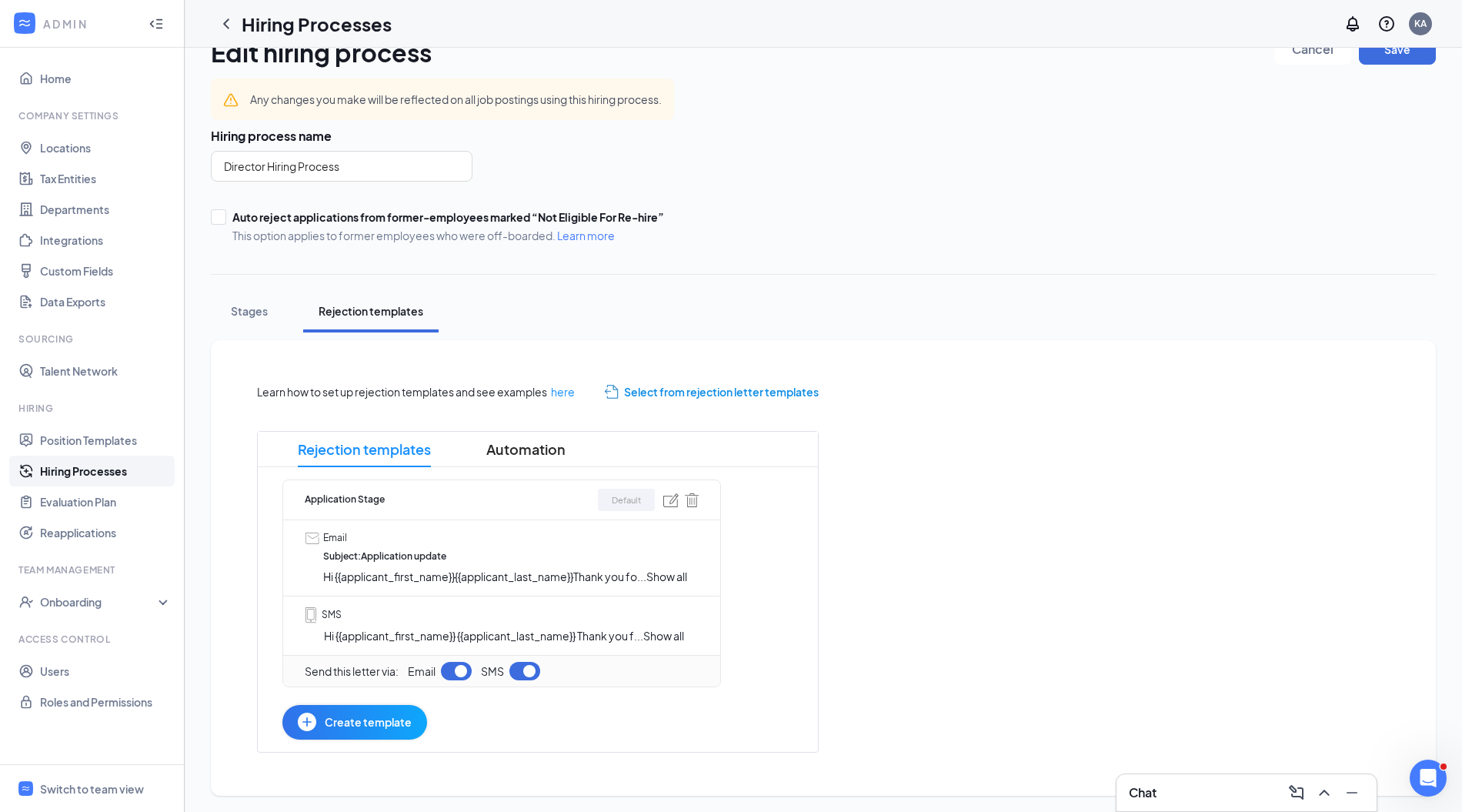
click at [397, 722] on span "Create template" at bounding box center [368, 722] width 87 height 17
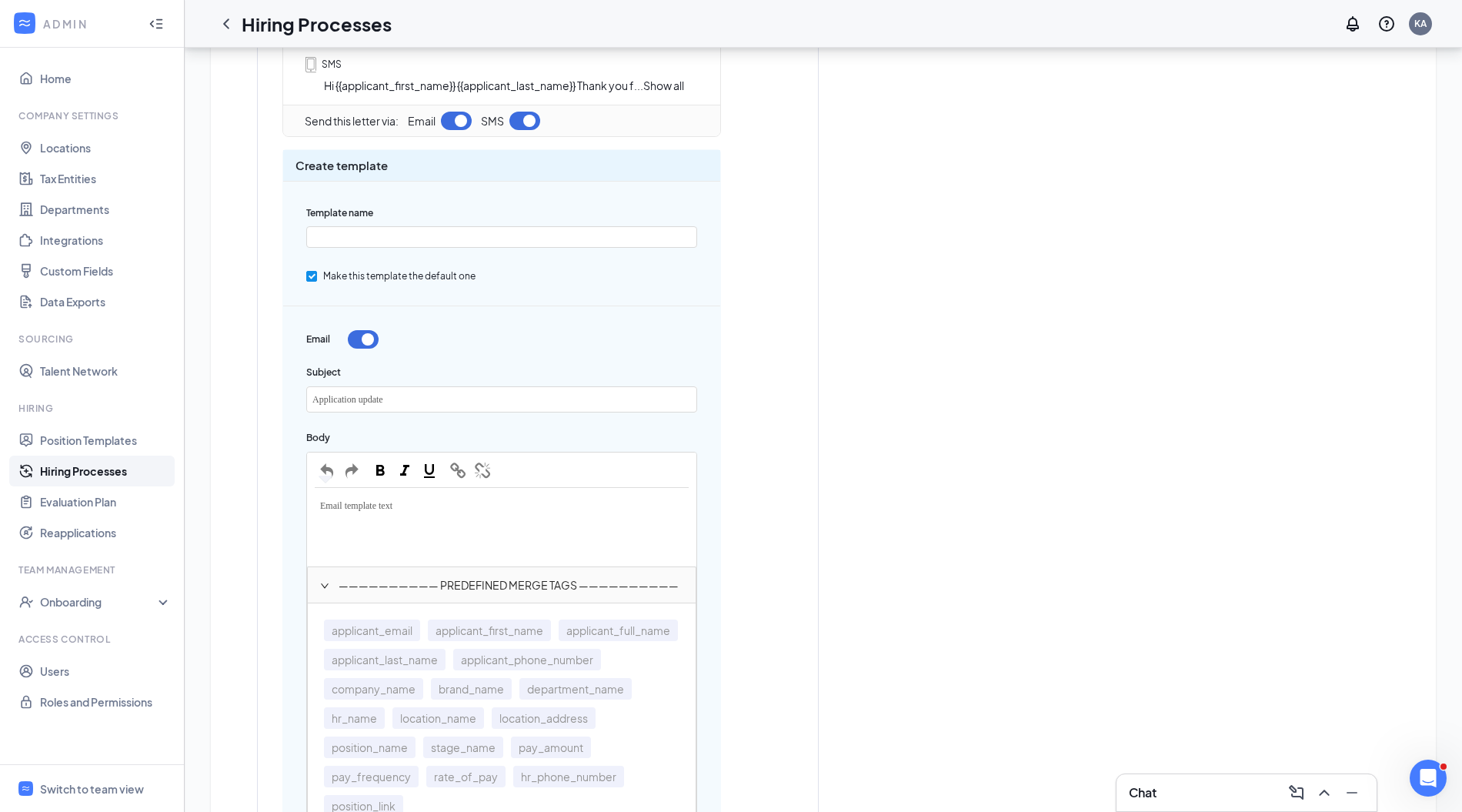
scroll to position [583, 0]
click at [485, 236] on input "text" at bounding box center [502, 236] width 391 height 22
type input "Post Interview"
drag, startPoint x: 412, startPoint y: 503, endPoint x: 284, endPoint y: 499, distance: 128.1
click at [284, 499] on div "Create template Template name Post Interview Make this template the default one…" at bounding box center [501, 783] width 439 height 1268
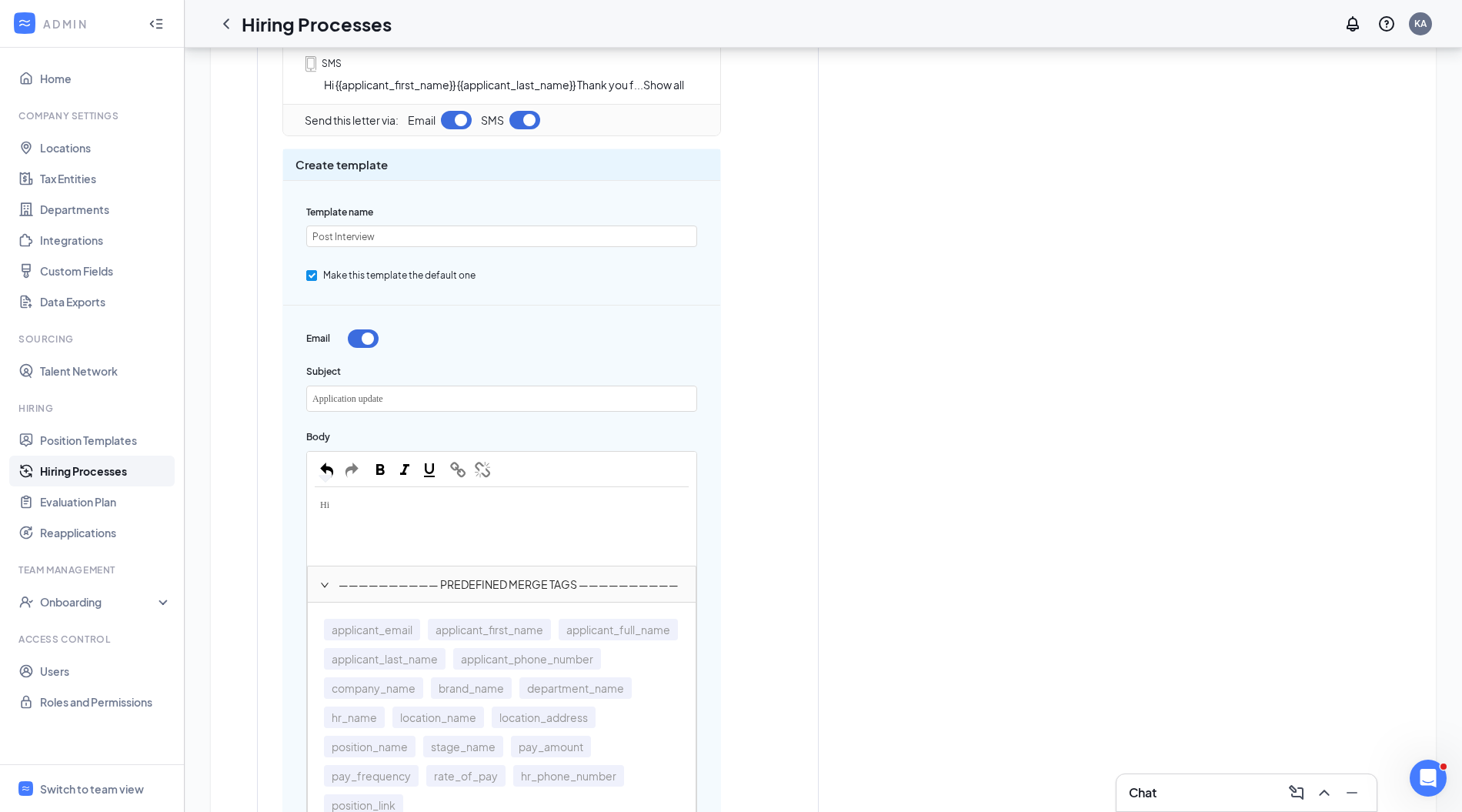
click at [481, 619] on span "applicant_first_name" at bounding box center [489, 630] width 123 height 22
click at [445, 653] on span "applicant_last_name" at bounding box center [385, 659] width 122 height 22
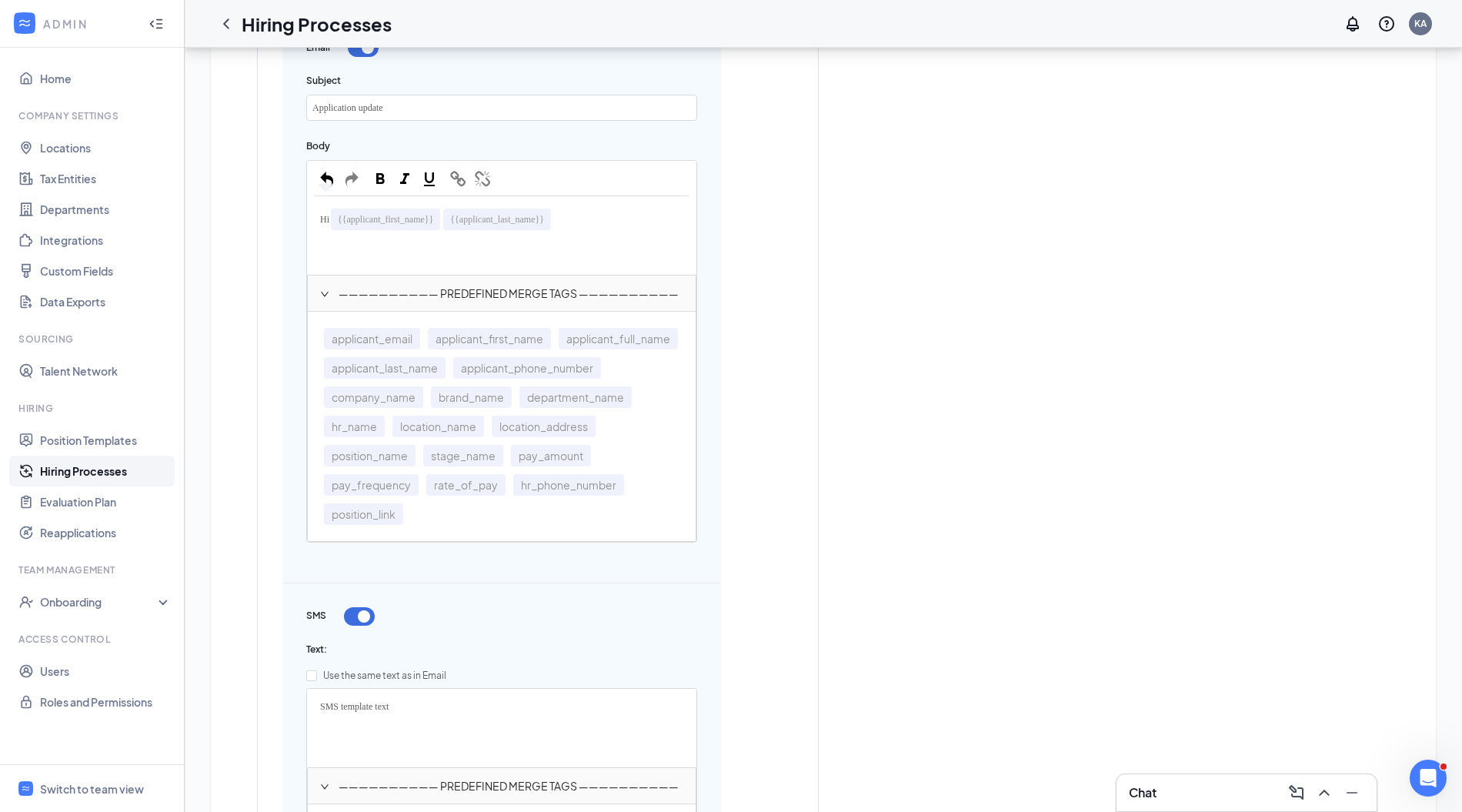
scroll to position [820, 0]
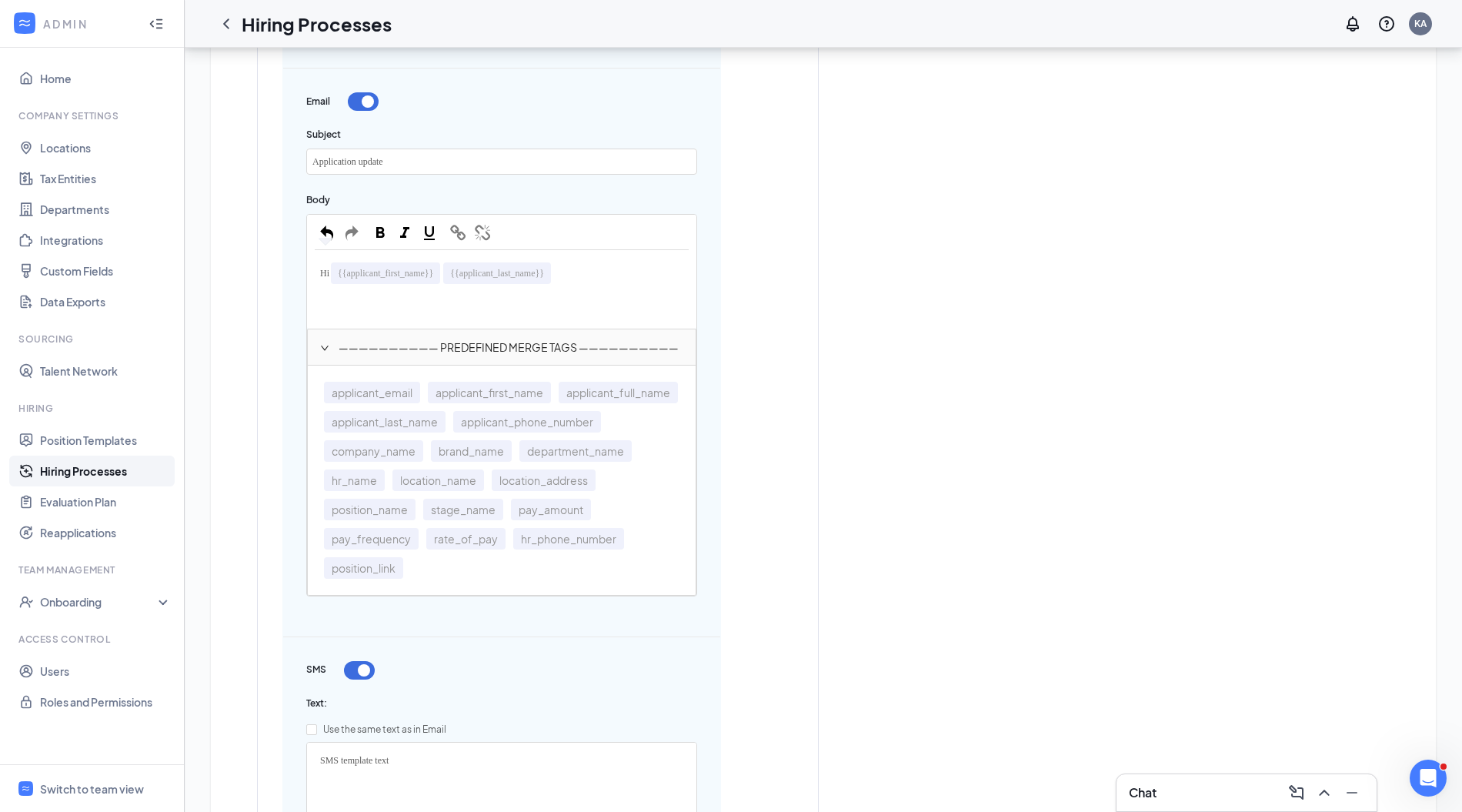
click at [581, 272] on div "Hi {{applicant_first_name}} {{applicant_last_name}}" at bounding box center [502, 273] width 374 height 31
click at [426, 296] on span "Thank you so much for the time you took to meet with us." at bounding box center [427, 298] width 215 height 11
click at [424, 453] on span "company_name" at bounding box center [373, 451] width 99 height 22
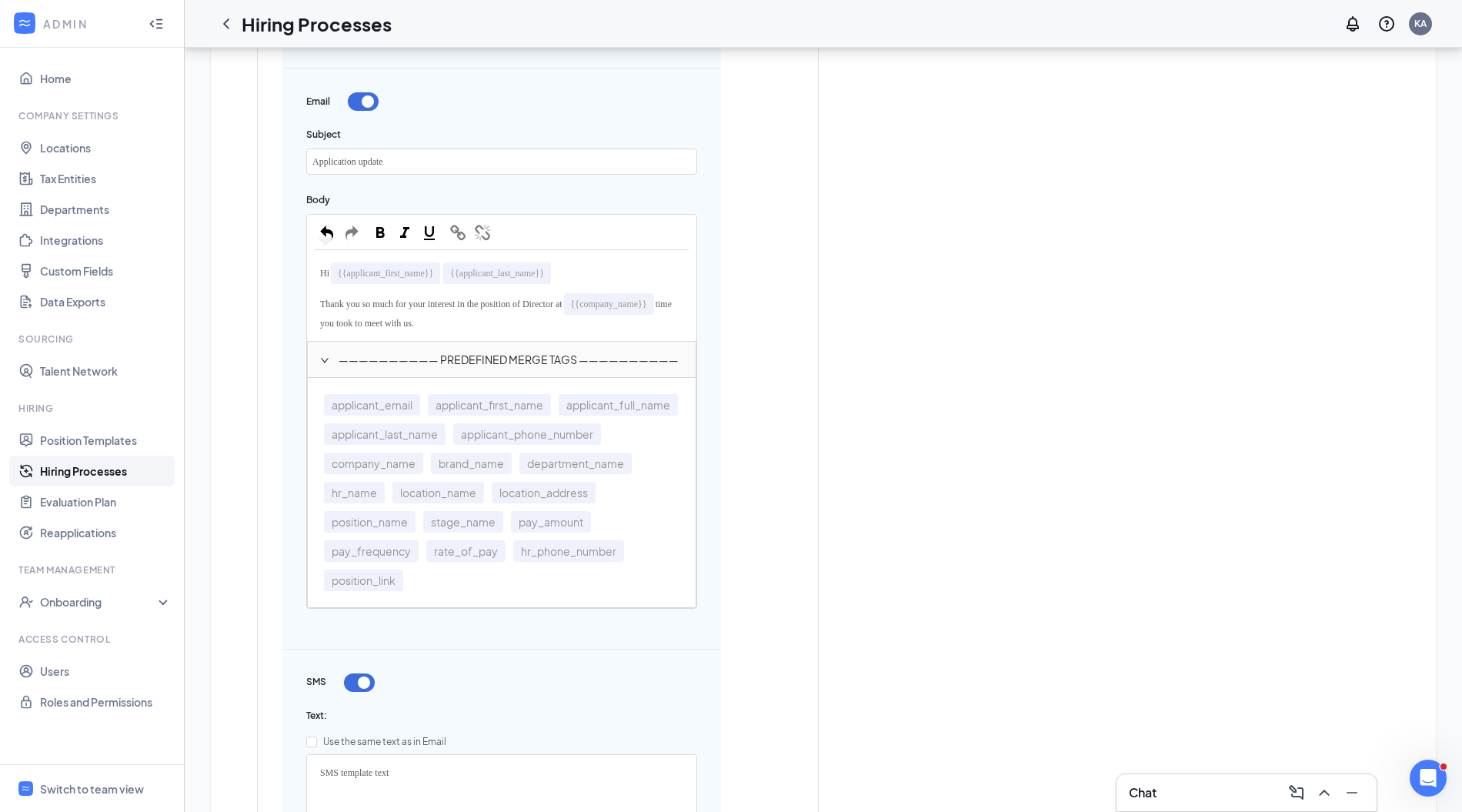
click at [554, 315] on div "Thank you so much for your interest in the position of Director at {{company_na…" at bounding box center [502, 310] width 374 height 44
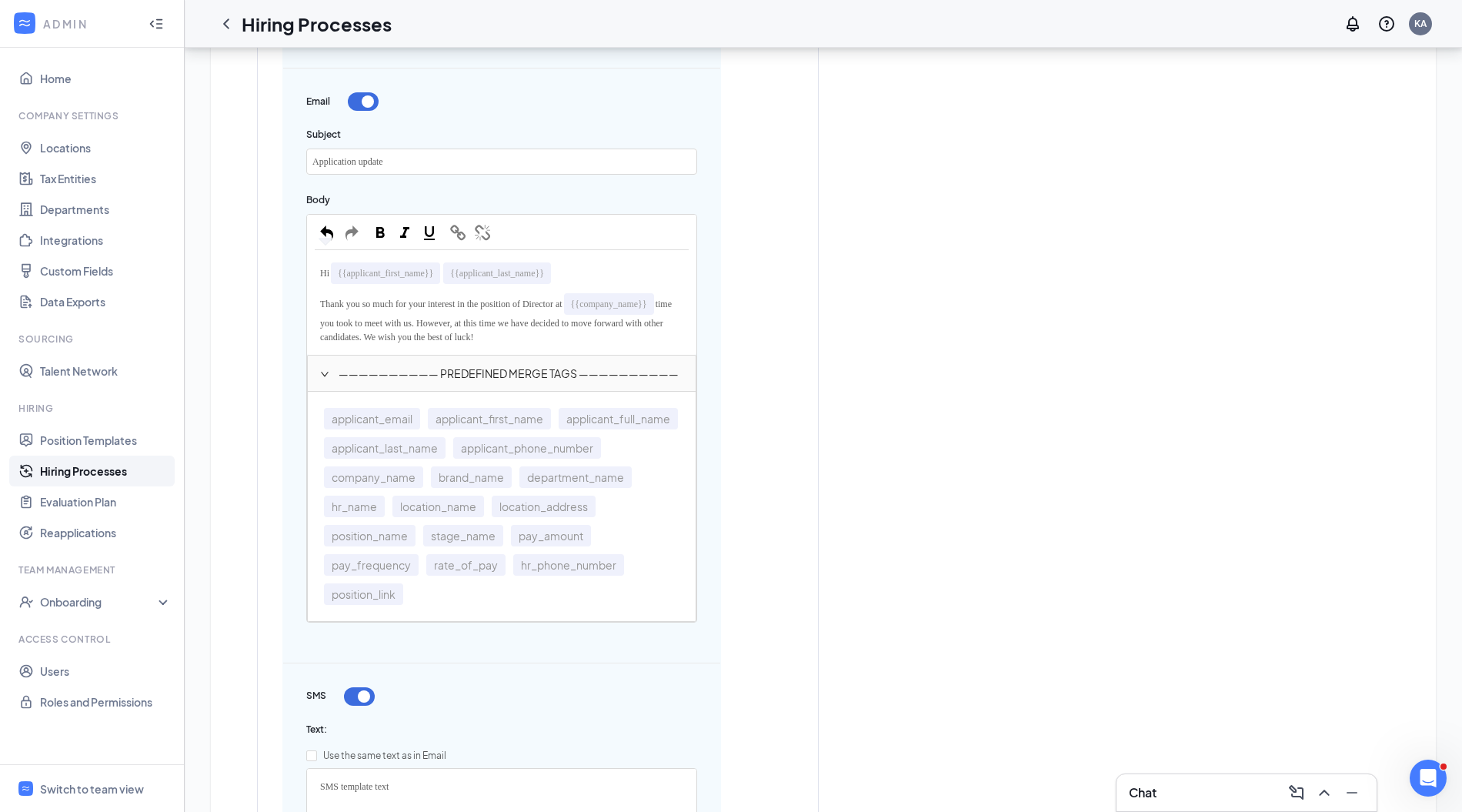
click at [663, 327] on div "Thank you so much for your interest in the position of Director at {{company_na…" at bounding box center [502, 317] width 374 height 58
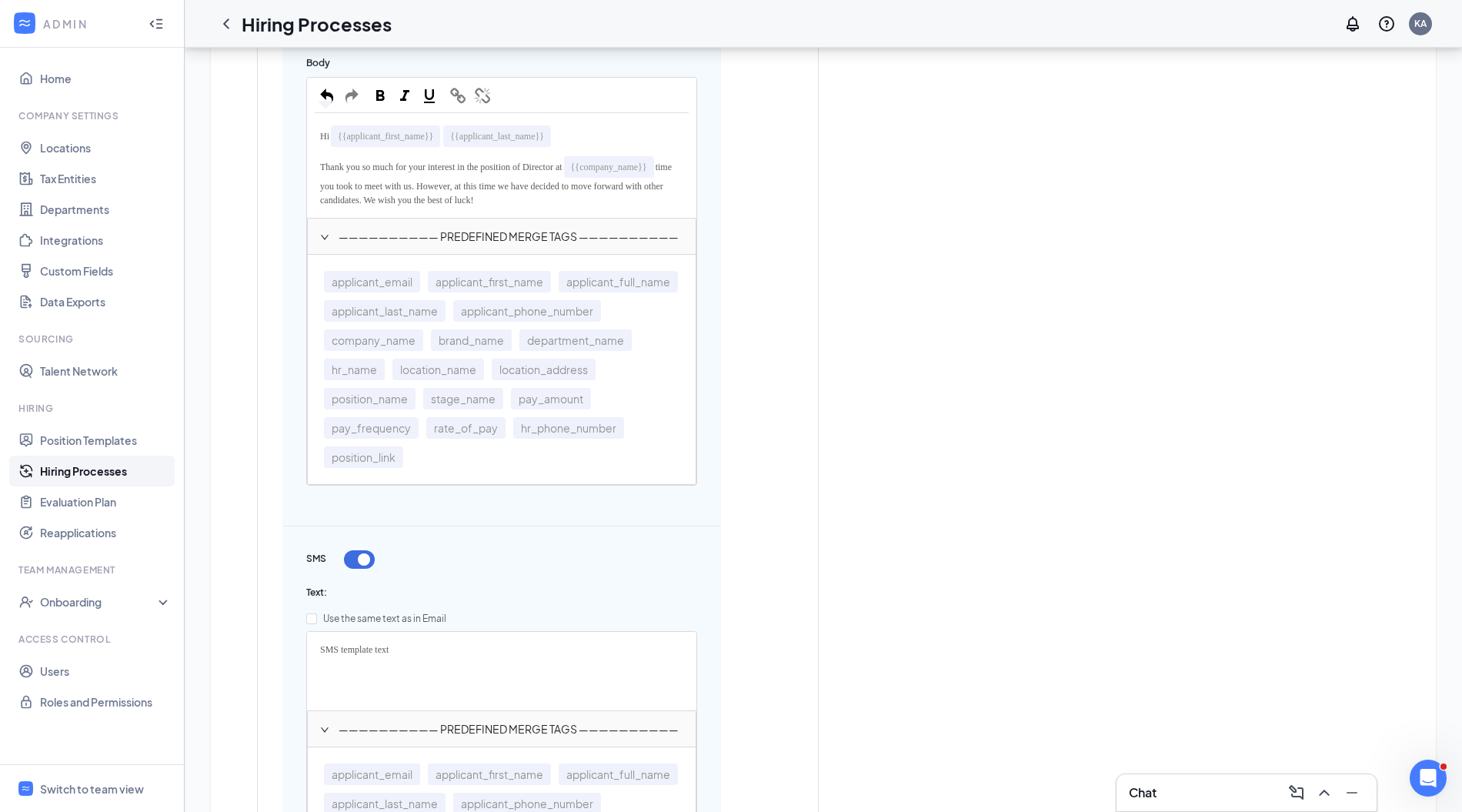
drag, startPoint x: 312, startPoint y: 129, endPoint x: 651, endPoint y: 193, distance: 345.0
click at [651, 193] on div "Hi {{applicant_first_name}} {{applicant_last_name}} Thank you so much for your …" at bounding box center [502, 165] width 374 height 89
copy div "Hi {{applicant_first_name}} {{applicant_last_name}} Thank you so much for your …"
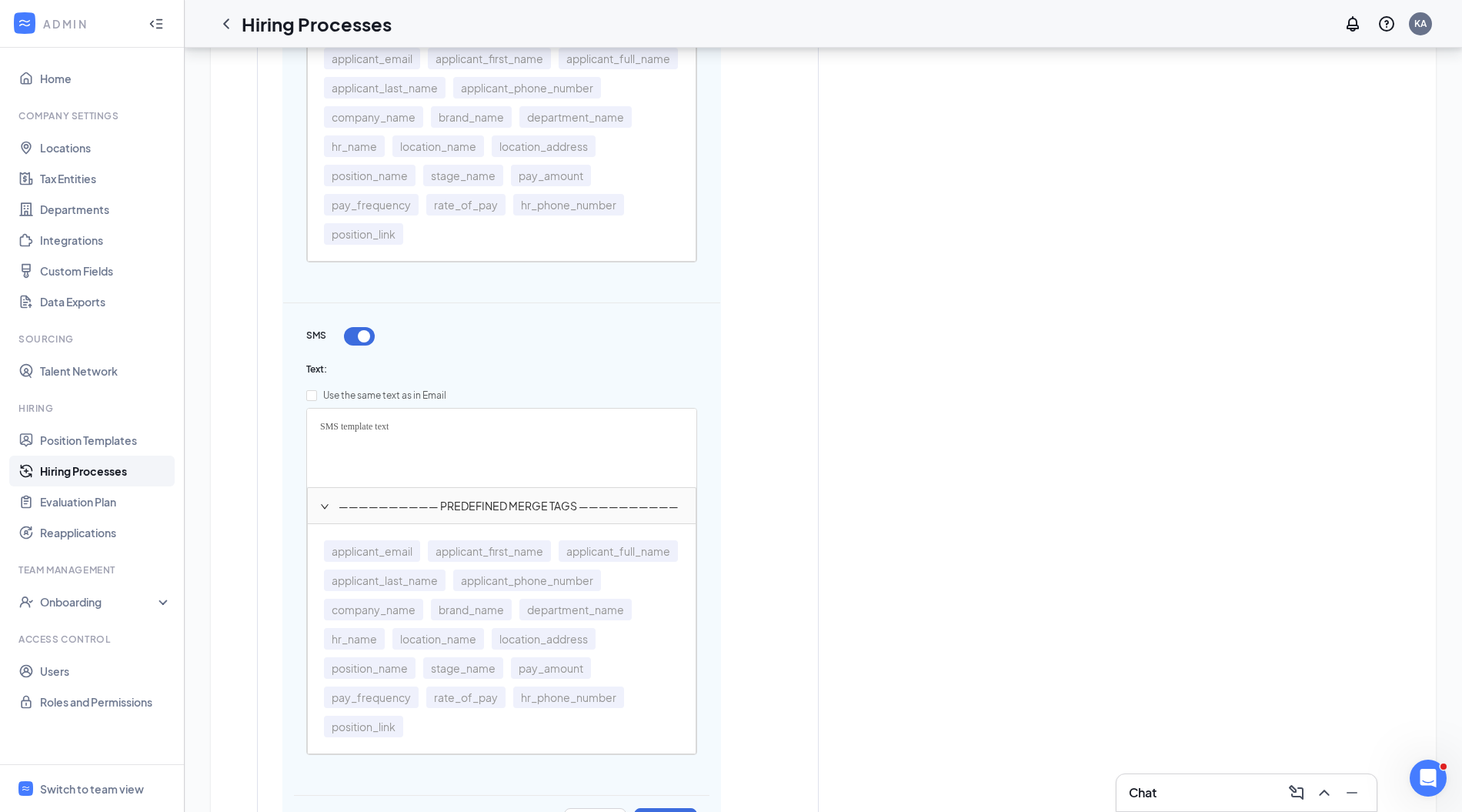
scroll to position [1181, 0]
drag, startPoint x: 411, startPoint y: 433, endPoint x: 295, endPoint y: 418, distance: 117.0
click at [295, 418] on div "Create template Template name Post Interview Make this template the default one…" at bounding box center [501, 197] width 439 height 1294
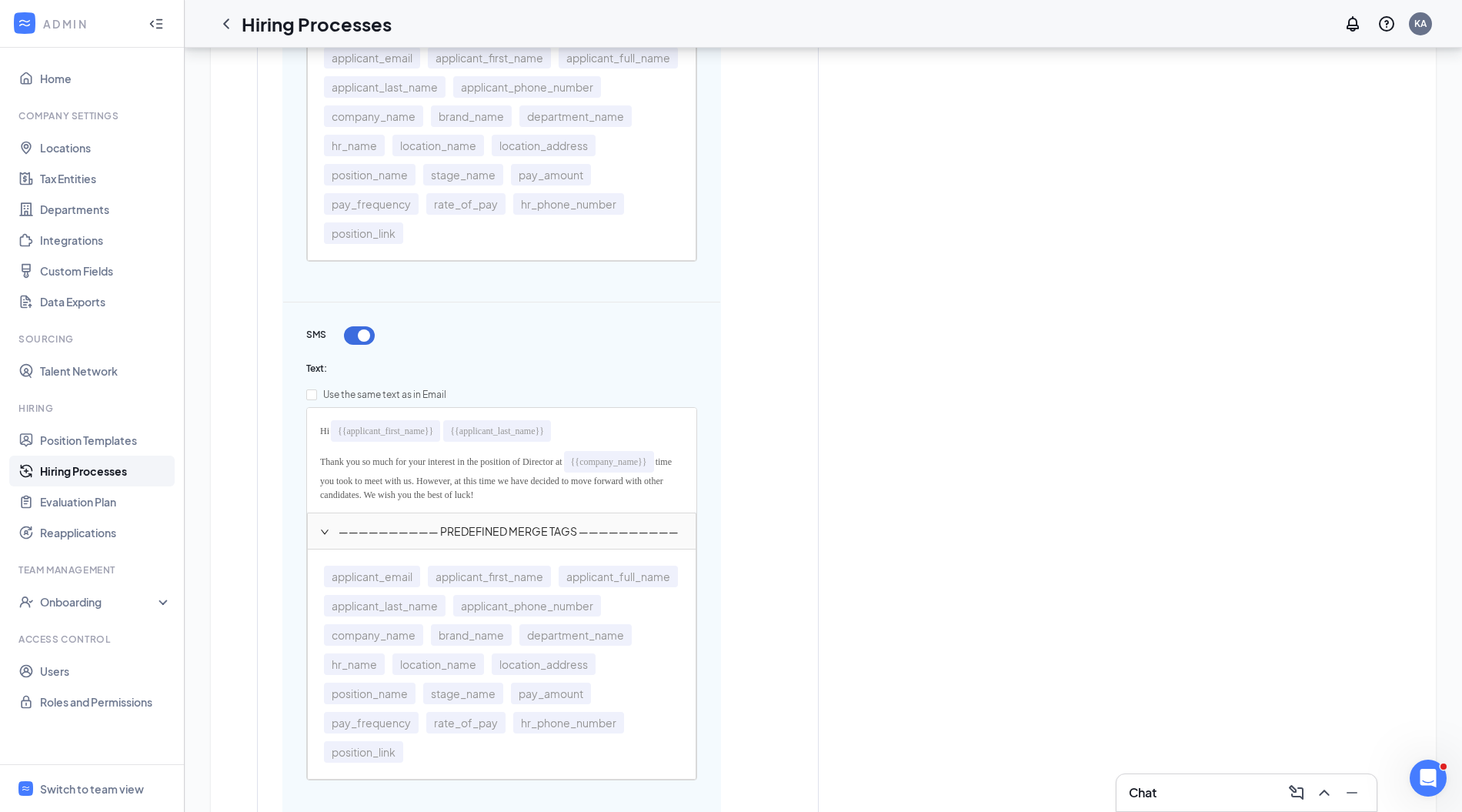
scroll to position [1319, 0]
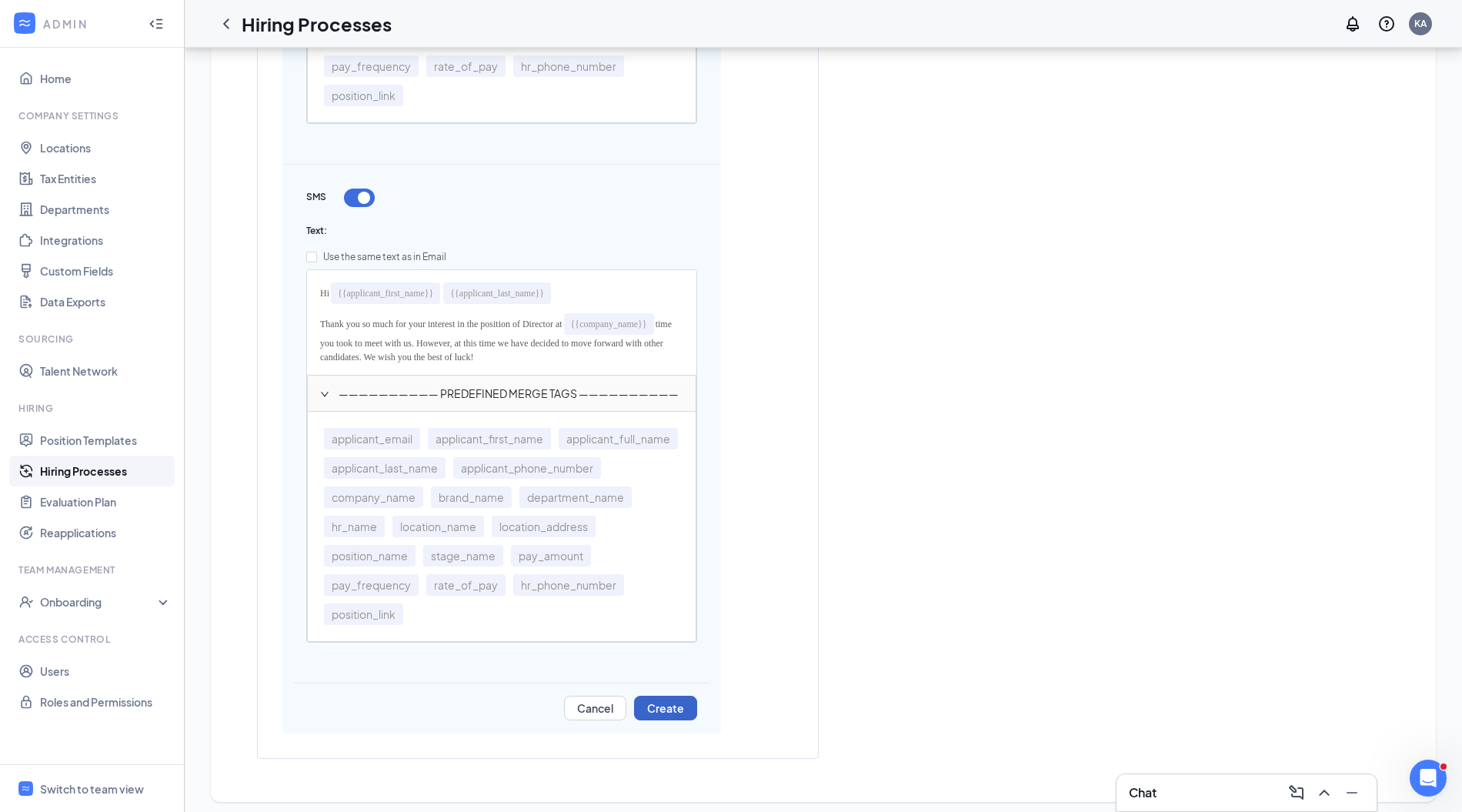
click at [661, 703] on button "Create" at bounding box center [666, 708] width 63 height 24
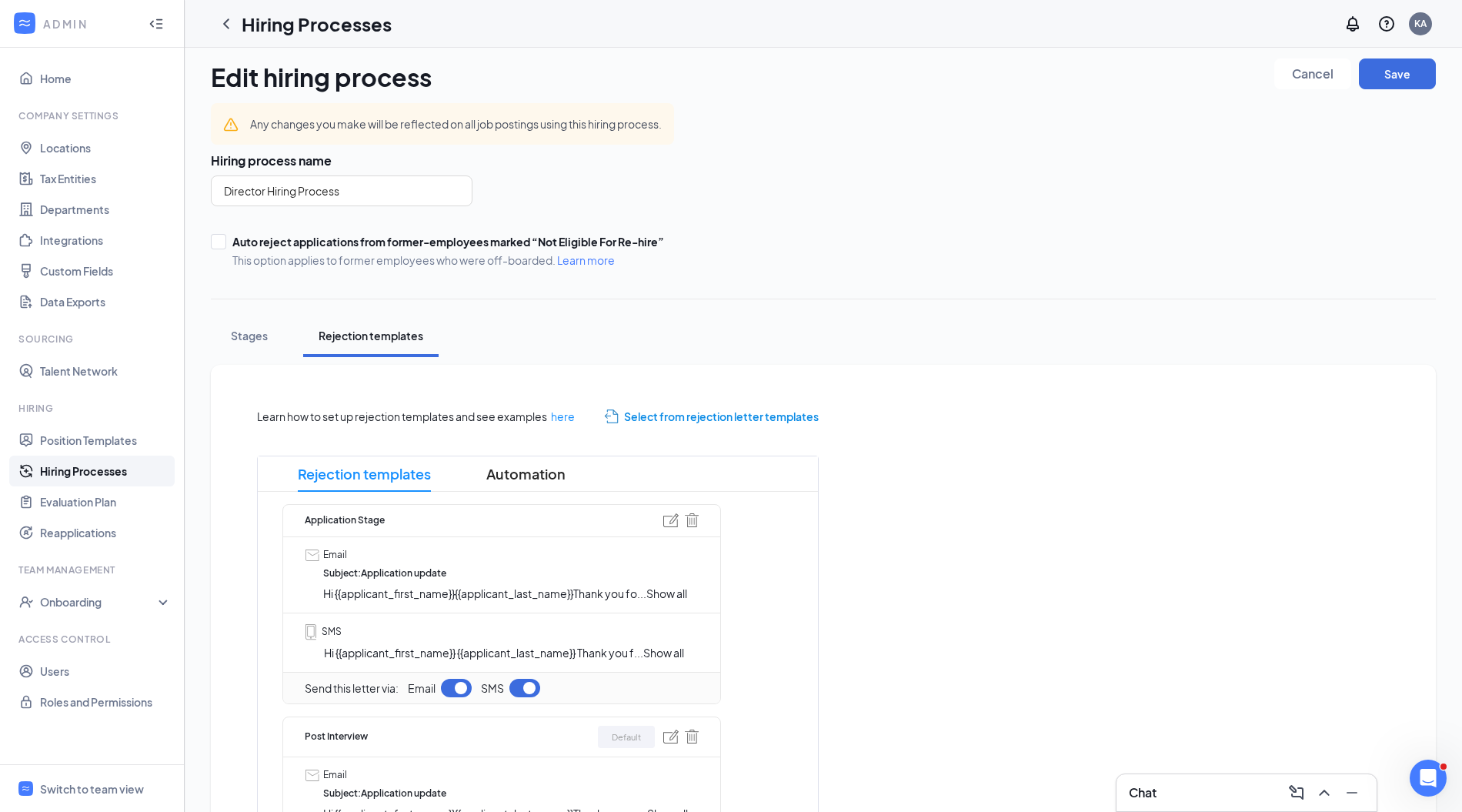
scroll to position [0, 0]
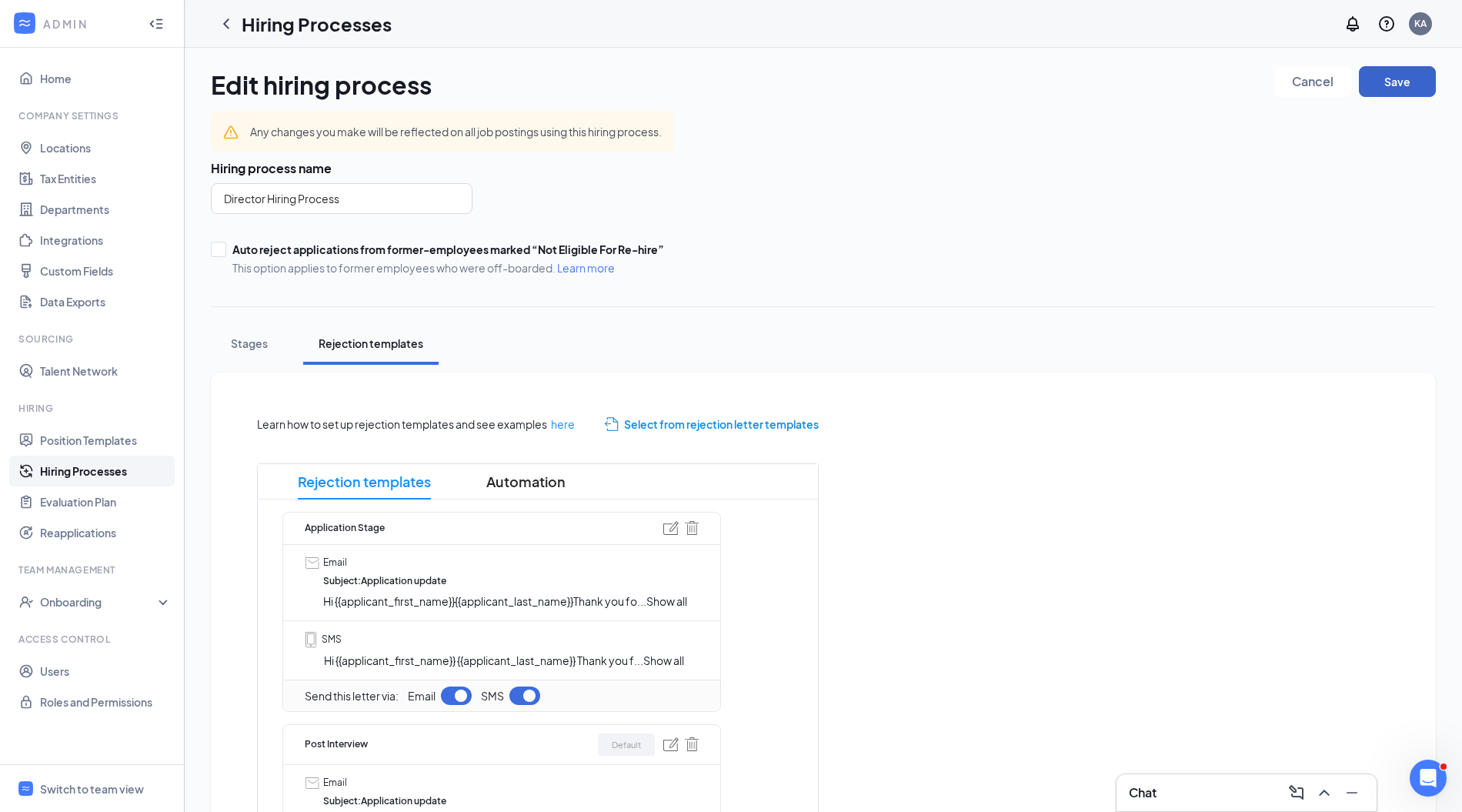
click at [1401, 91] on button "Save" at bounding box center [1398, 81] width 77 height 31
click at [1381, 85] on button "Save" at bounding box center [1398, 81] width 77 height 31
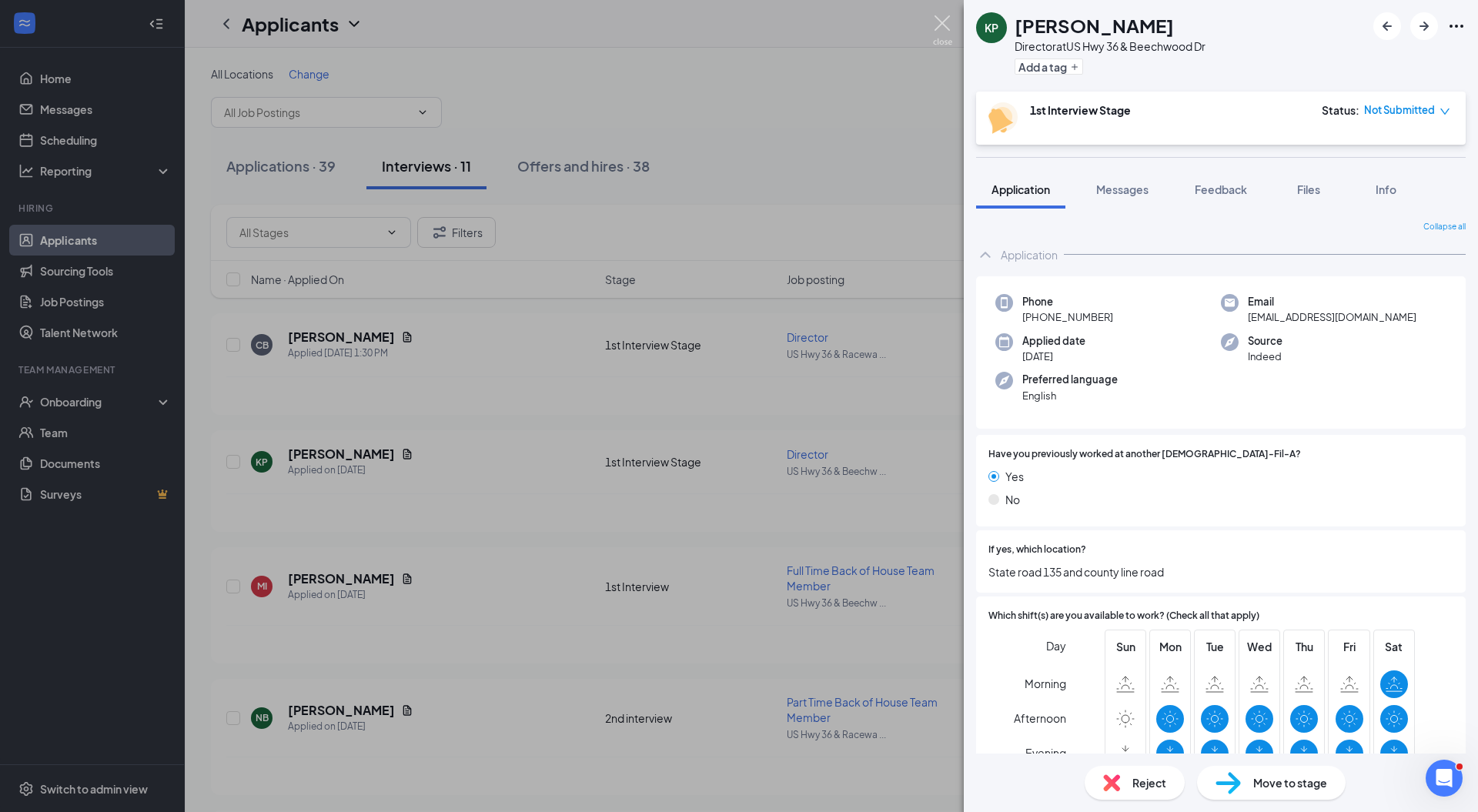
click at [942, 21] on img at bounding box center [942, 30] width 19 height 30
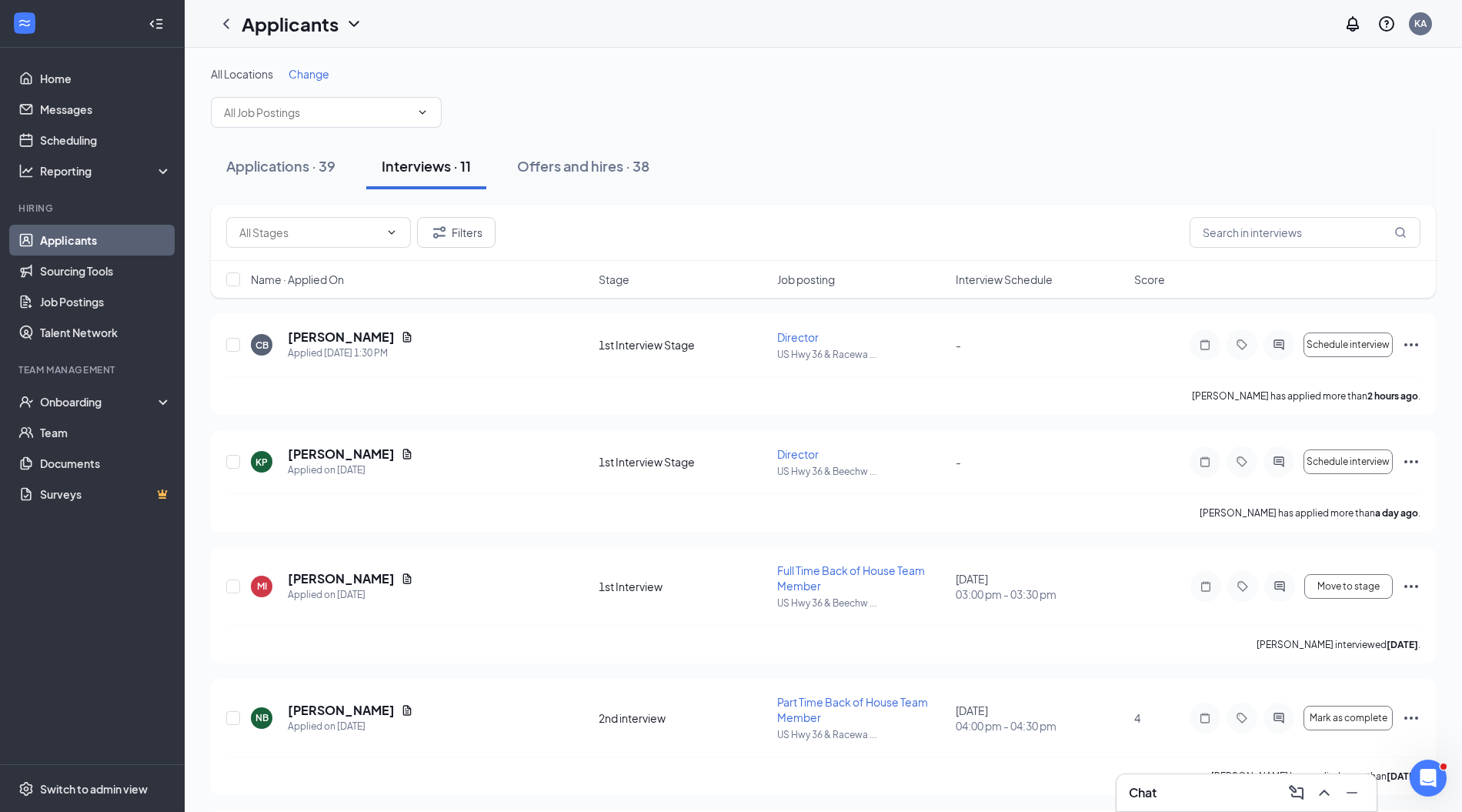
click at [1409, 457] on icon "Ellipses" at bounding box center [1411, 462] width 18 height 18
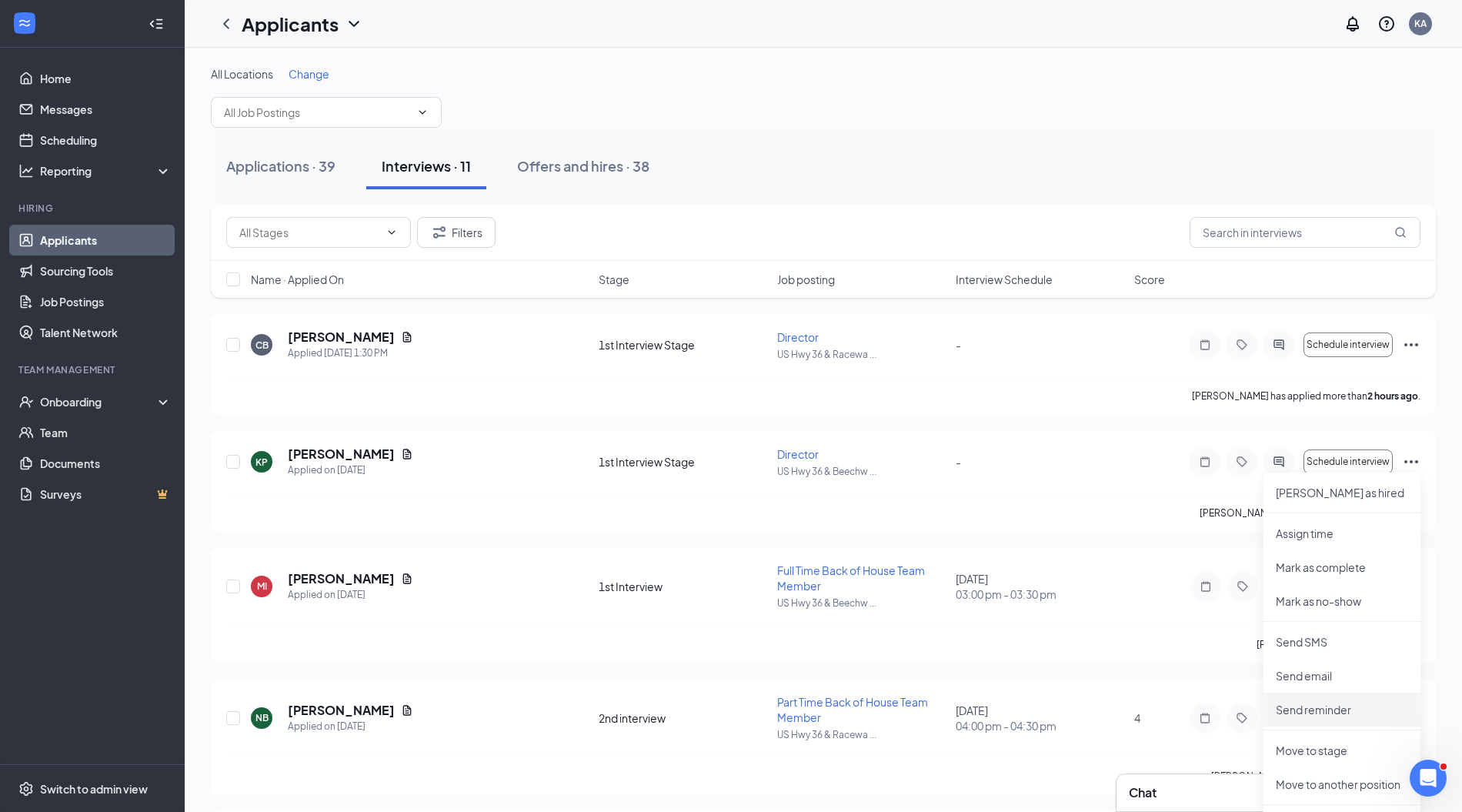
click at [1333, 767] on li "Move to another position" at bounding box center [1343, 784] width 157 height 34
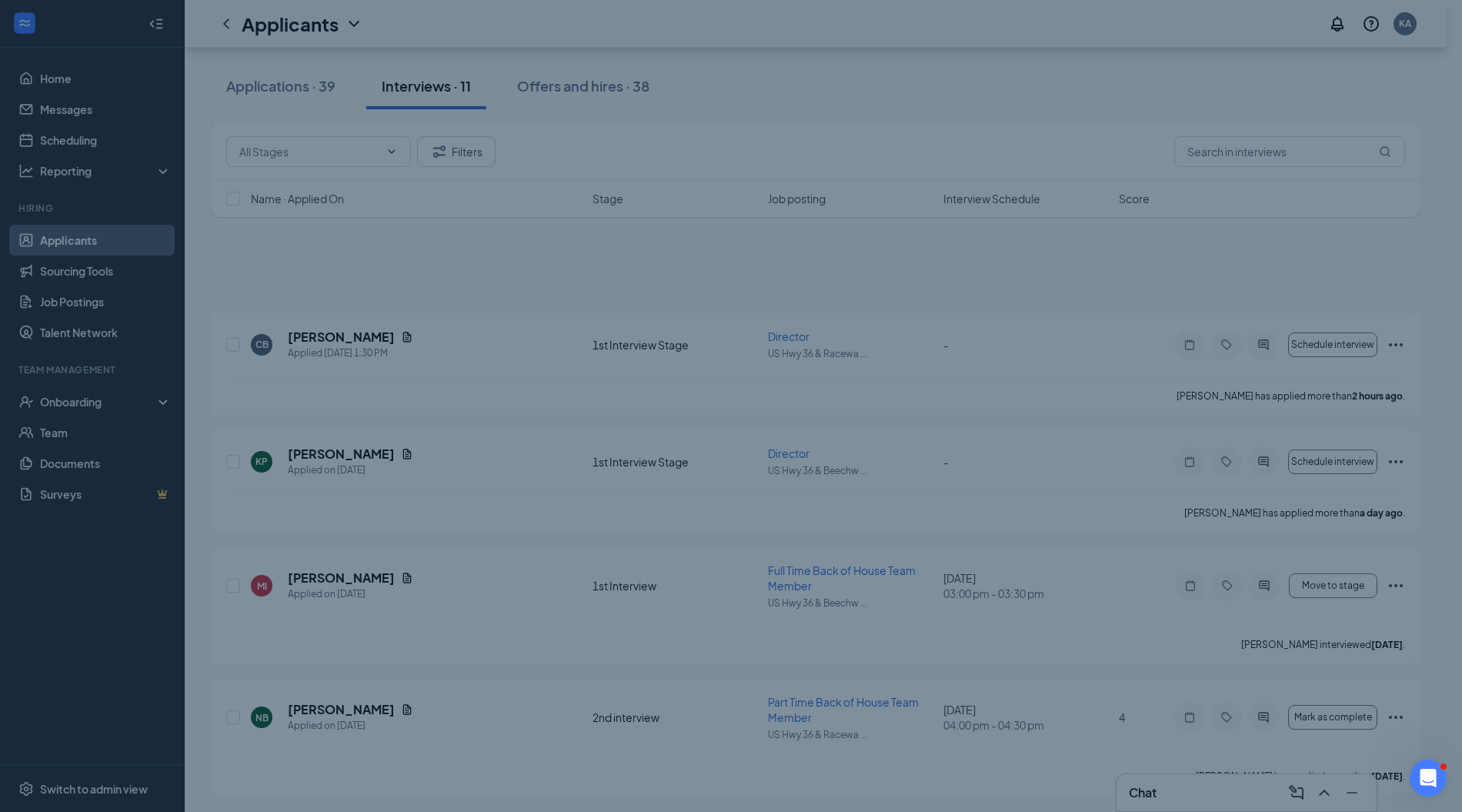
scroll to position [114, 0]
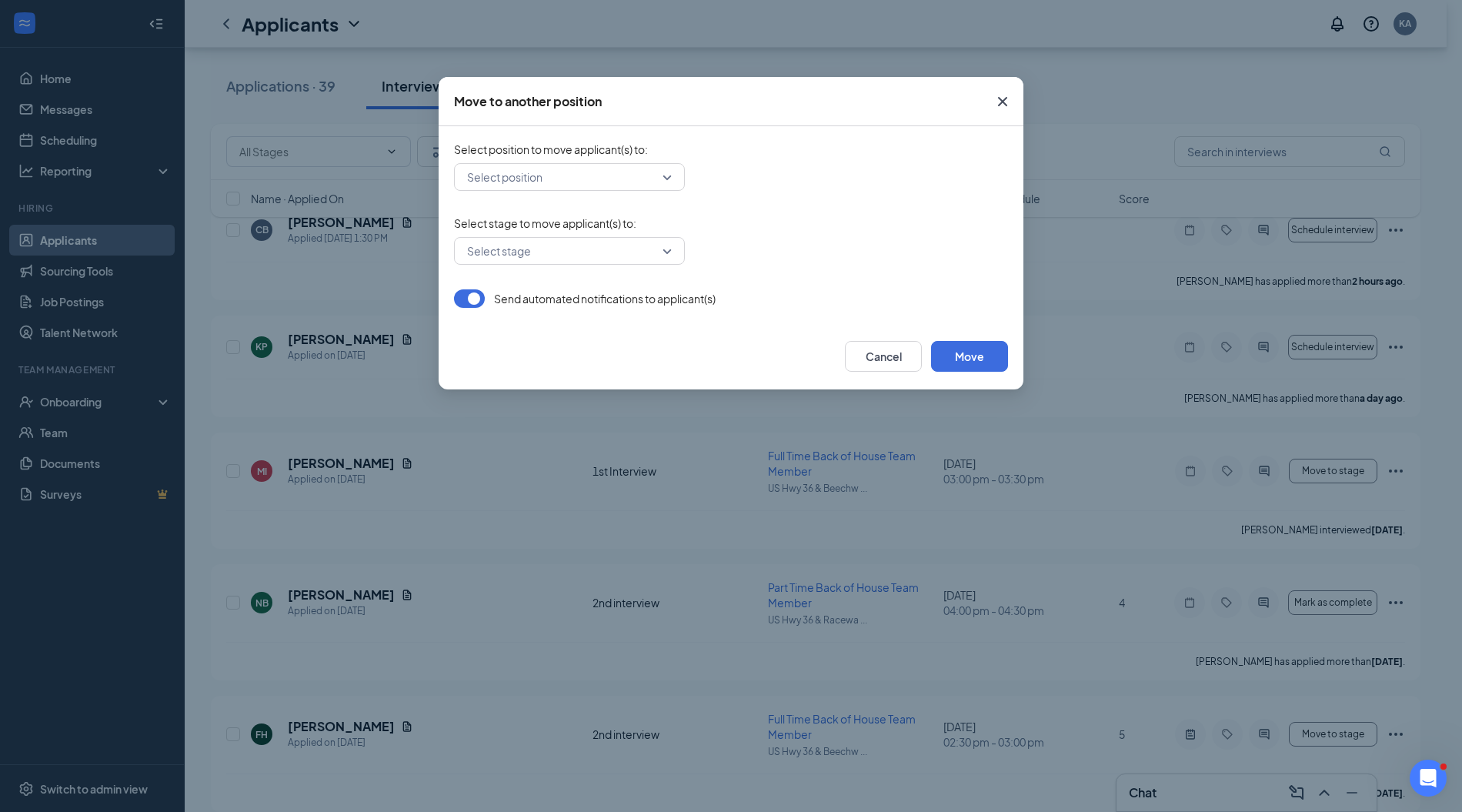
click at [668, 178] on div "Select position" at bounding box center [570, 176] width 231 height 28
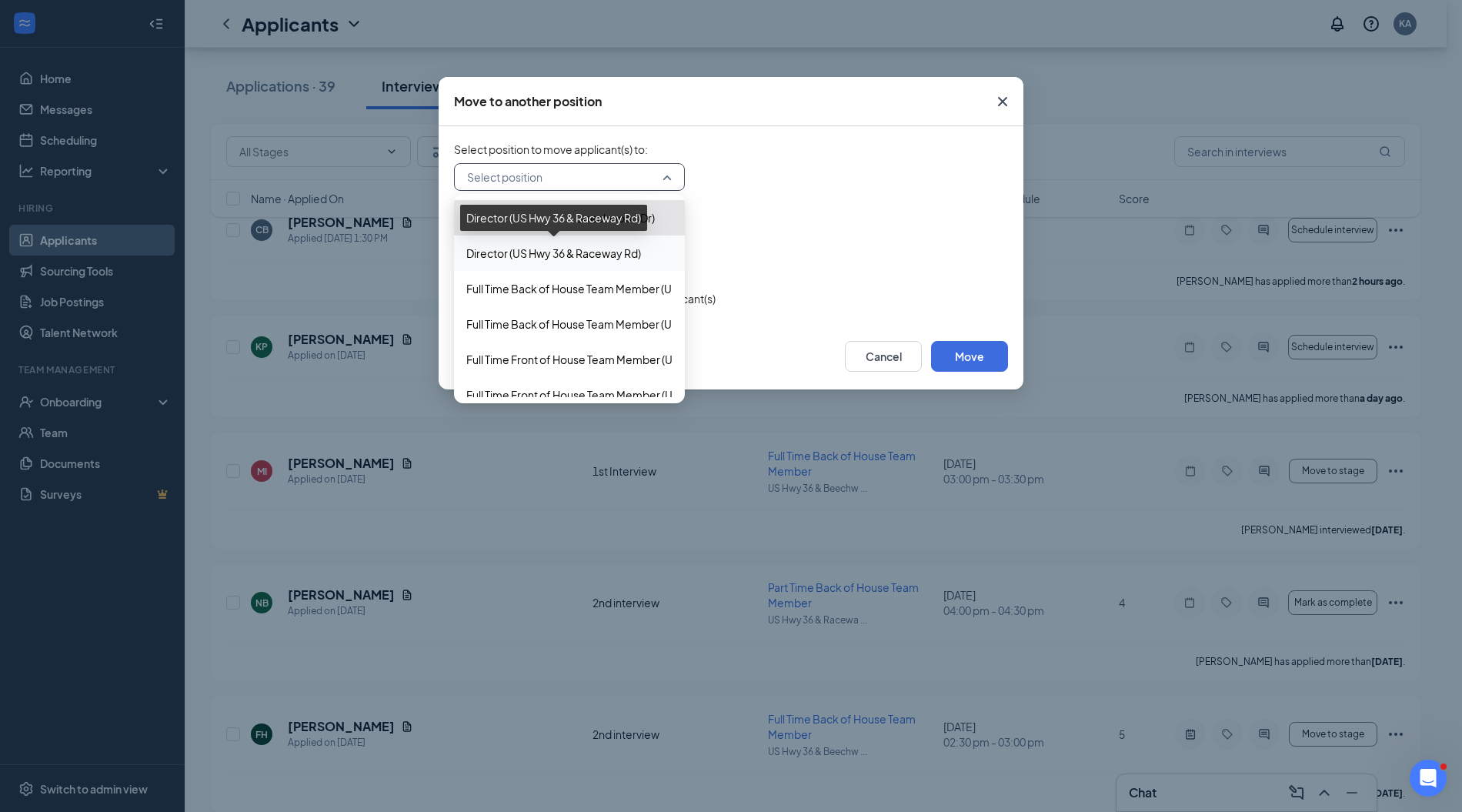
click at [596, 253] on span "Director (US Hwy 36 & Raceway Rd)" at bounding box center [553, 253] width 175 height 17
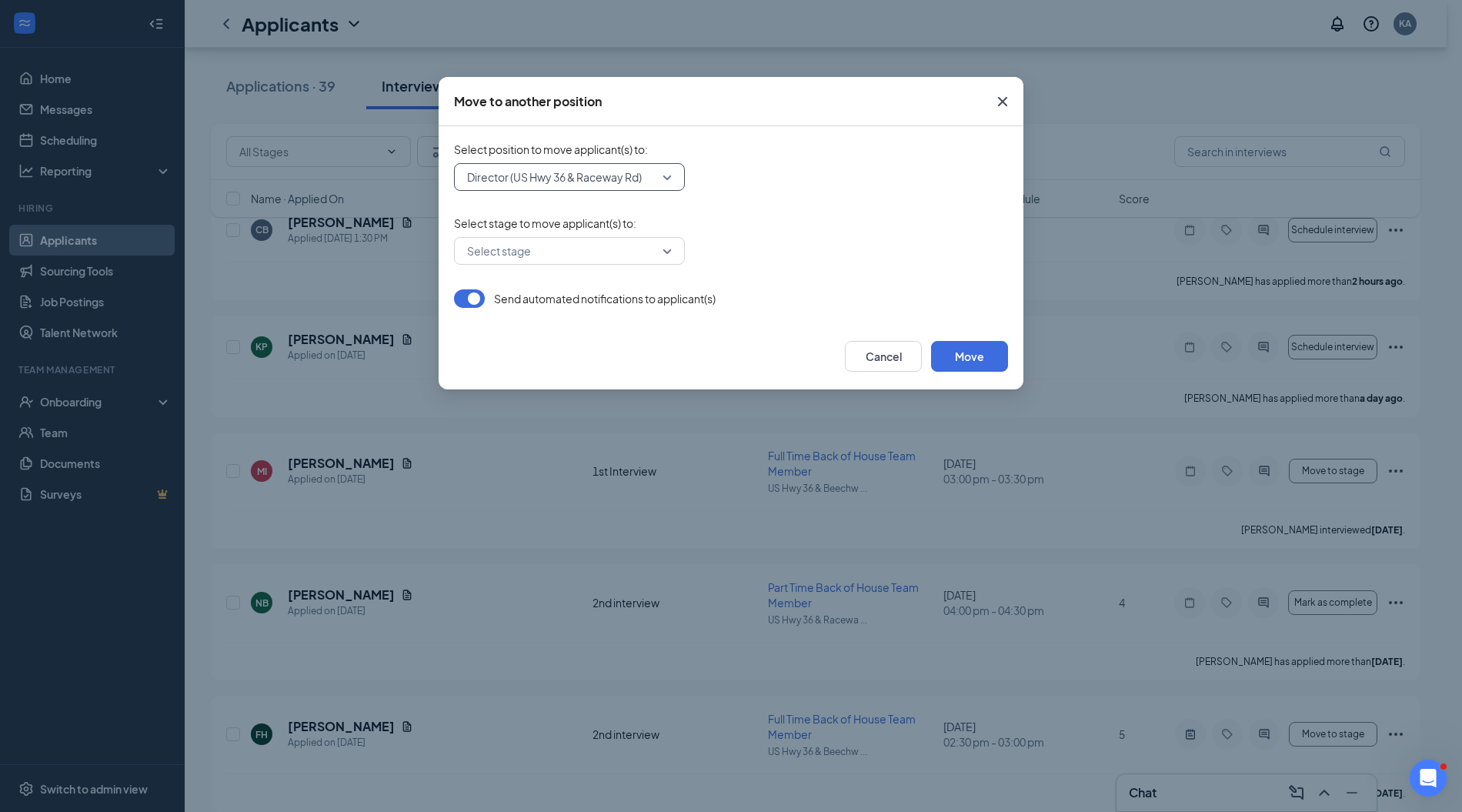
click at [625, 250] on input "search" at bounding box center [564, 251] width 201 height 26
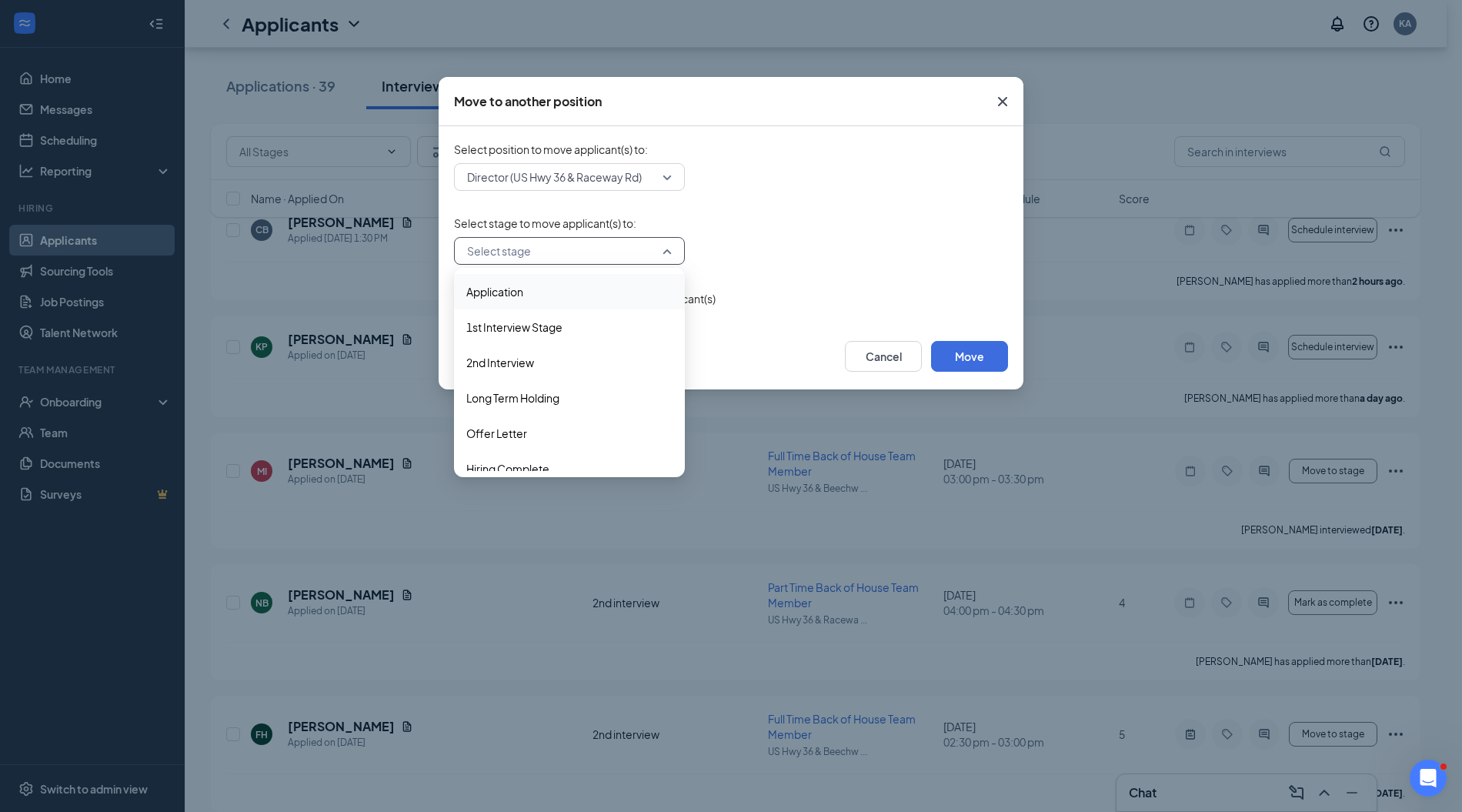
click at [571, 291] on span "Application" at bounding box center [569, 292] width 206 height 17
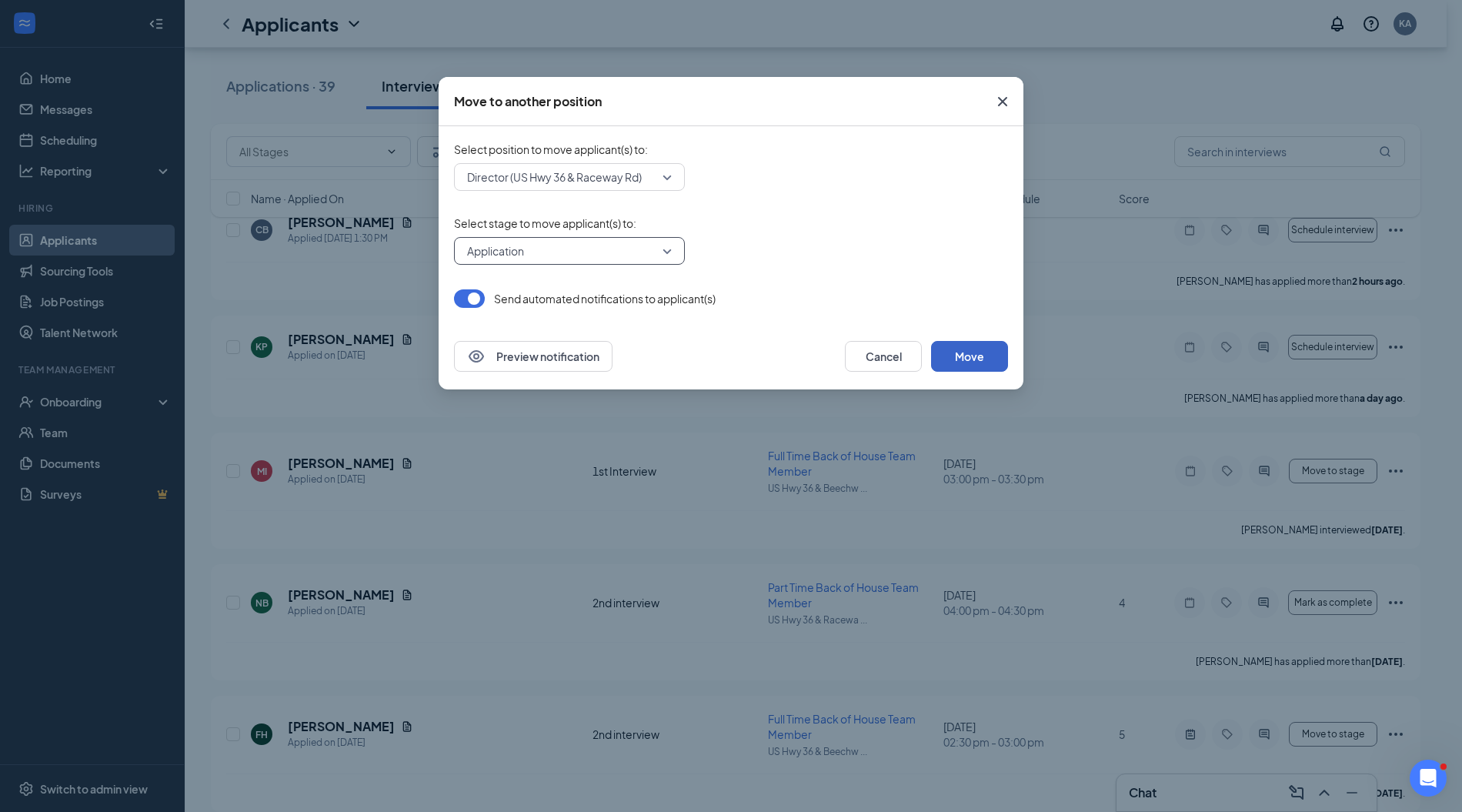
click at [967, 354] on button "Move" at bounding box center [970, 356] width 77 height 31
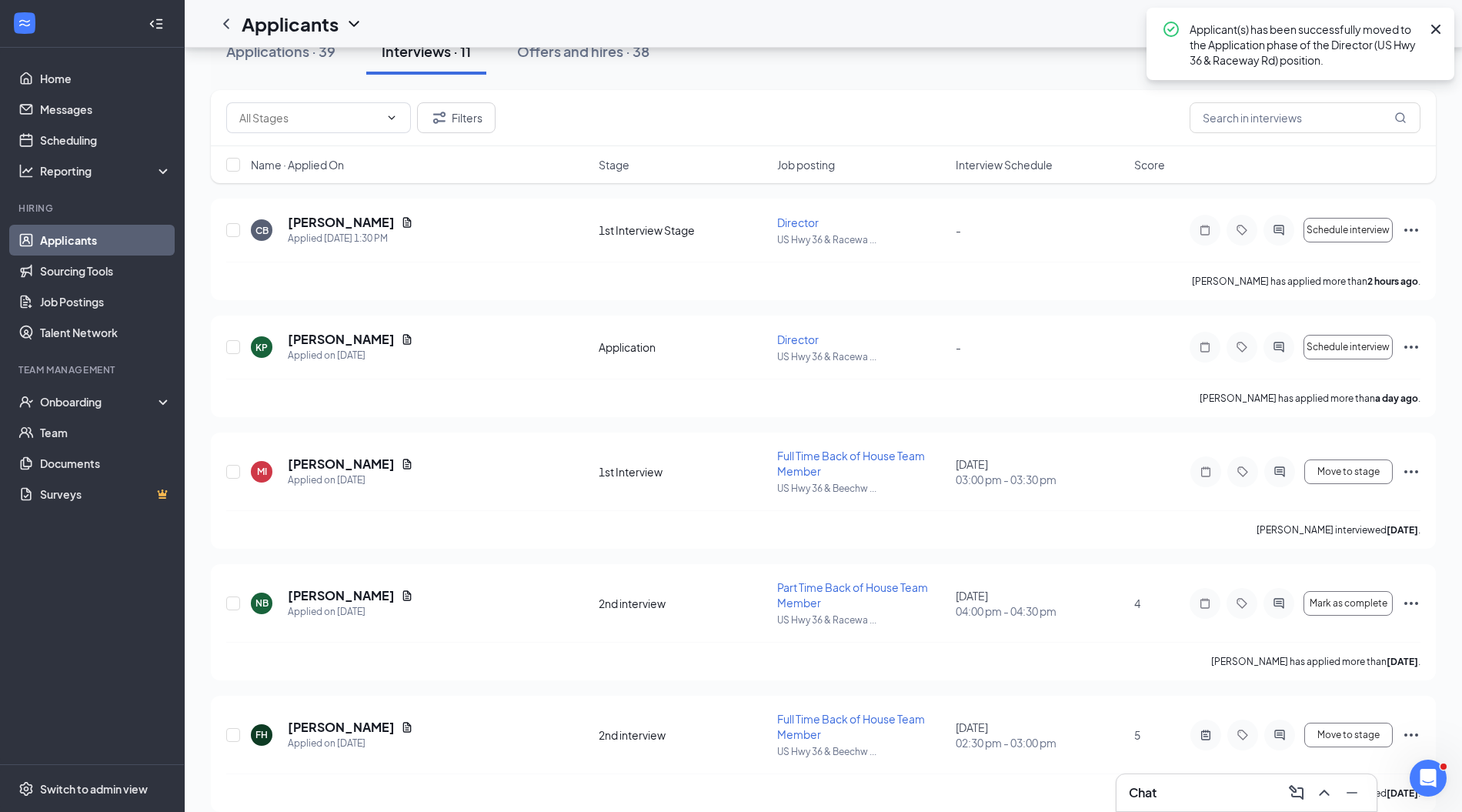
scroll to position [0, 0]
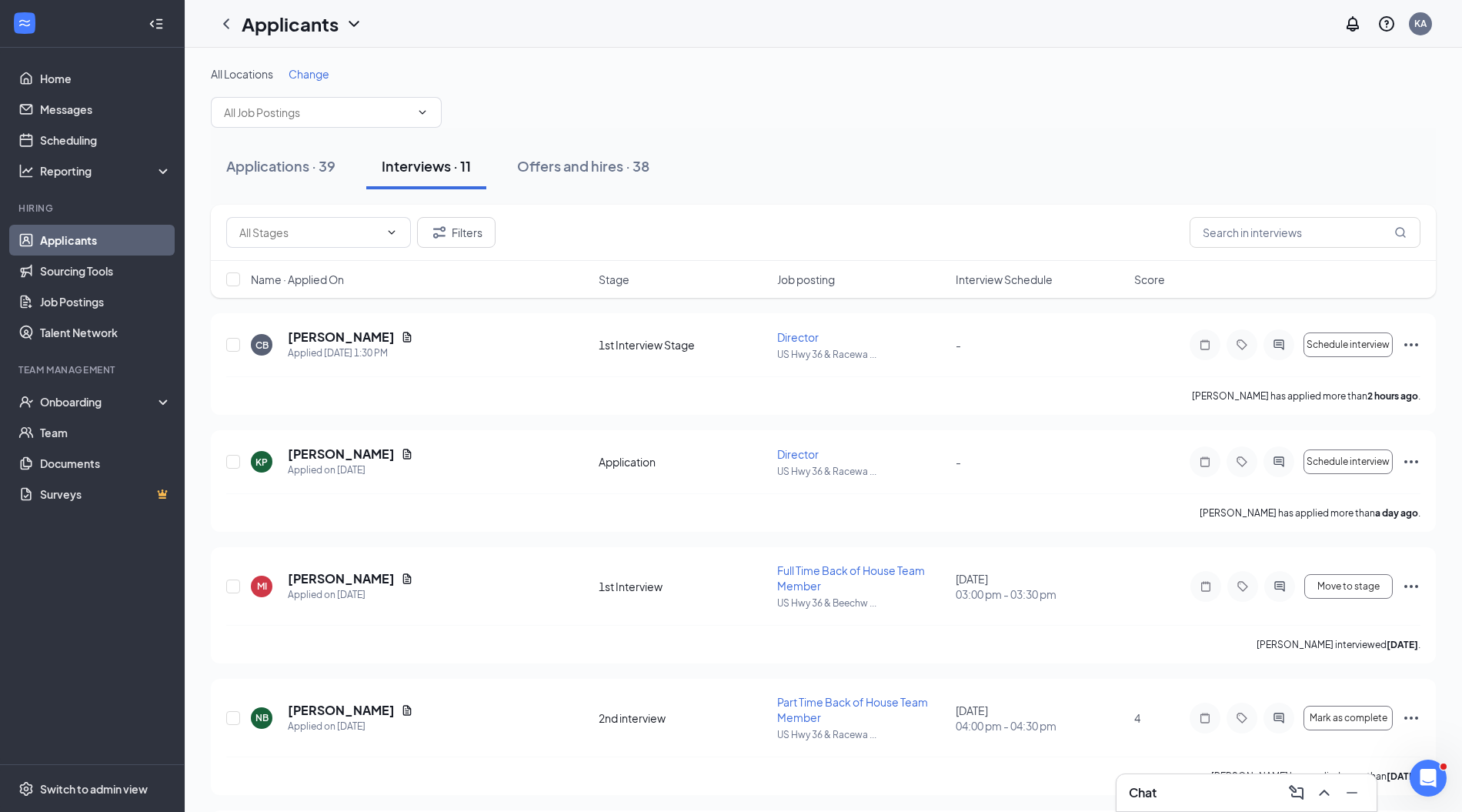
click at [1413, 344] on icon "Ellipses" at bounding box center [1411, 345] width 18 height 18
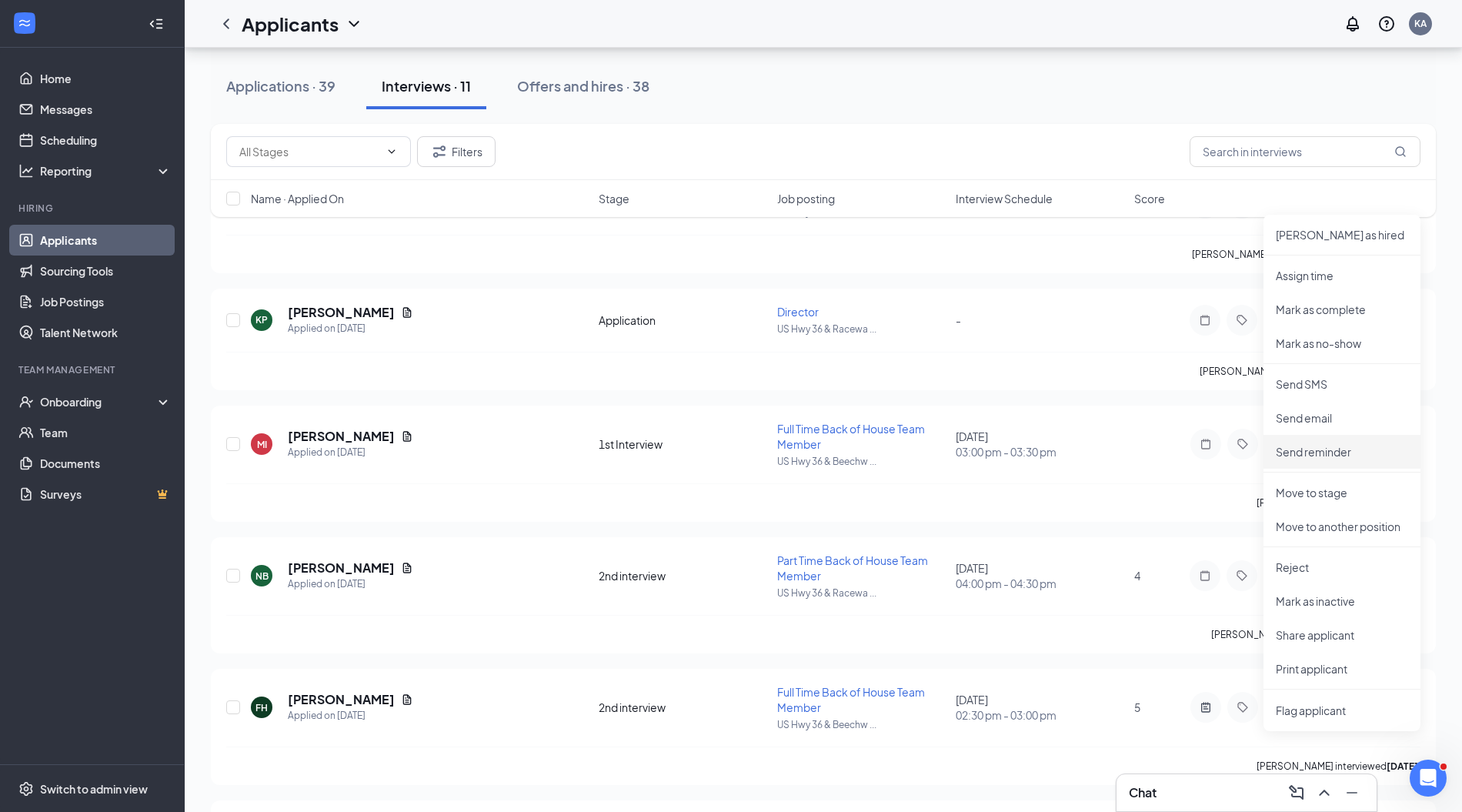
scroll to position [145, 0]
click at [1327, 517] on p "Move to another position" at bounding box center [1342, 523] width 132 height 15
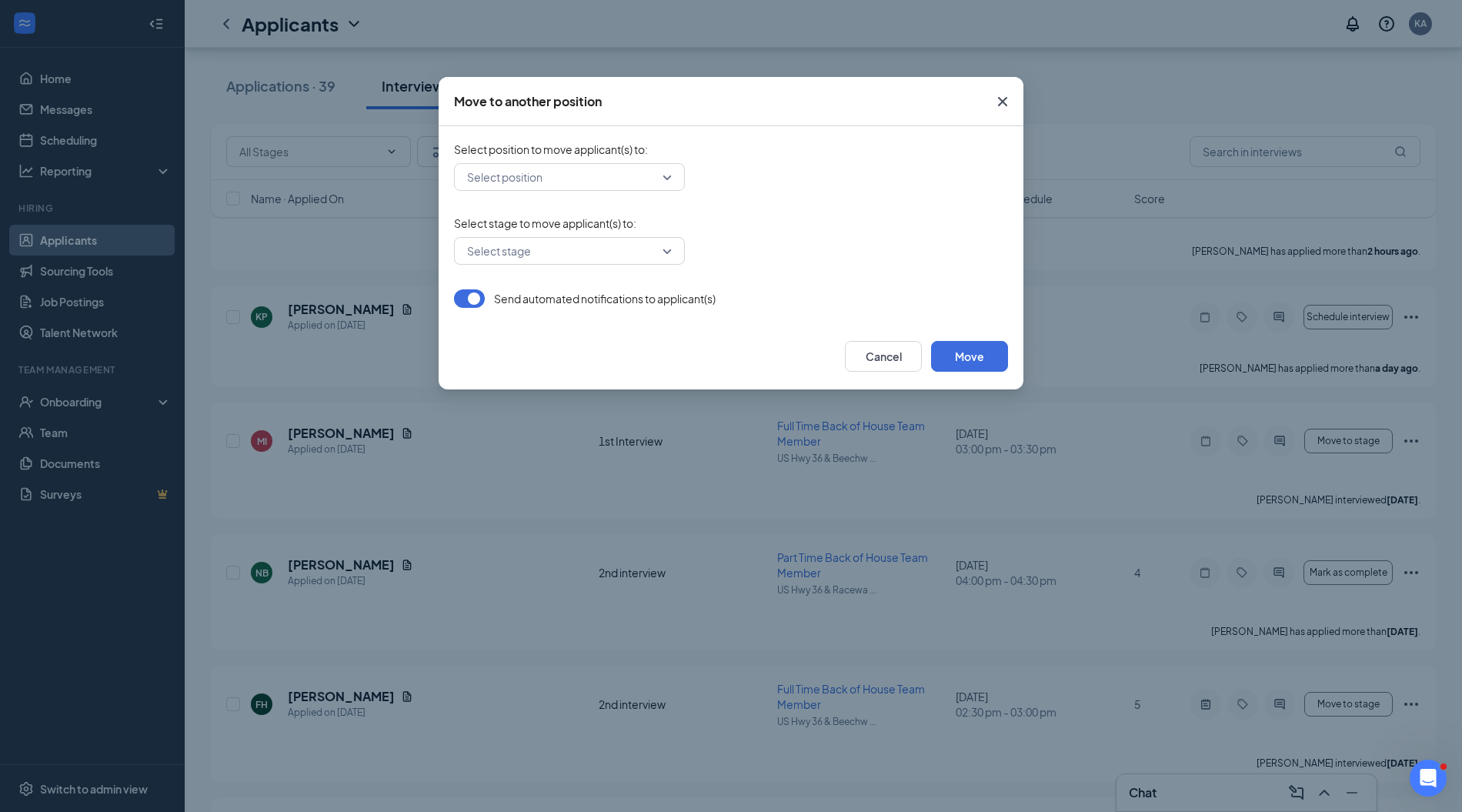
click at [650, 183] on input "search" at bounding box center [564, 176] width 201 height 26
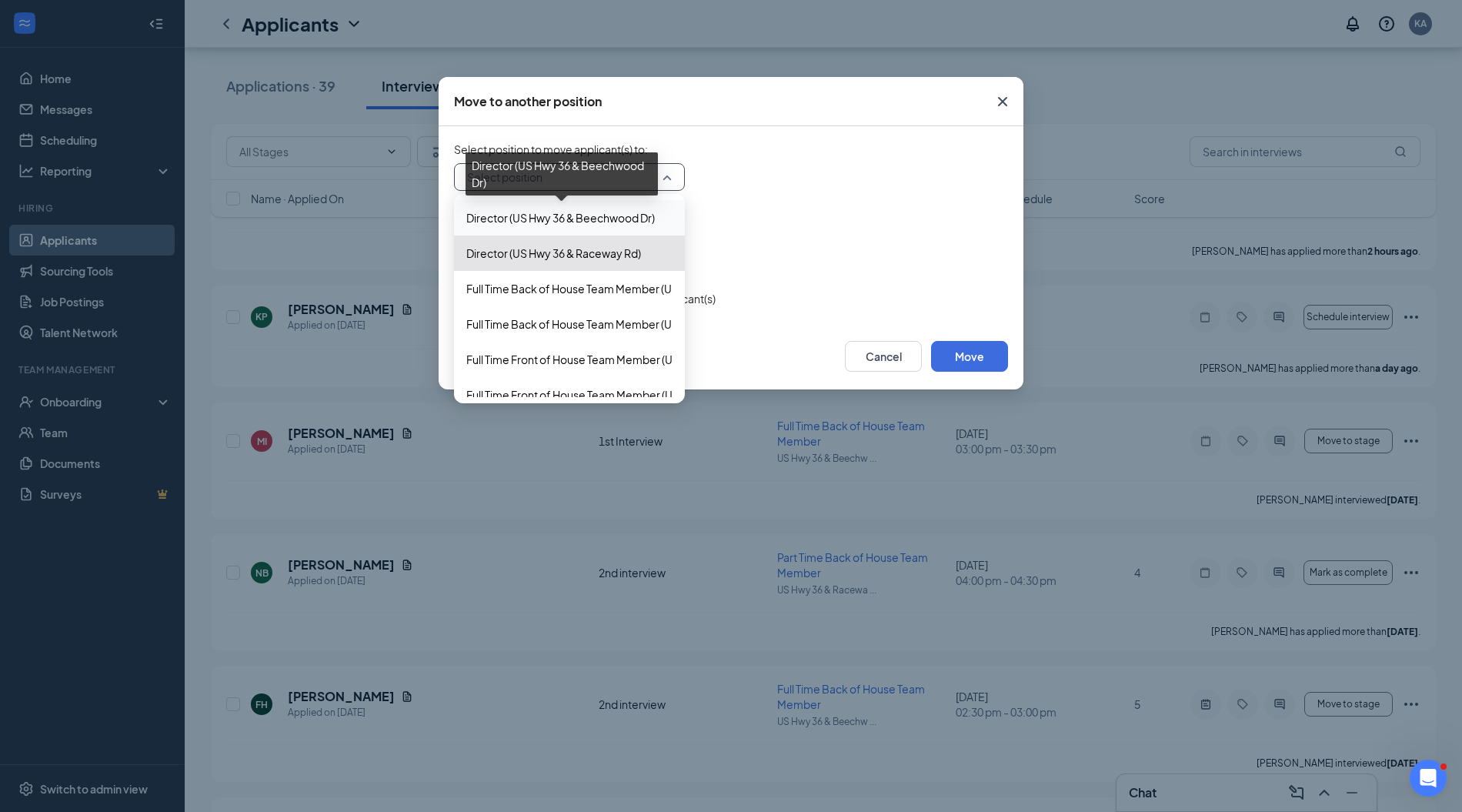
click at [618, 221] on span "Director (US Hwy 36 & Beechwood Dr)" at bounding box center [561, 218] width 189 height 17
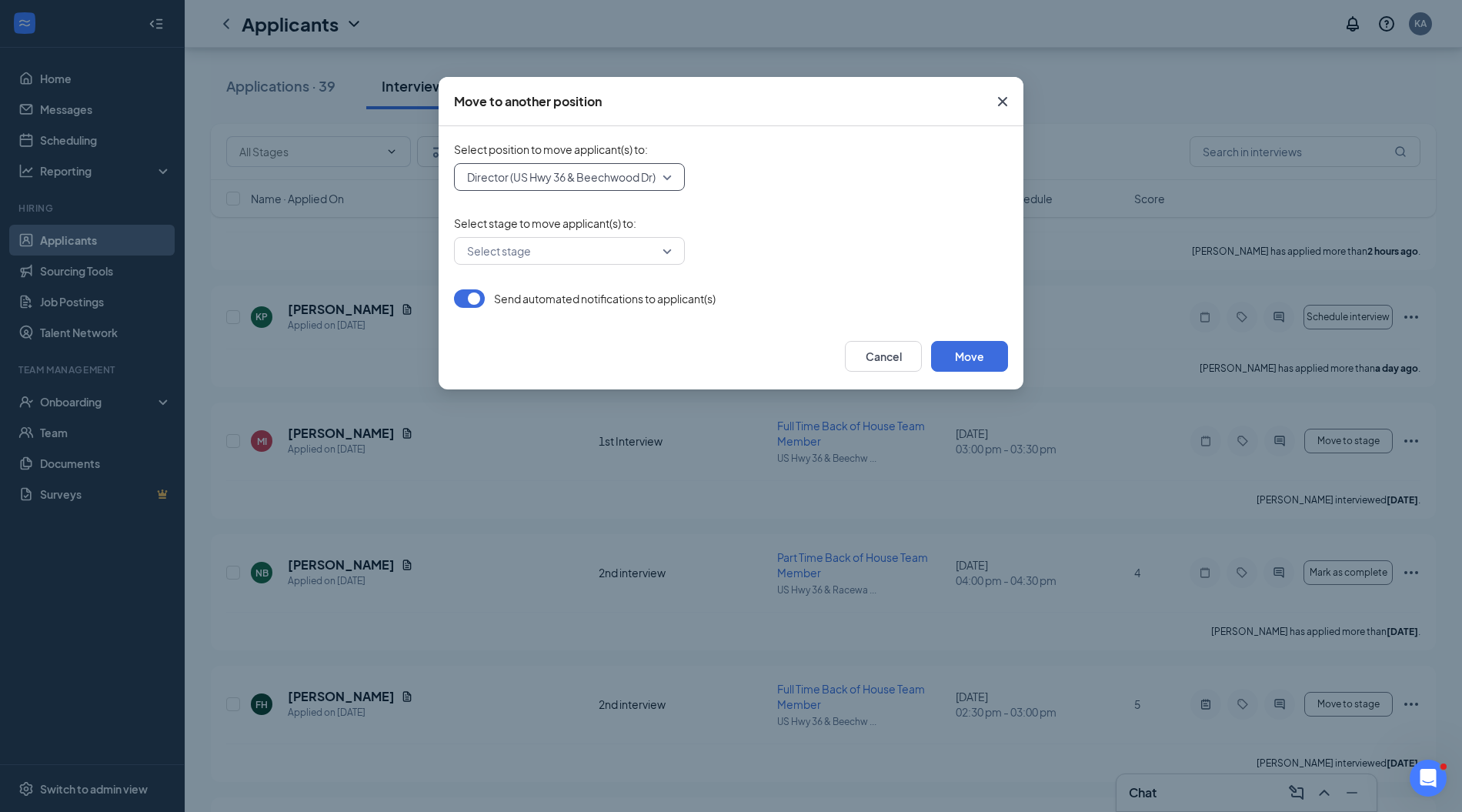
click at [615, 244] on input "search" at bounding box center [564, 251] width 201 height 26
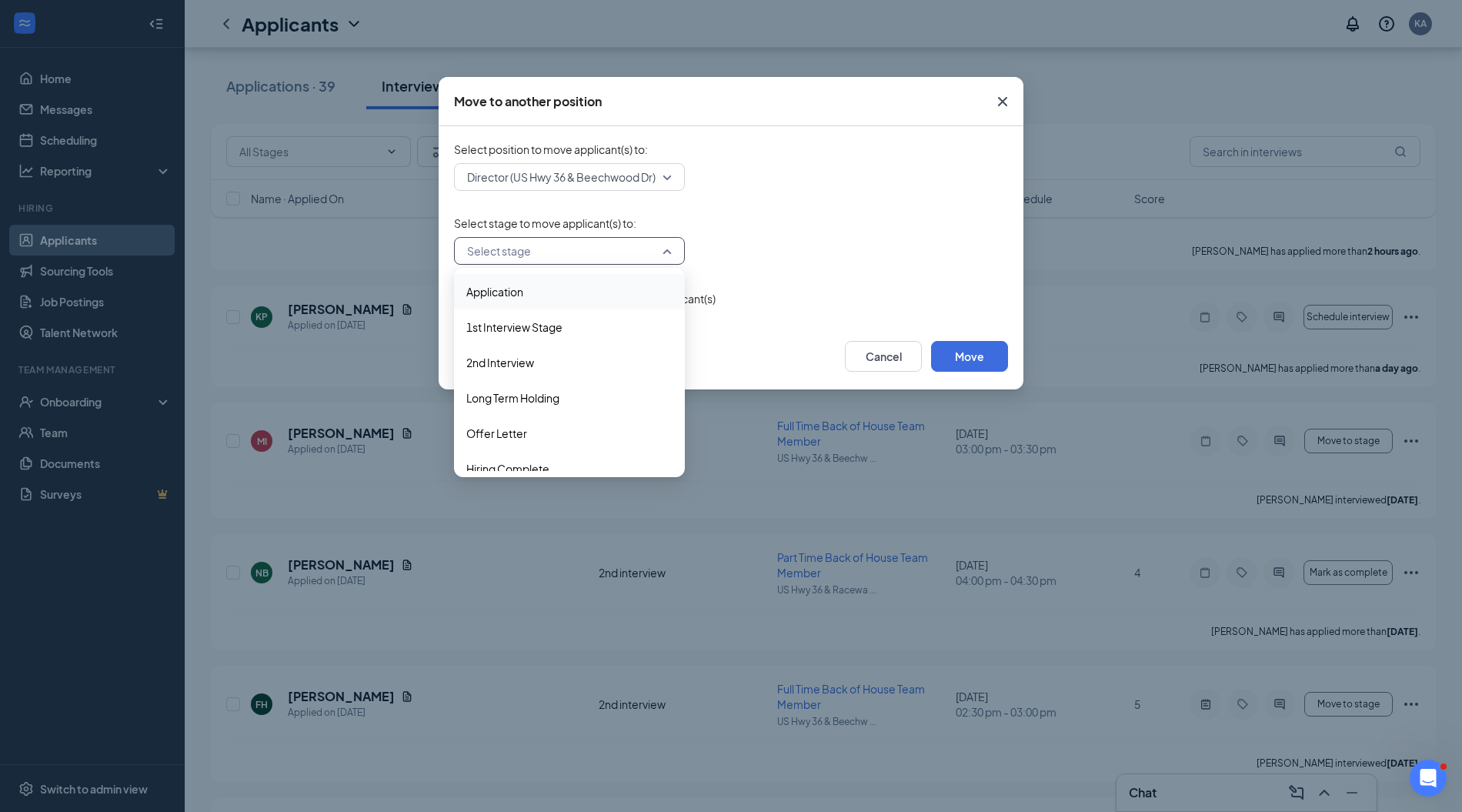
click at [565, 296] on span "Application" at bounding box center [569, 292] width 206 height 17
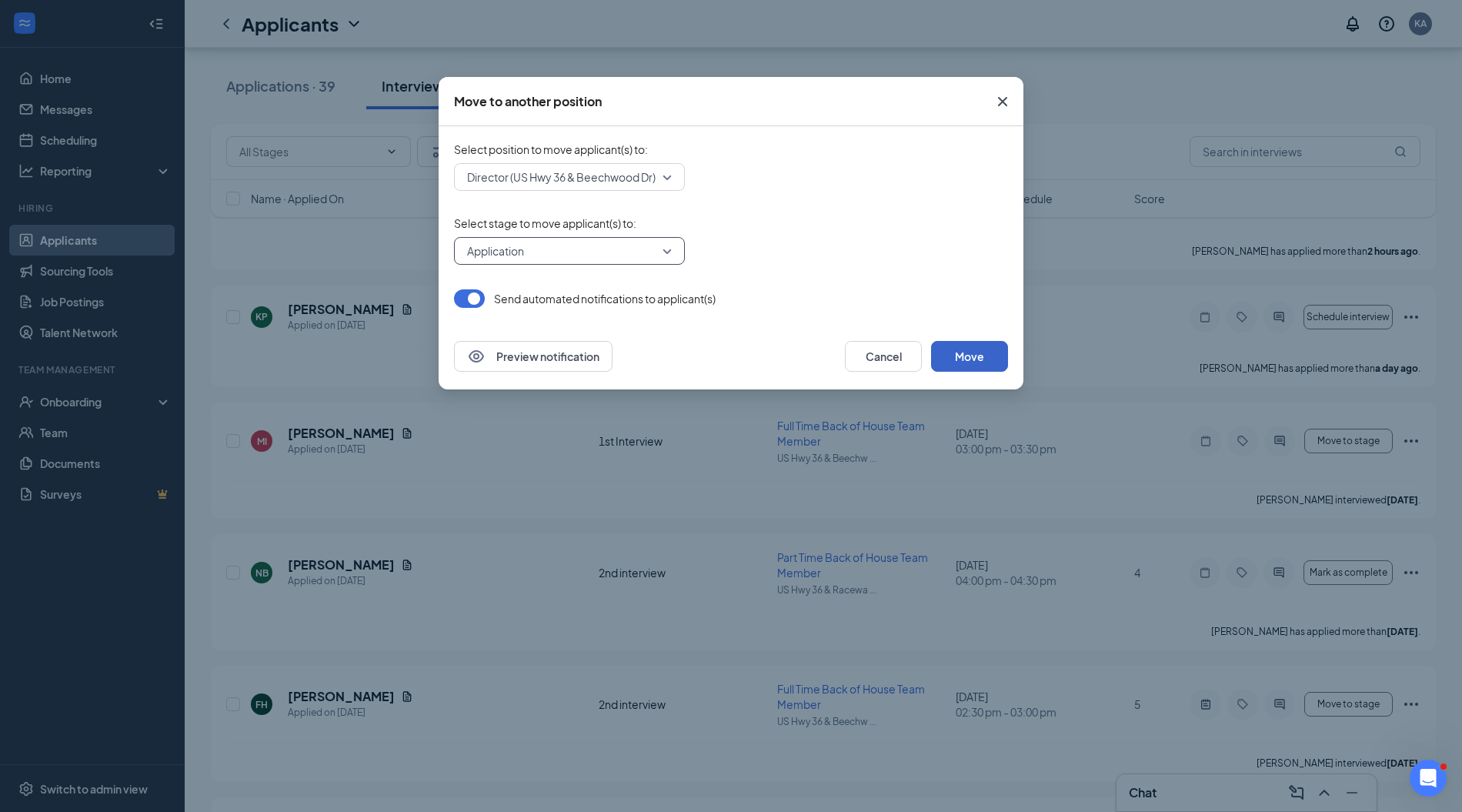
click at [969, 368] on button "Move" at bounding box center [970, 356] width 77 height 31
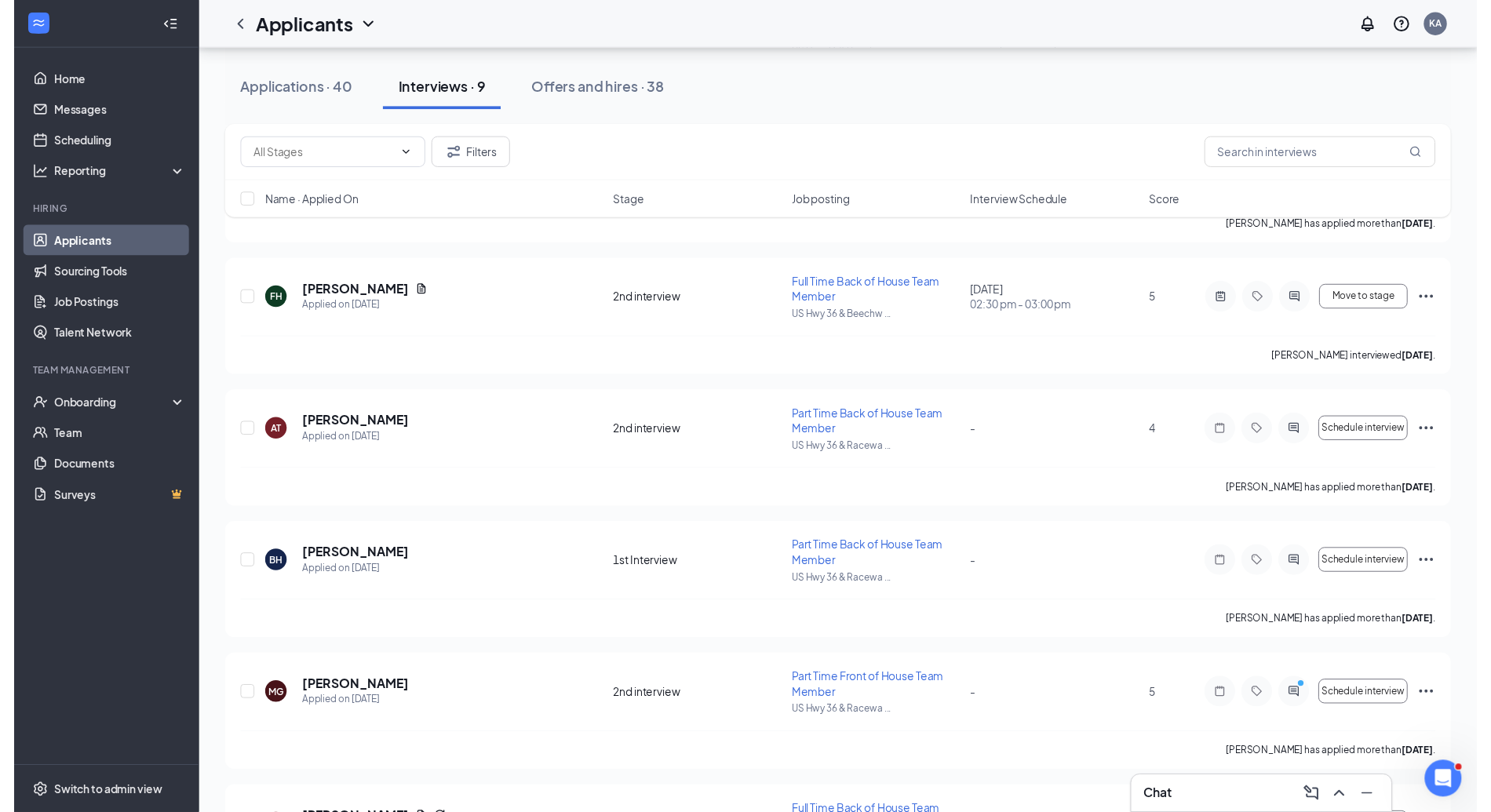
scroll to position [3111, 0]
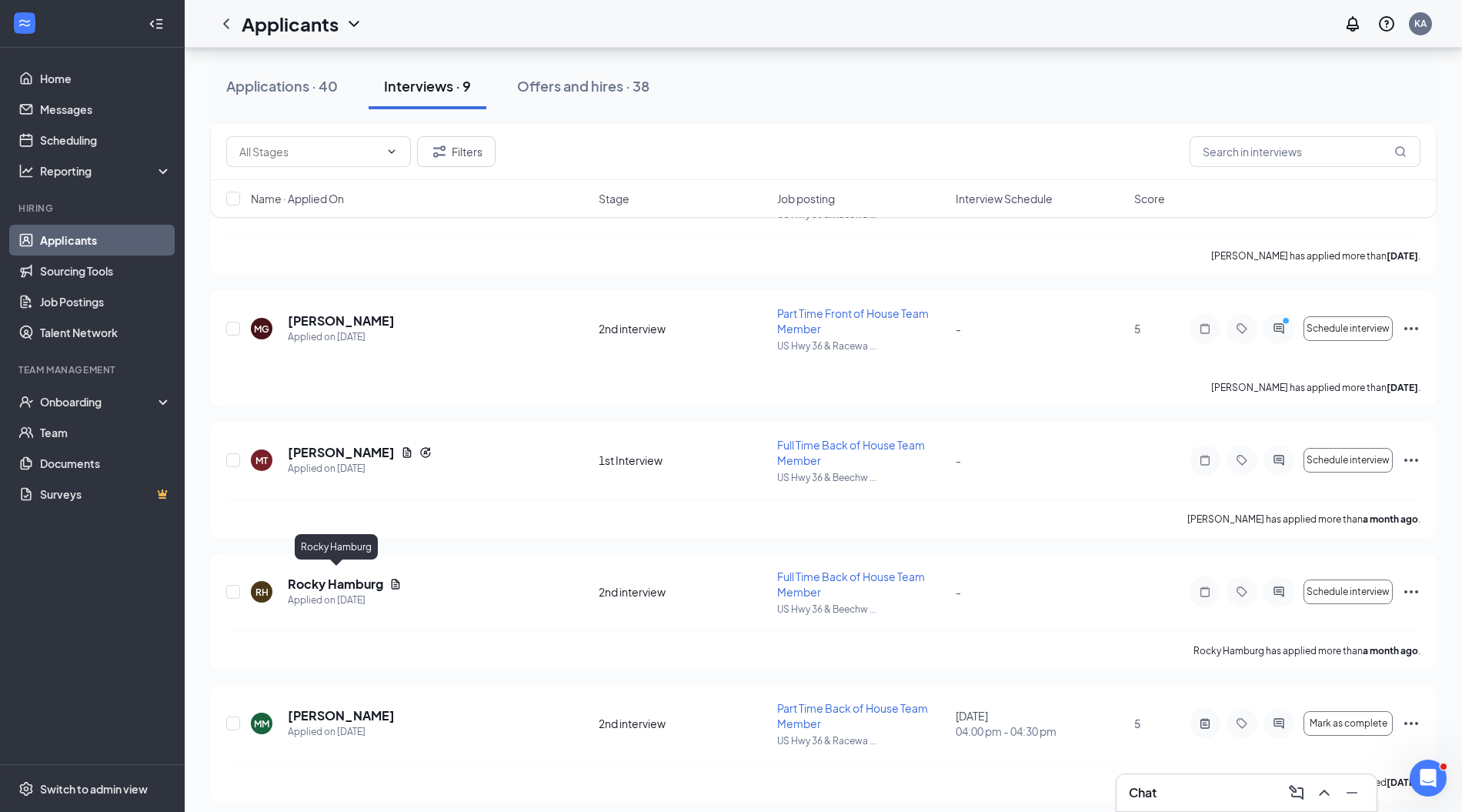
click at [327, 576] on h5 "Rocky Hamburg" at bounding box center [336, 584] width 95 height 17
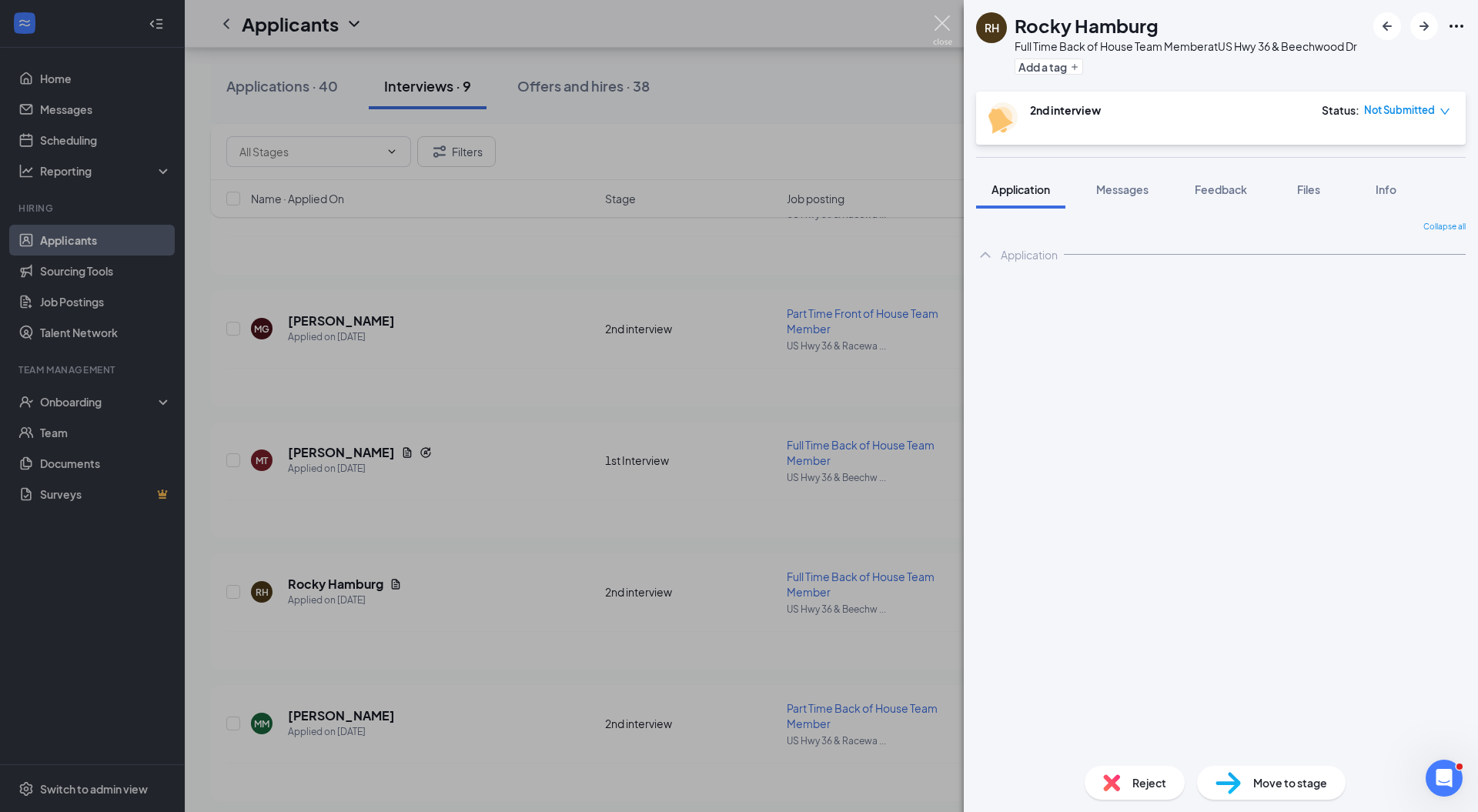
click at [937, 19] on img at bounding box center [942, 30] width 19 height 30
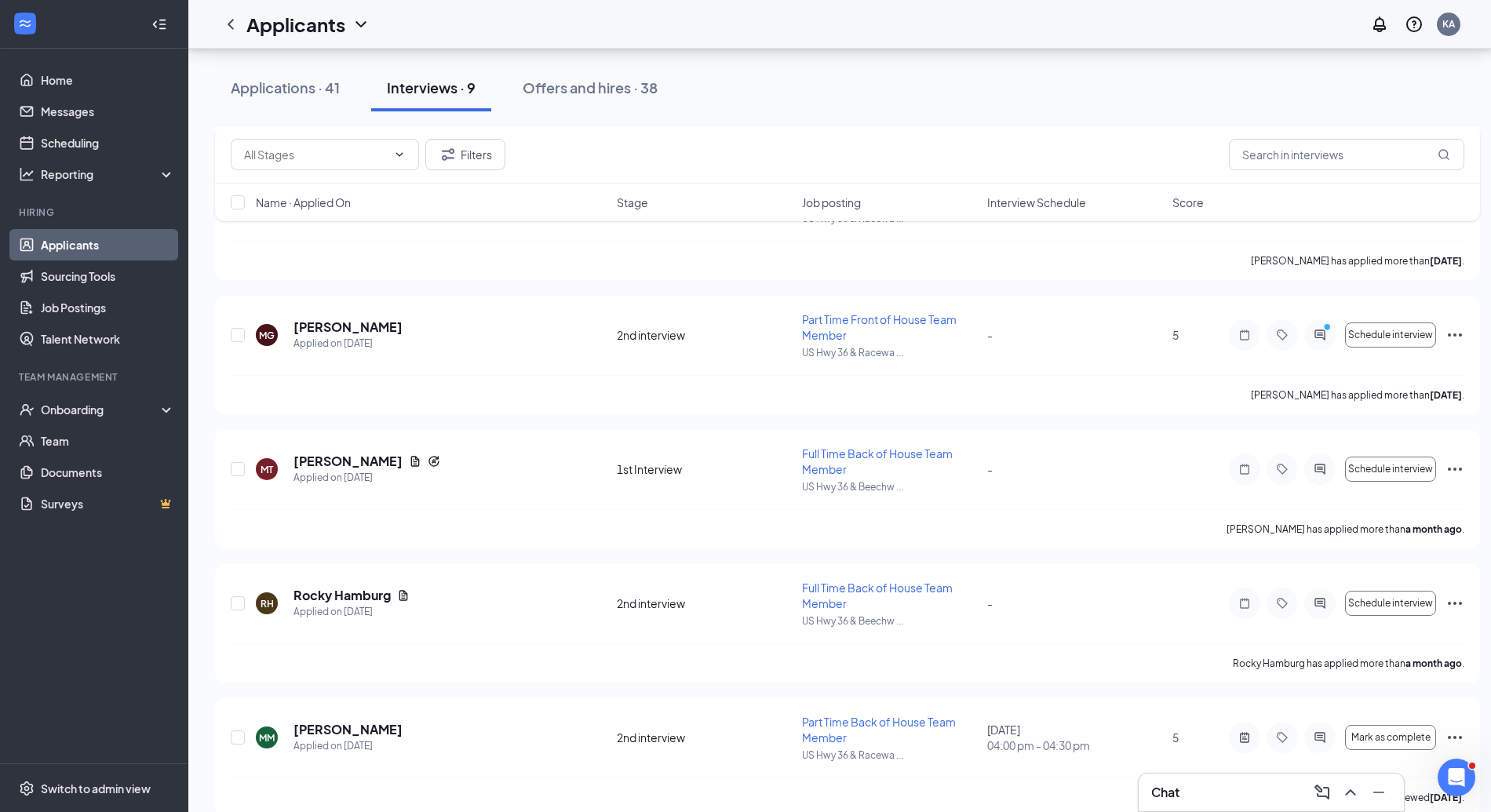
click at [1457, 594] on icon "Ellipses" at bounding box center [1455, 603] width 19 height 19
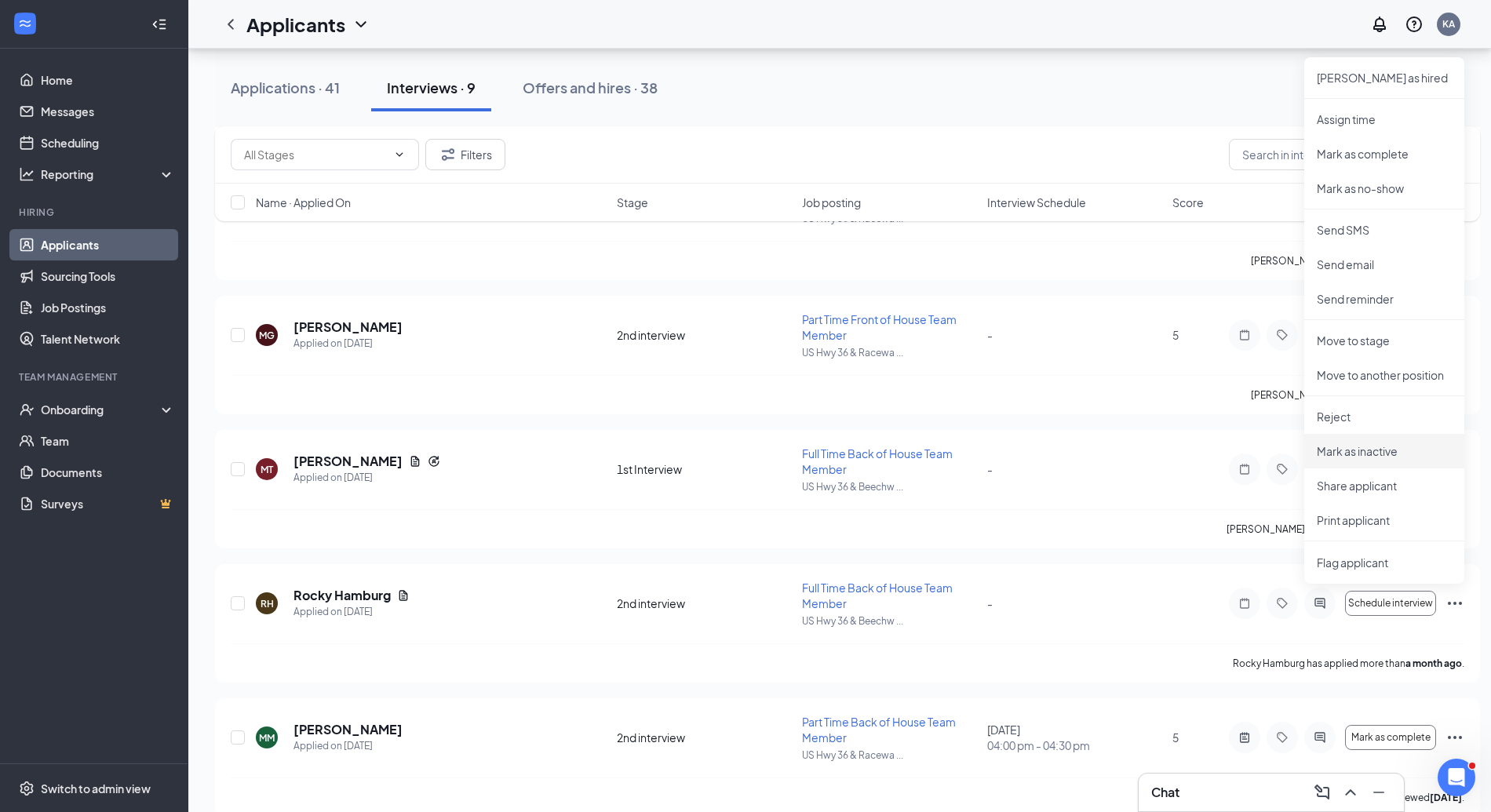
click at [1384, 446] on p "Mark as inactive" at bounding box center [1384, 451] width 135 height 15
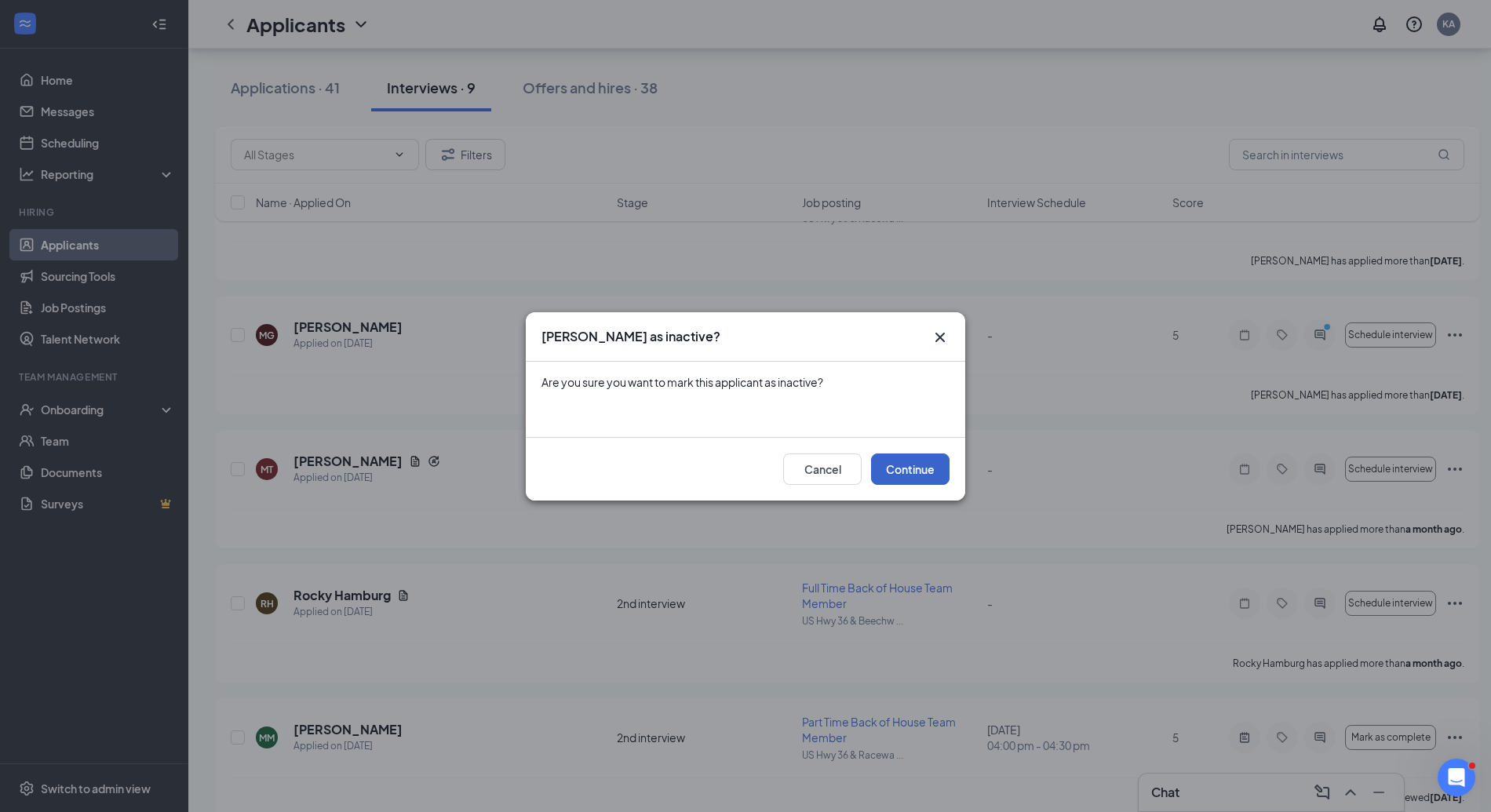
click at [923, 458] on button "Continue" at bounding box center [911, 469] width 78 height 32
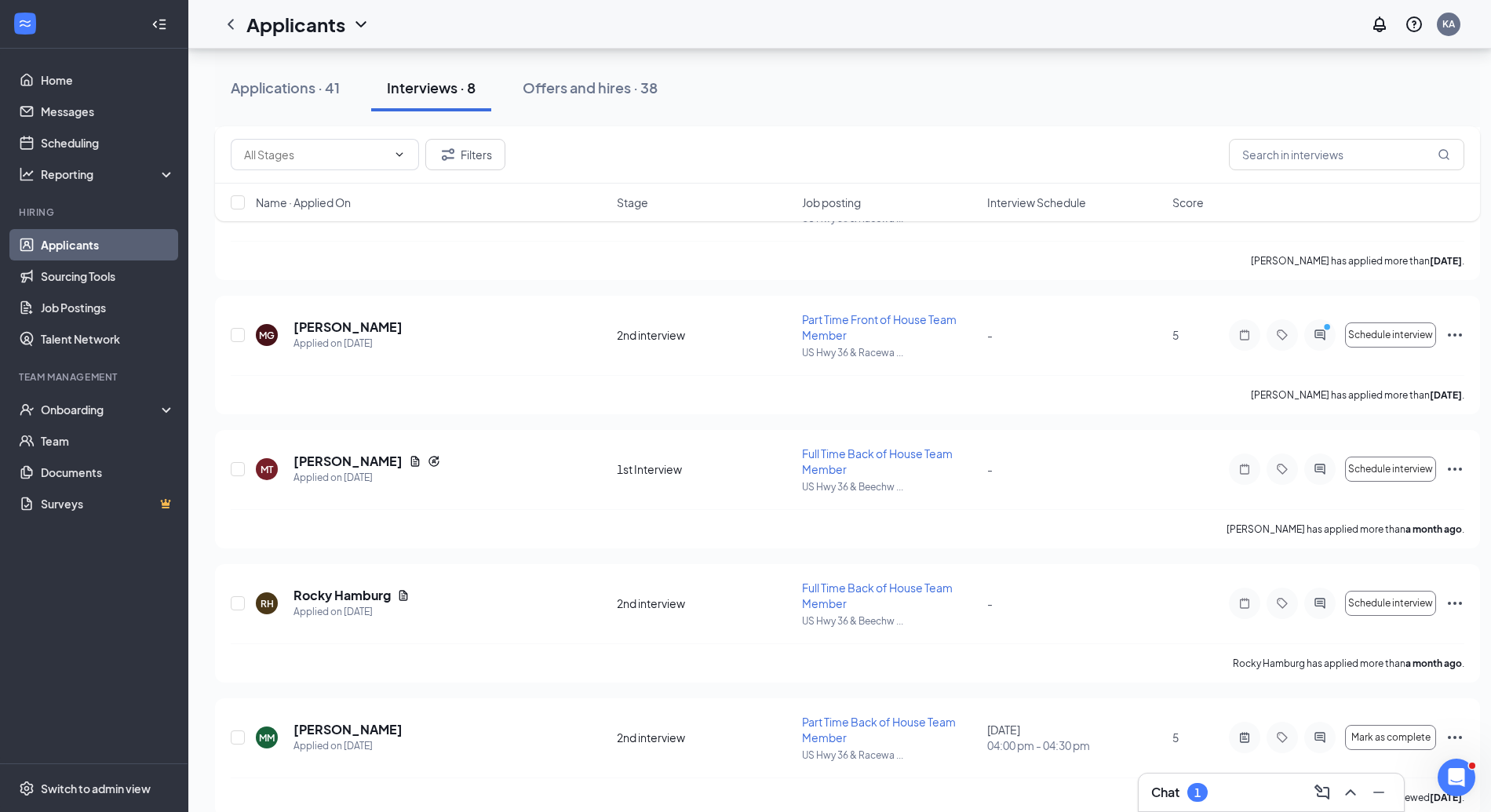
click at [1452, 464] on icon "Ellipses" at bounding box center [1455, 469] width 19 height 19
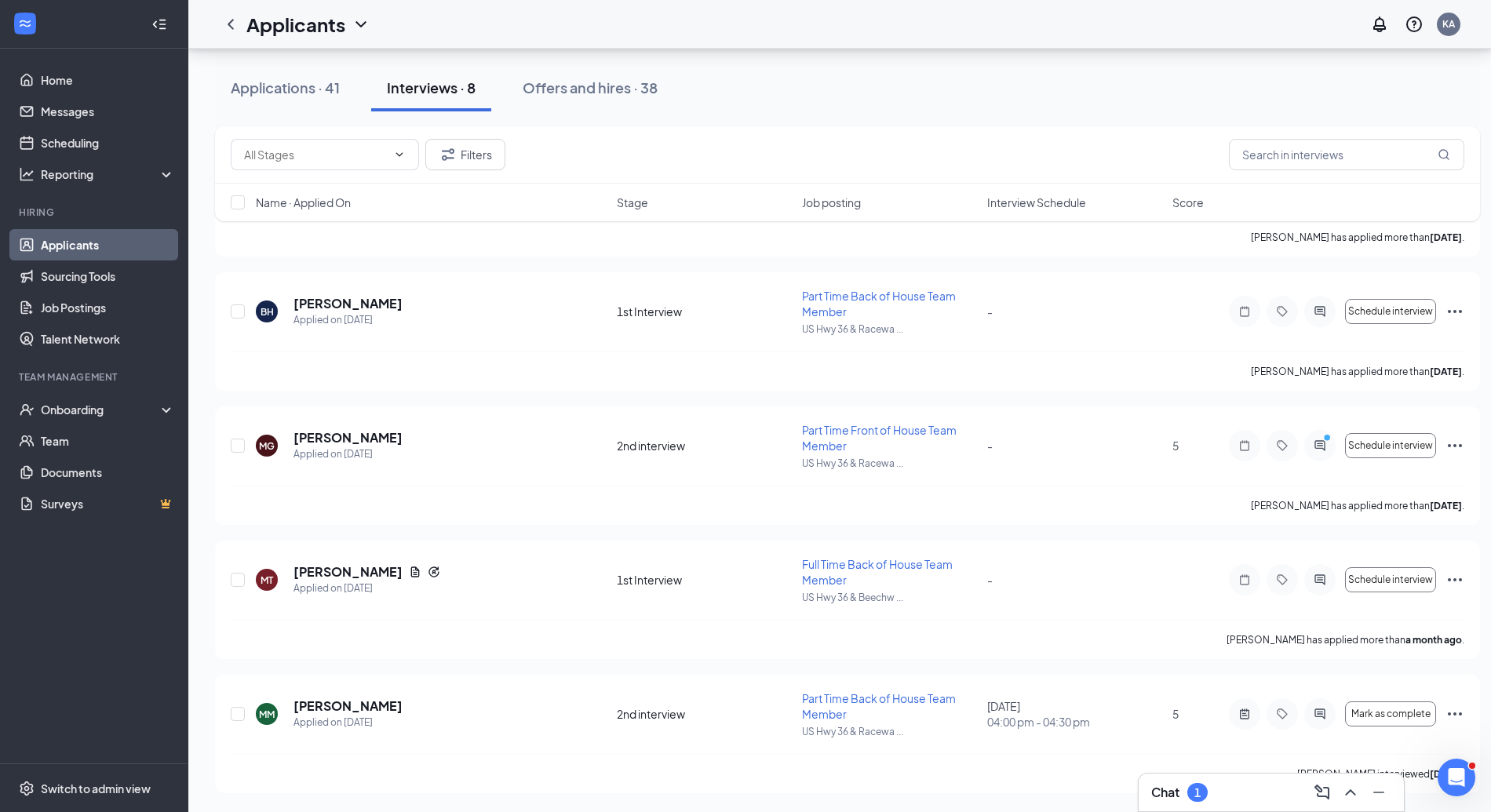
scroll to position [2725, 0]
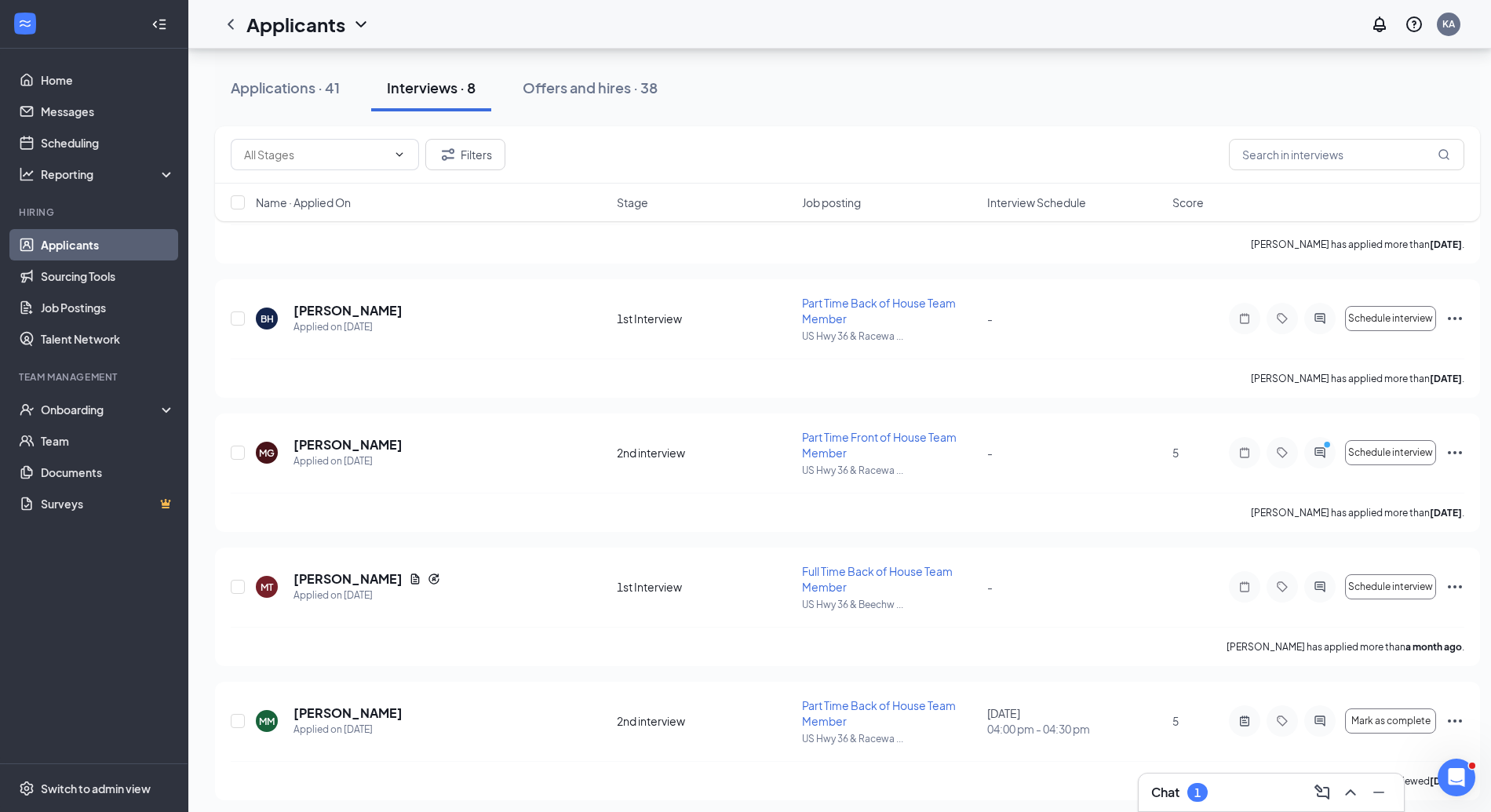
click at [1200, 794] on div "1" at bounding box center [1197, 793] width 6 height 14
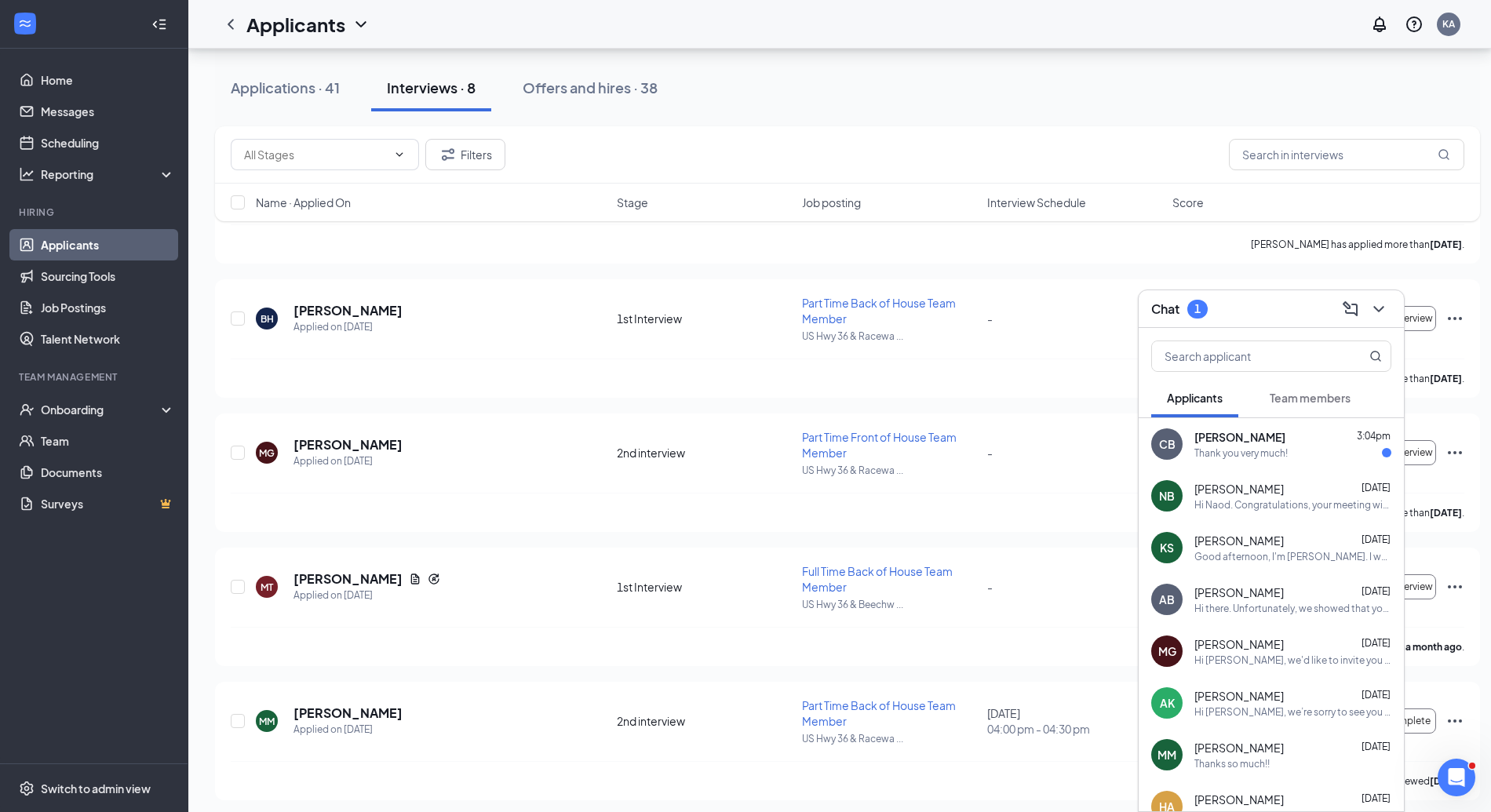
click at [1269, 446] on div "Thank you very much!" at bounding box center [1241, 453] width 94 height 14
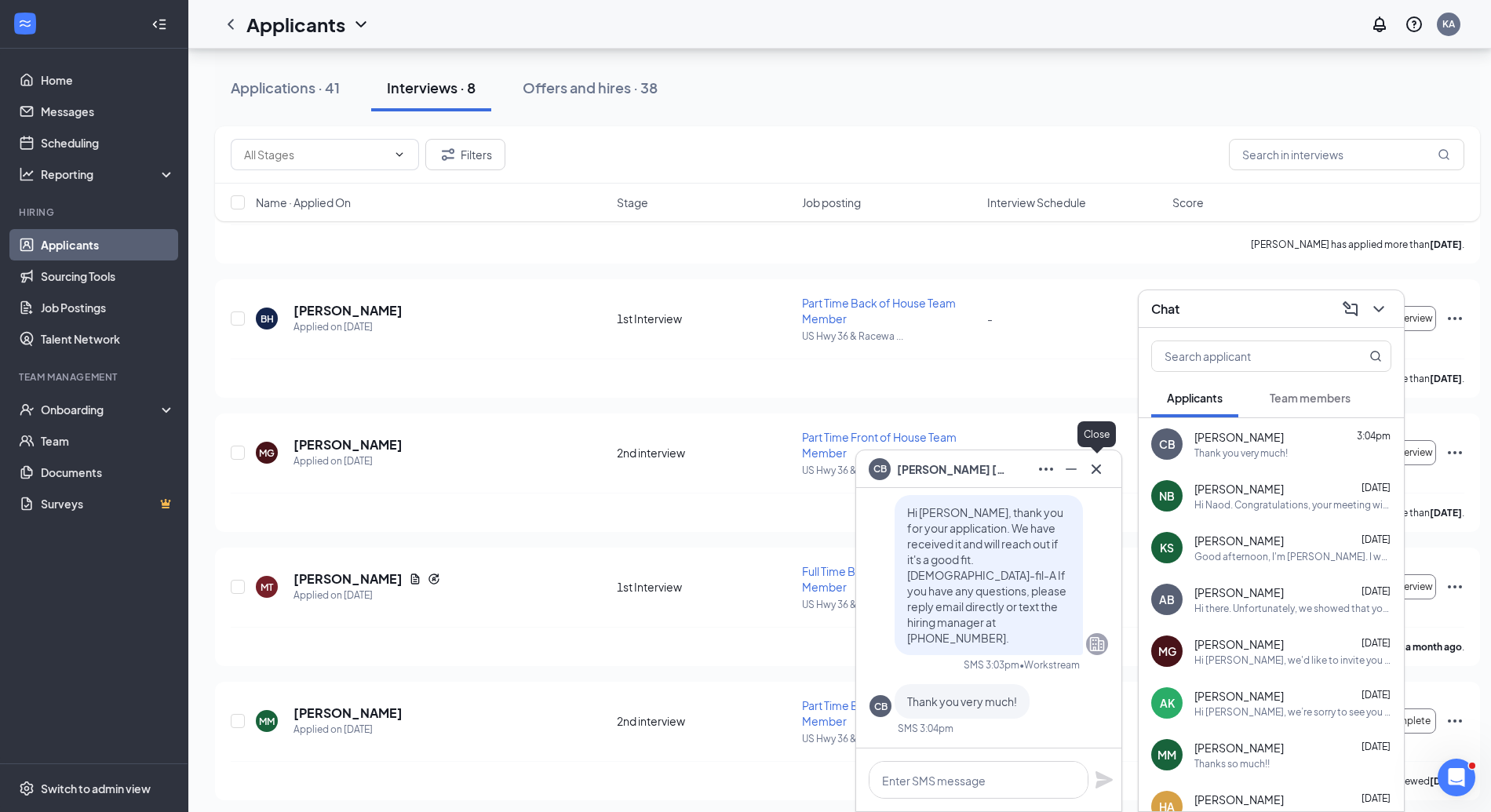
click at [1101, 468] on icon "Cross" at bounding box center [1097, 469] width 19 height 19
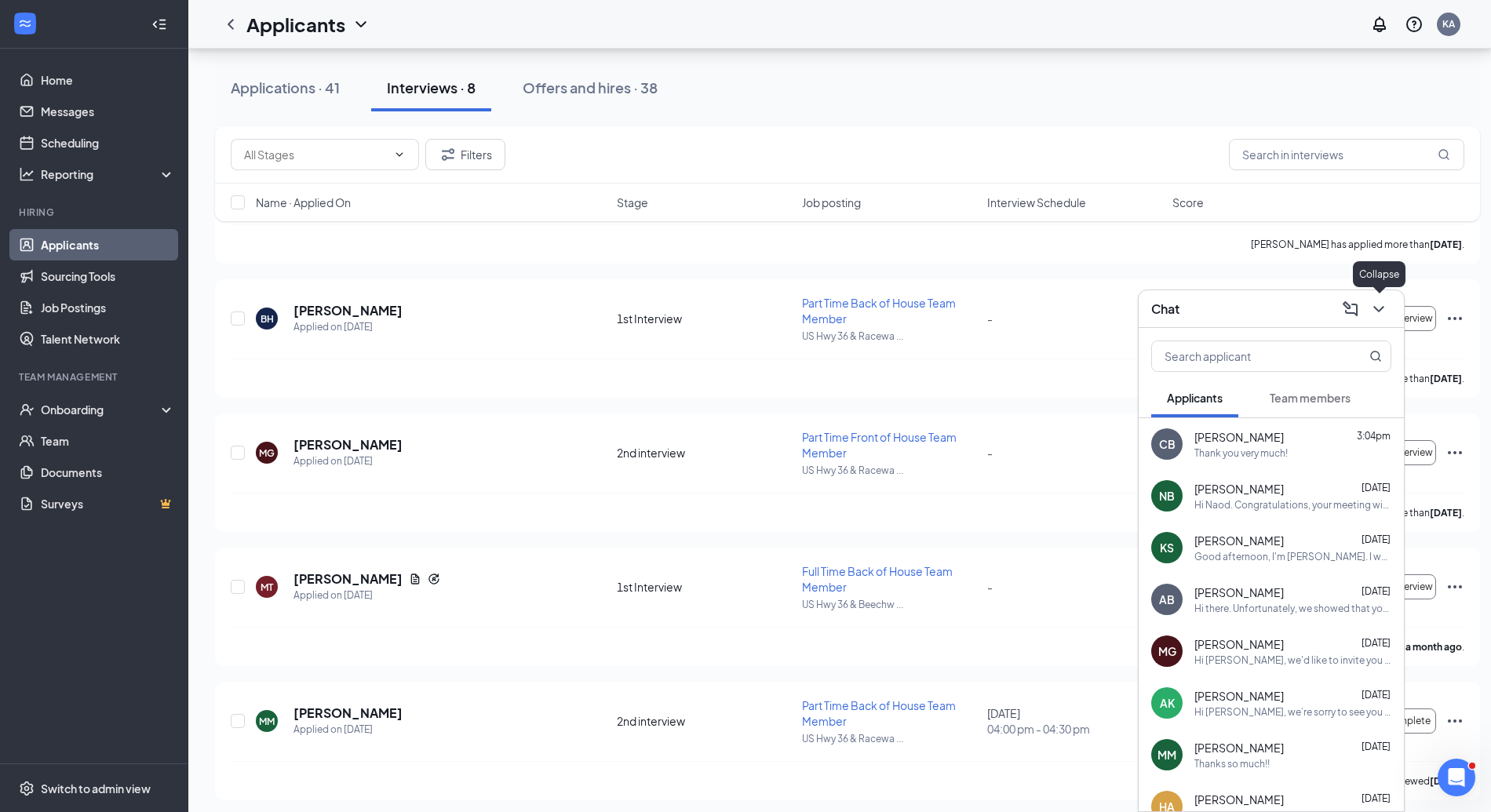
click at [1379, 307] on icon "ChevronDown" at bounding box center [1379, 309] width 19 height 19
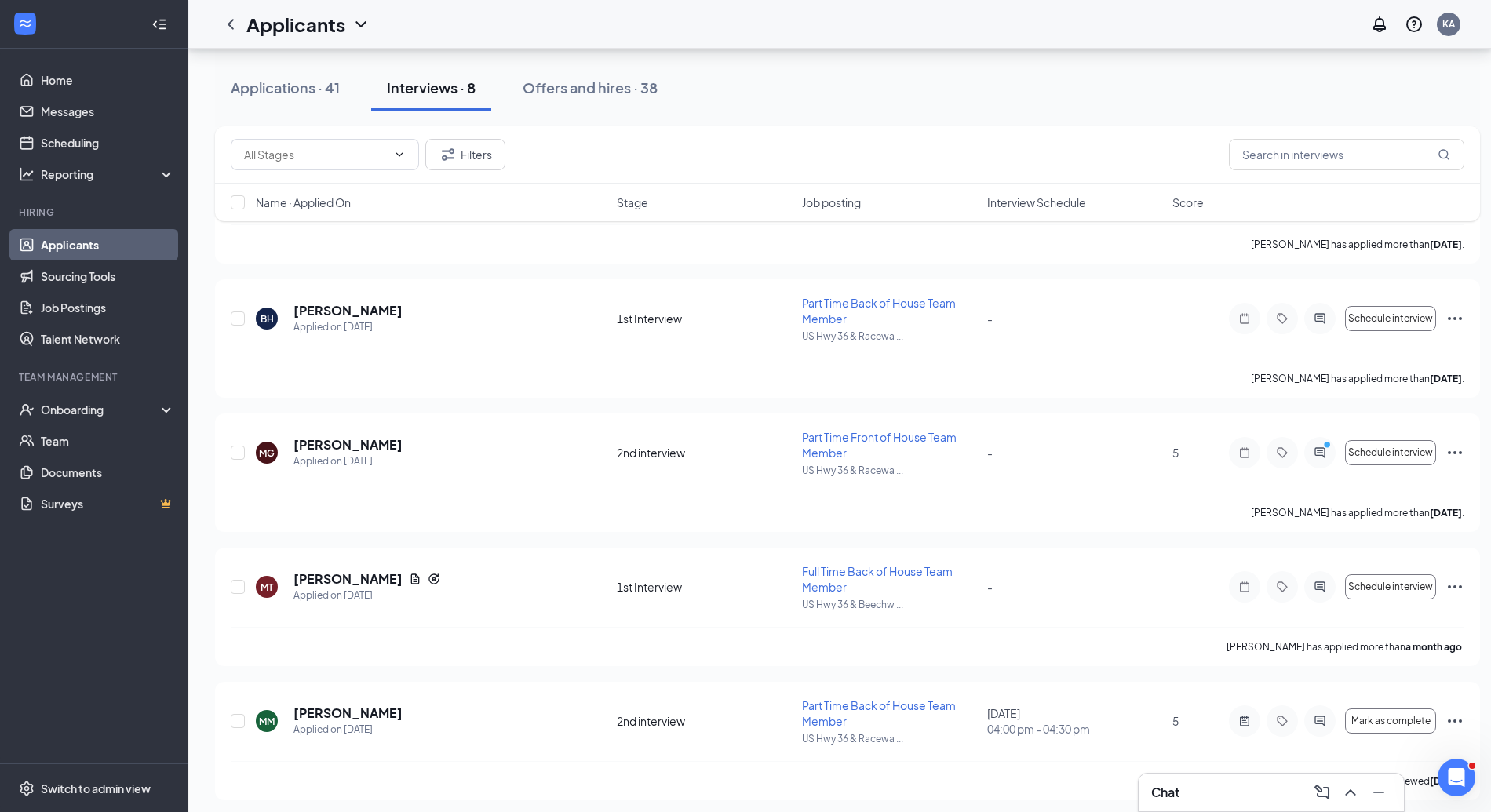
click at [1457, 579] on icon "Ellipses" at bounding box center [1455, 587] width 19 height 19
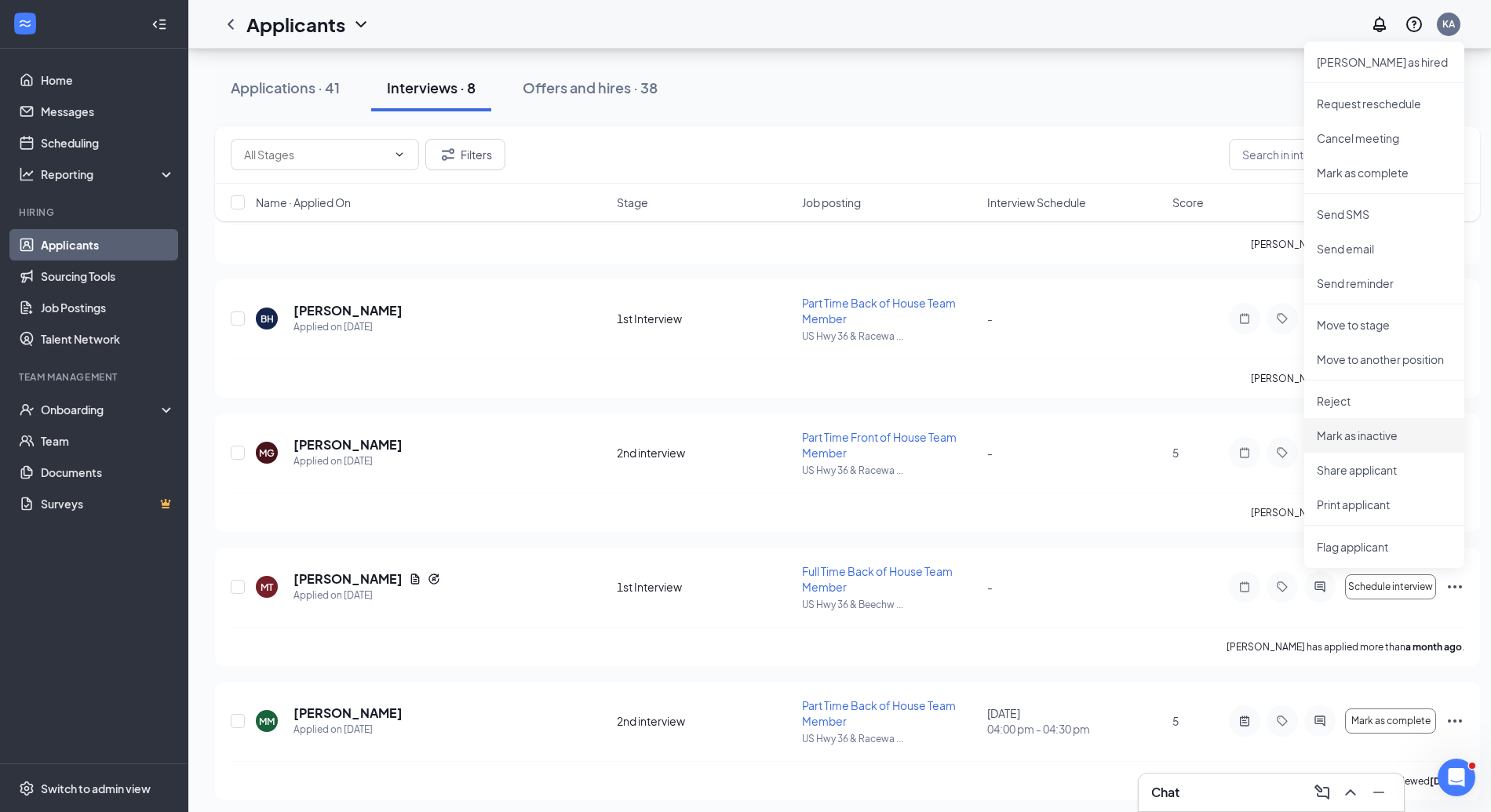
click at [1361, 429] on p "Mark as inactive" at bounding box center [1384, 435] width 135 height 15
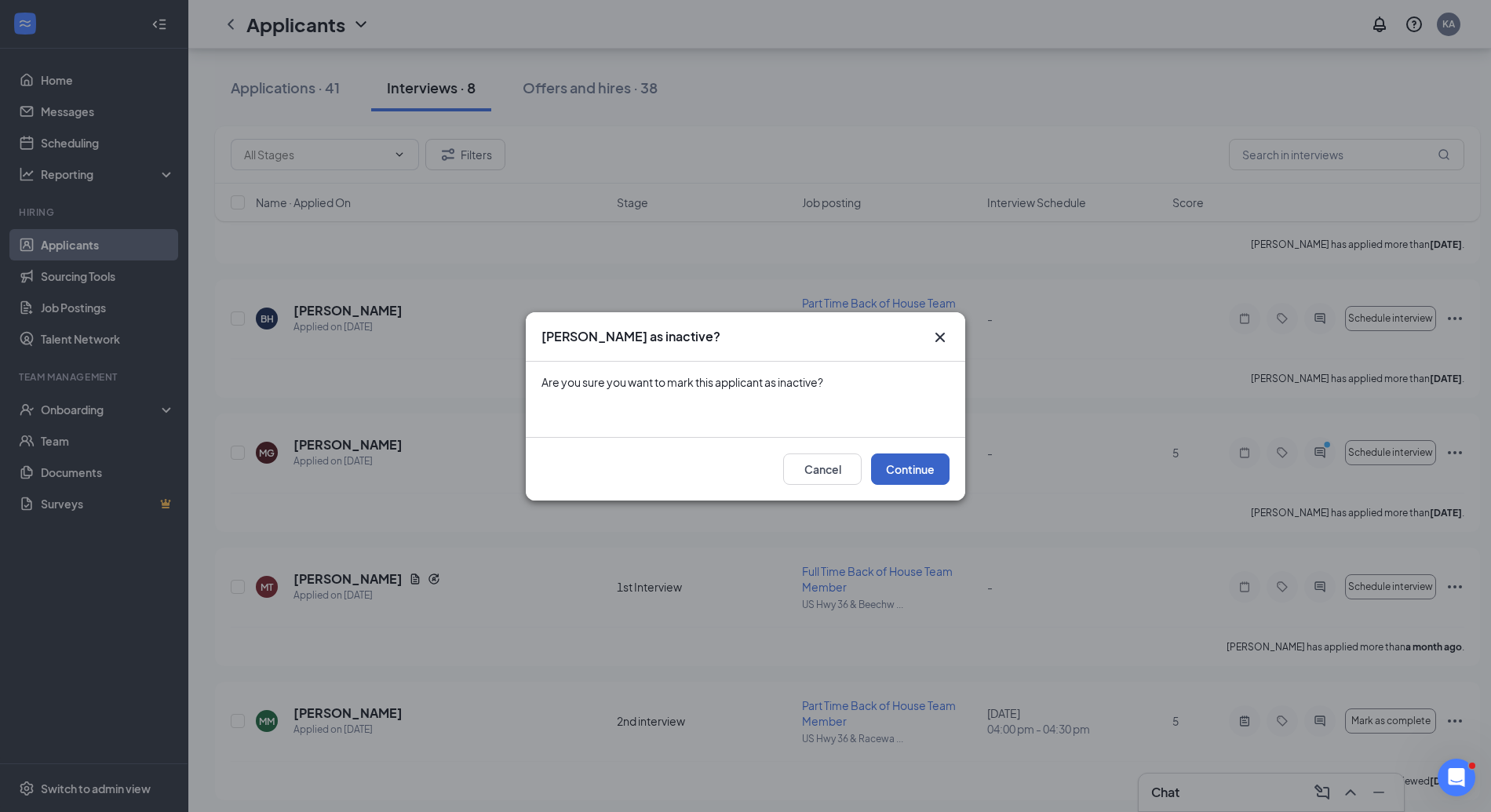
click at [924, 473] on button "Continue" at bounding box center [911, 469] width 78 height 32
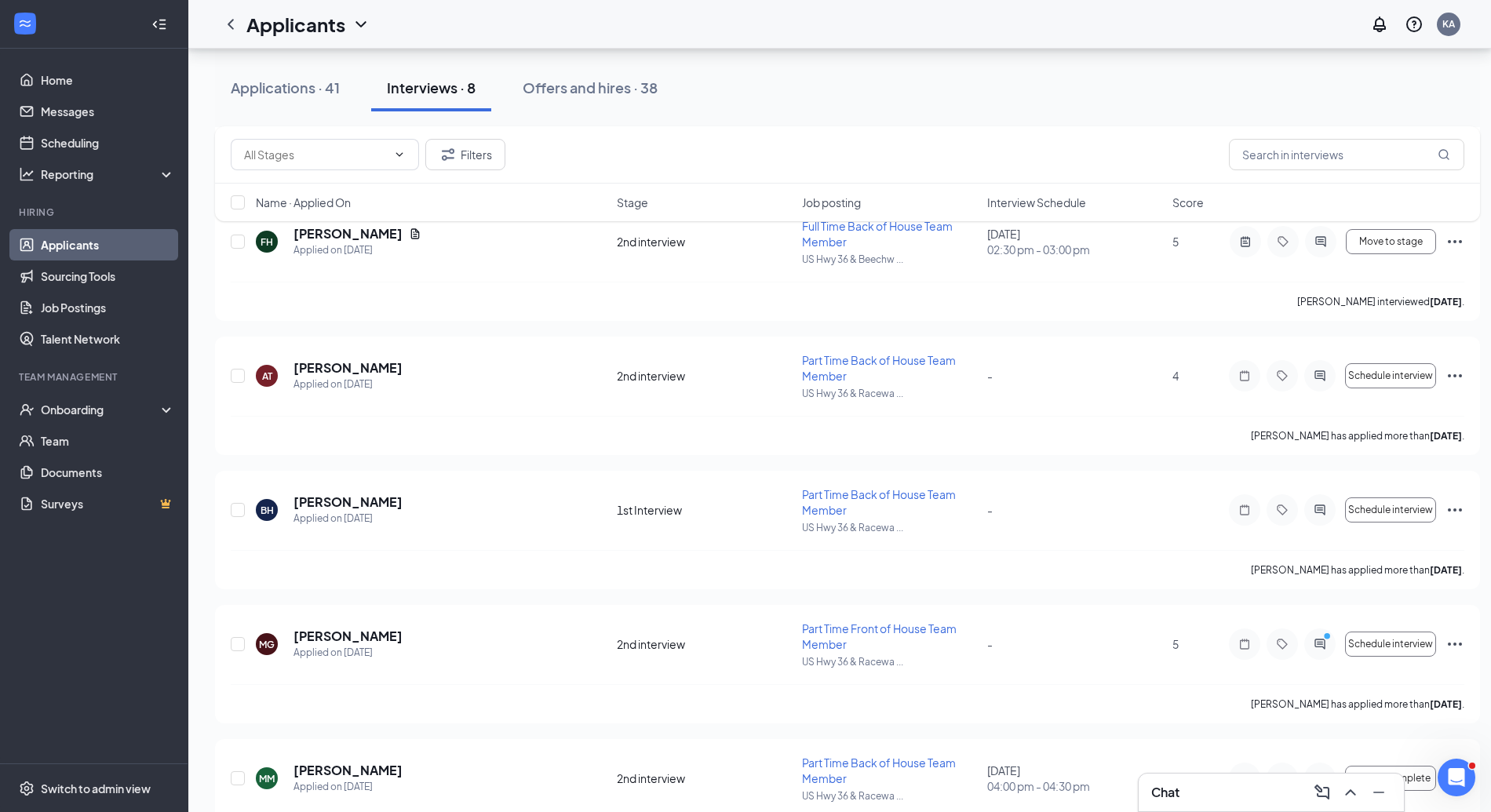
scroll to position [2456, 0]
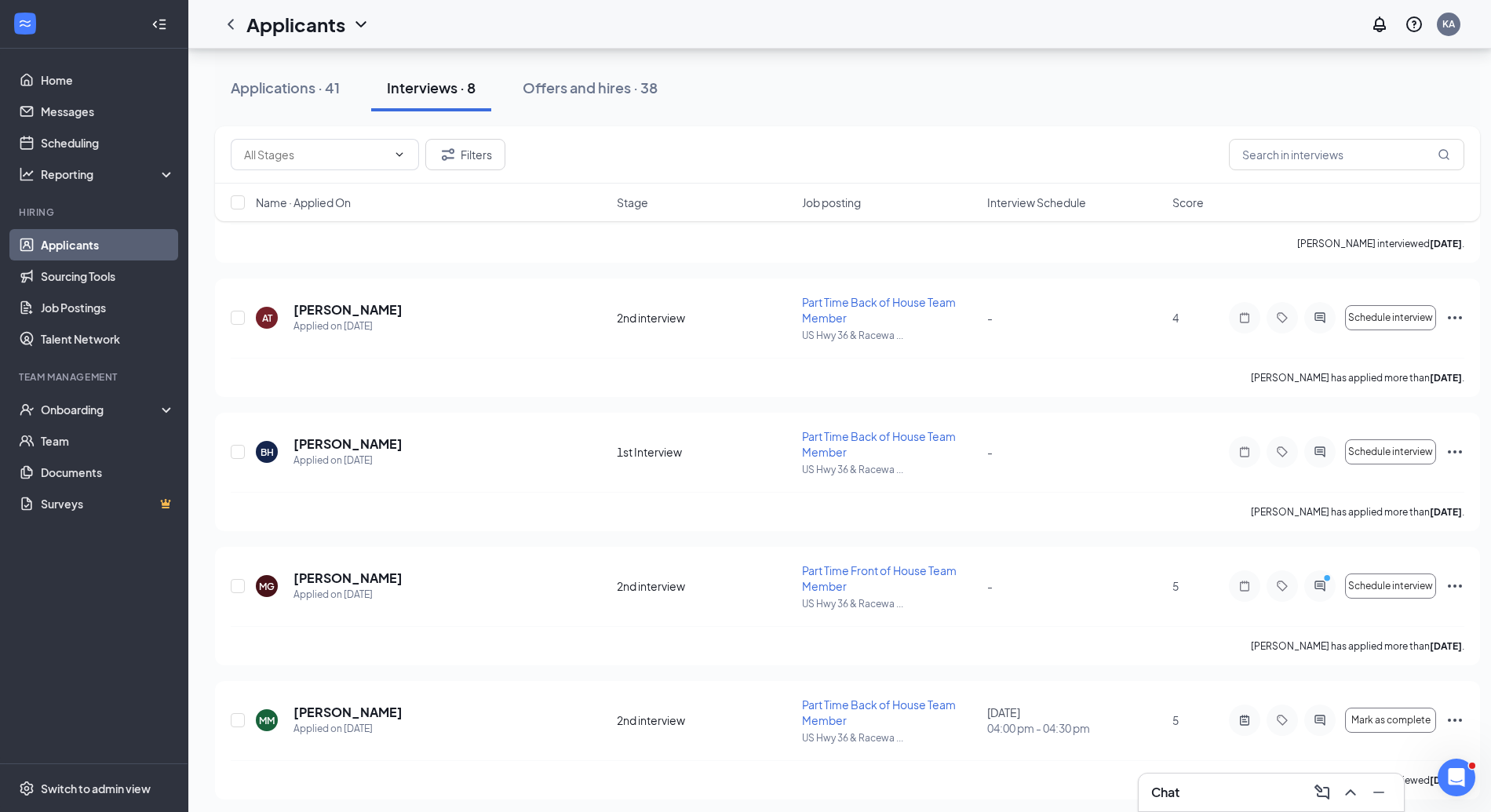
click at [1455, 443] on icon "Ellipses" at bounding box center [1455, 452] width 19 height 19
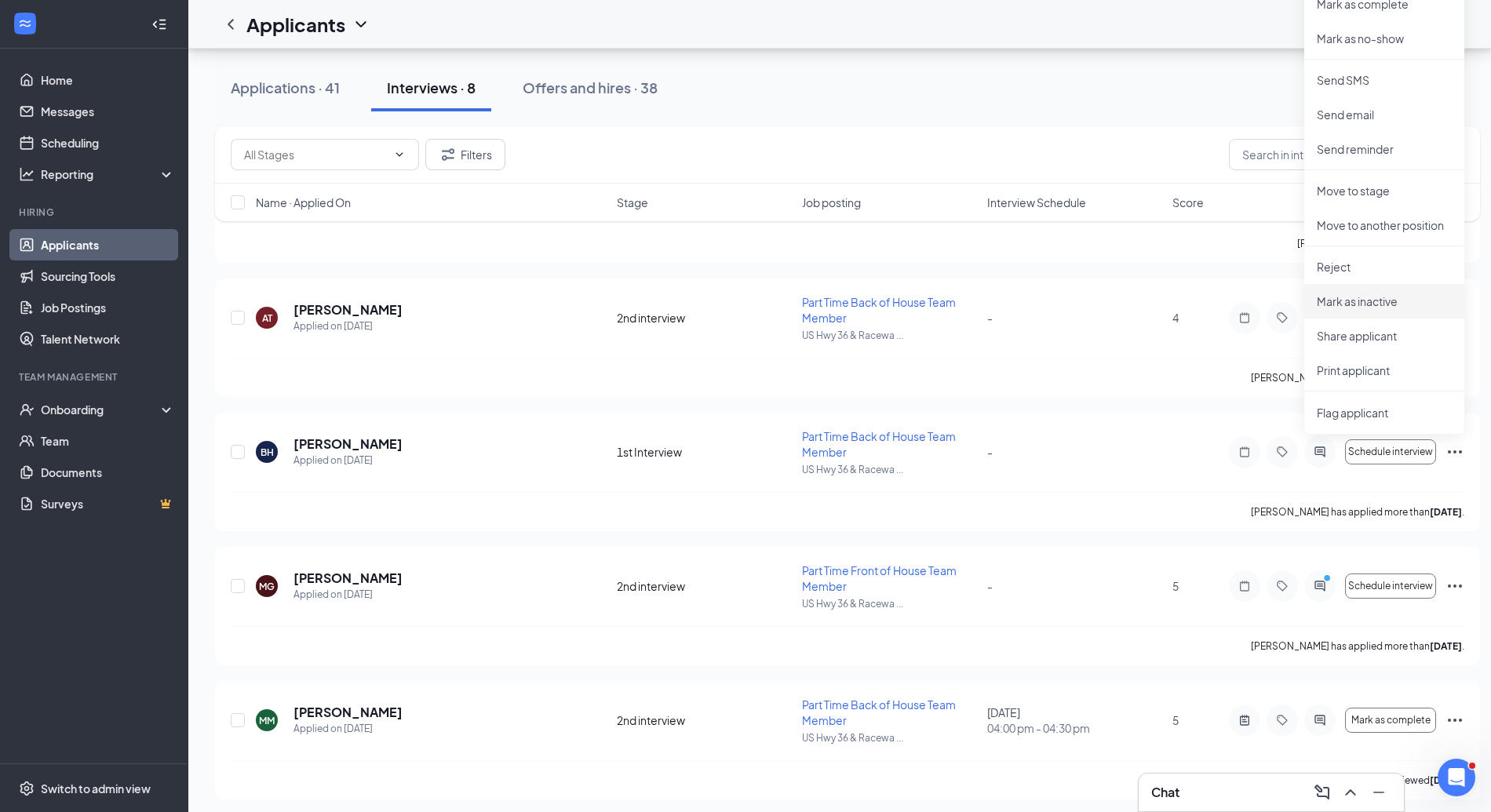
click at [1394, 303] on p "Mark as inactive" at bounding box center [1384, 302] width 135 height 15
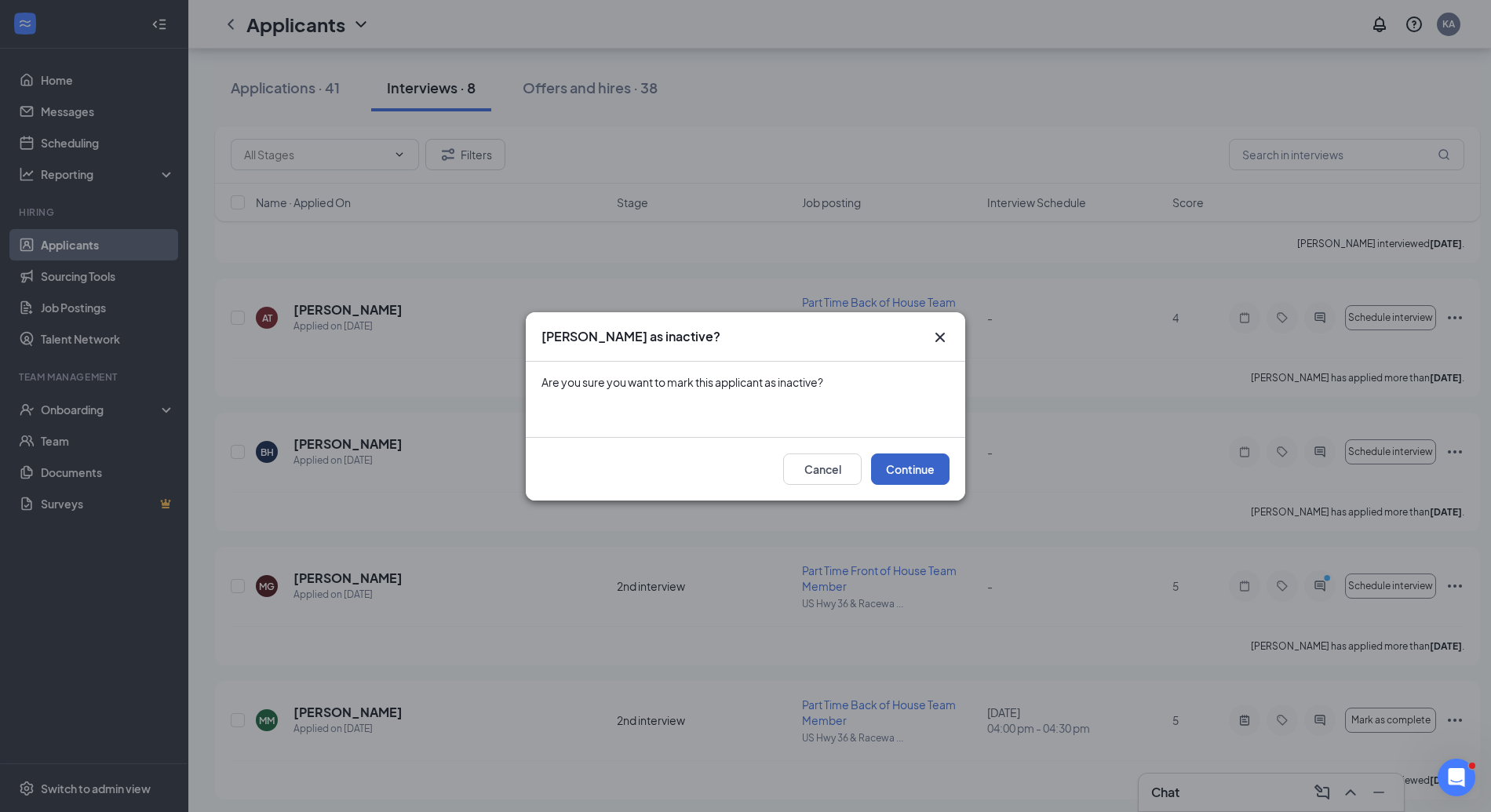
click at [907, 473] on button "Continue" at bounding box center [911, 469] width 78 height 32
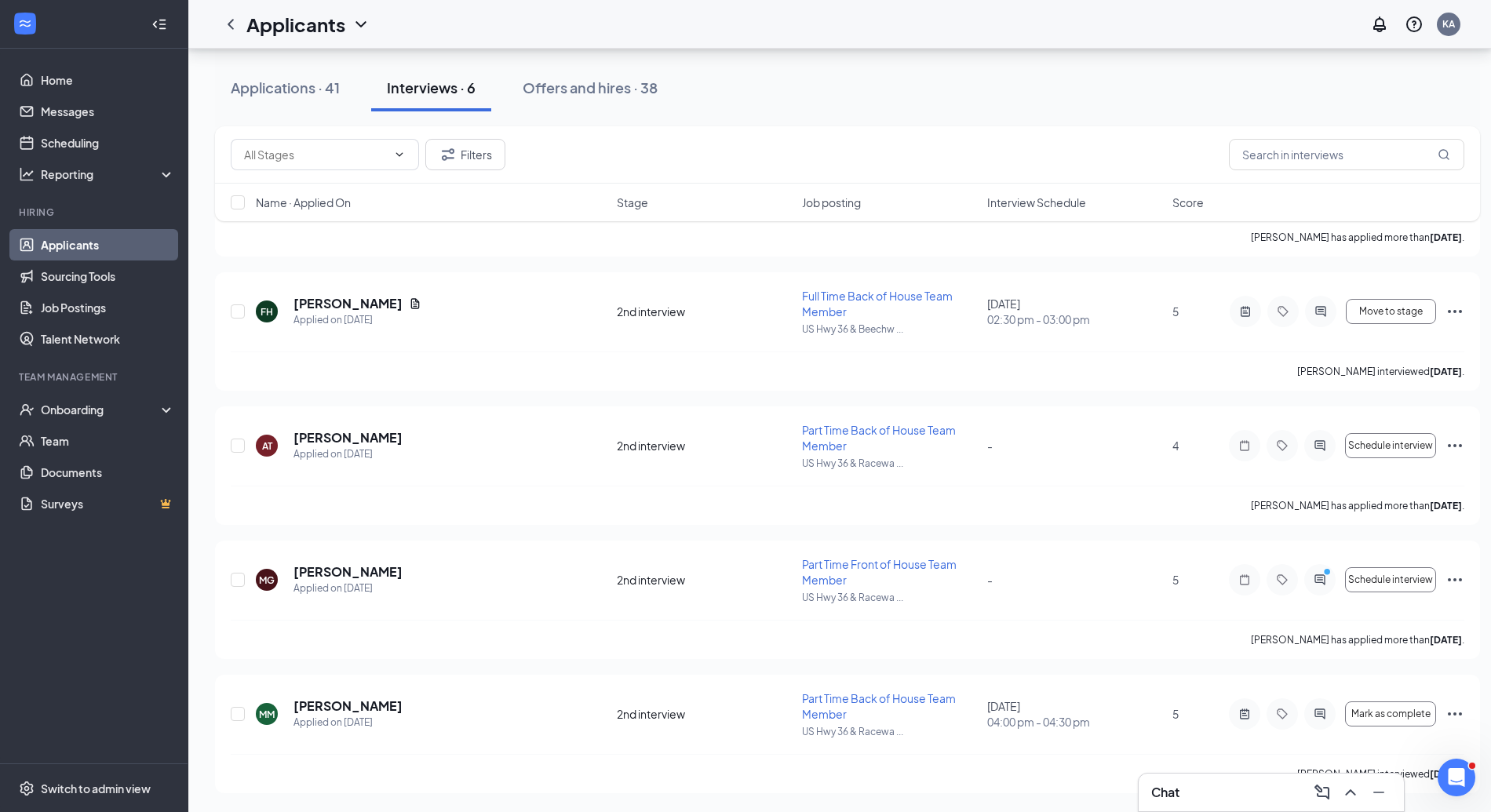
scroll to position [1921, 0]
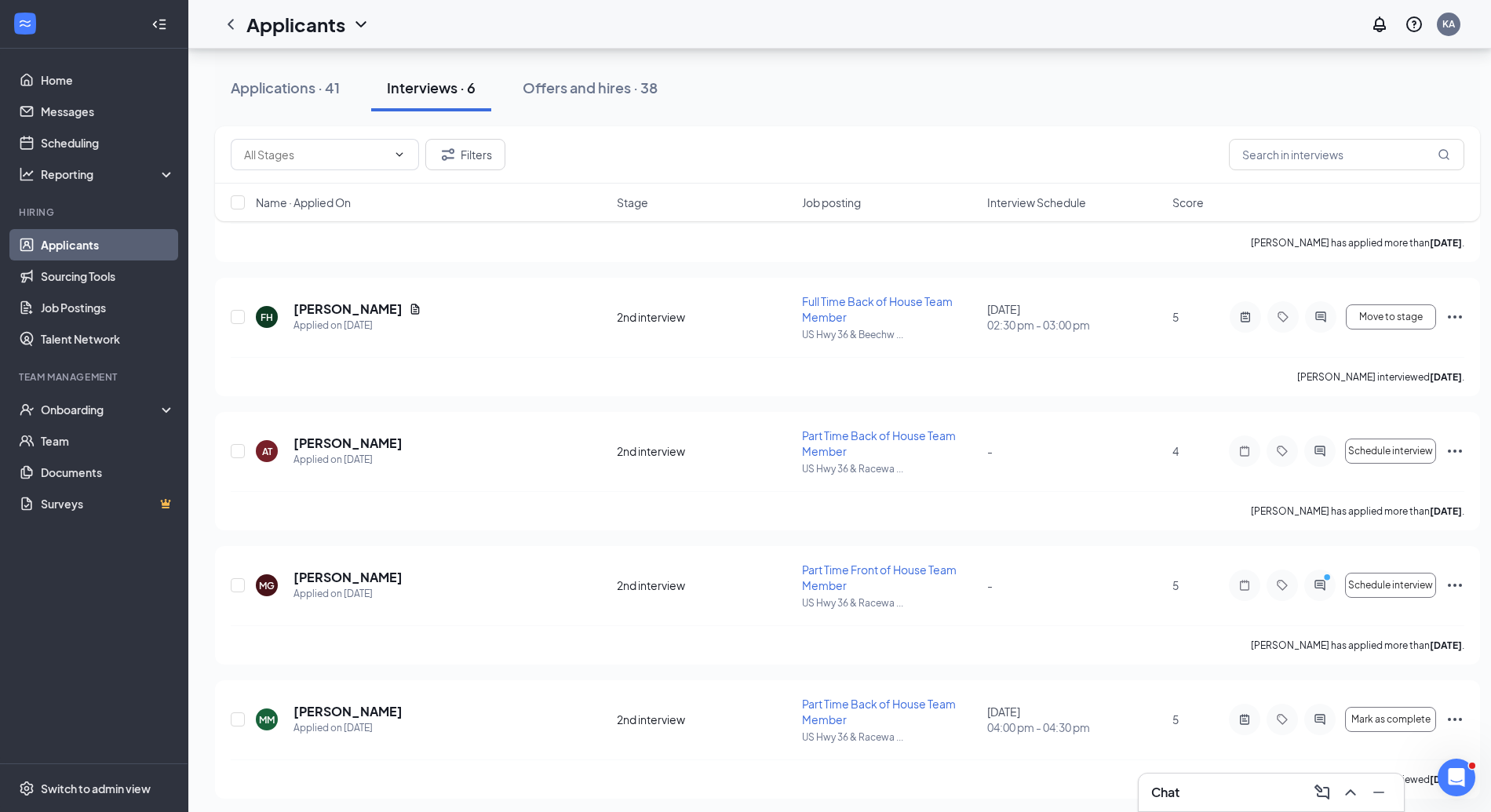
click at [1454, 449] on icon "Ellipses" at bounding box center [1455, 452] width 19 height 19
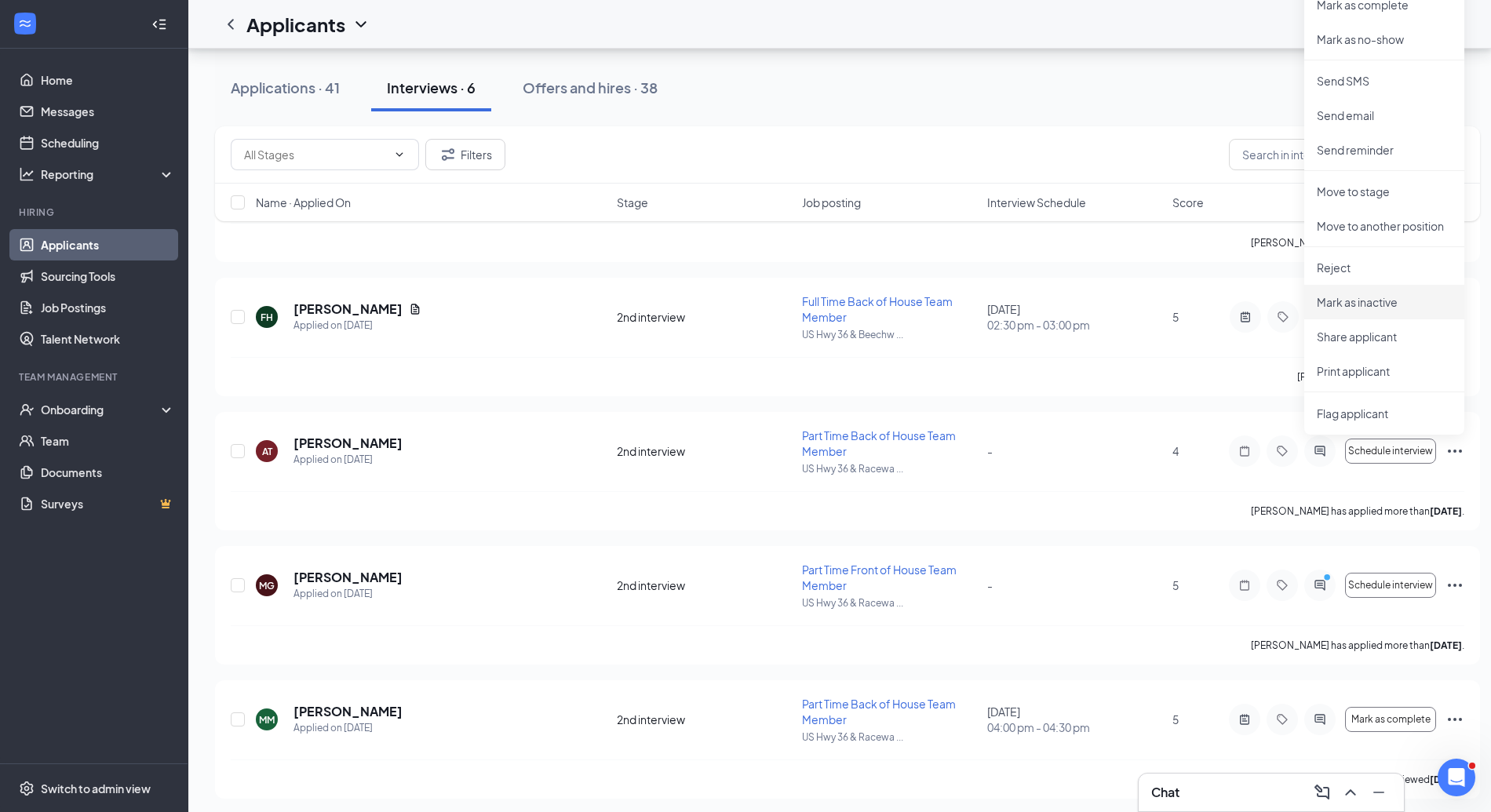
click at [1390, 306] on p "Mark as inactive" at bounding box center [1384, 302] width 135 height 15
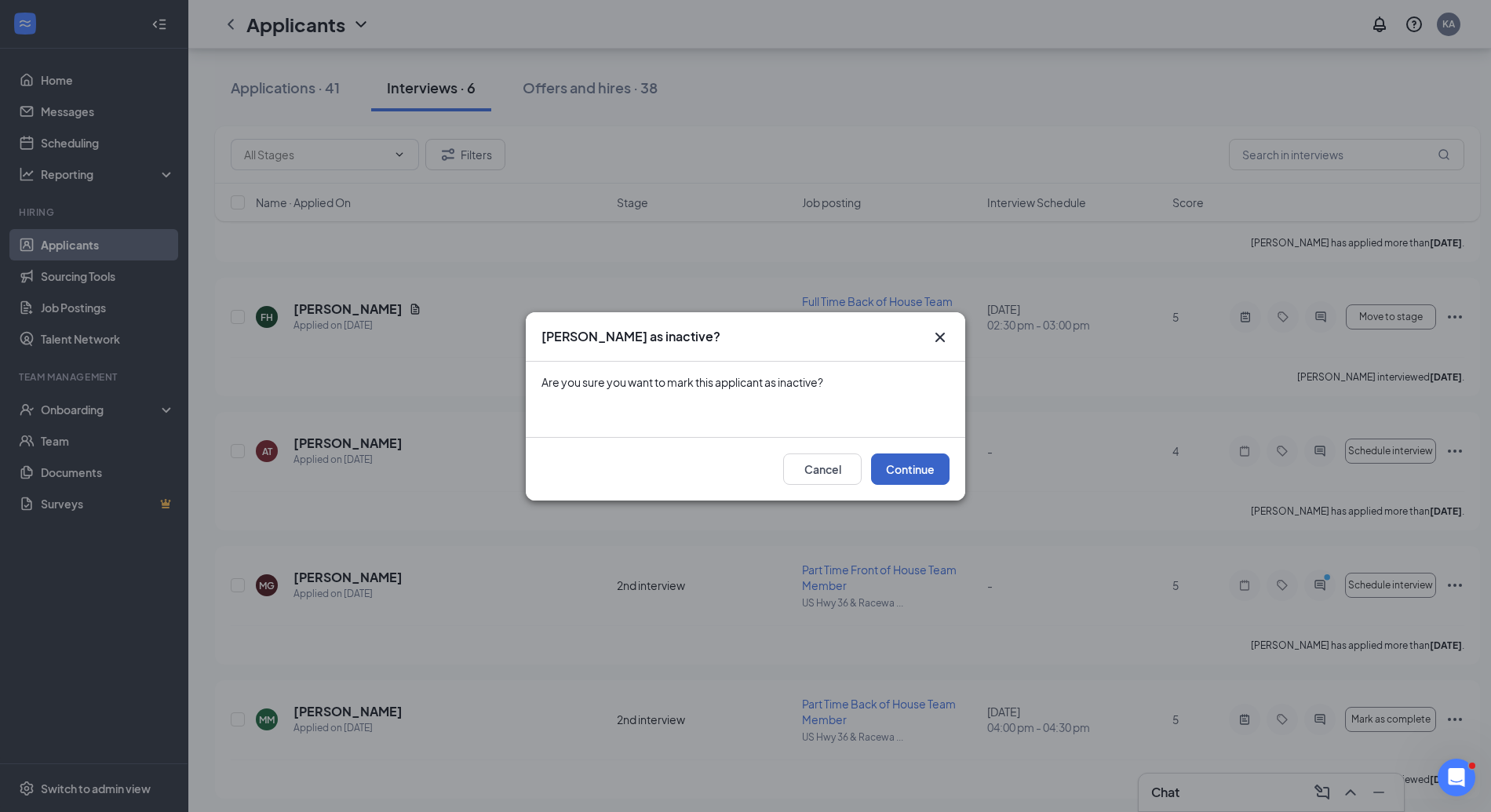
click at [907, 465] on button "Continue" at bounding box center [911, 469] width 78 height 32
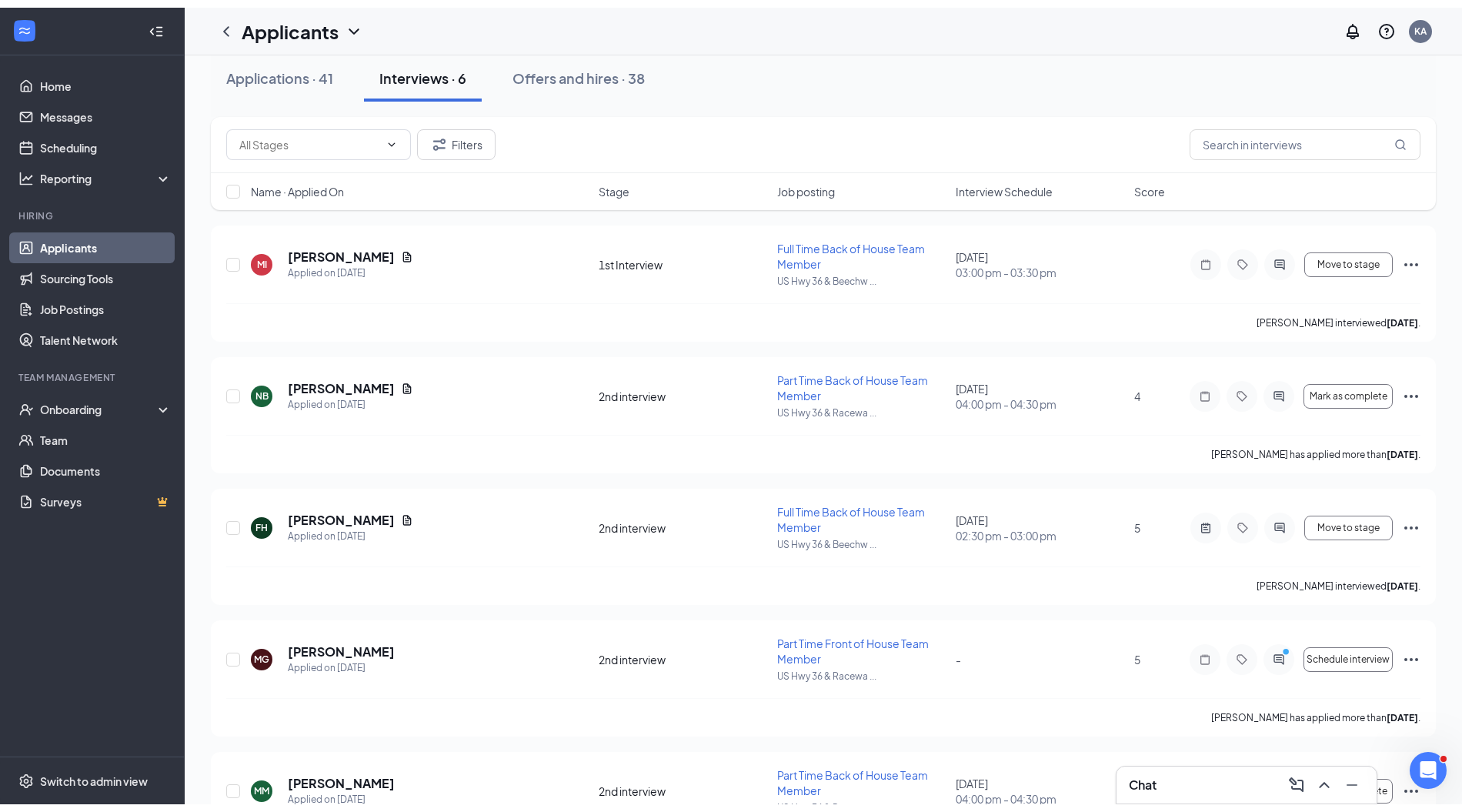
scroll to position [0, 0]
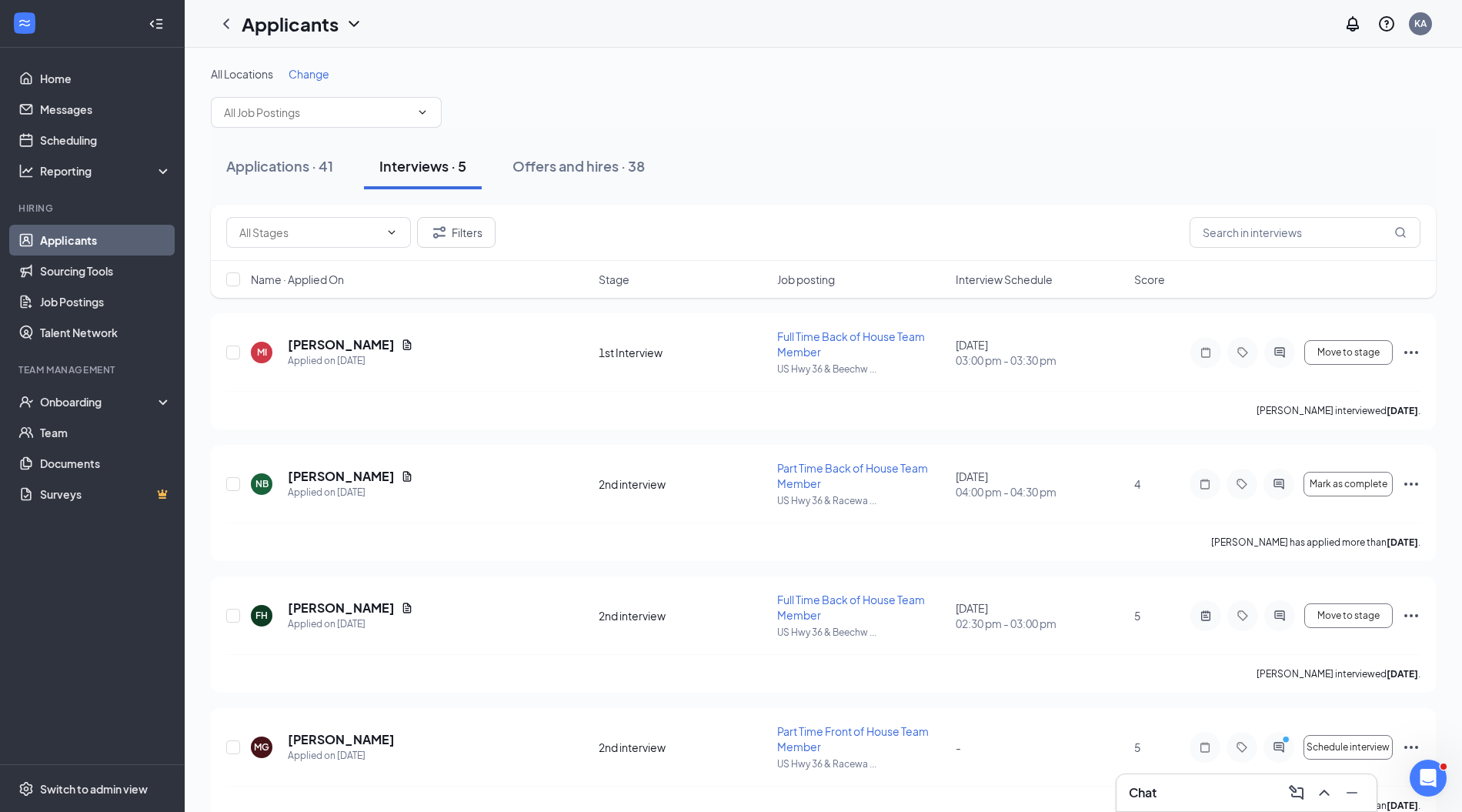
click at [1281, 753] on div at bounding box center [1279, 747] width 31 height 31
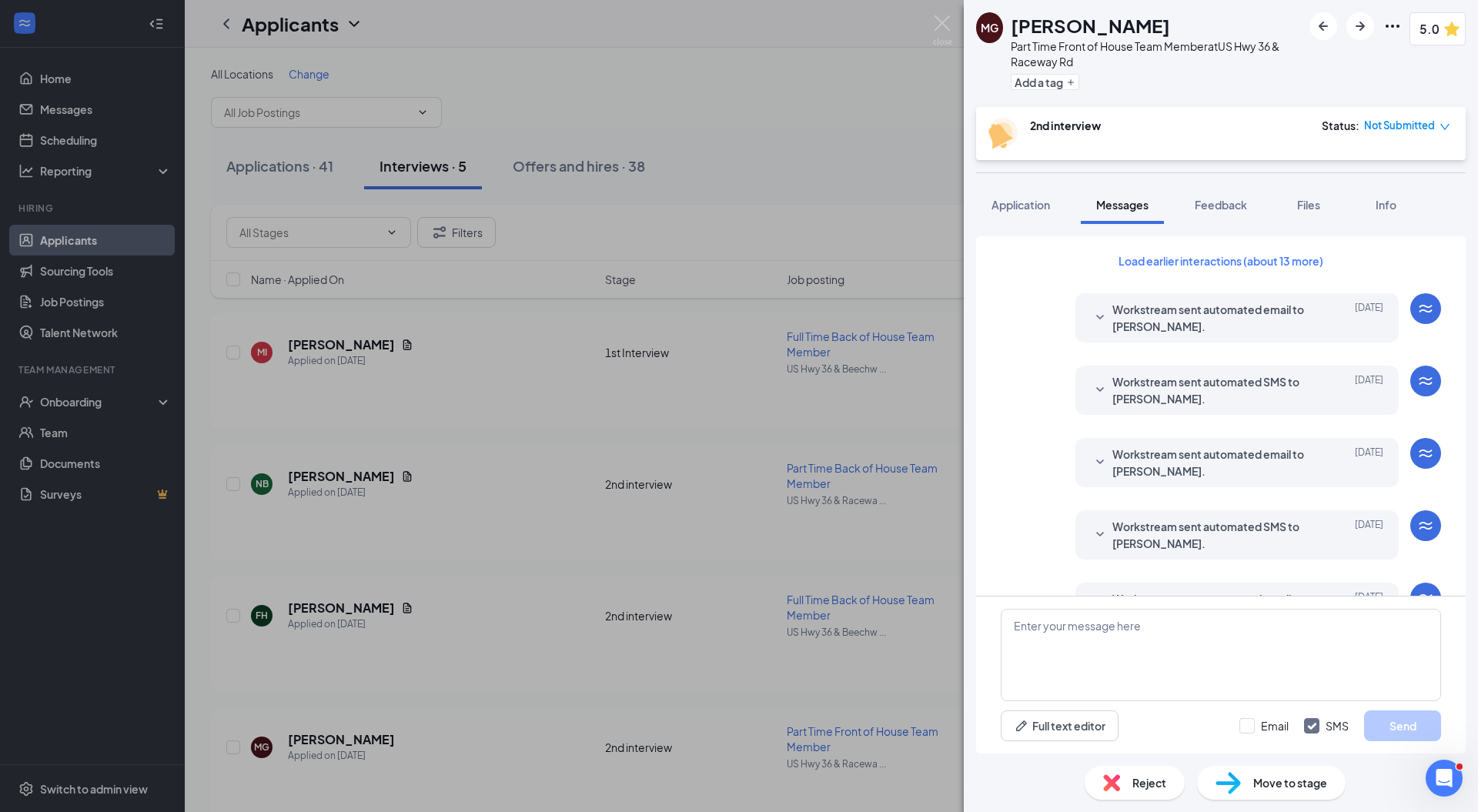
scroll to position [374, 0]
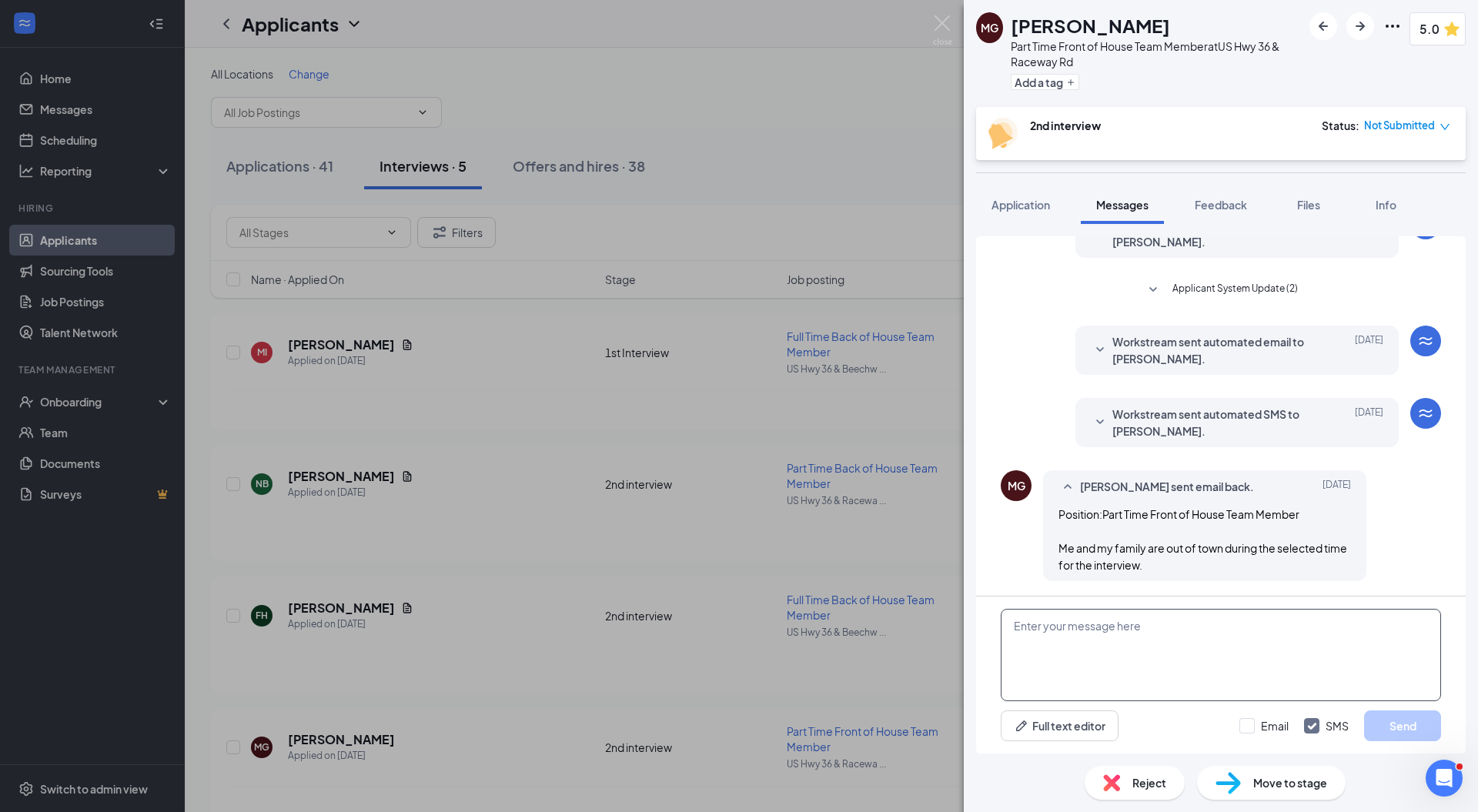
click at [1122, 639] on textarea at bounding box center [1221, 655] width 440 height 93
type textarea "That is okay. Just schedule when you are back."
click at [1391, 728] on button "Send" at bounding box center [1402, 725] width 77 height 31
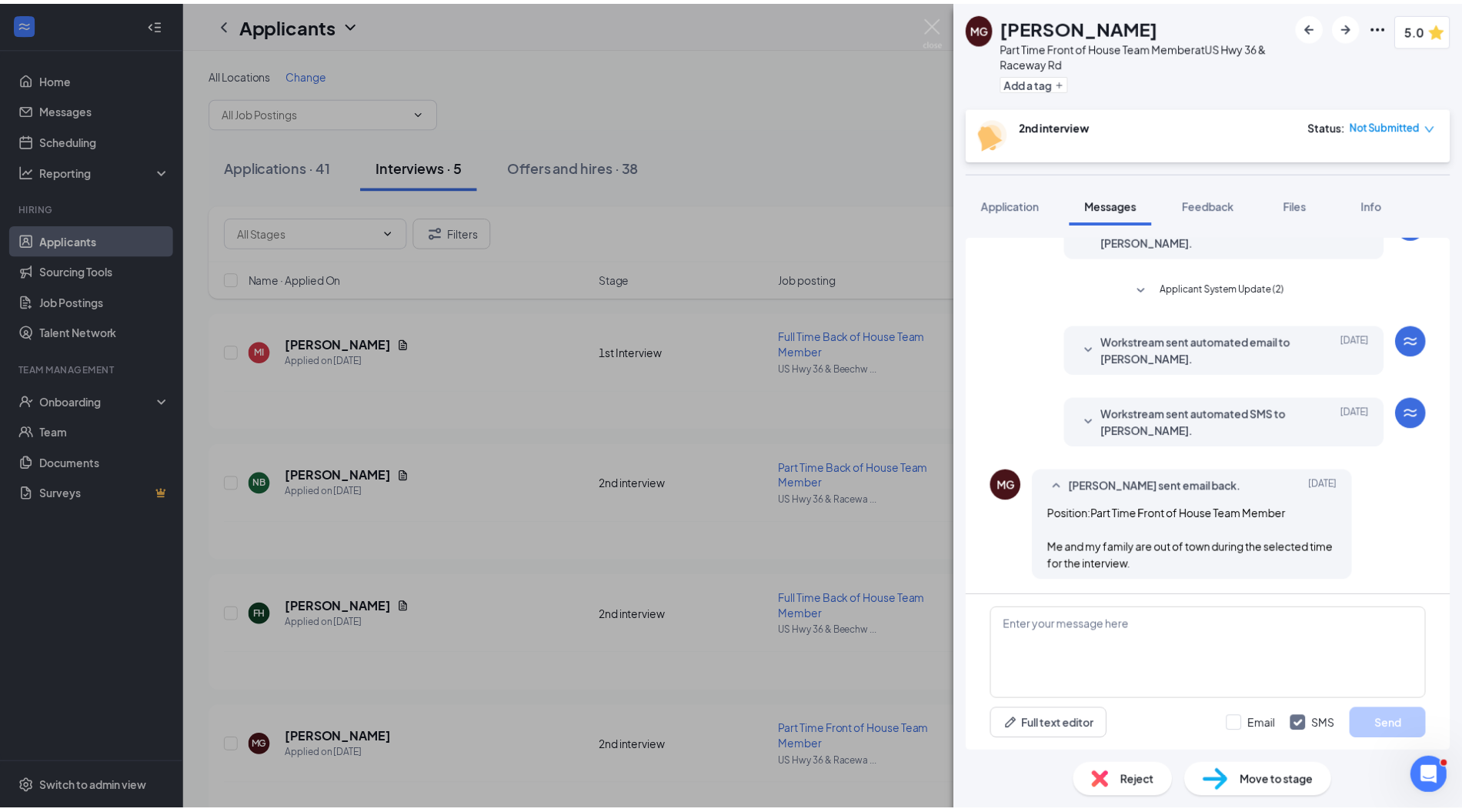
scroll to position [473, 0]
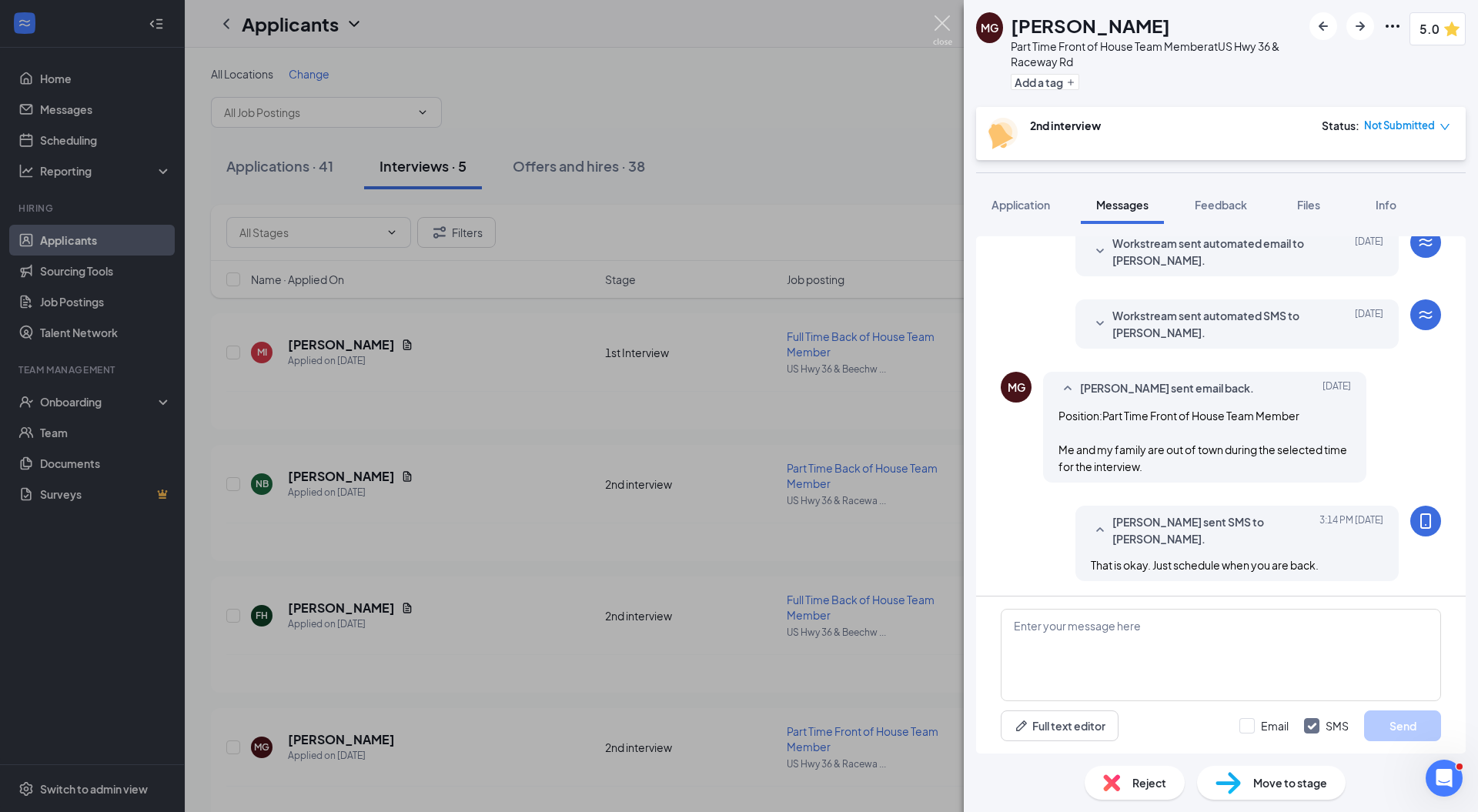
click at [945, 18] on img at bounding box center [942, 30] width 19 height 30
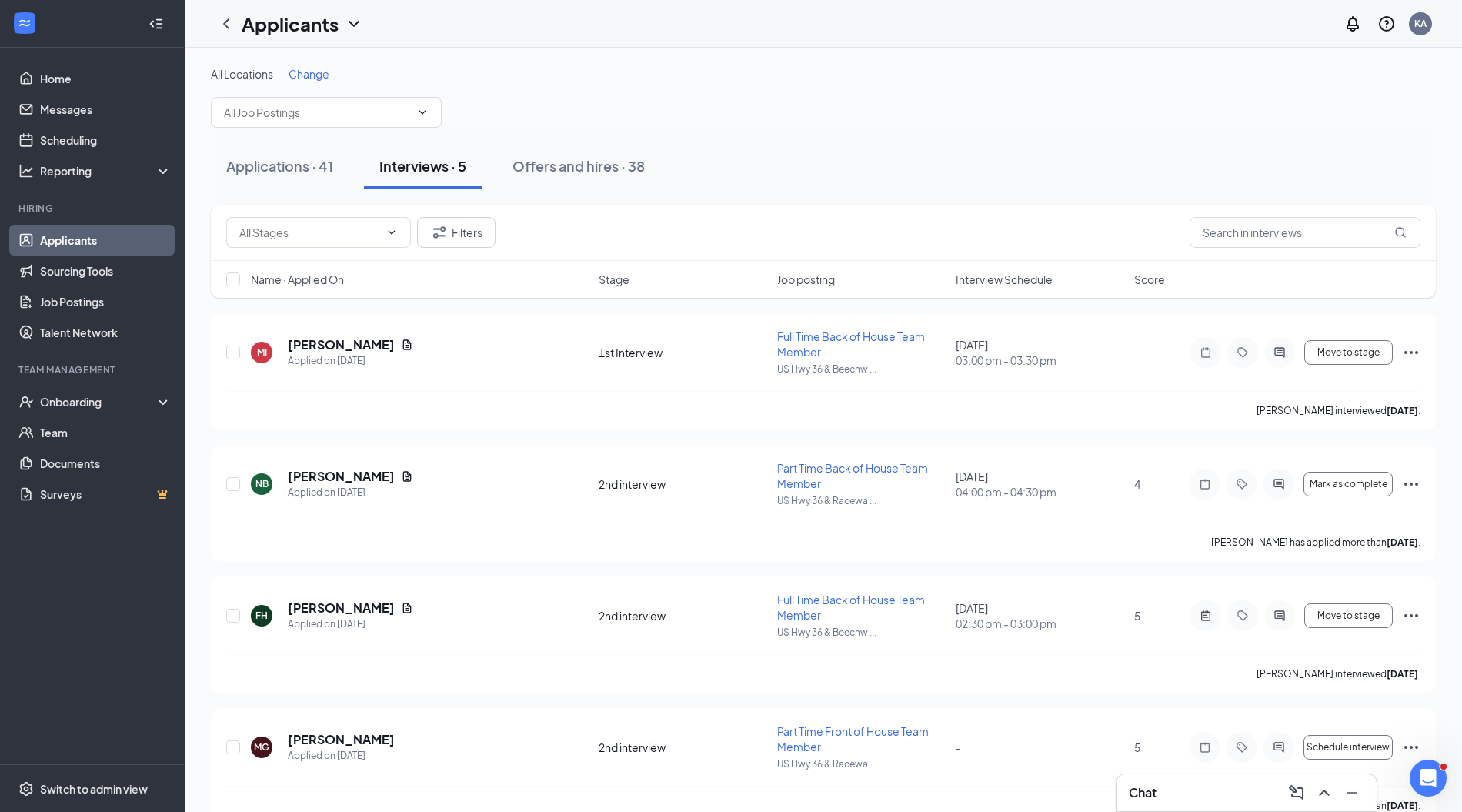
click at [275, 161] on div "Applications · 41" at bounding box center [280, 165] width 107 height 19
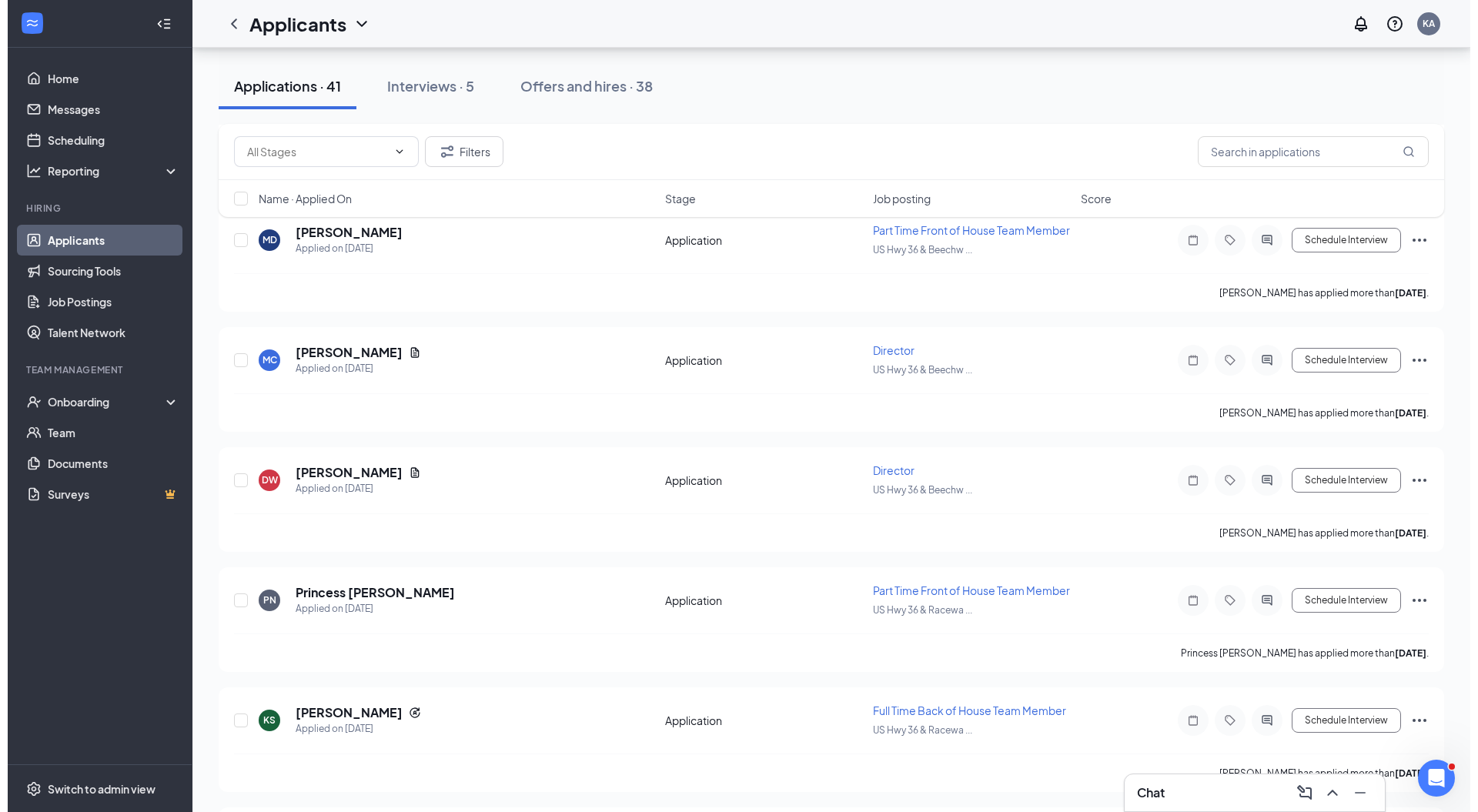
scroll to position [806, 0]
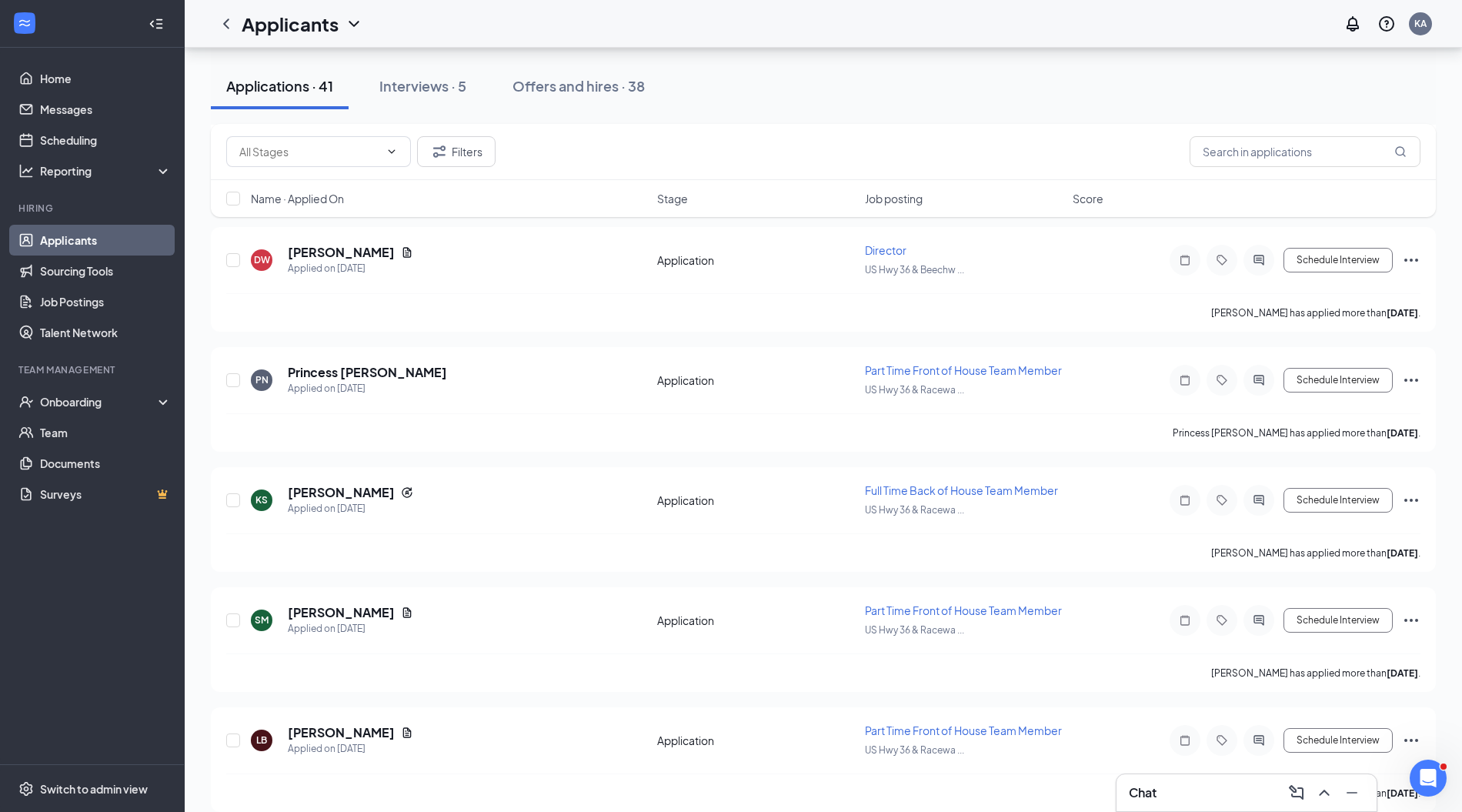
click at [336, 604] on h5 "[PERSON_NAME]" at bounding box center [342, 612] width 107 height 17
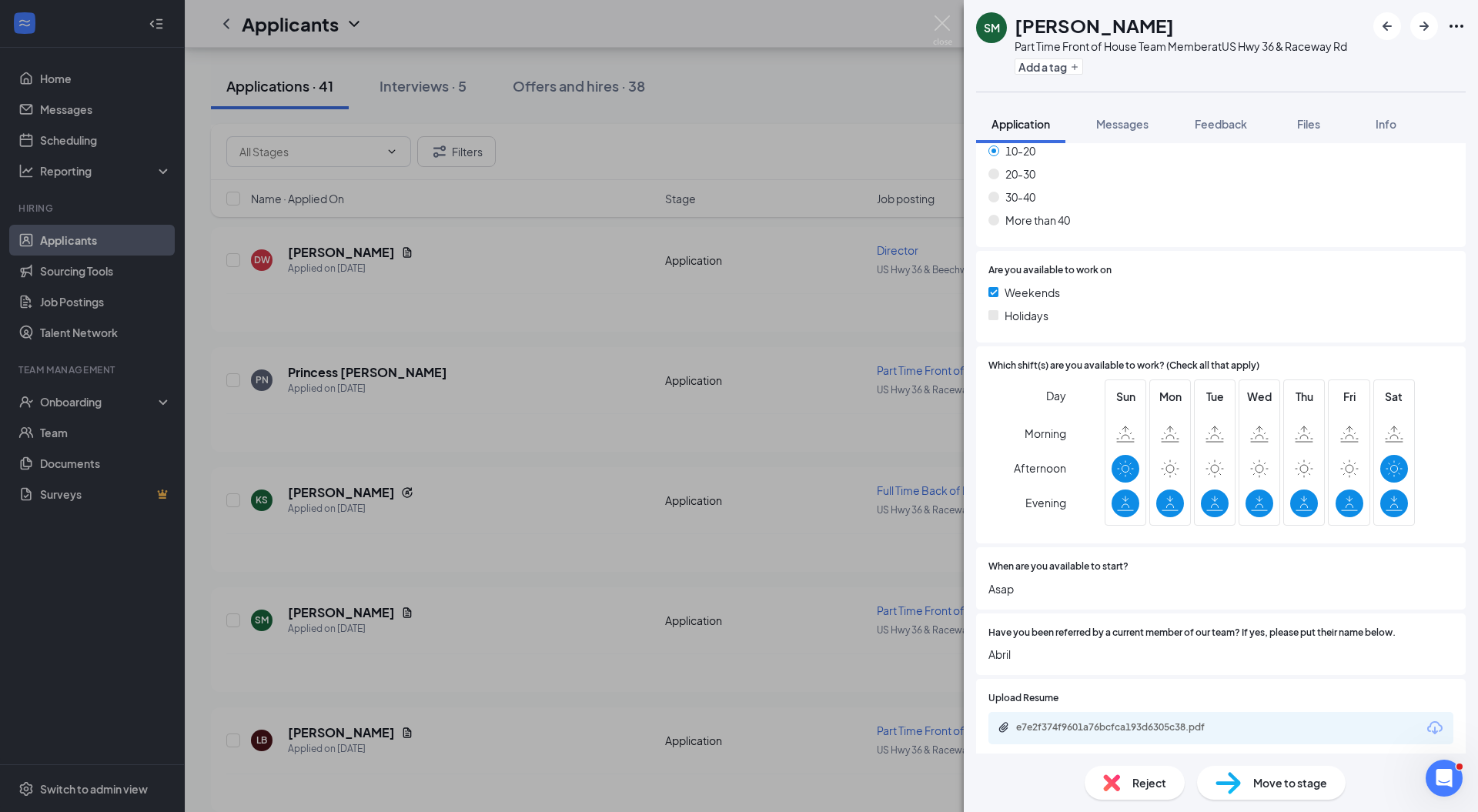
scroll to position [1093, 0]
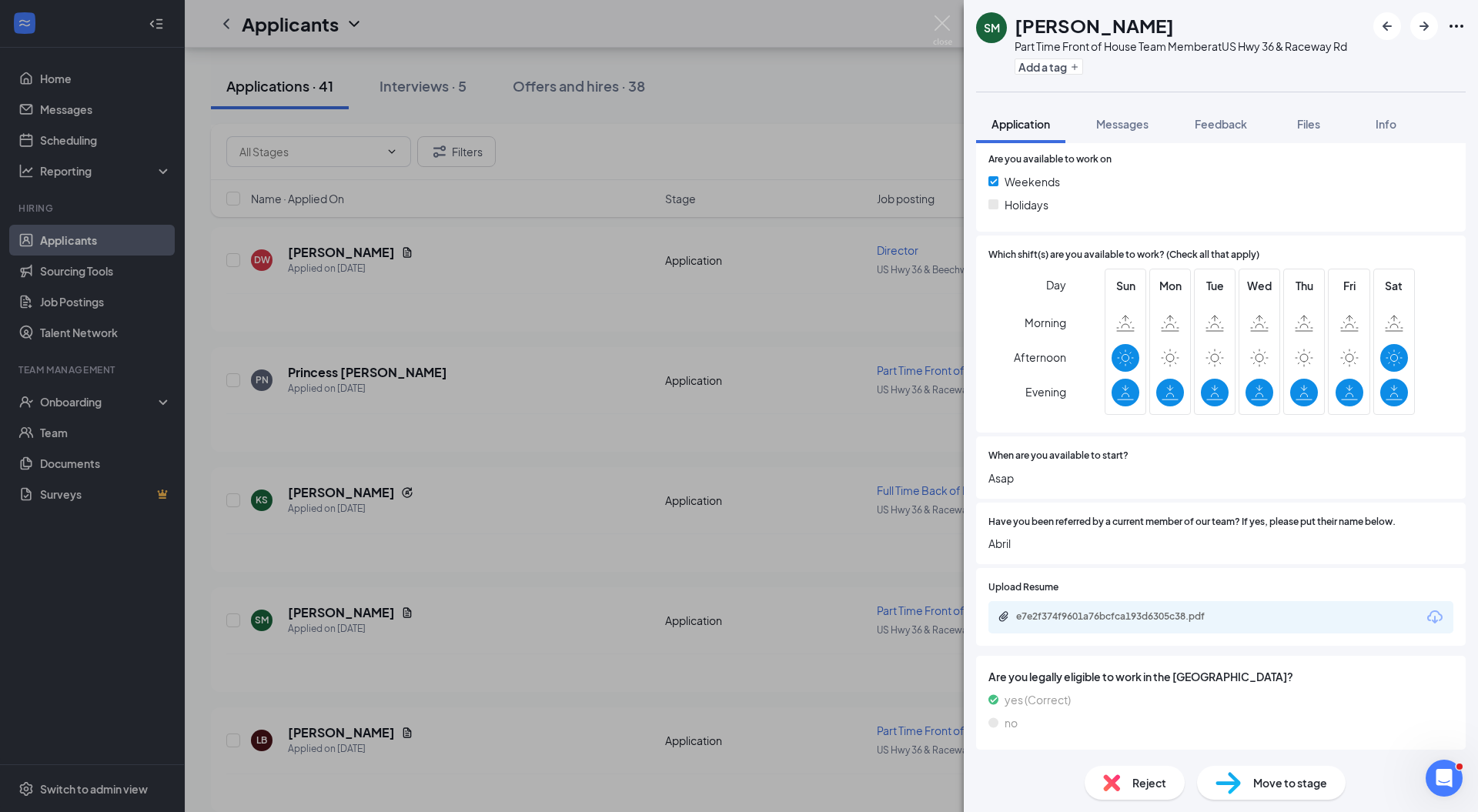
click at [1262, 784] on span "Move to stage" at bounding box center [1290, 783] width 74 height 17
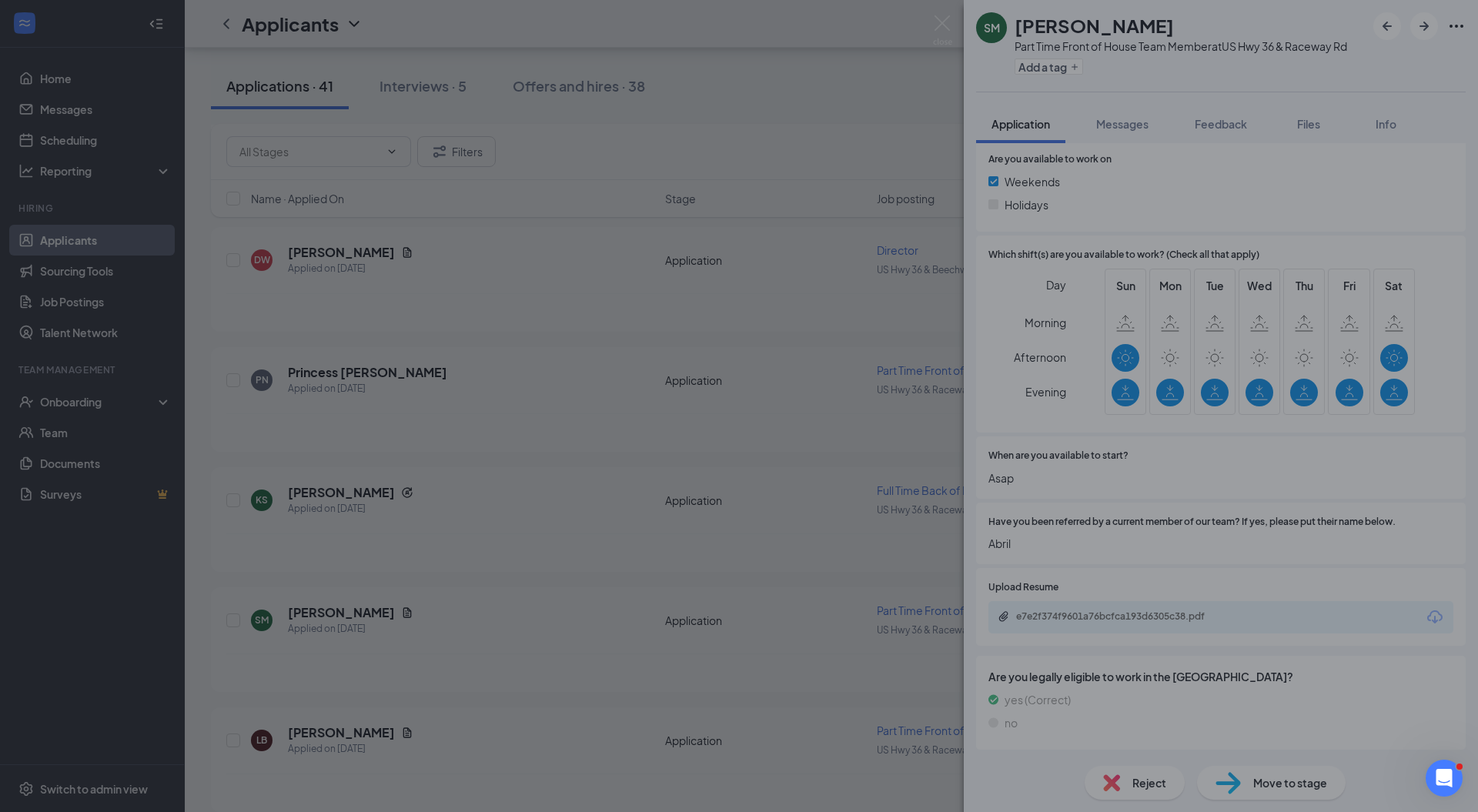
scroll to position [1087, 0]
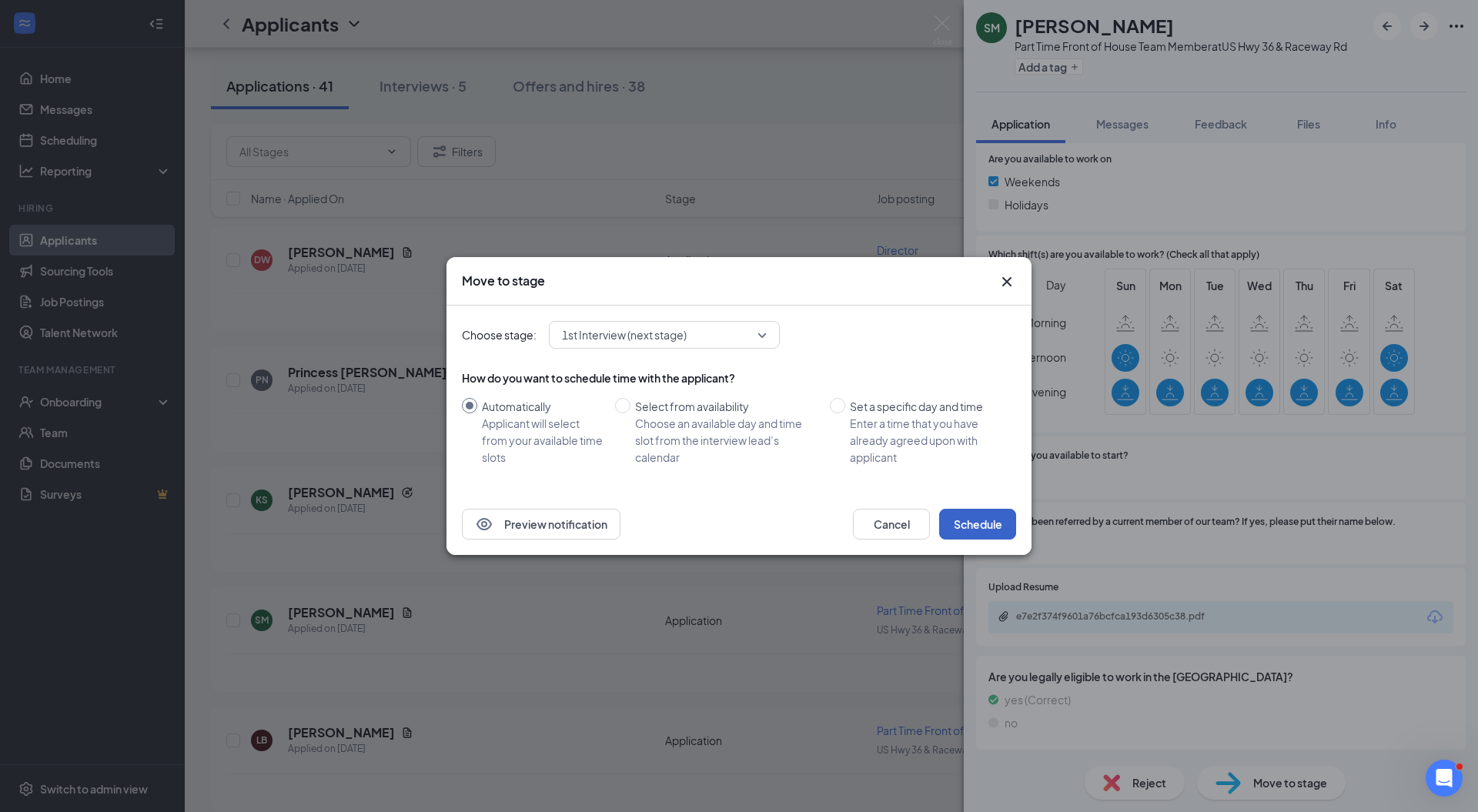
click at [976, 514] on button "Schedule" at bounding box center [978, 524] width 77 height 31
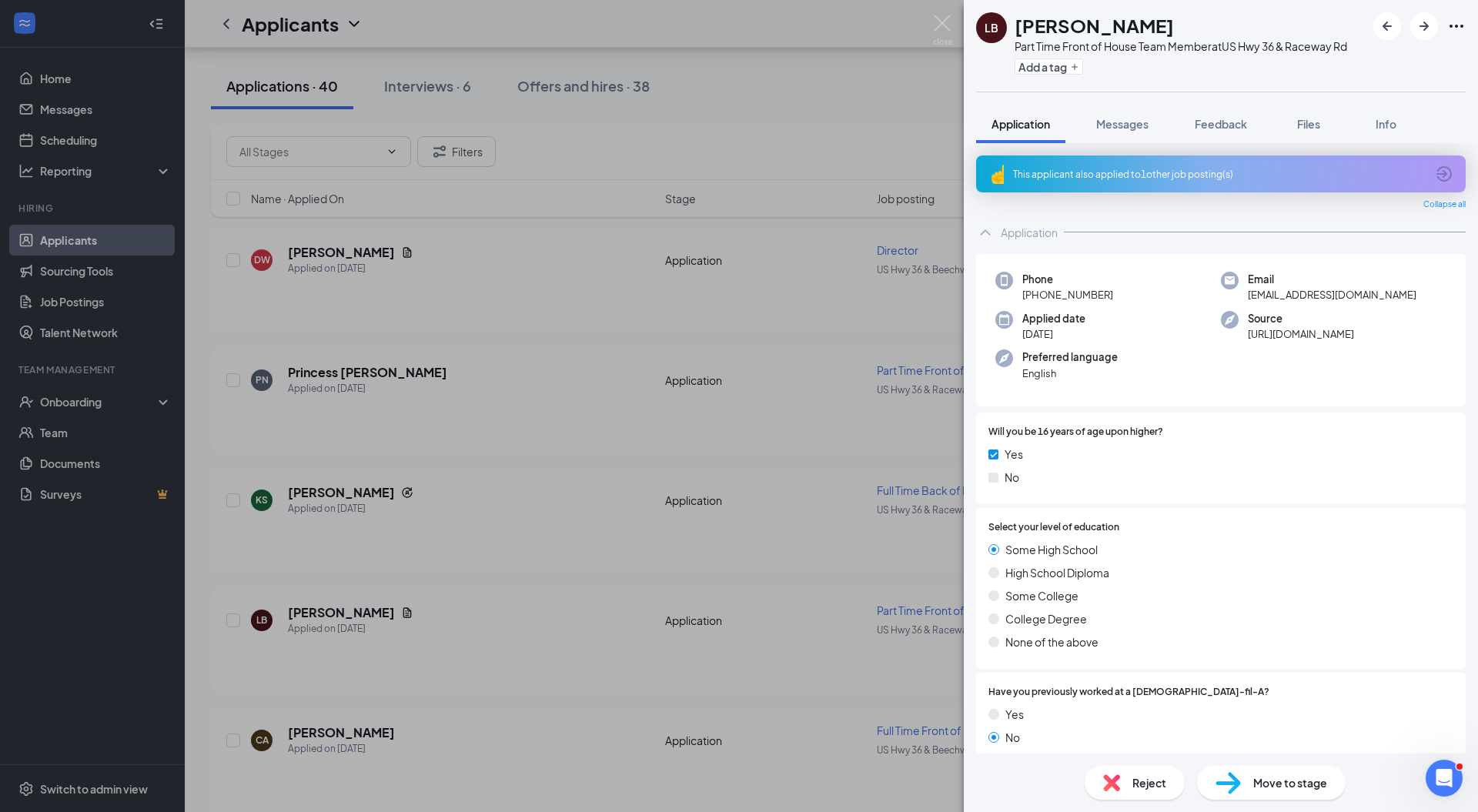
click at [945, 21] on div "LB Lily Bedard Part Time Front of House Team Member at US Hwy 36 & Raceway Rd A…" at bounding box center [739, 406] width 1478 height 812
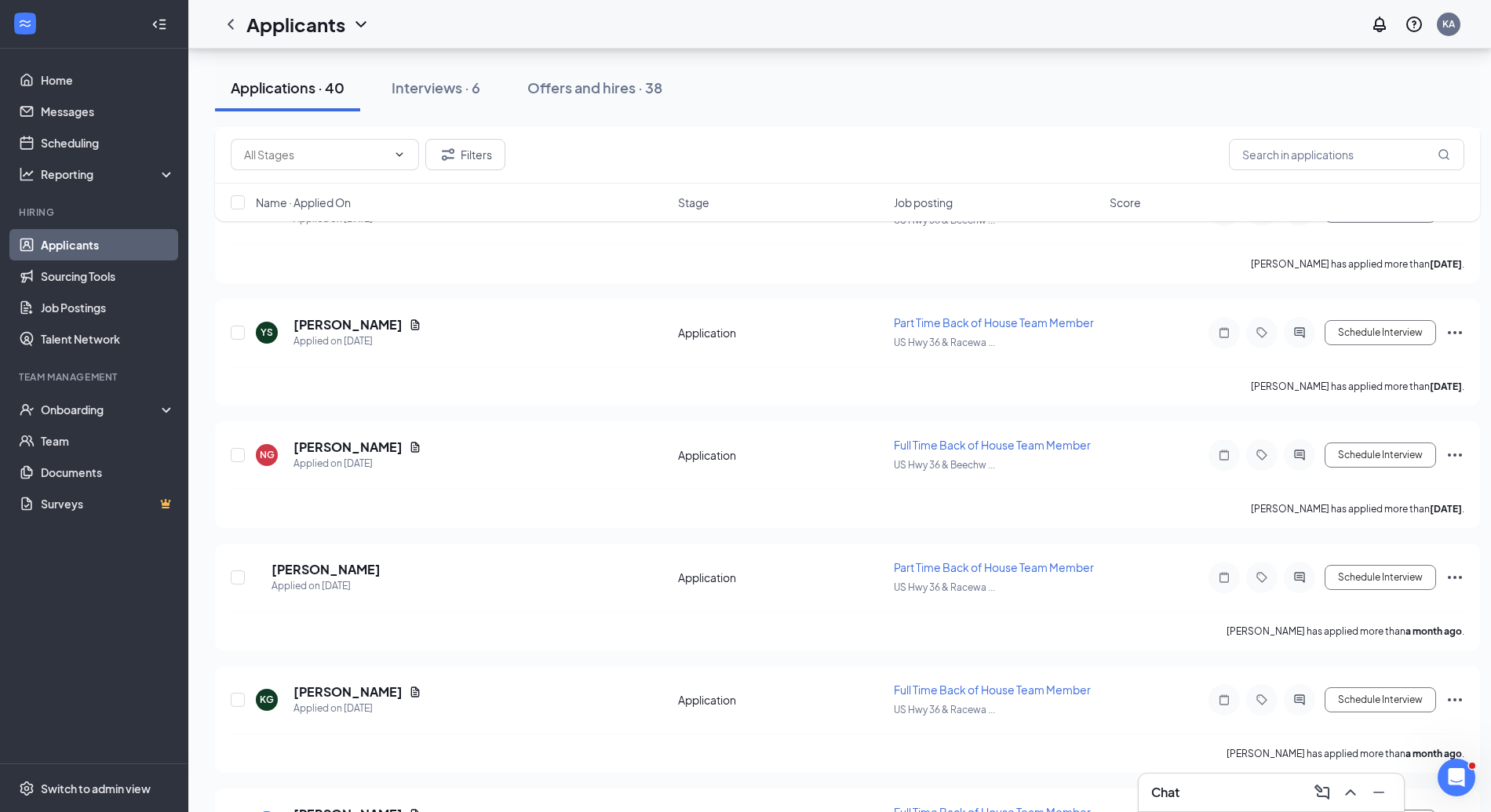
scroll to position [4305, 0]
click at [443, 89] on div "Interviews · 6" at bounding box center [436, 87] width 89 height 20
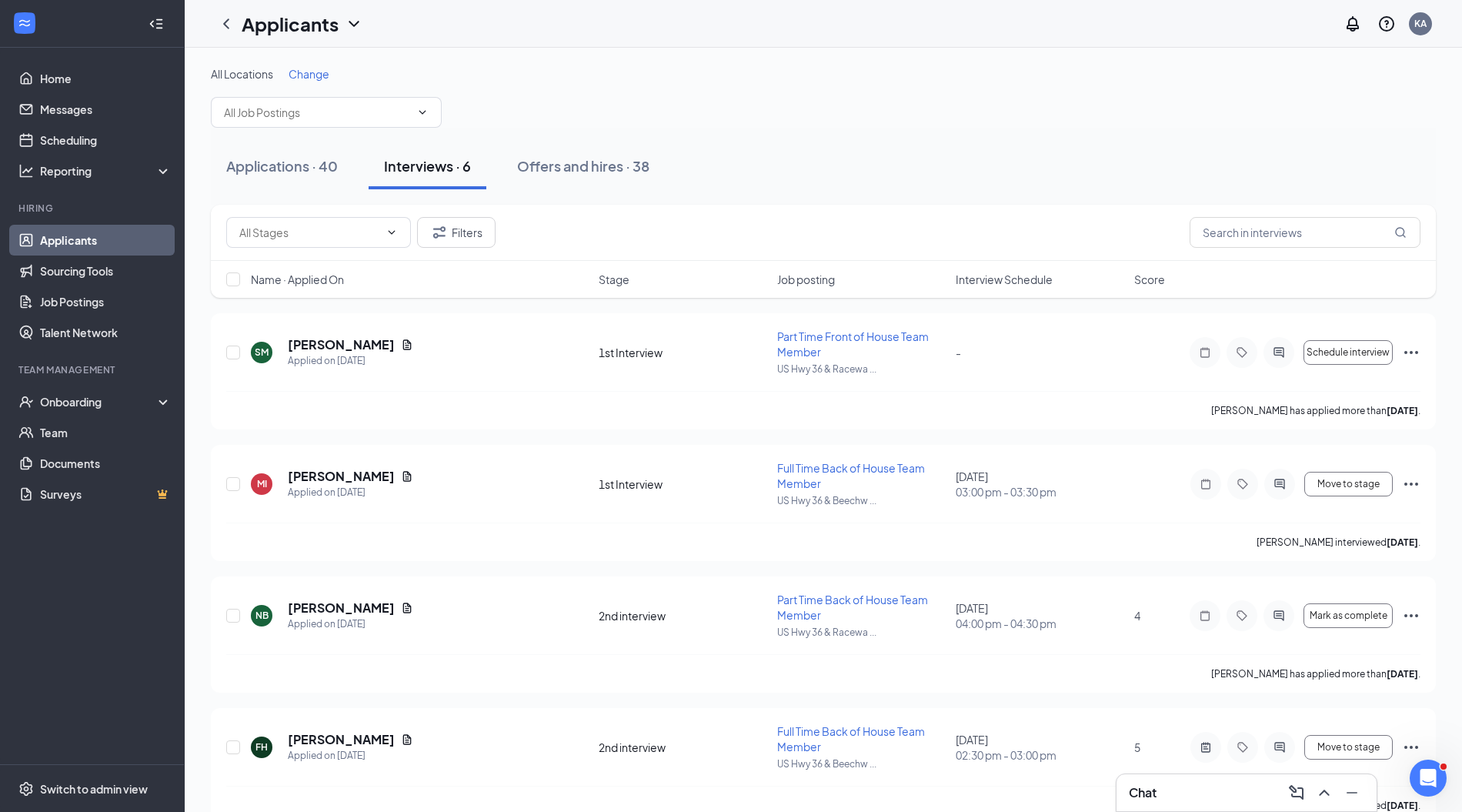
click at [313, 156] on div "Applications · 40" at bounding box center [282, 165] width 112 height 19
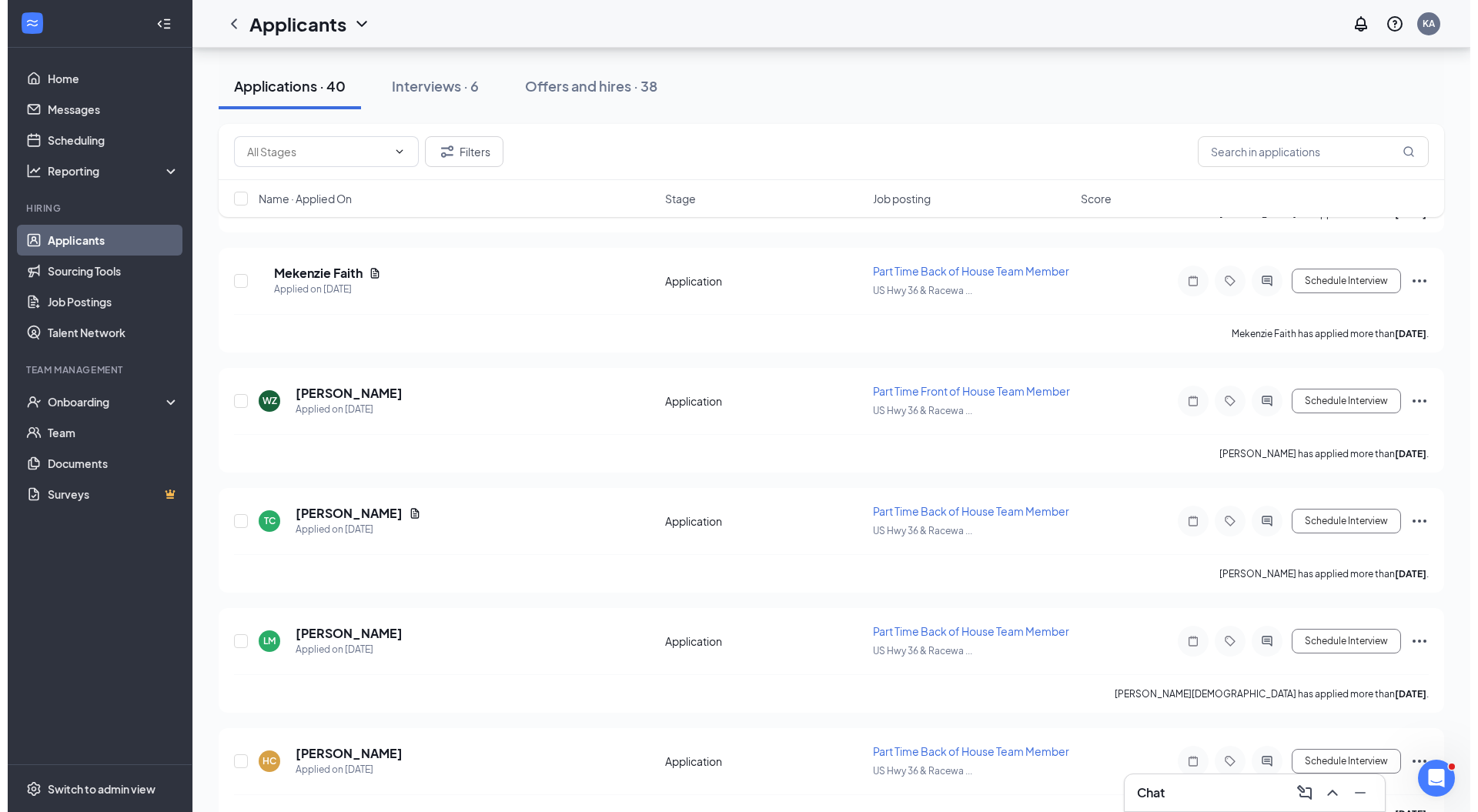
scroll to position [4257, 0]
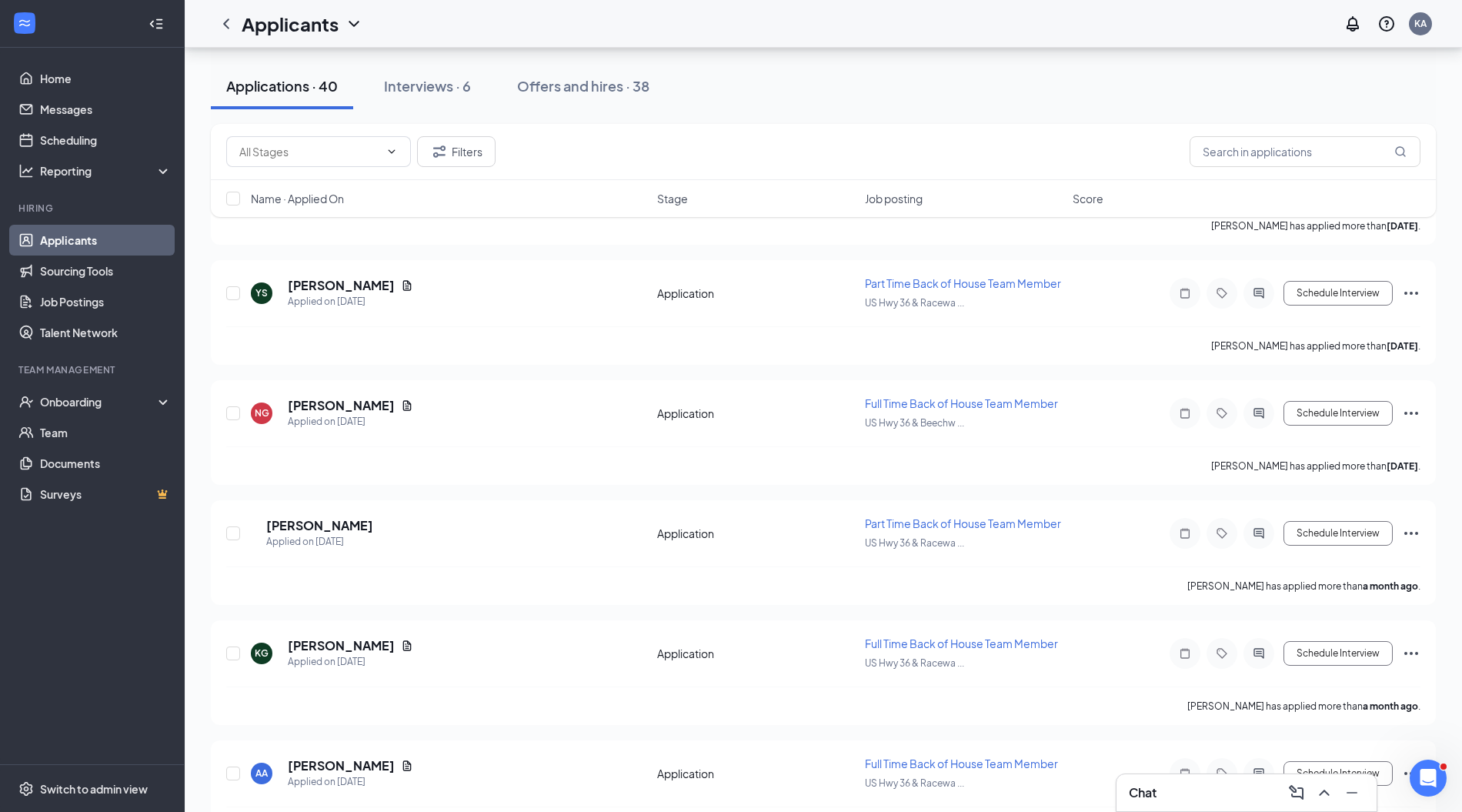
click at [352, 517] on h5 "[PERSON_NAME]" at bounding box center [320, 525] width 107 height 17
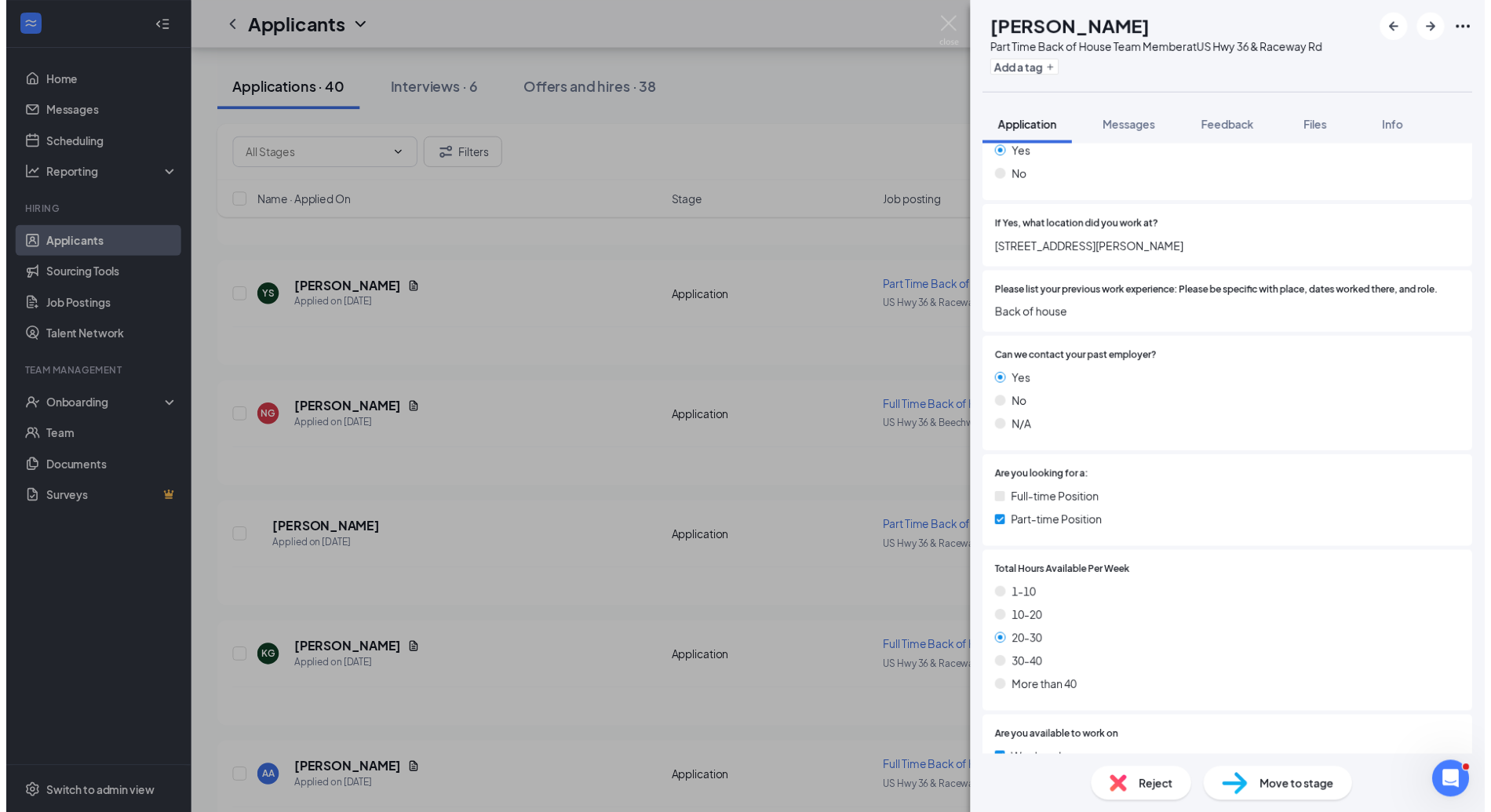
scroll to position [576, 0]
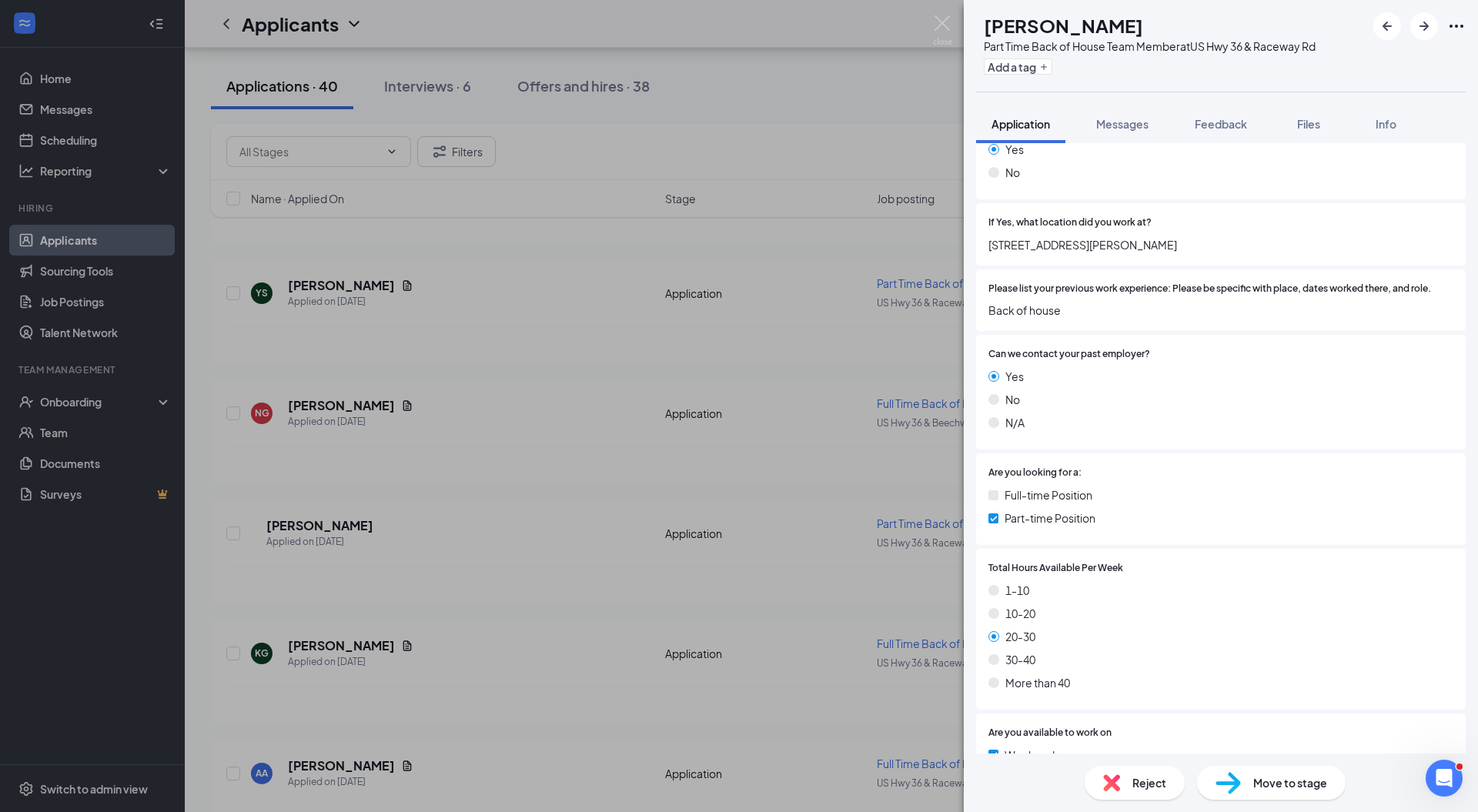
click at [1274, 780] on span "Move to stage" at bounding box center [1290, 783] width 74 height 17
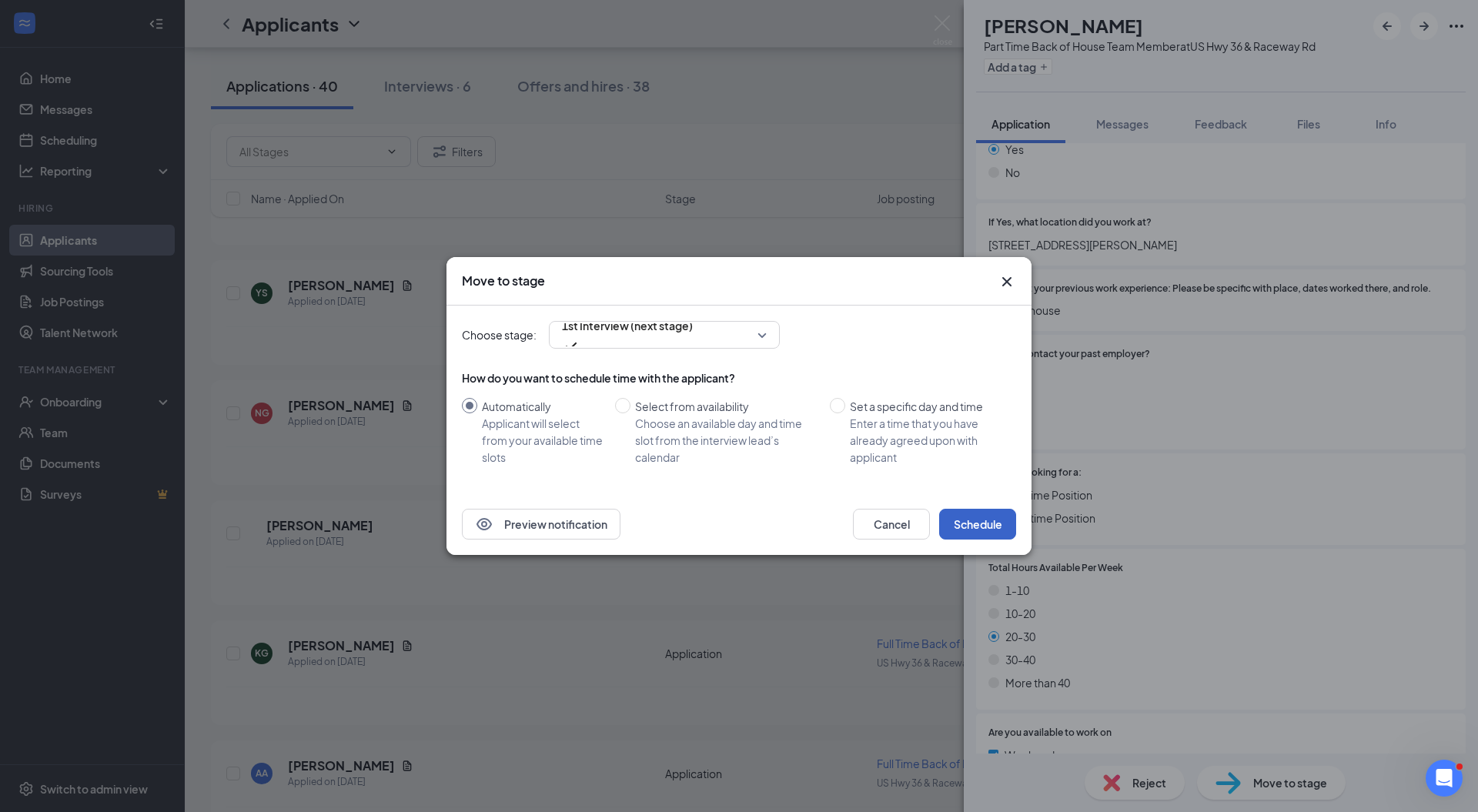
click at [986, 528] on button "Schedule" at bounding box center [978, 524] width 77 height 31
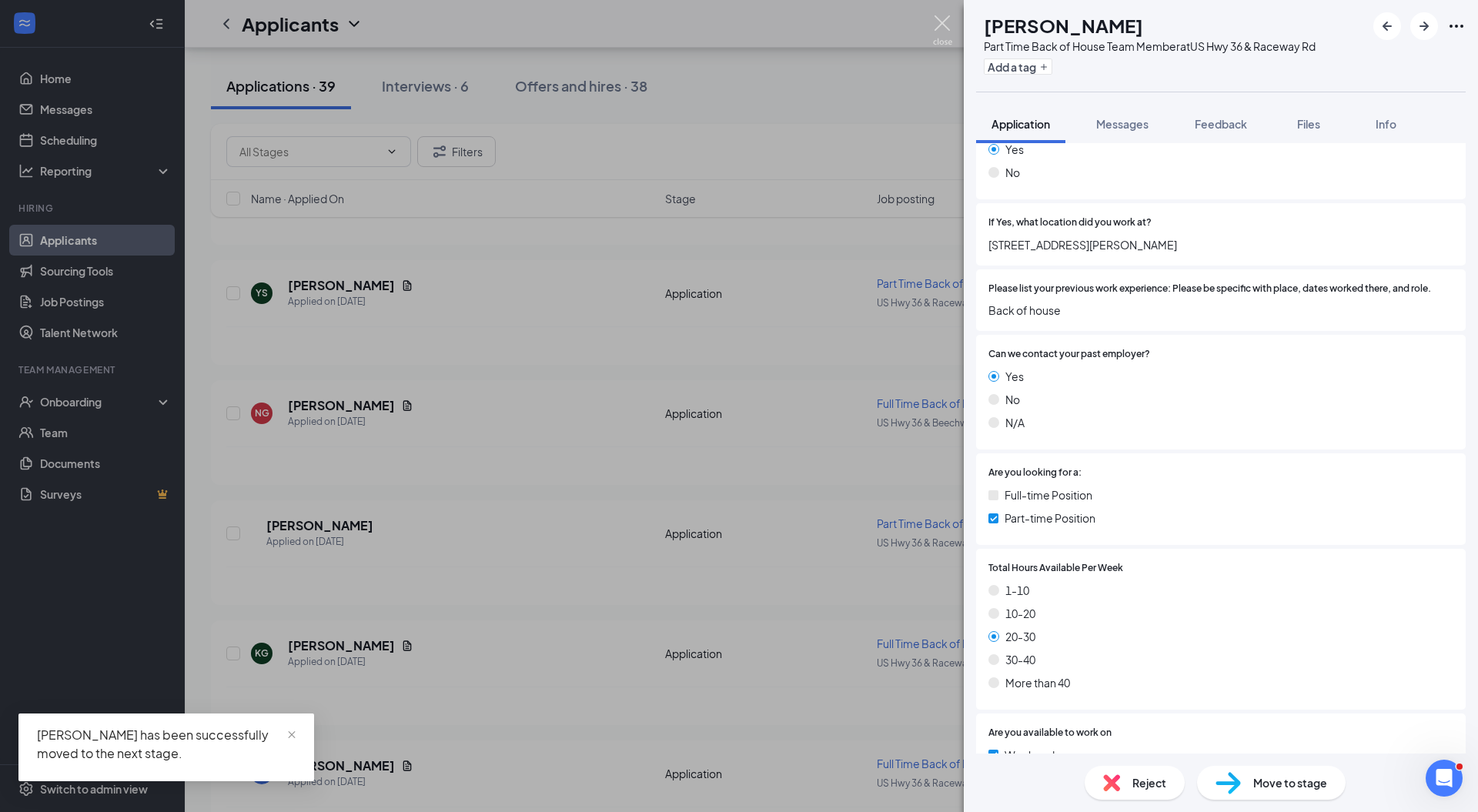
click at [942, 24] on img at bounding box center [942, 30] width 19 height 30
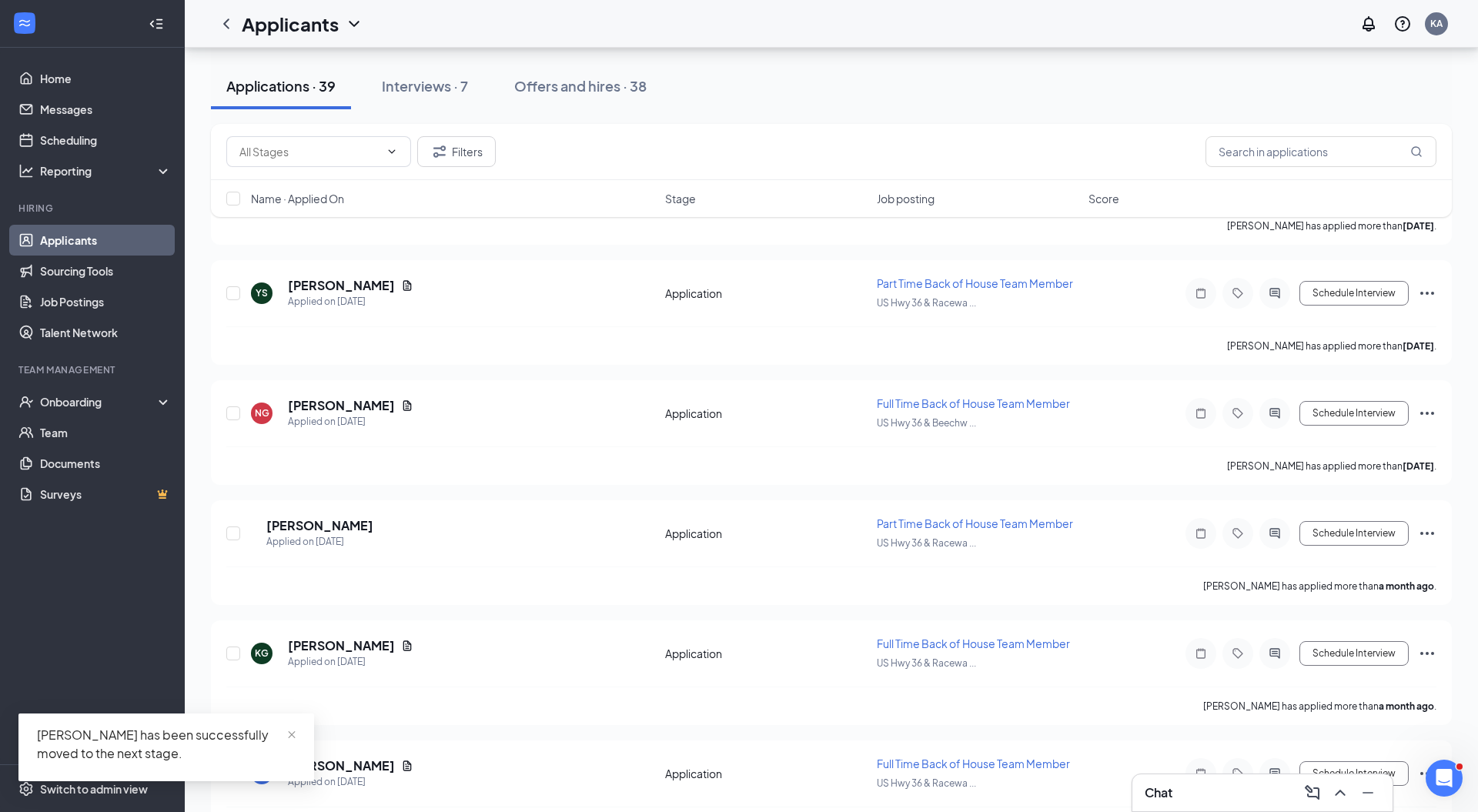
click at [326, 397] on h5 "Nevaeh Gillespie" at bounding box center [342, 405] width 107 height 17
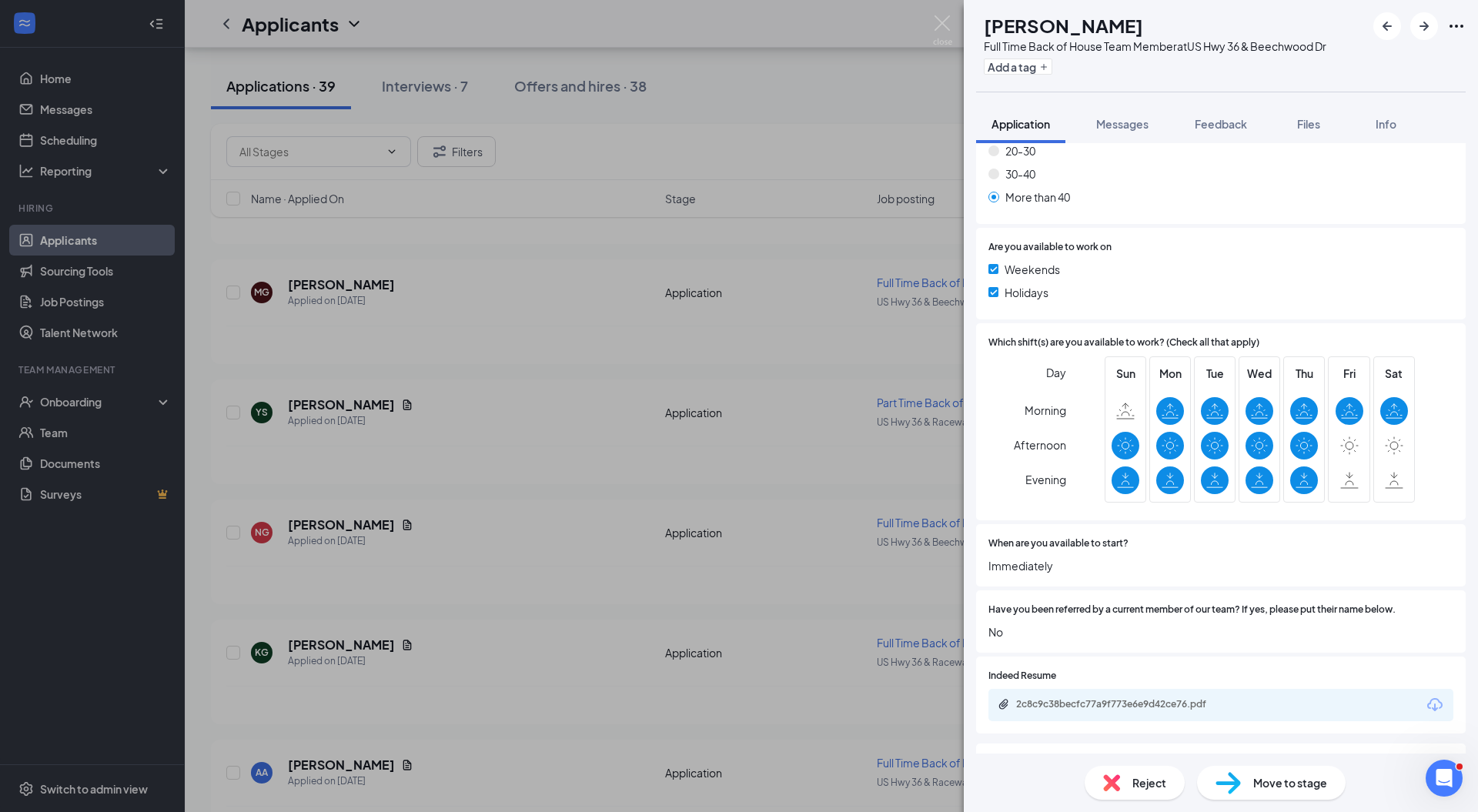
scroll to position [1043, 0]
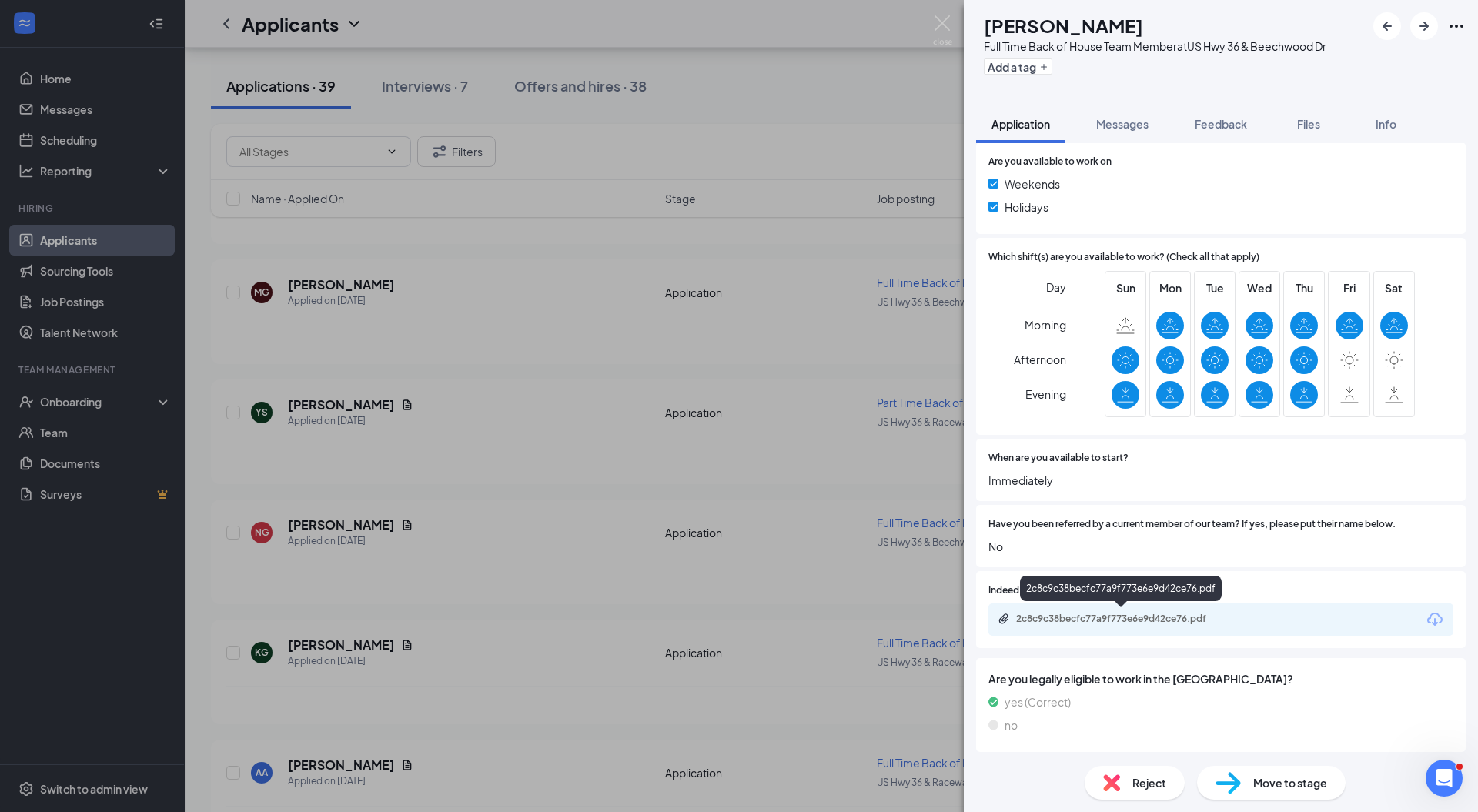
click at [1073, 613] on div "2c8c9c38becfc77a9f773e6e9d42ce76.pdf" at bounding box center [1124, 618] width 216 height 13
click at [1239, 782] on img at bounding box center [1228, 783] width 25 height 23
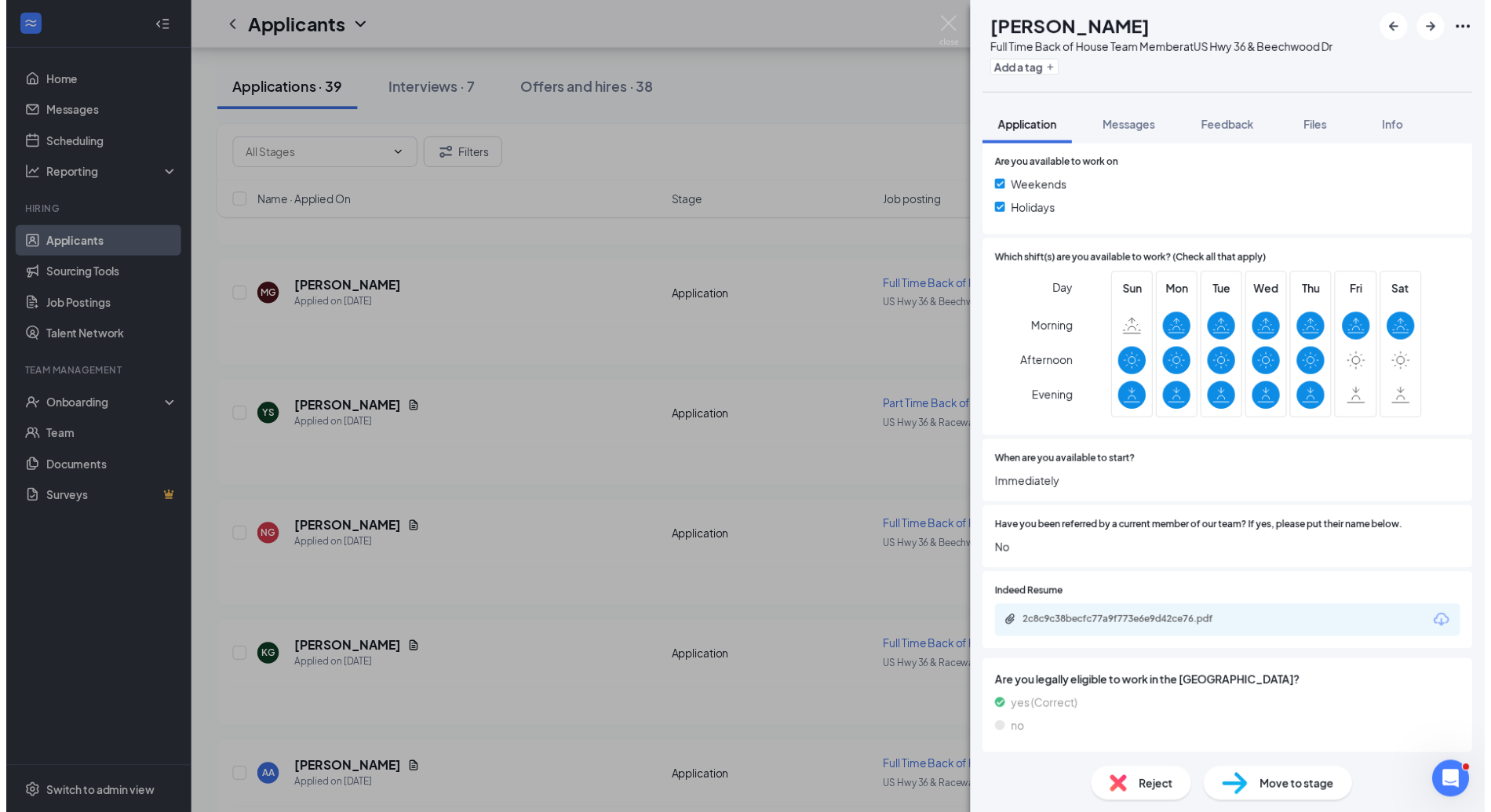
scroll to position [1058, 0]
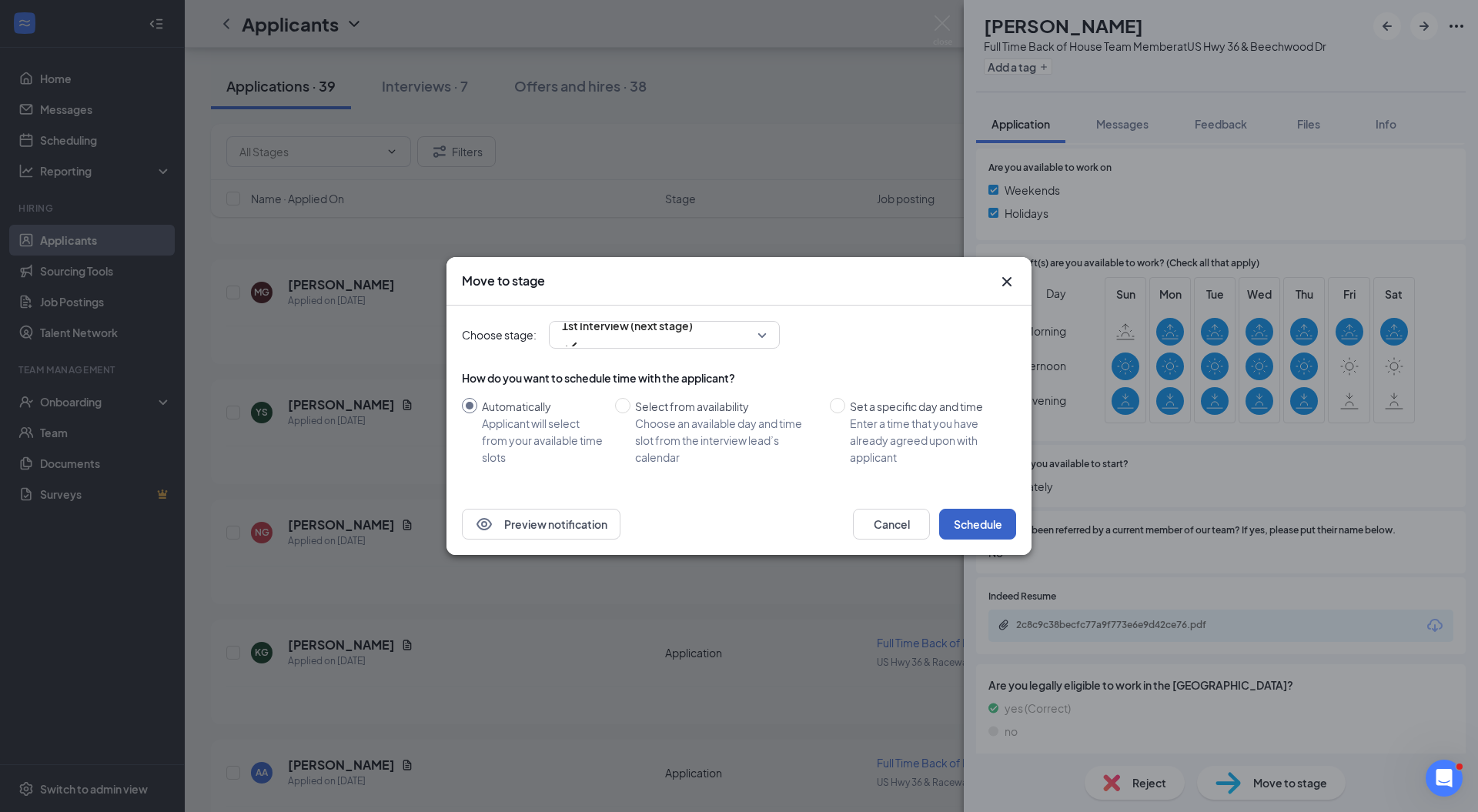
click at [968, 523] on button "Schedule" at bounding box center [978, 524] width 77 height 31
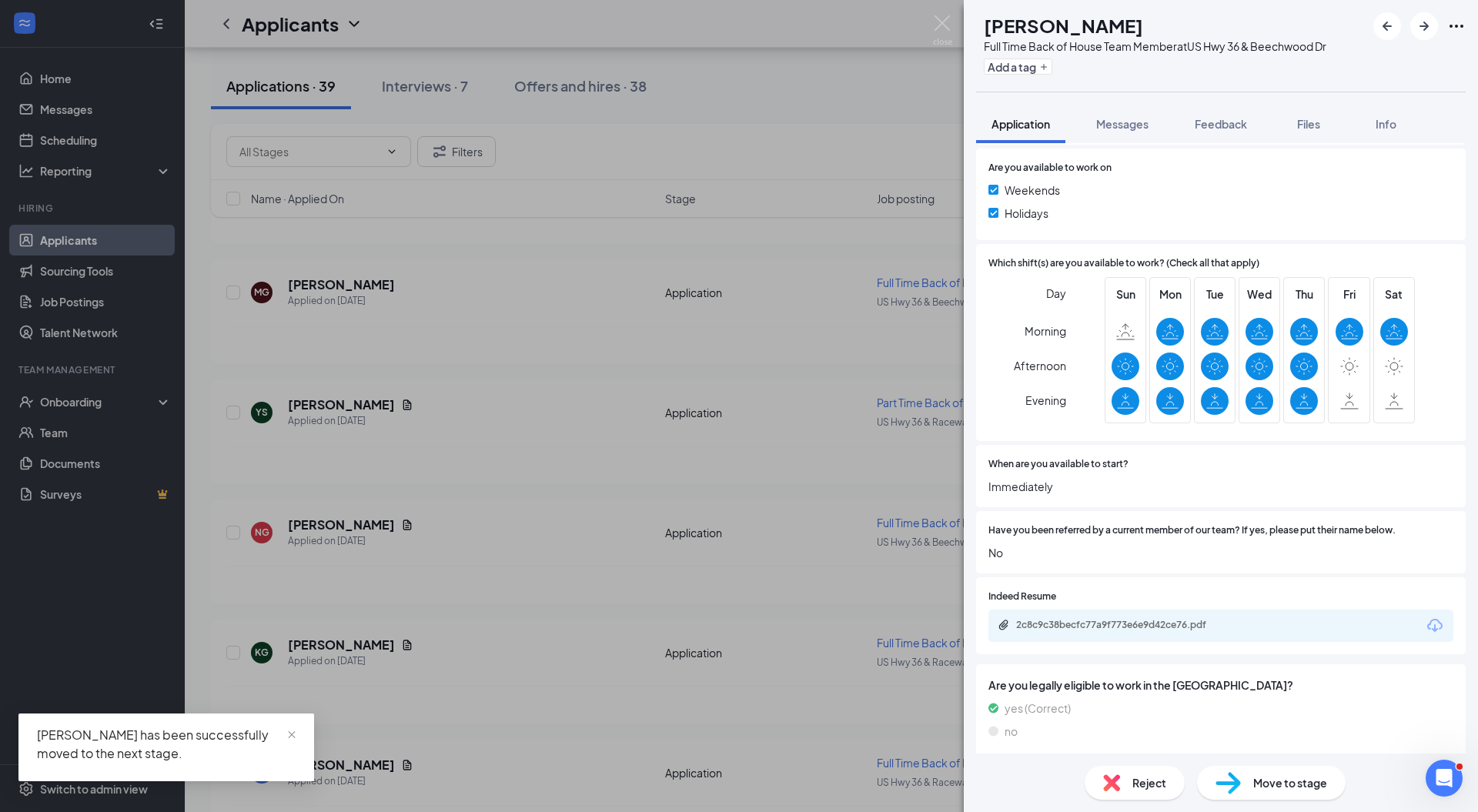
click at [941, 21] on img at bounding box center [942, 30] width 19 height 30
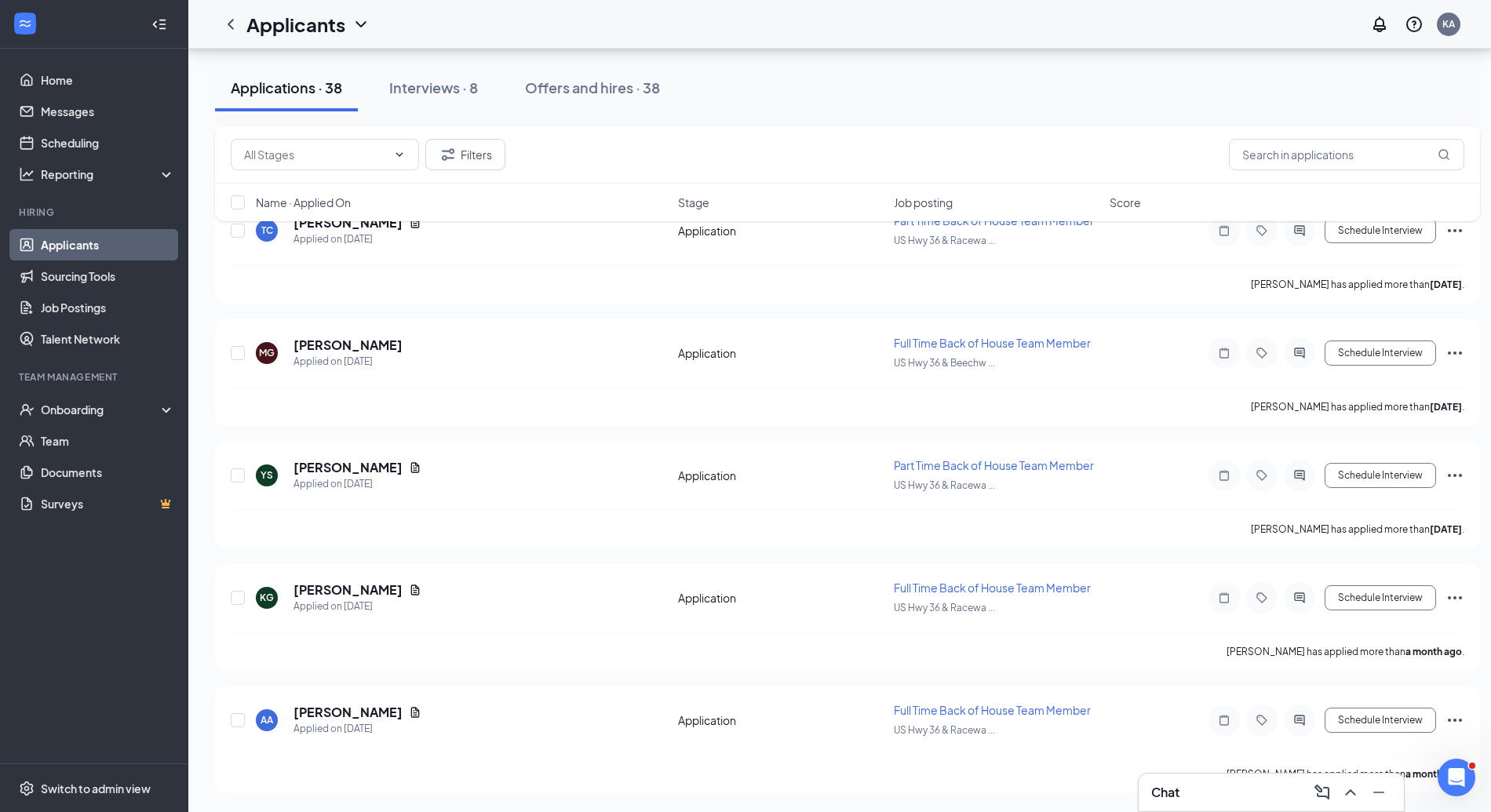
scroll to position [4115, 0]
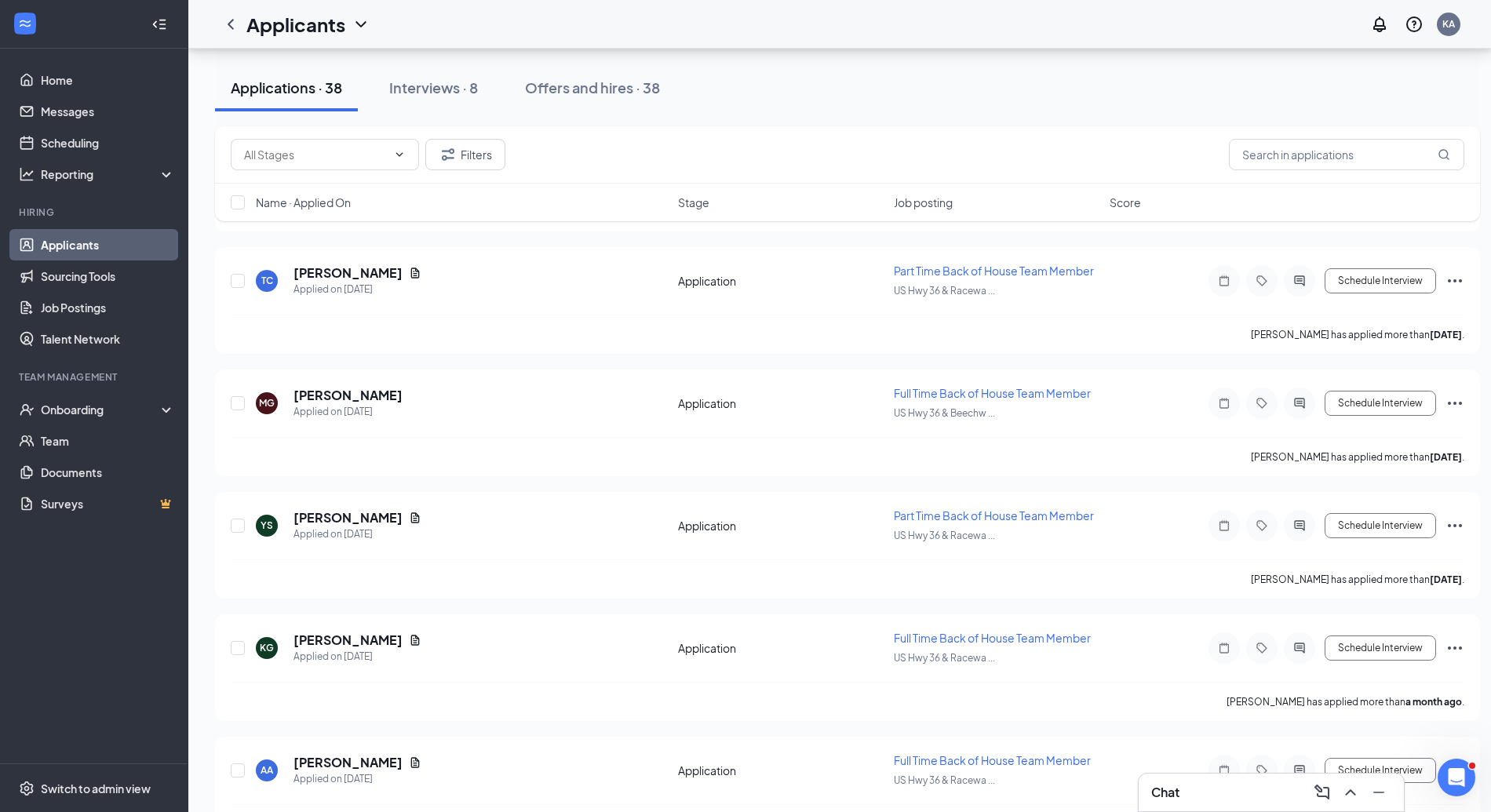
click at [325, 510] on h5 "Yashpreet Singh" at bounding box center [348, 518] width 109 height 17
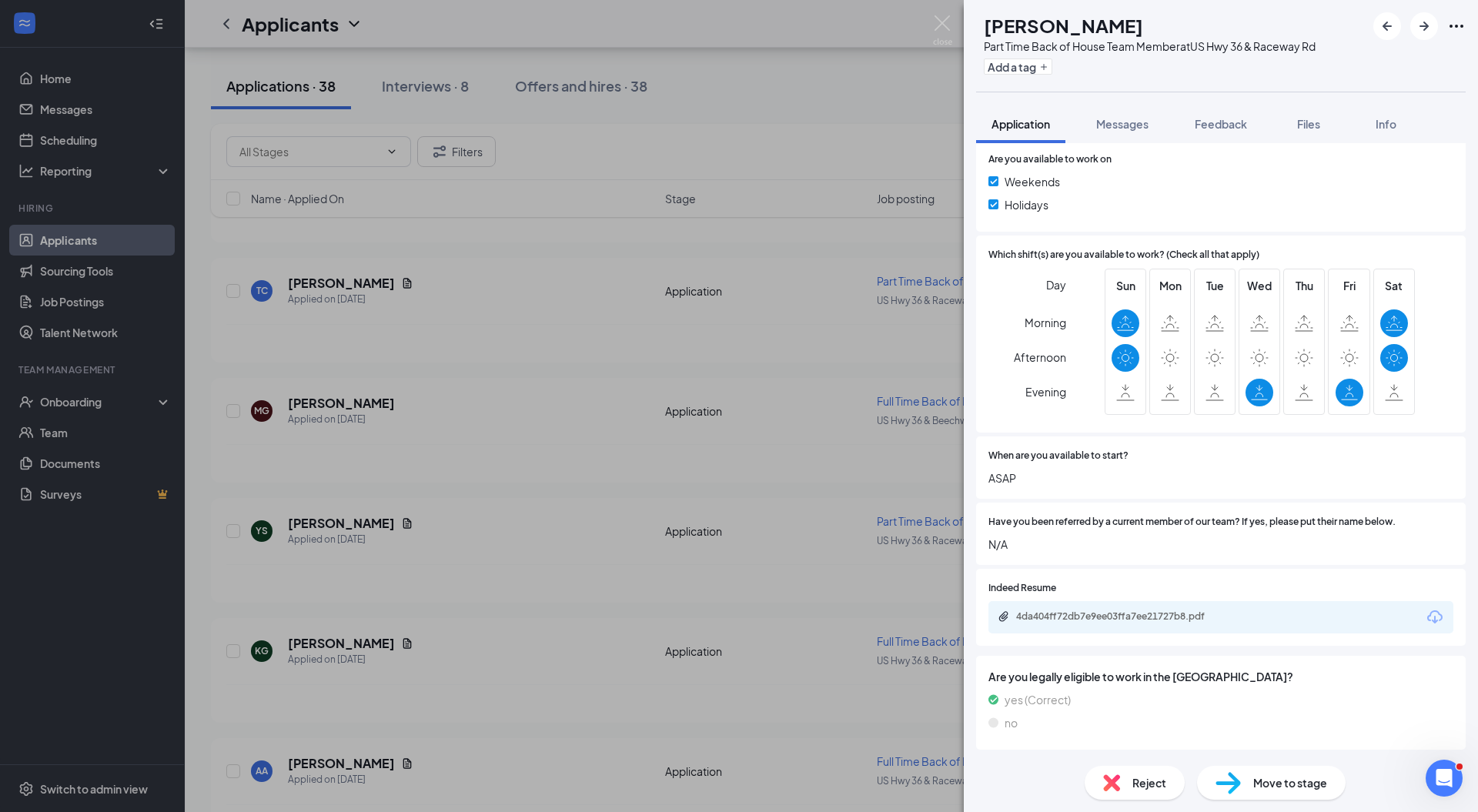
scroll to position [1087, 0]
click at [1109, 784] on img at bounding box center [1111, 783] width 17 height 17
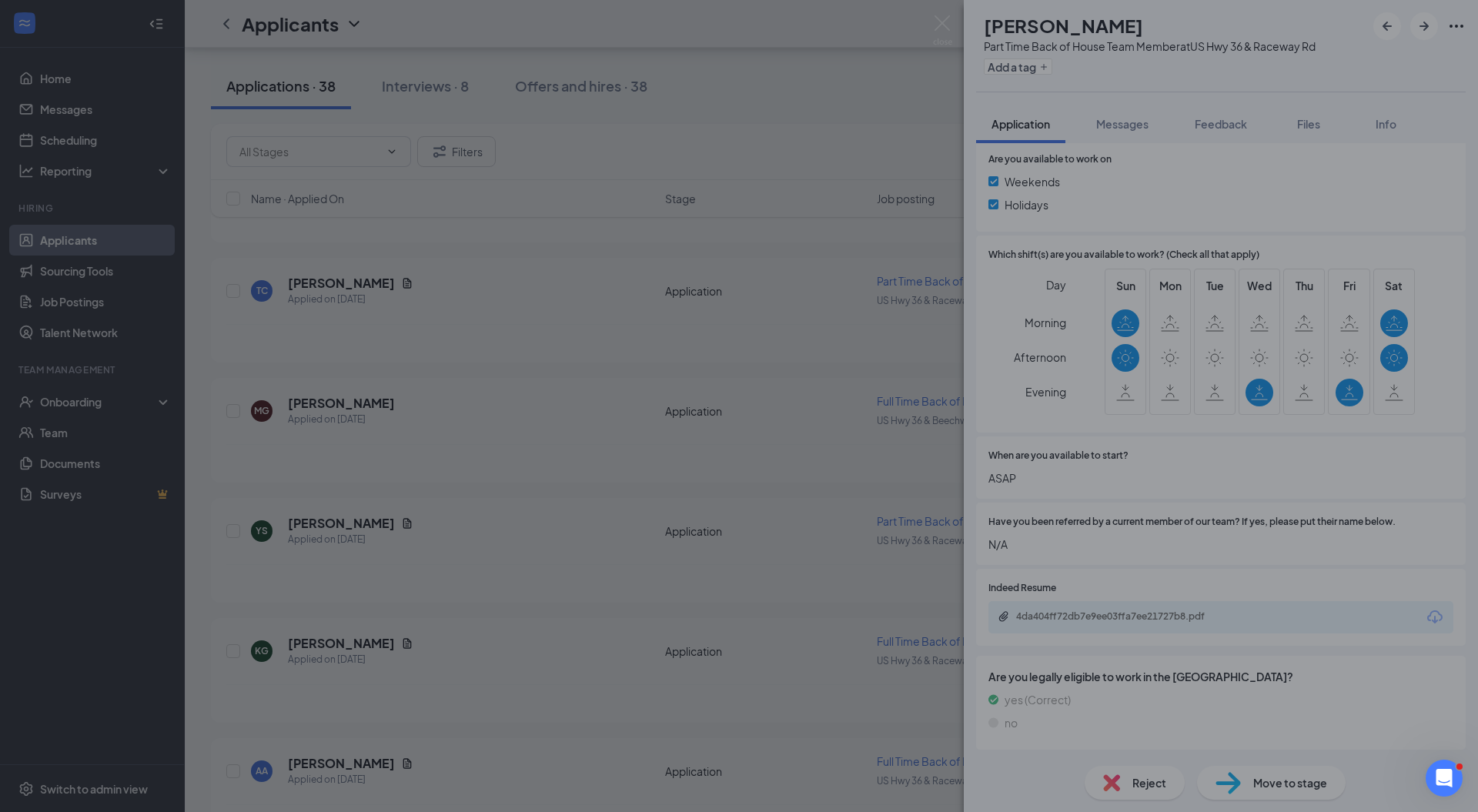
scroll to position [1080, 0]
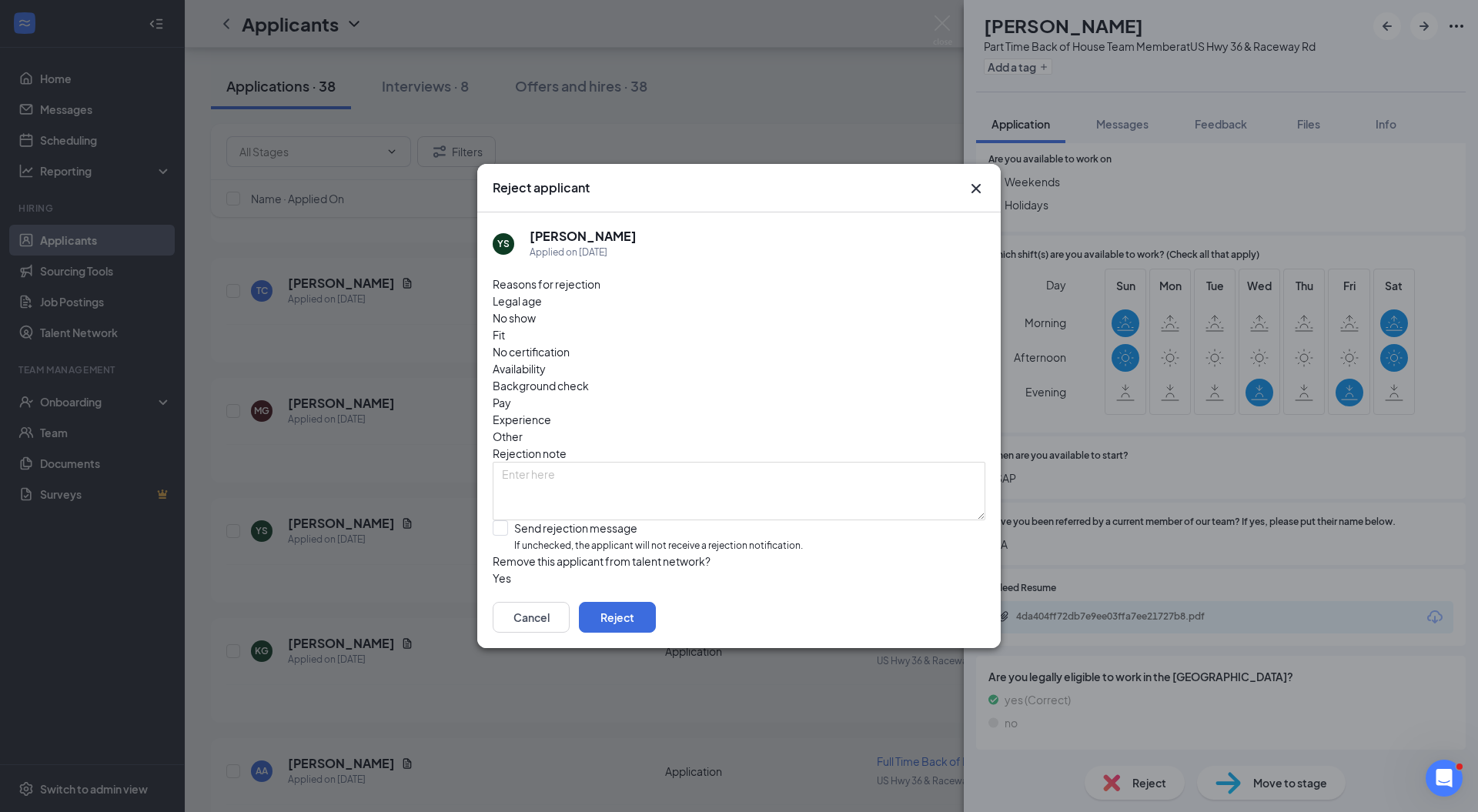
click at [573, 520] on input "Send rejection message If unchecked, the applicant will not receive a rejection…" at bounding box center [648, 537] width 310 height 33
checkbox input "true"
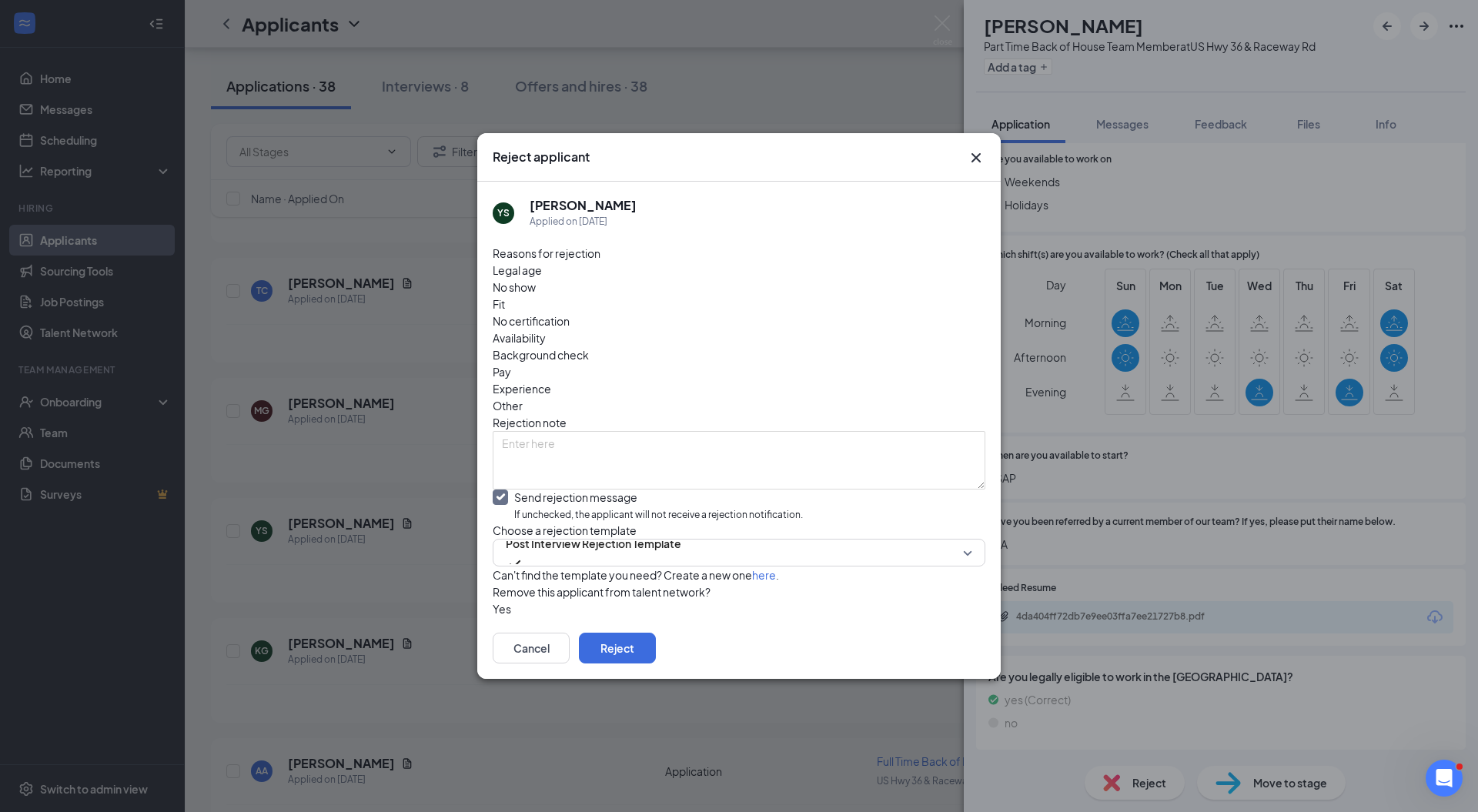
click at [566, 532] on span "Post Interview Rejection Template" at bounding box center [593, 544] width 175 height 23
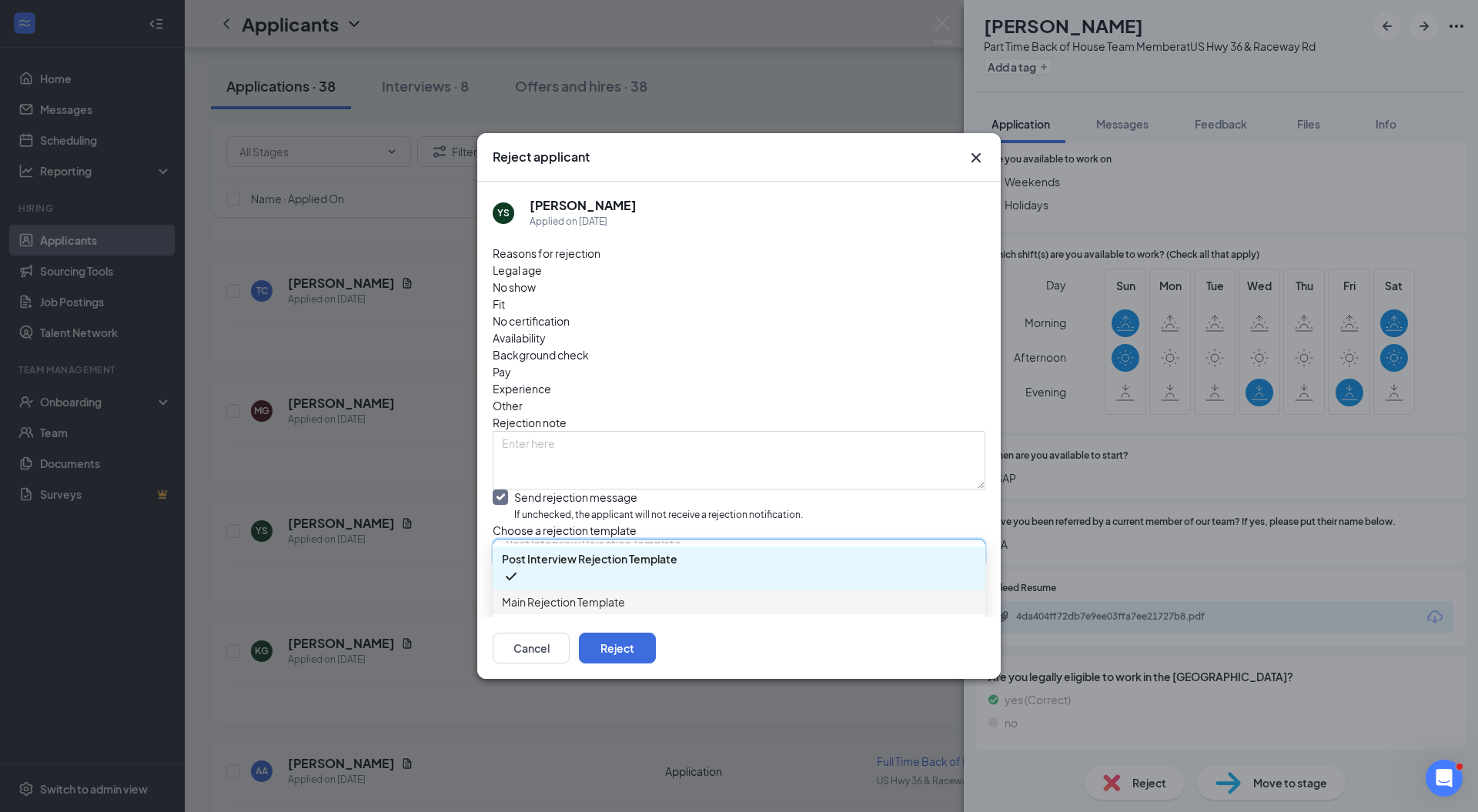
click at [581, 593] on span "Main Rejection Template" at bounding box center [563, 601] width 123 height 17
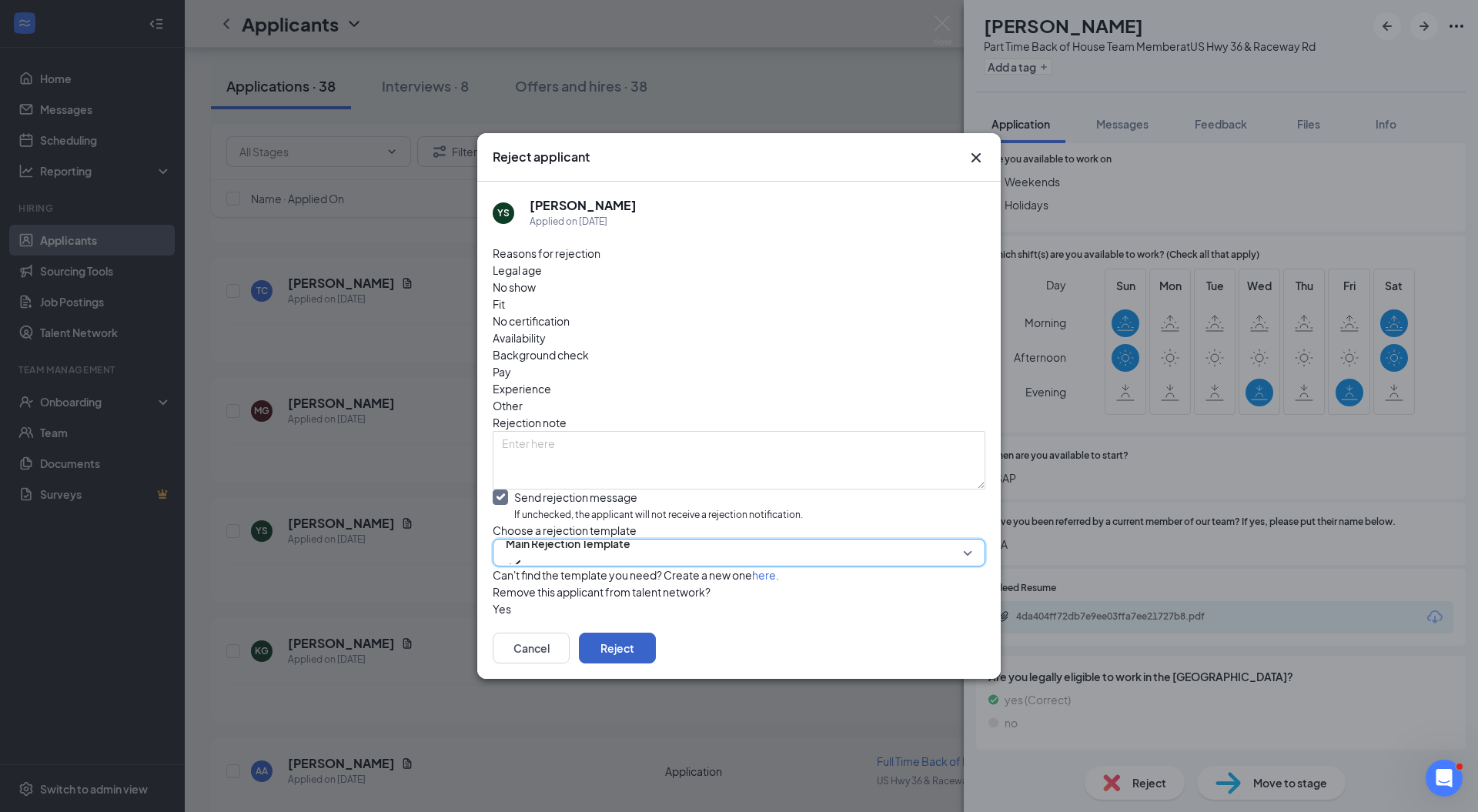
click at [656, 663] on button "Reject" at bounding box center [617, 647] width 77 height 31
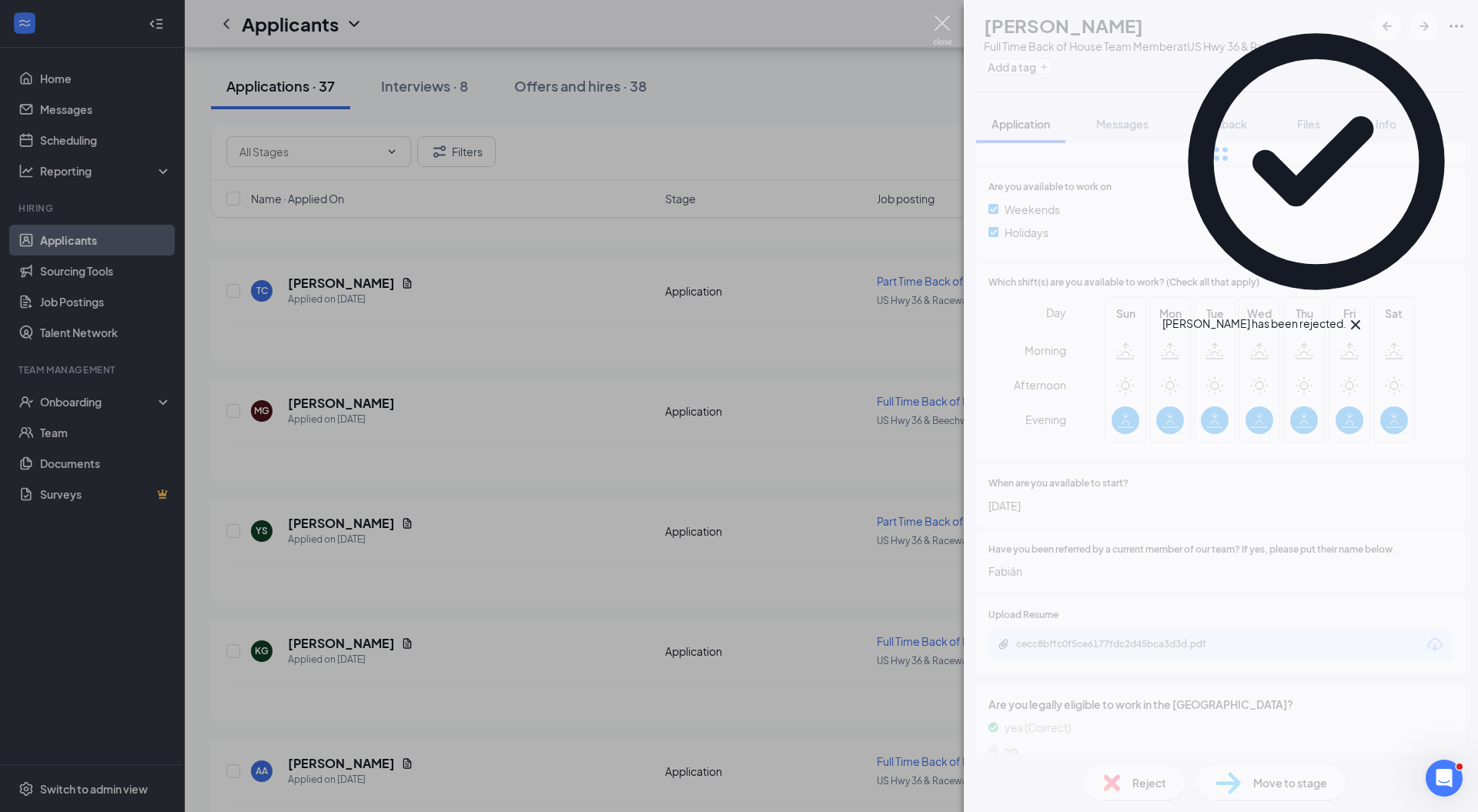
click at [942, 24] on img at bounding box center [942, 30] width 19 height 30
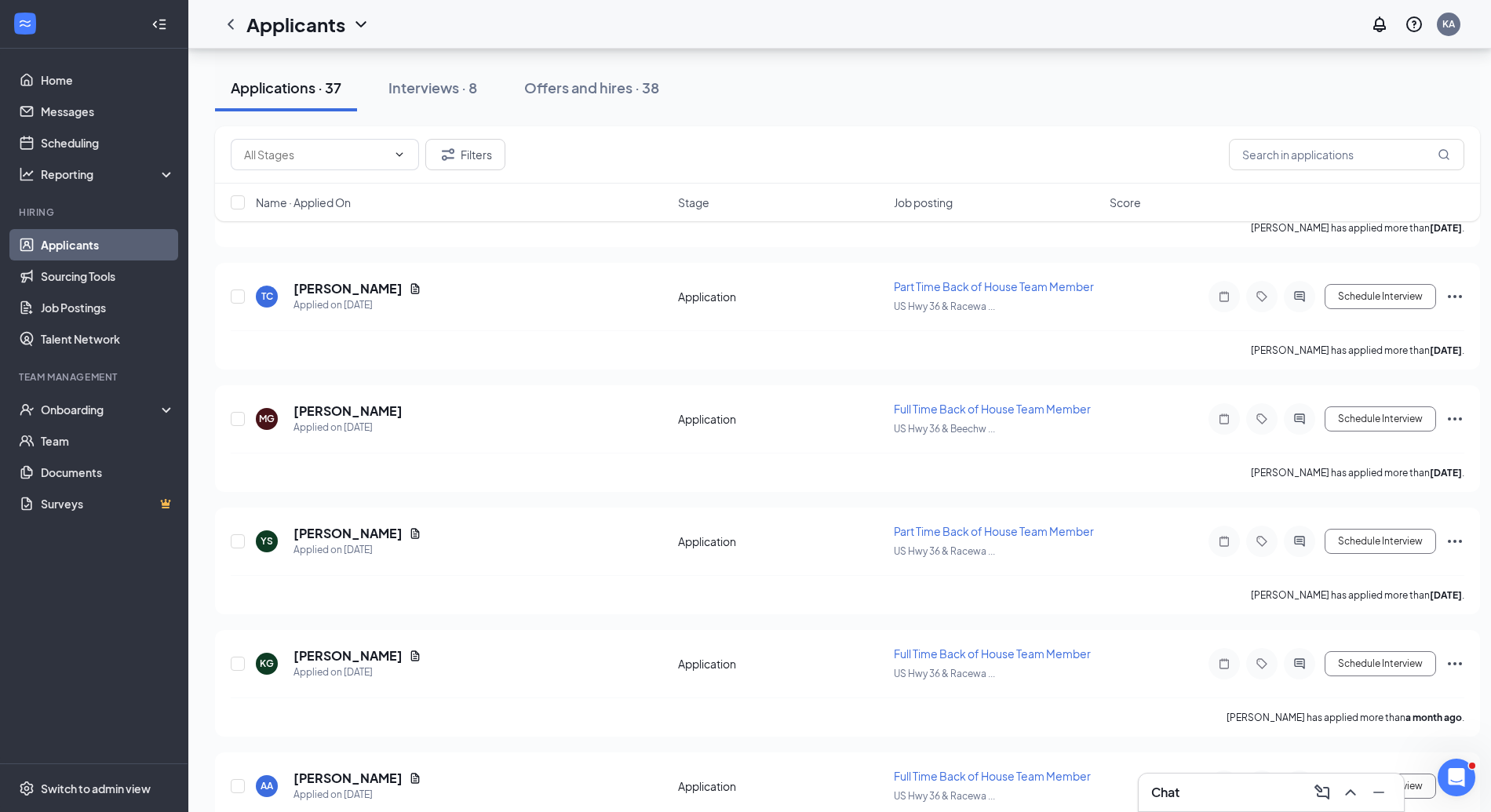
scroll to position [3994, 0]
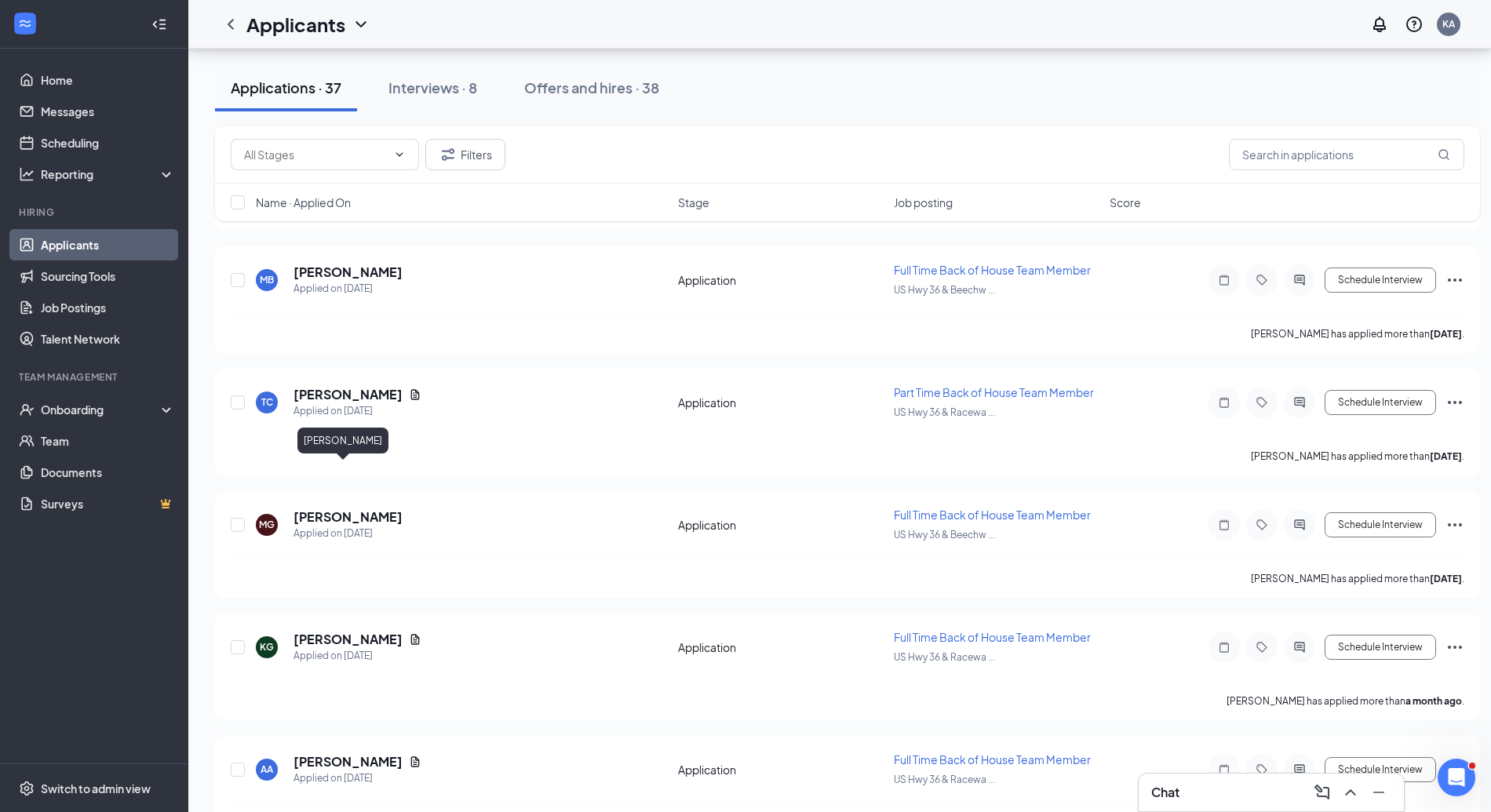
click at [345, 509] on h5 "milee glaser" at bounding box center [348, 517] width 109 height 17
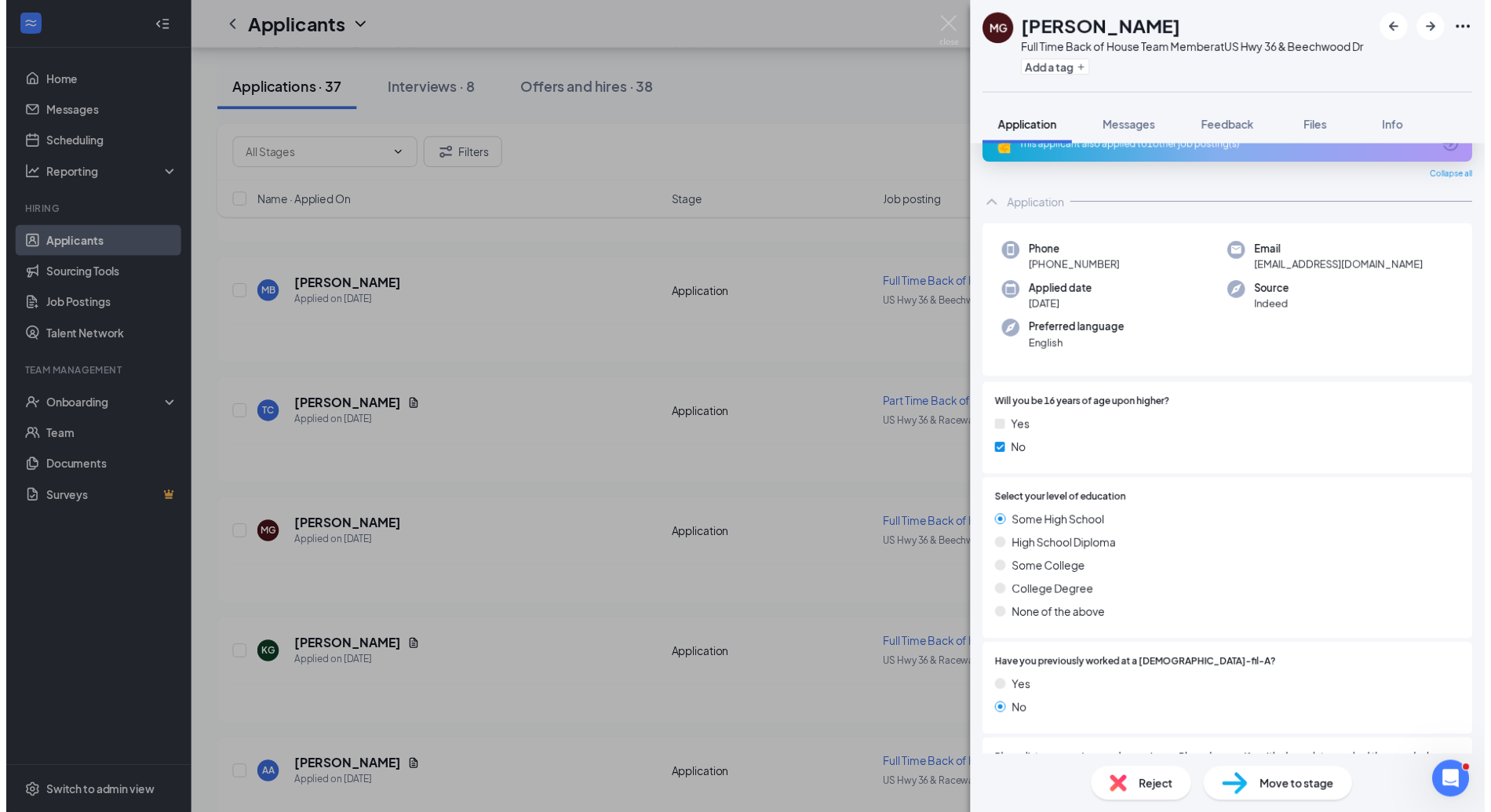
scroll to position [31, 0]
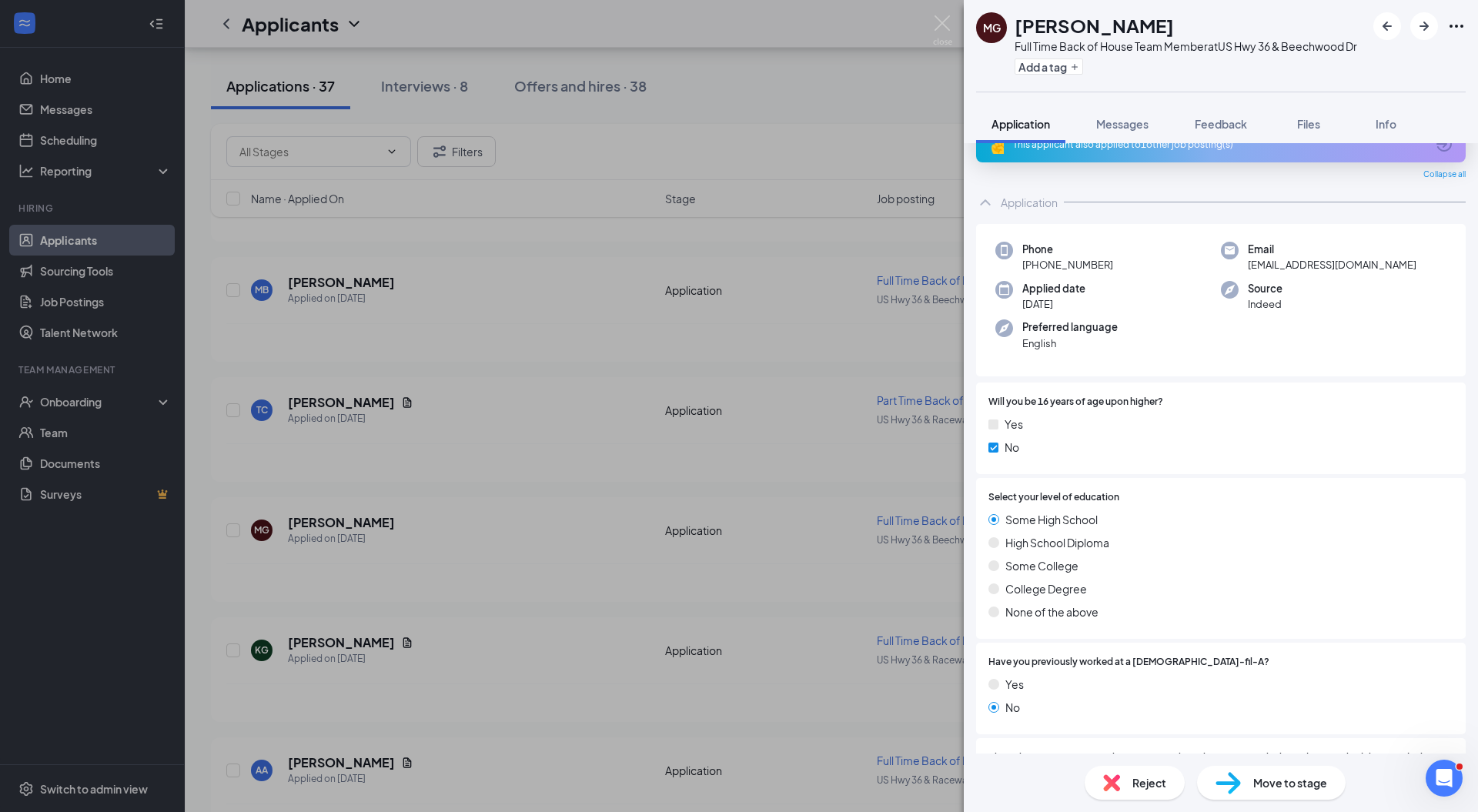
click at [1151, 791] on div "Reject" at bounding box center [1135, 783] width 100 height 34
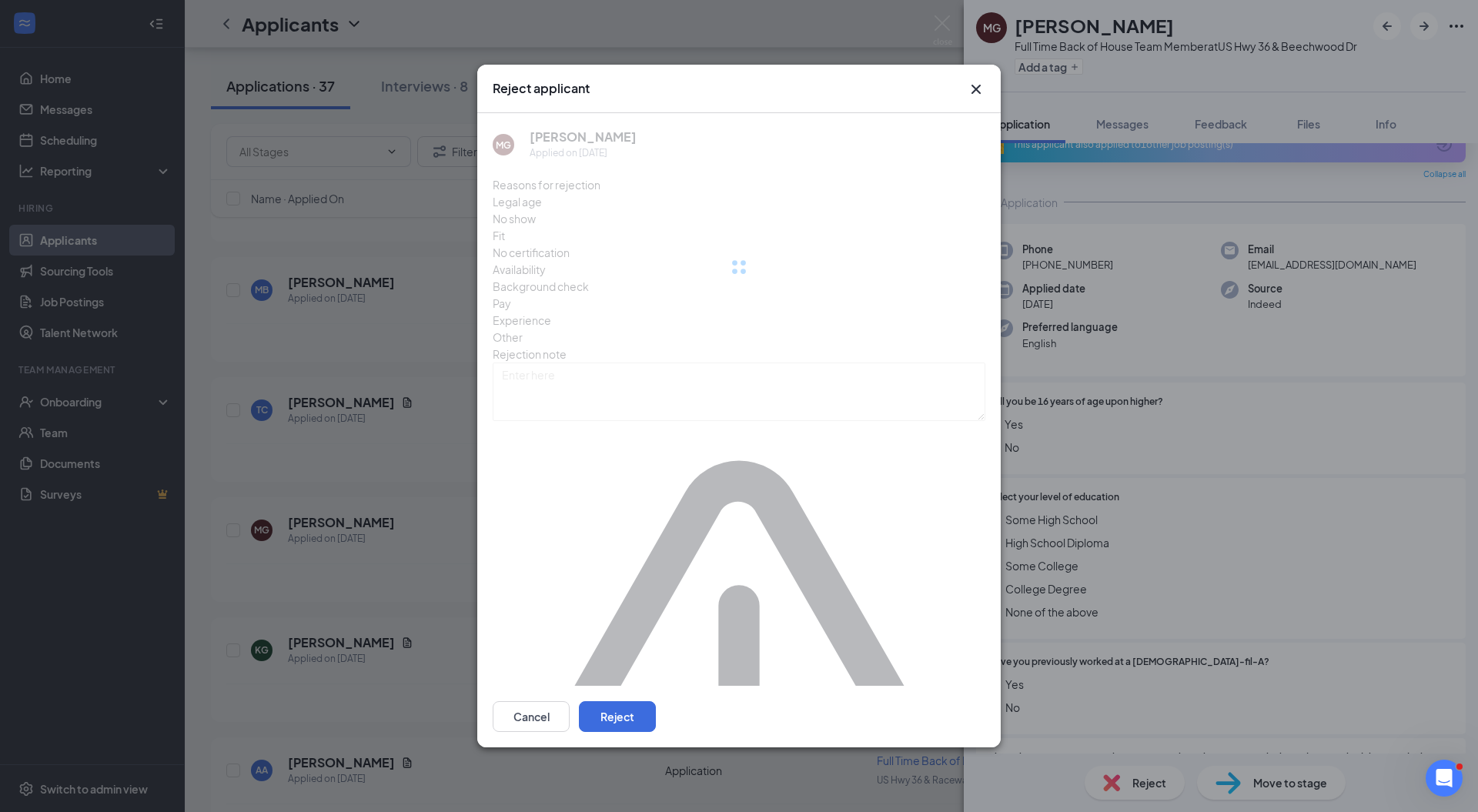
click at [976, 99] on icon "Cross" at bounding box center [976, 89] width 18 height 18
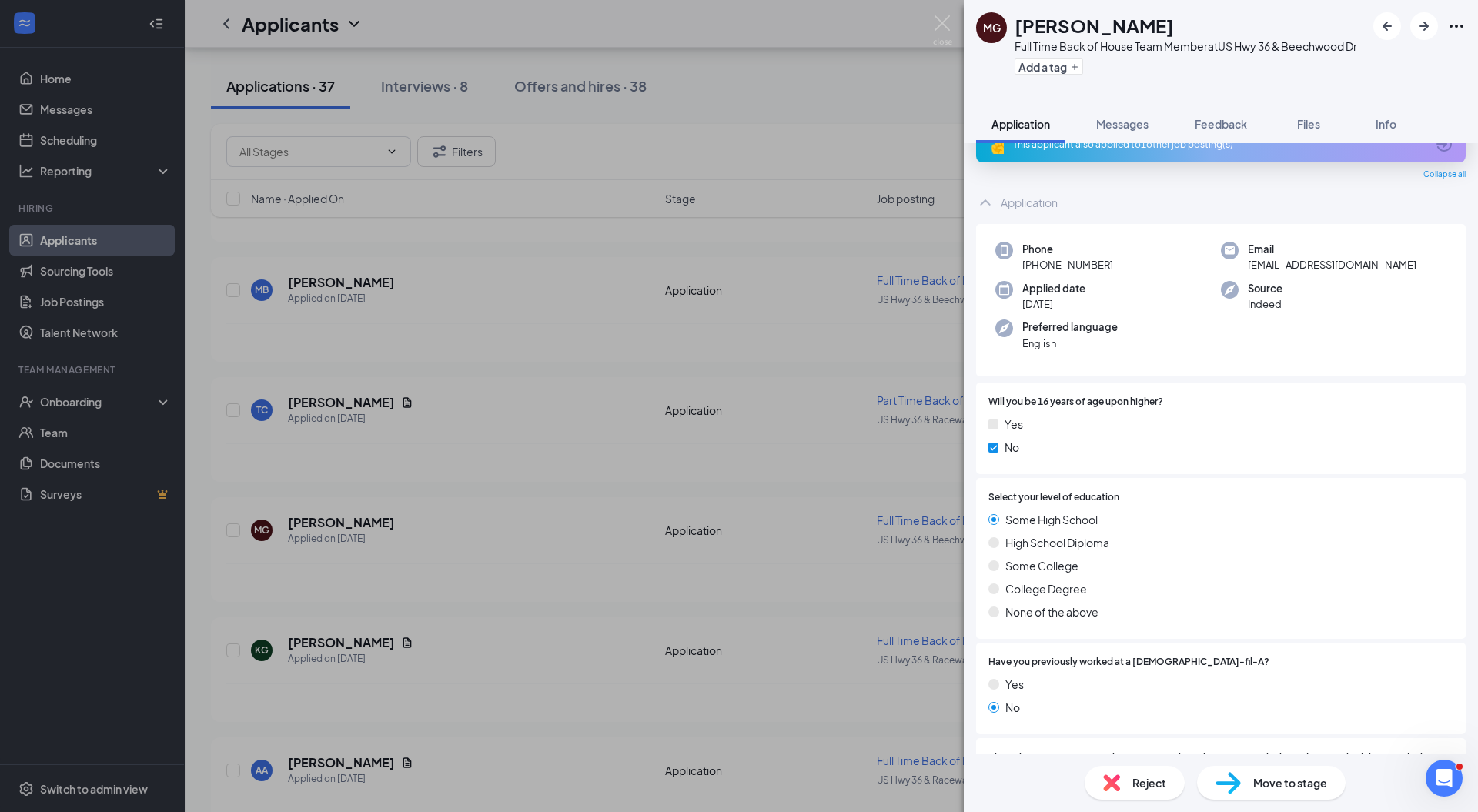
click at [1112, 777] on img at bounding box center [1111, 783] width 17 height 17
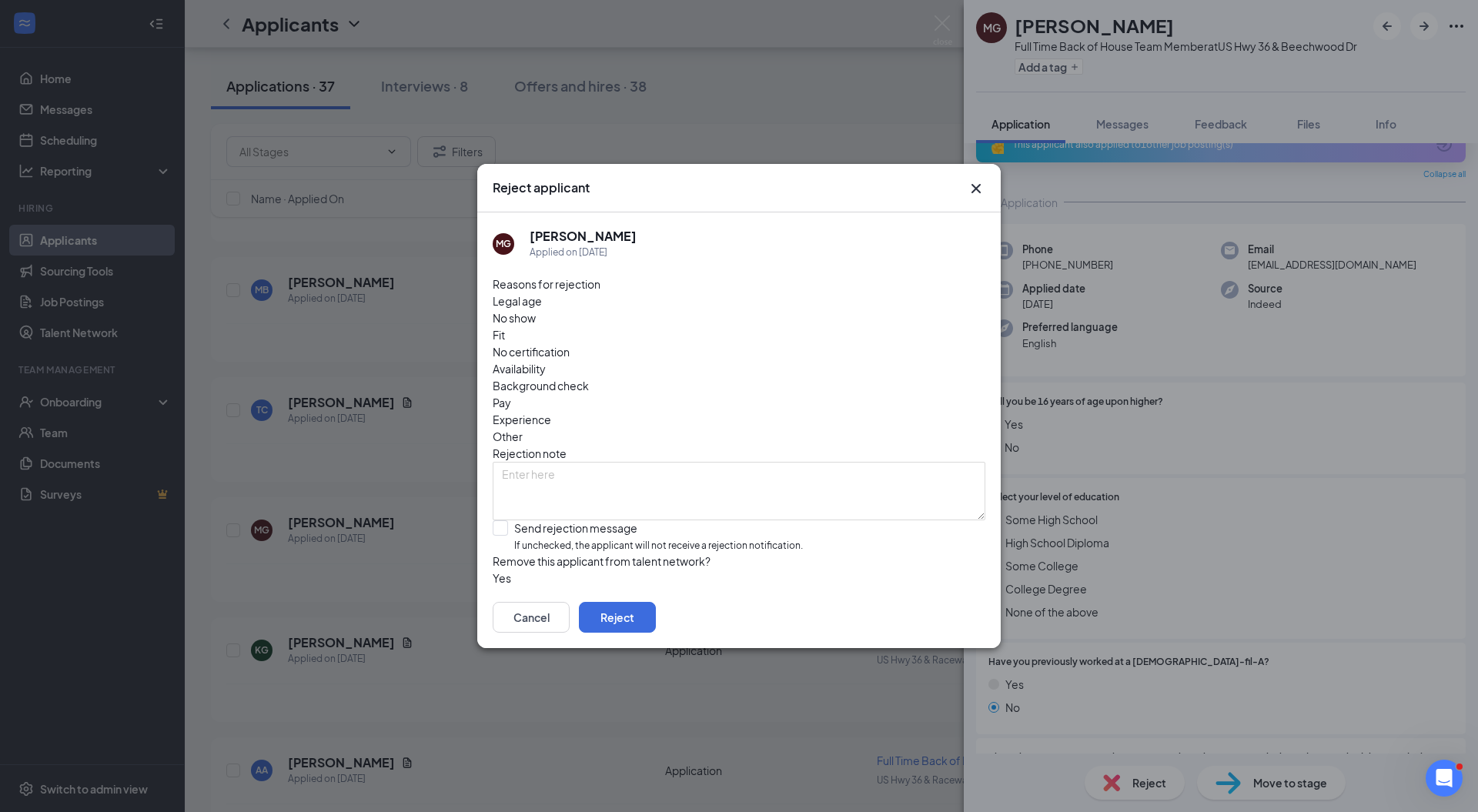
click at [627, 520] on input "Send rejection message If unchecked, the applicant will not receive a rejection…" at bounding box center [648, 537] width 310 height 33
checkbox input "true"
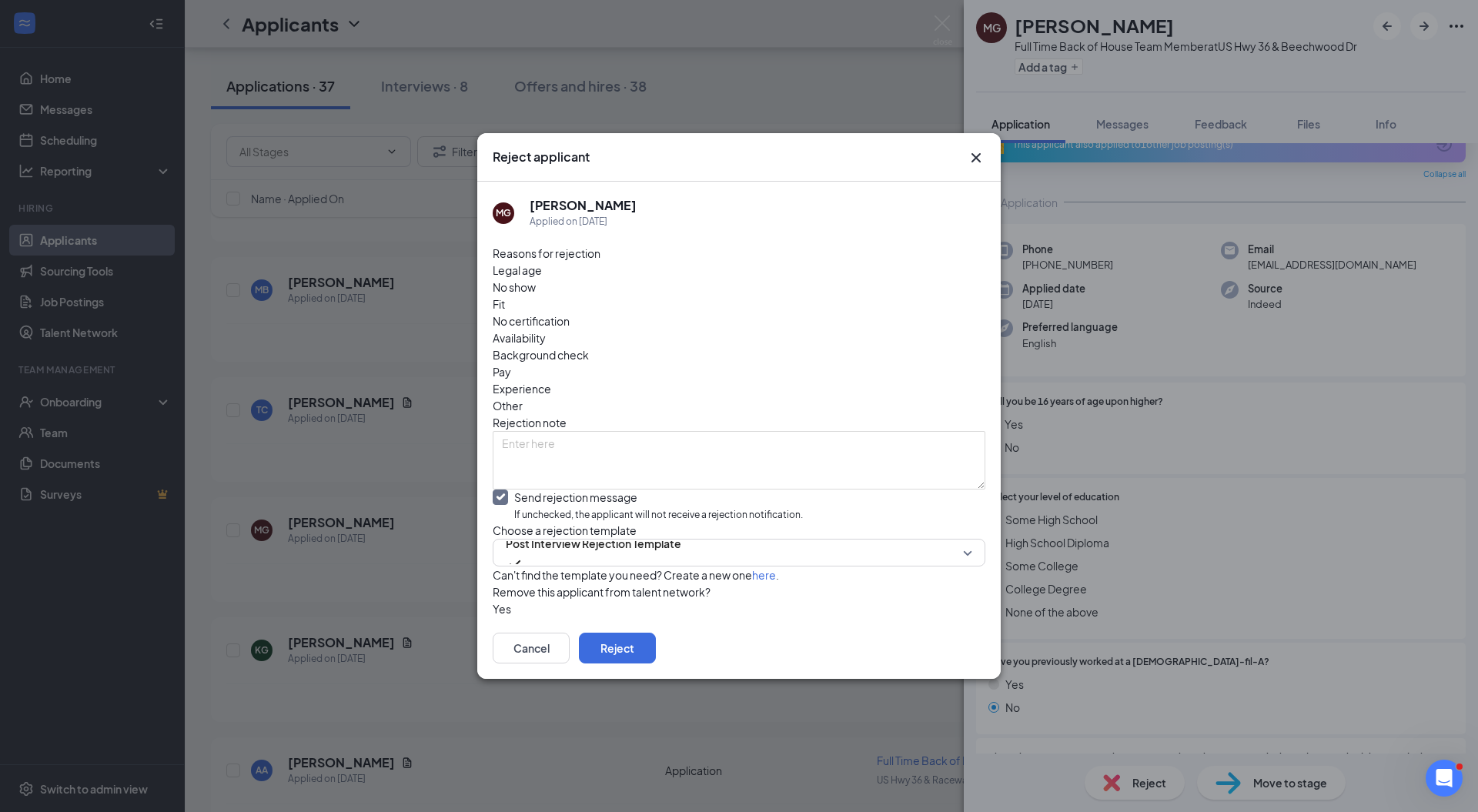
click at [622, 532] on span "Post Interview Rejection Template" at bounding box center [593, 544] width 175 height 23
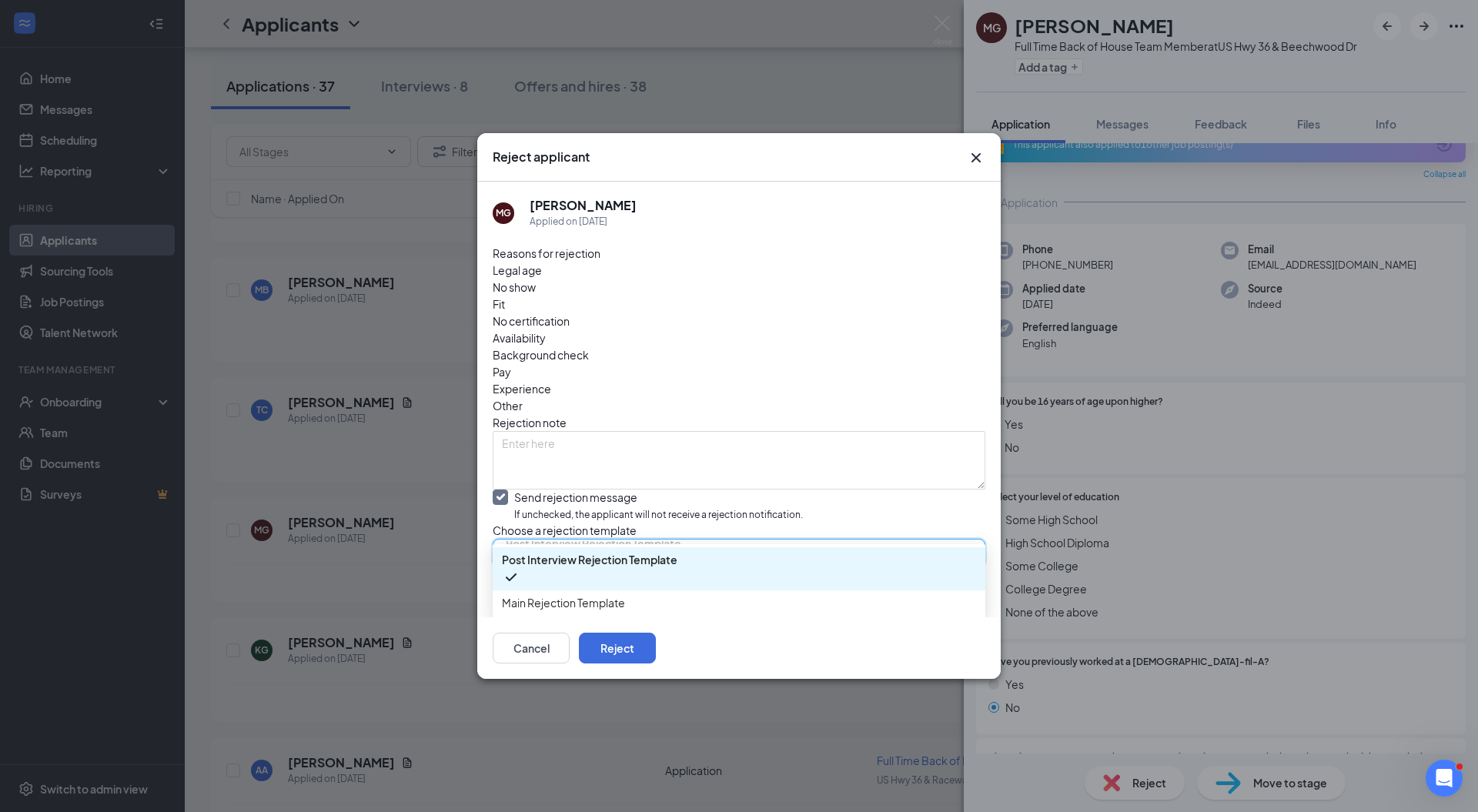
click at [585, 594] on span "Main Rejection Template" at bounding box center [563, 602] width 123 height 17
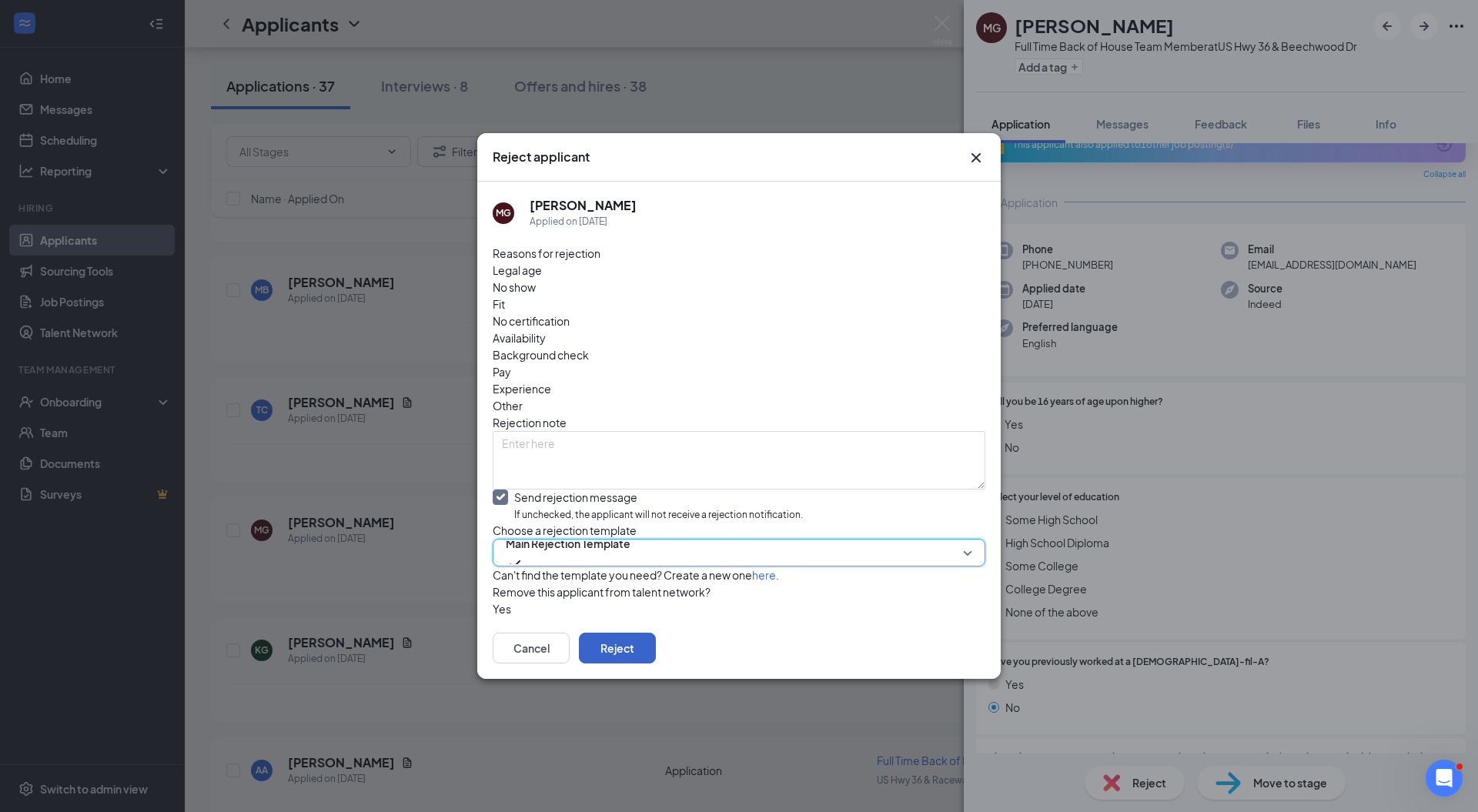
click at [656, 653] on button "Reject" at bounding box center [617, 647] width 77 height 31
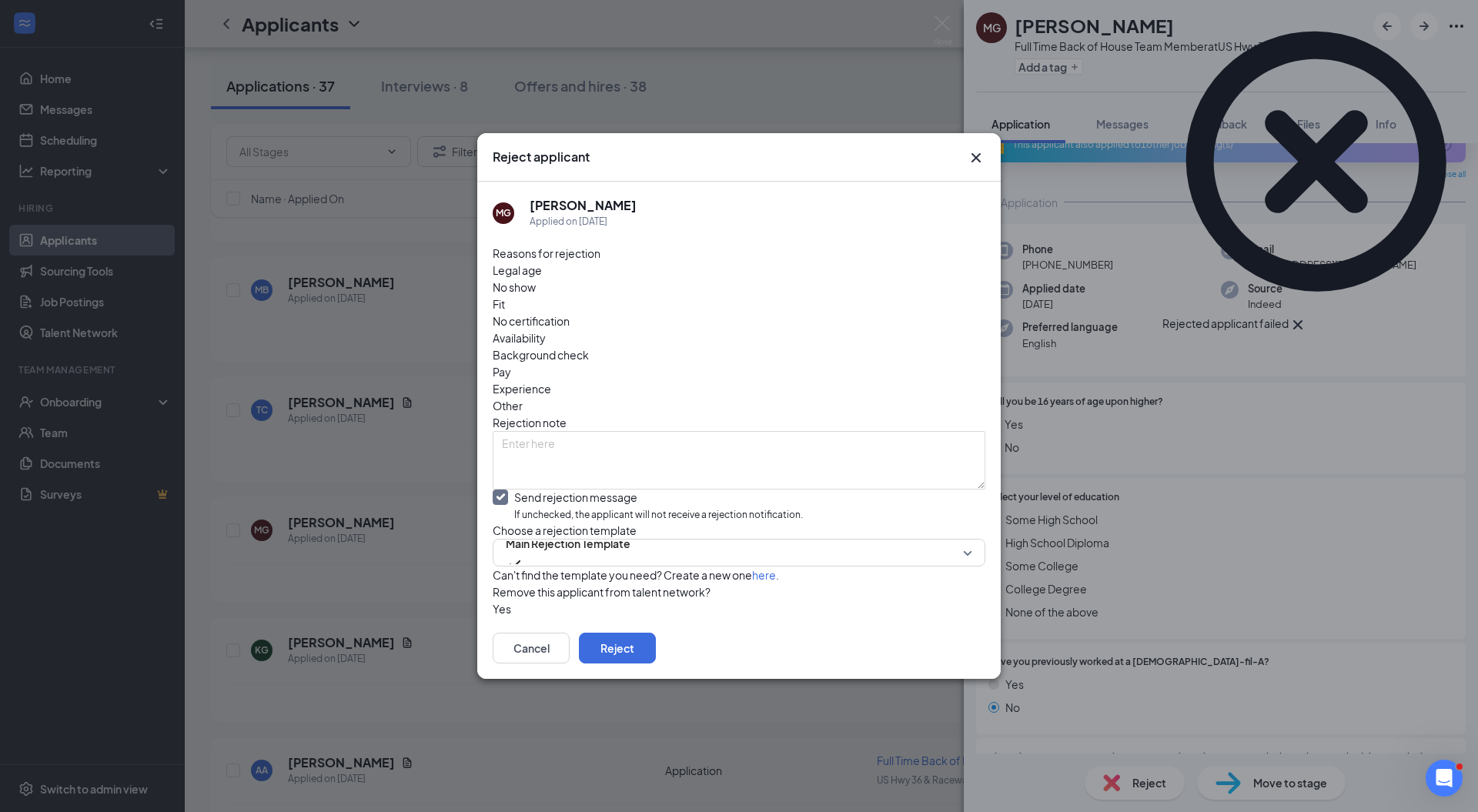
click at [972, 149] on icon "Cross" at bounding box center [976, 158] width 18 height 18
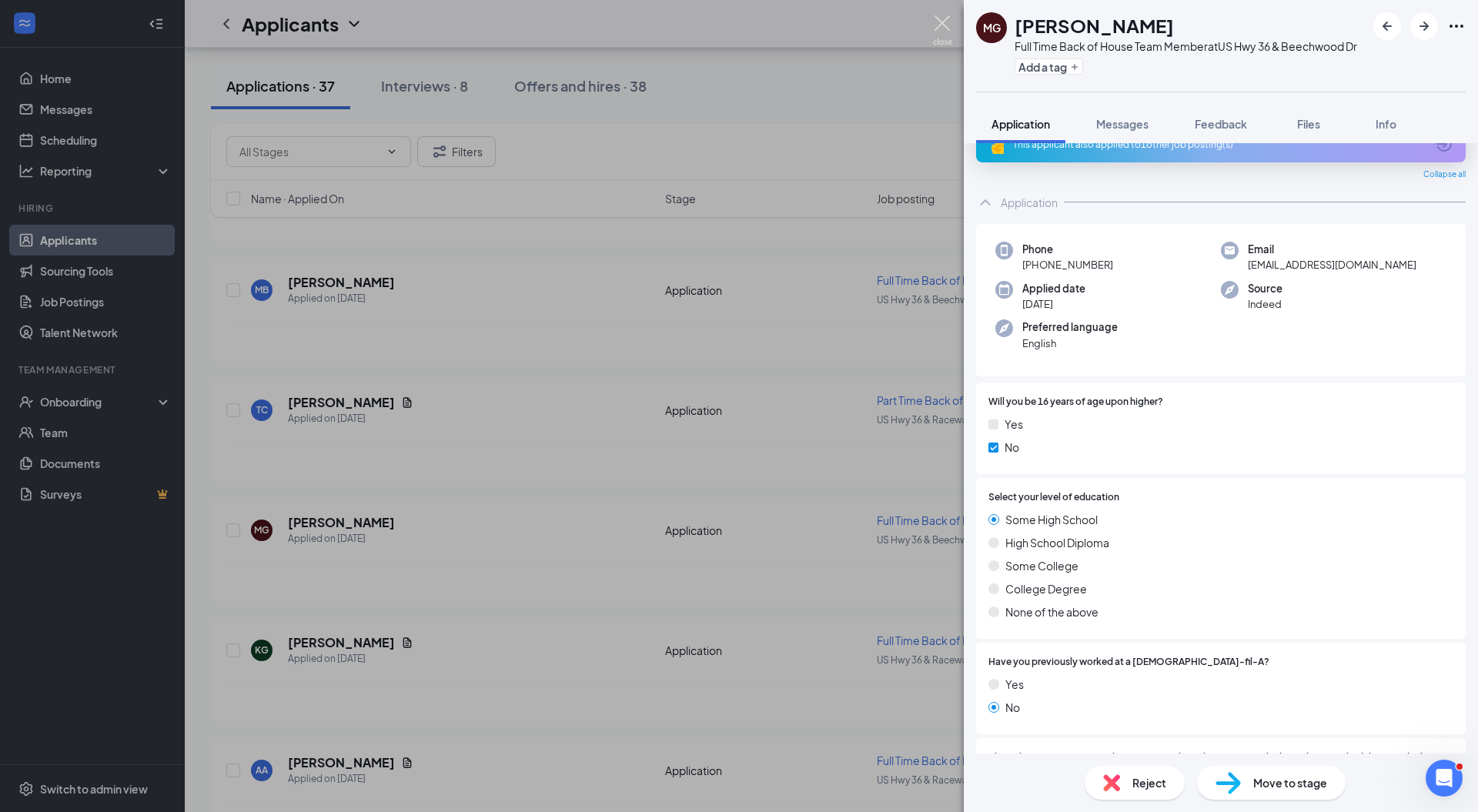
click at [941, 23] on img at bounding box center [942, 30] width 19 height 30
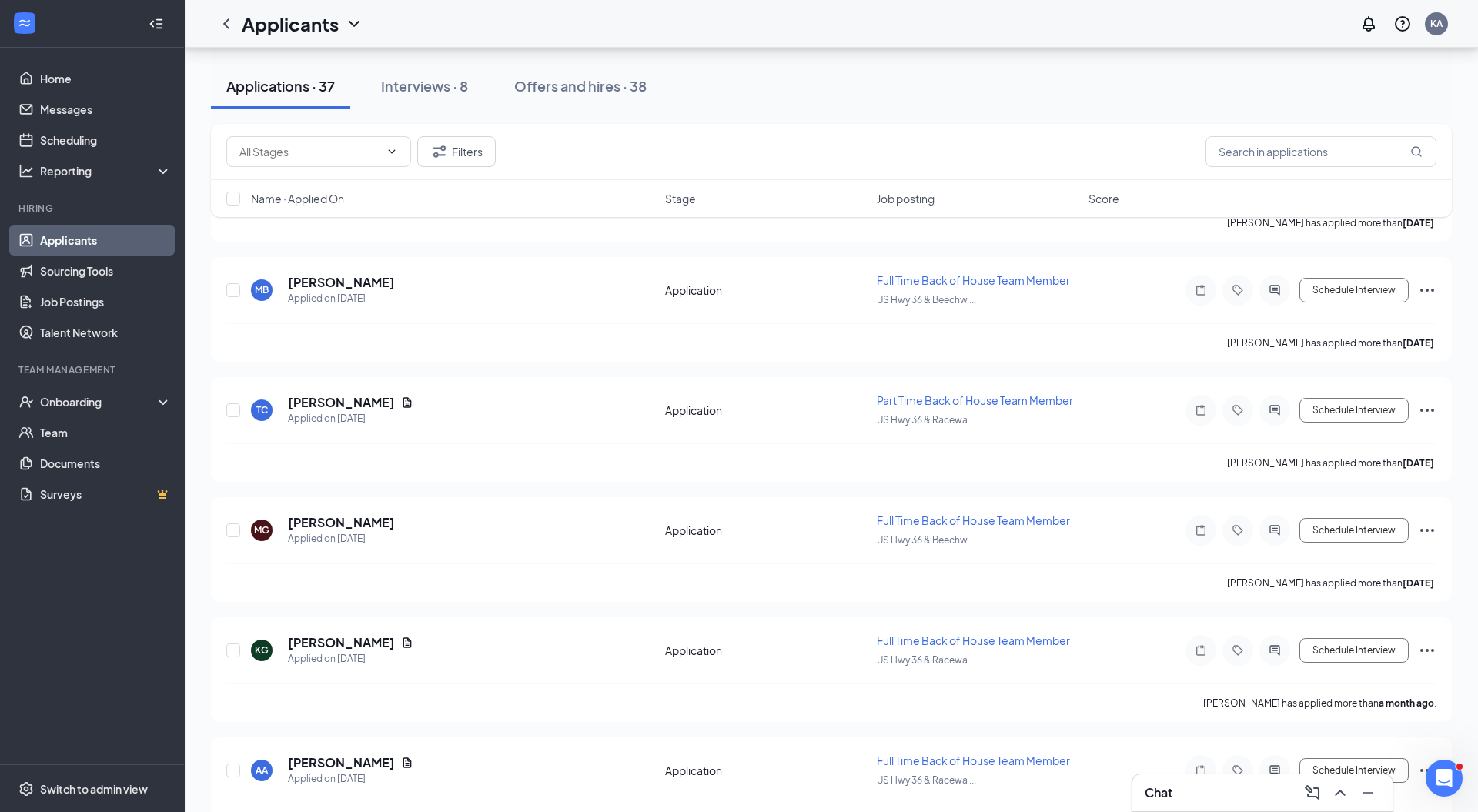
click at [150, 397] on div "Onboarding" at bounding box center [99, 402] width 119 height 15
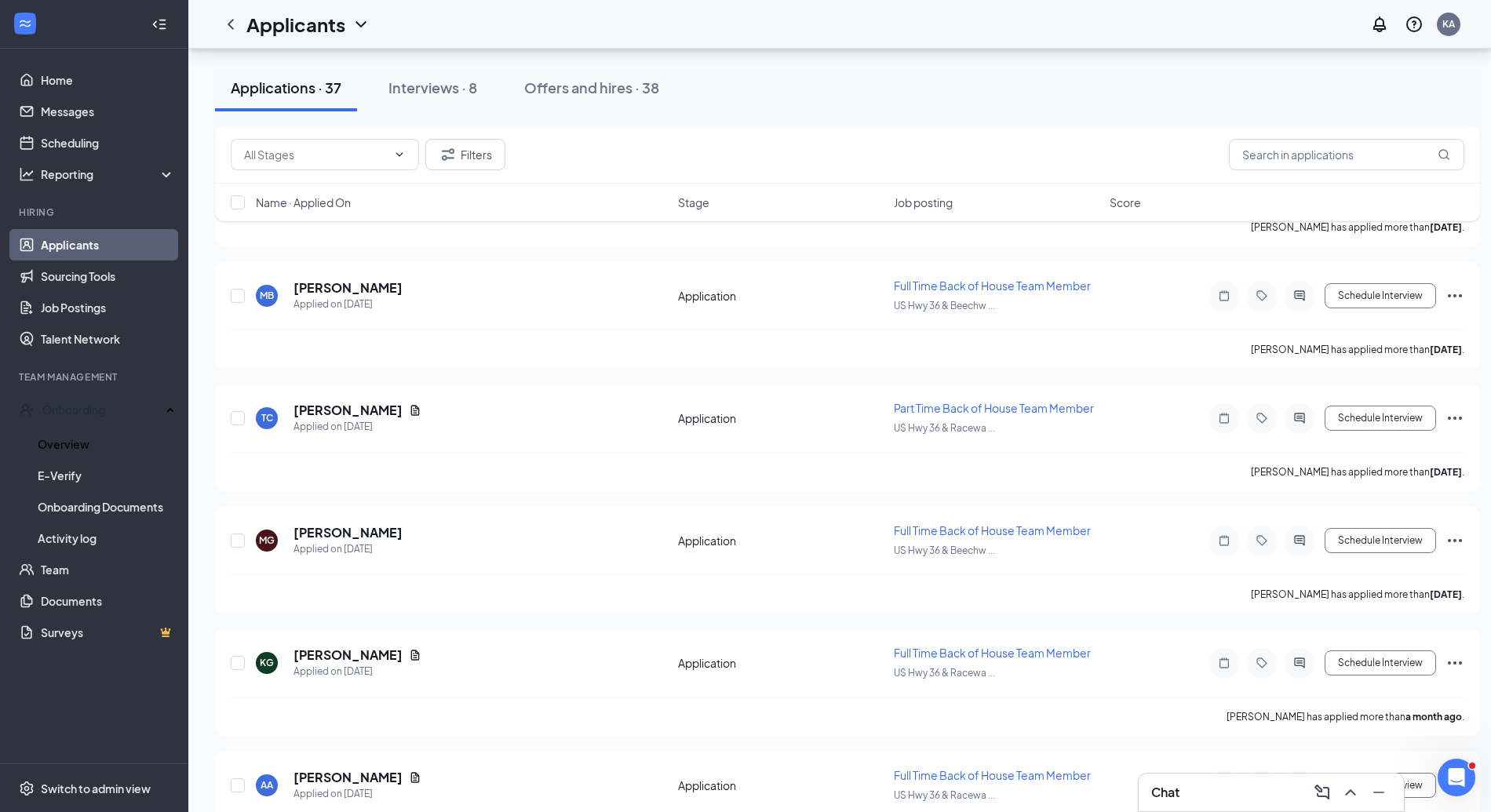
click at [97, 449] on link "Overview" at bounding box center [106, 444] width 137 height 32
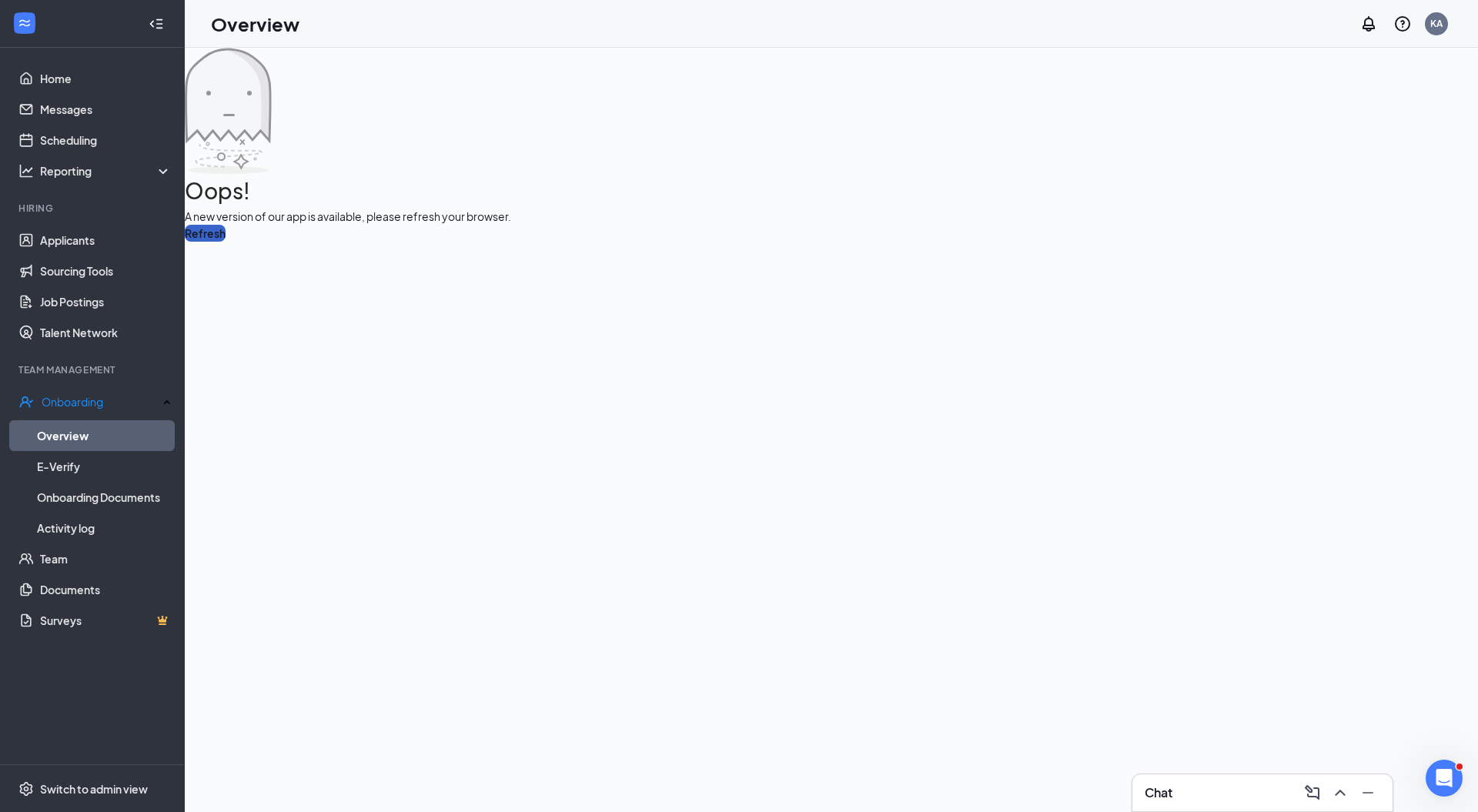
click at [226, 241] on button "Refresh" at bounding box center [205, 233] width 41 height 17
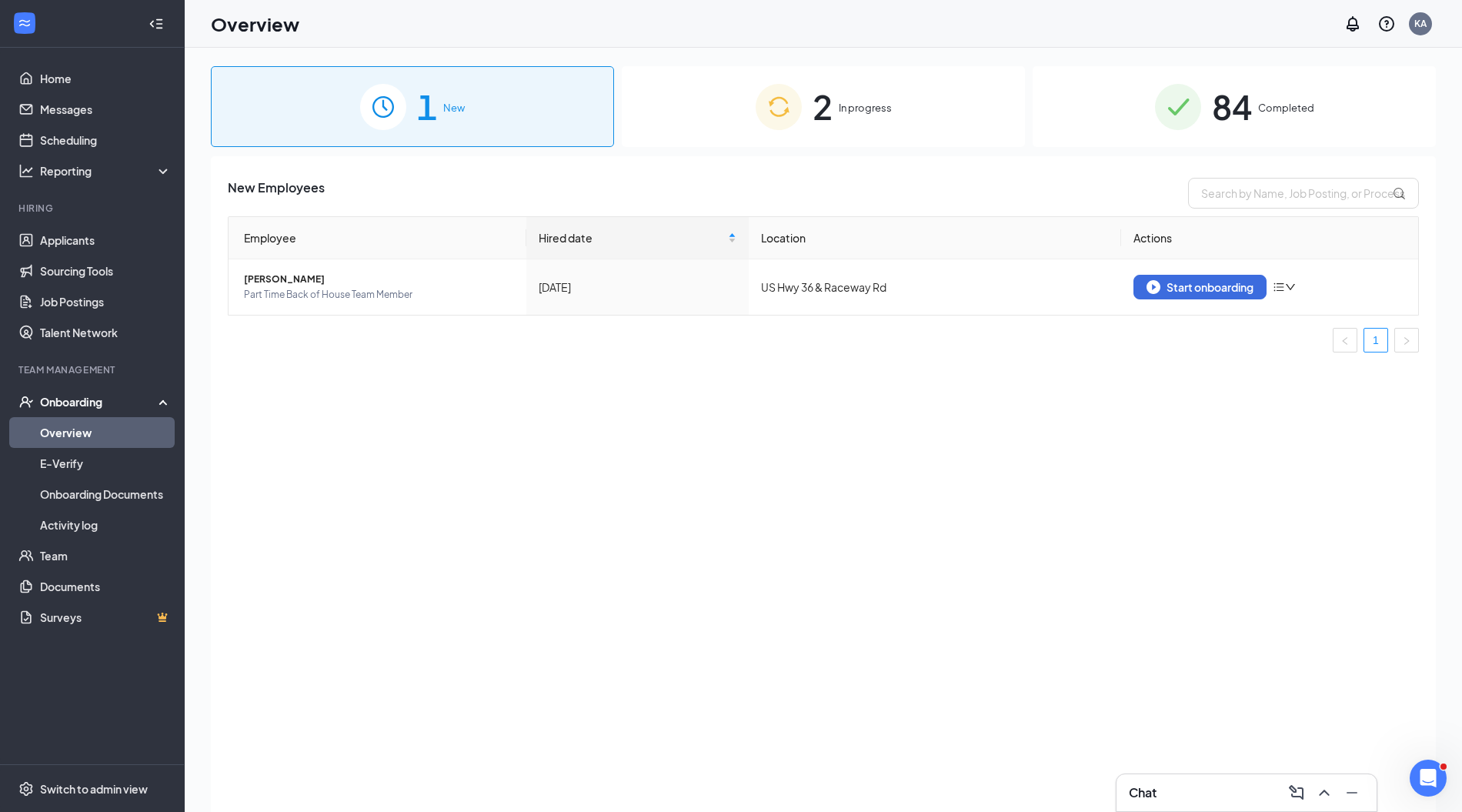
click at [865, 121] on div "2 In progress" at bounding box center [823, 106] width 404 height 81
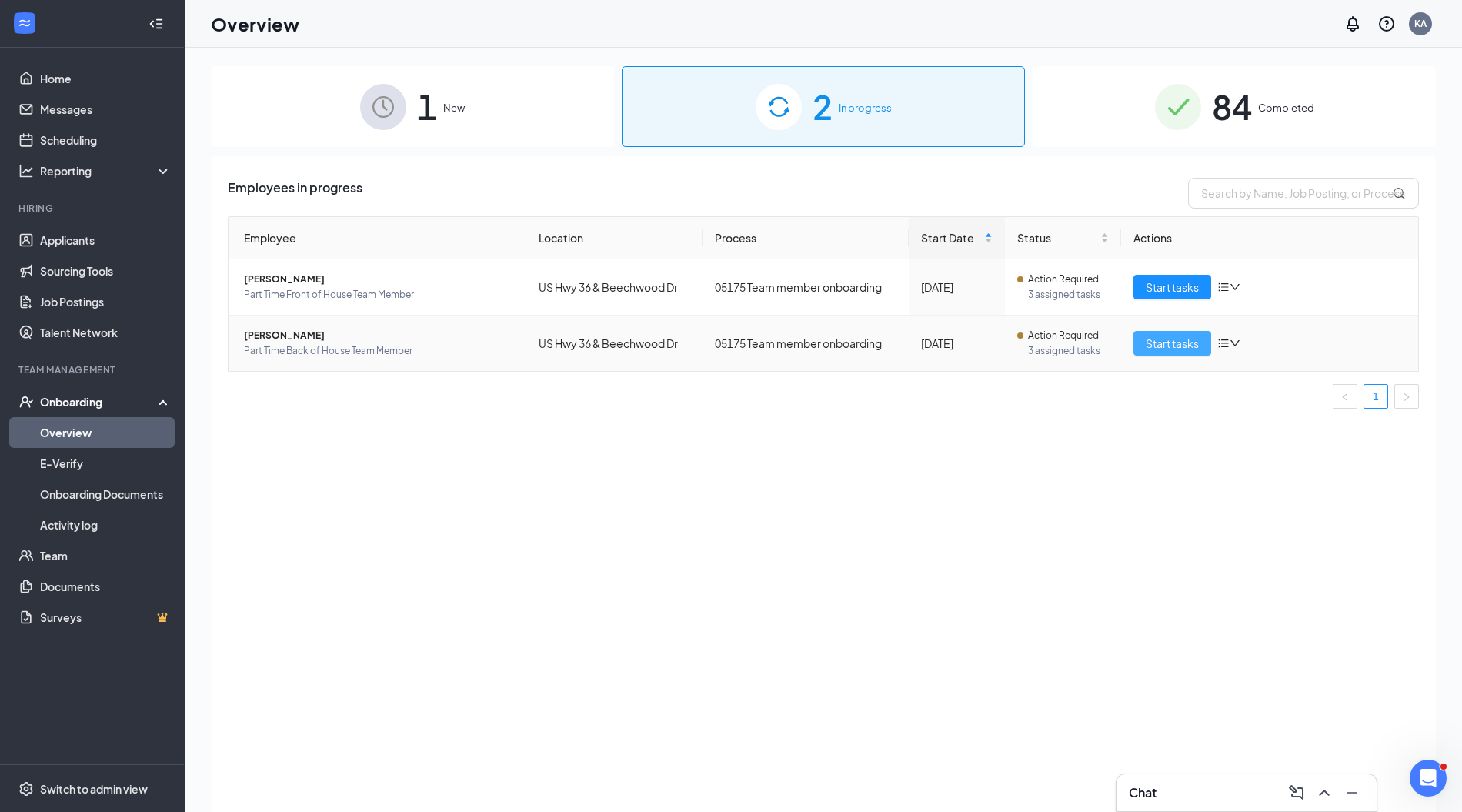
click at [1150, 341] on span "Start tasks" at bounding box center [1173, 343] width 53 height 17
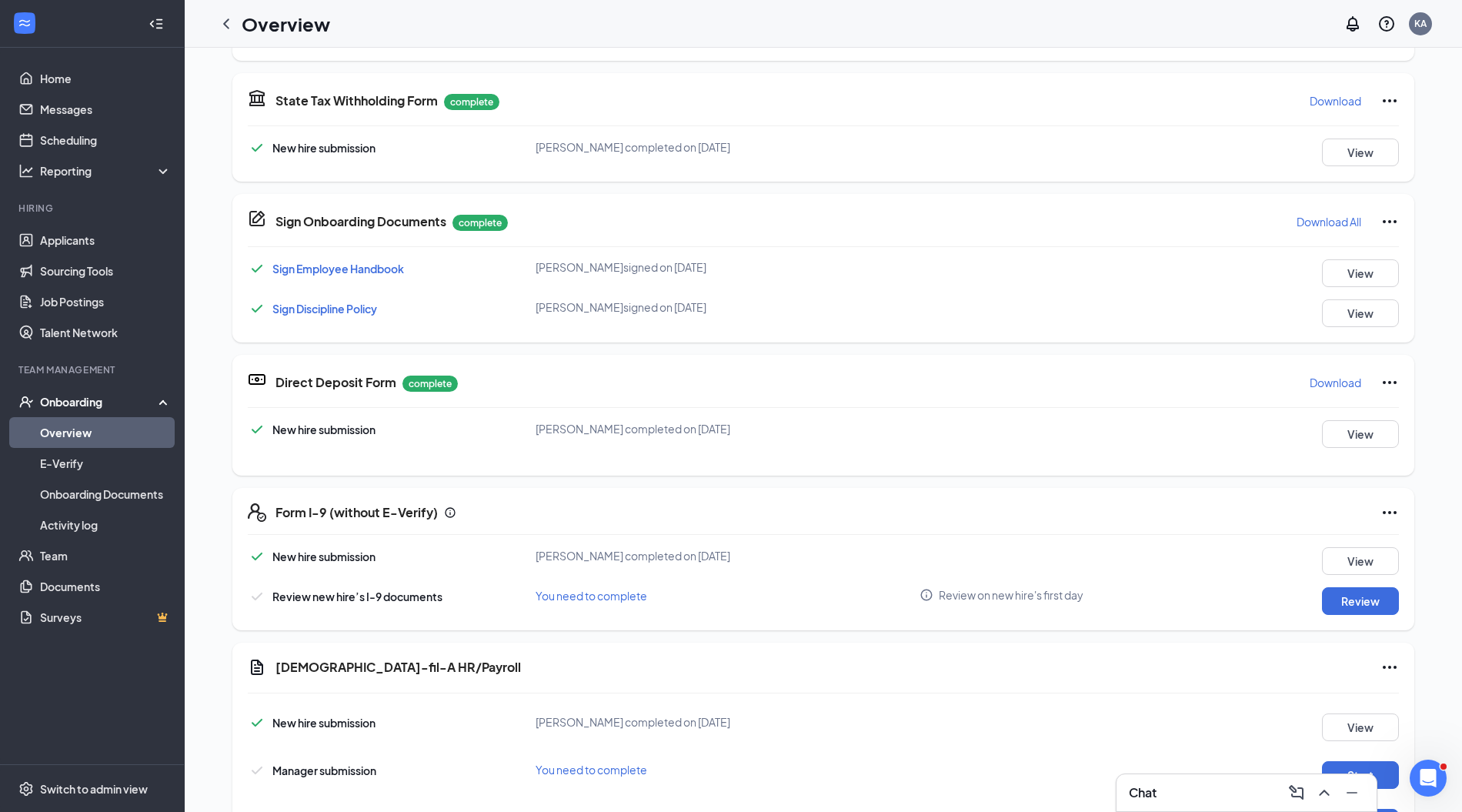
scroll to position [515, 0]
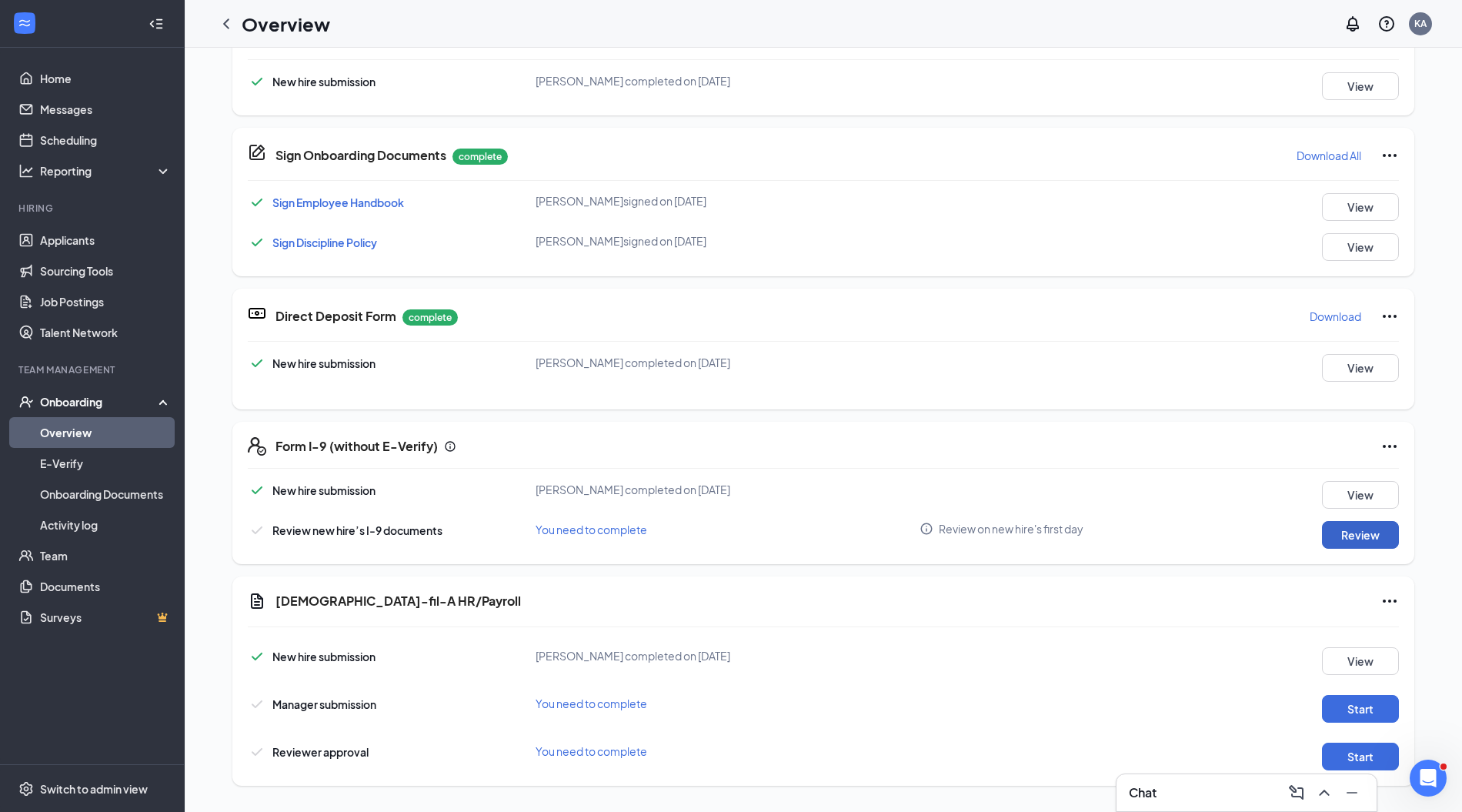
click at [1323, 544] on button "Review" at bounding box center [1361, 535] width 77 height 28
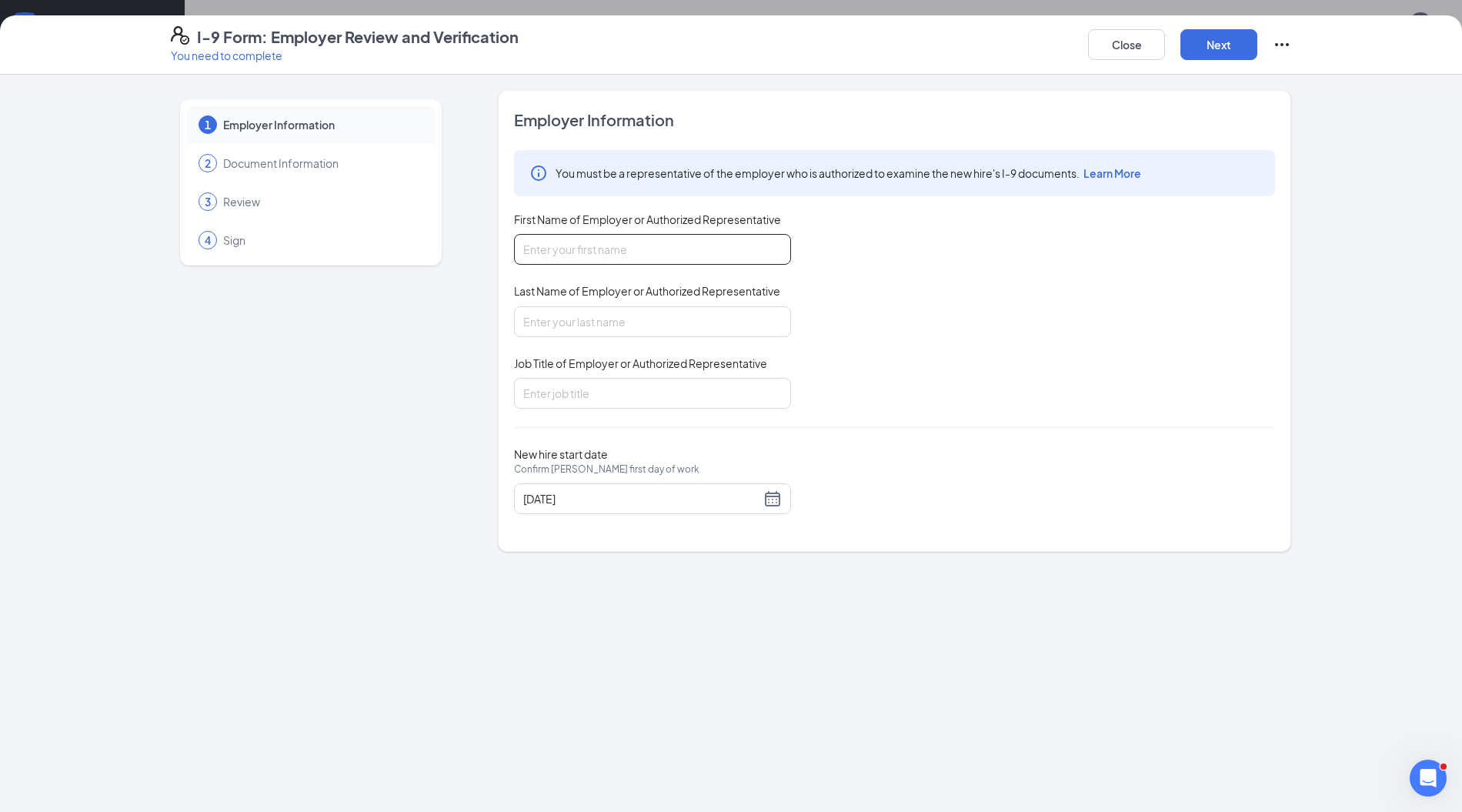
click at [758, 246] on input "First Name of Employer or Authorized Representative" at bounding box center [652, 249] width 277 height 31
type input "[PERSON_NAME]"
click at [610, 380] on input "Job Title of Employer or Authorized Representative" at bounding box center [652, 393] width 277 height 31
type input "Director"
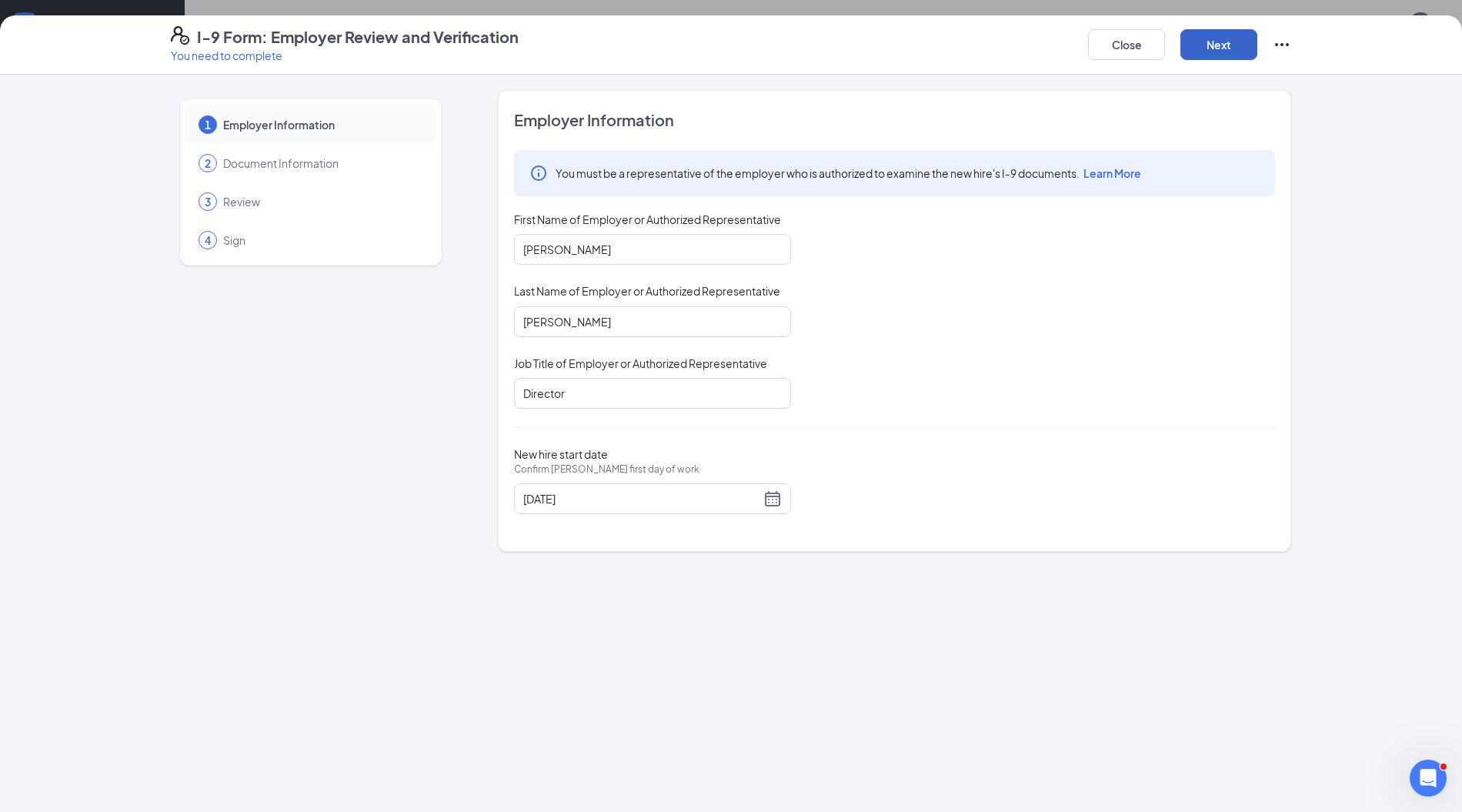
click at [1209, 54] on button "Next" at bounding box center [1219, 44] width 77 height 31
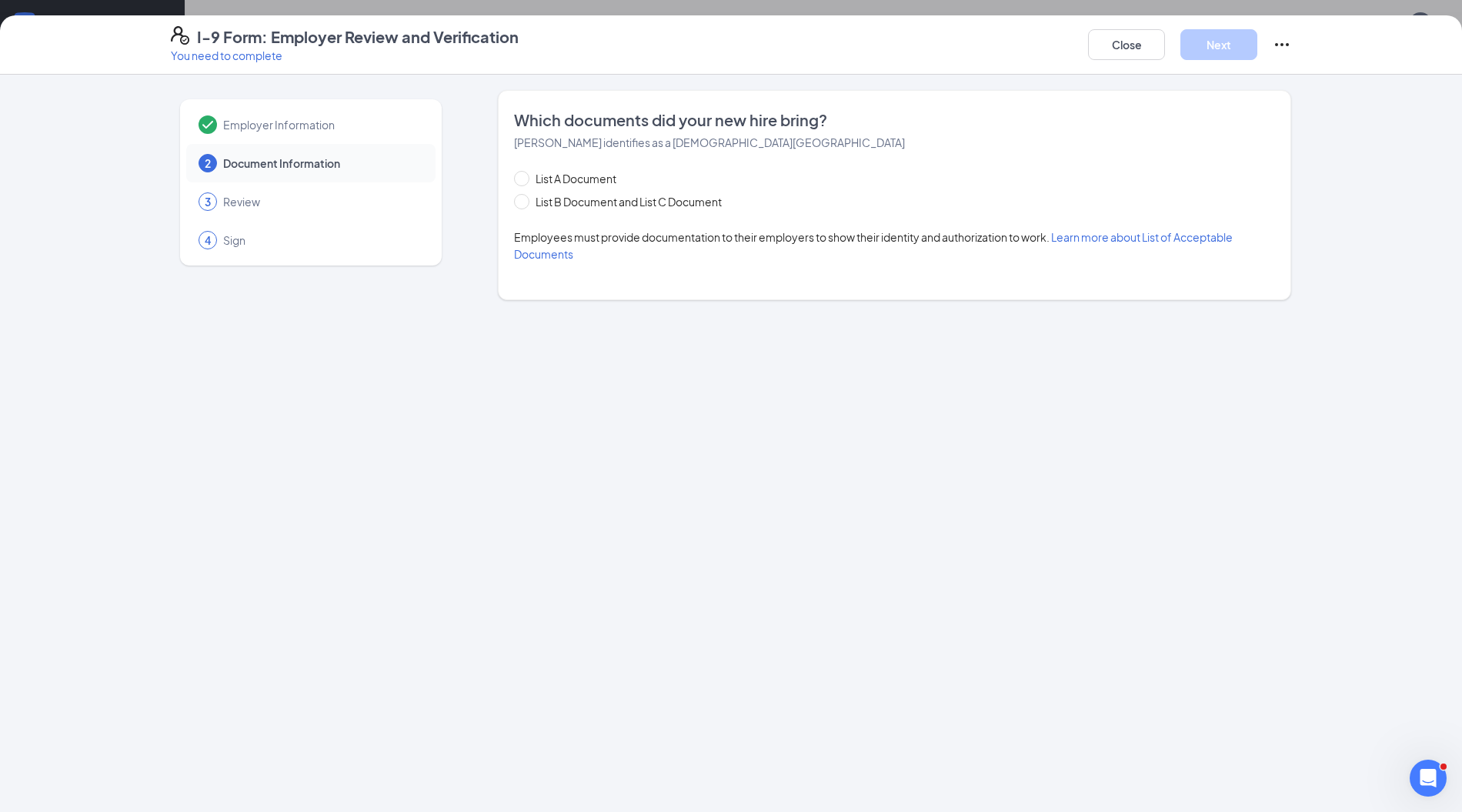
click at [678, 199] on span "List B Document and List C Document" at bounding box center [629, 201] width 199 height 17
click at [525, 199] on input "List B Document and List C Document" at bounding box center [519, 199] width 11 height 11
radio input "true"
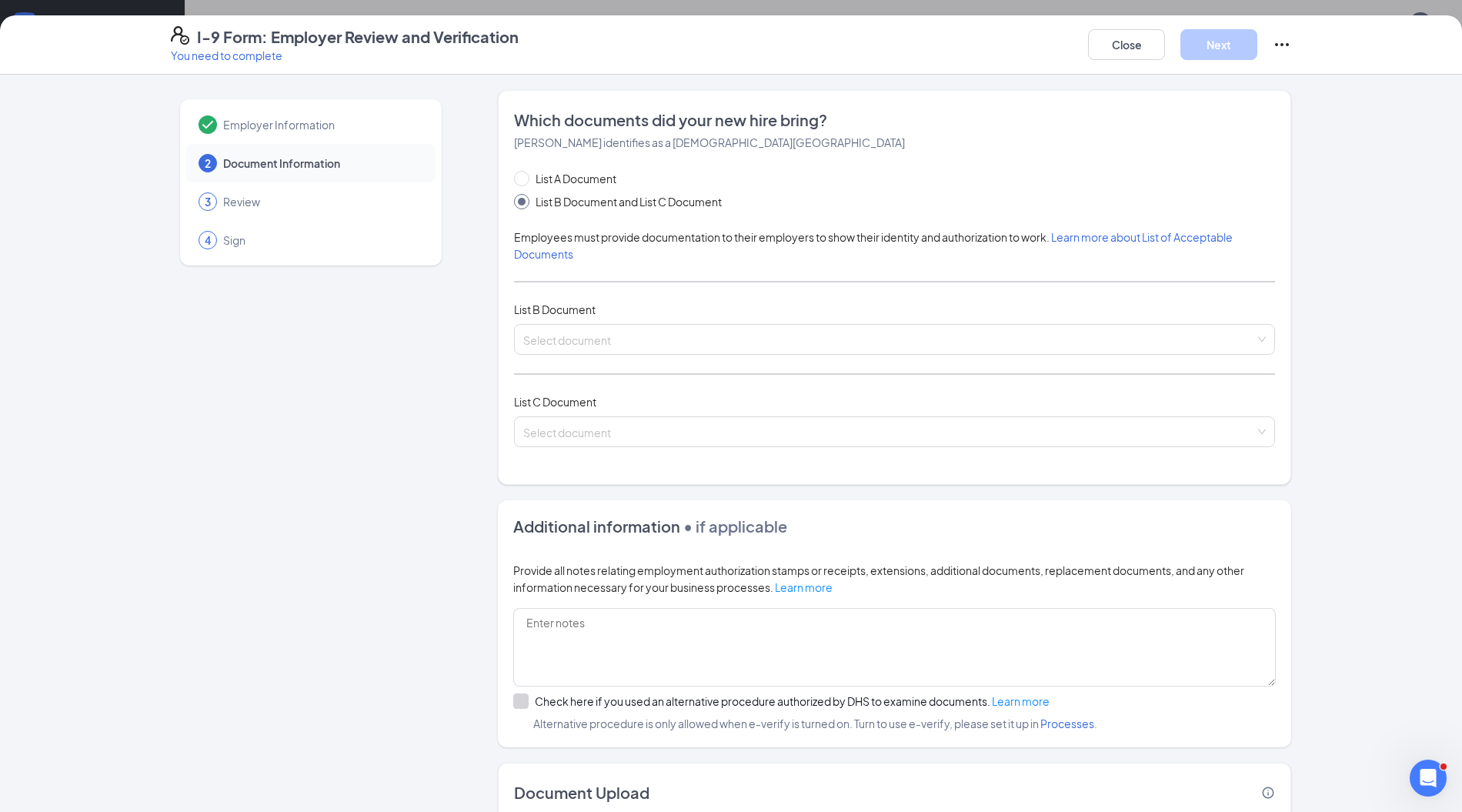
click at [595, 345] on input "search" at bounding box center [889, 337] width 732 height 23
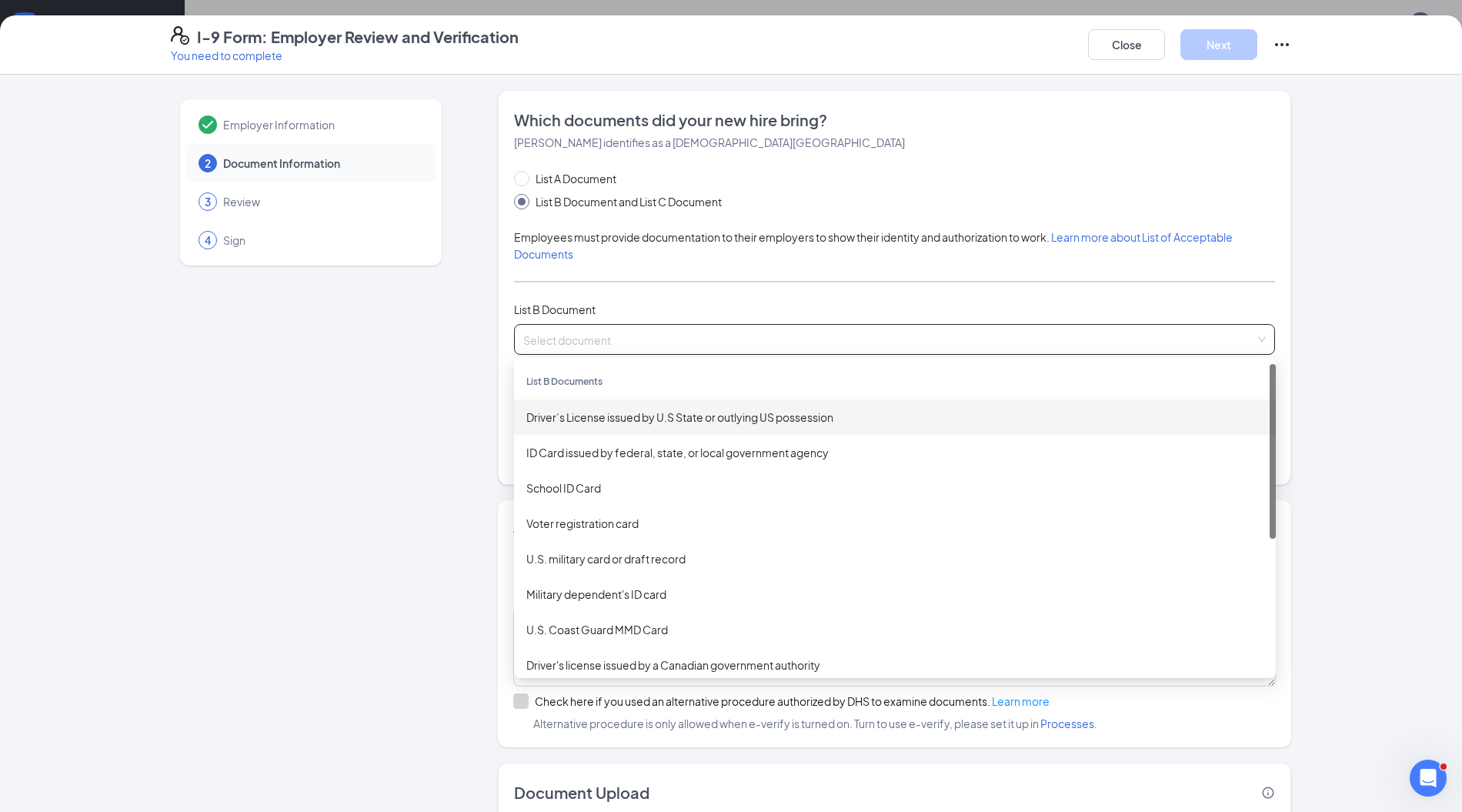
click at [601, 409] on div "Driver’s License issued by U.S State or outlying US possession" at bounding box center [895, 417] width 738 height 17
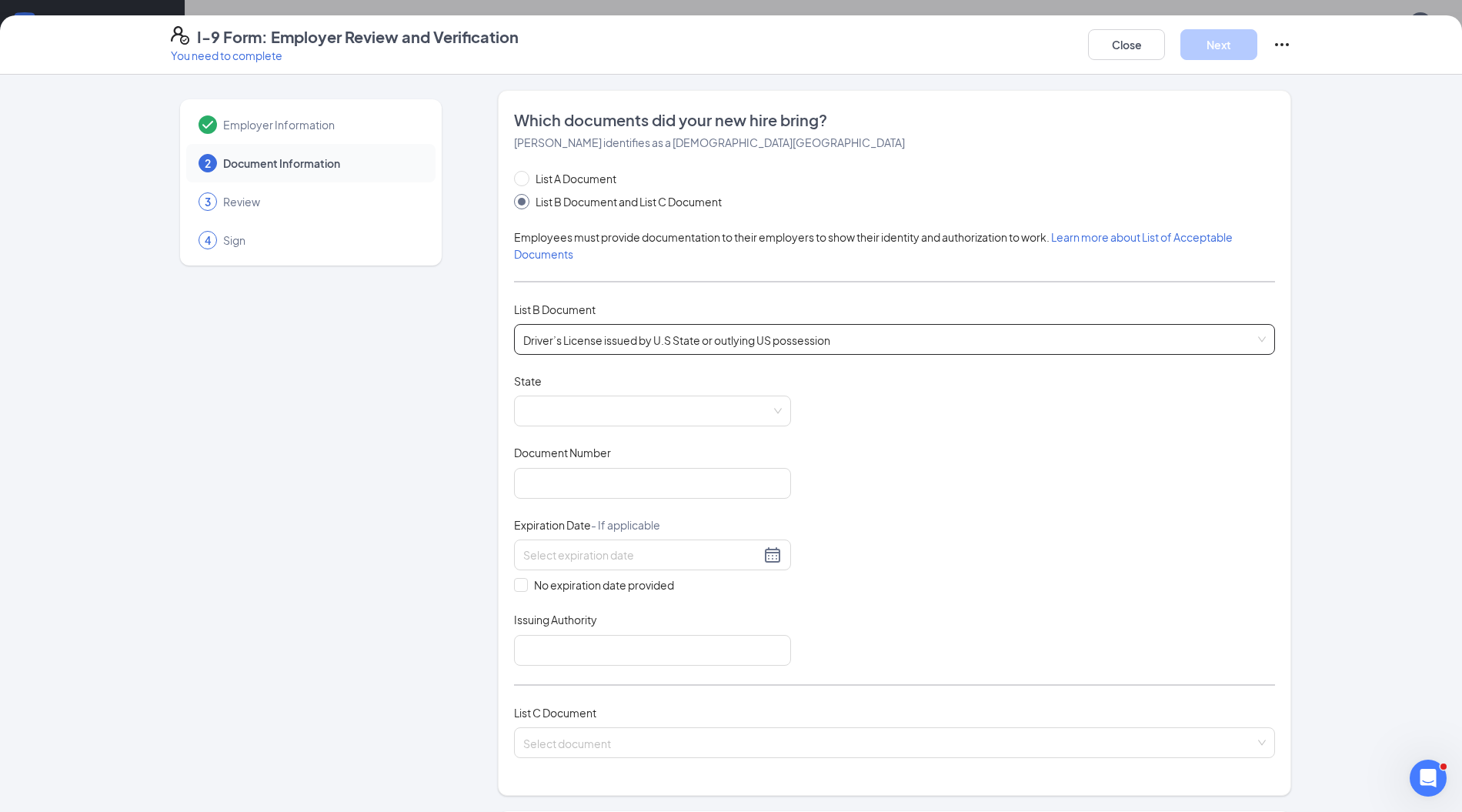
click at [575, 415] on span at bounding box center [652, 410] width 259 height 29
click at [576, 420] on span at bounding box center [652, 410] width 259 height 29
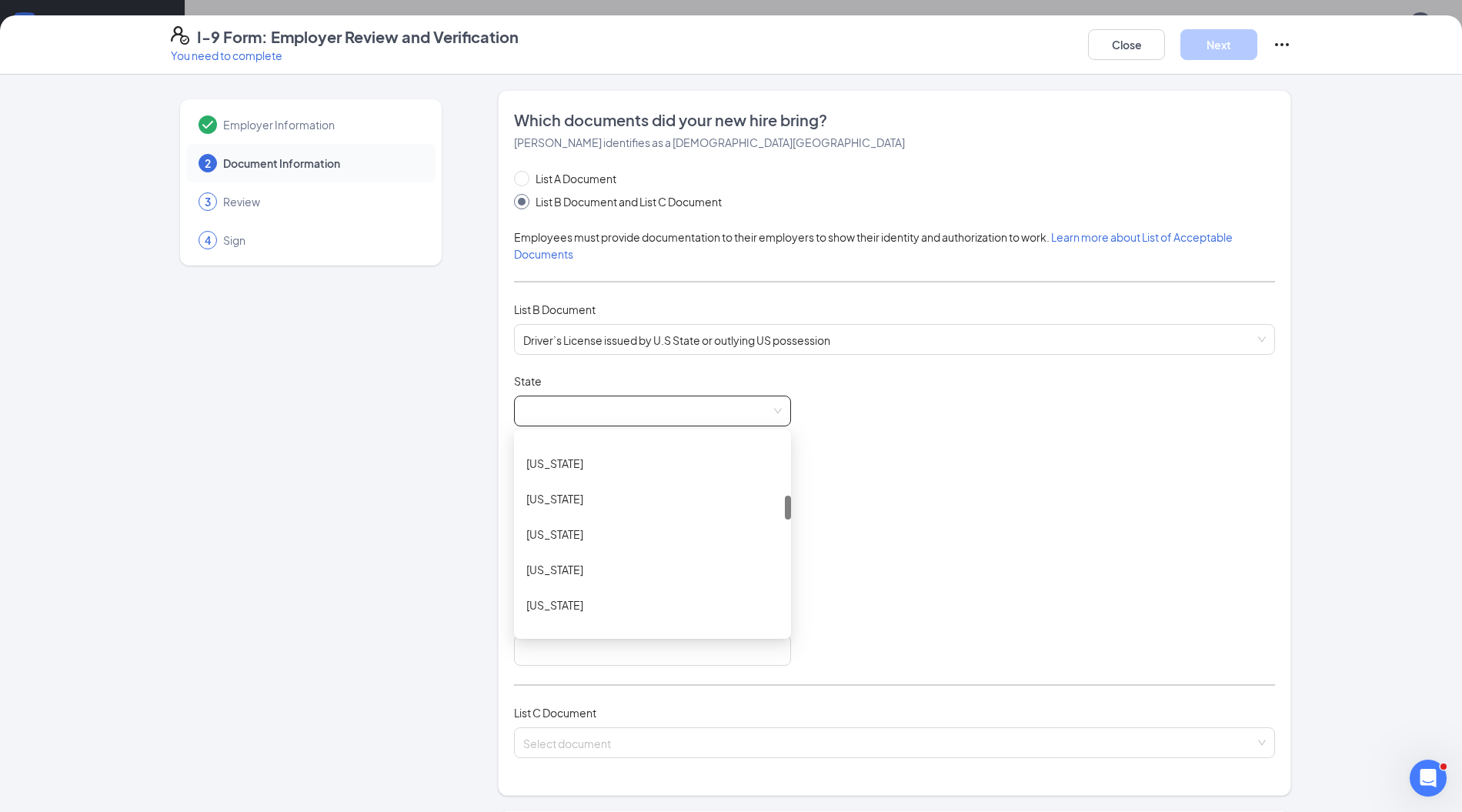
scroll to position [493, 0]
click at [545, 521] on div "[US_STATE]" at bounding box center [652, 526] width 252 height 17
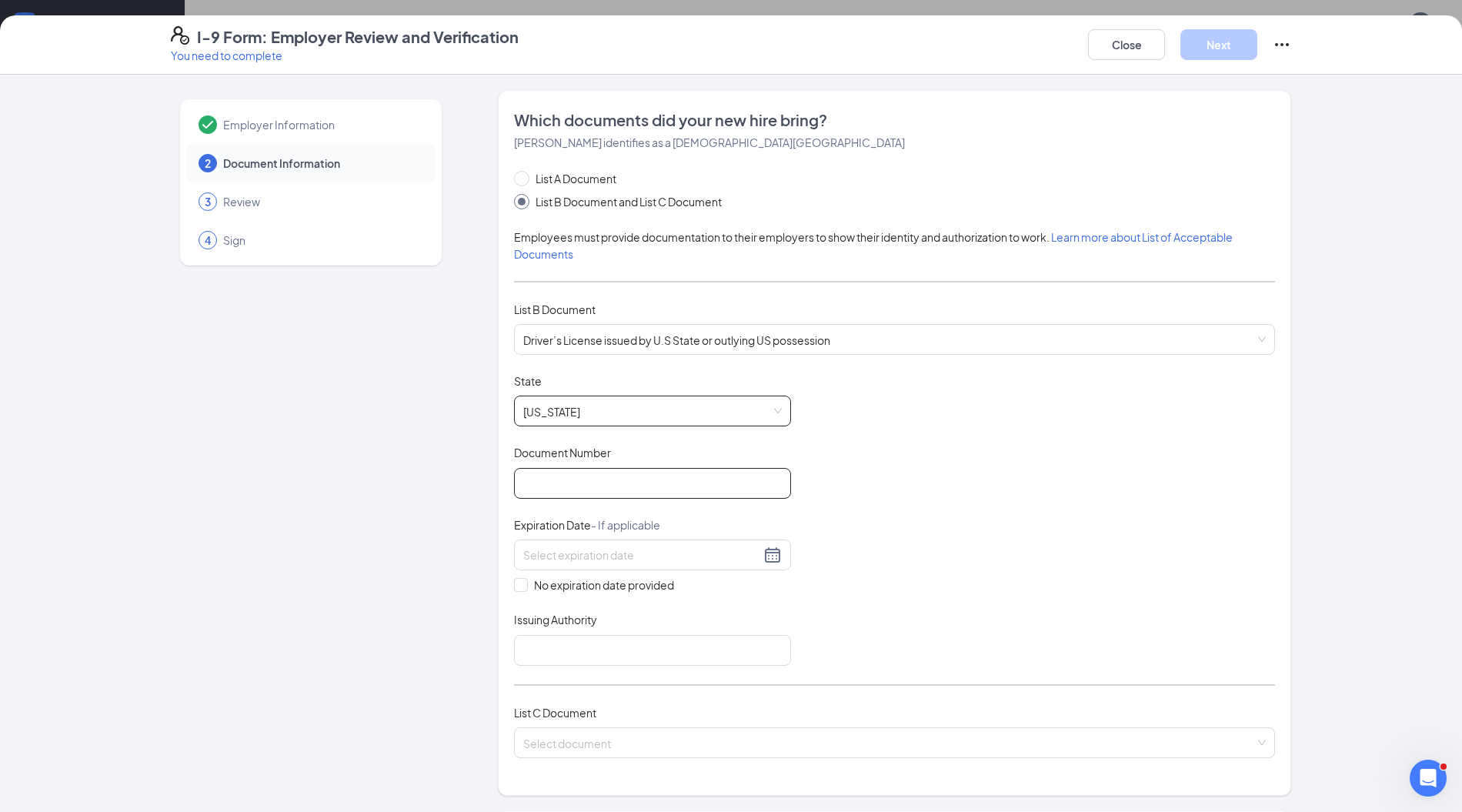
click at [602, 474] on input "Document Number" at bounding box center [652, 483] width 277 height 31
type input "9371648009"
click at [674, 558] on input at bounding box center [642, 555] width 237 height 17
click at [607, 706] on div "24" at bounding box center [612, 711] width 18 height 18
type input "[DATE]"
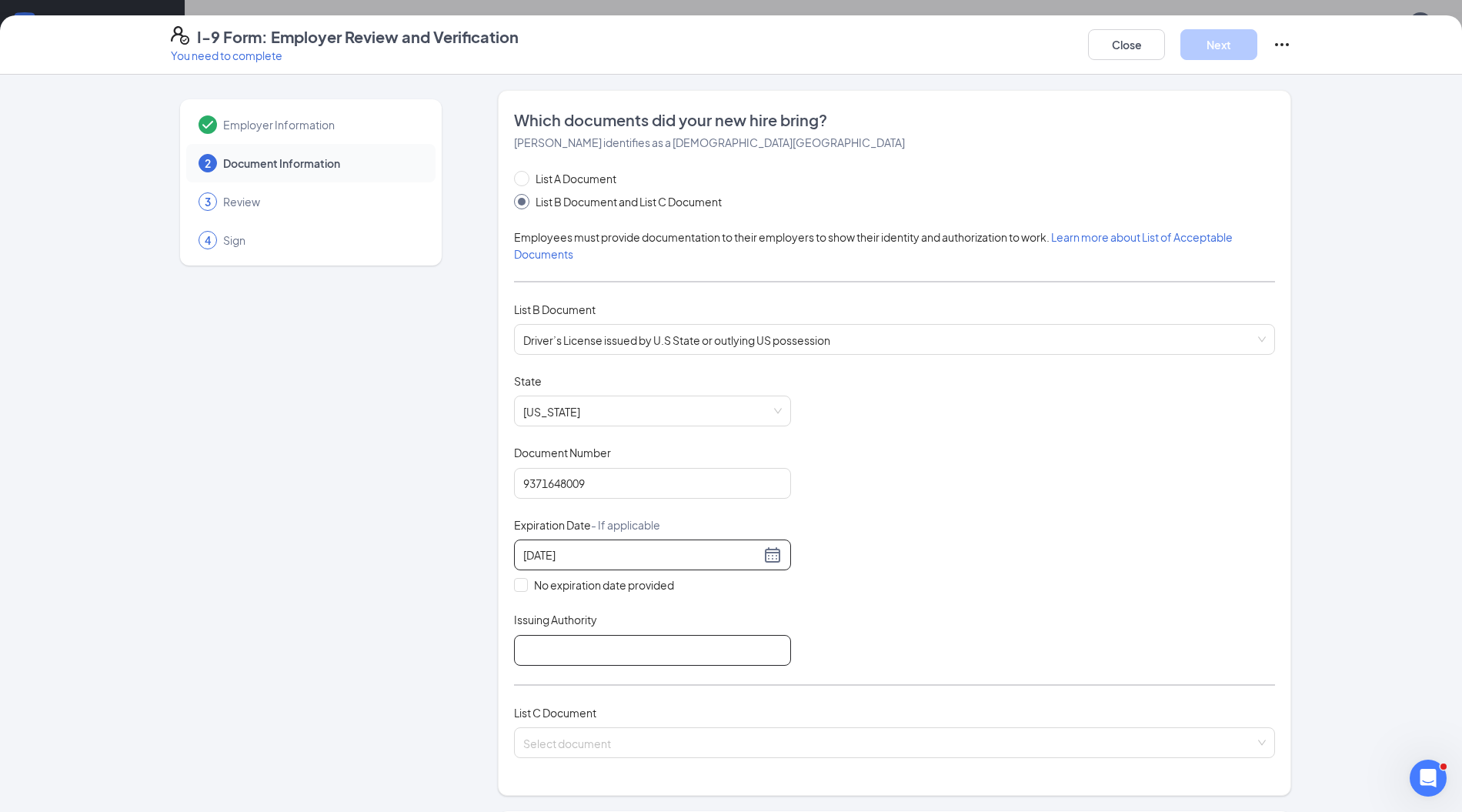
click at [570, 639] on input "Issuing Authority" at bounding box center [652, 650] width 277 height 31
type input "[US_STATE]"
click at [720, 751] on span at bounding box center [889, 742] width 732 height 29
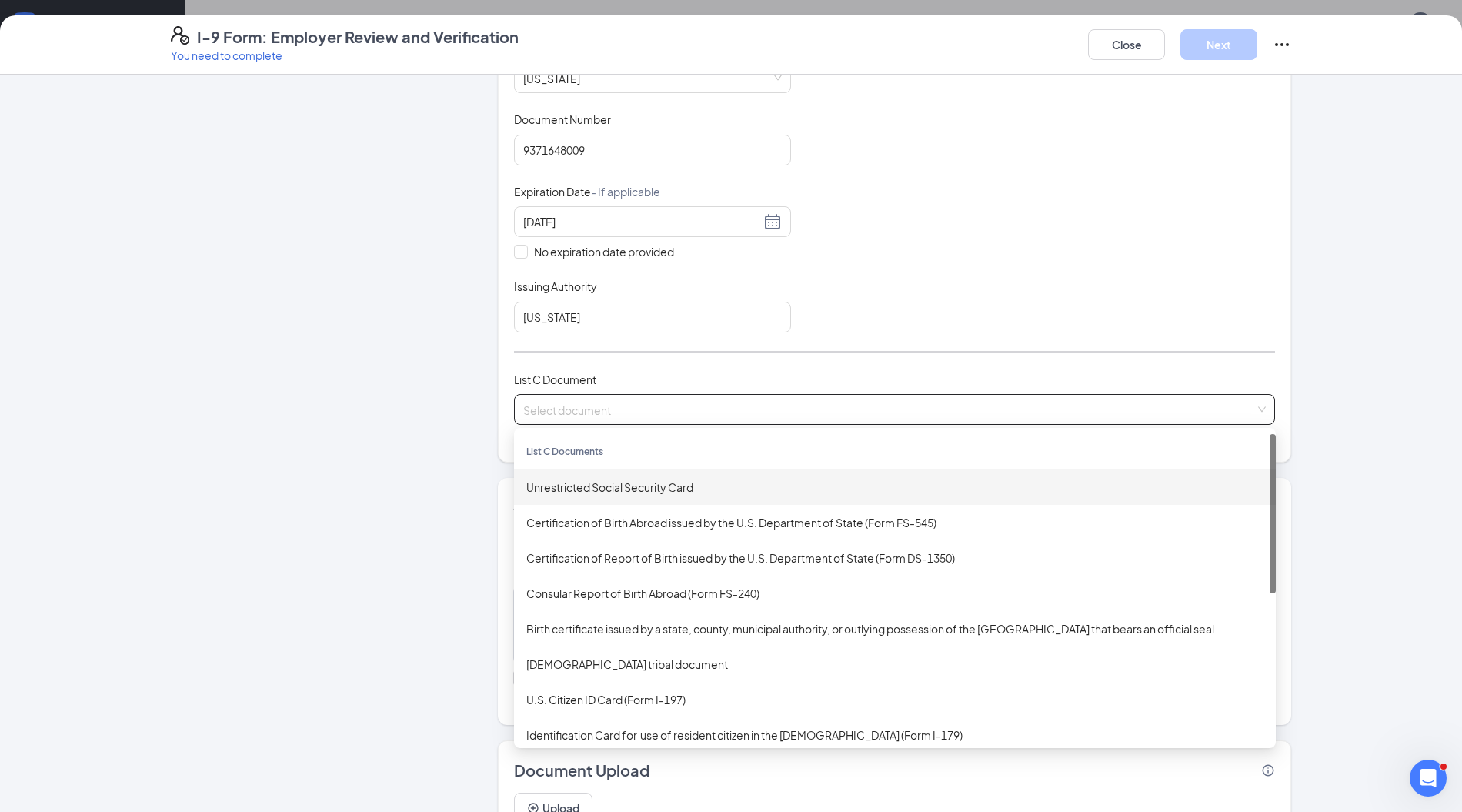
click at [611, 490] on div "Unrestricted Social Security Card" at bounding box center [895, 487] width 738 height 17
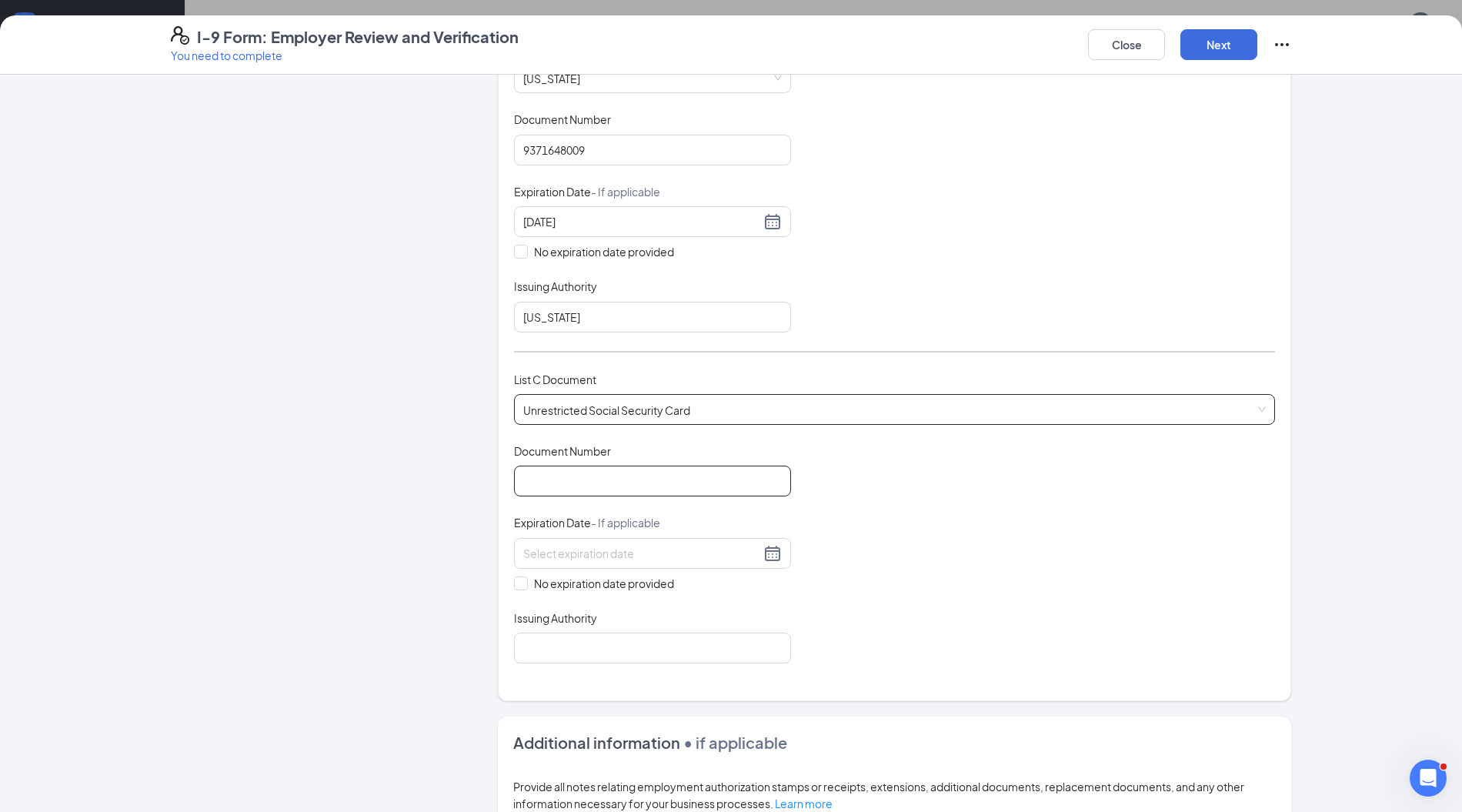
click at [611, 490] on input "Document Number" at bounding box center [652, 480] width 277 height 31
type input "312352321"
click at [514, 576] on input "No expiration date provided" at bounding box center [519, 581] width 11 height 11
checkbox input "true"
click at [584, 641] on input "Issuing Authority" at bounding box center [652, 651] width 277 height 31
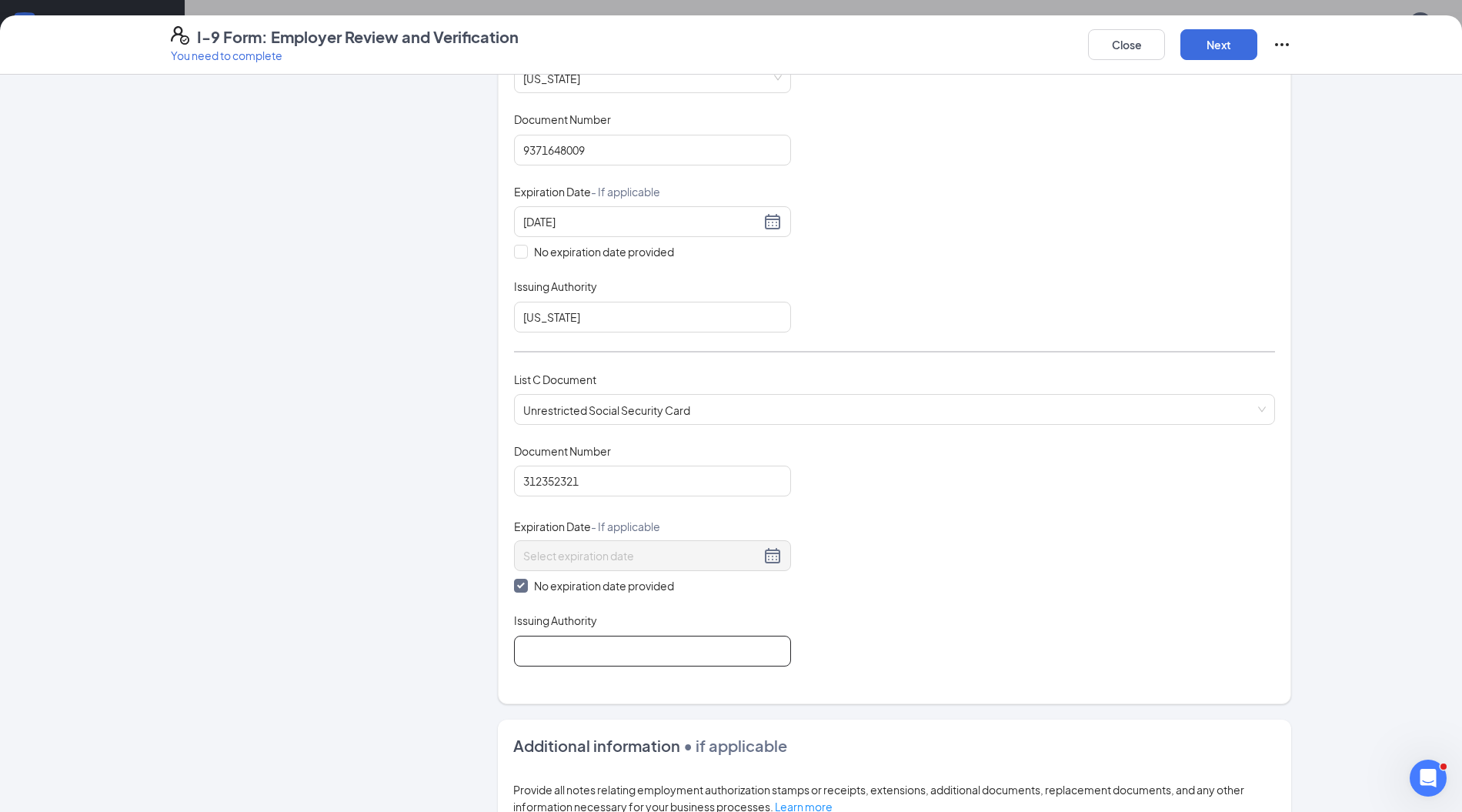
type input "US Government"
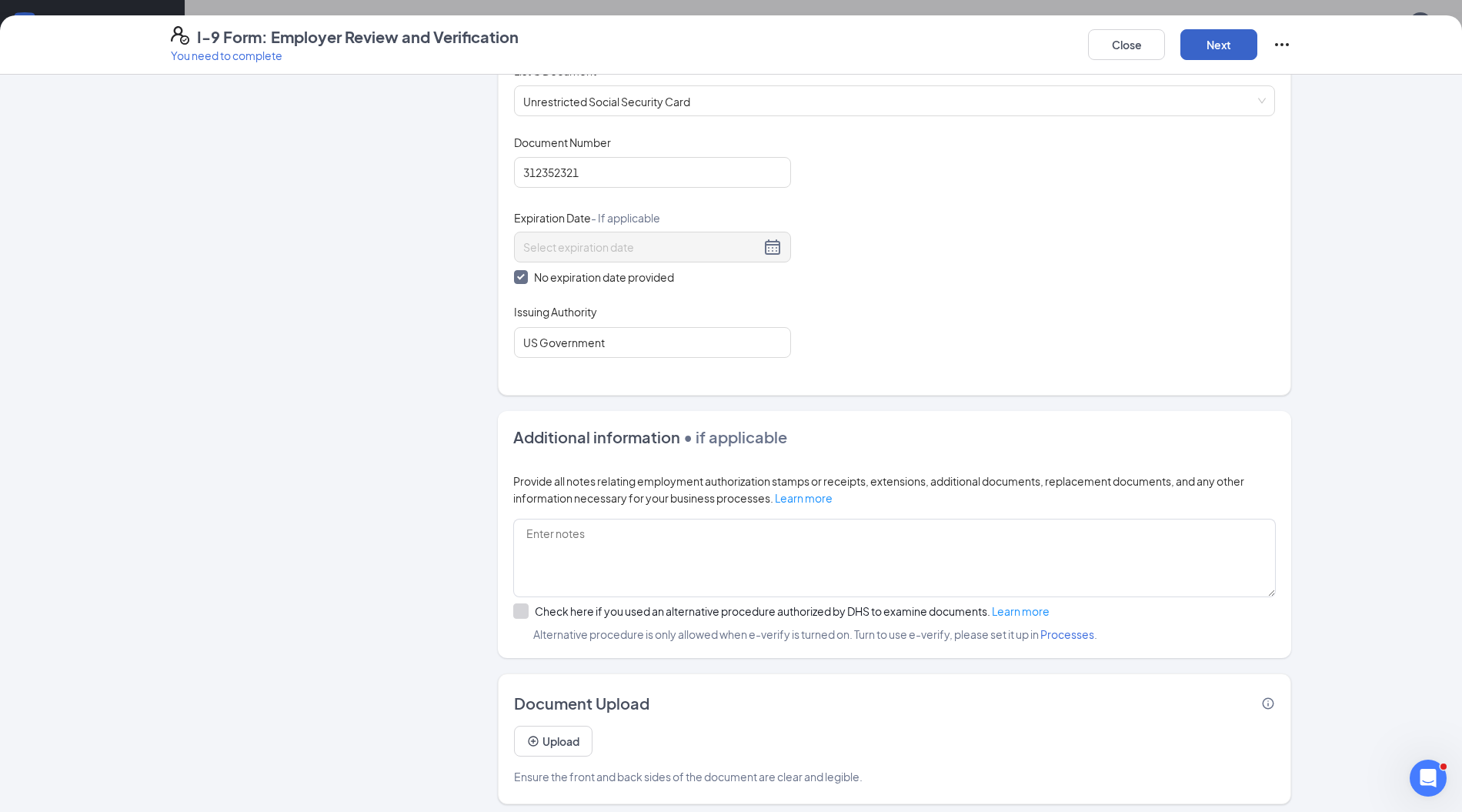
click at [1213, 44] on button "Next" at bounding box center [1219, 44] width 77 height 31
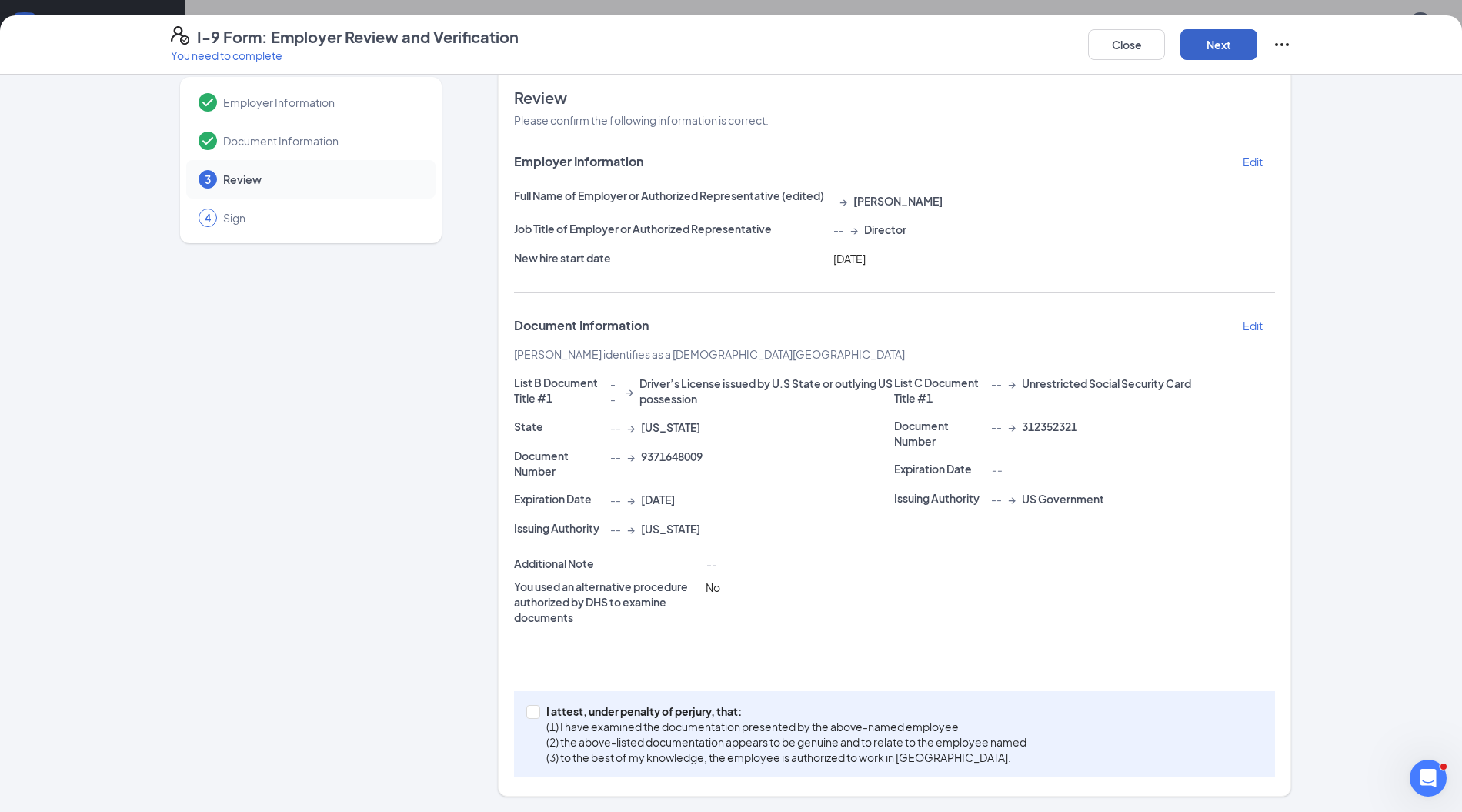
scroll to position [22, 0]
click at [526, 709] on input "I attest, under penalty of perjury, that: (1) I have examined the documentation…" at bounding box center [531, 711] width 11 height 11
checkbox input "true"
click at [1216, 52] on button "Next" at bounding box center [1219, 44] width 77 height 31
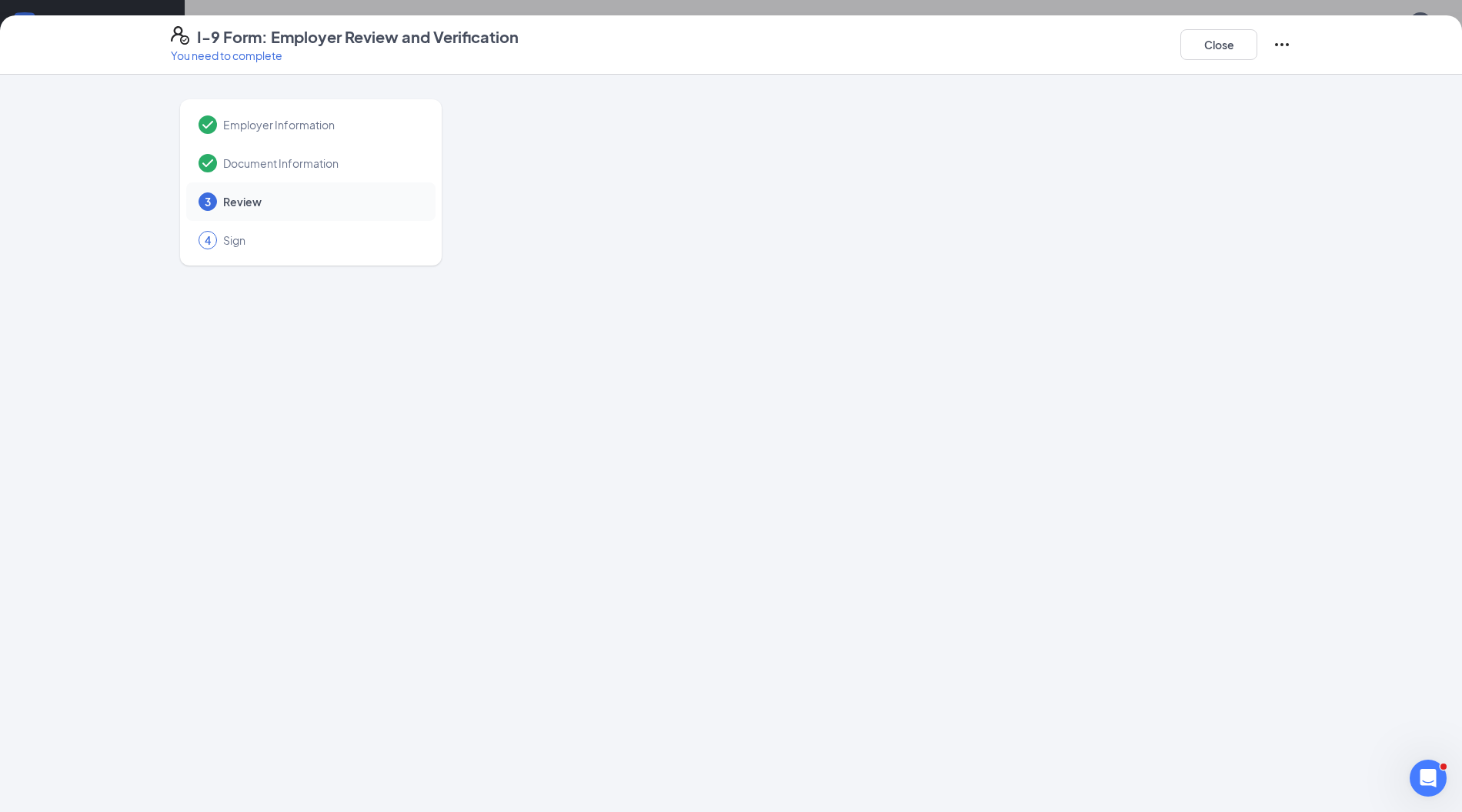
scroll to position [0, 0]
click at [723, 232] on div at bounding box center [895, 398] width 794 height 616
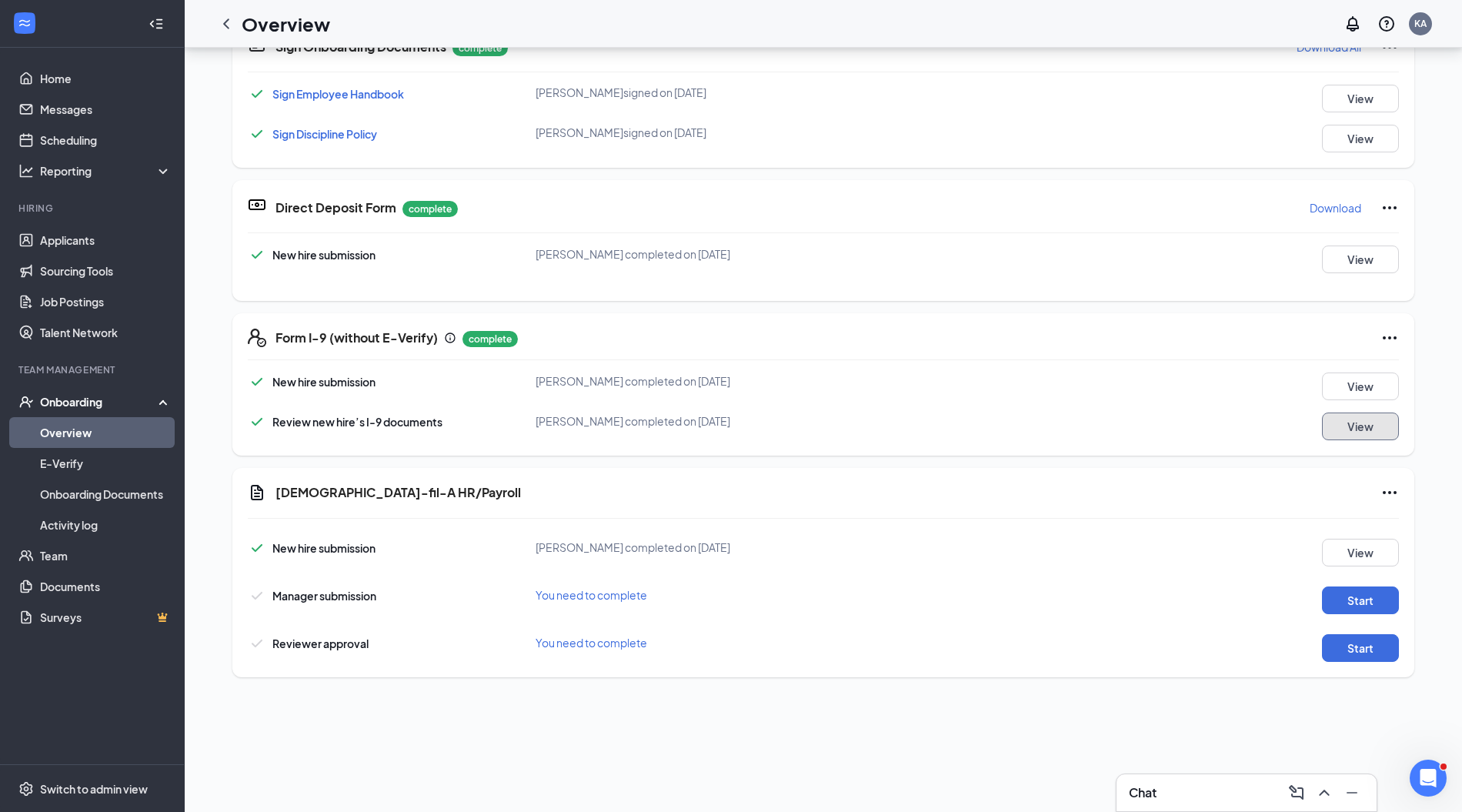
scroll to position [363, 0]
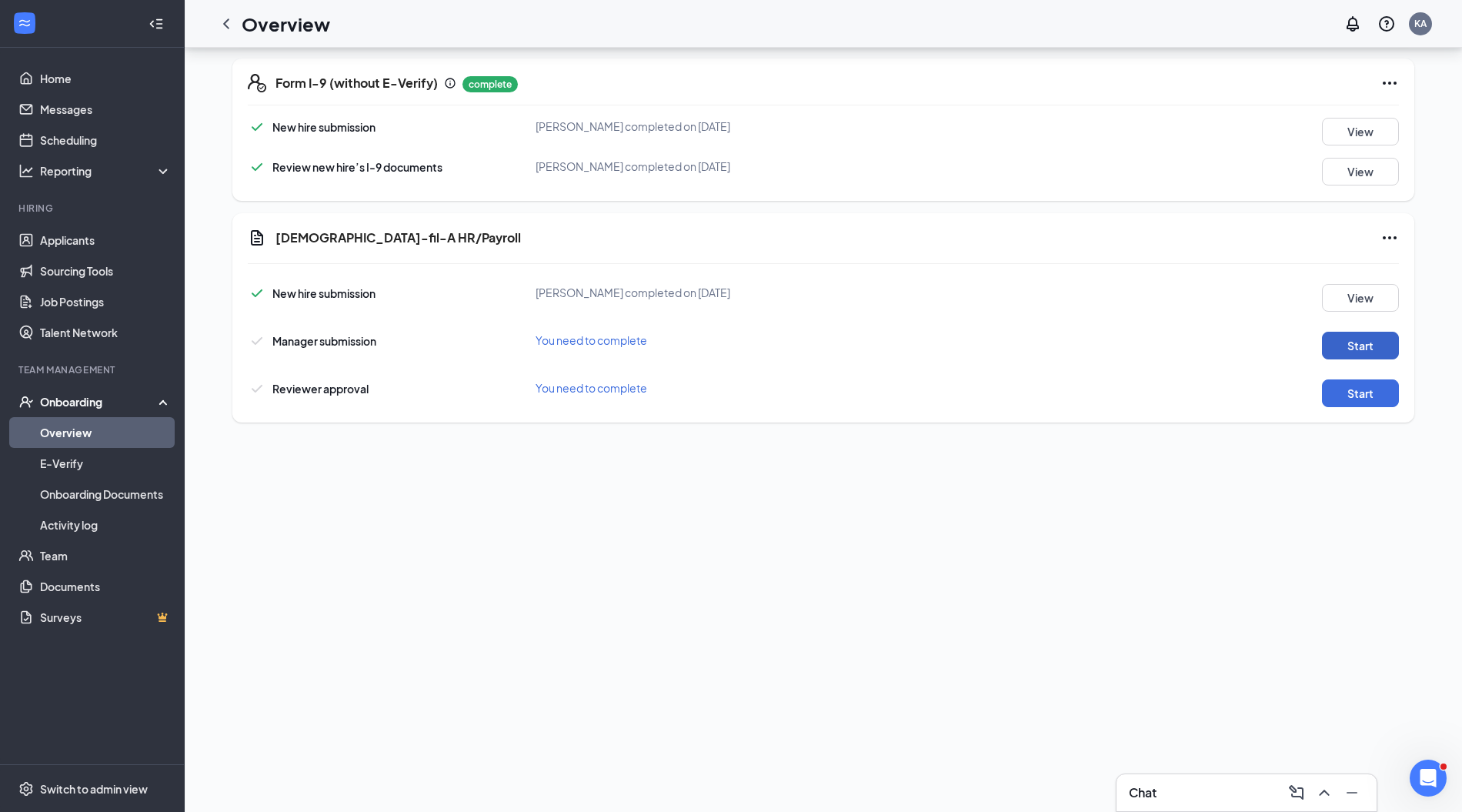
click at [1338, 345] on button "Start" at bounding box center [1361, 345] width 77 height 28
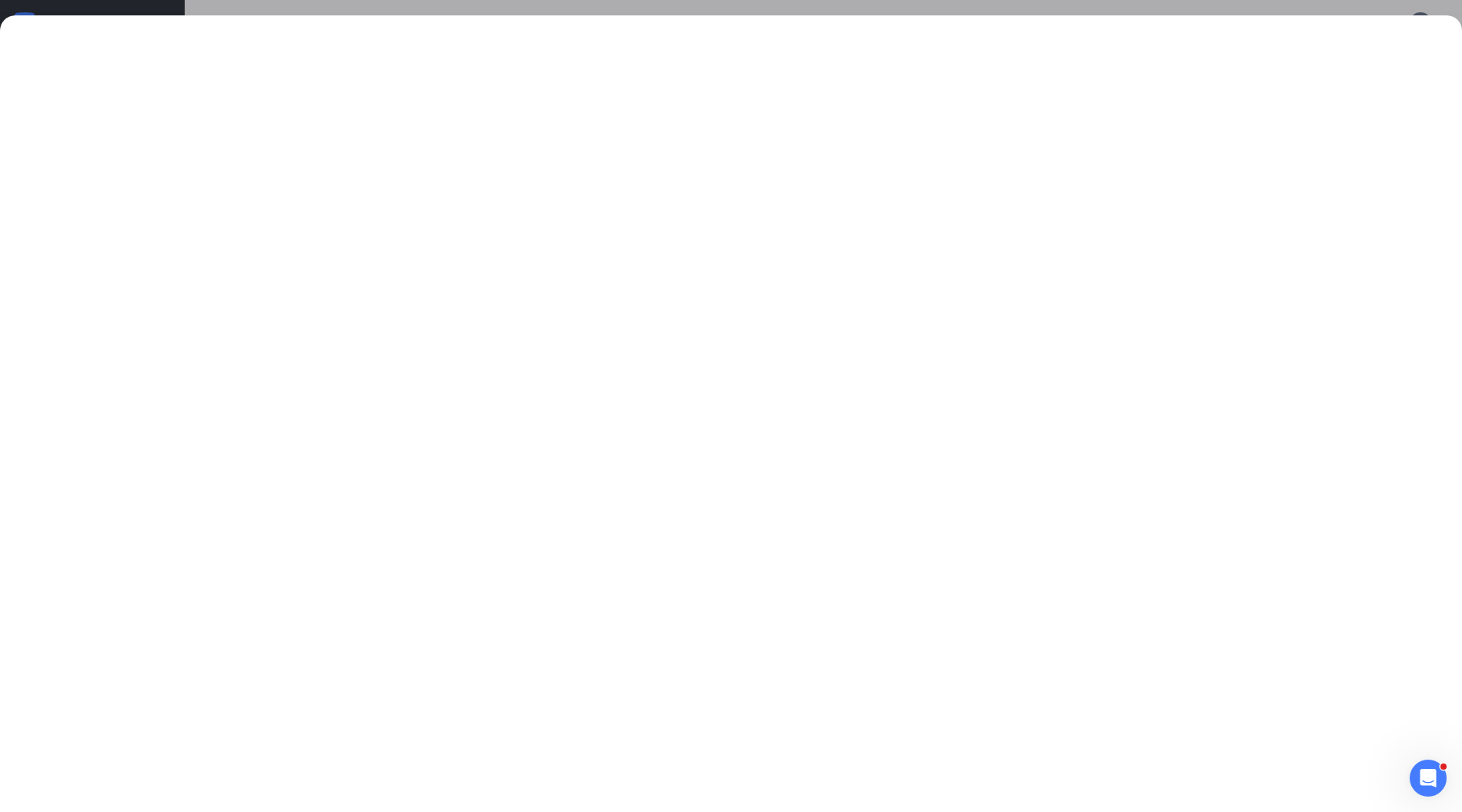
scroll to position [364, 0]
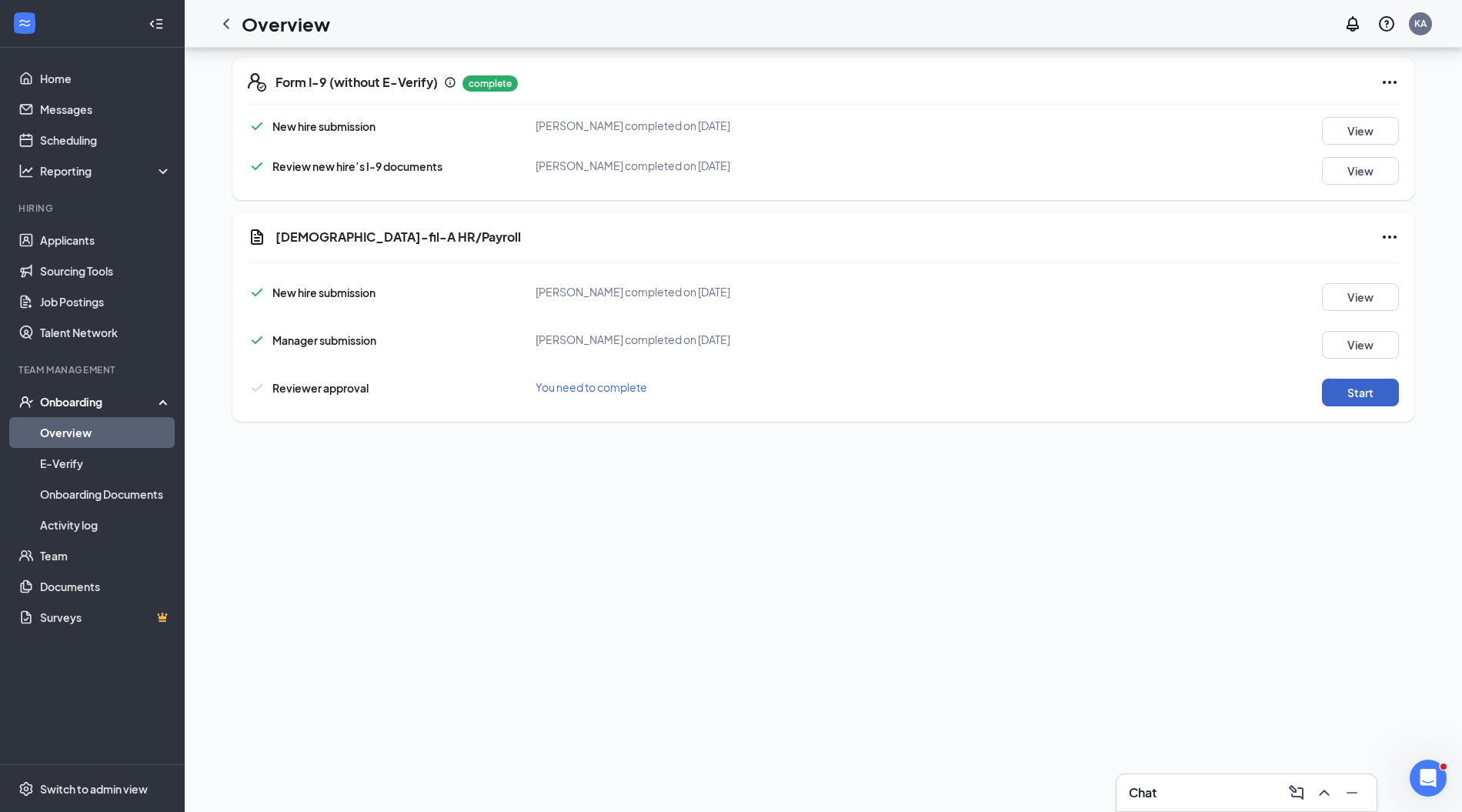
click at [1368, 389] on button "Start" at bounding box center [1361, 392] width 77 height 28
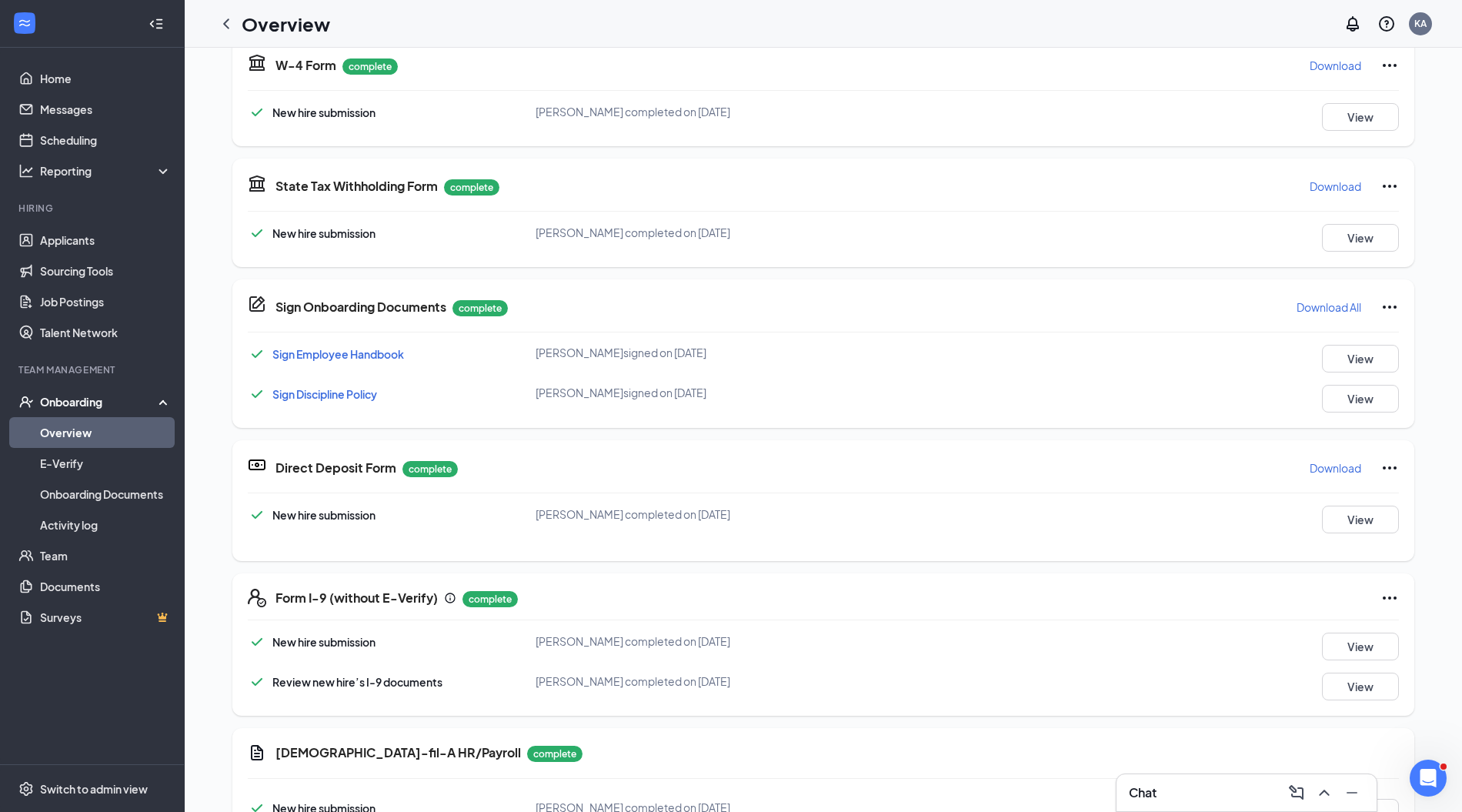
scroll to position [0, 0]
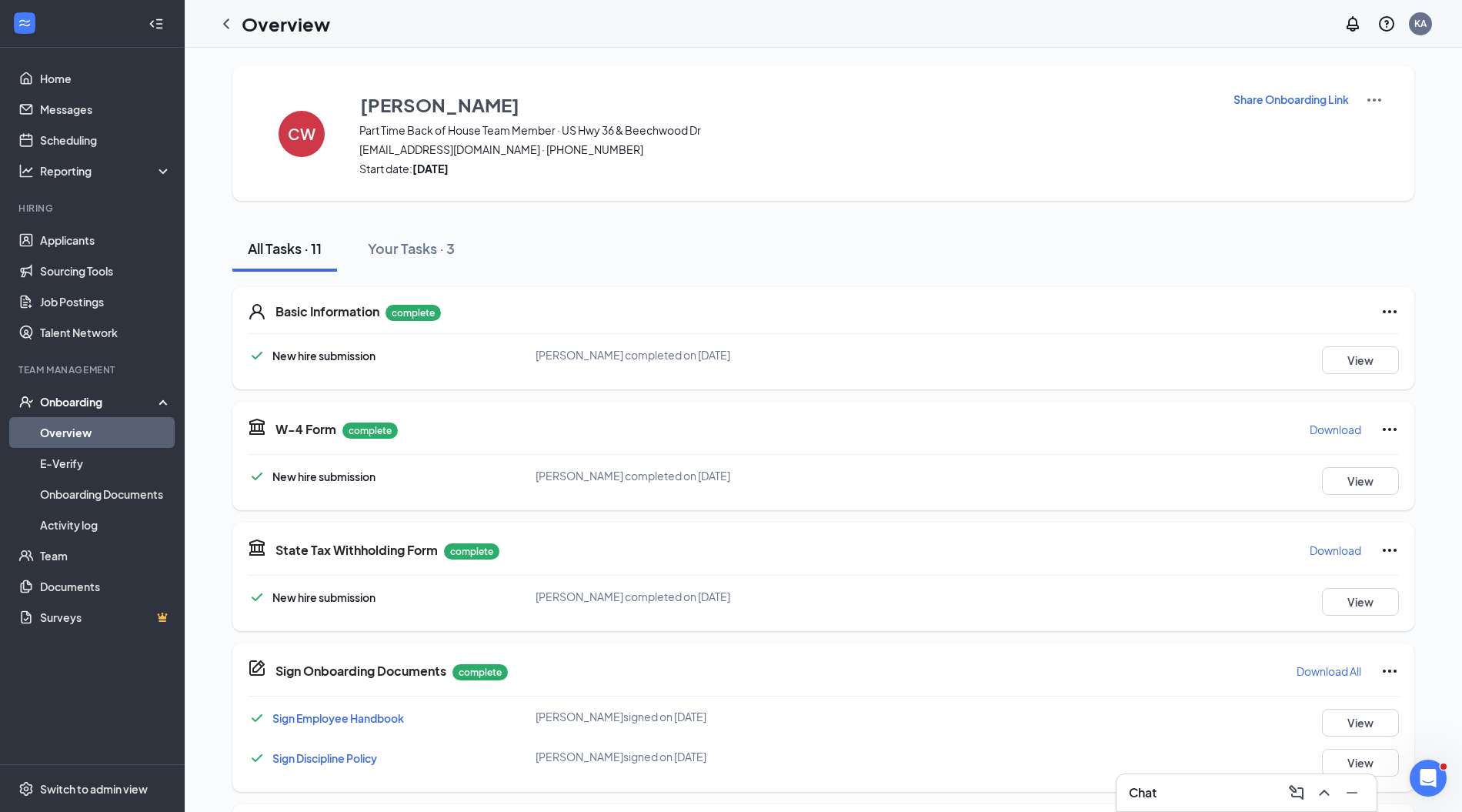
click at [223, 18] on icon "ChevronLeft" at bounding box center [226, 24] width 18 height 18
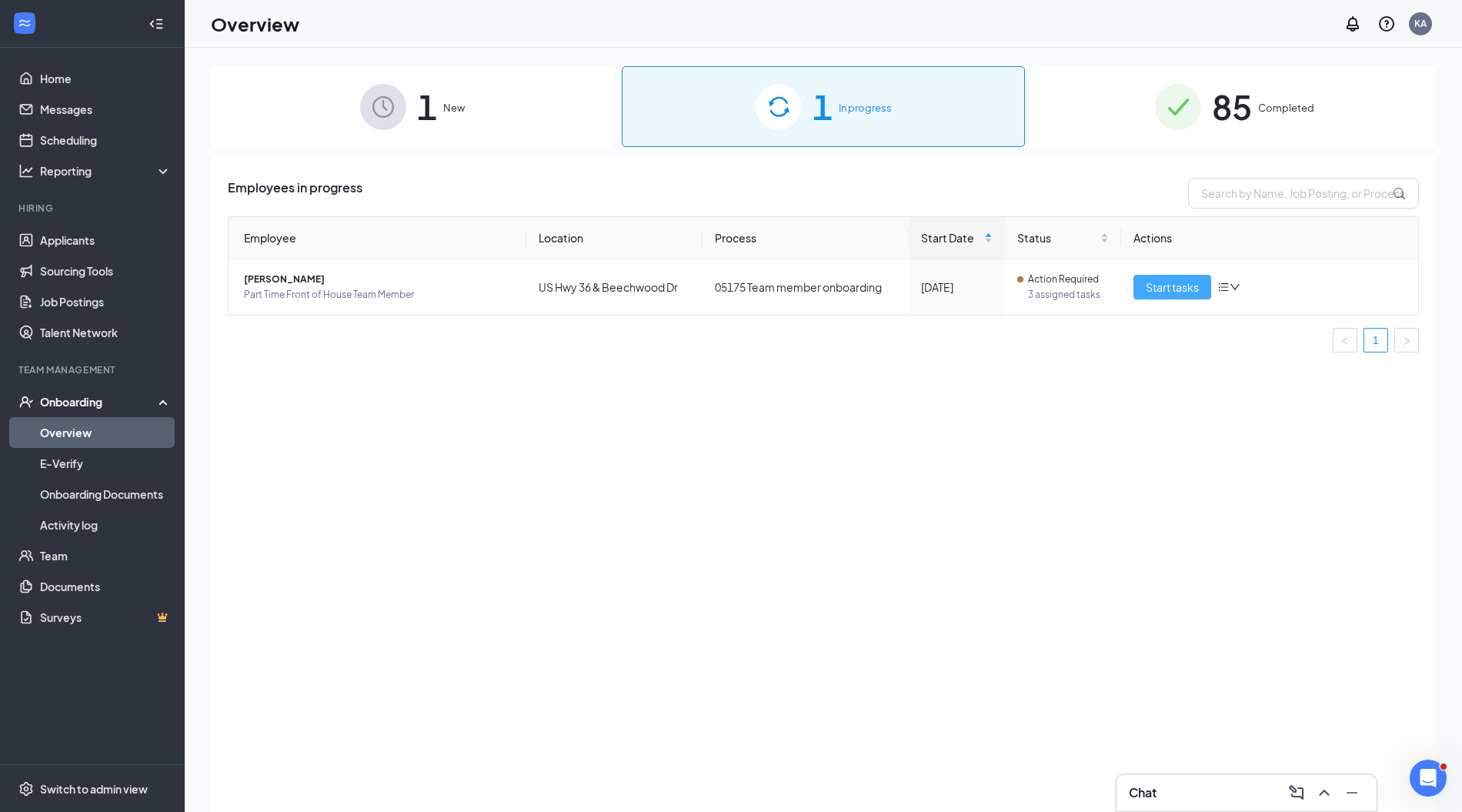
click at [1157, 290] on span "Start tasks" at bounding box center [1173, 287] width 53 height 17
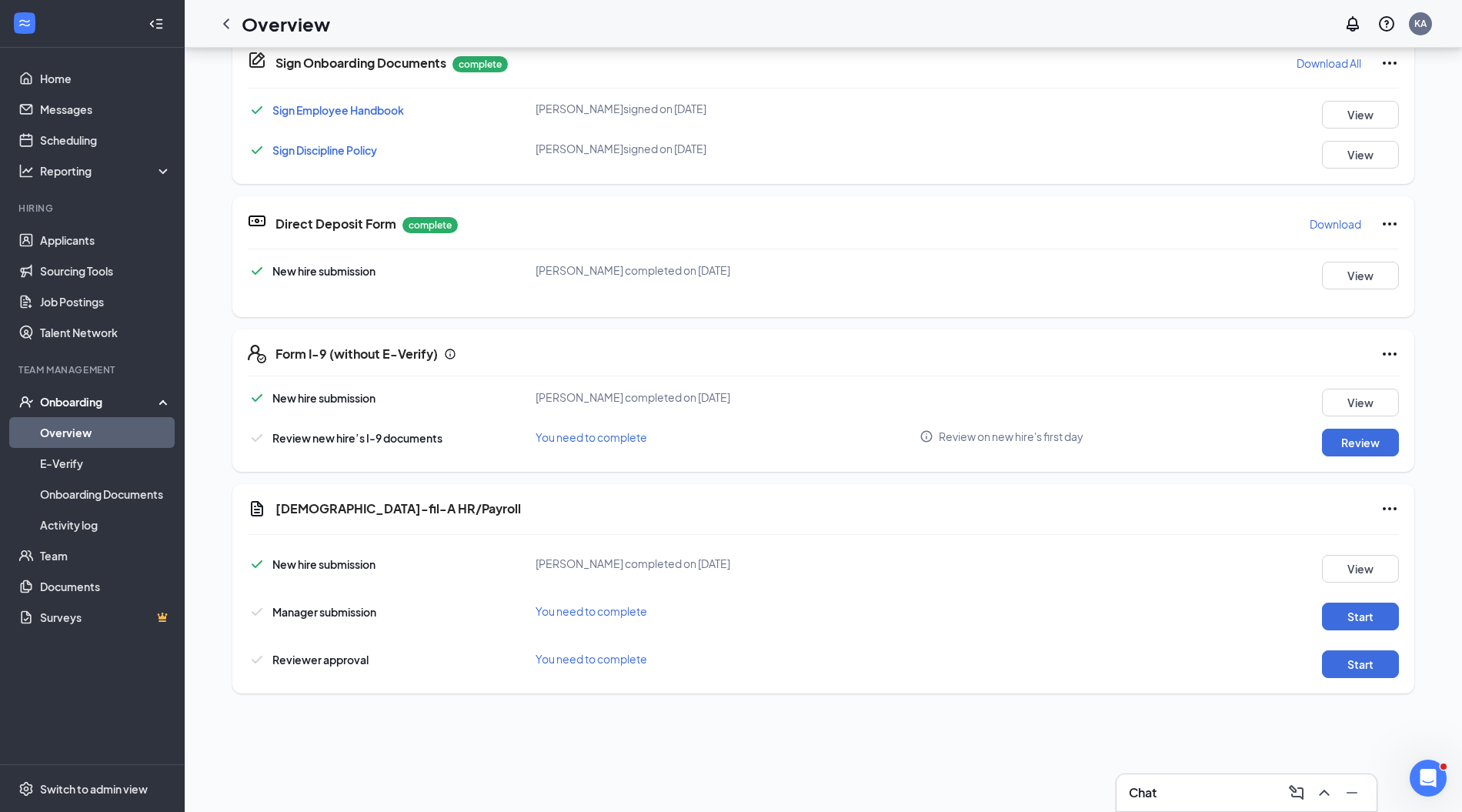
scroll to position [96, 0]
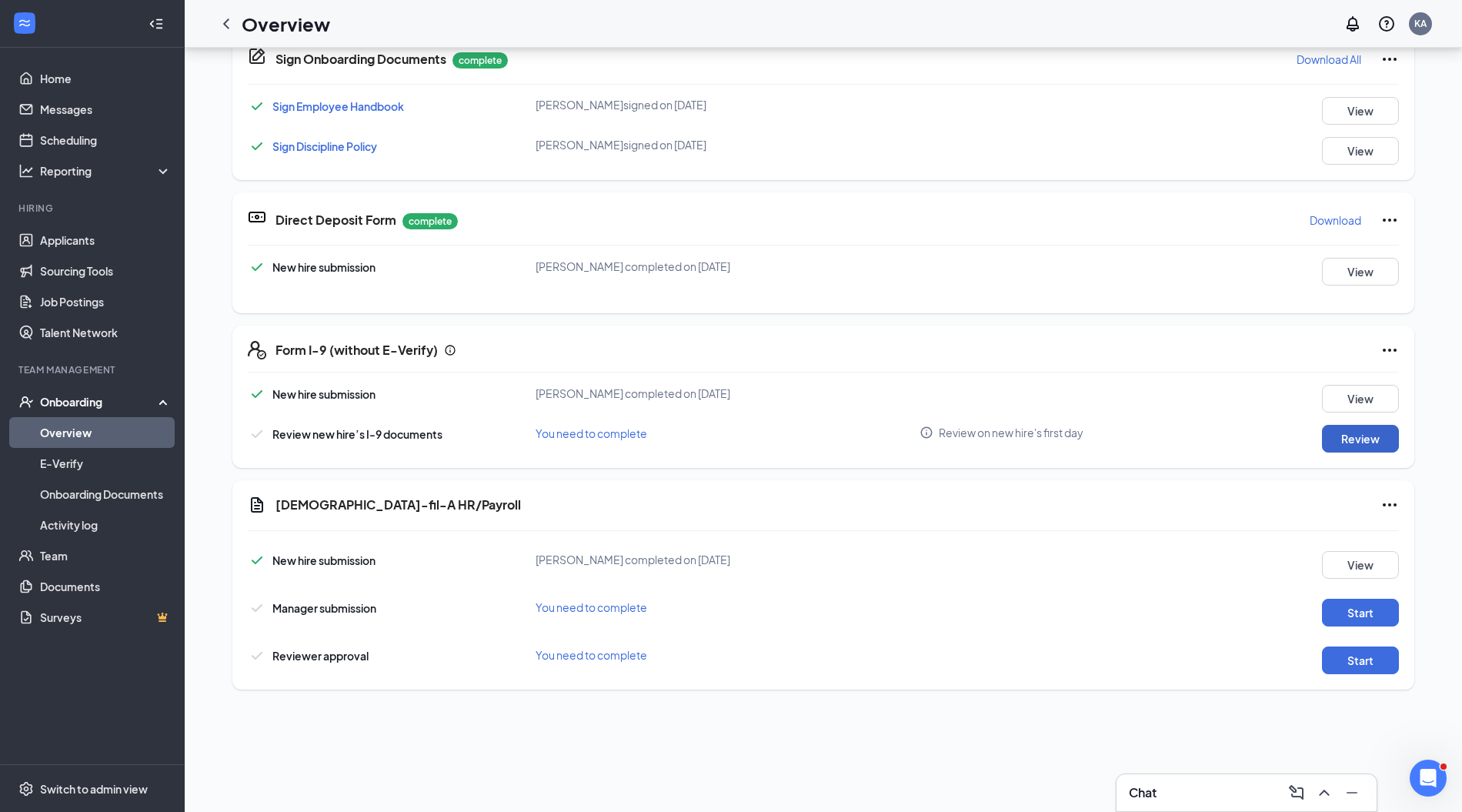
click at [1338, 433] on button "Review" at bounding box center [1361, 439] width 77 height 28
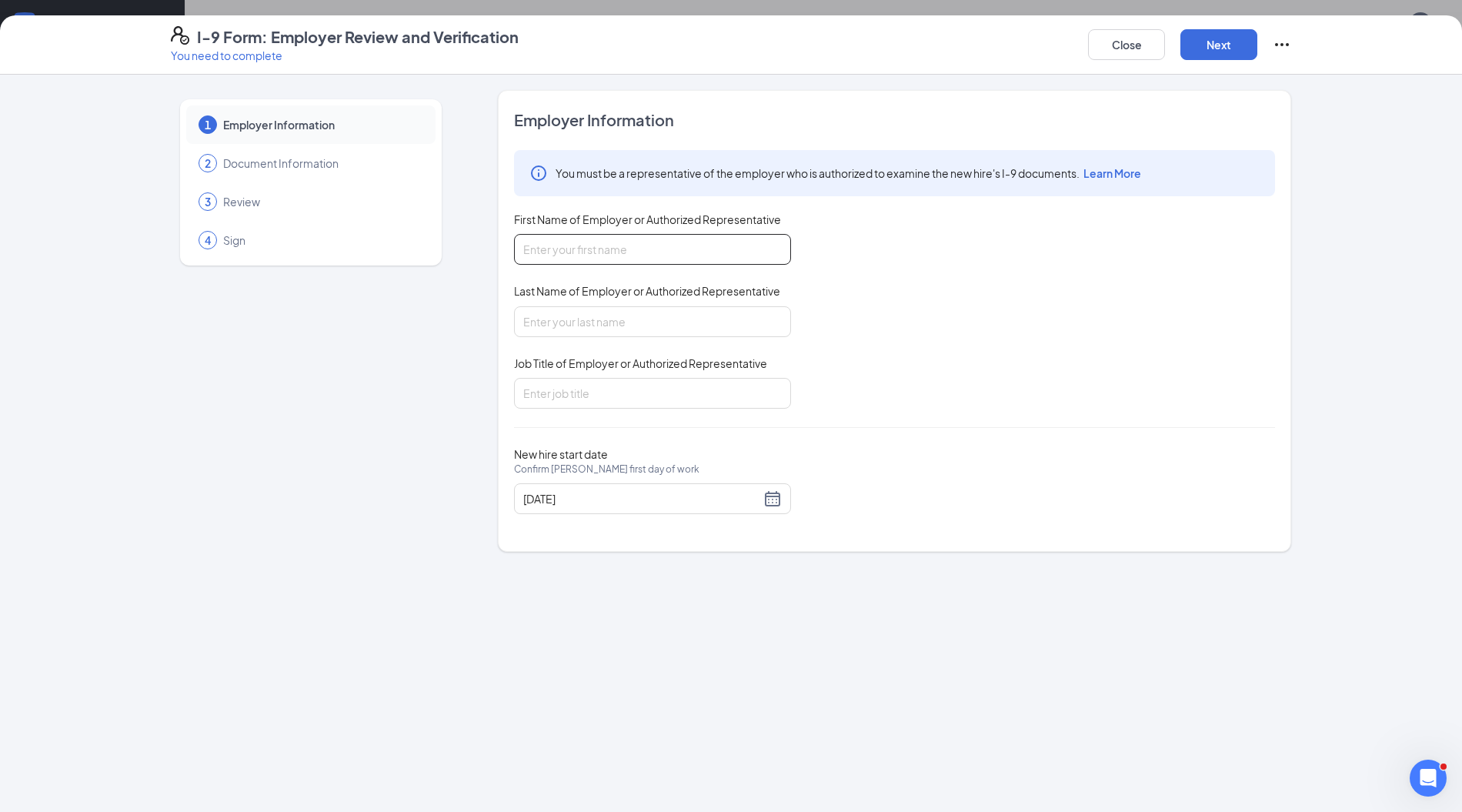
click at [619, 243] on input "First Name of Employer or Authorized Representative" at bounding box center [652, 249] width 277 height 31
type input "Kara"
type input "Archer"
click at [616, 396] on input "Job Title of Employer or Authorized Representative" at bounding box center [652, 393] width 277 height 31
type input "Director"
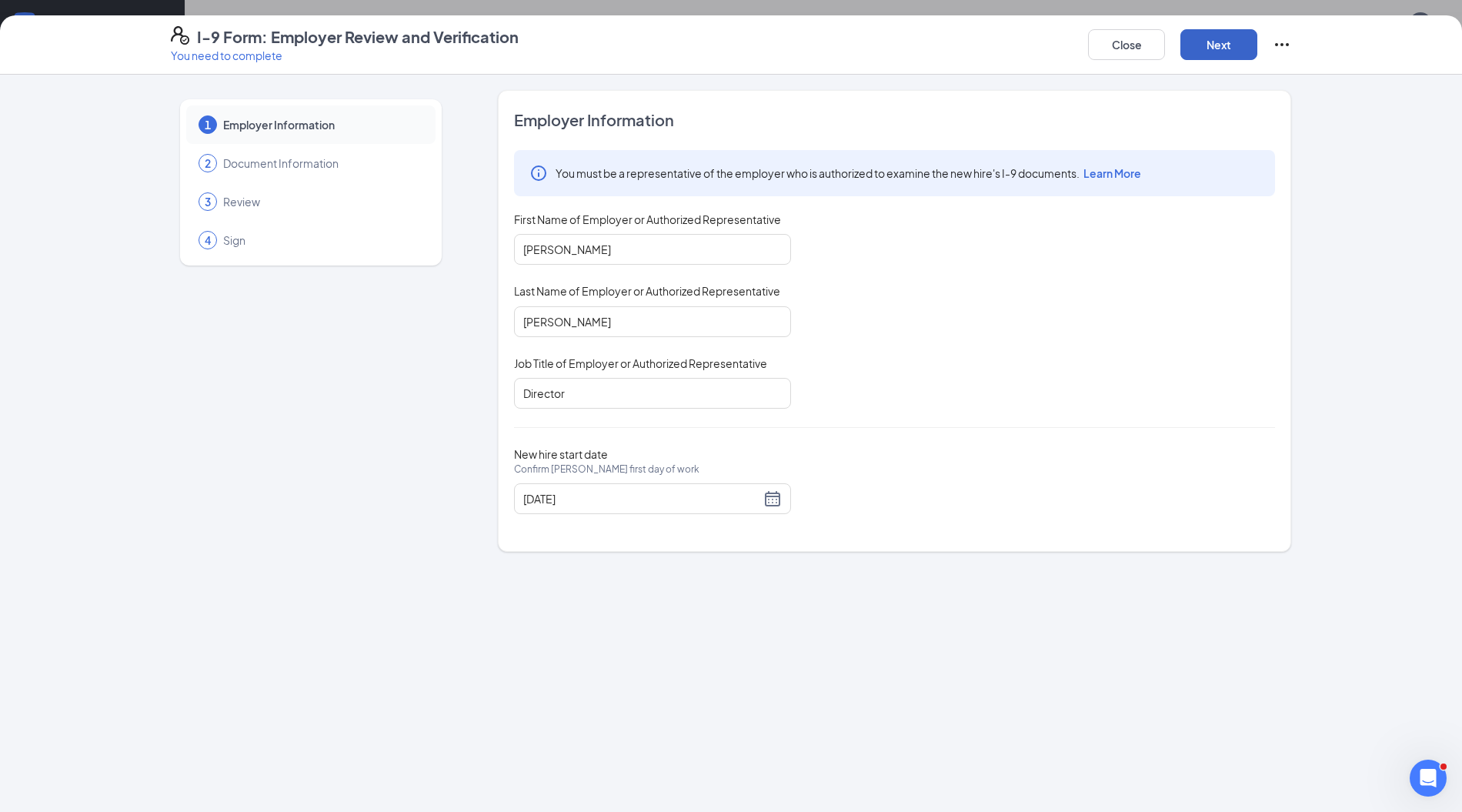
click at [1221, 59] on button "Next" at bounding box center [1219, 44] width 77 height 31
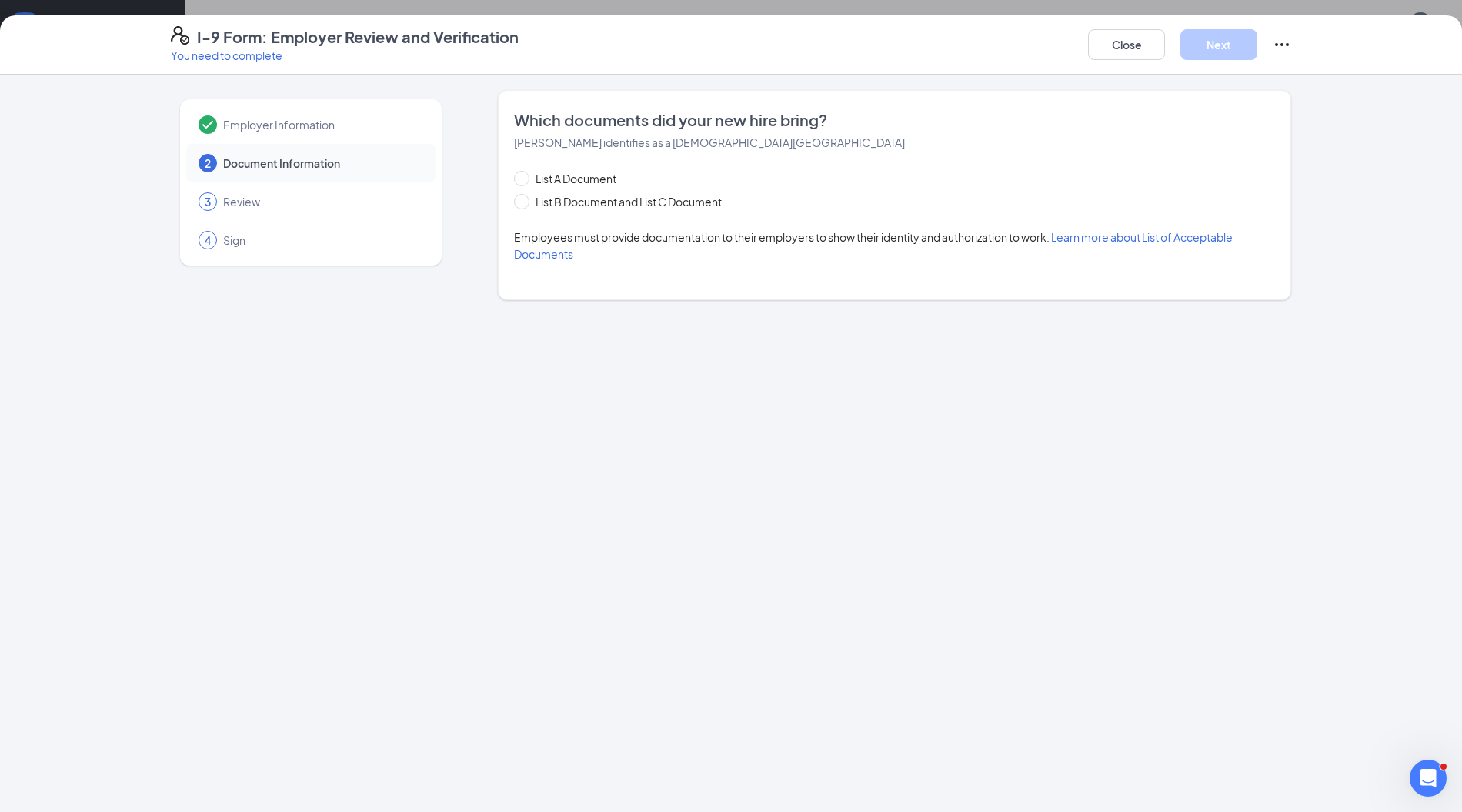
click at [665, 205] on span "List B Document and List C Document" at bounding box center [629, 201] width 199 height 17
click at [525, 205] on input "List B Document and List C Document" at bounding box center [519, 199] width 11 height 11
radio input "true"
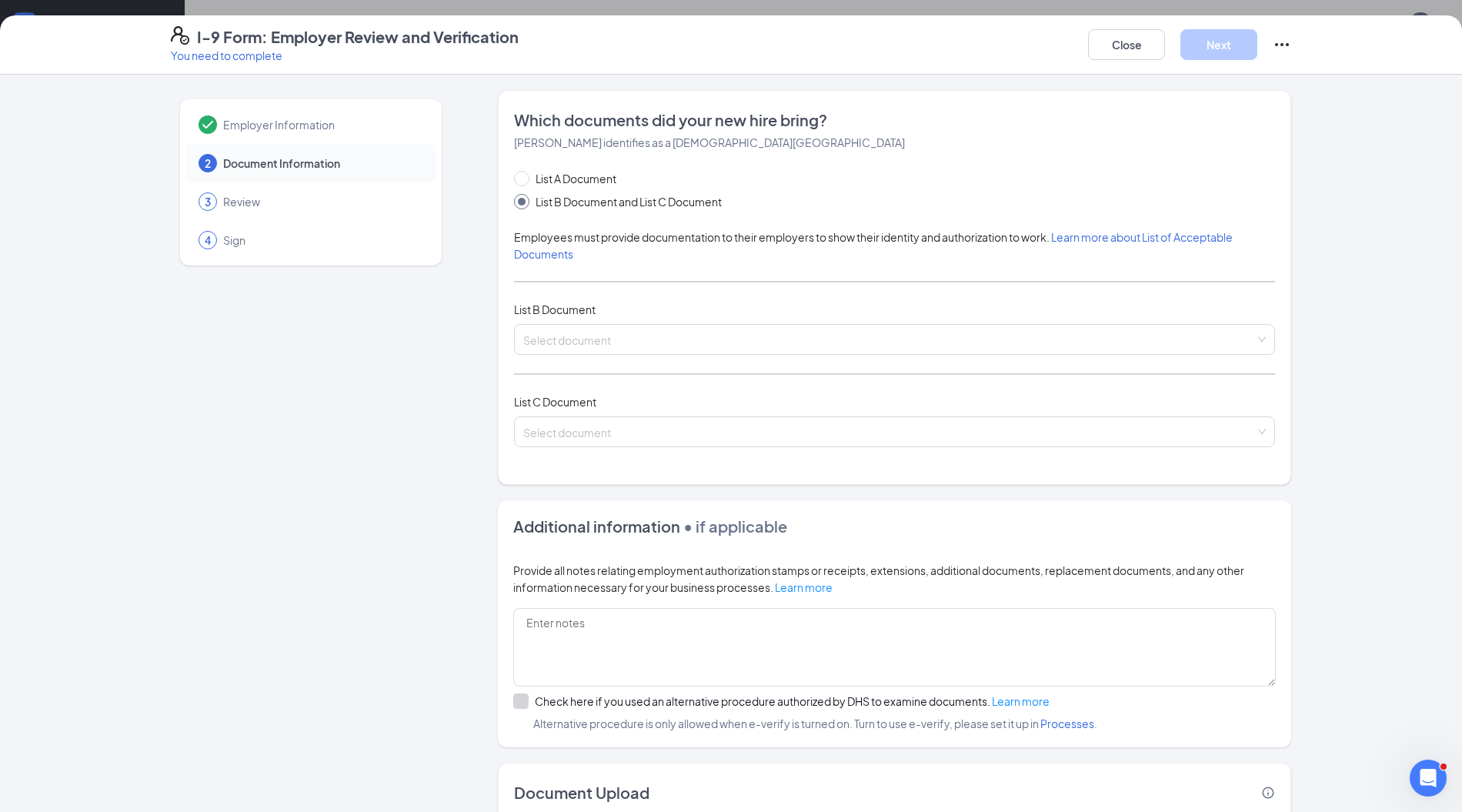
click at [596, 339] on input "search" at bounding box center [889, 337] width 732 height 23
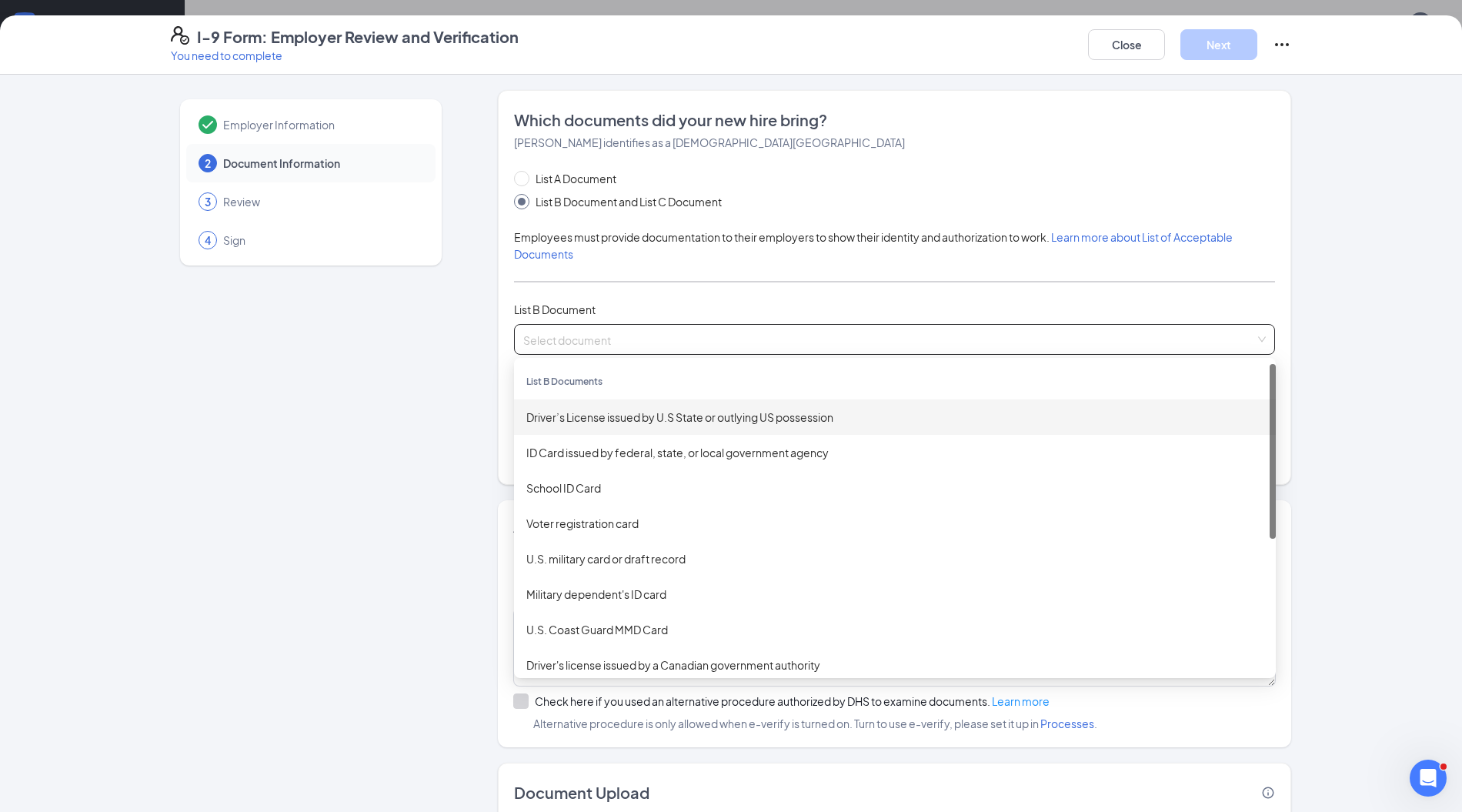
click at [576, 415] on div "Driver’s License issued by U.S State or outlying US possession" at bounding box center [895, 417] width 738 height 17
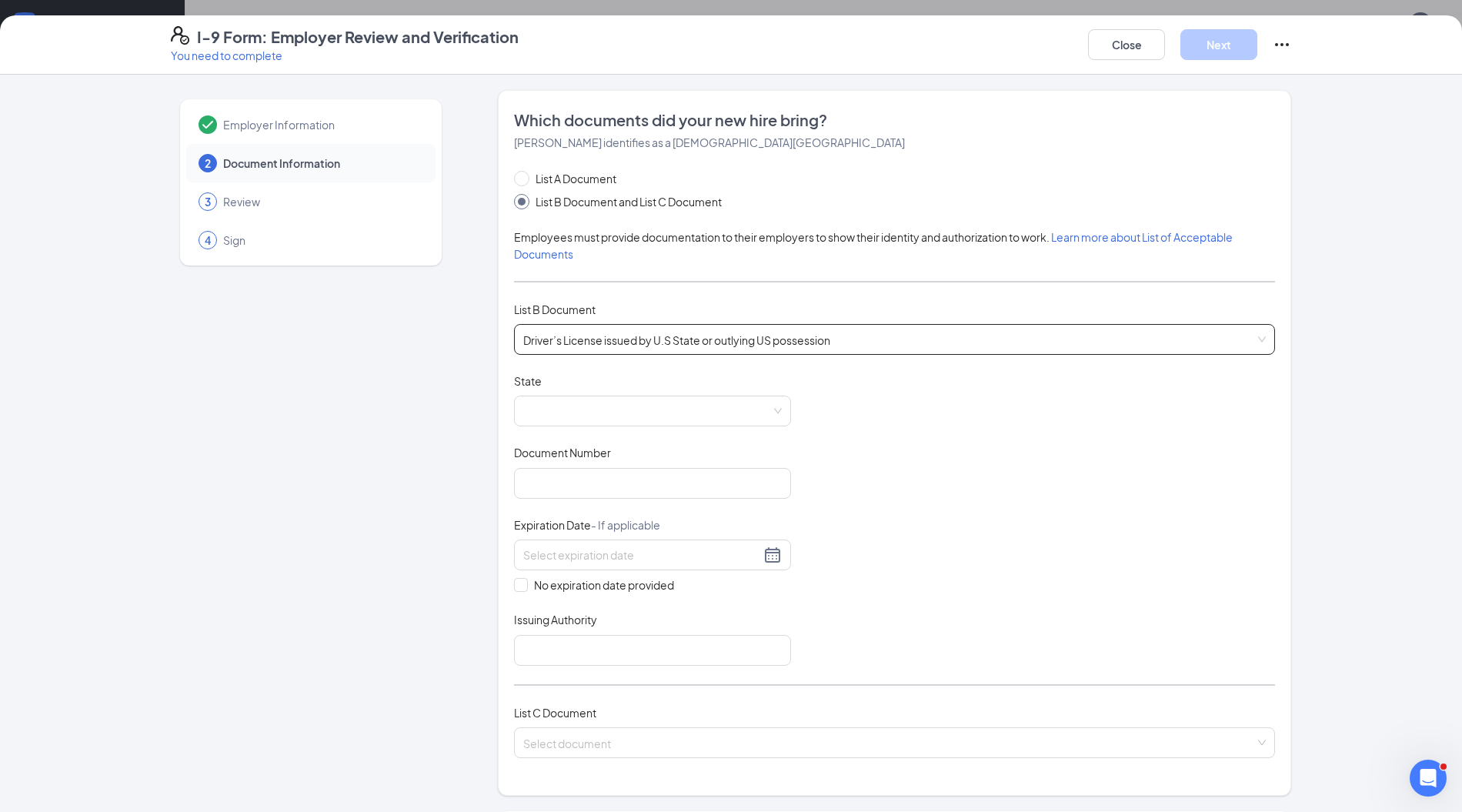
click at [615, 424] on span at bounding box center [652, 410] width 259 height 29
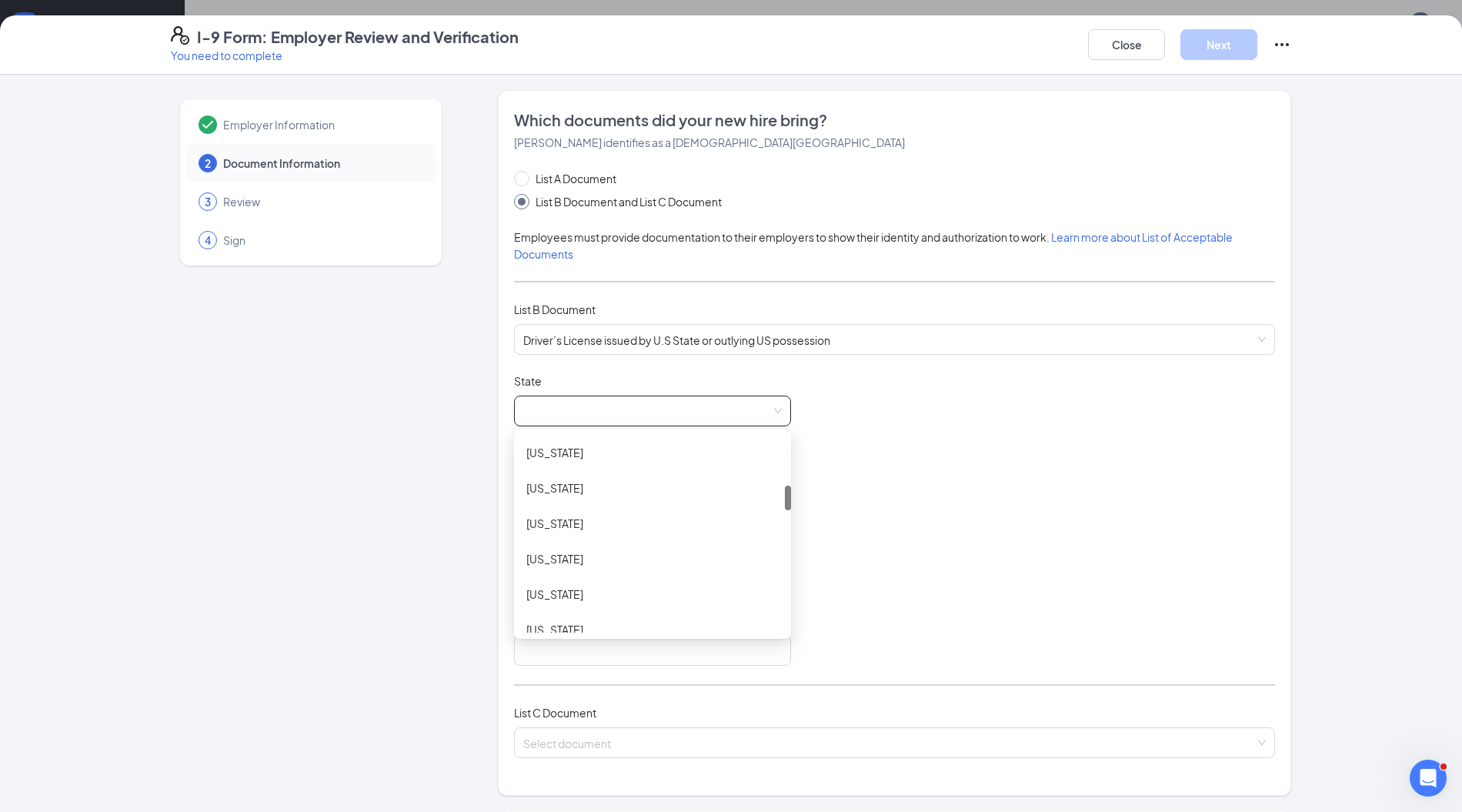
scroll to position [424, 0]
click at [545, 588] on div "Indiana" at bounding box center [652, 596] width 252 height 17
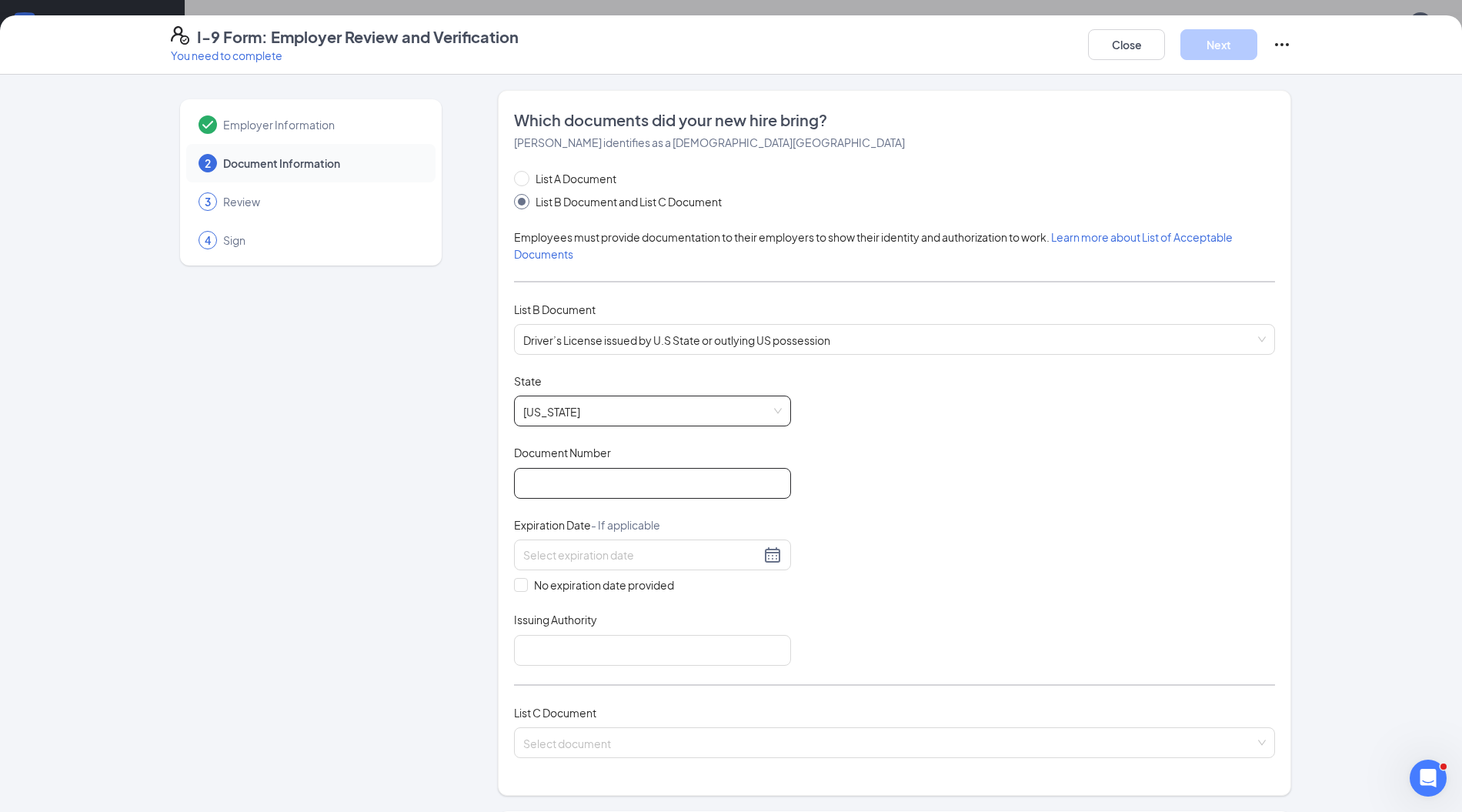
click at [674, 482] on input "Document Number" at bounding box center [652, 483] width 277 height 31
type input "9371636385"
click at [765, 554] on div at bounding box center [652, 555] width 259 height 18
click at [588, 551] on input at bounding box center [642, 555] width 237 height 17
click at [559, 669] on div "8" at bounding box center [556, 666] width 18 height 18
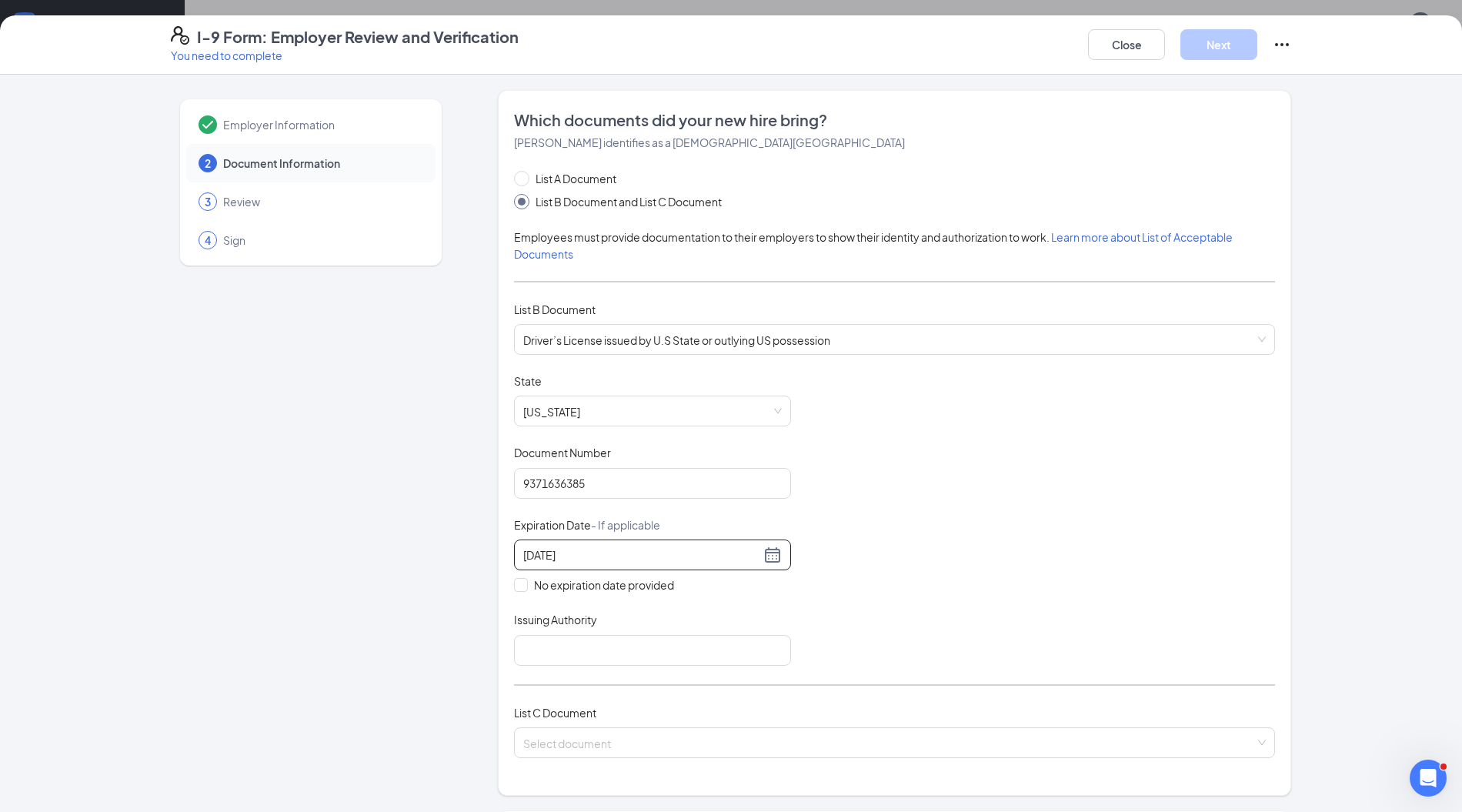
type input "03/08/2027"
click at [744, 649] on input "Issuing Authority" at bounding box center [652, 650] width 277 height 31
type input "Indiana"
click at [643, 720] on div "List C Document Select document" at bounding box center [894, 740] width 761 height 73
click at [623, 728] on input "search" at bounding box center [889, 739] width 732 height 23
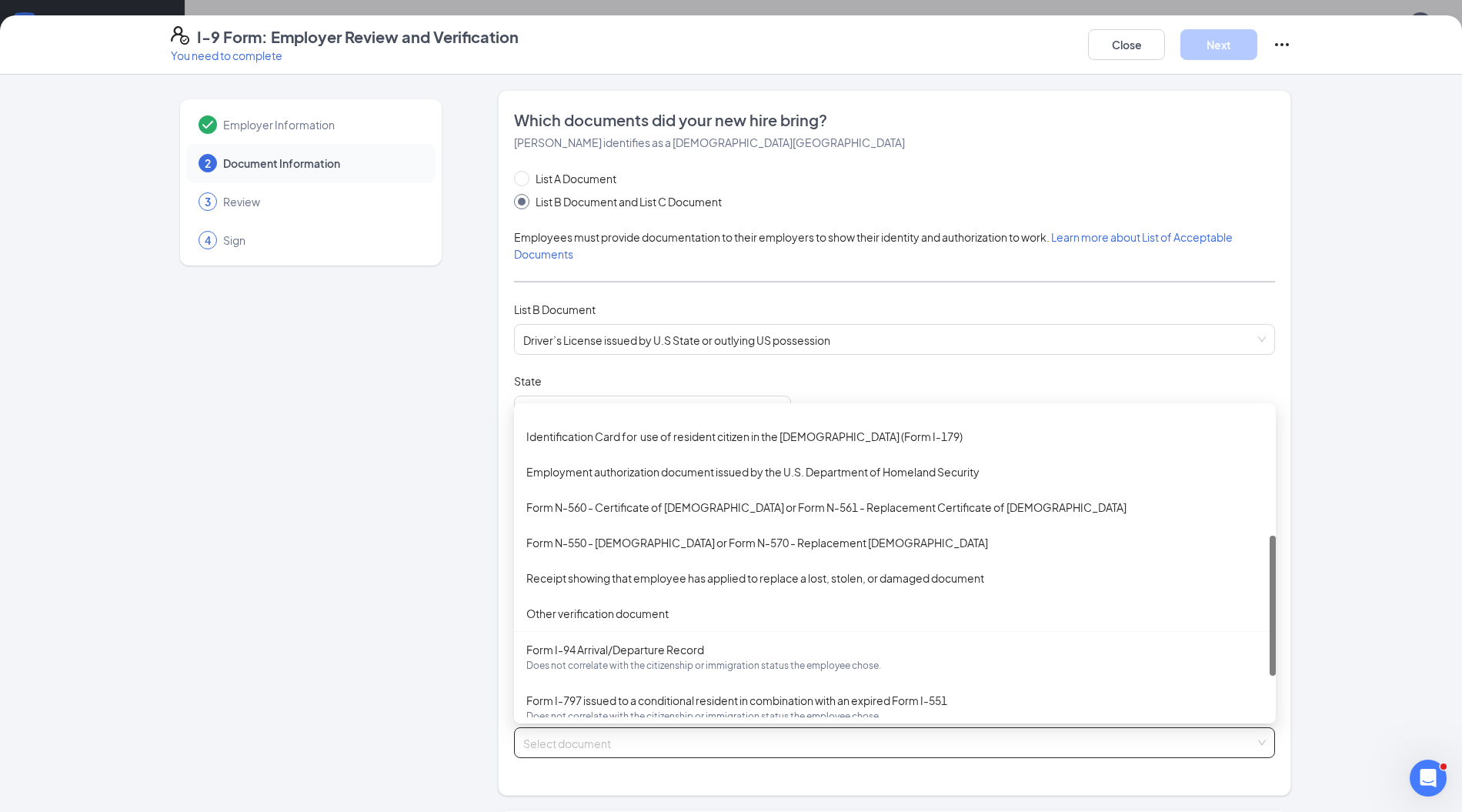
scroll to position [274, 0]
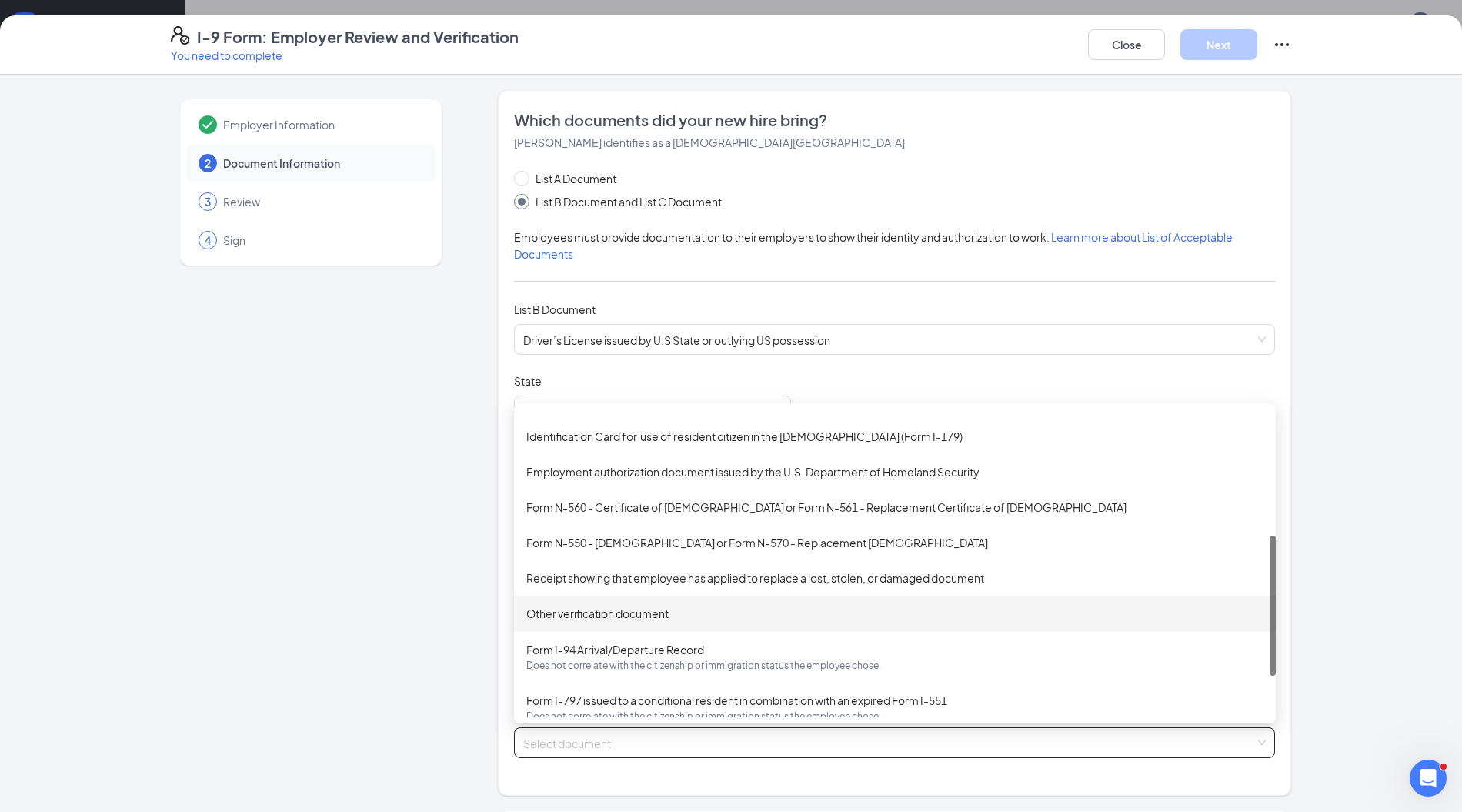
click at [640, 605] on div "Other verification document" at bounding box center [895, 613] width 738 height 17
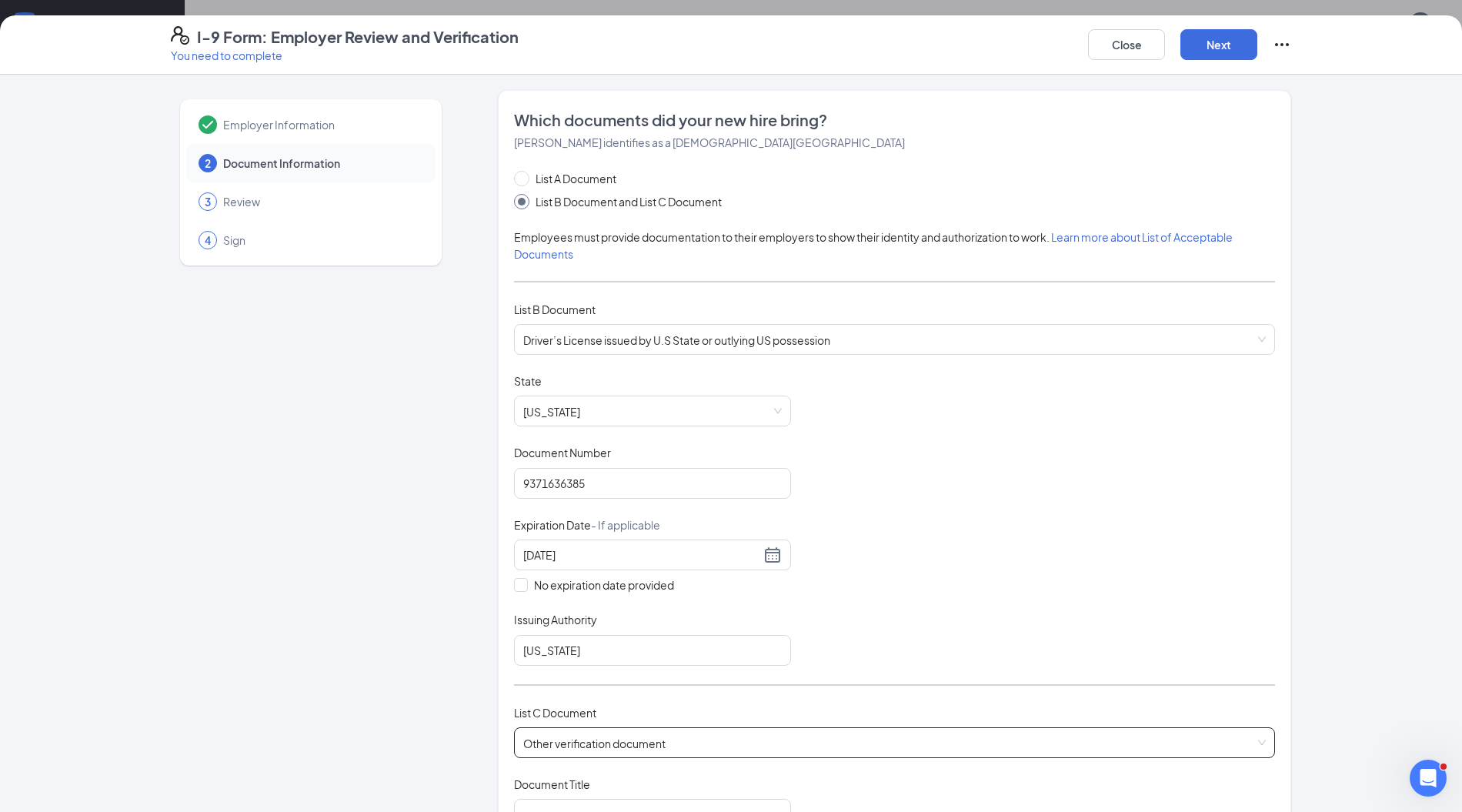
scroll to position [272, 0]
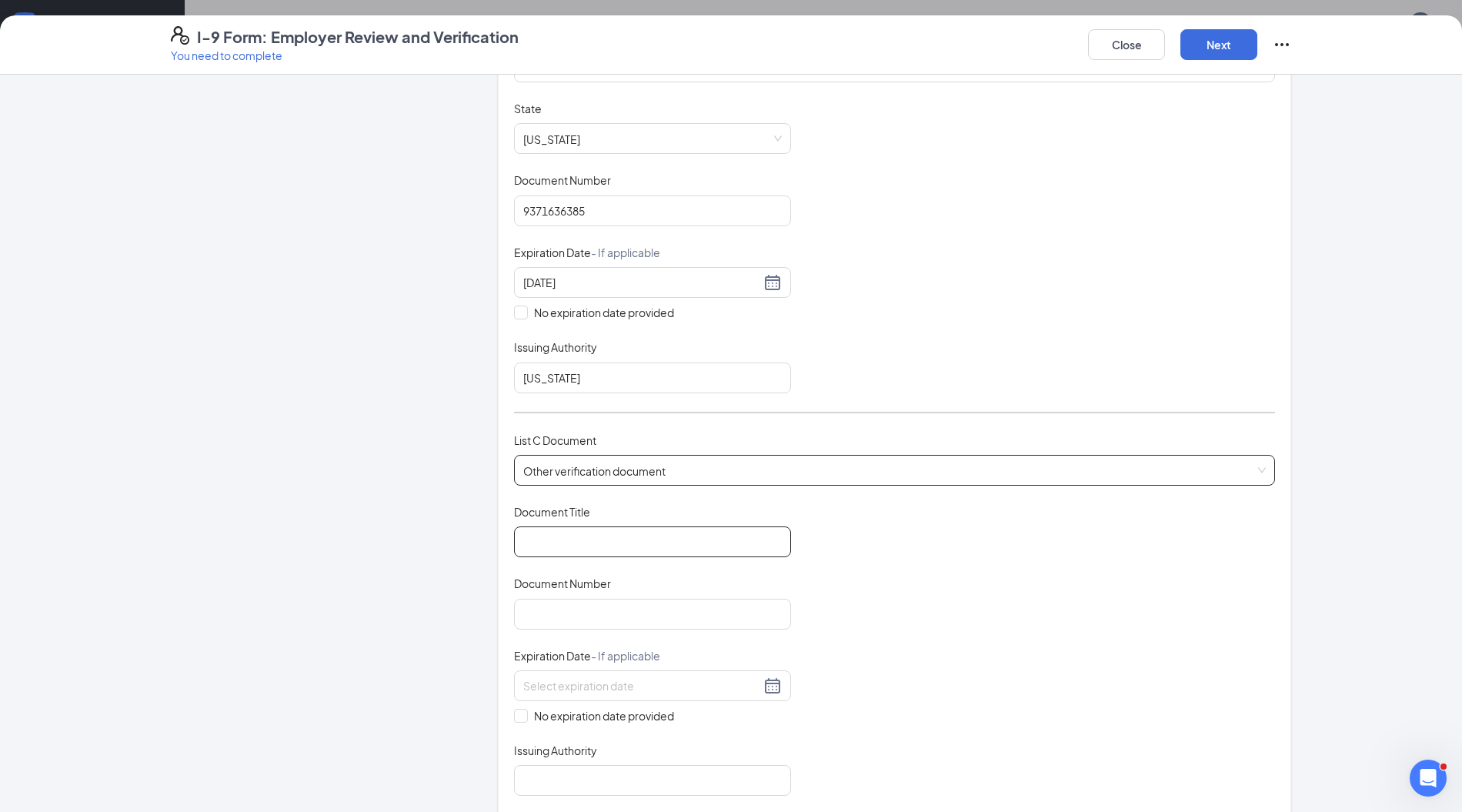
click at [651, 528] on input "Document Title" at bounding box center [652, 541] width 277 height 31
type input "School ID"
click at [610, 610] on input "Document Number" at bounding box center [652, 614] width 277 height 31
type input "40011947"
click at [764, 679] on div at bounding box center [652, 686] width 259 height 18
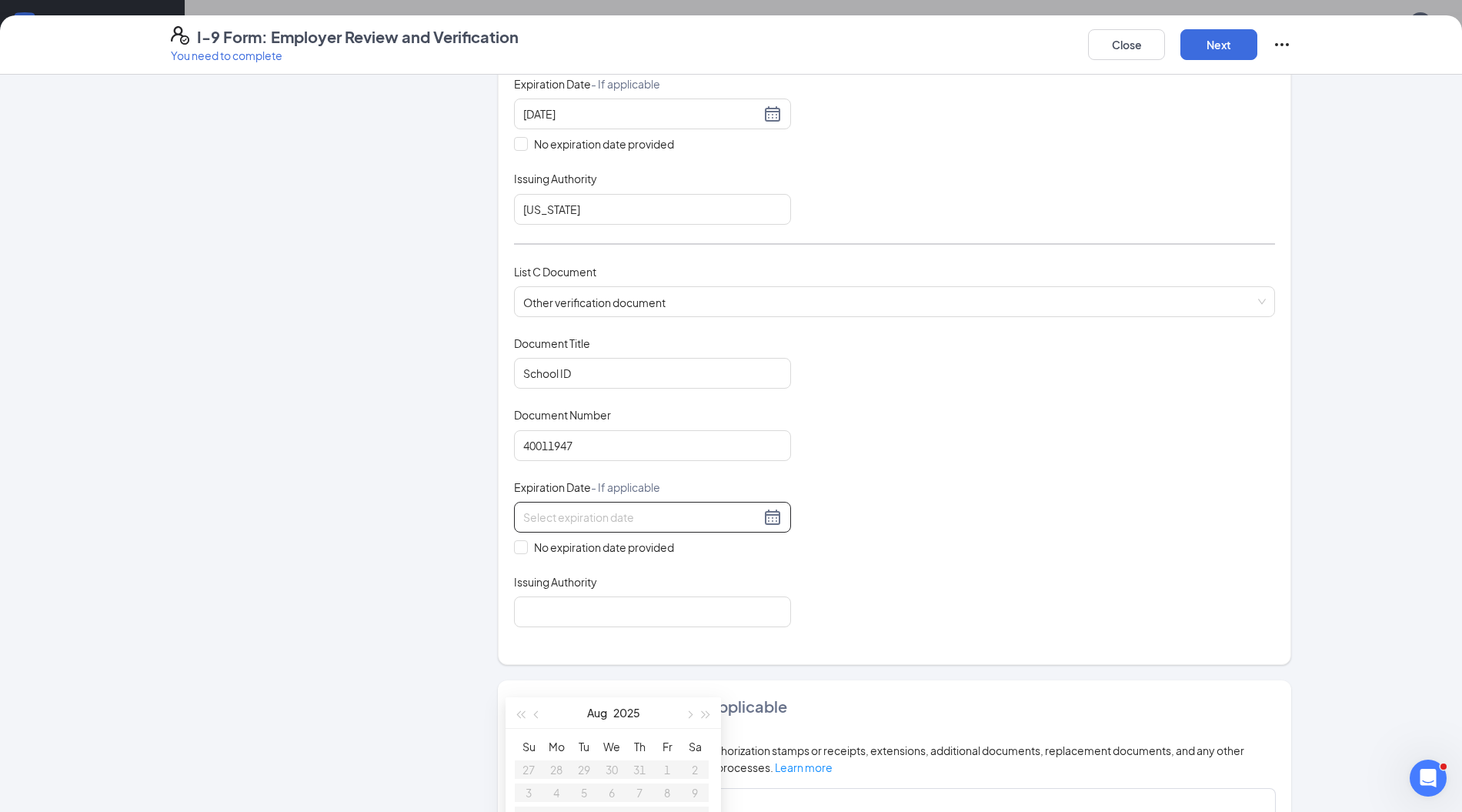
scroll to position [444, 0]
click at [689, 712] on span "button" at bounding box center [688, 713] width 8 height 8
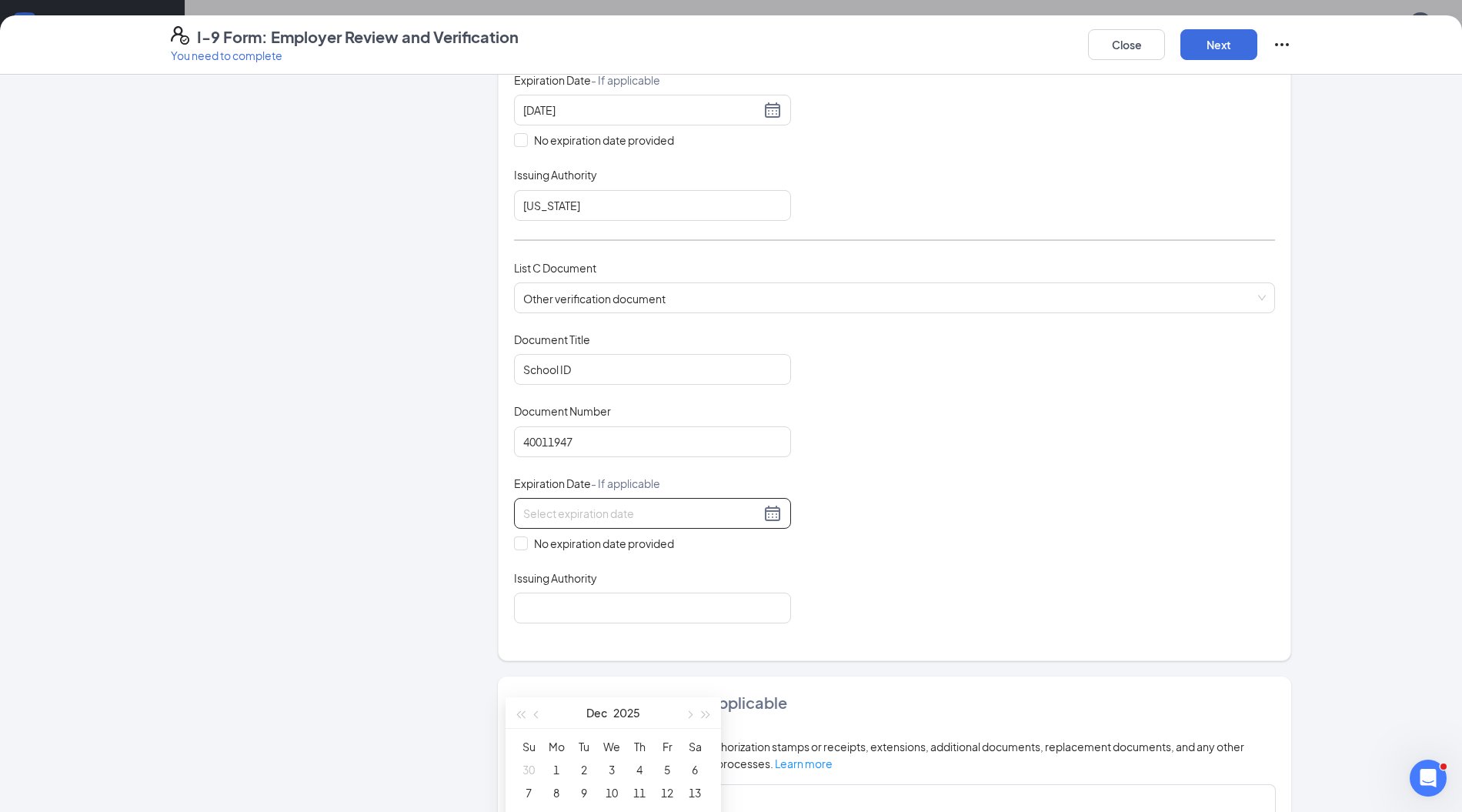
click at [689, 712] on span "button" at bounding box center [688, 713] width 8 height 8
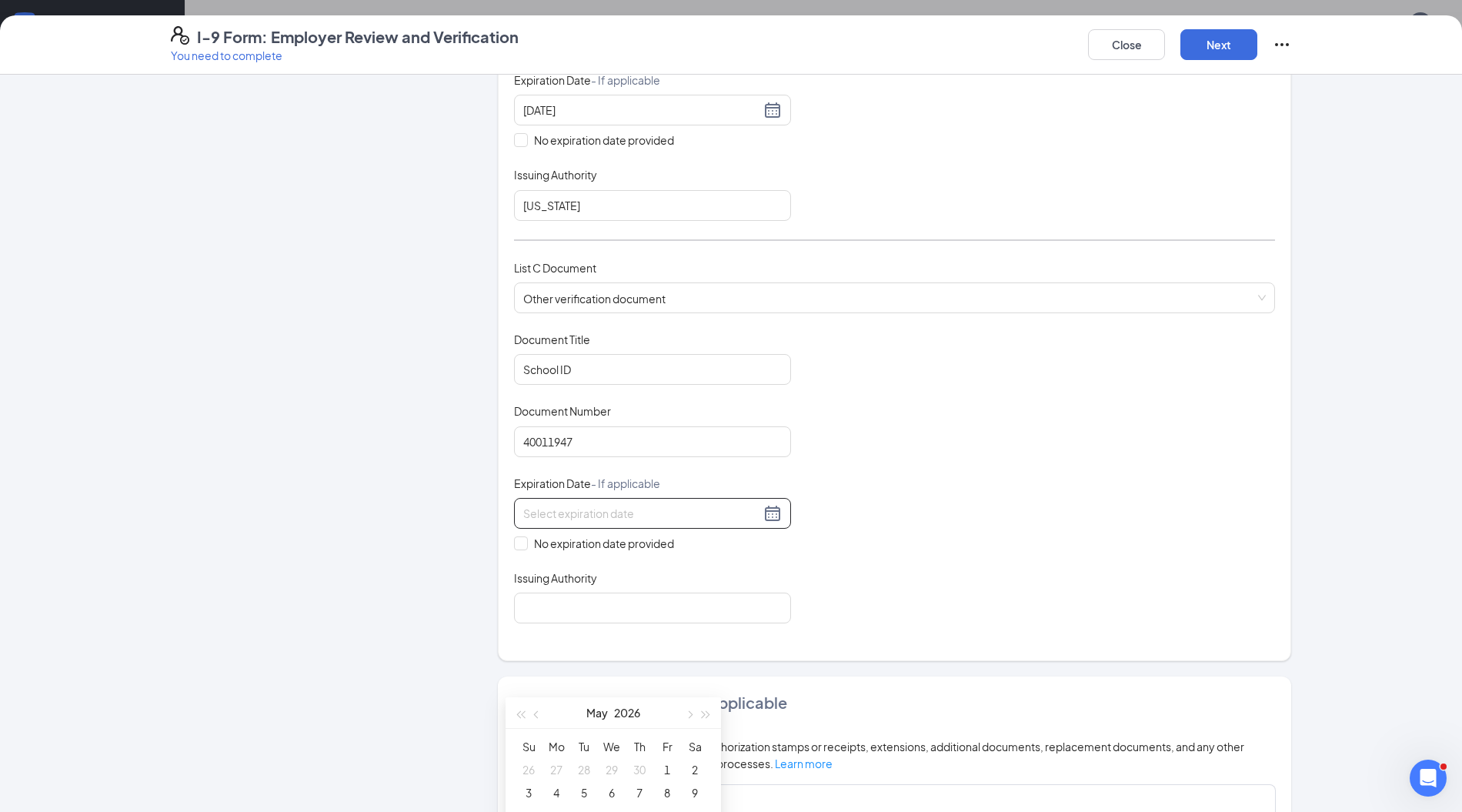
click at [689, 712] on span "button" at bounding box center [688, 713] width 8 height 8
type input "06/01/2026"
click at [552, 766] on div "1" at bounding box center [556, 769] width 18 height 18
click at [677, 598] on input "Issuing Authority" at bounding box center [652, 607] width 277 height 31
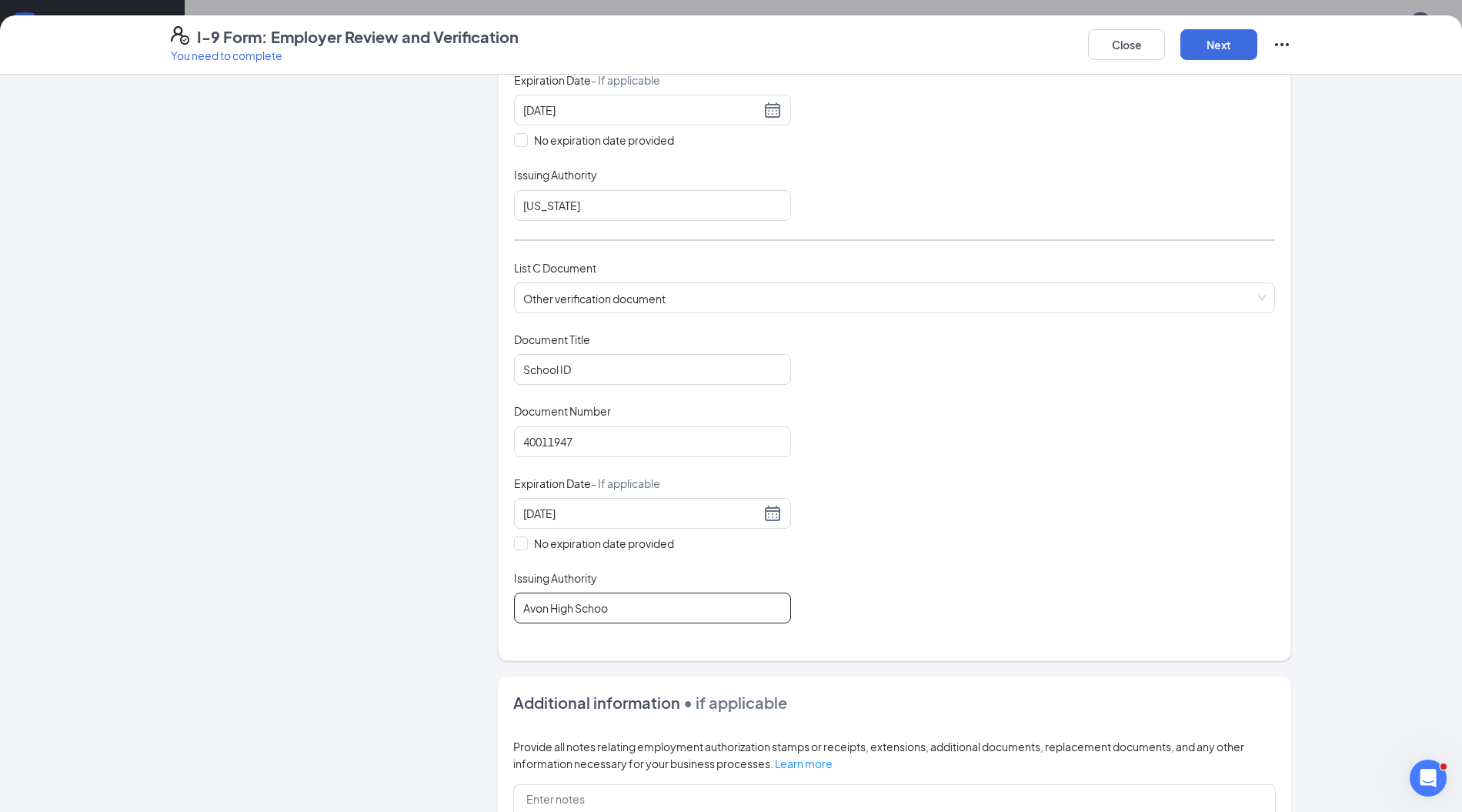
type input "Avon High School"
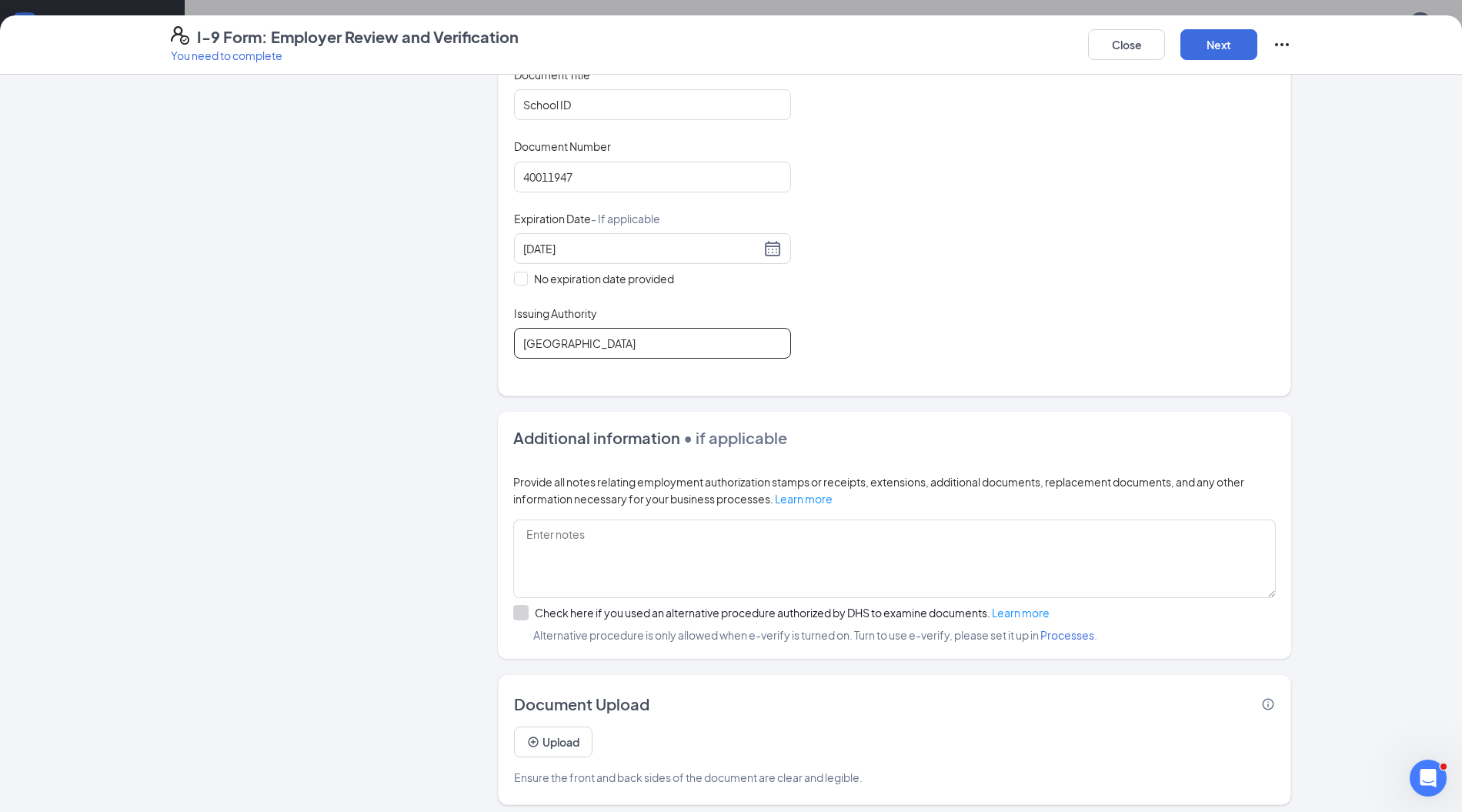
scroll to position [519, 0]
click at [1211, 34] on button "Next" at bounding box center [1219, 44] width 77 height 31
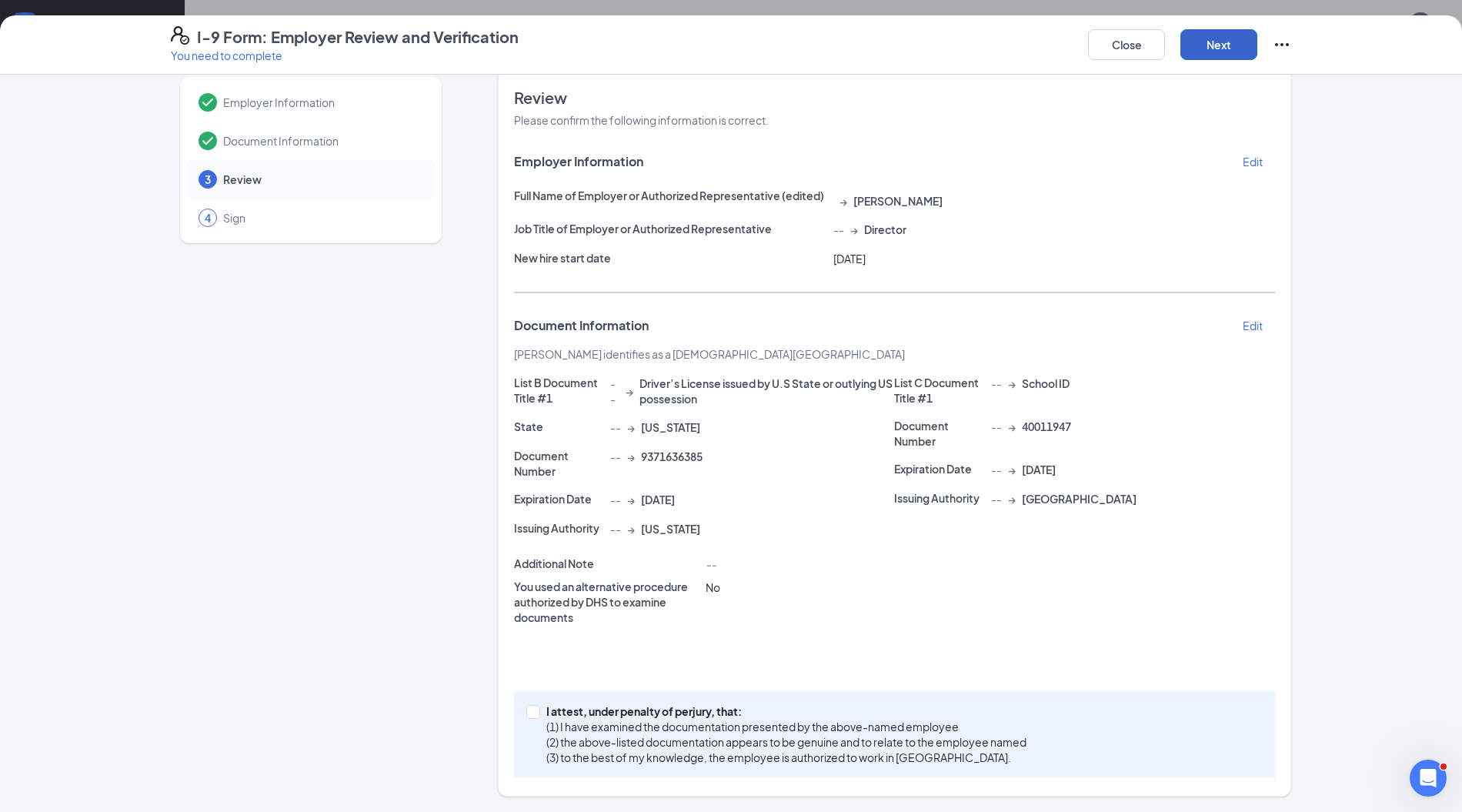
scroll to position [22, 0]
click at [530, 709] on span at bounding box center [533, 713] width 14 height 14
click at [530, 709] on input "I attest, under penalty of perjury, that: (1) I have examined the documentation…" at bounding box center [531, 711] width 11 height 11
checkbox input "true"
click at [1216, 47] on button "Next" at bounding box center [1219, 44] width 77 height 31
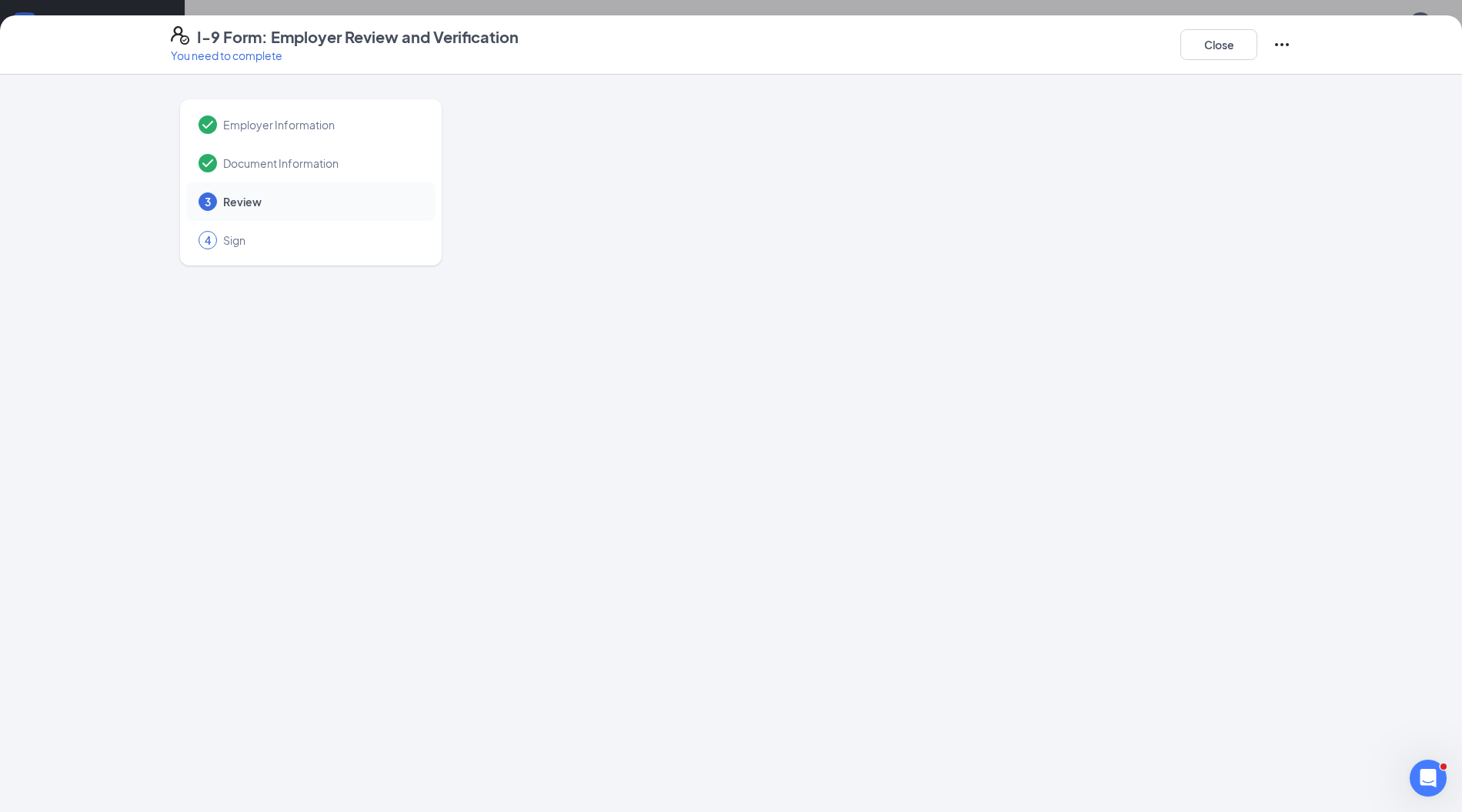
scroll to position [0, 0]
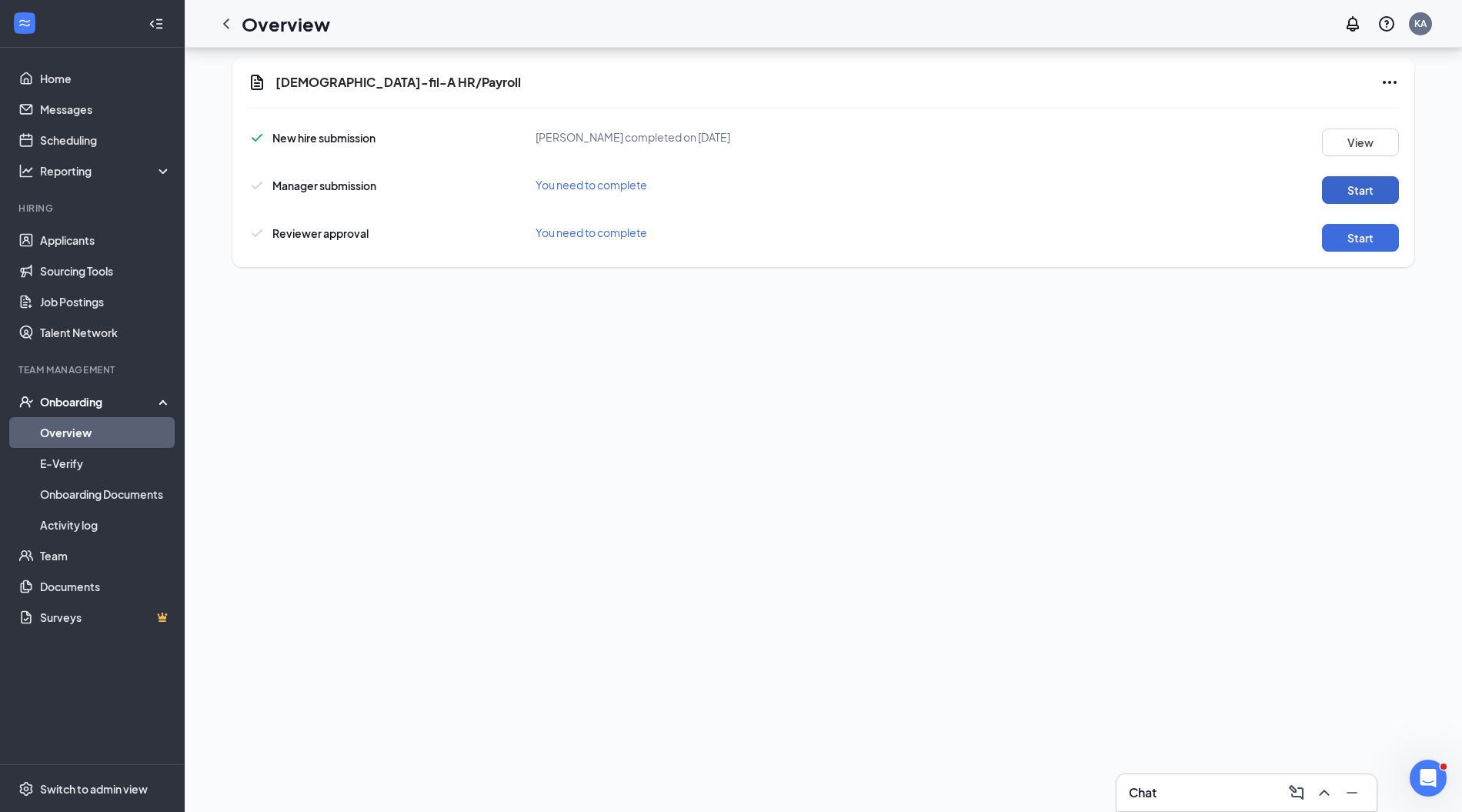
click at [1338, 192] on button "Start" at bounding box center [1361, 190] width 77 height 28
click at [1353, 230] on button "Start" at bounding box center [1361, 237] width 77 height 28
click at [234, 15] on icon "ChevronLeft" at bounding box center [226, 24] width 18 height 18
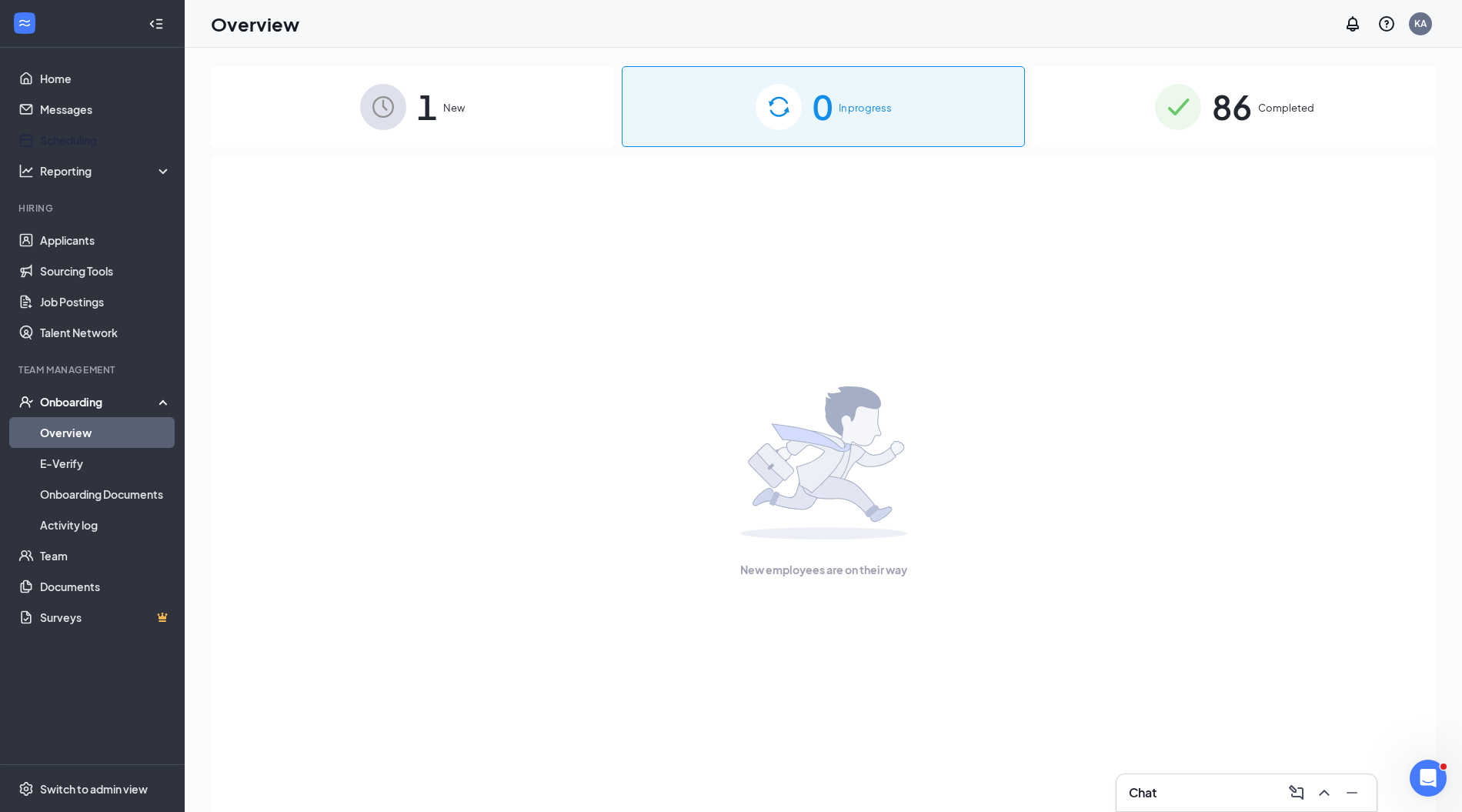
click at [99, 139] on link "Scheduling" at bounding box center [106, 140] width 132 height 31
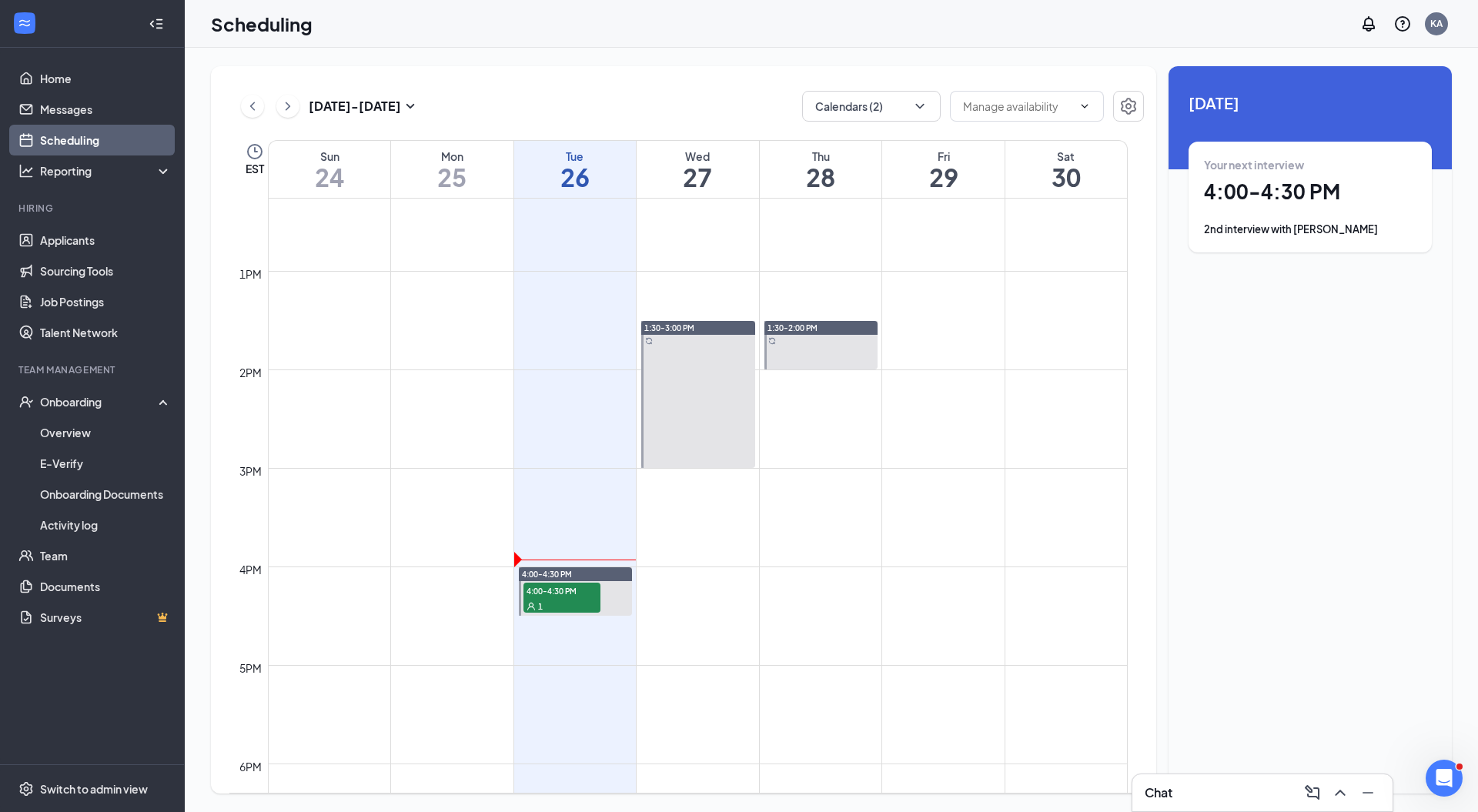
scroll to position [1255, 0]
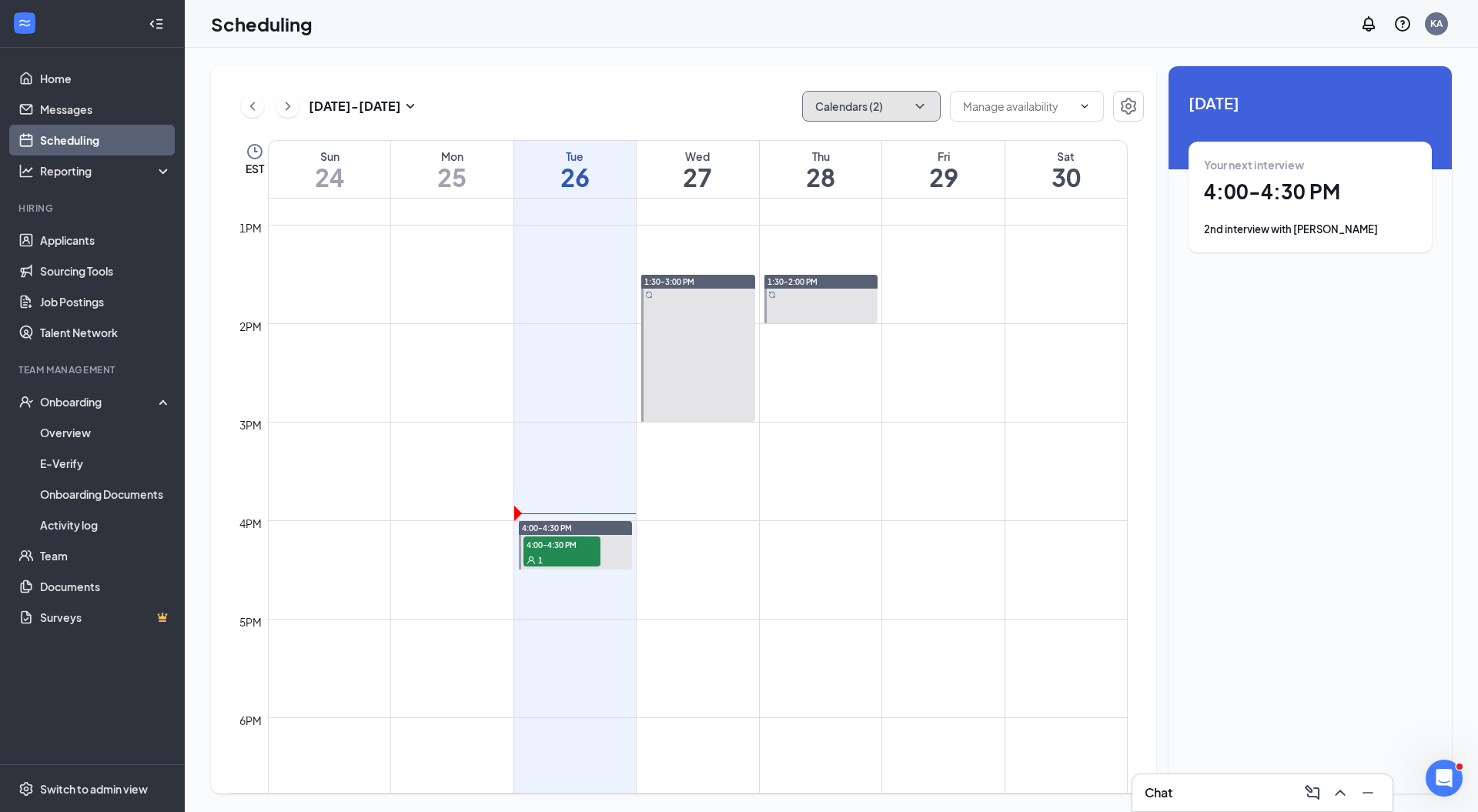
click at [901, 112] on button "Calendars (2)" at bounding box center [871, 106] width 139 height 31
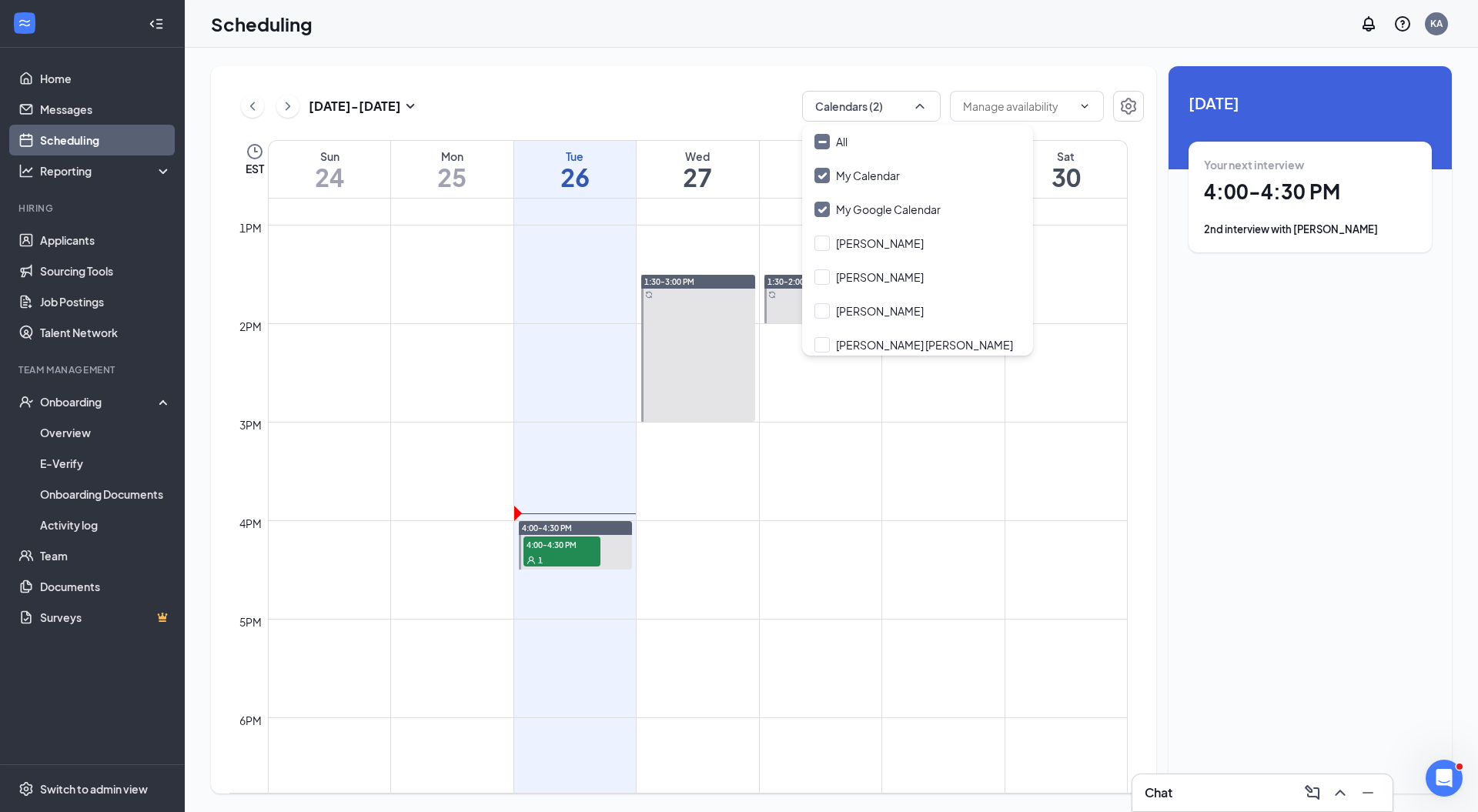
click at [870, 135] on div "All" at bounding box center [917, 141] width 231 height 34
checkbox input "true"
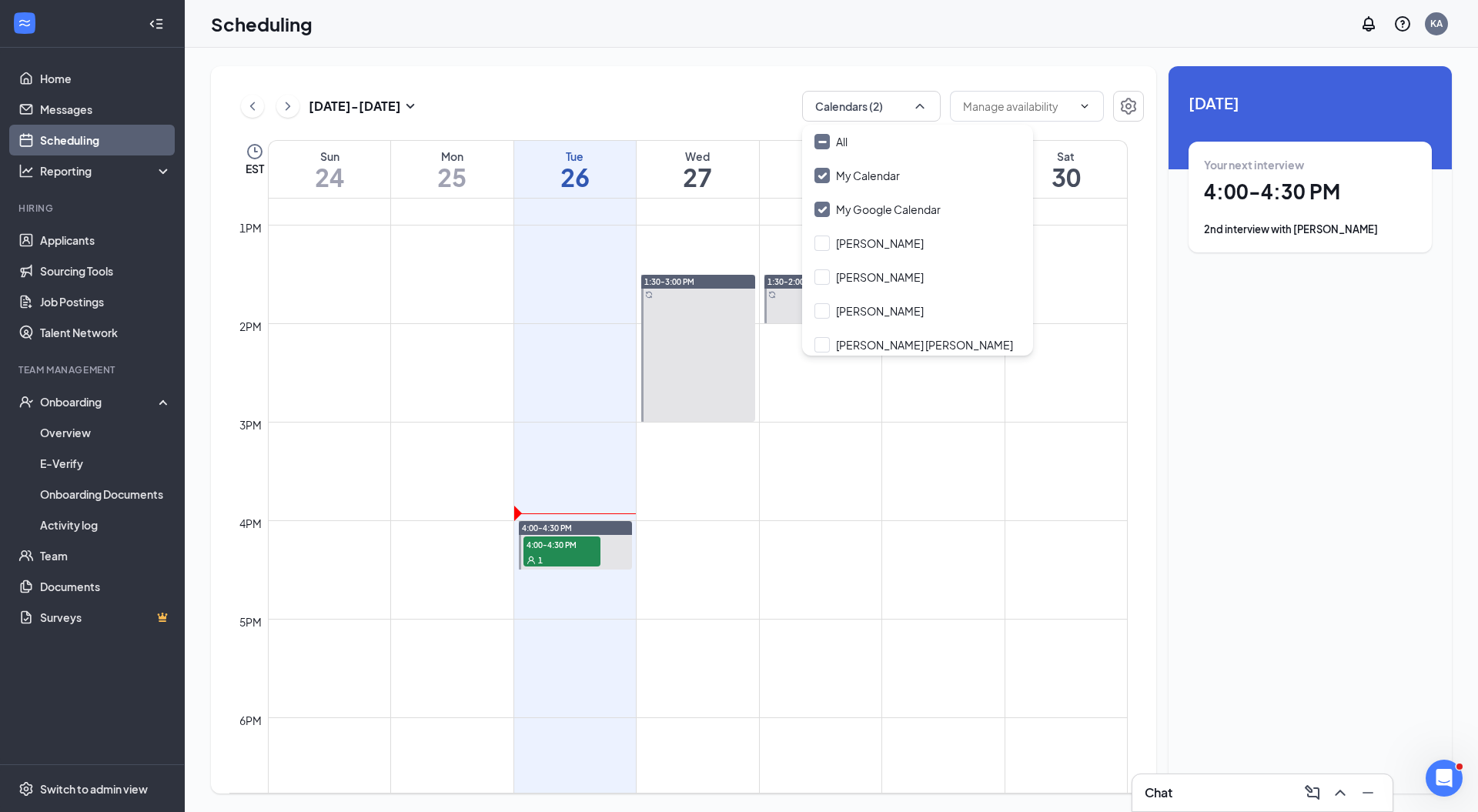
checkbox input "true"
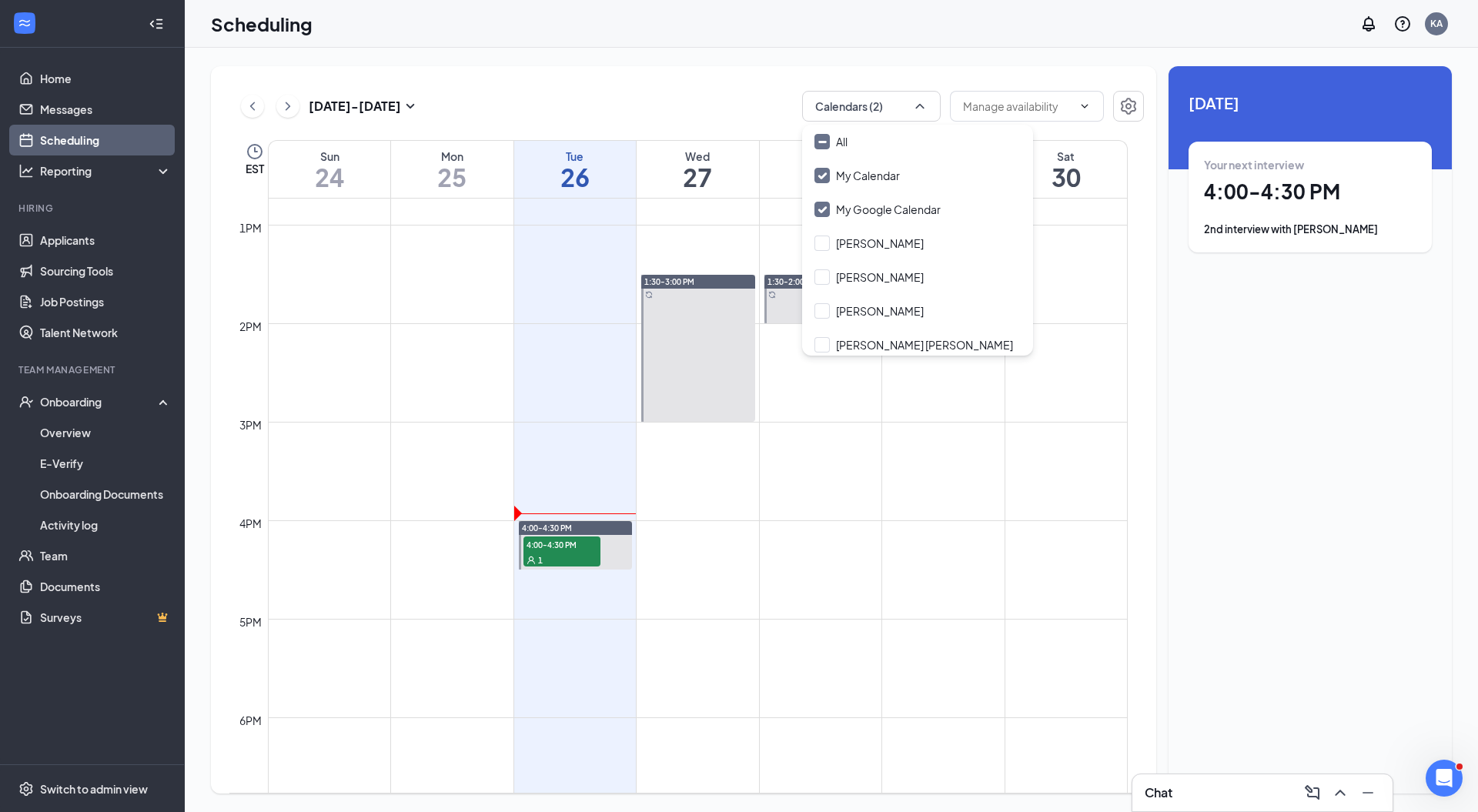
click at [1175, 789] on div "Chat" at bounding box center [1262, 792] width 236 height 24
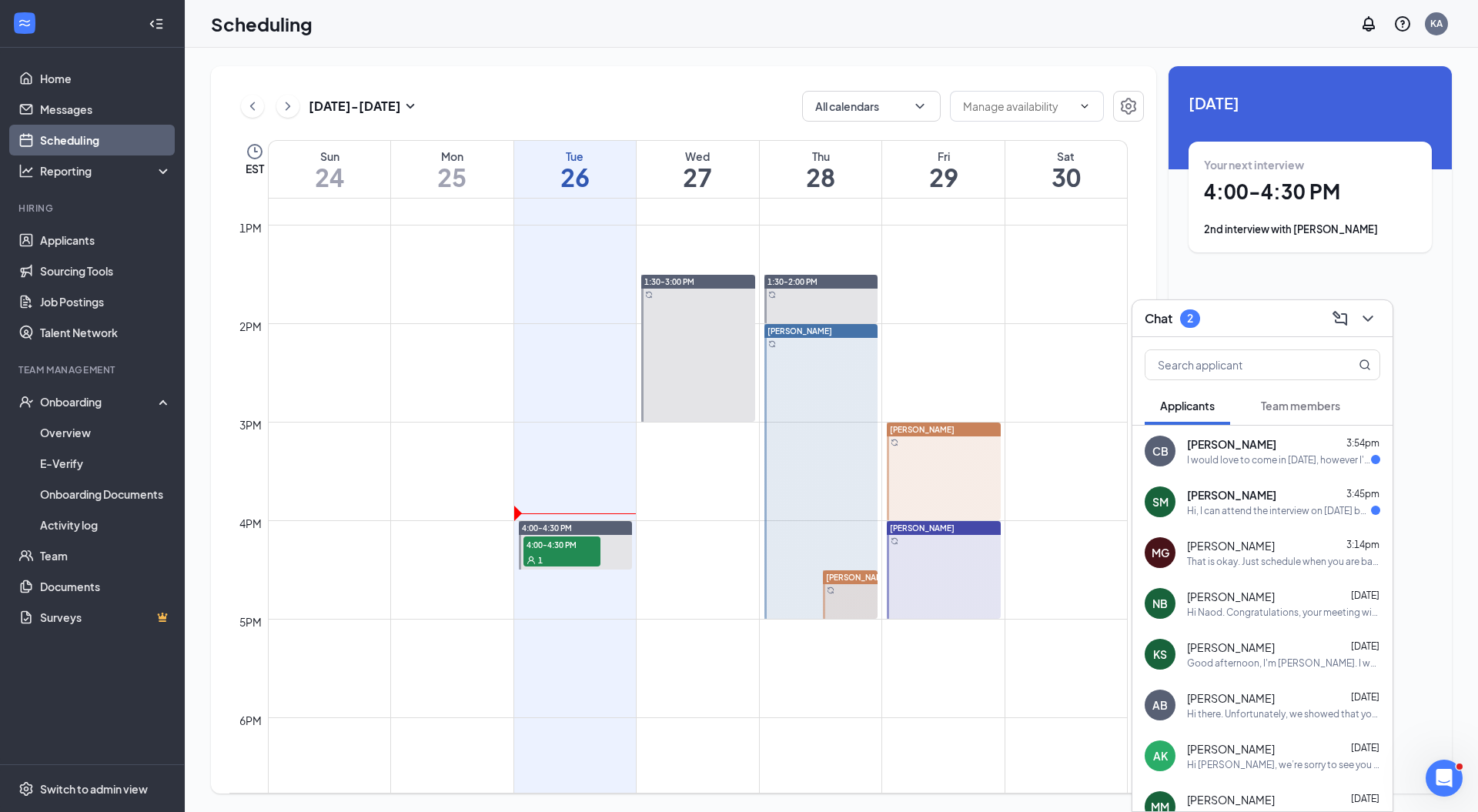
click at [1256, 462] on div "I would love to come in today, however I'm actually already on my way to work" at bounding box center [1279, 460] width 184 height 13
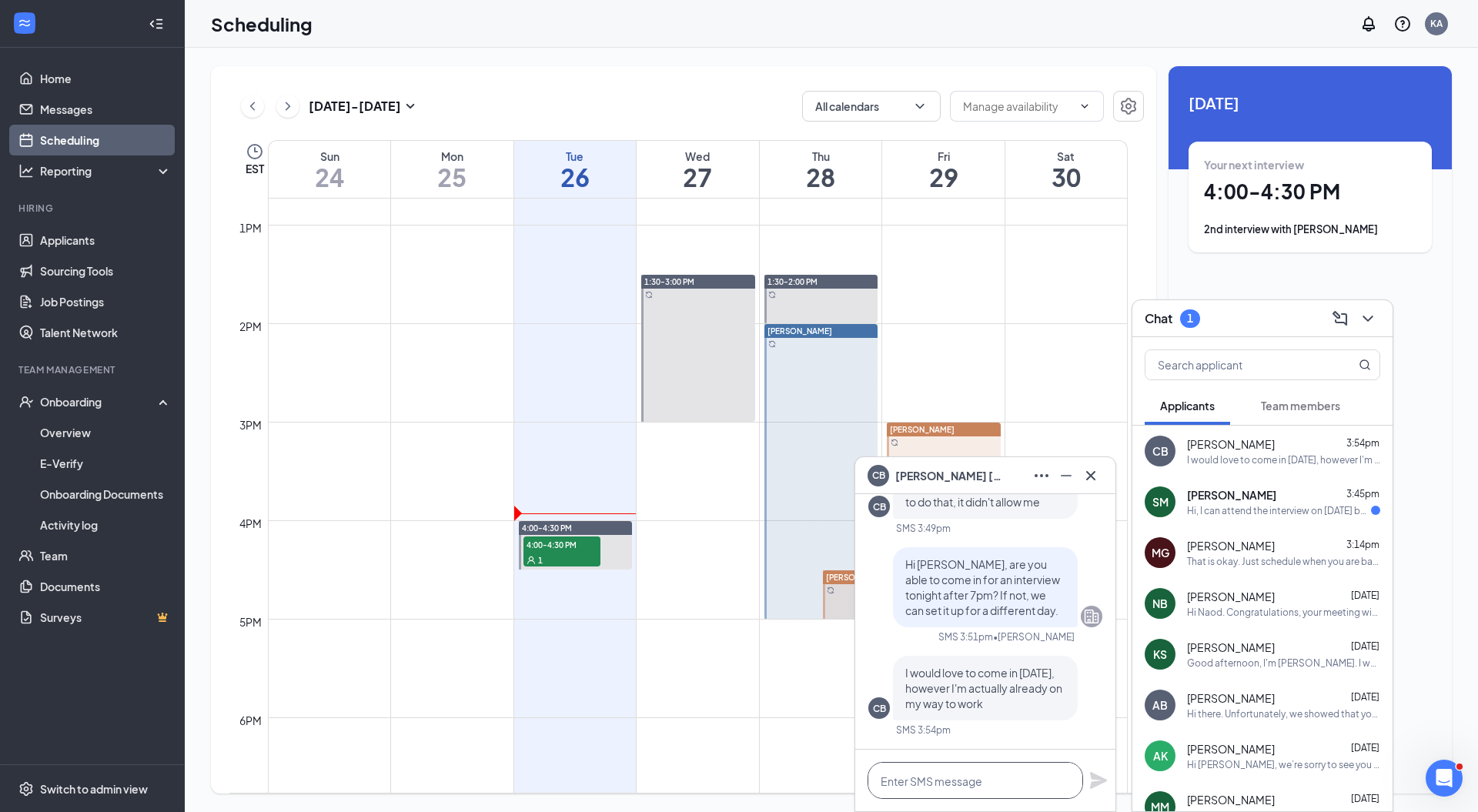
click at [948, 774] on textarea at bounding box center [975, 780] width 216 height 37
type textarea "Hi there,"
click at [933, 786] on textarea "Hi there," at bounding box center [975, 780] width 216 height 37
drag, startPoint x: 933, startPoint y: 782, endPoint x: 855, endPoint y: 764, distance: 80.0
click at [855, 764] on div "Hi there," at bounding box center [984, 780] width 260 height 62
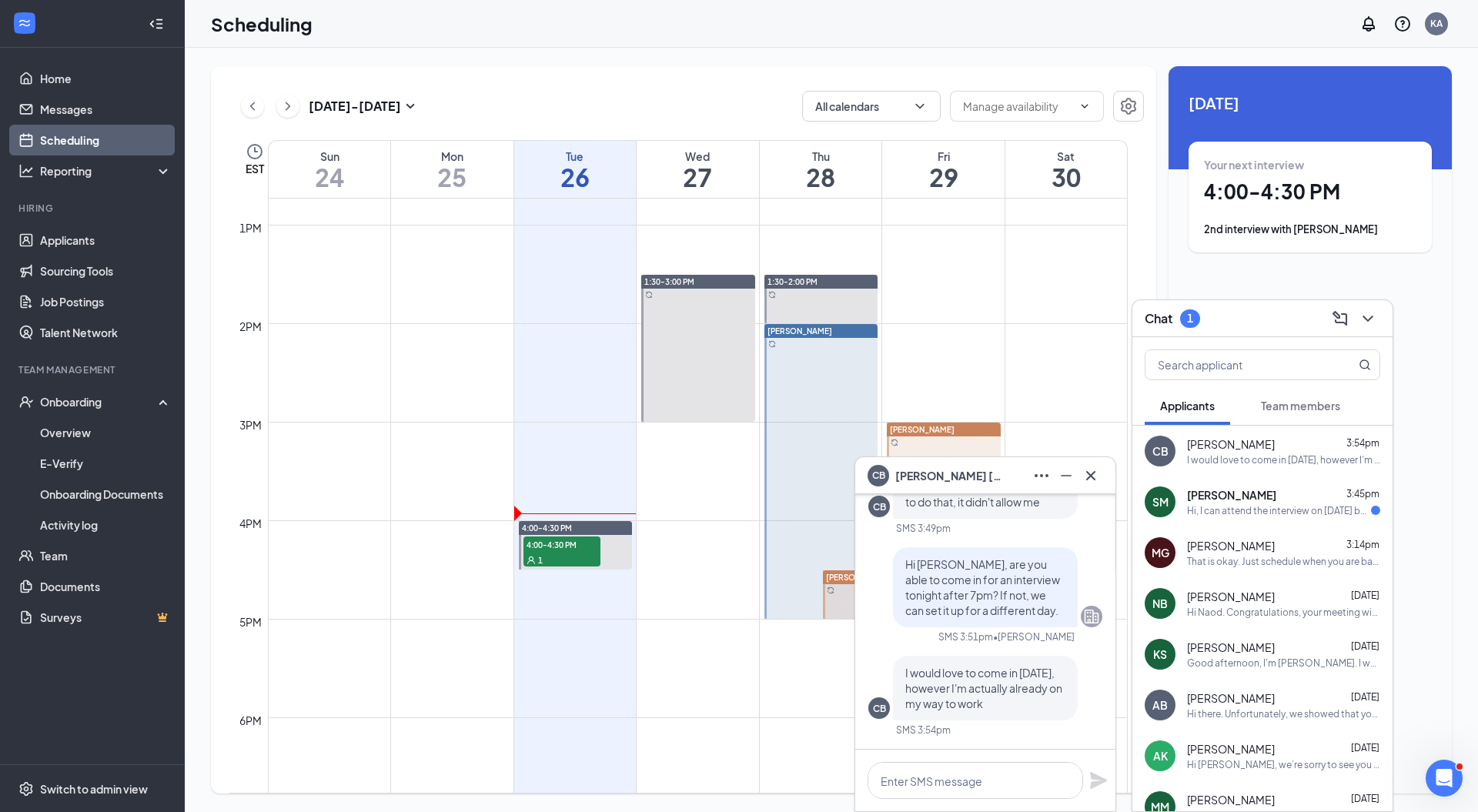
click at [1089, 473] on icon "Cross" at bounding box center [1090, 475] width 9 height 9
click at [1216, 500] on span "[PERSON_NAME]" at bounding box center [1232, 495] width 89 height 15
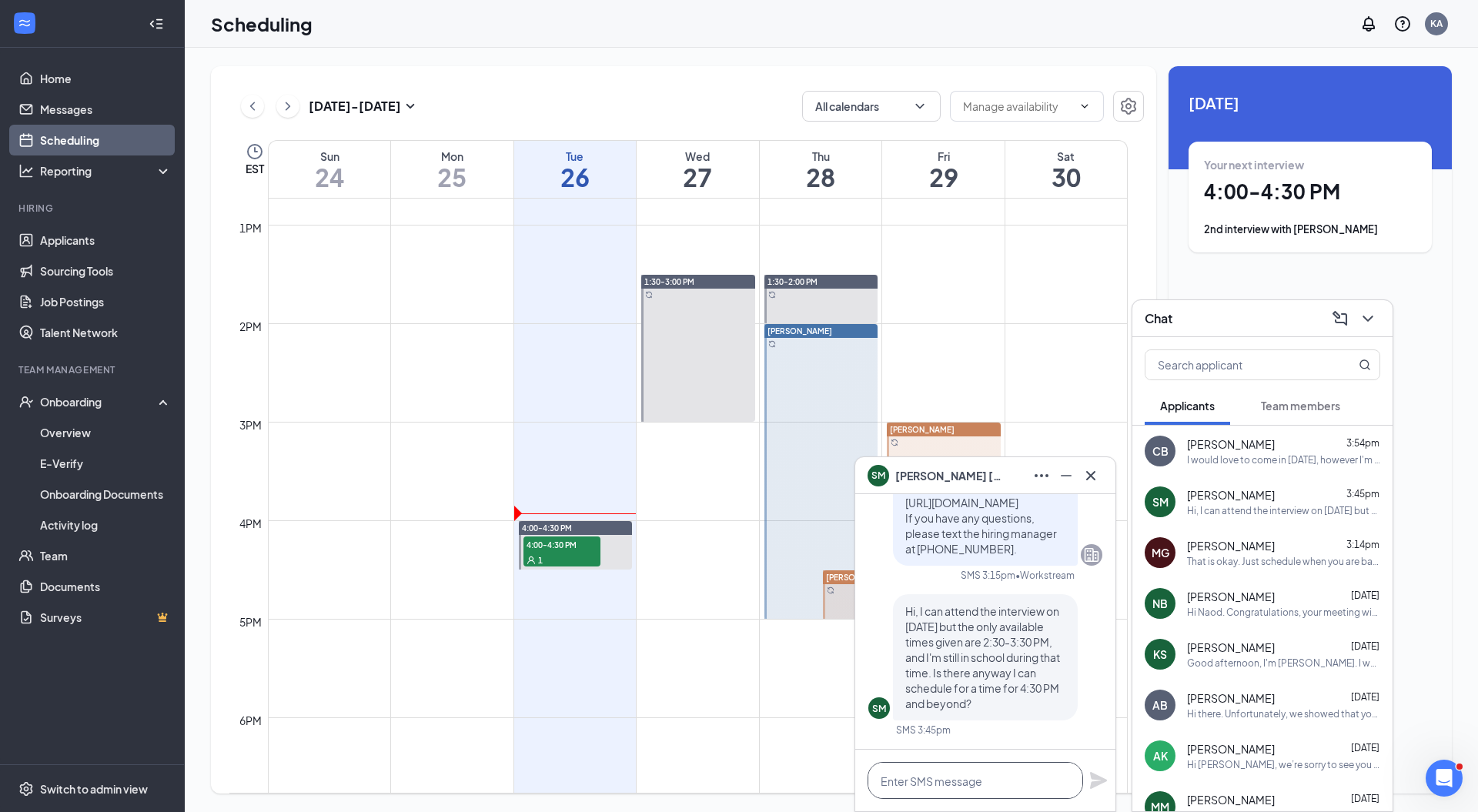
click at [939, 782] on textarea at bounding box center [975, 780] width 216 height 37
click at [292, 109] on icon "ChevronRight" at bounding box center [287, 106] width 15 height 18
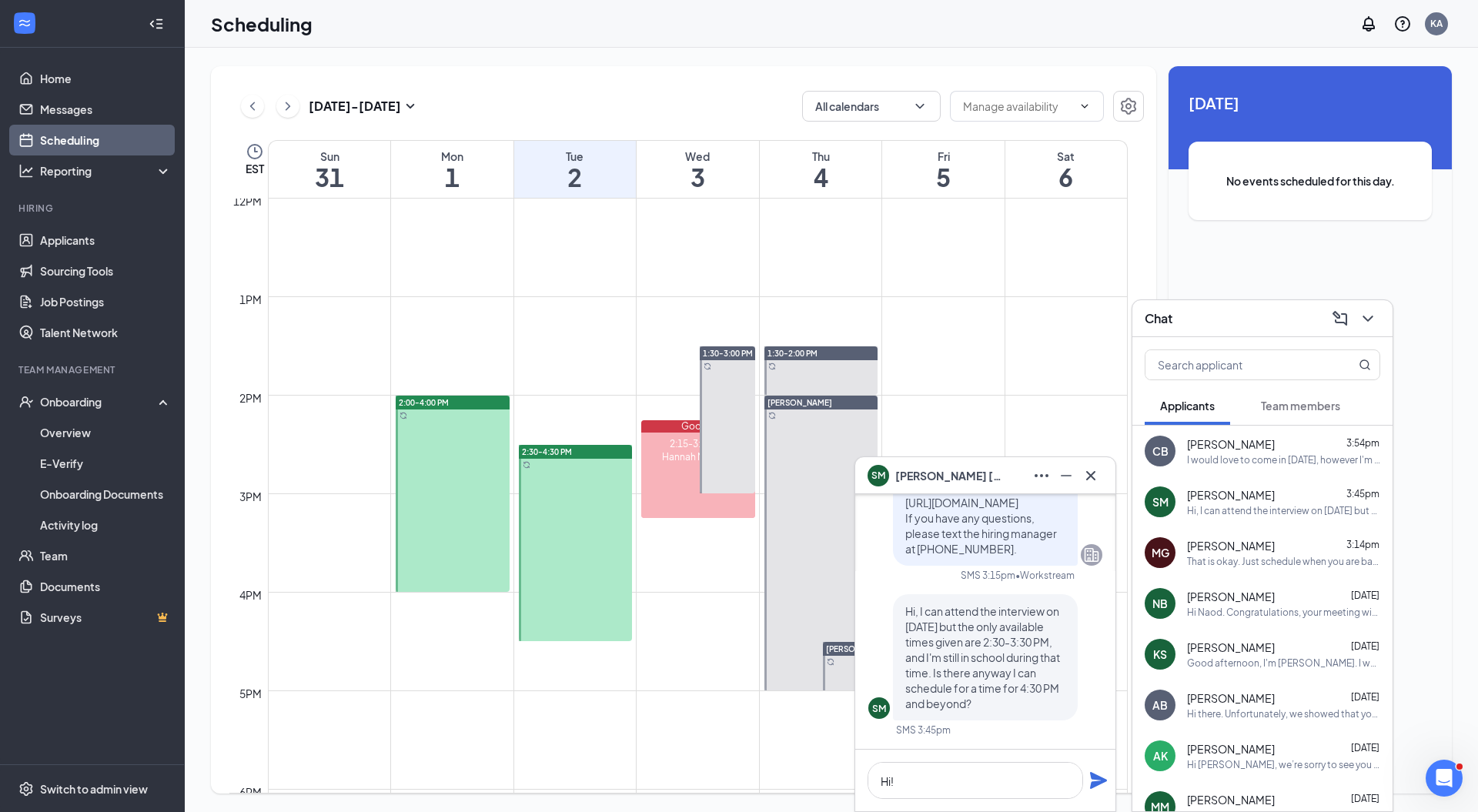
scroll to position [1184, 0]
click at [925, 773] on textarea "Hi!" at bounding box center [975, 780] width 216 height 37
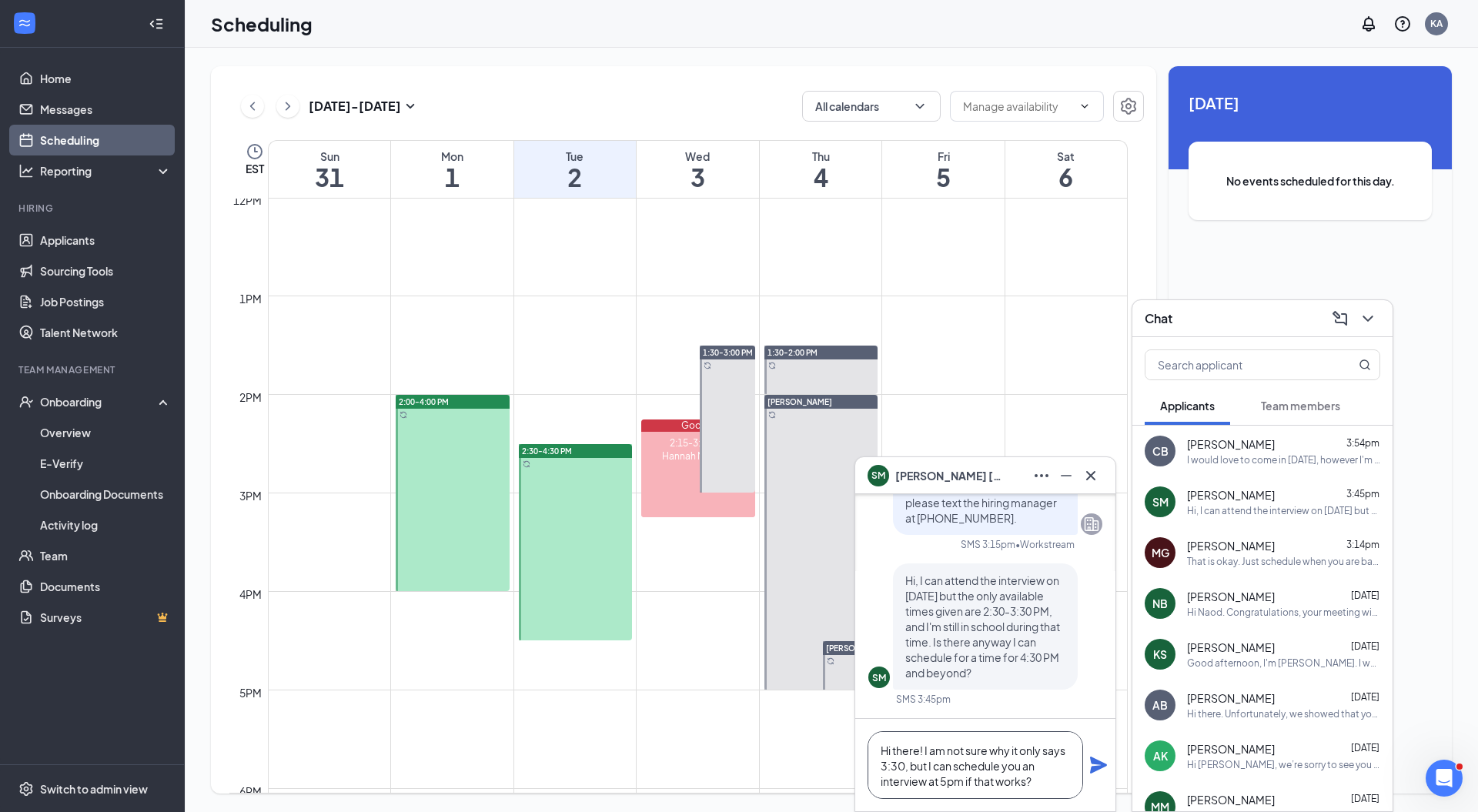
type textarea "Hi there! I am not sure why it only says 3:30, but I can schedule you an interv…"
click at [1099, 759] on icon "Plane" at bounding box center [1099, 765] width 18 height 18
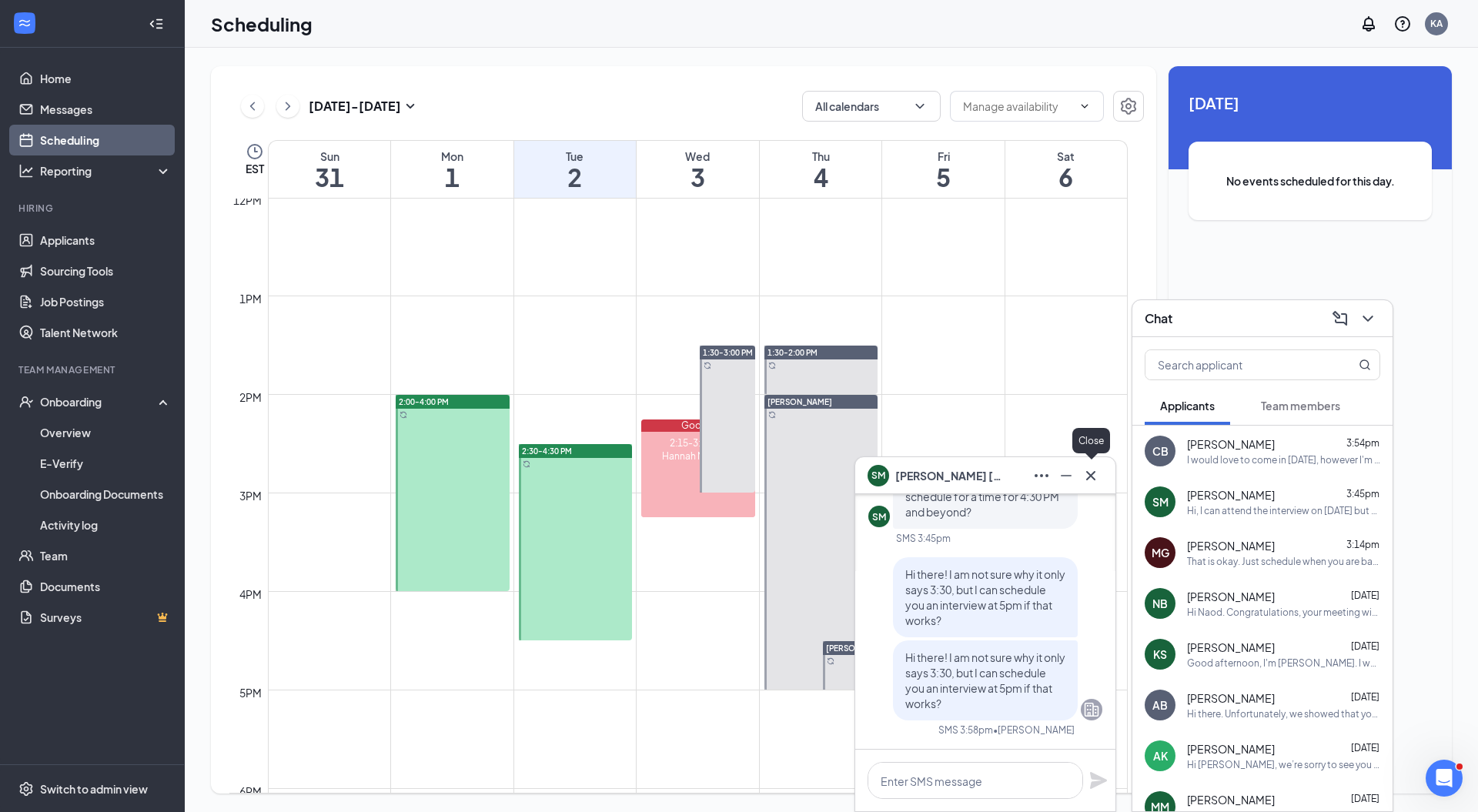
click at [1085, 477] on icon "Cross" at bounding box center [1090, 475] width 18 height 18
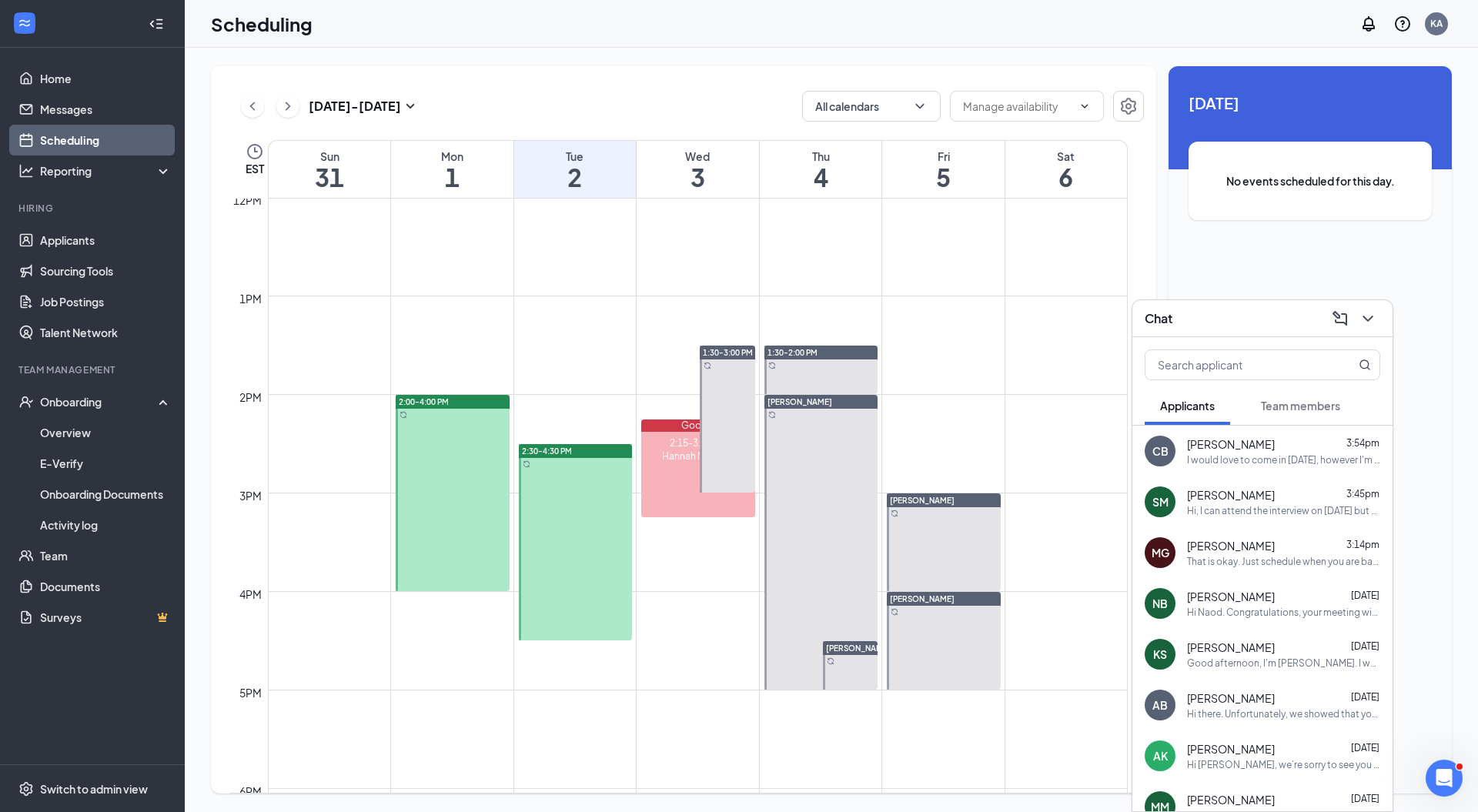
click at [1245, 698] on div "Alex Bay Aug 13" at bounding box center [1283, 698] width 193 height 15
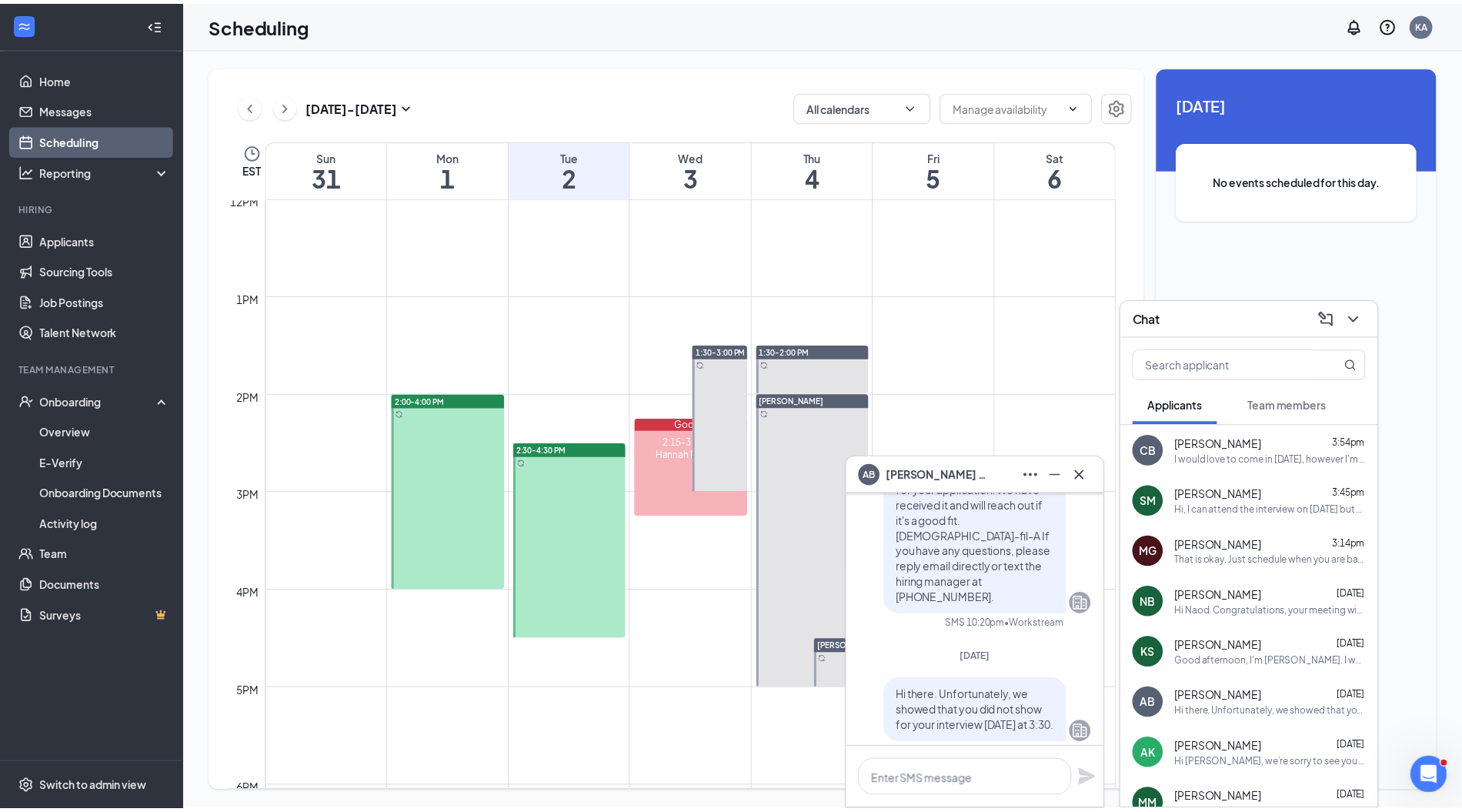
scroll to position [0, 0]
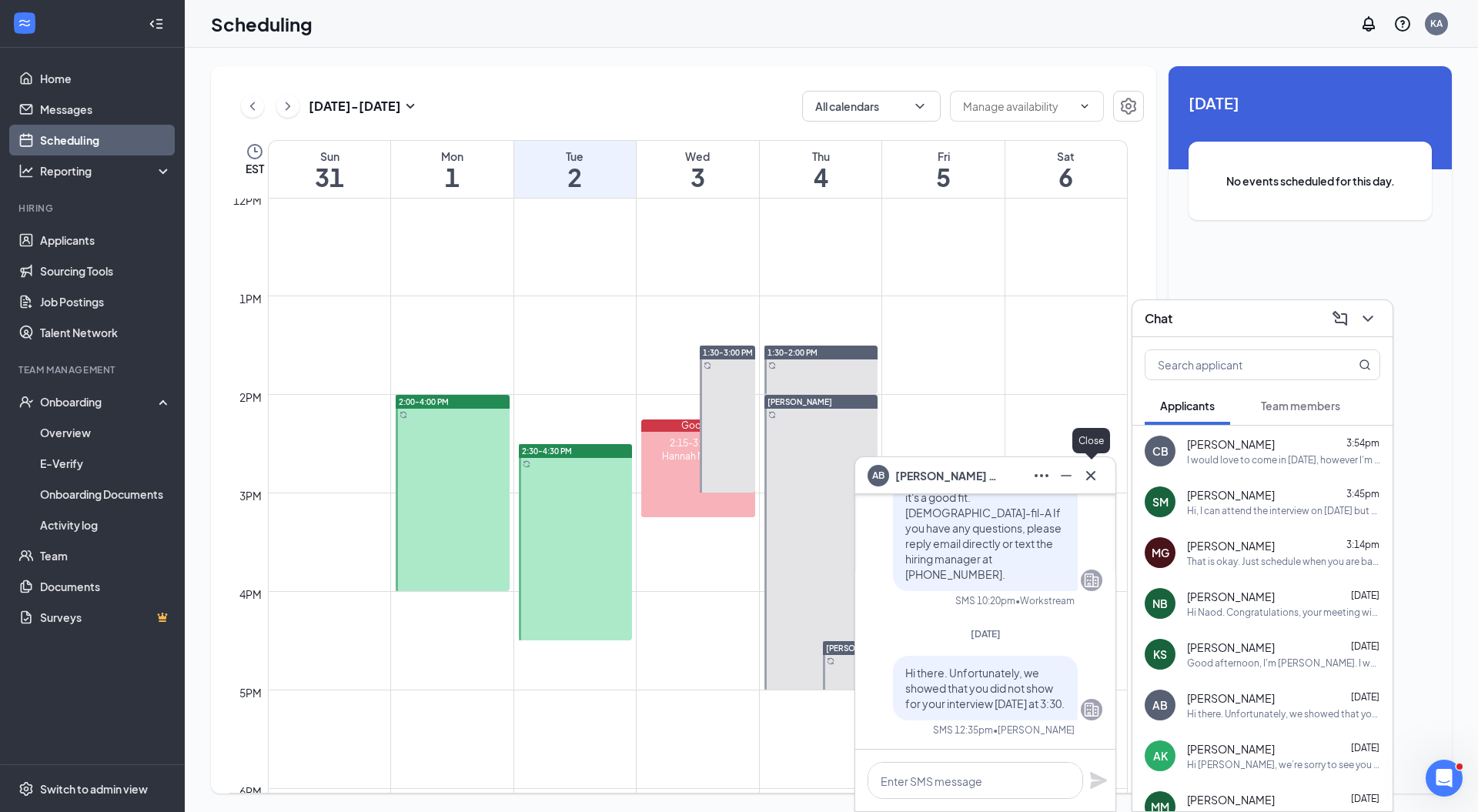
click at [1095, 471] on icon "Cross" at bounding box center [1090, 475] width 9 height 9
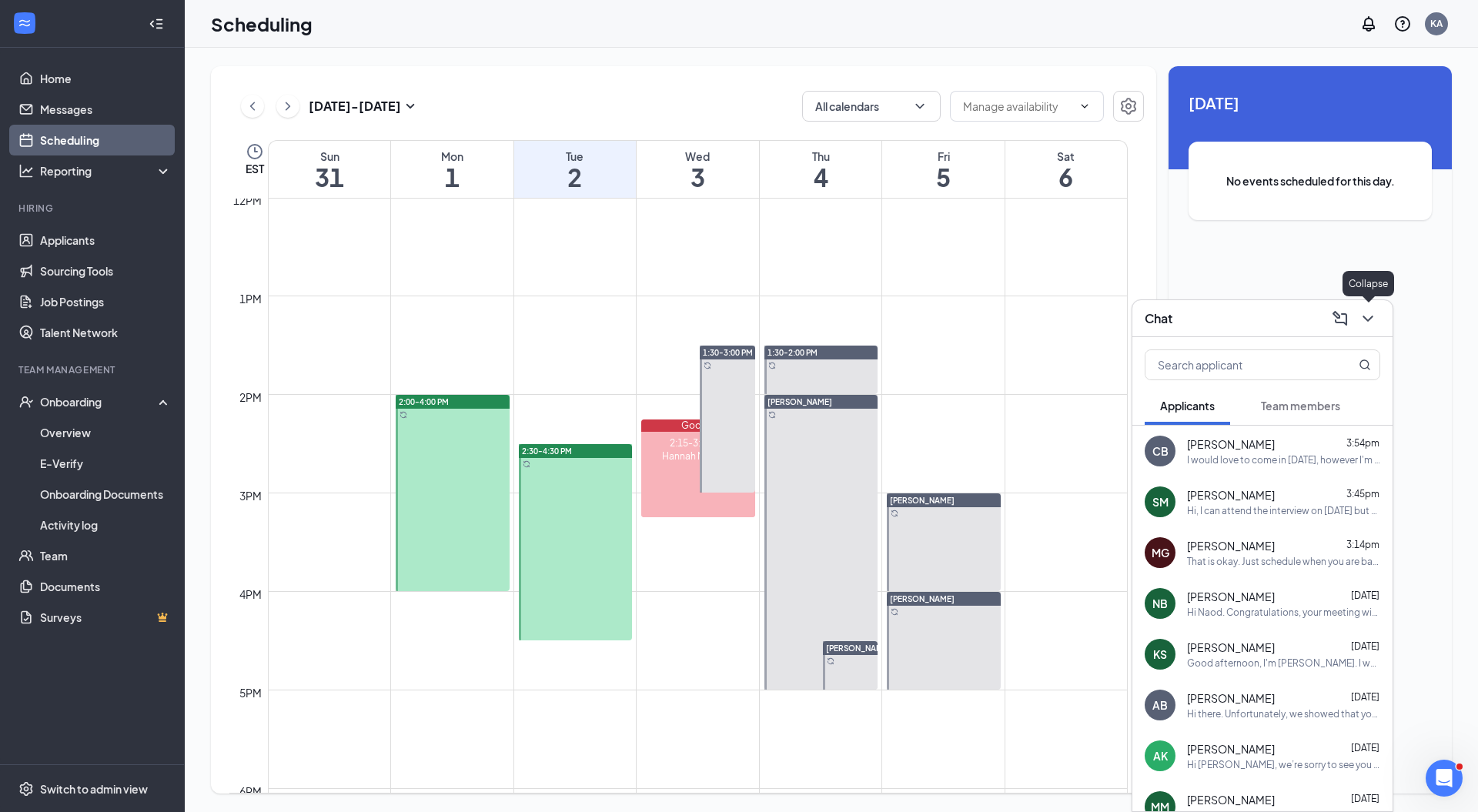
click at [1364, 312] on icon "ChevronDown" at bounding box center [1368, 318] width 18 height 18
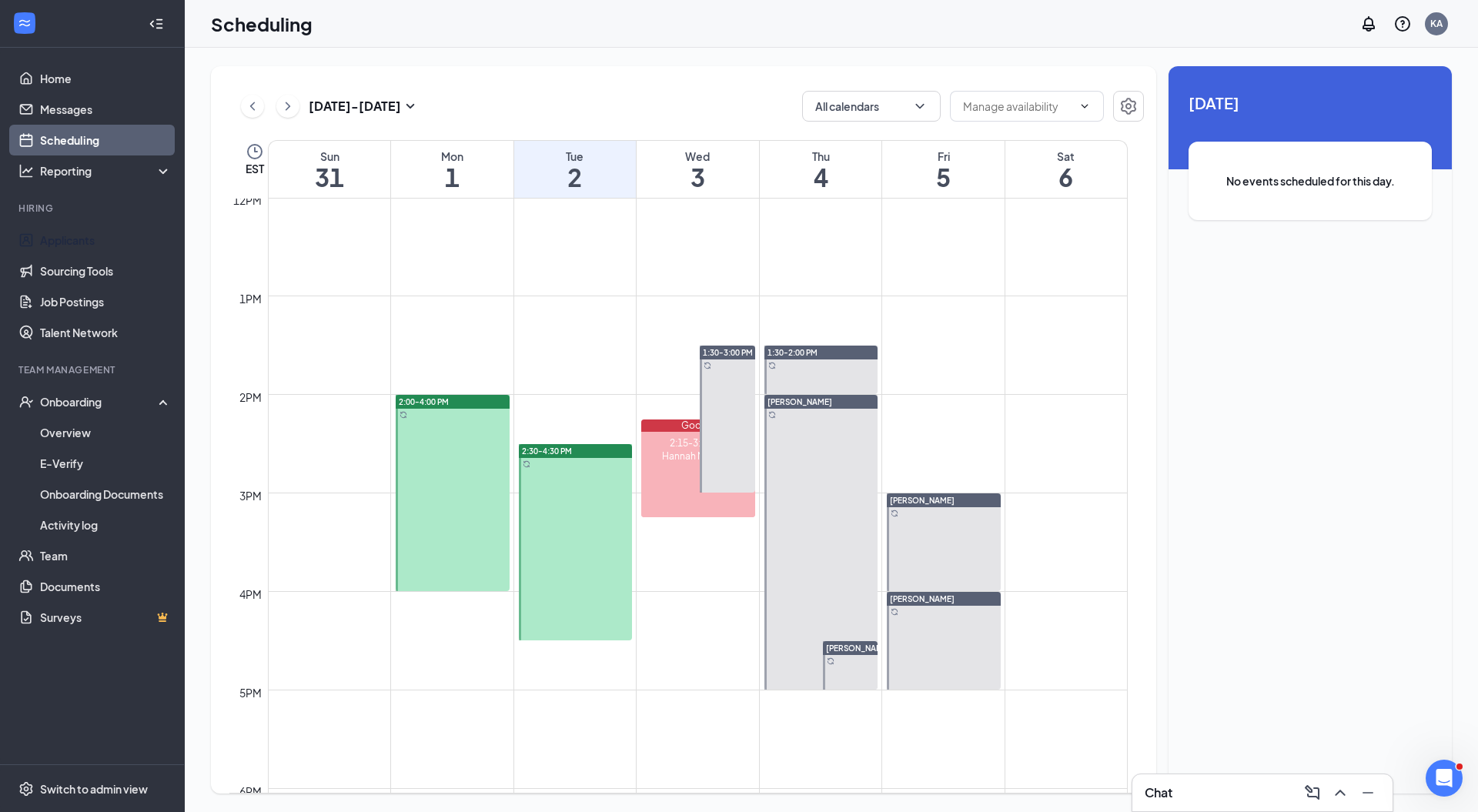
click at [64, 236] on link "Applicants" at bounding box center [106, 240] width 132 height 31
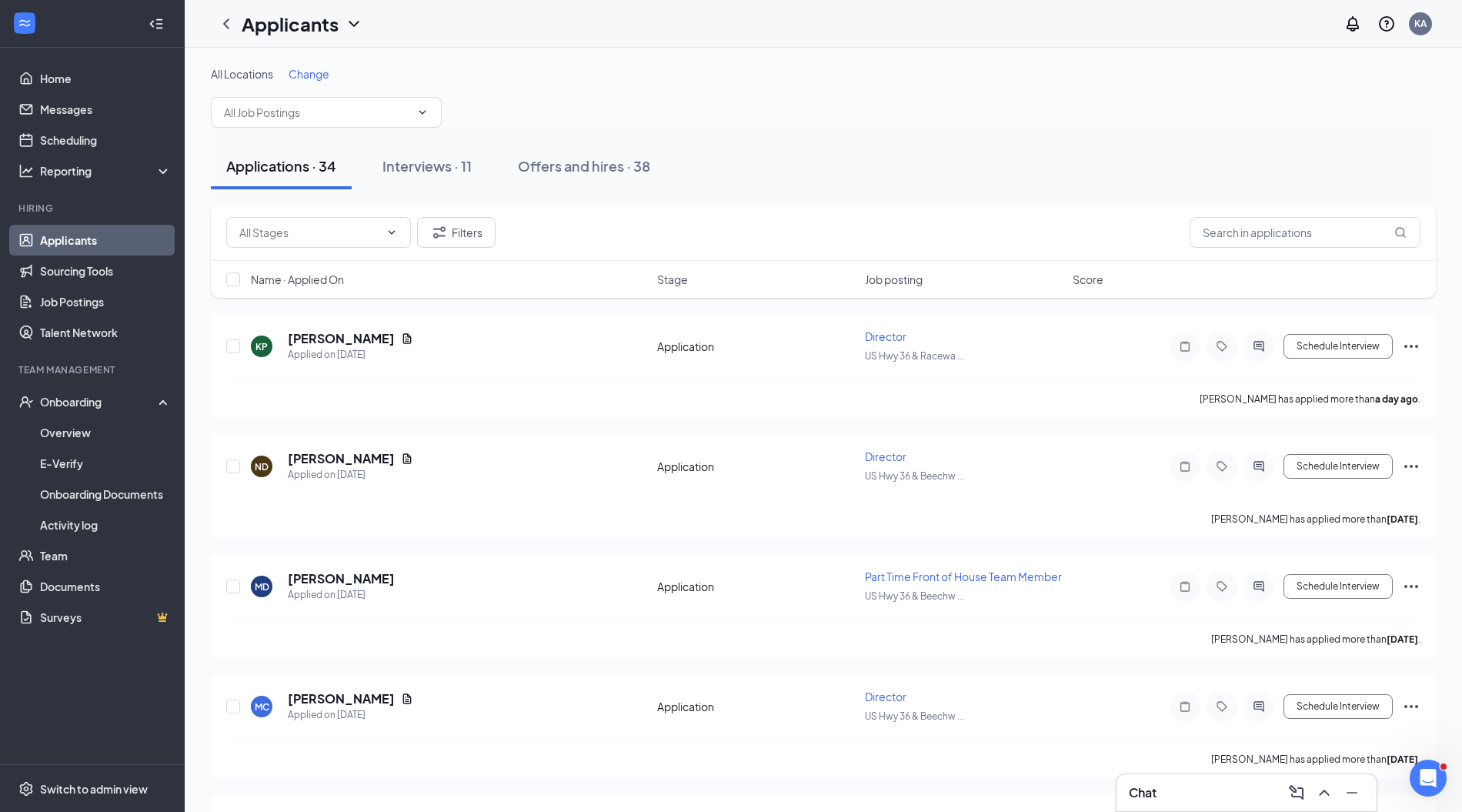
click at [1153, 793] on h3 "Chat" at bounding box center [1142, 793] width 28 height 17
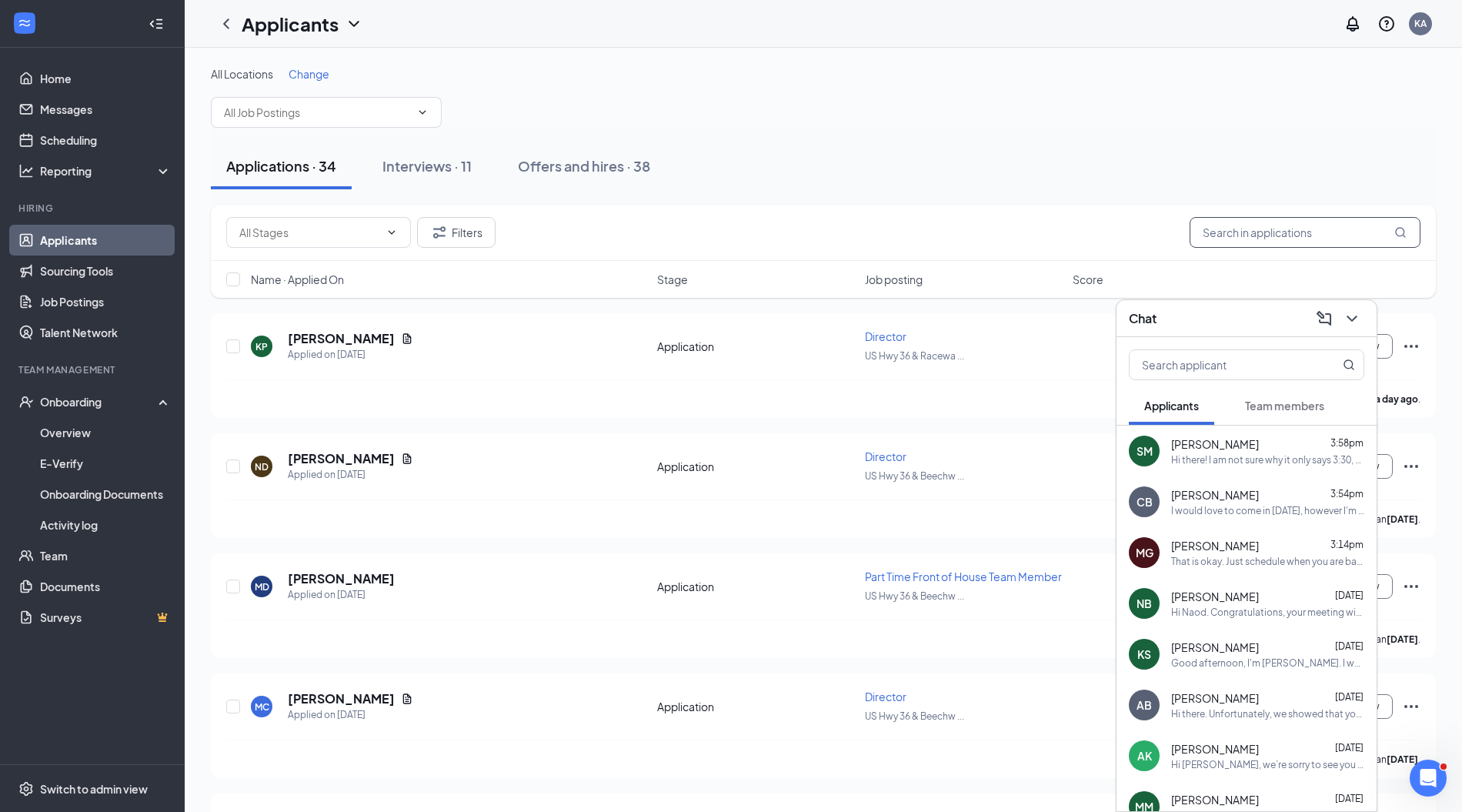
click at [1243, 234] on input "text" at bounding box center [1305, 232] width 231 height 31
type input "christy"
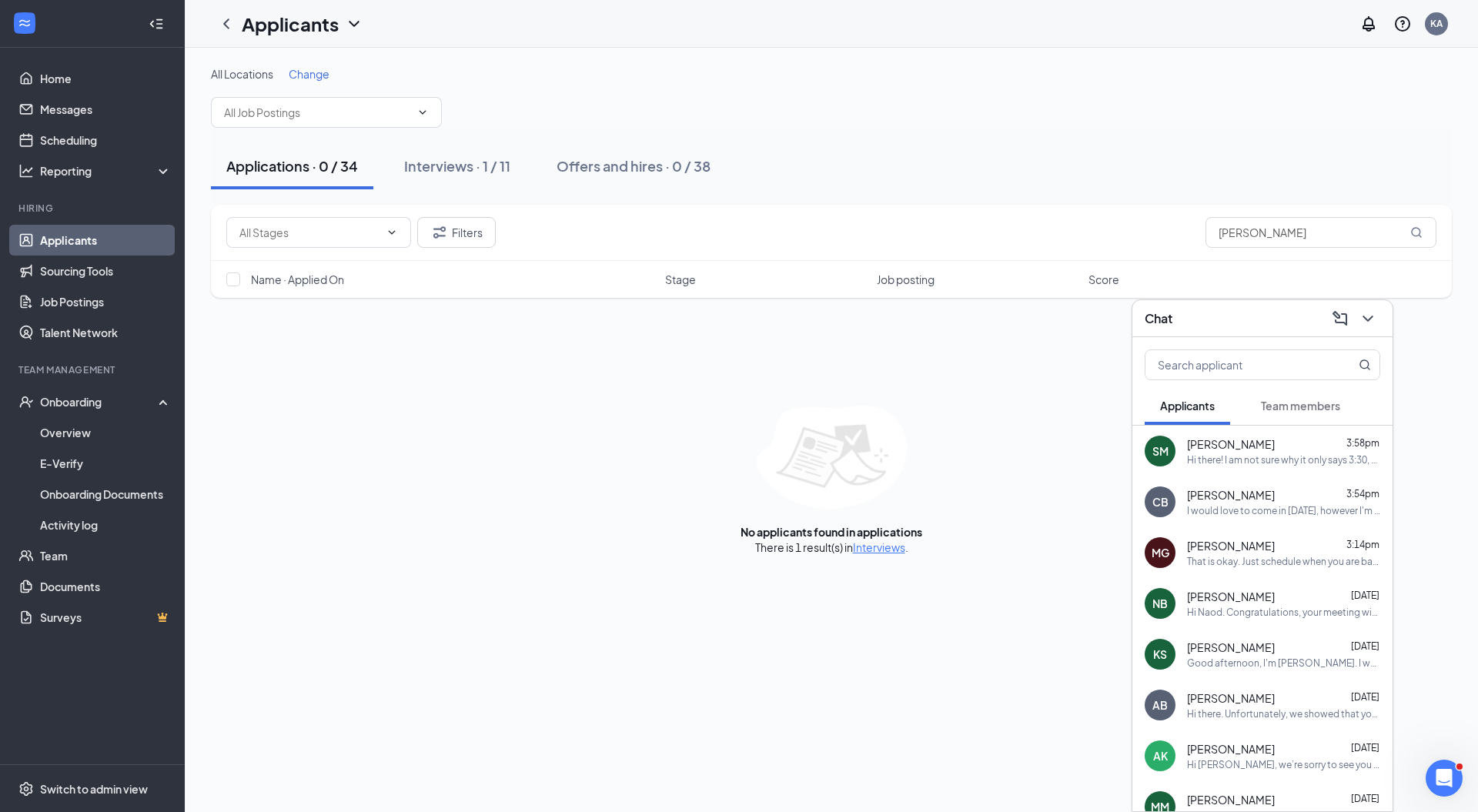
click at [475, 167] on div "Interviews · 1 / 11" at bounding box center [457, 165] width 106 height 19
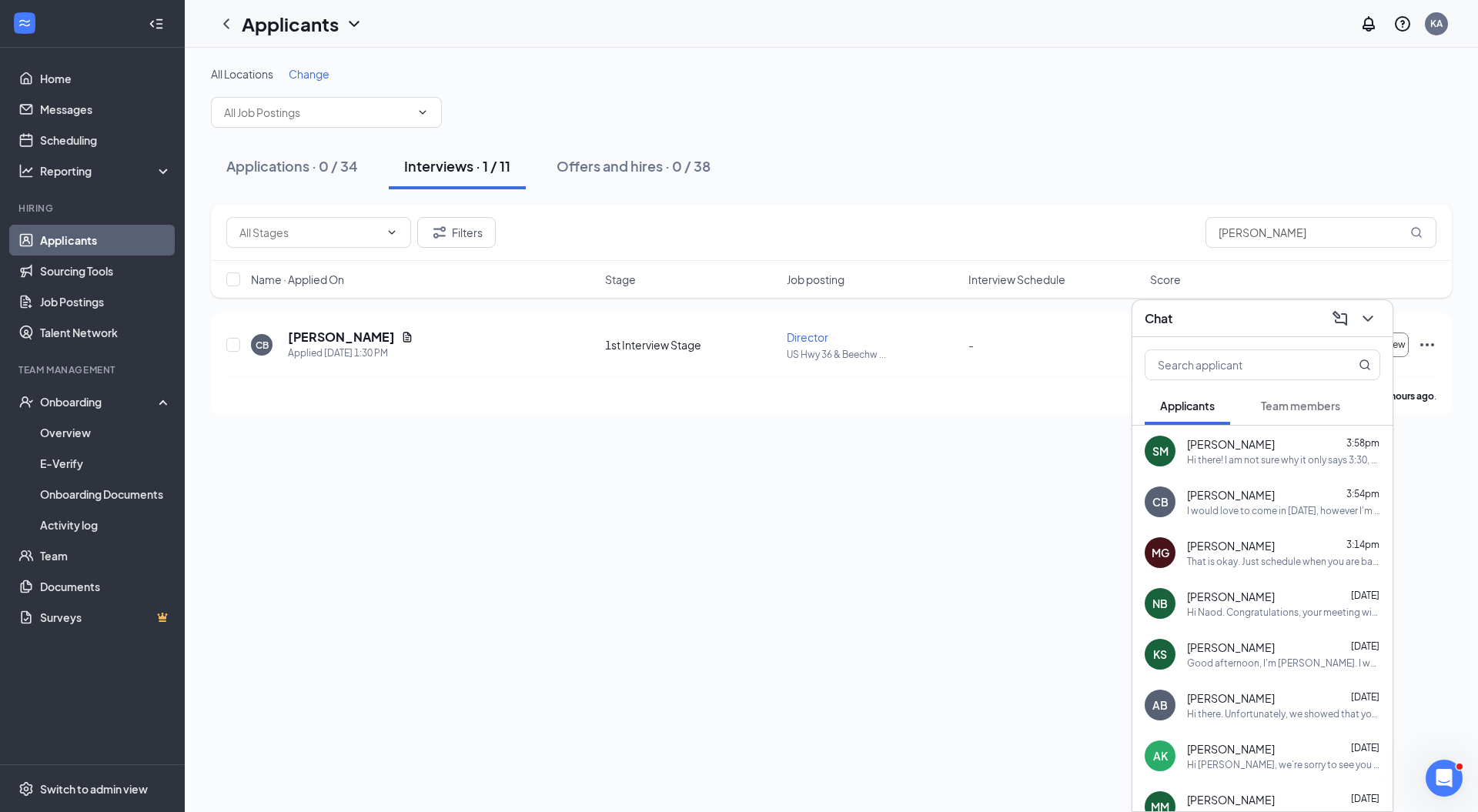
click at [1367, 314] on icon "ChevronDown" at bounding box center [1368, 318] width 18 height 18
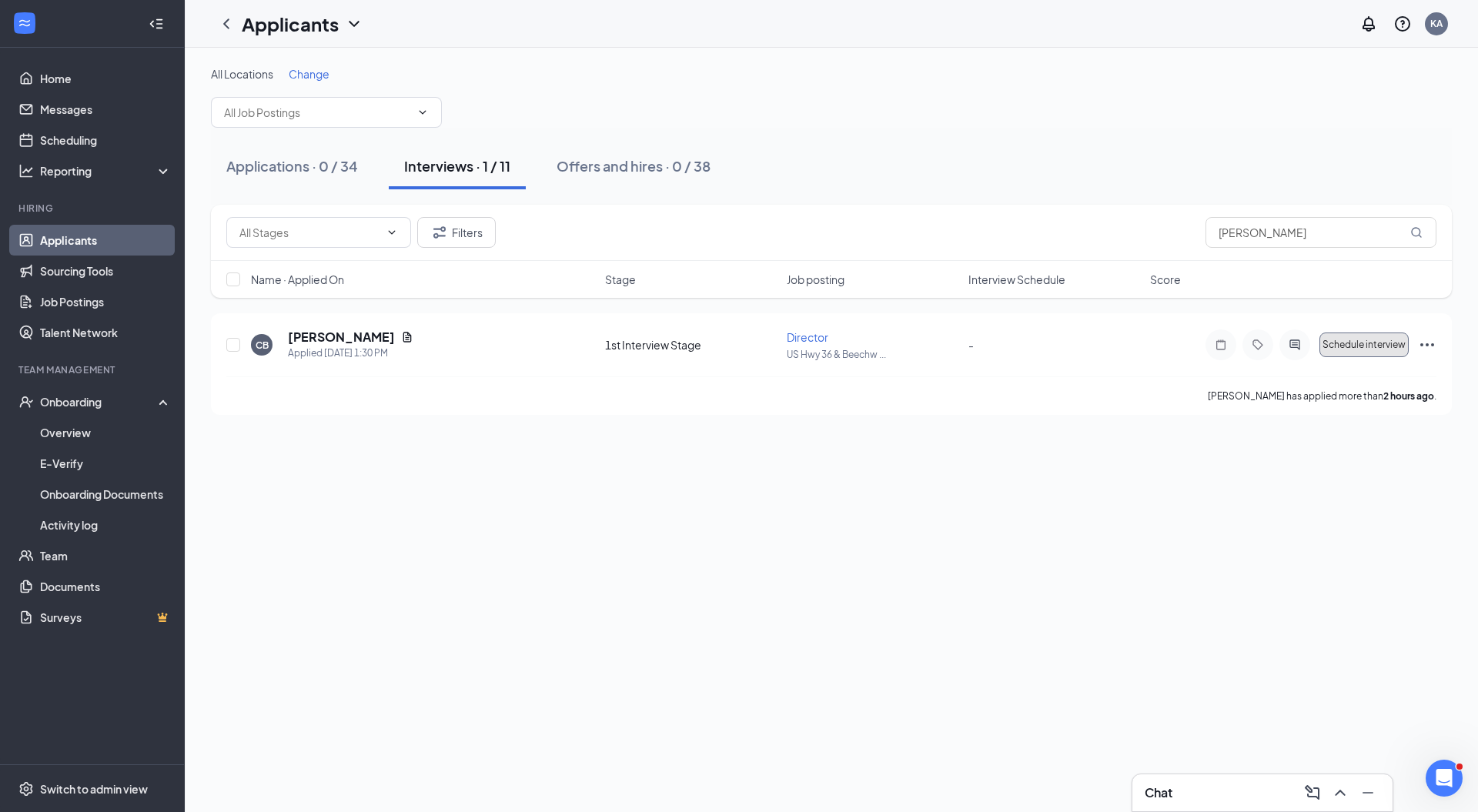
click at [1369, 347] on span "Schedule interview" at bounding box center [1364, 344] width 83 height 11
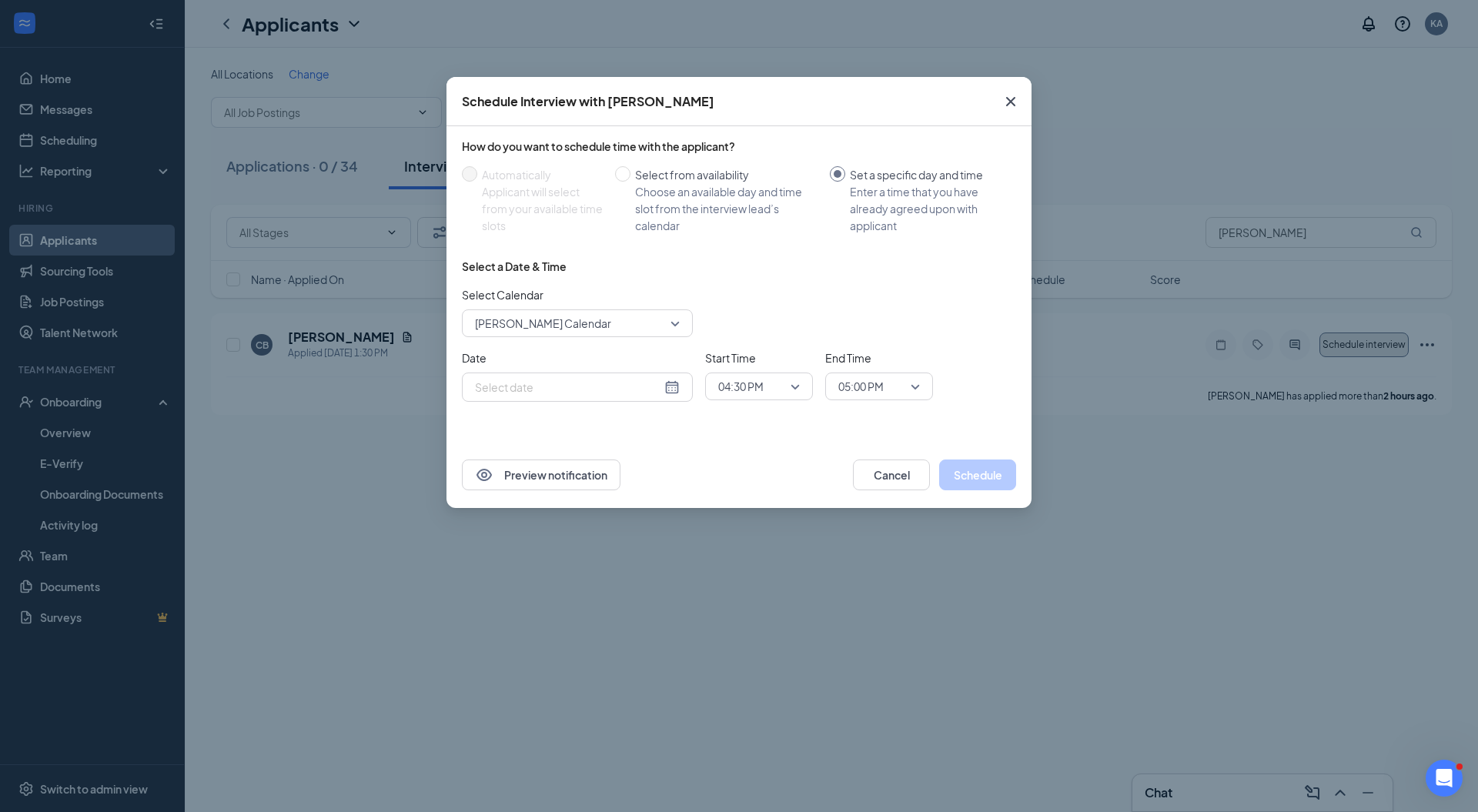
type input "Aug 26, 2025"
click at [1011, 102] on icon "Cross" at bounding box center [1010, 101] width 9 height 9
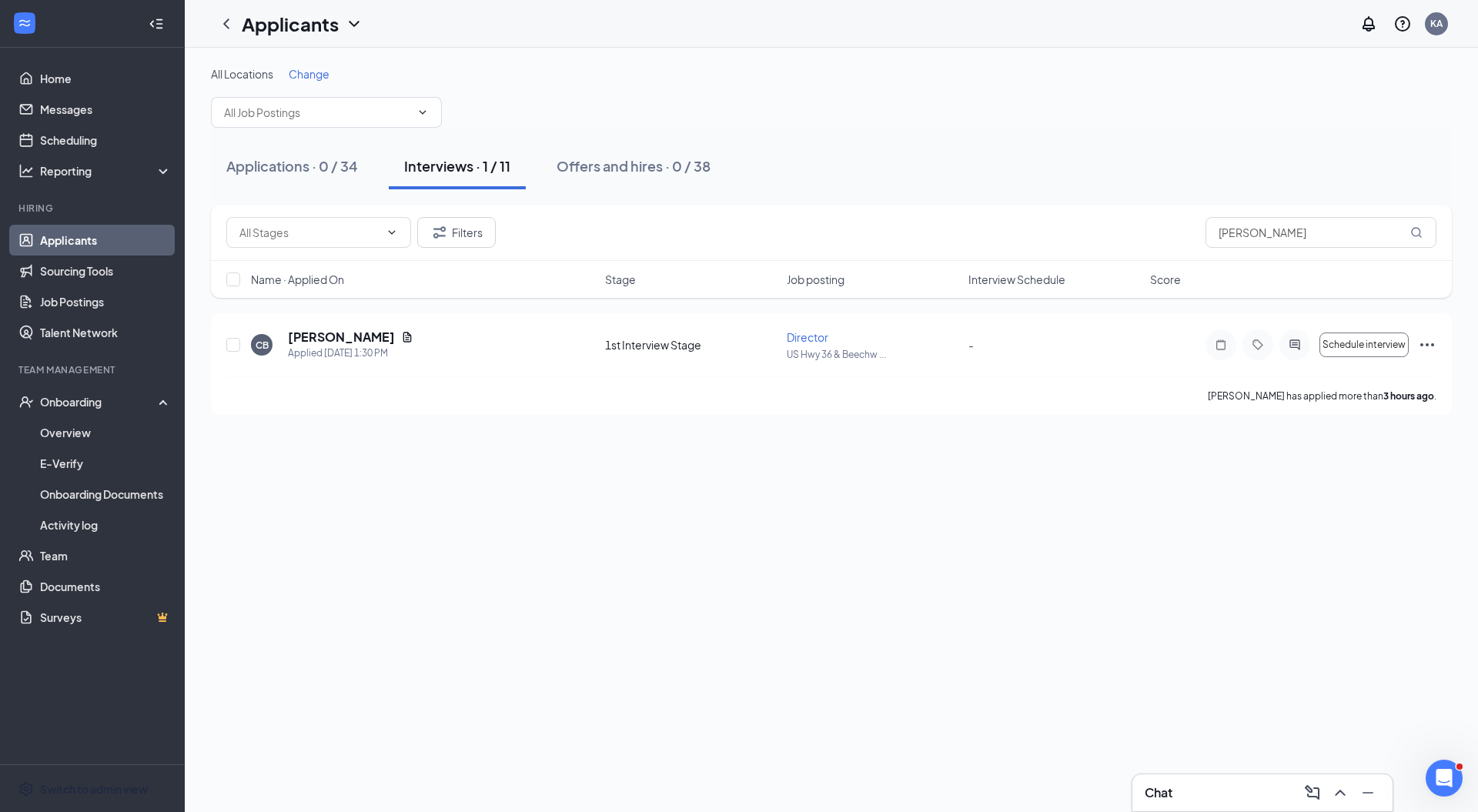
click at [68, 784] on div "Switch to admin view" at bounding box center [94, 789] width 108 height 15
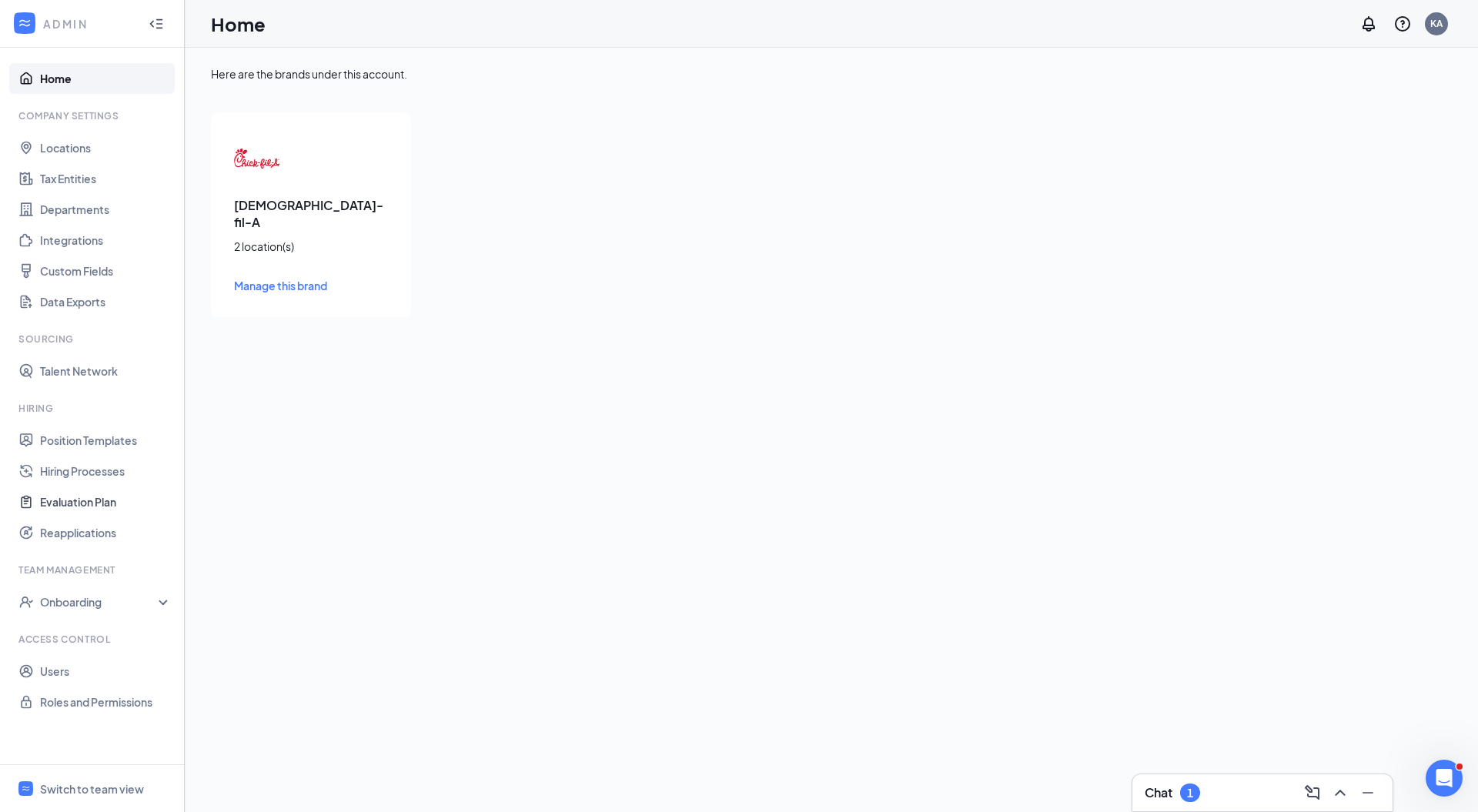
click at [102, 505] on link "Evaluation Plan" at bounding box center [106, 501] width 132 height 31
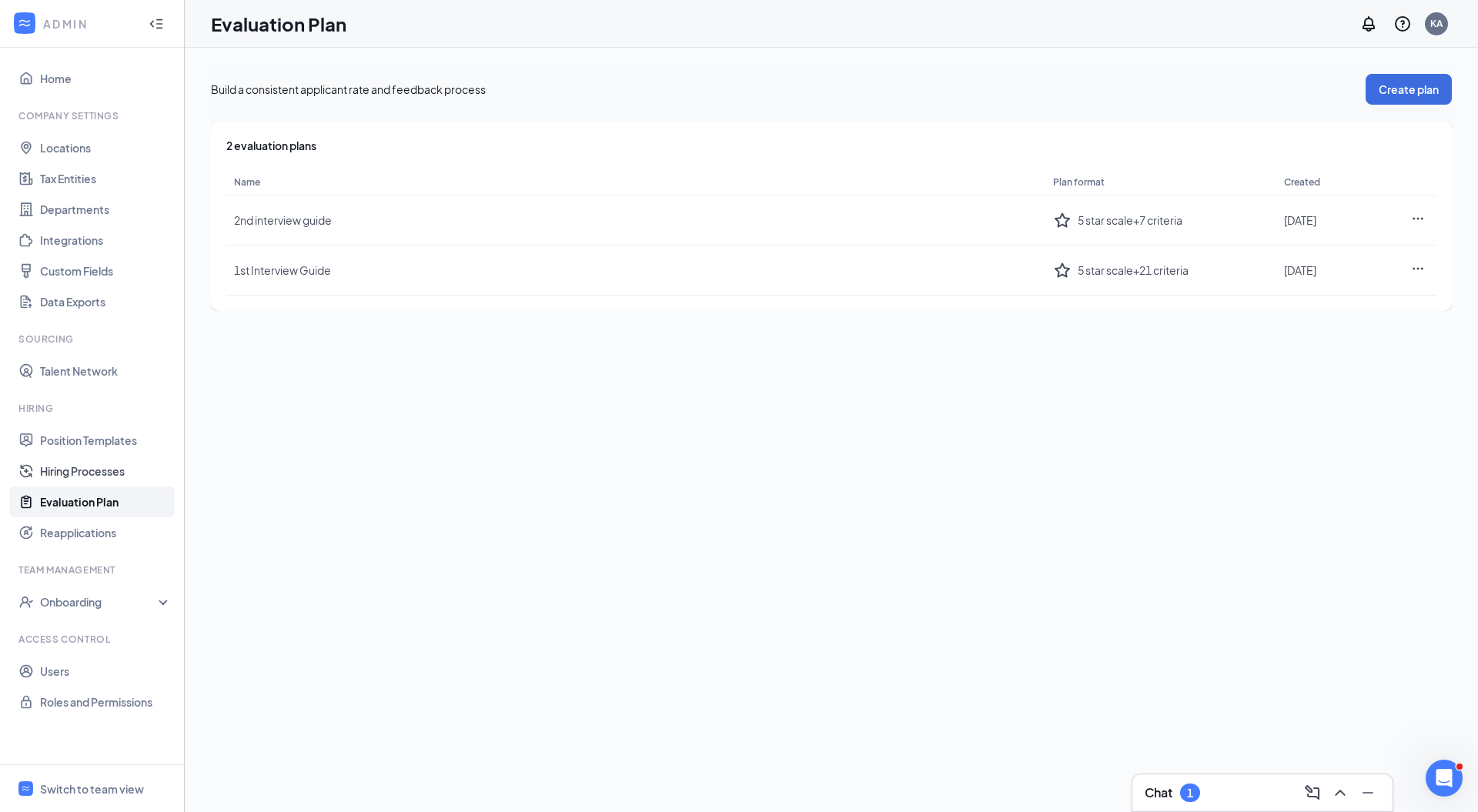
click at [144, 477] on link "Hiring Processes" at bounding box center [106, 470] width 132 height 31
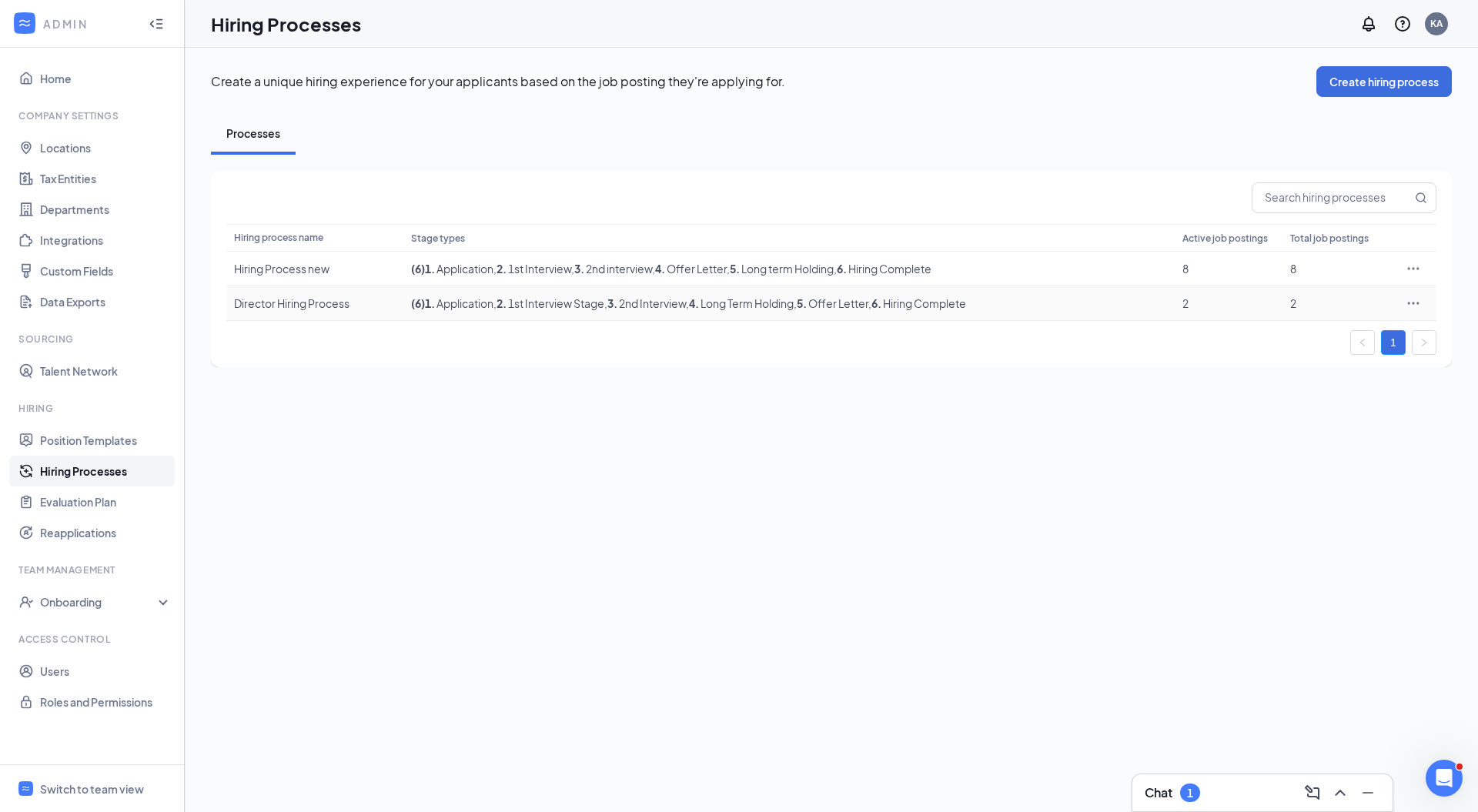
click at [1323, 307] on div "2" at bounding box center [1336, 303] width 93 height 15
click at [106, 793] on div "Switch to team view" at bounding box center [92, 789] width 104 height 15
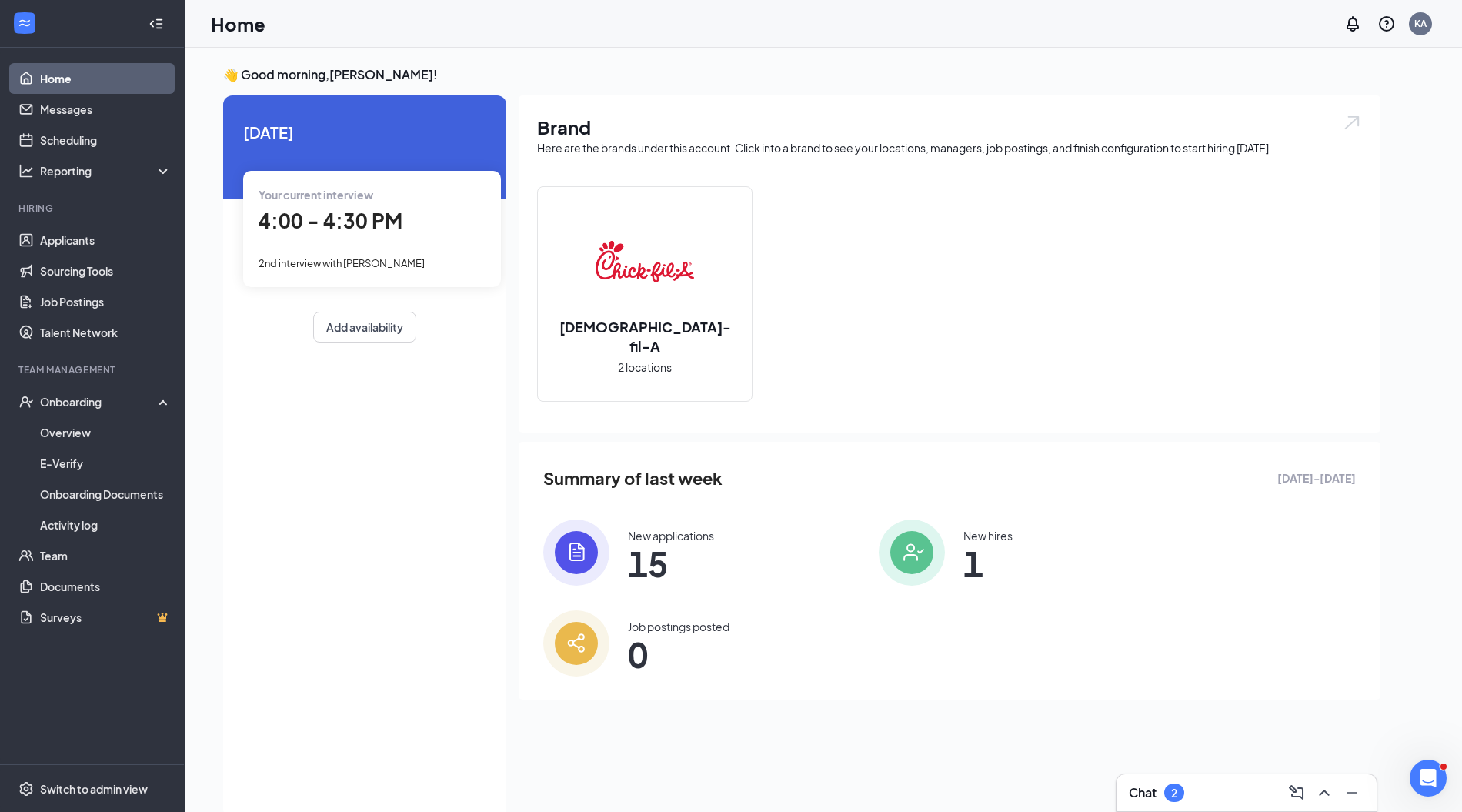
click at [354, 225] on span "4:00 - 4:30 PM" at bounding box center [331, 221] width 144 height 25
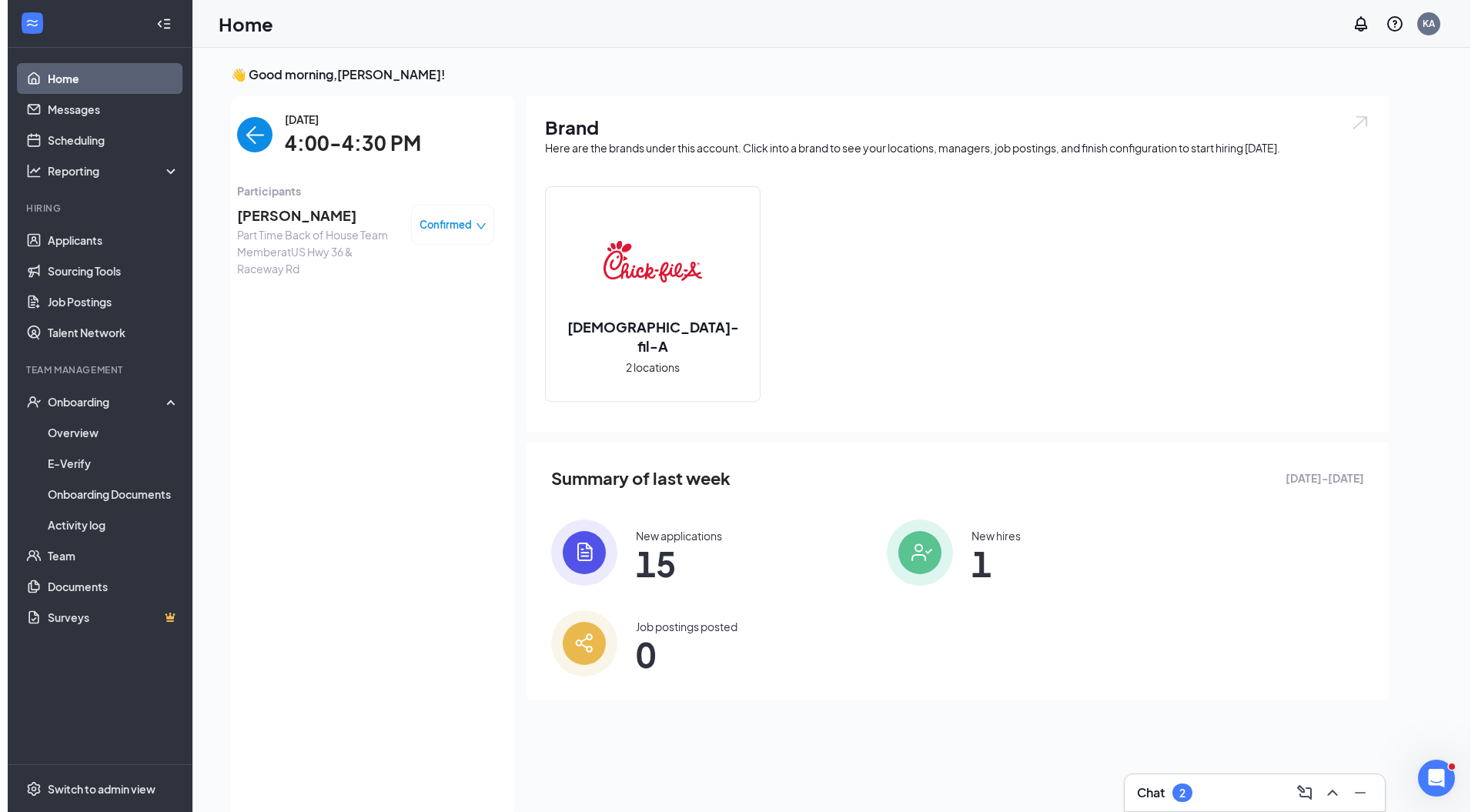
scroll to position [6, 0]
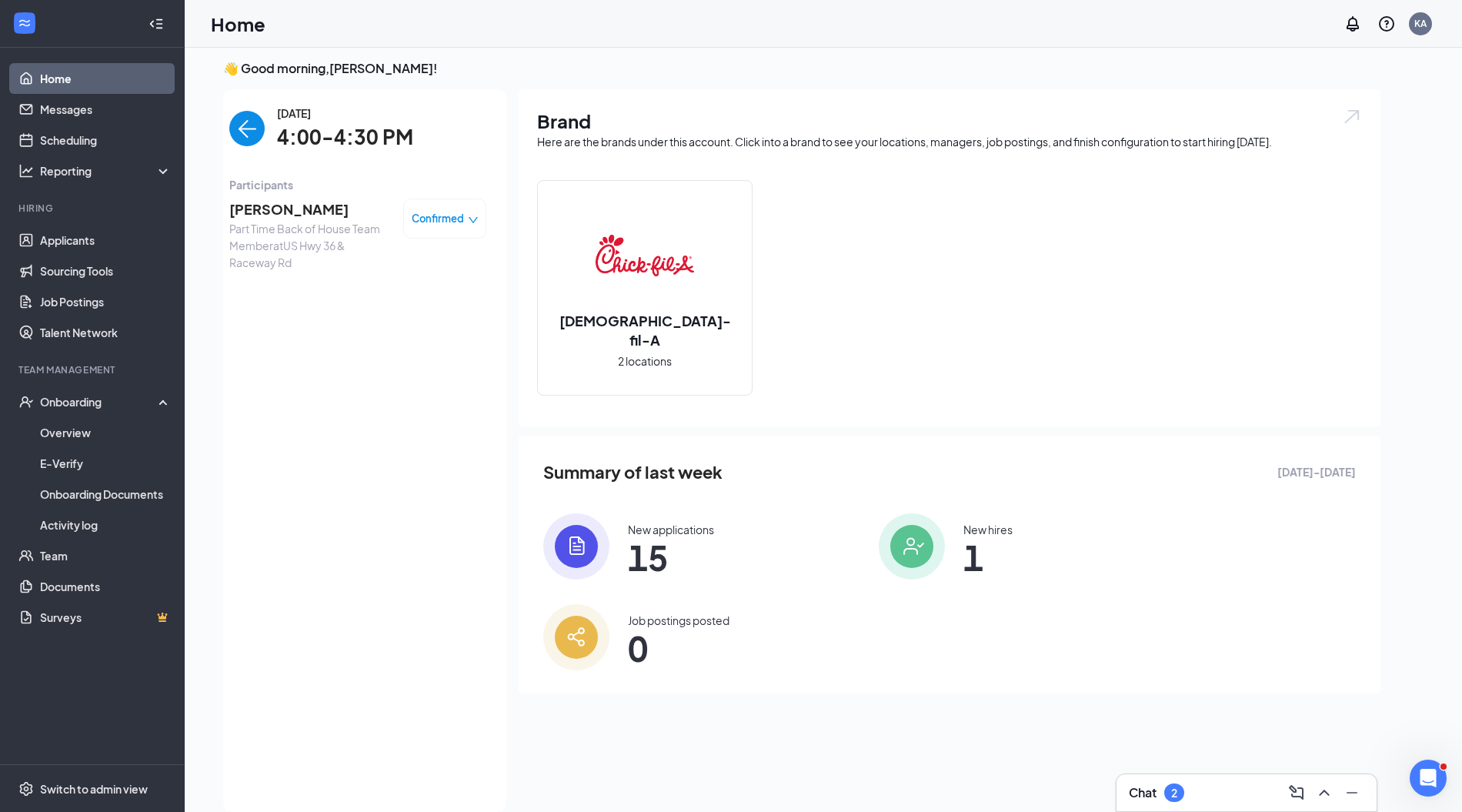
click at [269, 214] on span "[PERSON_NAME]" at bounding box center [310, 210] width 161 height 22
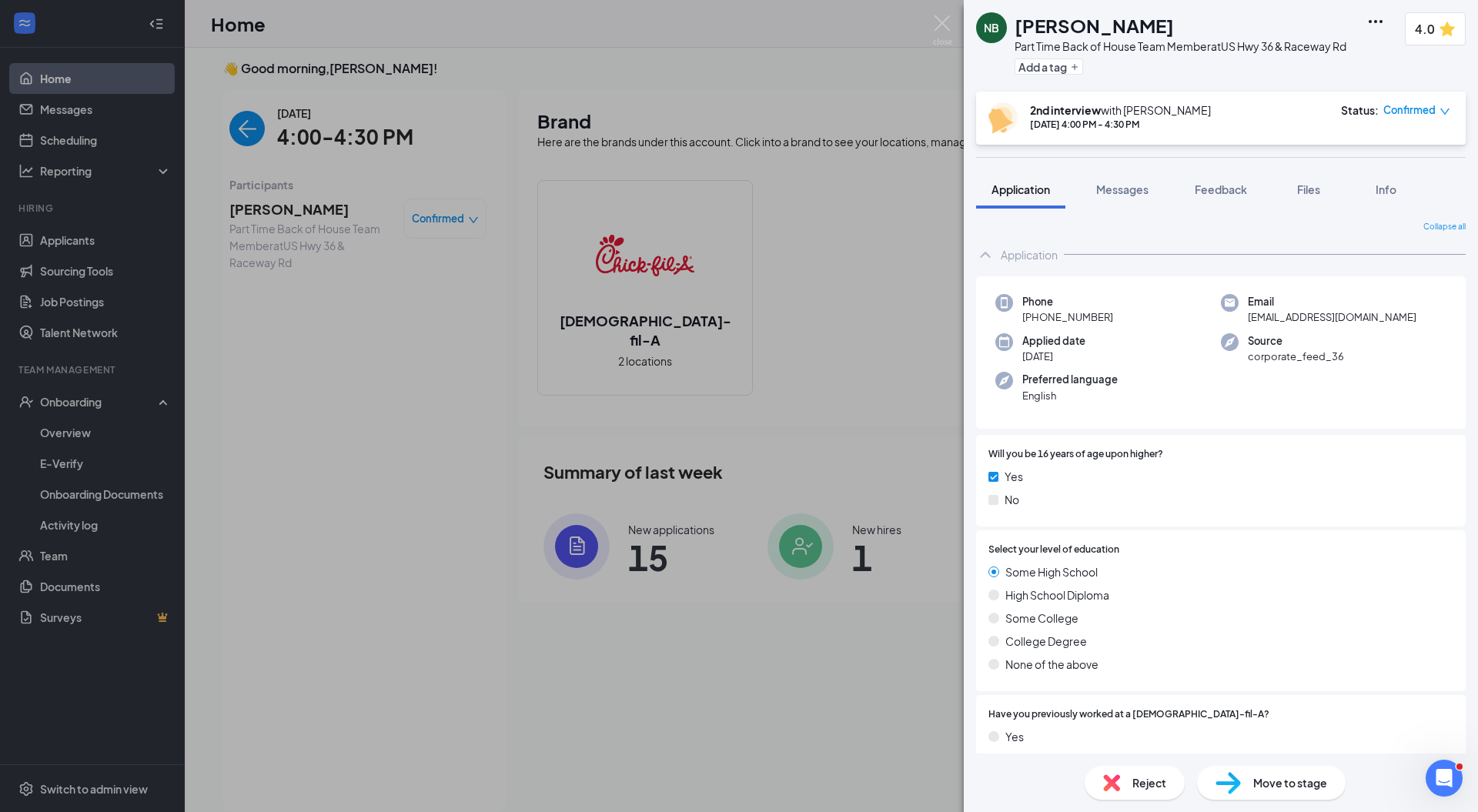
click at [1224, 194] on span "Feedback" at bounding box center [1221, 189] width 53 height 14
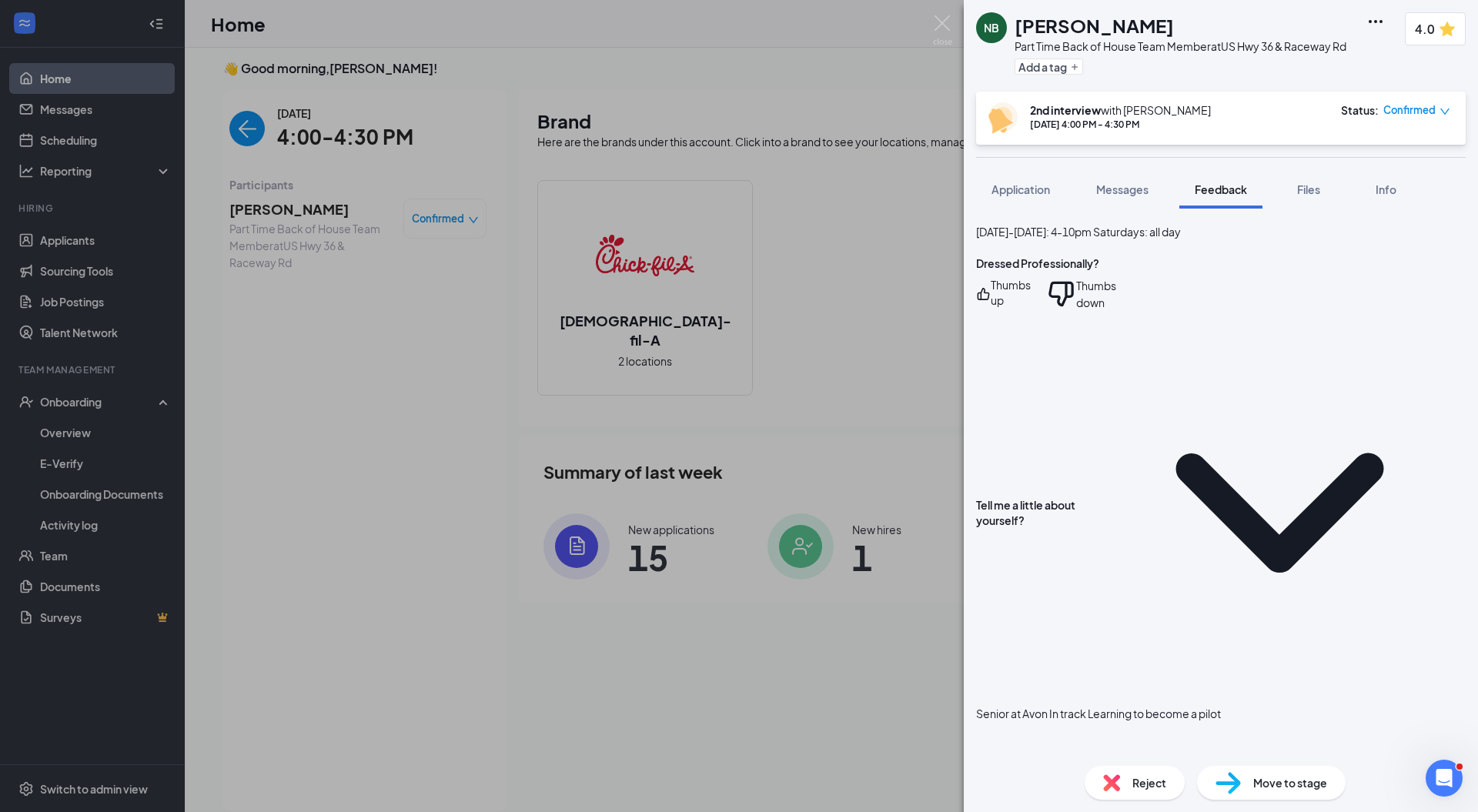
scroll to position [1138, 0]
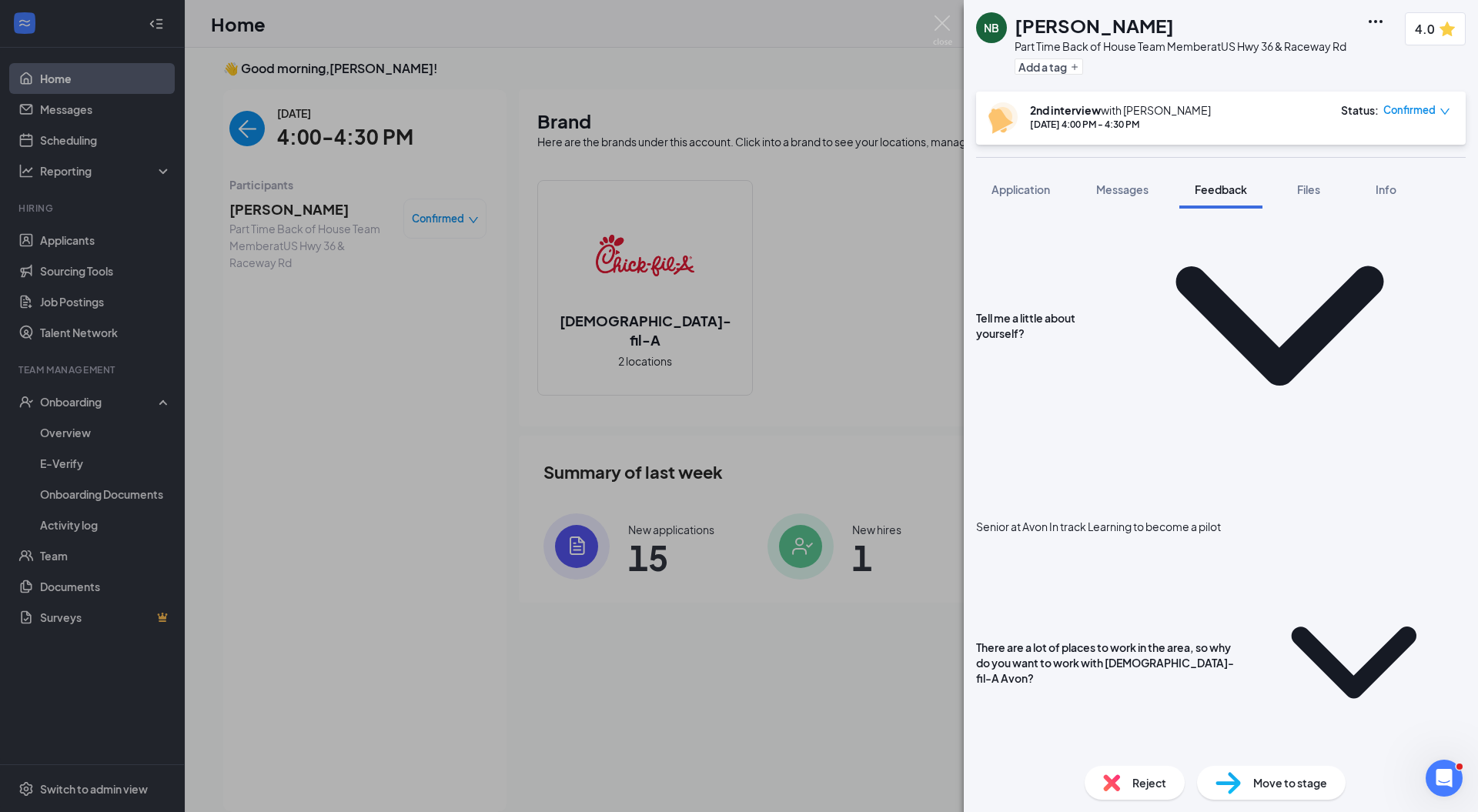
scroll to position [1231, 0]
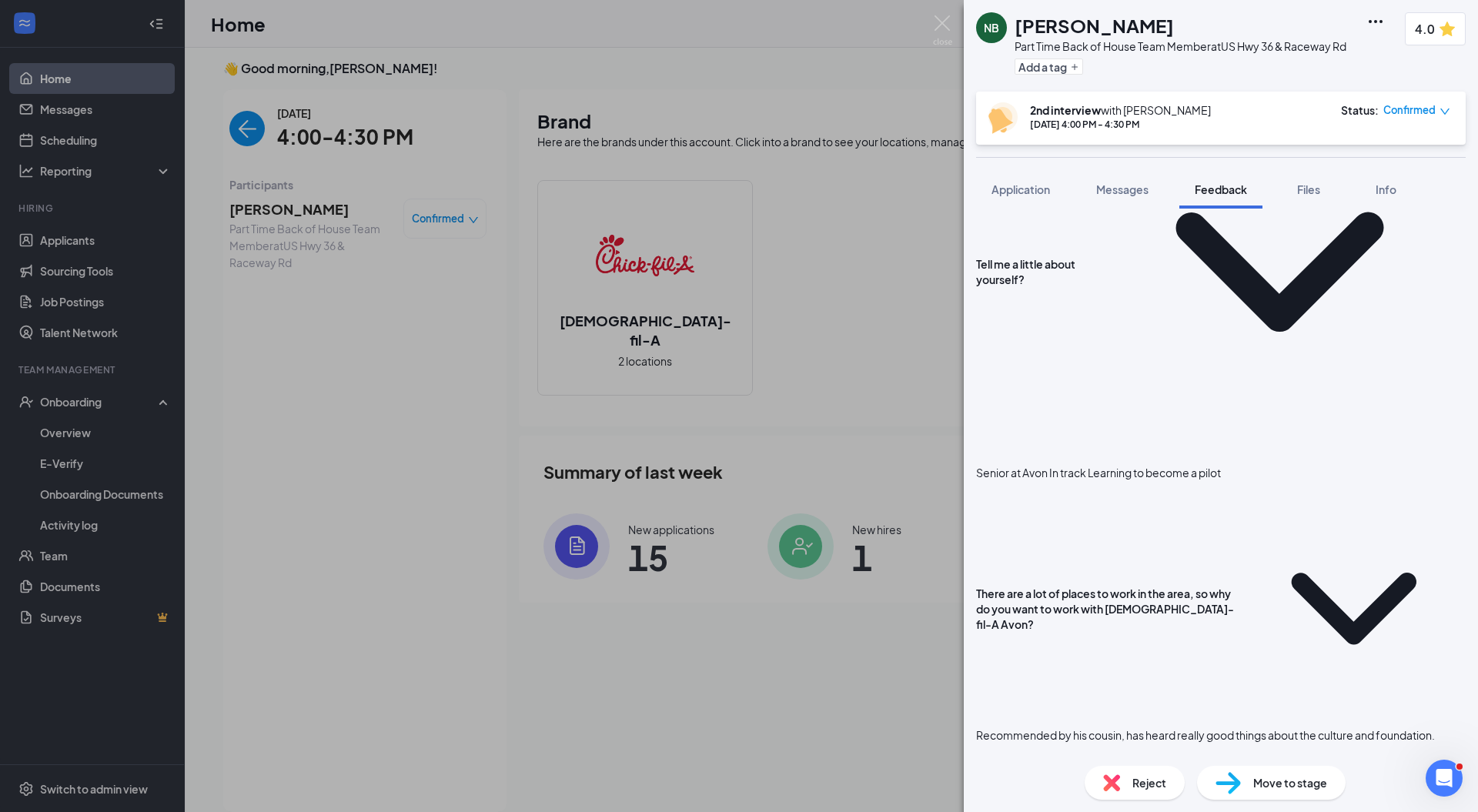
scroll to position [1231, 0]
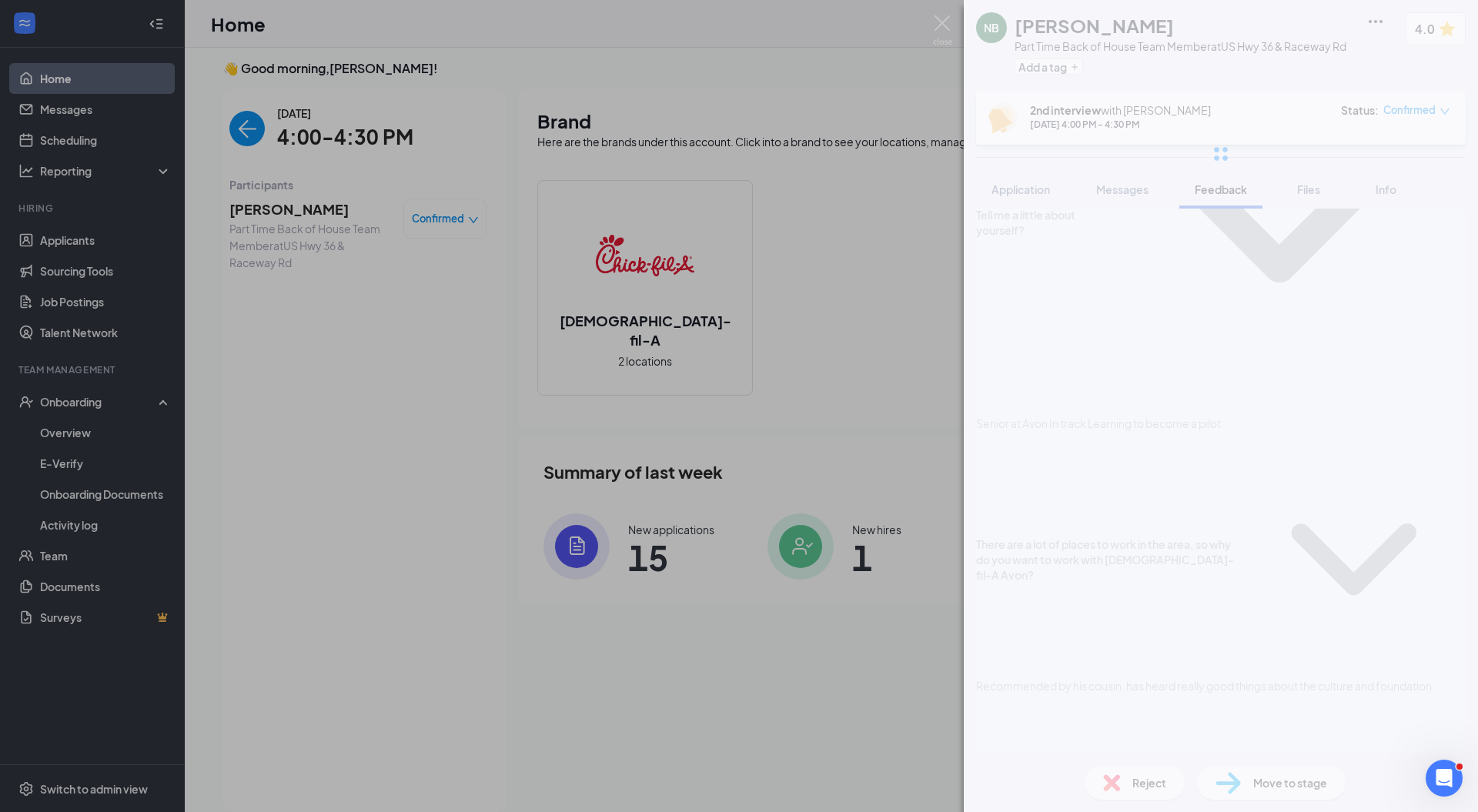
scroll to position [1327, 0]
click at [1014, 705] on div "NB Naod Bahre Part Time Back of House Team Member at US Hwy 36 & Raceway Rd Add…" at bounding box center [1220, 406] width 514 height 812
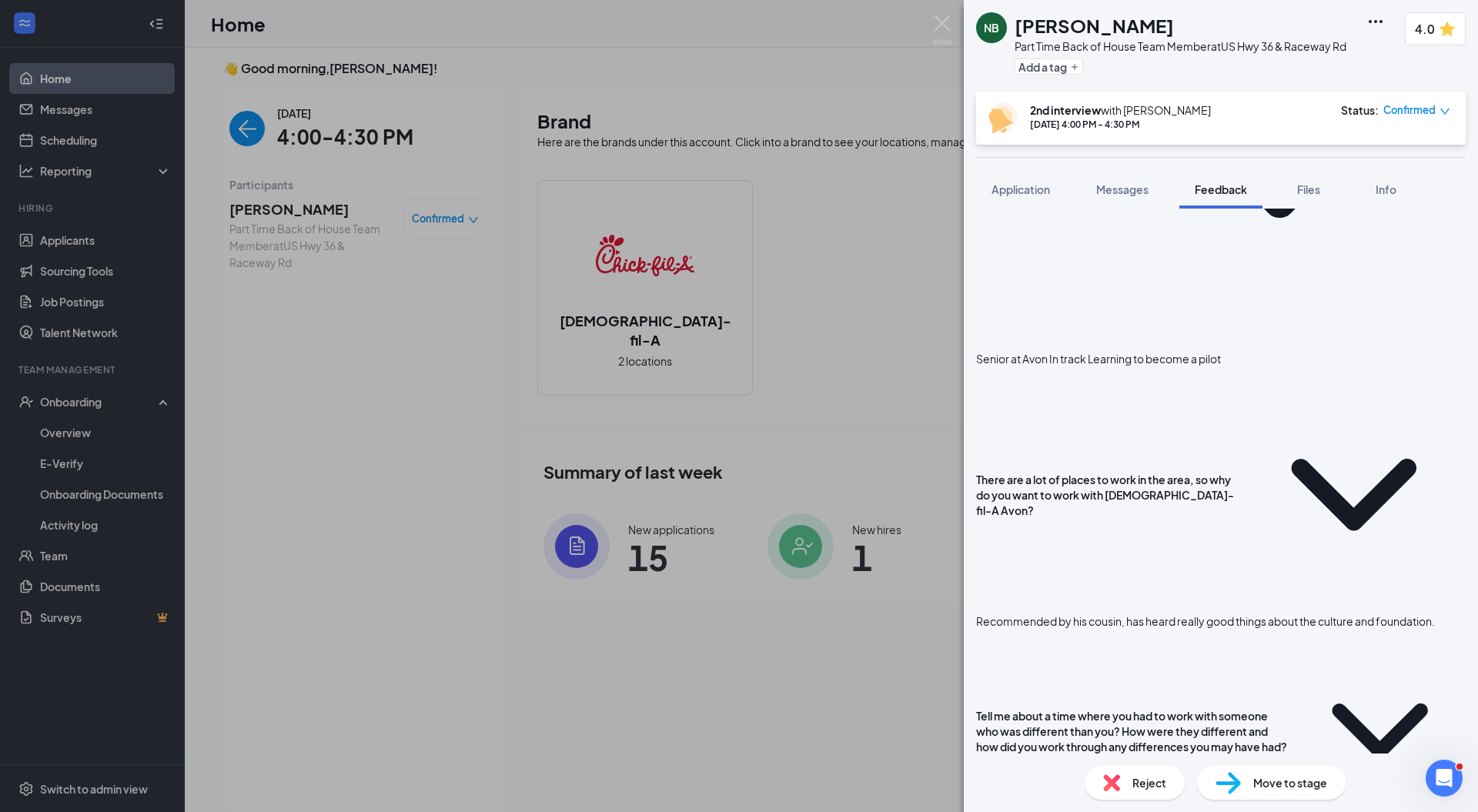
scroll to position [1457, 0]
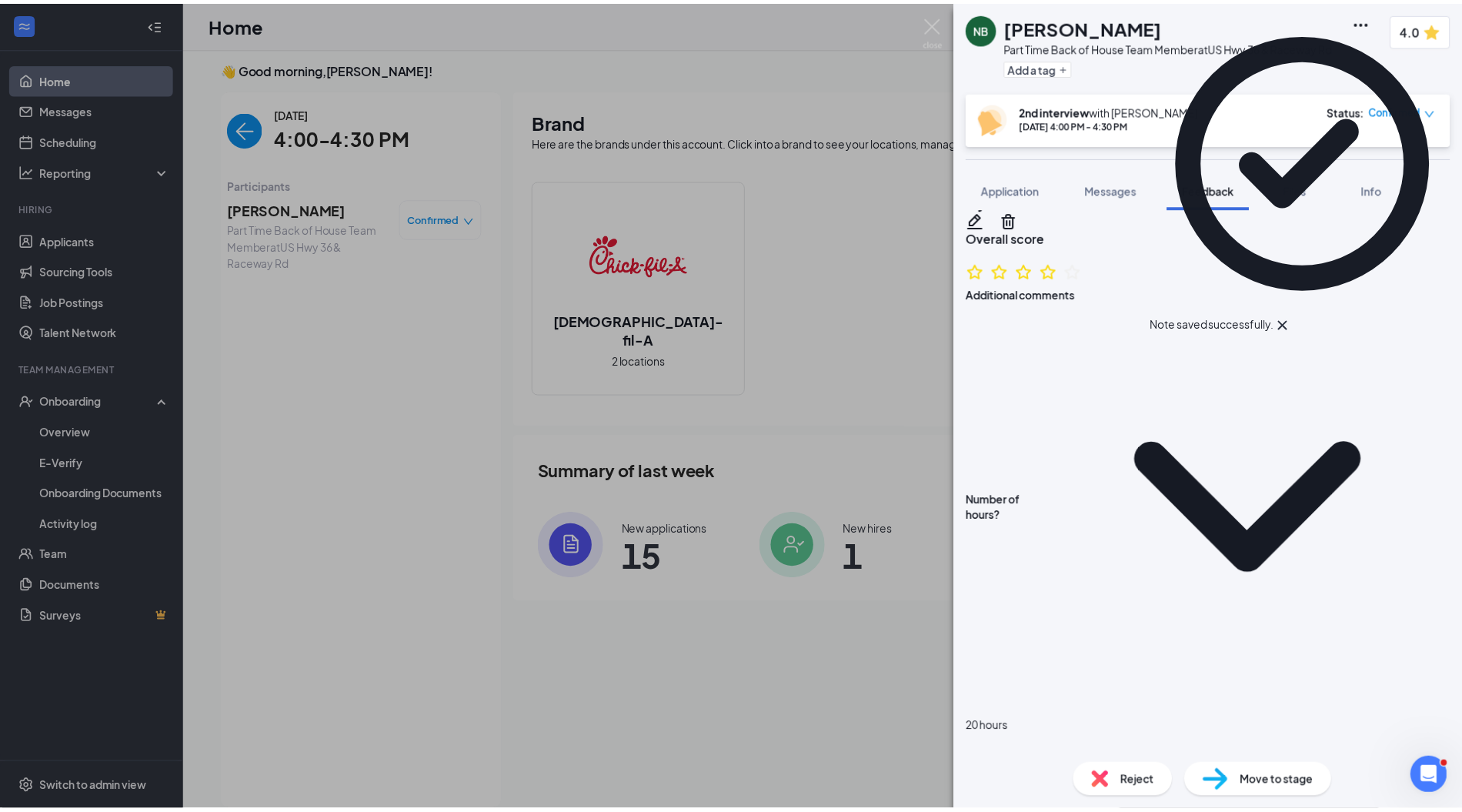
scroll to position [0, 0]
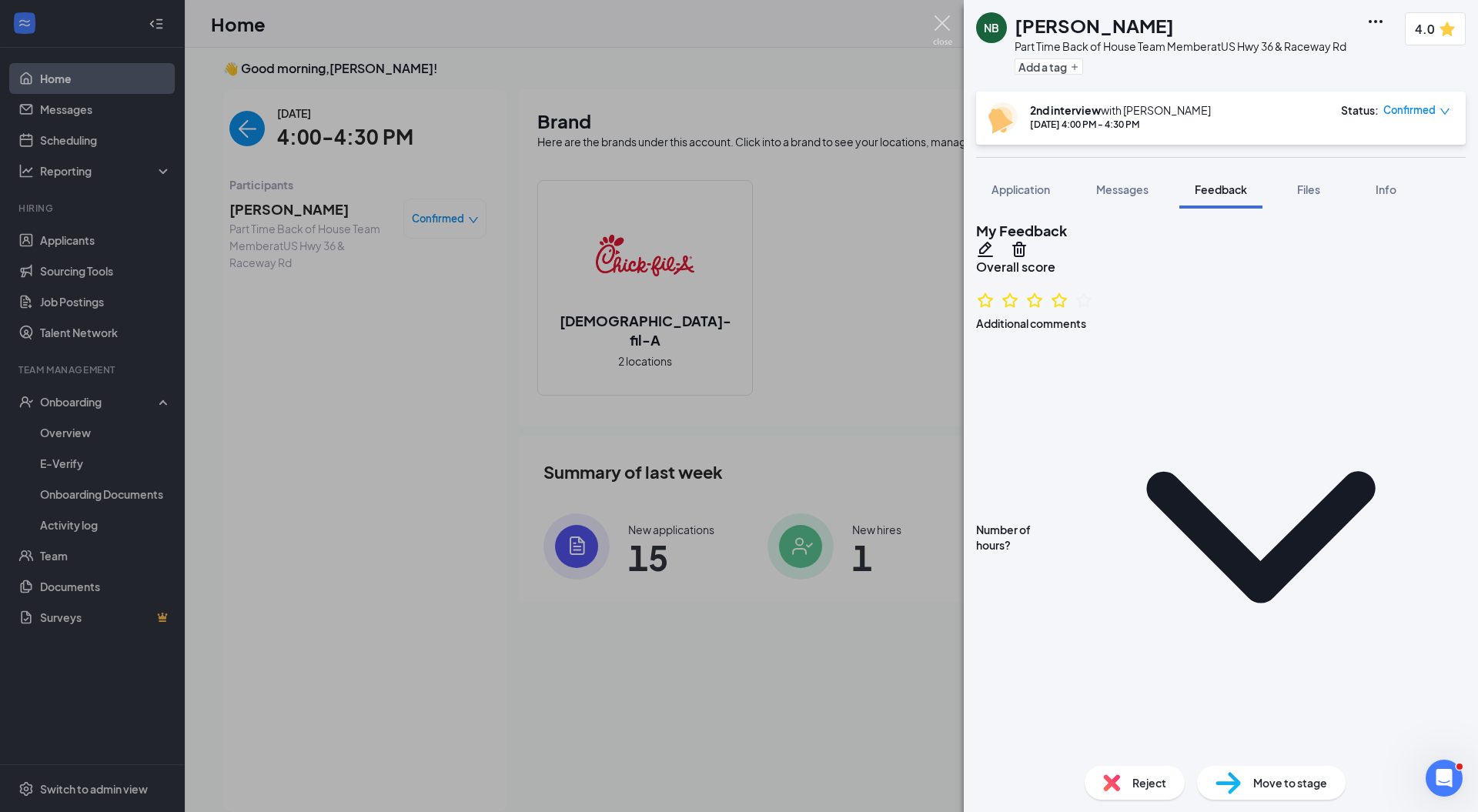
click at [939, 28] on img at bounding box center [942, 30] width 19 height 30
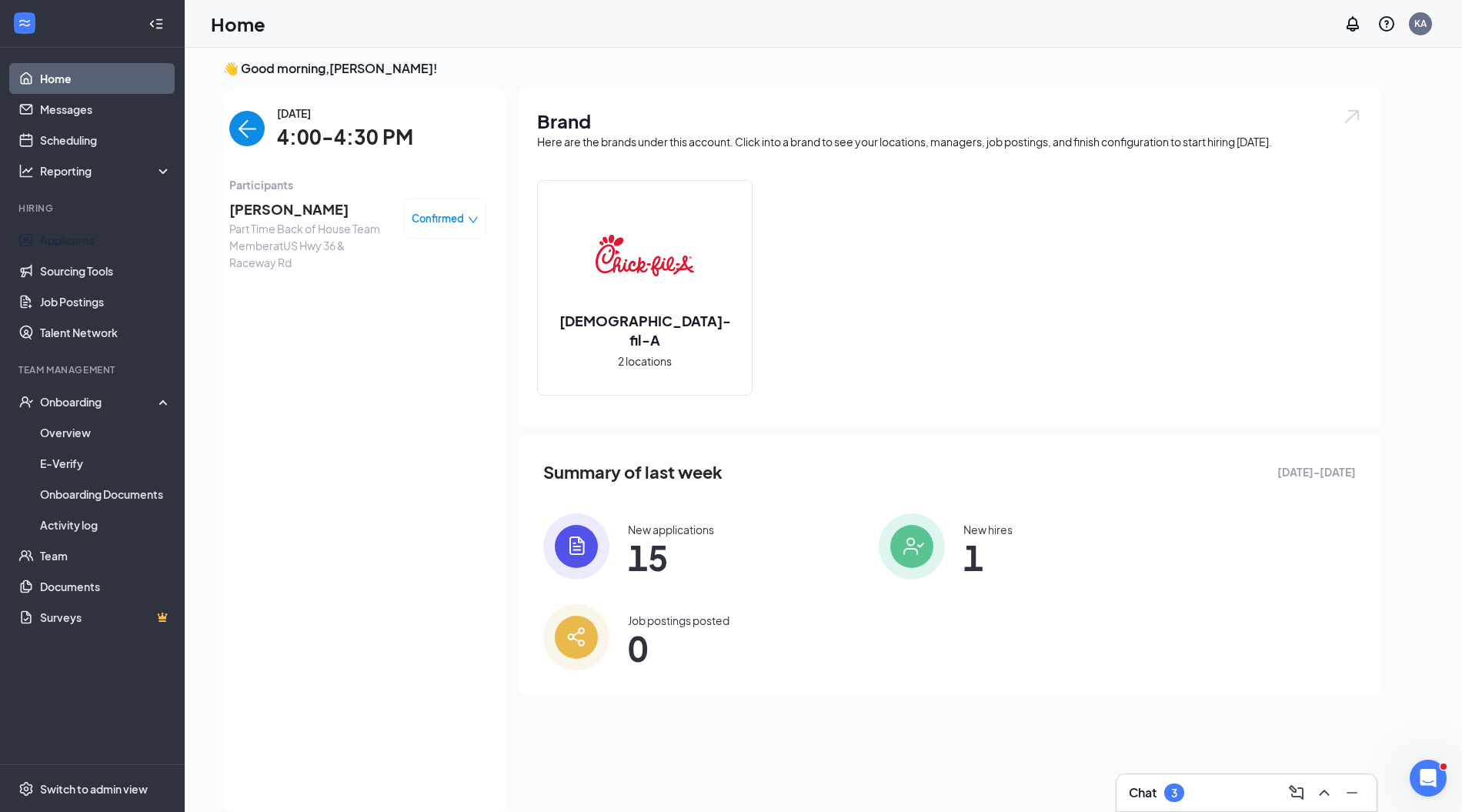
click at [82, 299] on link "Job Postings" at bounding box center [106, 302] width 132 height 31
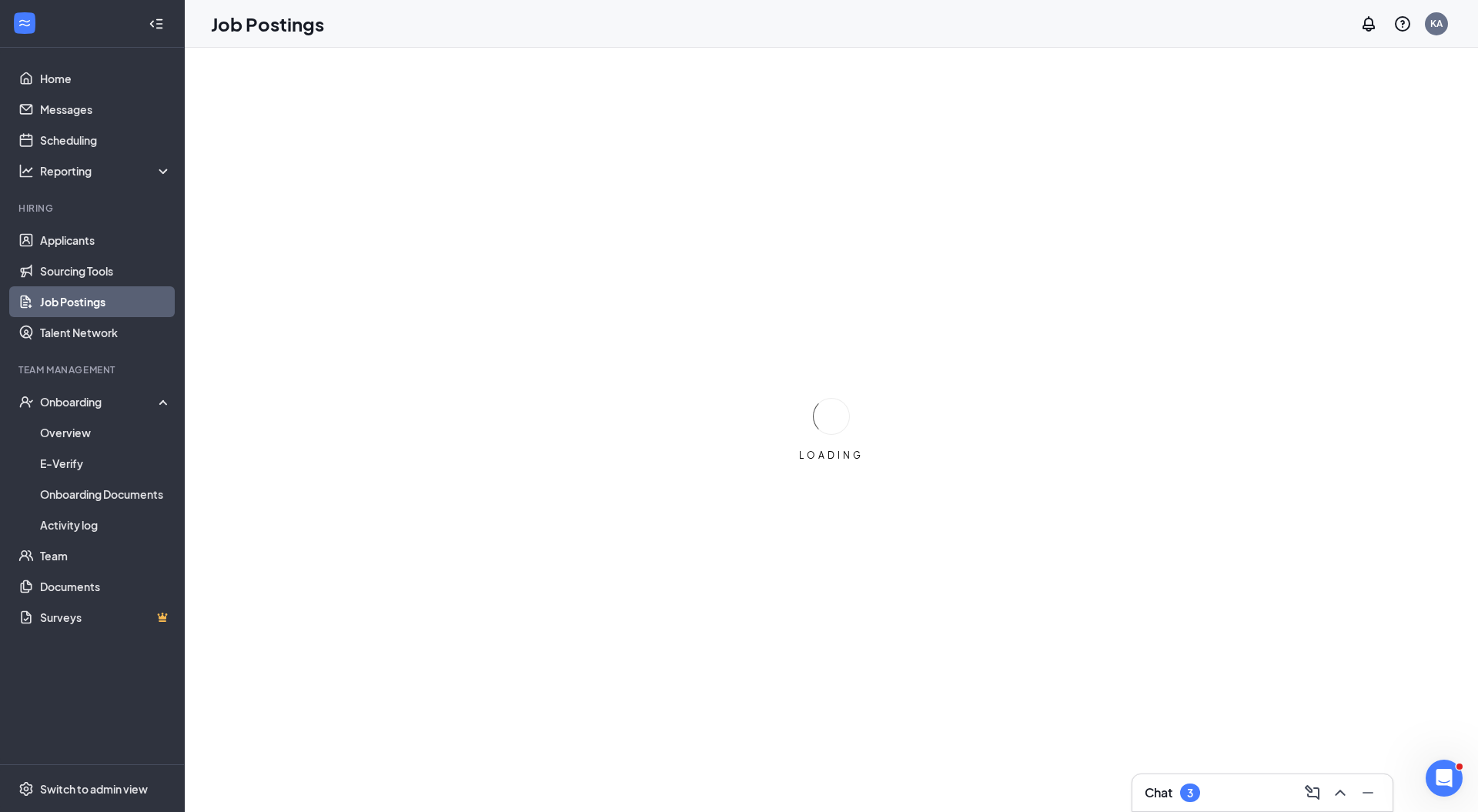
click at [1196, 788] on div "3" at bounding box center [1190, 793] width 20 height 18
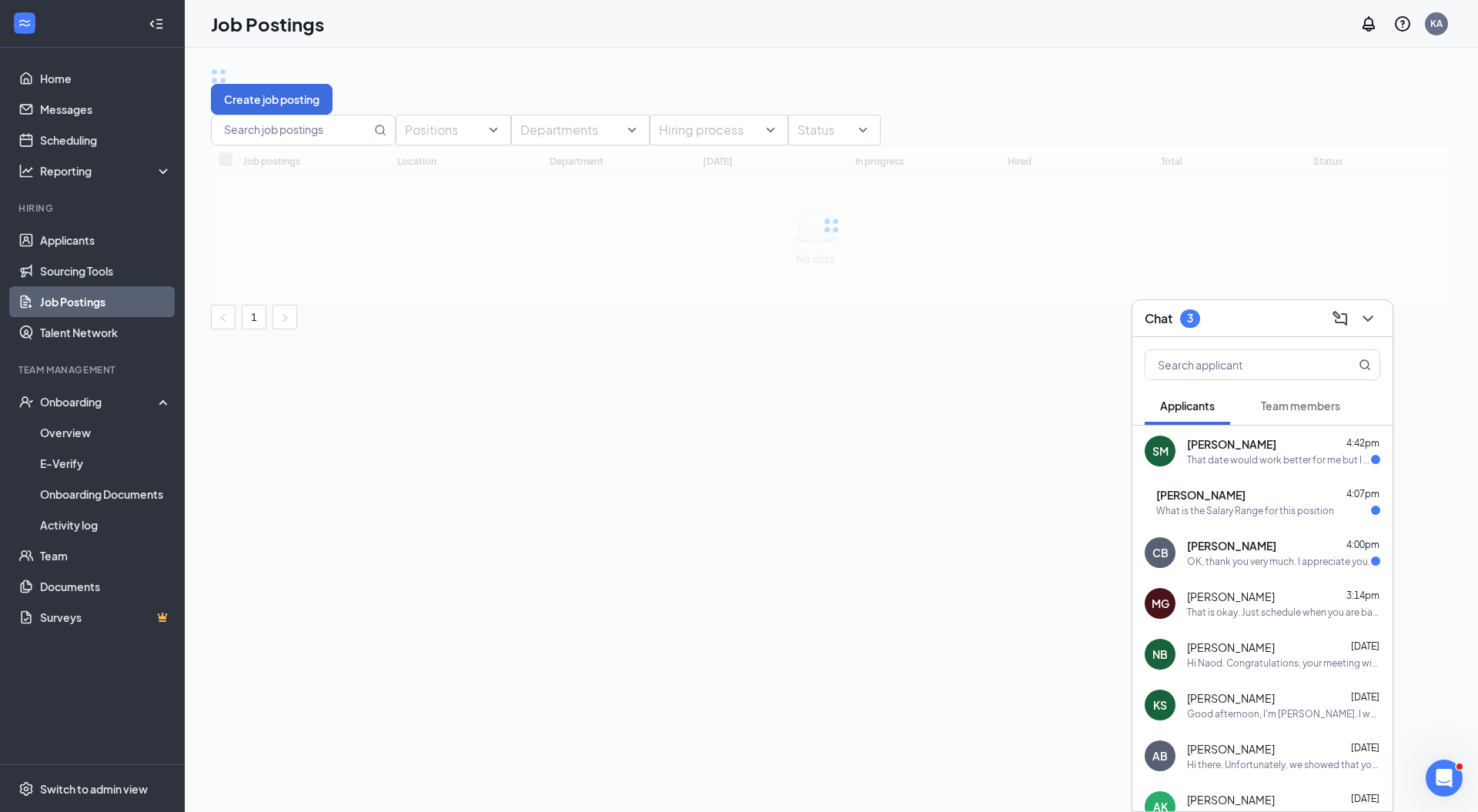
click at [1036, 305] on div at bounding box center [830, 225] width 1241 height 160
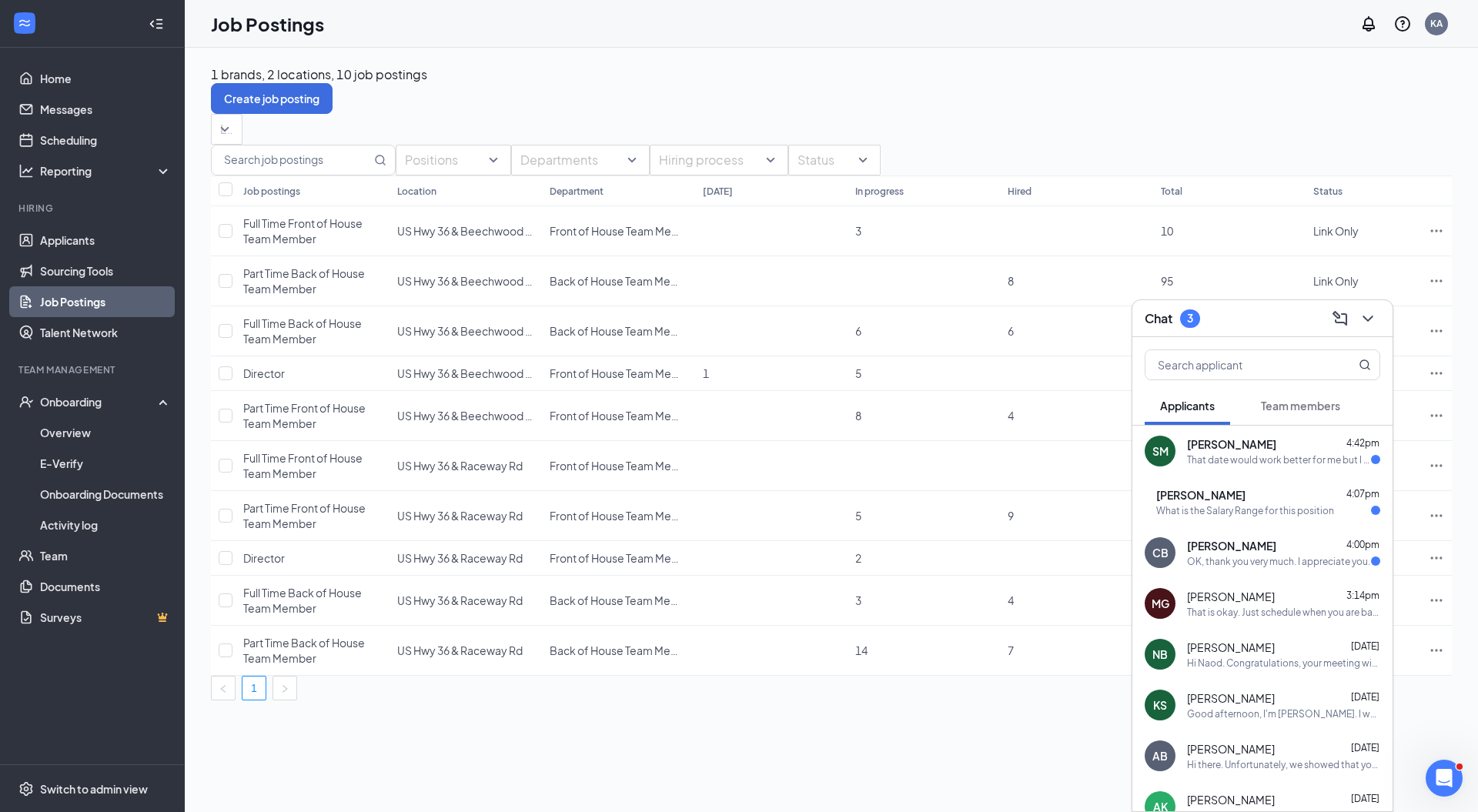
click at [1187, 454] on div "That date would work better for me but I can still do 2" at bounding box center [1279, 460] width 184 height 13
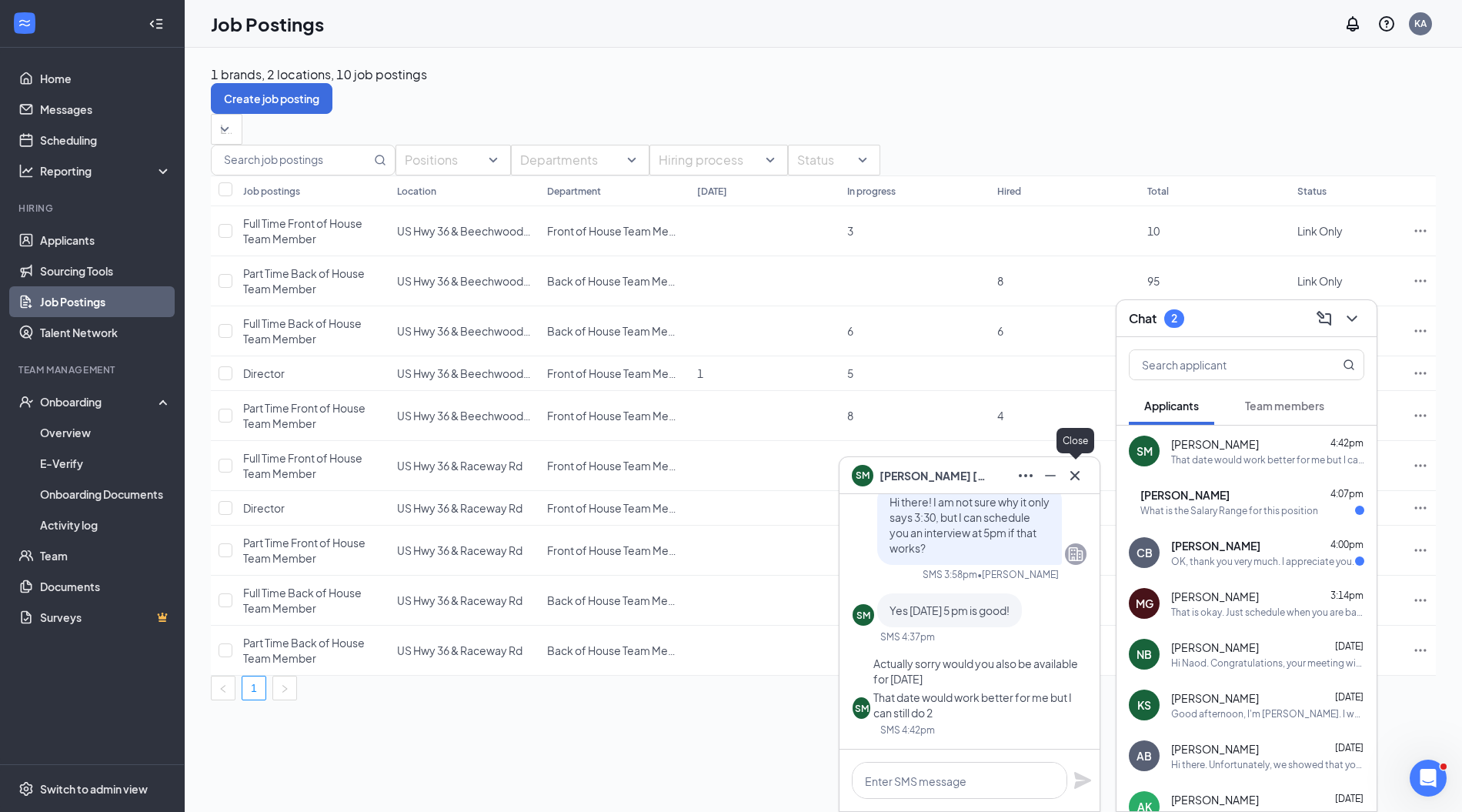
click at [1079, 479] on icon "Cross" at bounding box center [1074, 475] width 9 height 9
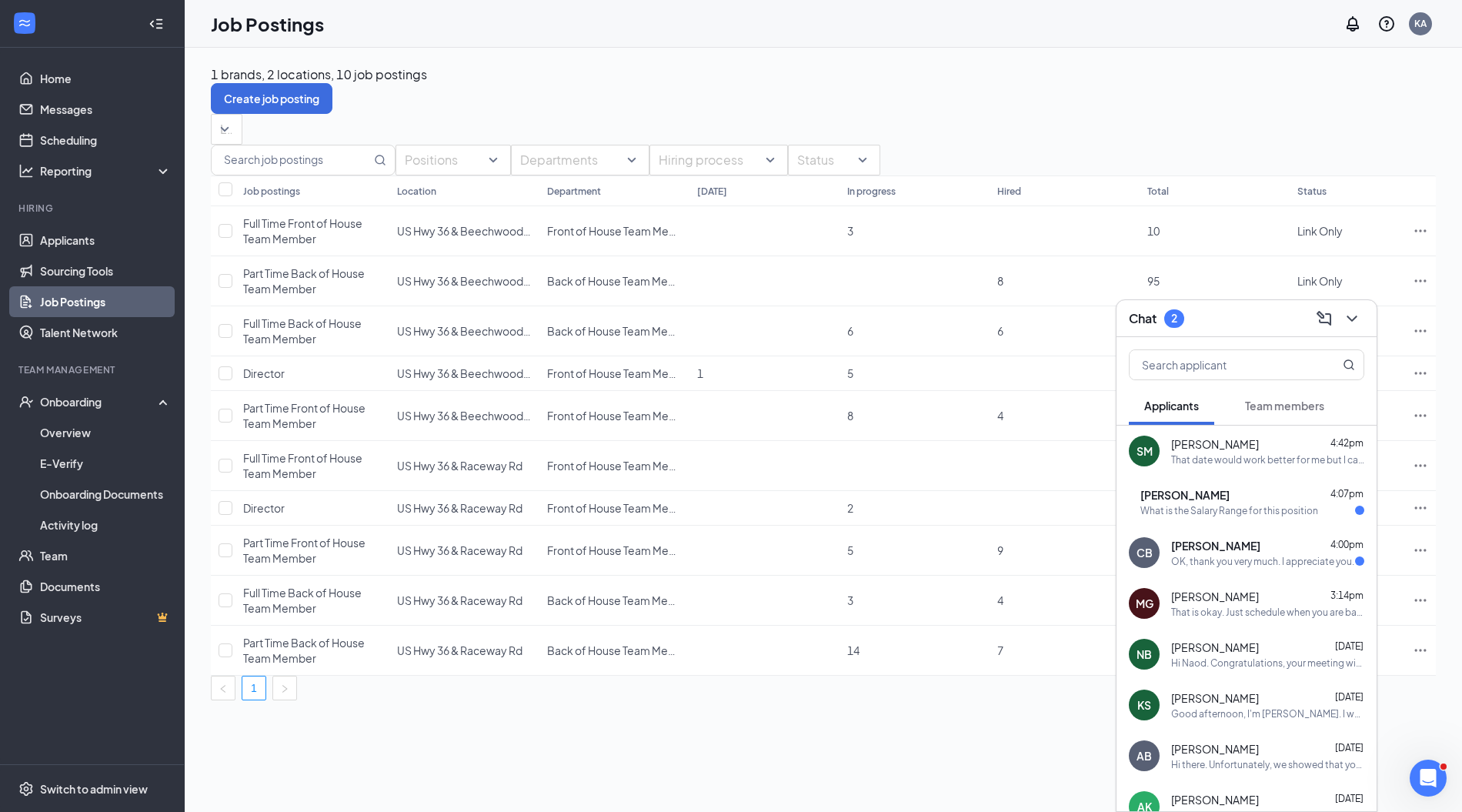
click at [1250, 561] on div "OK, thank you very much. I appreciate you." at bounding box center [1262, 561] width 183 height 13
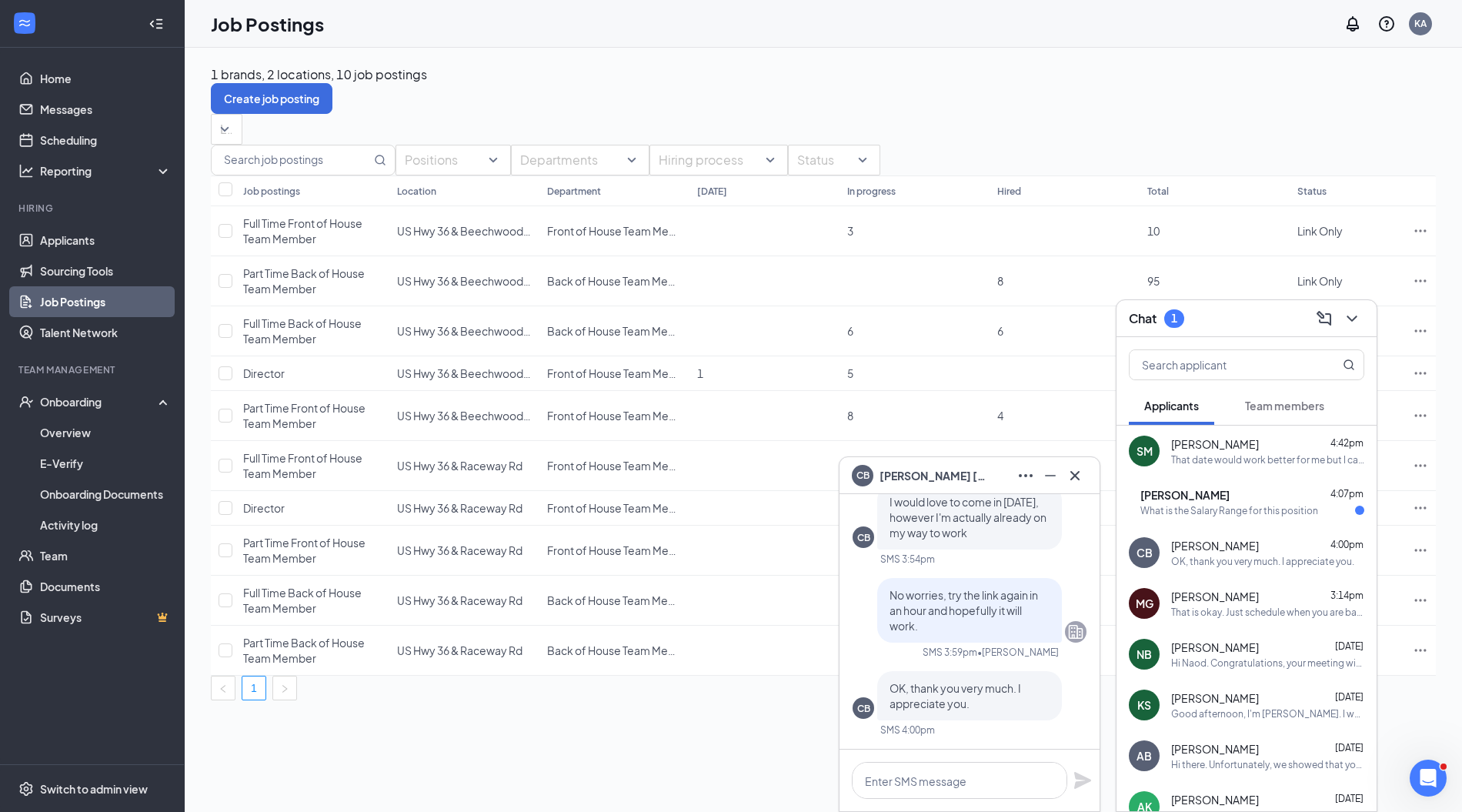
click at [1183, 493] on span "[PERSON_NAME]" at bounding box center [1185, 495] width 89 height 15
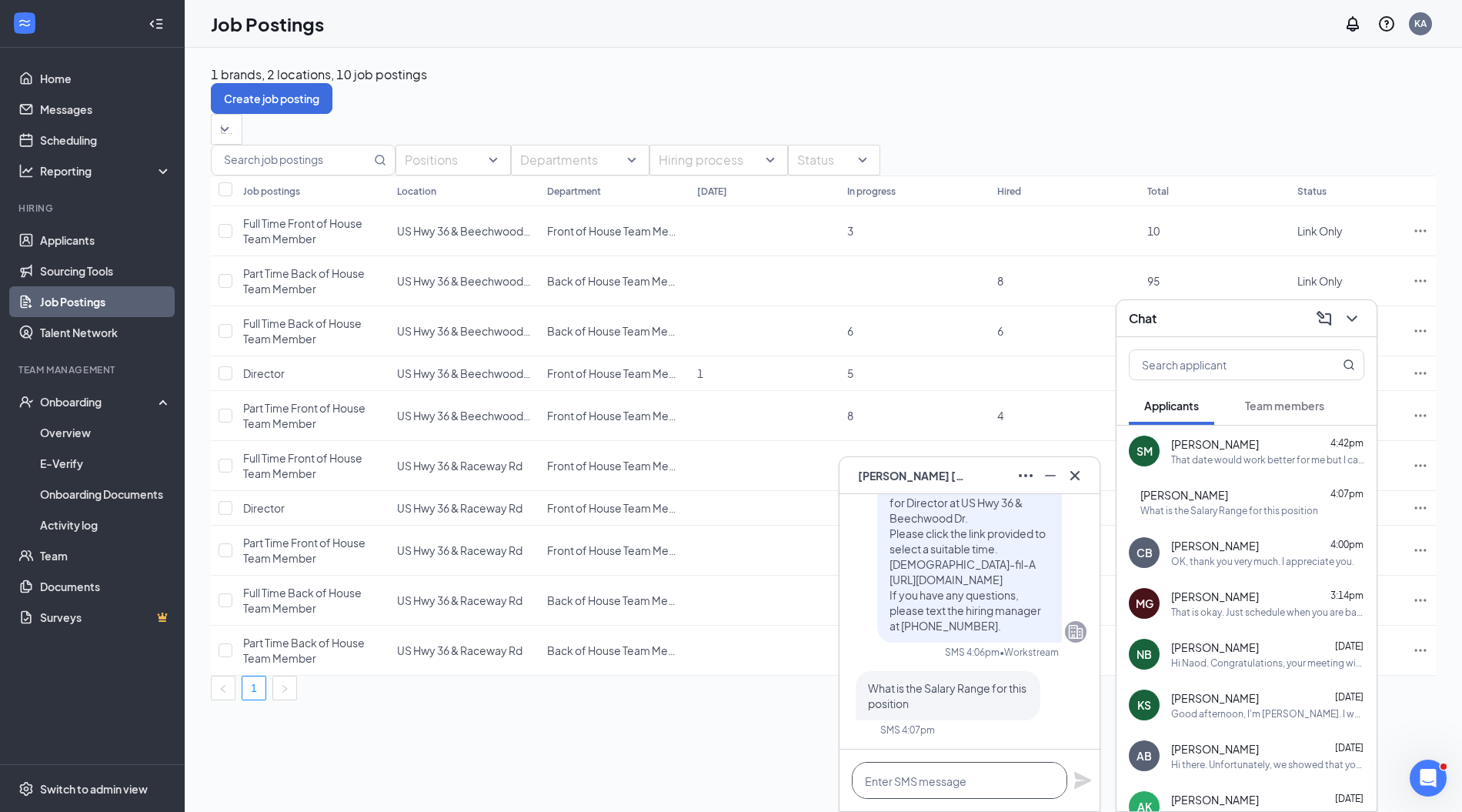
click at [952, 779] on textarea at bounding box center [960, 780] width 216 height 37
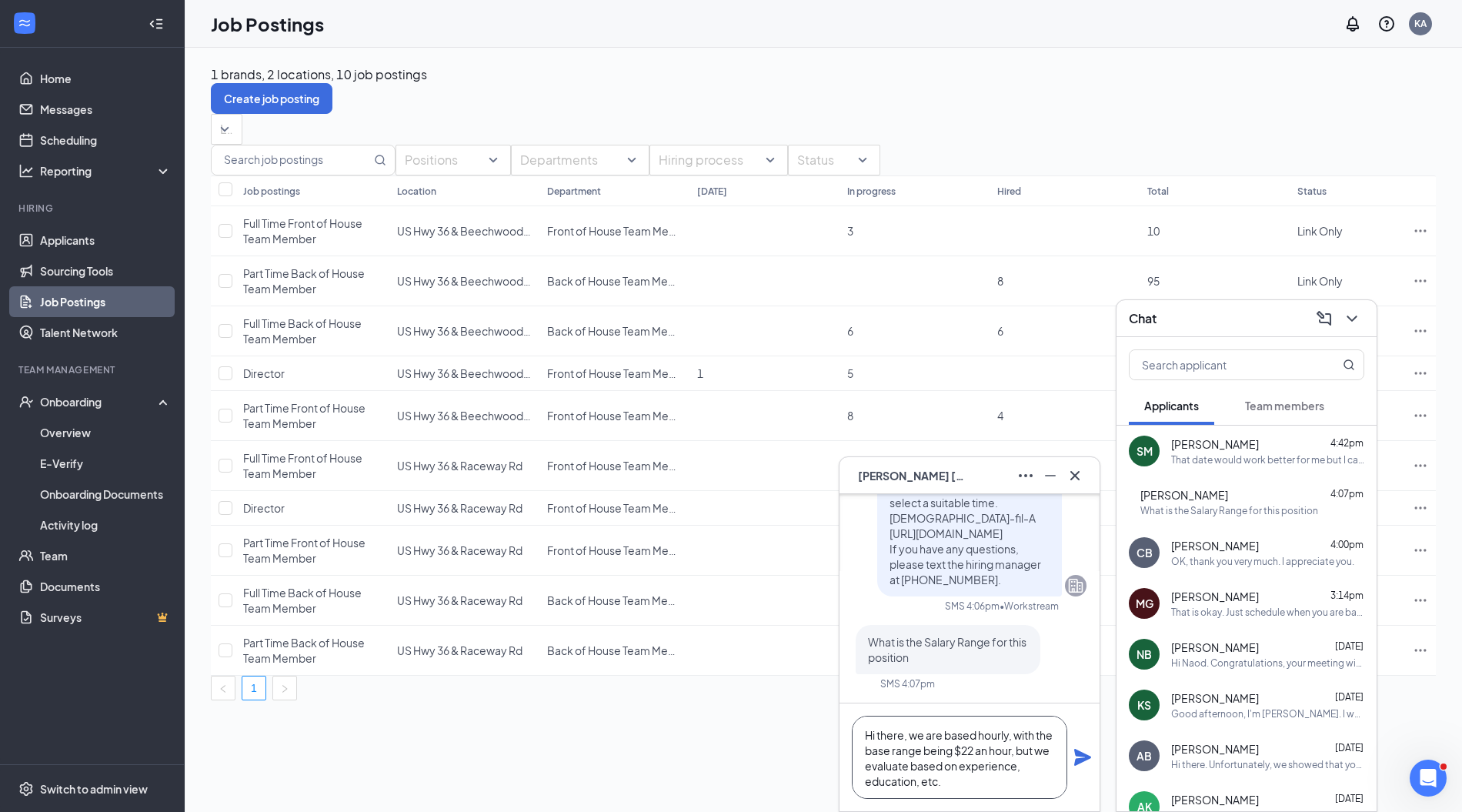
type textarea "Hi there, we are based hourly, with the base range being $22 an hour, but we ev…"
click at [1088, 757] on icon "Plane" at bounding box center [1083, 757] width 17 height 17
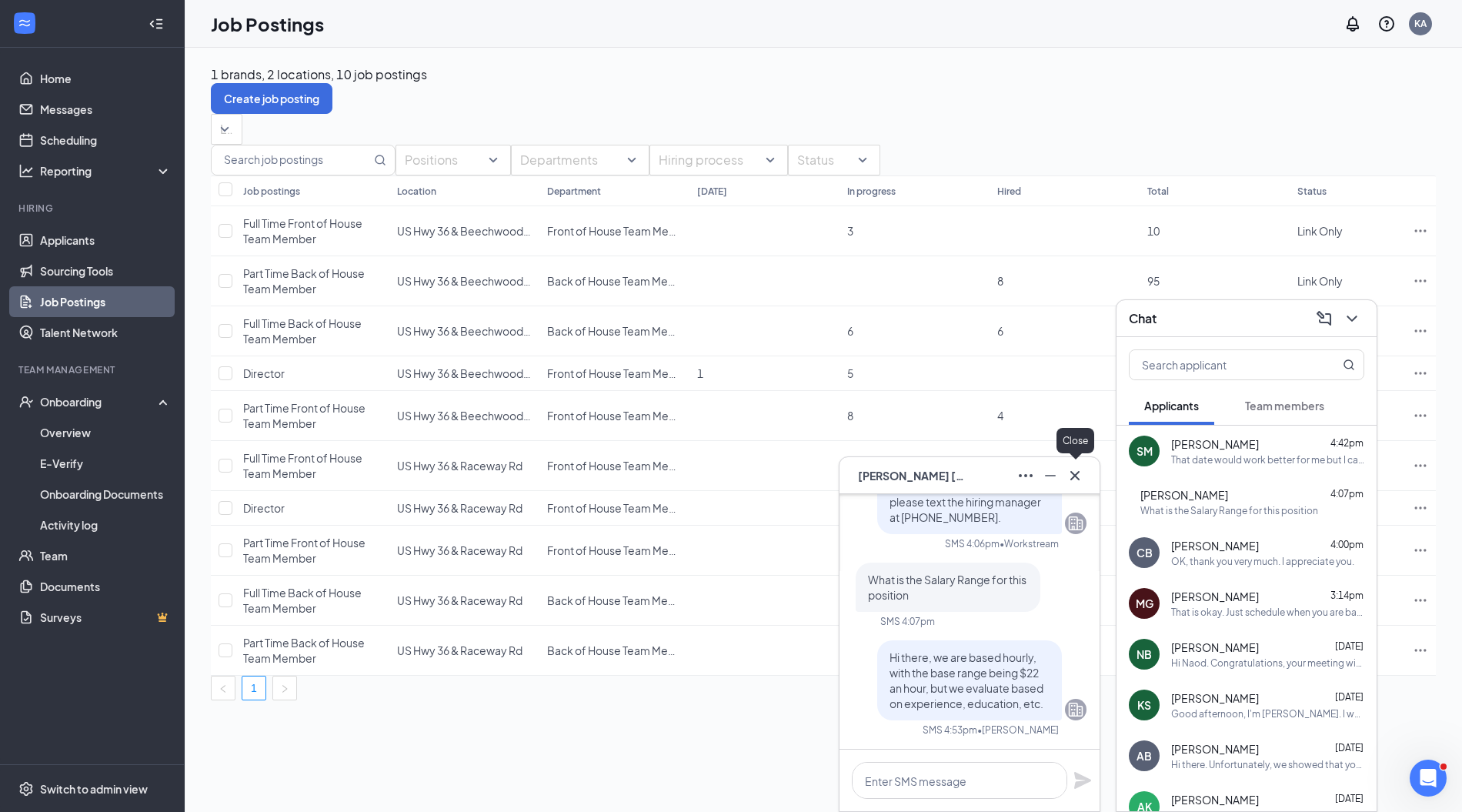
click at [1078, 466] on icon "Cross" at bounding box center [1075, 475] width 18 height 18
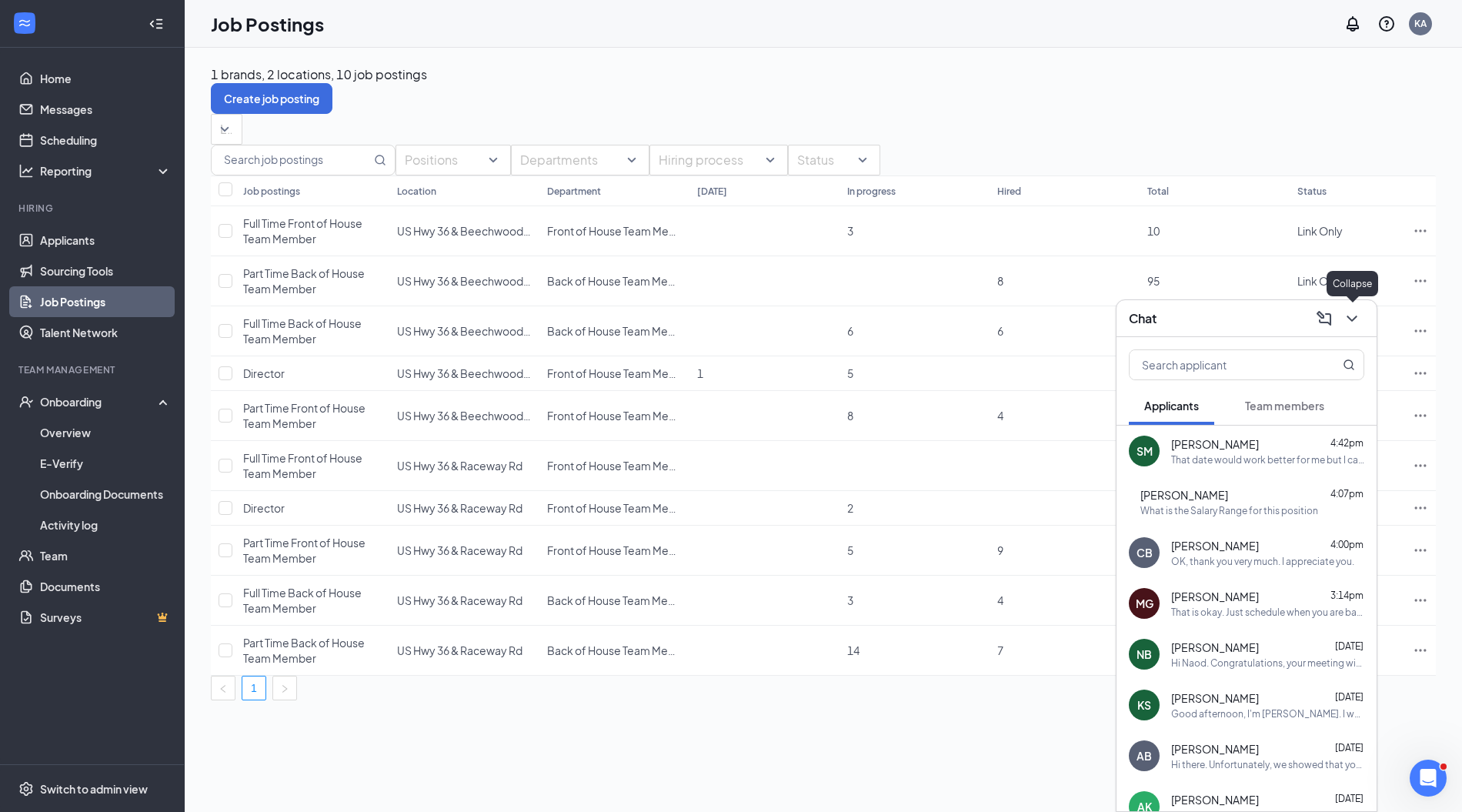
click at [1352, 317] on icon "ChevronDown" at bounding box center [1353, 318] width 18 height 18
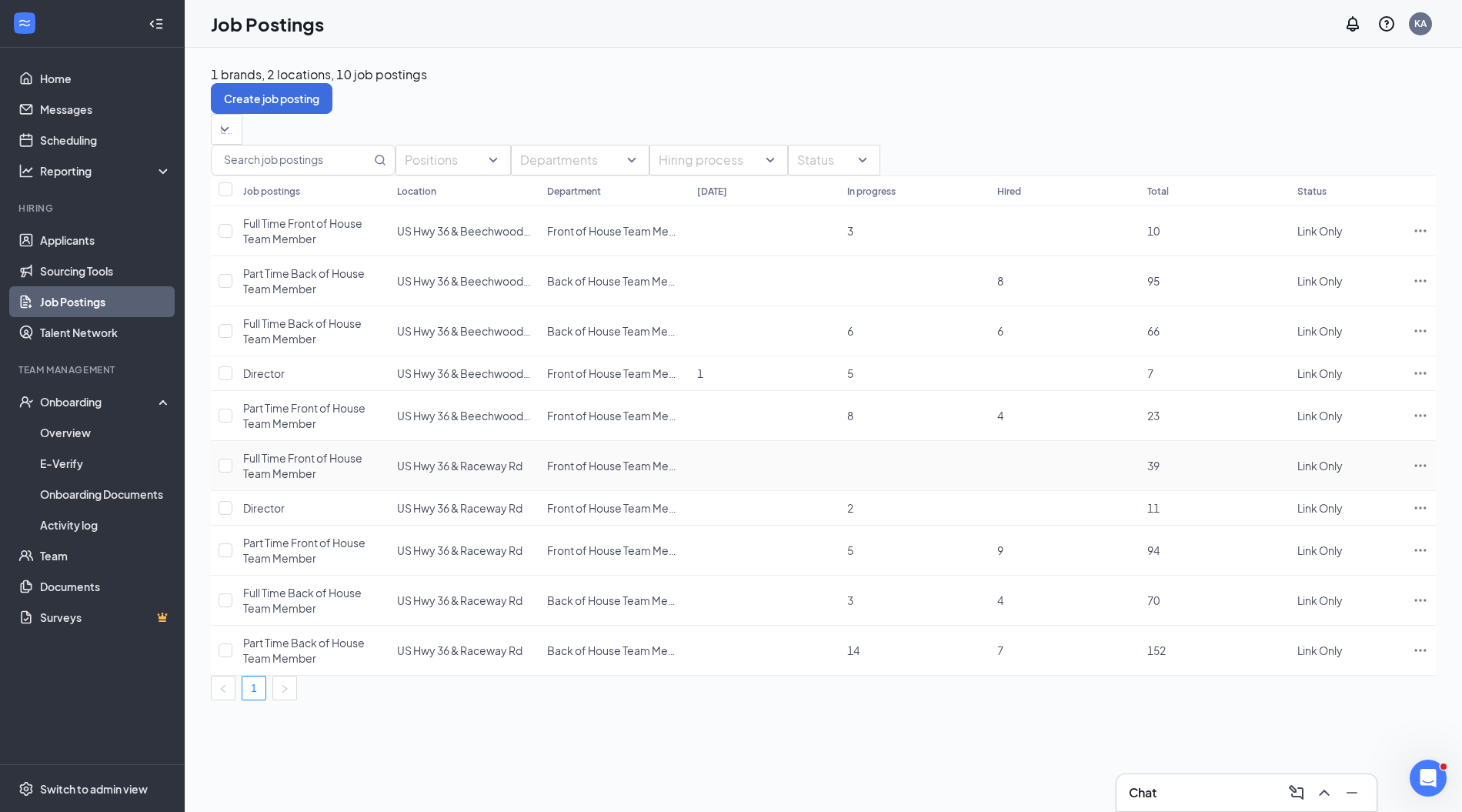
click at [1413, 474] on icon "Ellipses" at bounding box center [1420, 465] width 15 height 15
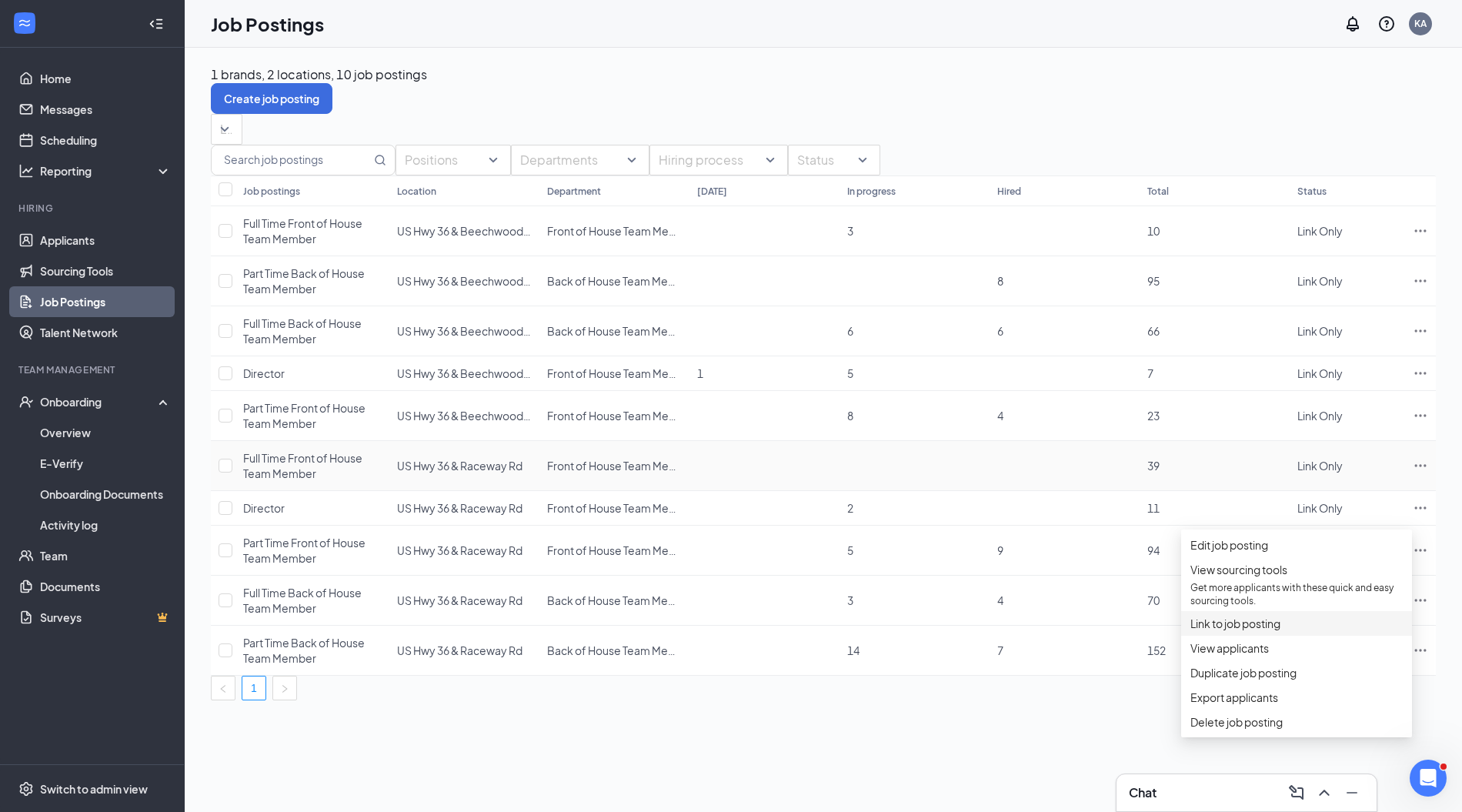
click at [1301, 636] on li "Link to job posting" at bounding box center [1297, 622] width 231 height 24
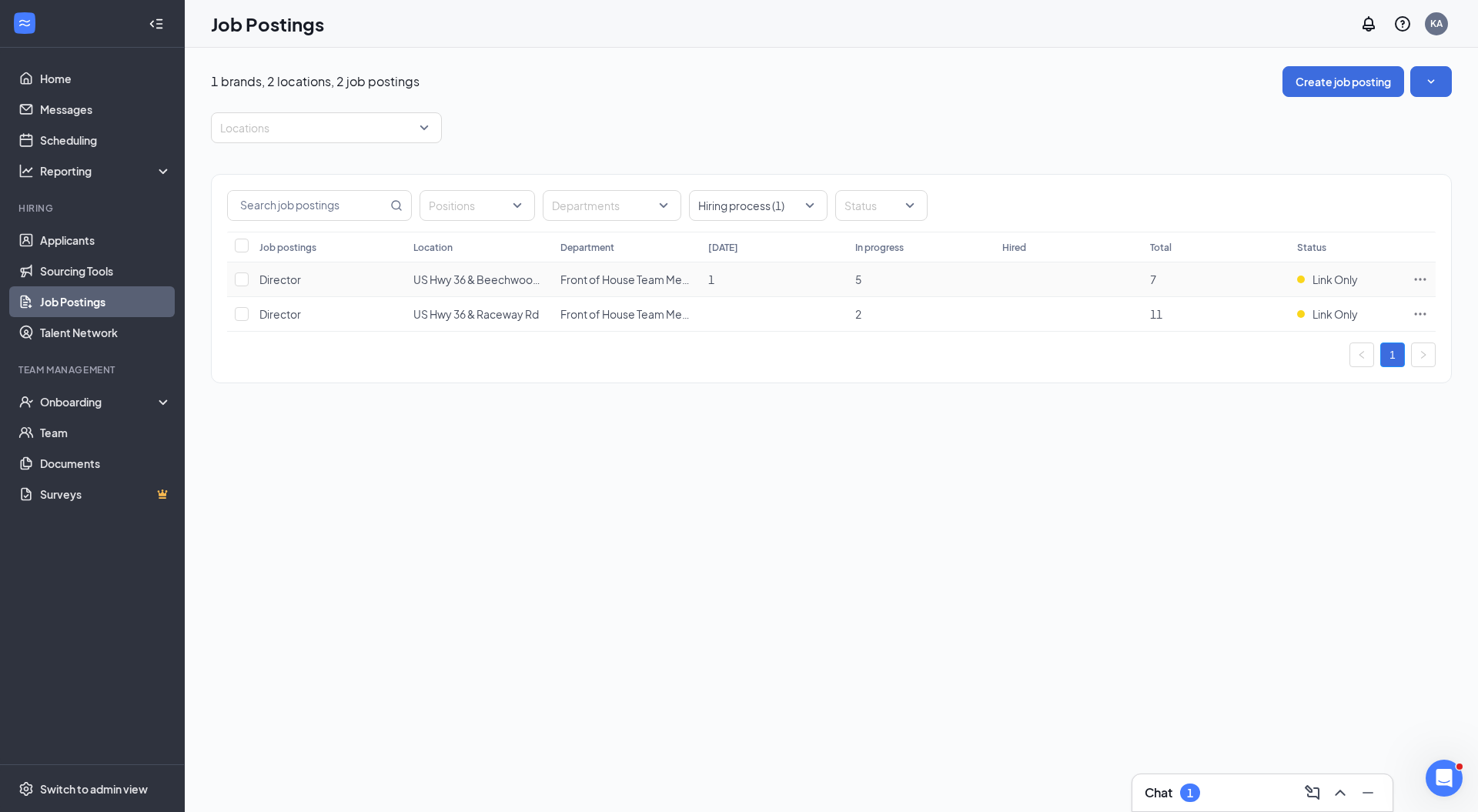
click at [1421, 278] on icon "Ellipses" at bounding box center [1420, 279] width 12 height 3
click at [1045, 495] on div "1 brands, 2 locations, 2 job postings Create job posting Locations Positions De…" at bounding box center [831, 429] width 1293 height 764
click at [79, 779] on span "Switch to admin view" at bounding box center [106, 789] width 132 height 47
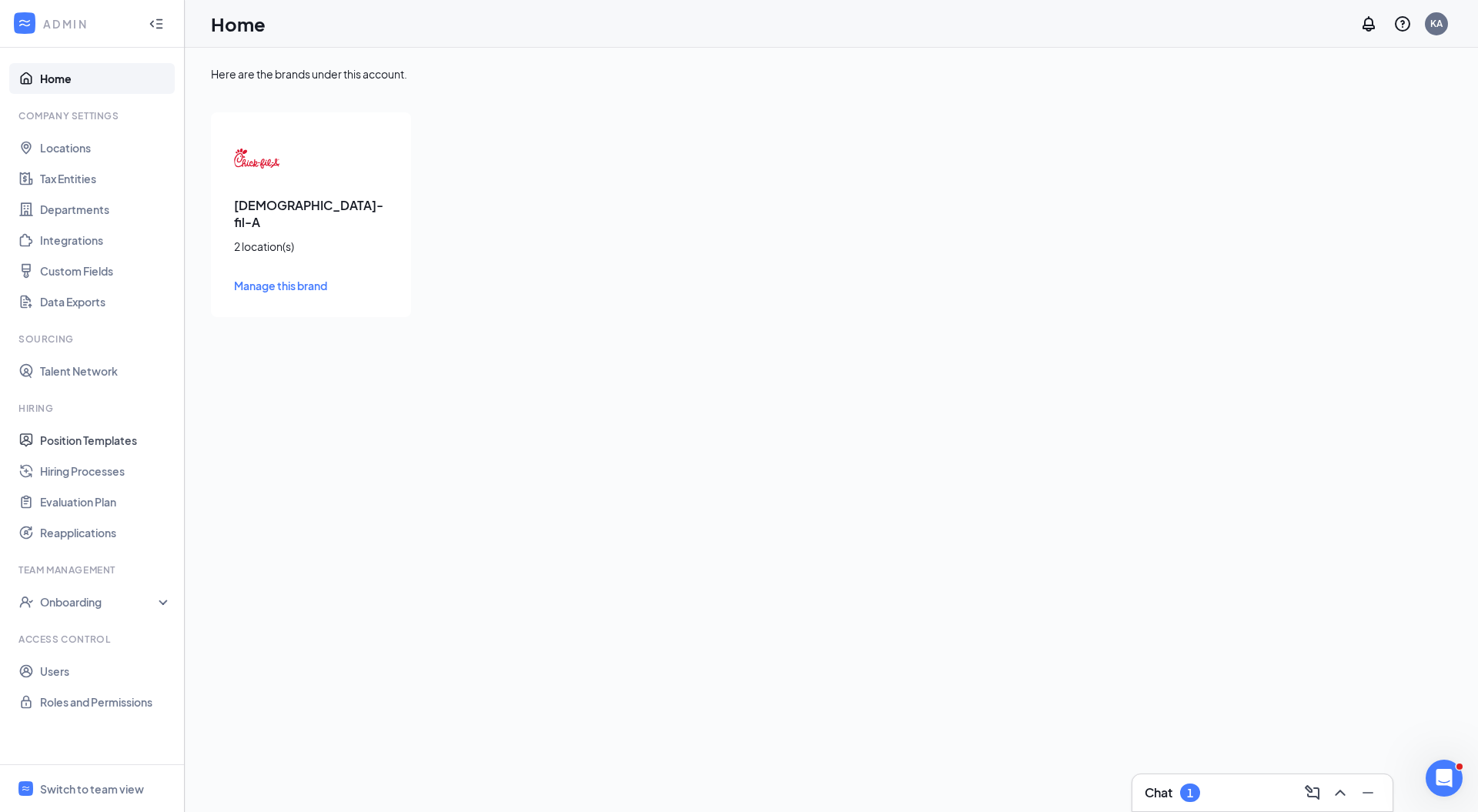
click at [123, 444] on link "Position Templates" at bounding box center [106, 440] width 132 height 31
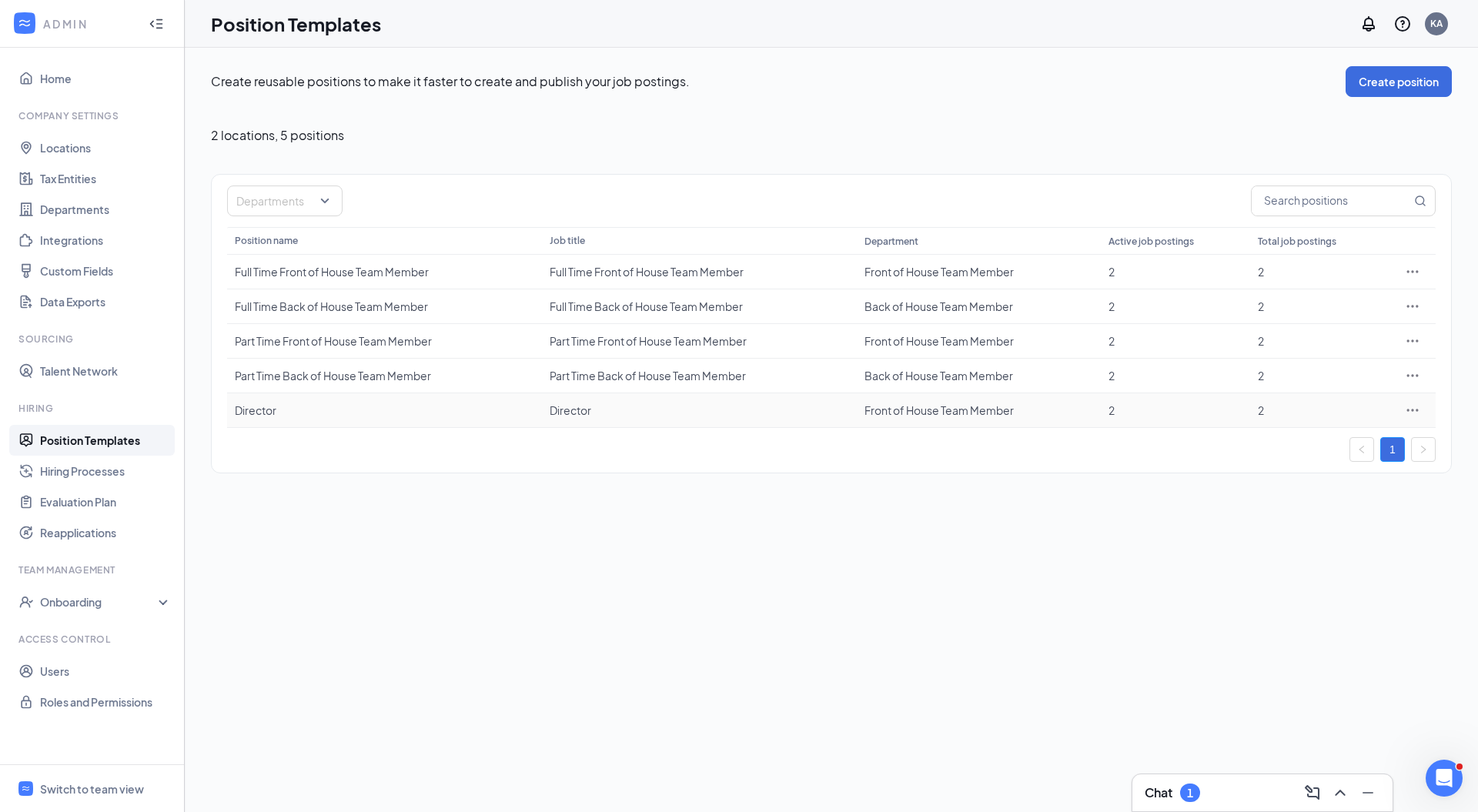
click at [1413, 409] on icon "Ellipses" at bounding box center [1413, 409] width 12 height 3
click at [1319, 431] on span "Edit" at bounding box center [1341, 439] width 132 height 17
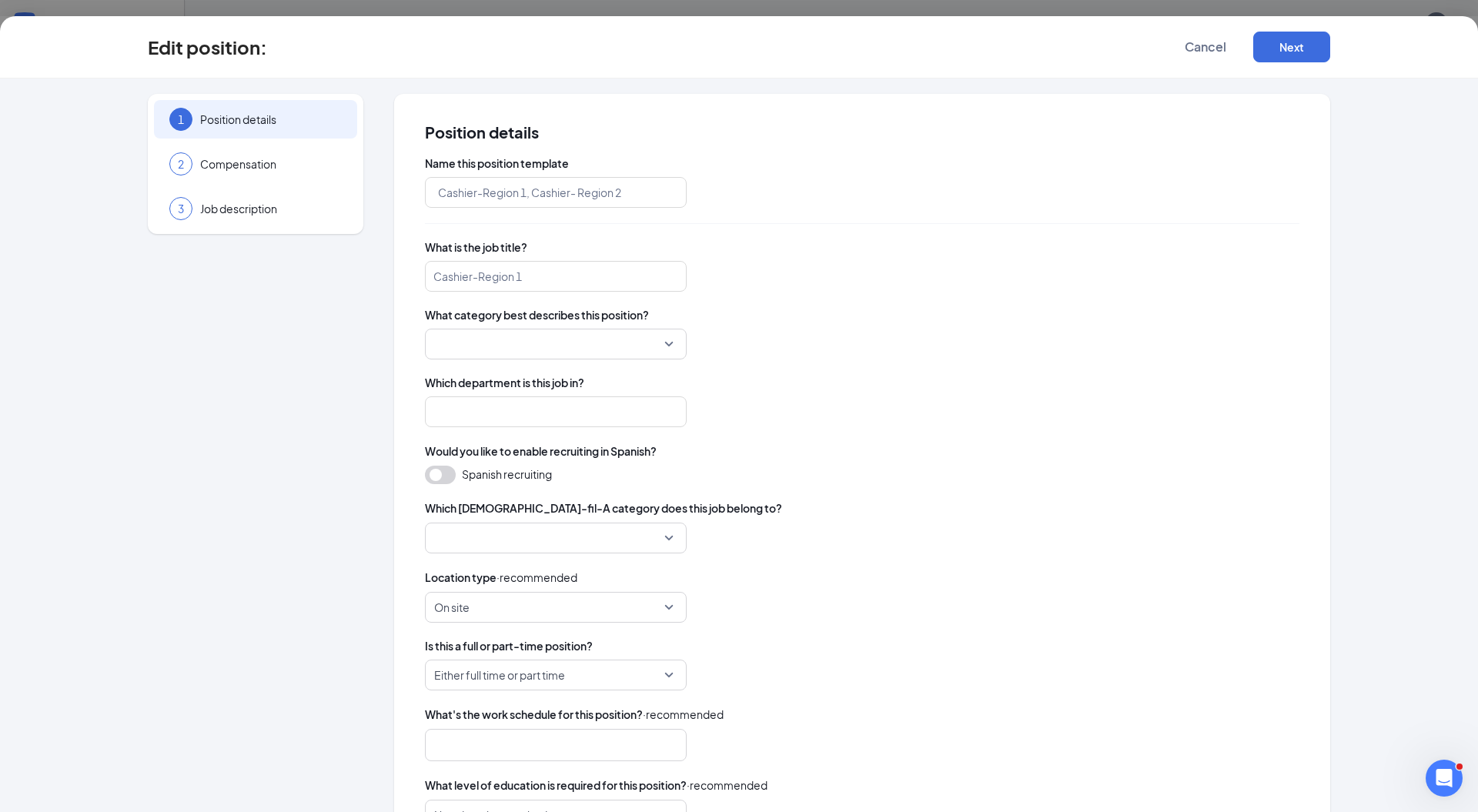
type input "Director"
type input "Front of House Team Member"
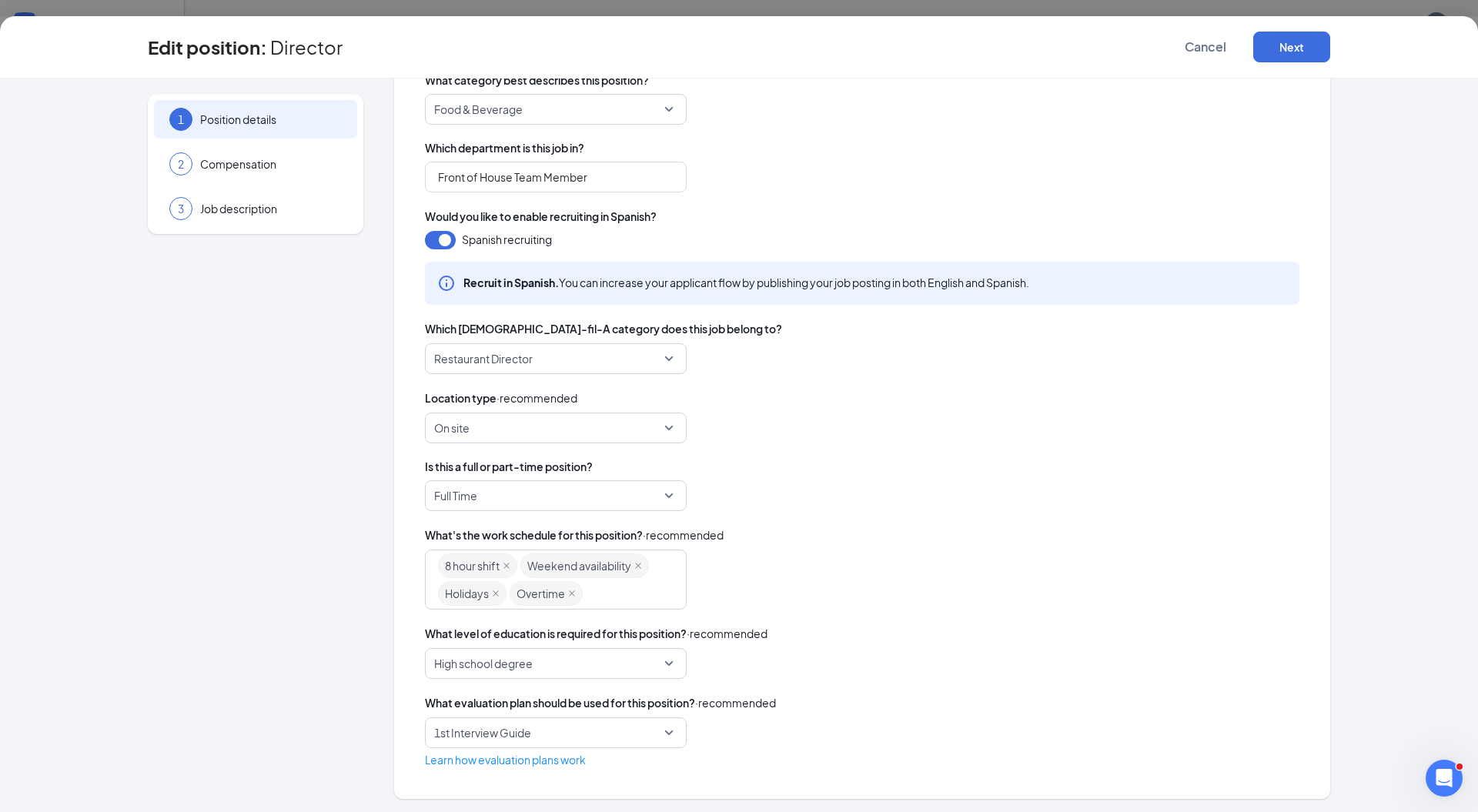
scroll to position [236, 0]
click at [1302, 46] on button "Next" at bounding box center [1292, 47] width 77 height 31
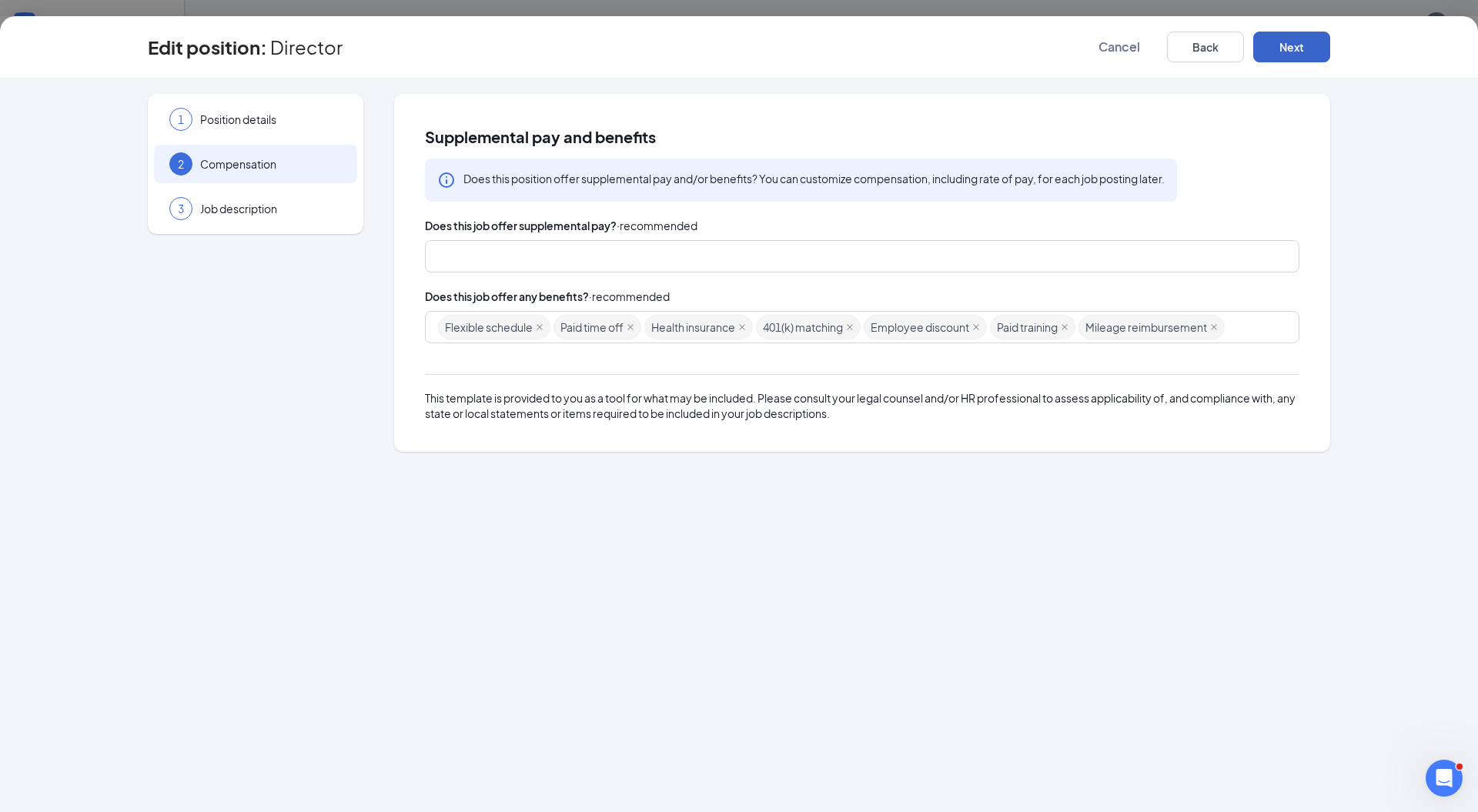
scroll to position [0, 0]
click at [1302, 46] on button "Next" at bounding box center [1292, 47] width 77 height 31
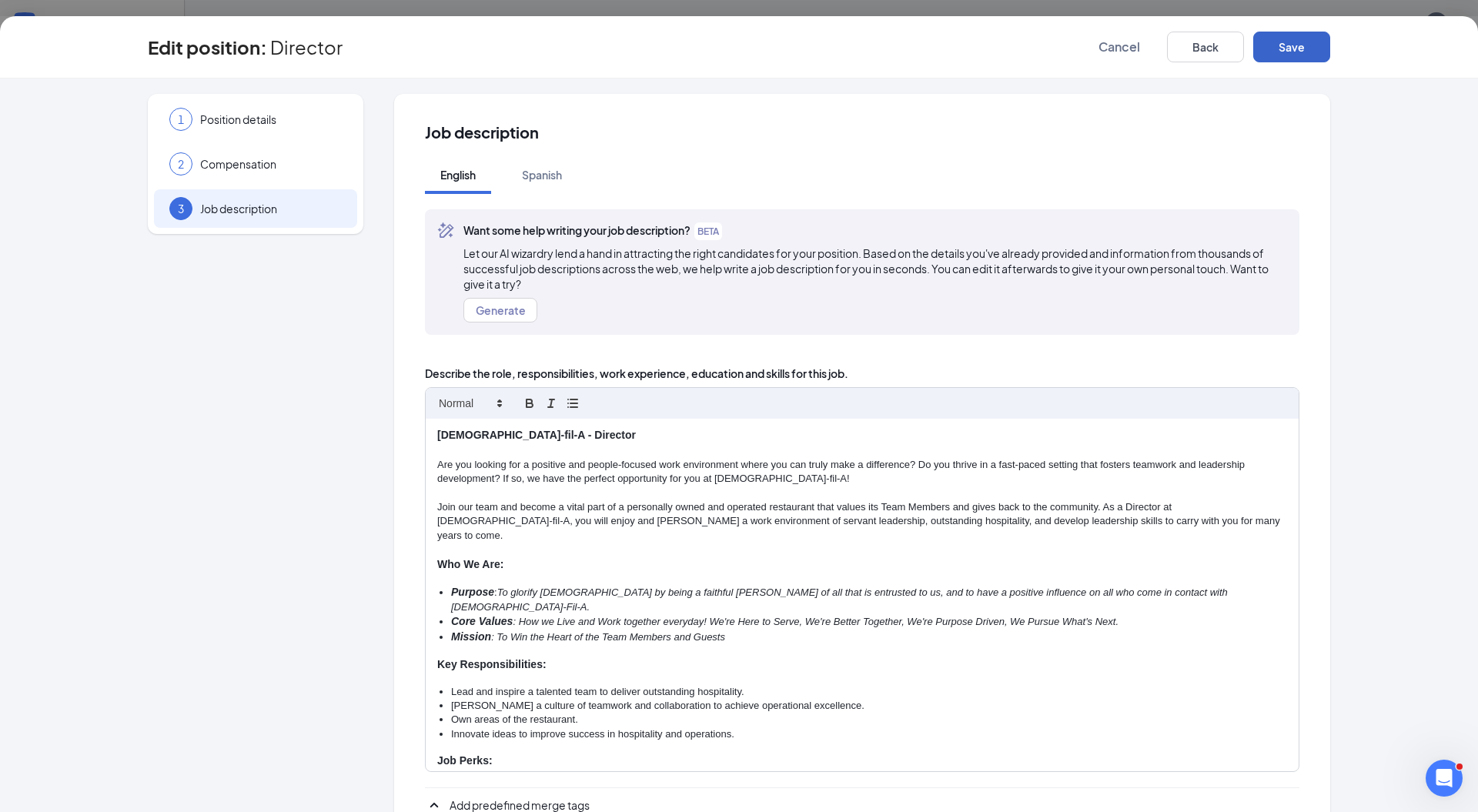
click at [1302, 46] on button "Save" at bounding box center [1292, 47] width 77 height 31
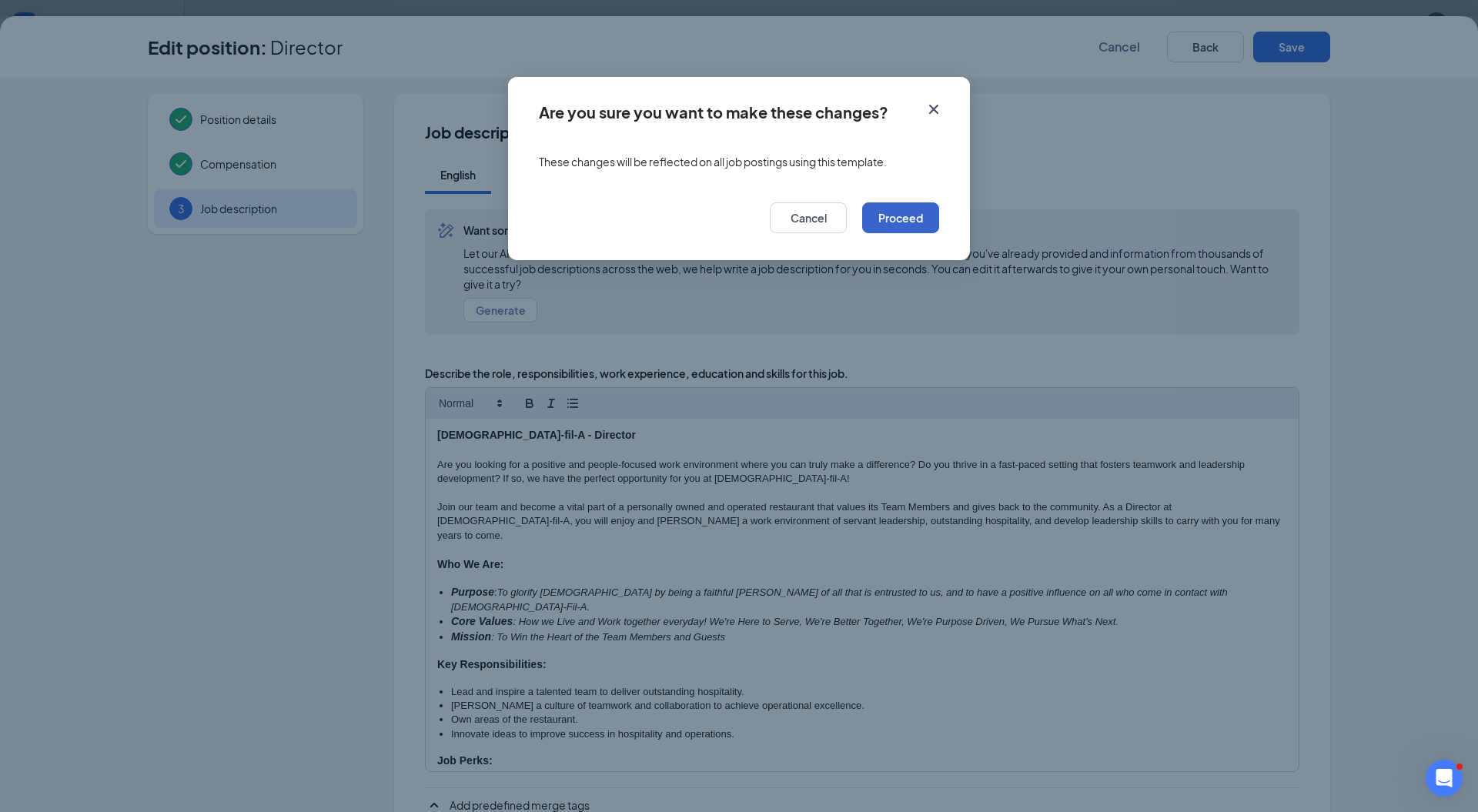
click at [878, 215] on button "Proceed" at bounding box center [901, 217] width 77 height 31
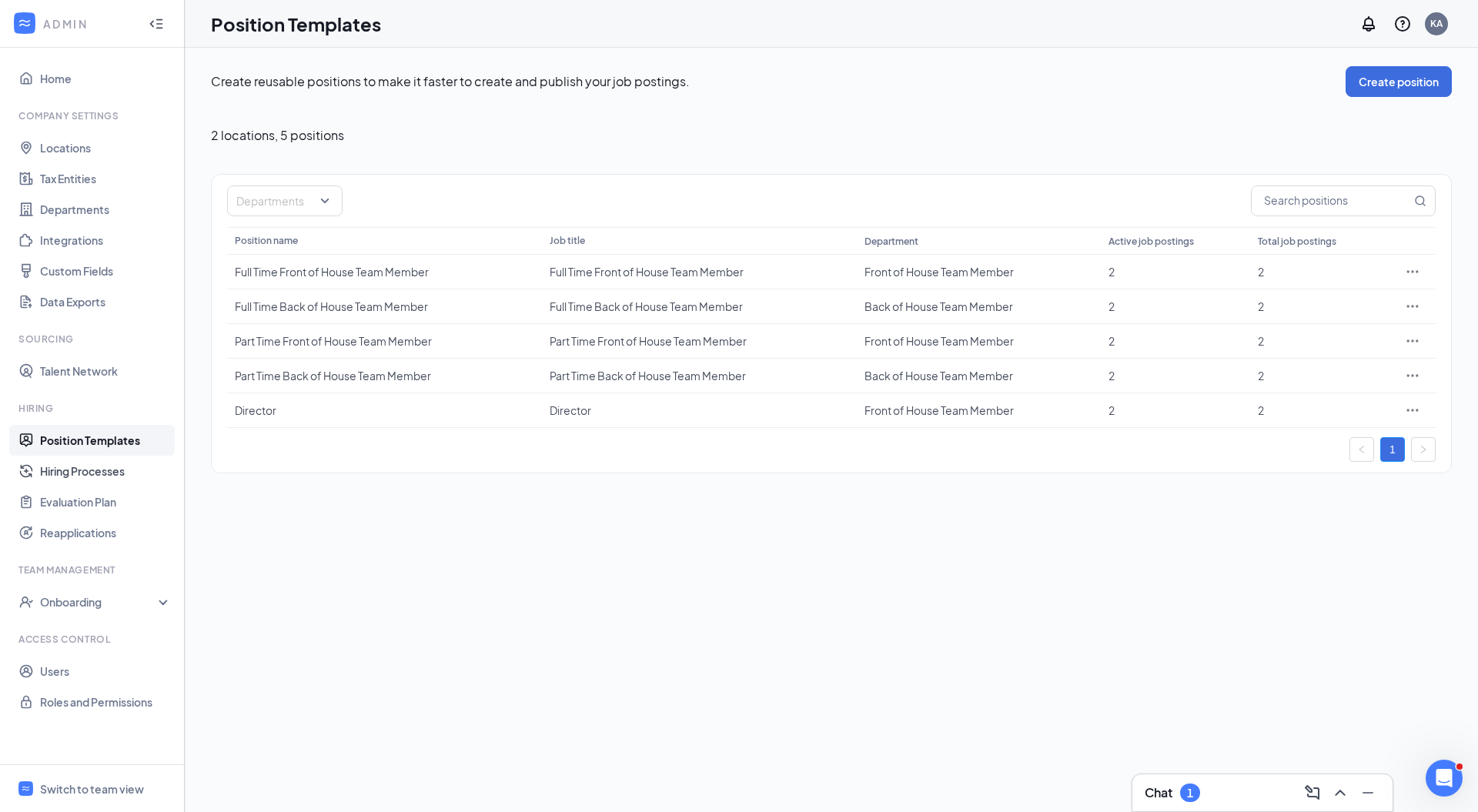
click at [136, 475] on link "Hiring Processes" at bounding box center [106, 470] width 132 height 31
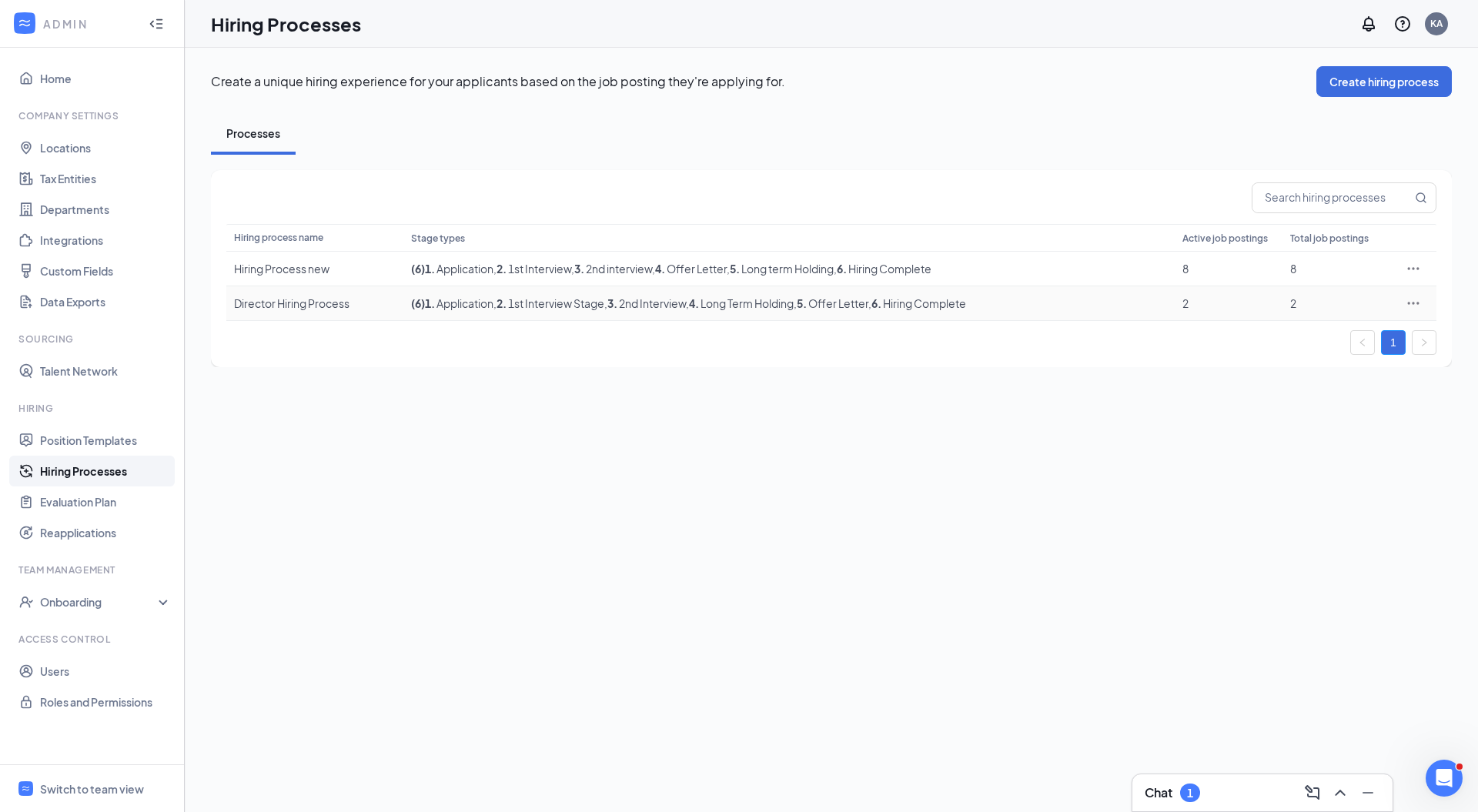
click at [930, 302] on span ", 6 . Hiring Complete" at bounding box center [917, 303] width 98 height 14
click at [1409, 305] on icon "Ellipses" at bounding box center [1413, 303] width 15 height 15
click at [1302, 336] on span "Edit" at bounding box center [1342, 334] width 132 height 17
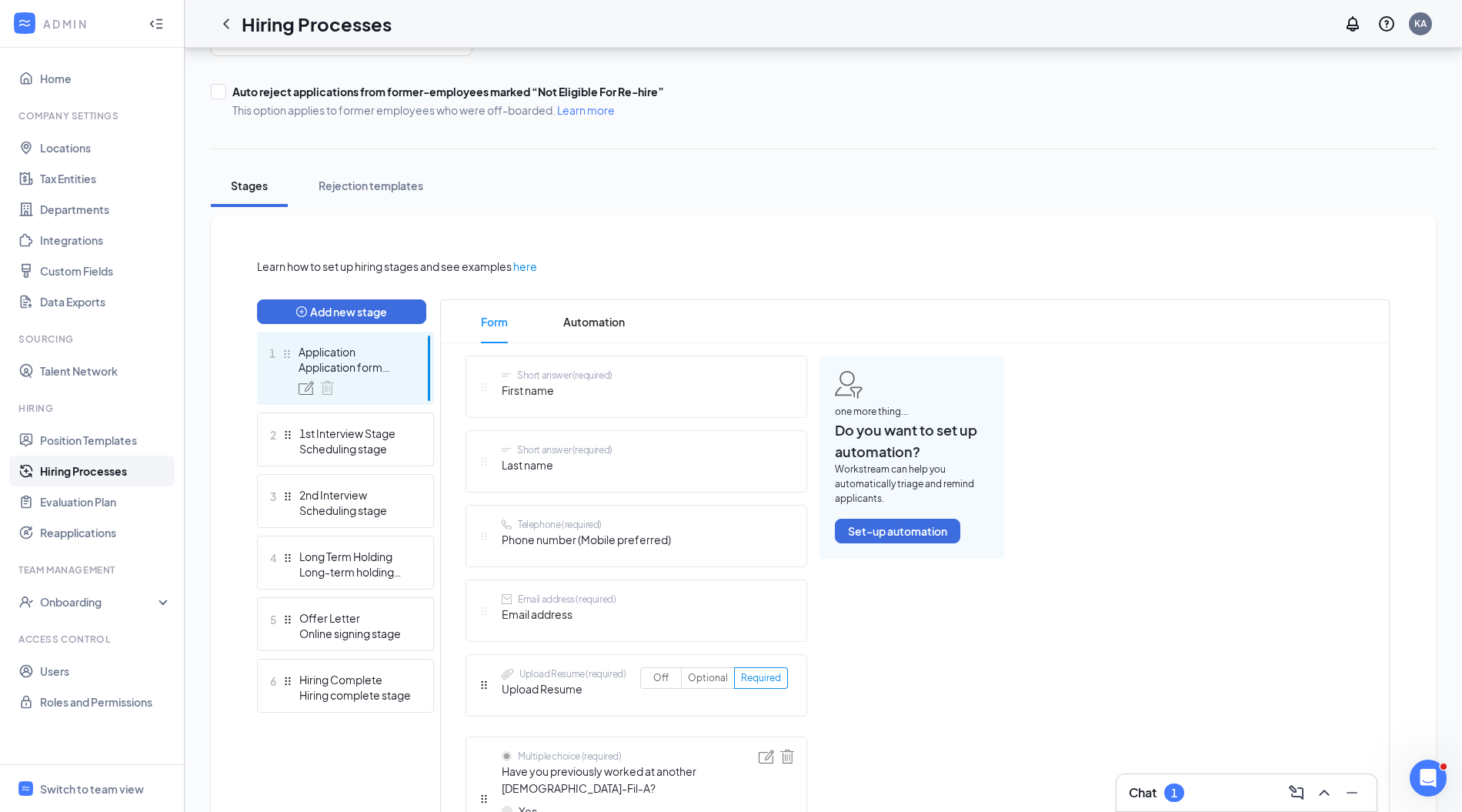
scroll to position [189, 0]
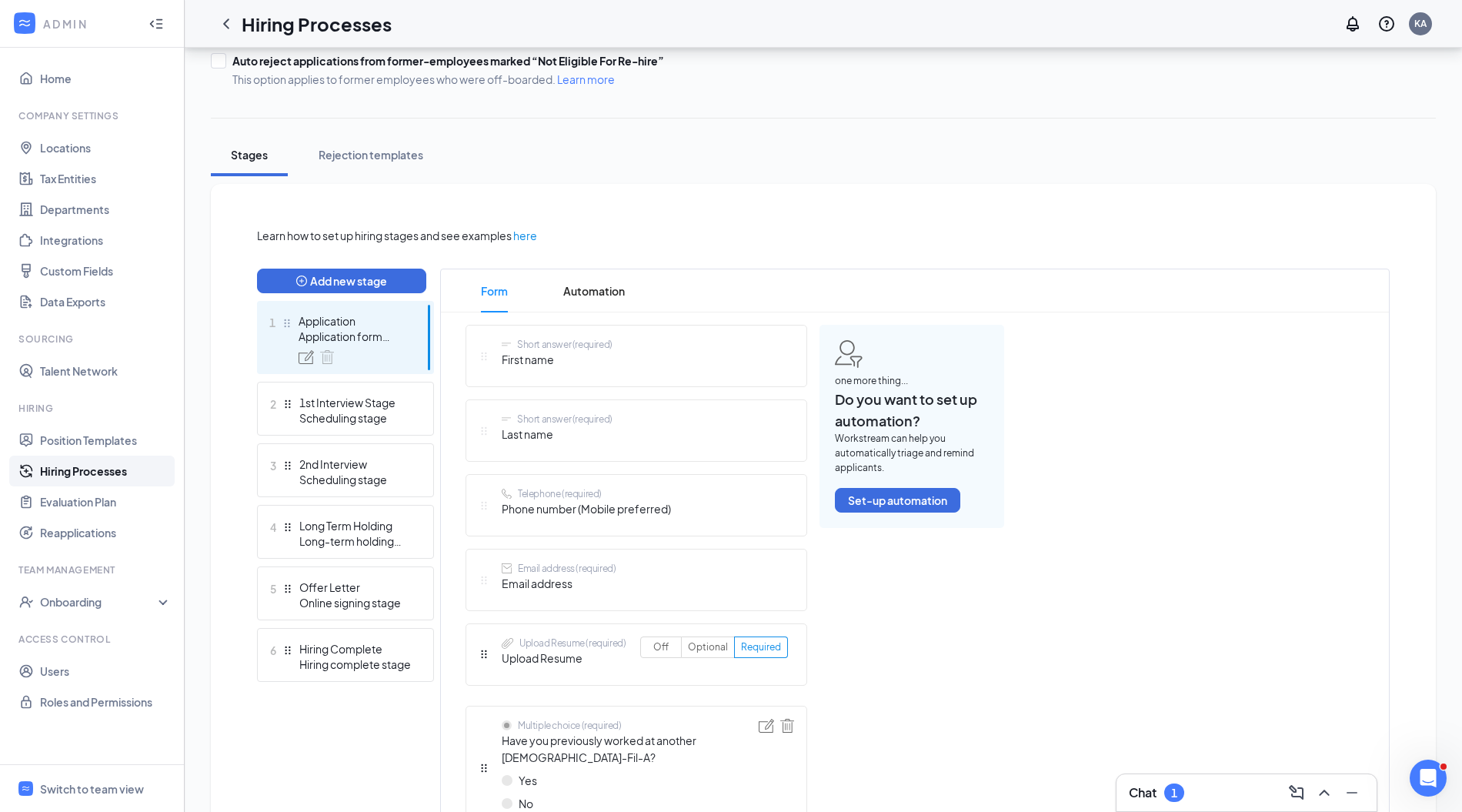
click at [353, 404] on div "1st Interview Stage" at bounding box center [355, 403] width 112 height 15
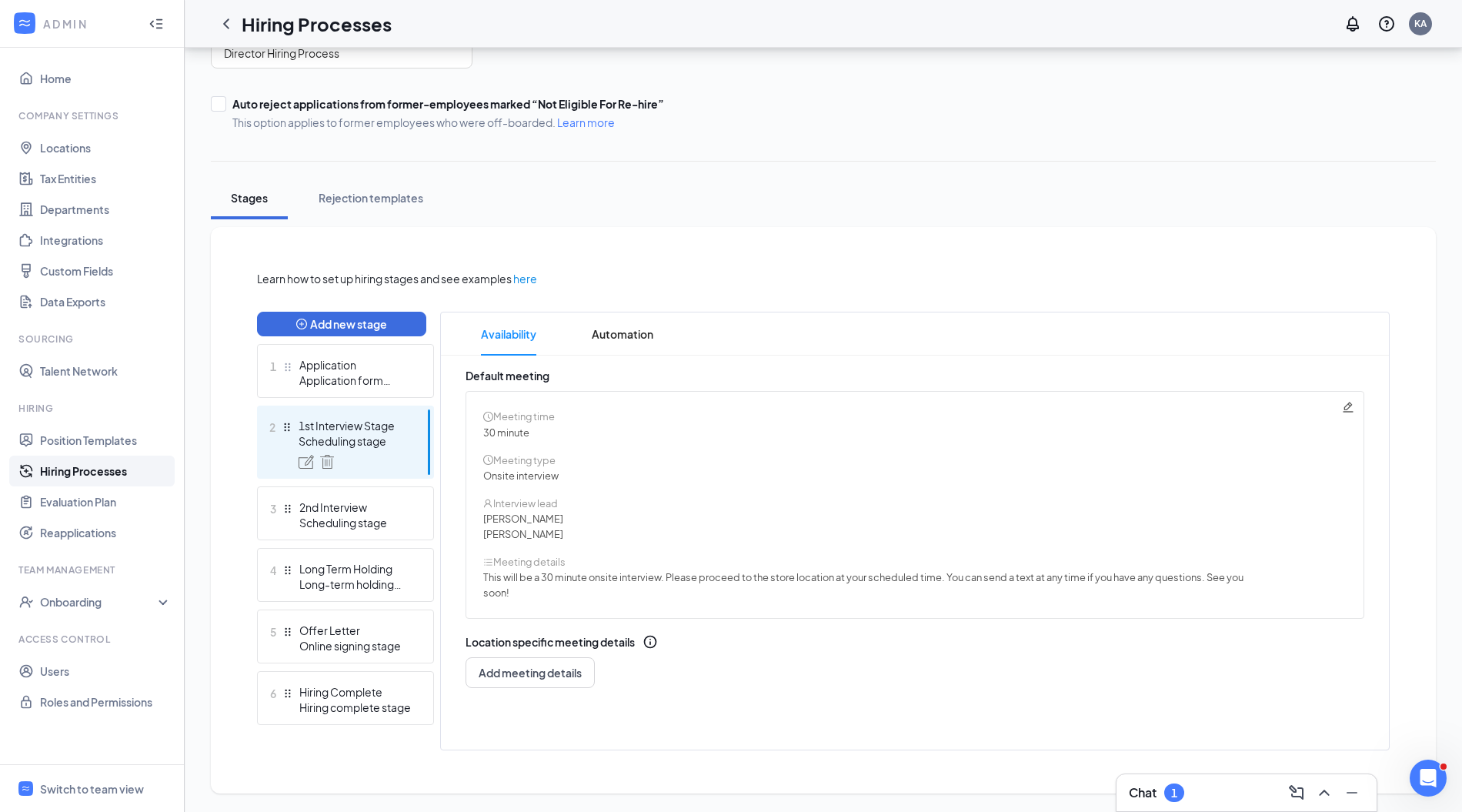
scroll to position [145, 0]
click at [109, 785] on div "Switch to team view" at bounding box center [92, 789] width 104 height 15
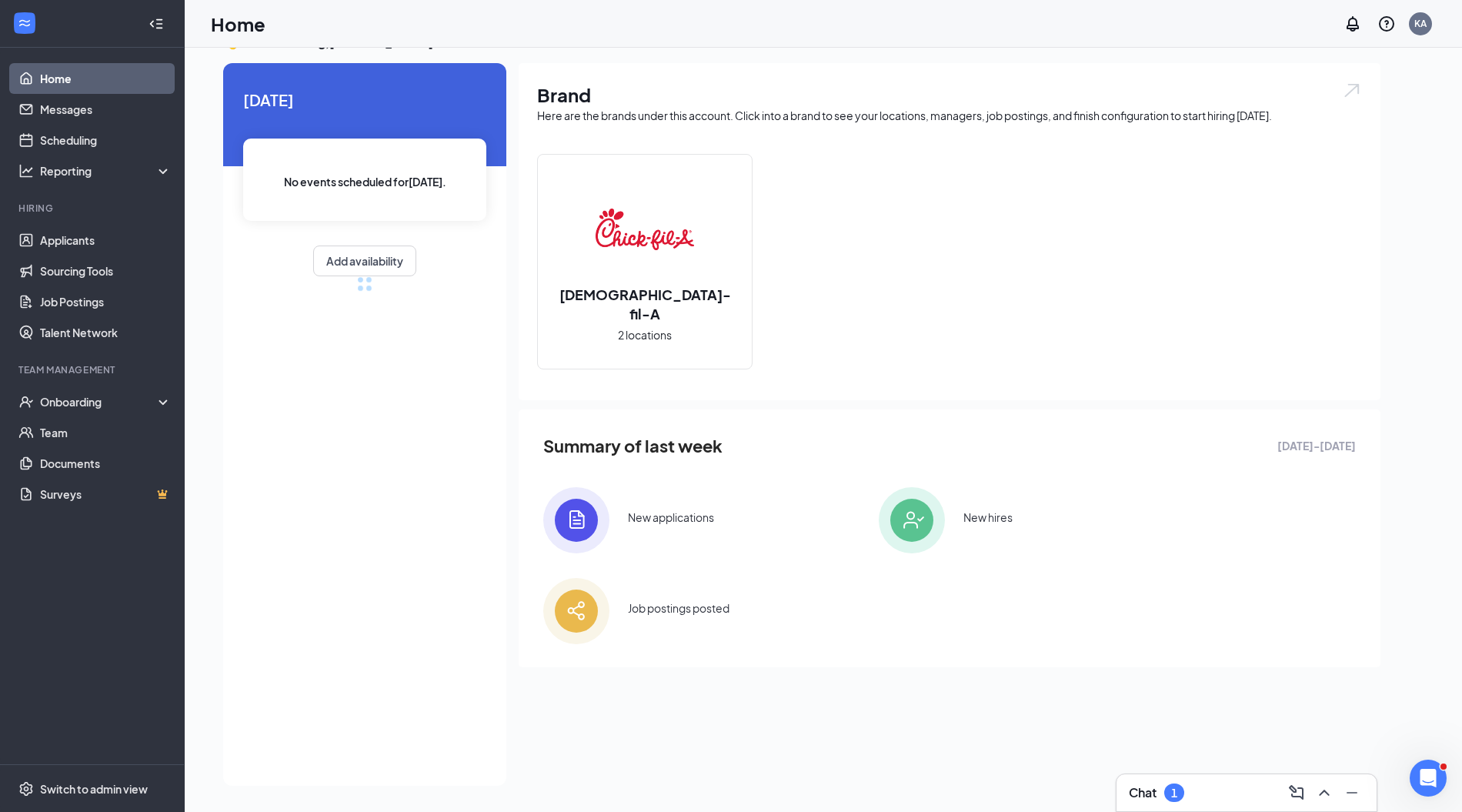
scroll to position [33, 0]
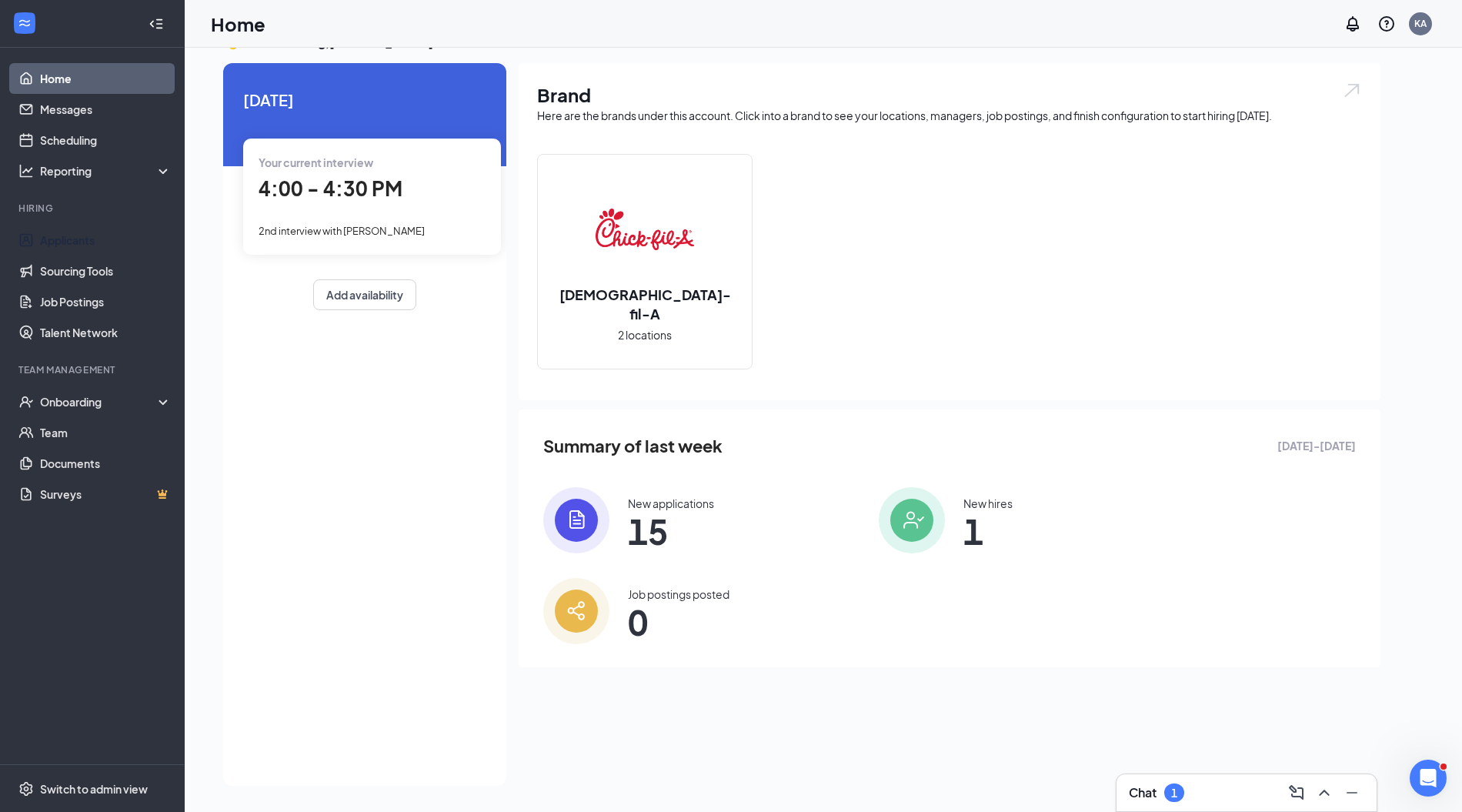
click at [109, 242] on link "Applicants" at bounding box center [106, 240] width 132 height 31
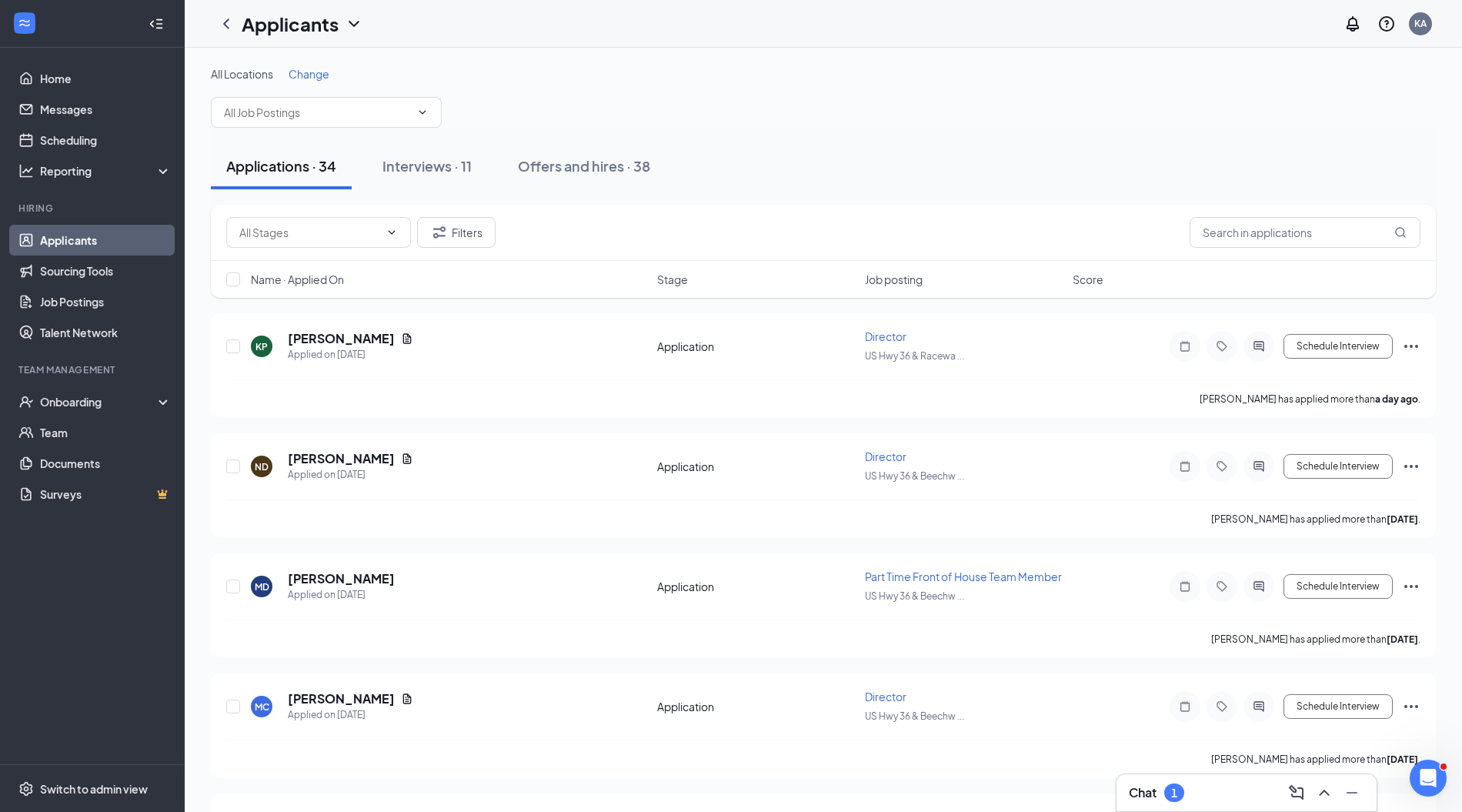
click at [464, 170] on div "Interviews · 11" at bounding box center [427, 165] width 89 height 19
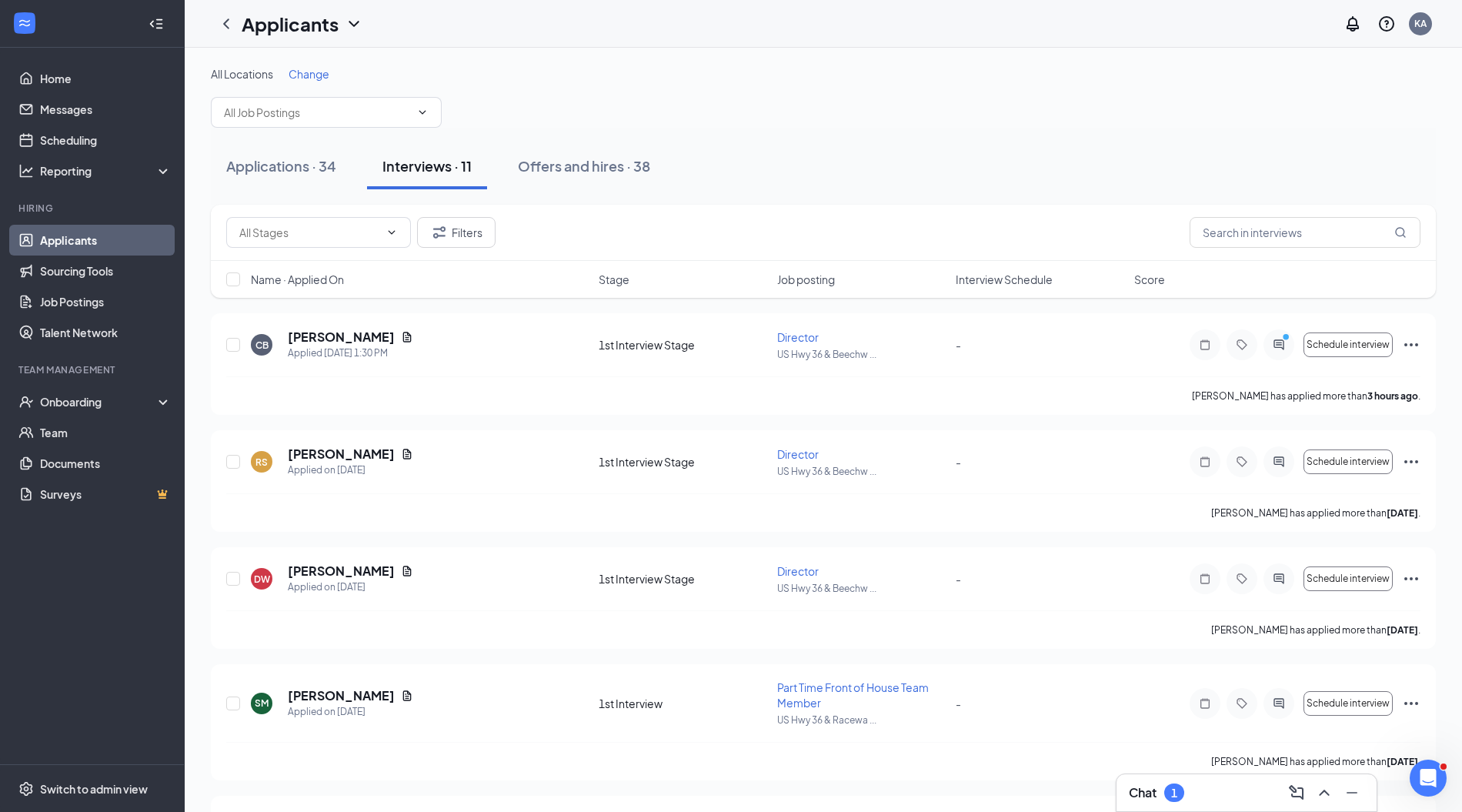
click at [1406, 347] on icon "Ellipses" at bounding box center [1411, 345] width 18 height 18
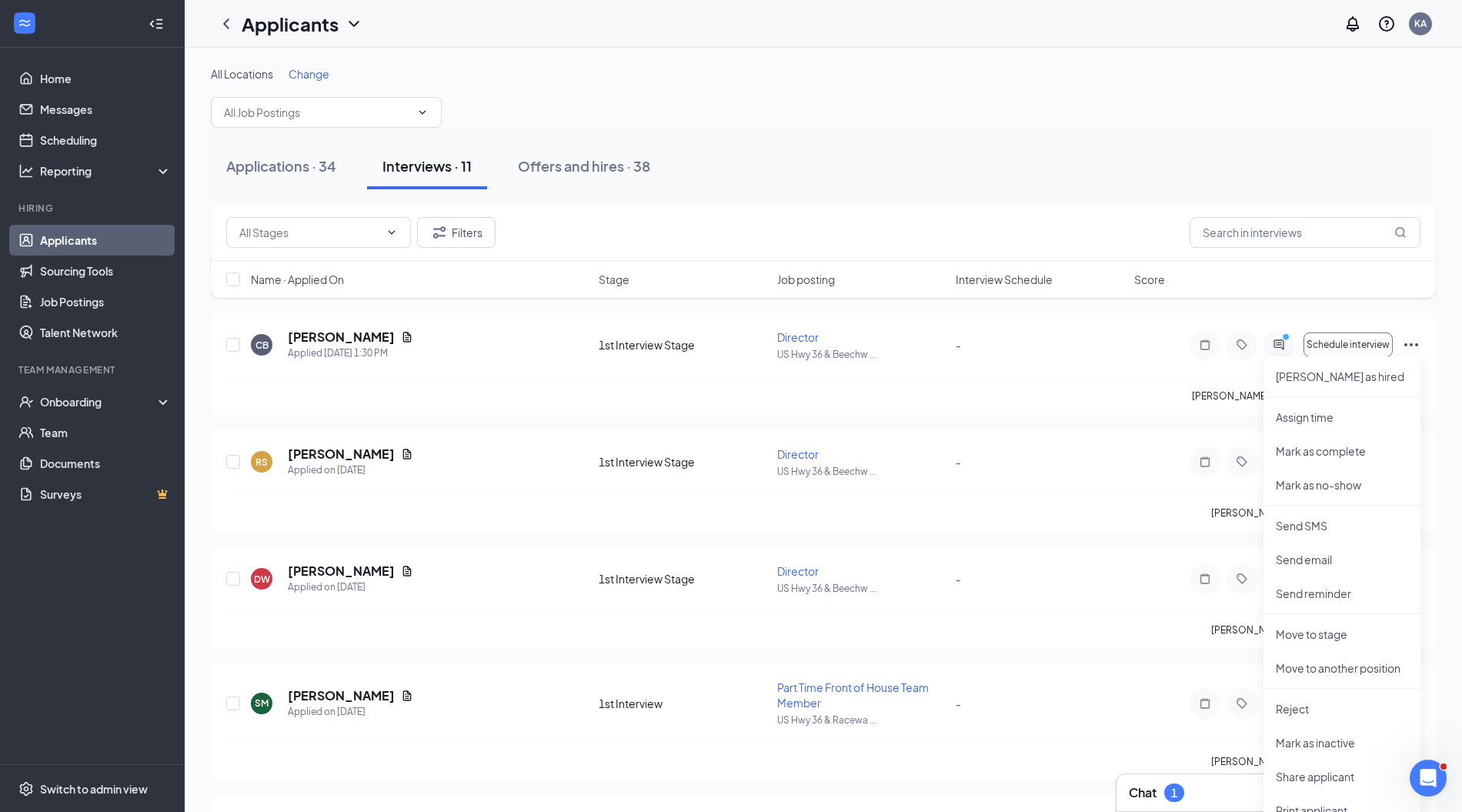
click at [1135, 157] on div "Applications · 34 Interviews · 11 Offers and hires · 38" at bounding box center [823, 165] width 1226 height 46
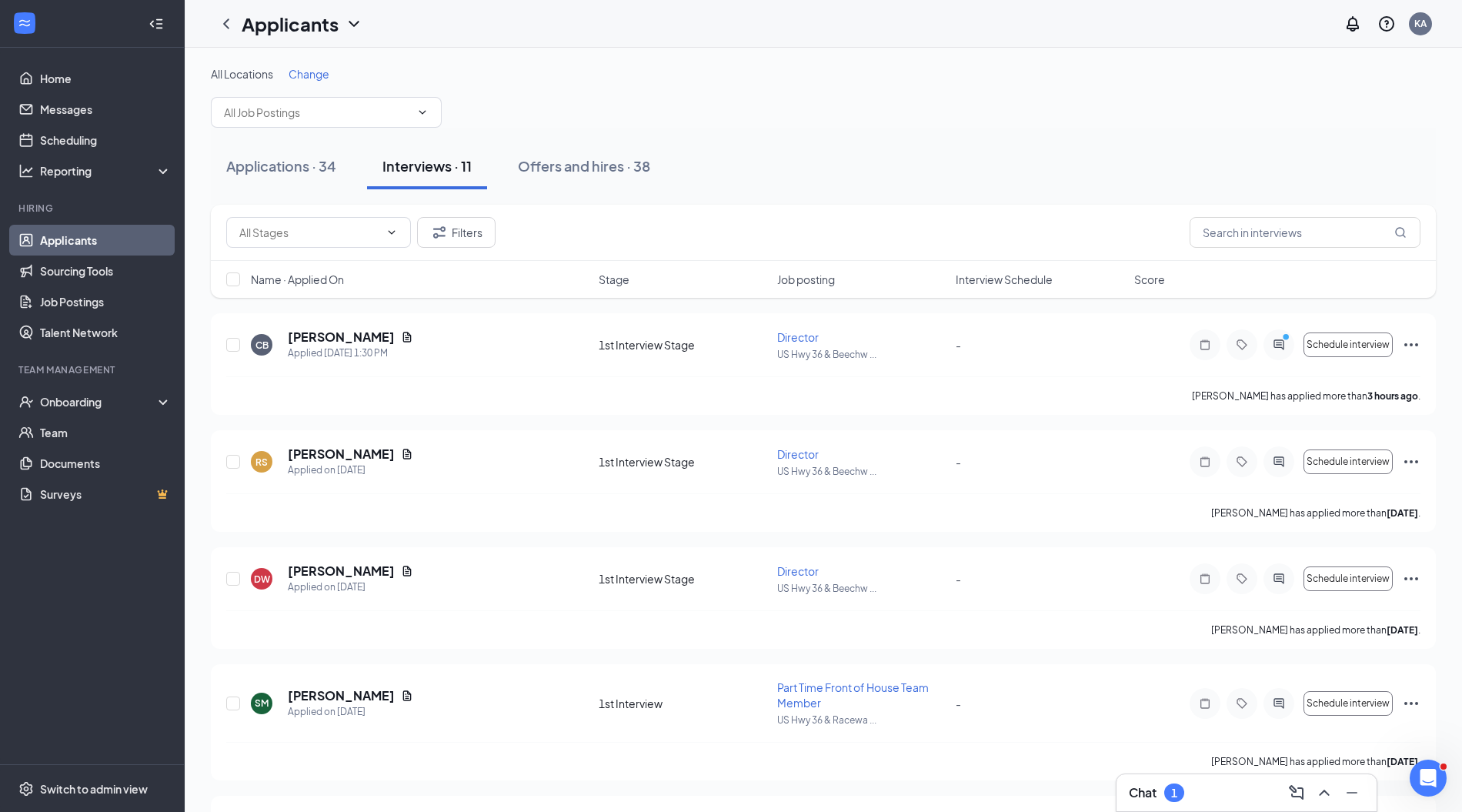
click at [270, 160] on div "Applications · 34" at bounding box center [282, 165] width 110 height 19
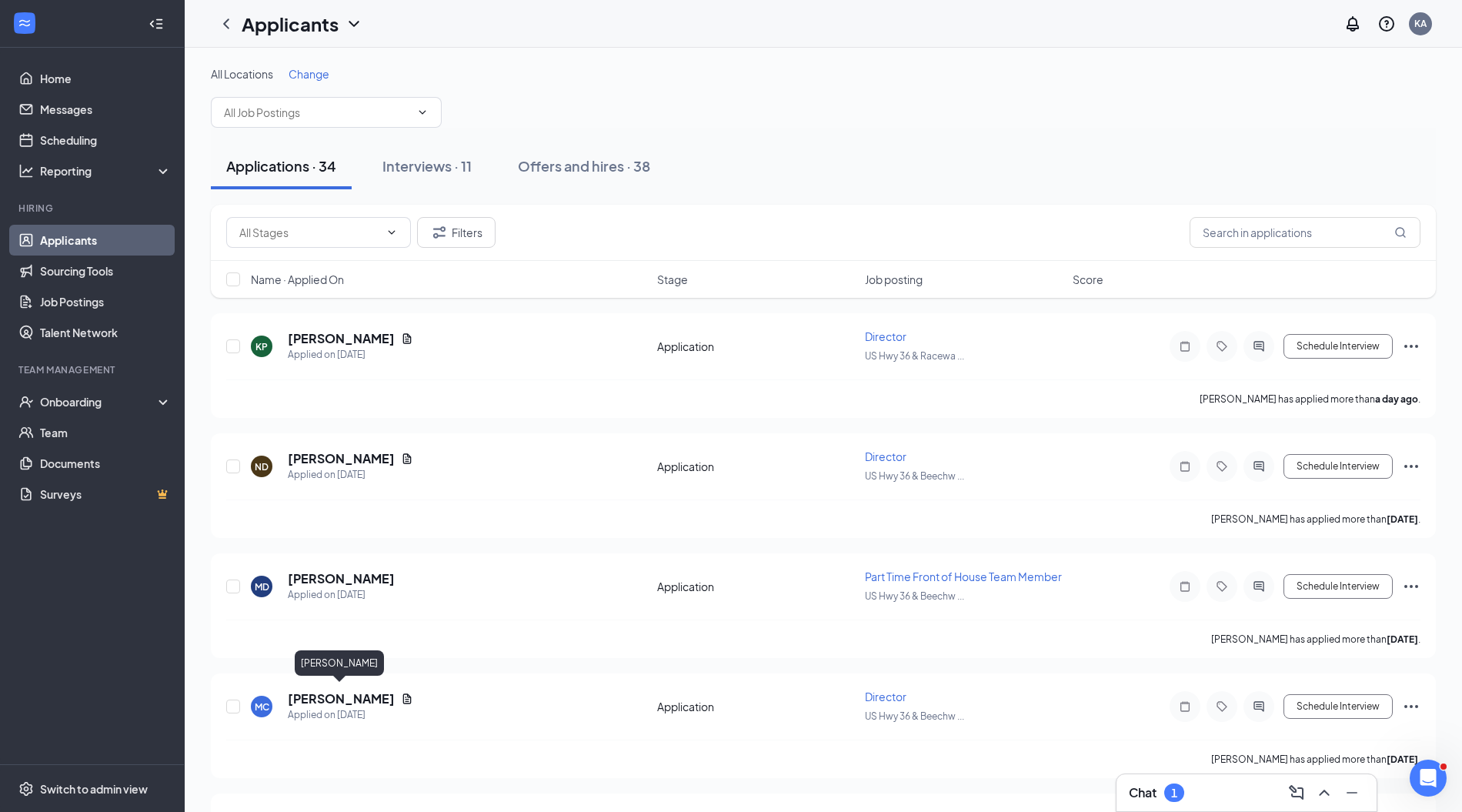
click at [349, 695] on h5 "[PERSON_NAME]" at bounding box center [342, 698] width 107 height 17
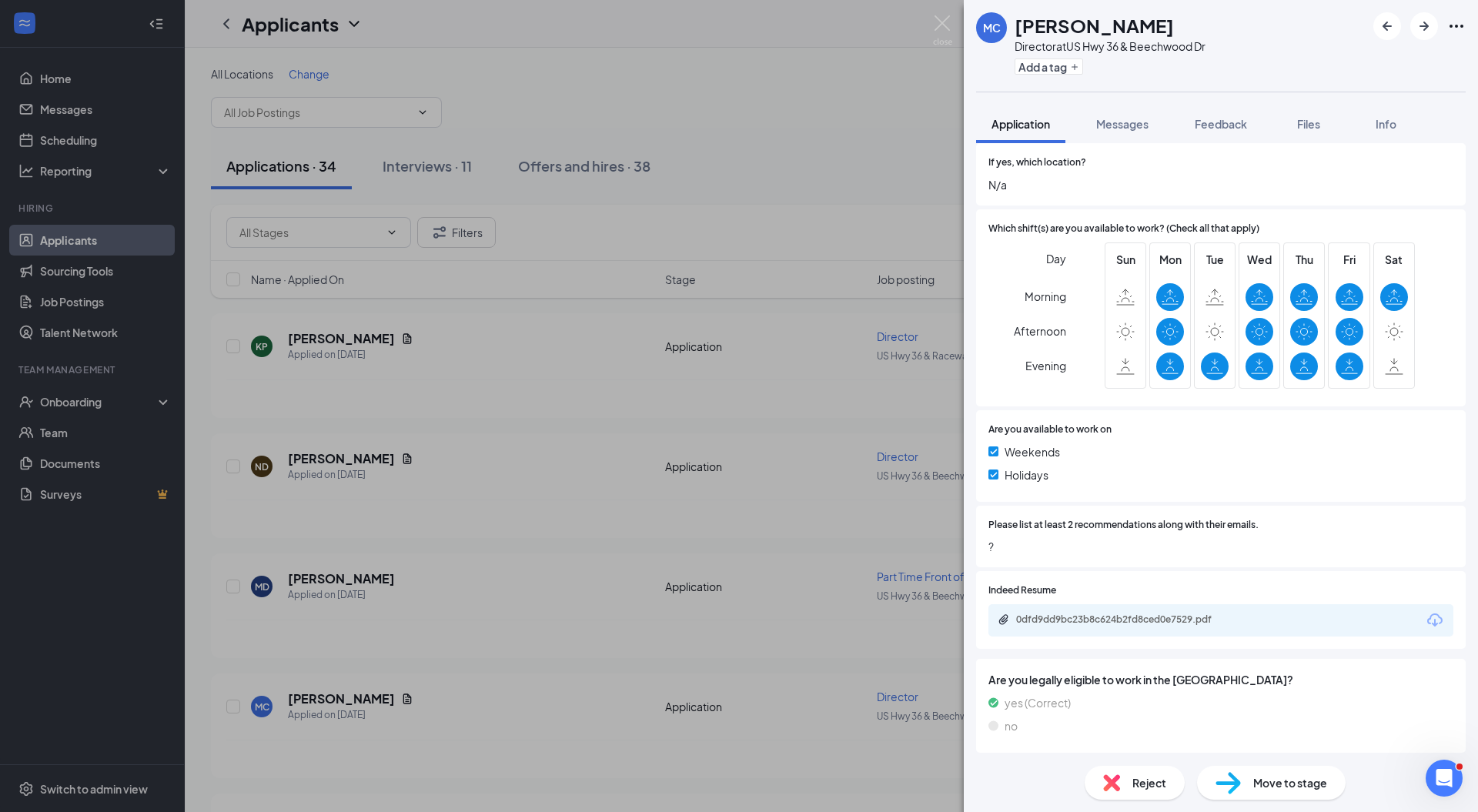
scroll to position [325, 0]
click at [1158, 620] on div "0dfd9dd9bc23b8c624b2fd8ced0e7529.pdf" at bounding box center [1124, 617] width 216 height 13
click at [1250, 771] on div "Move to stage" at bounding box center [1271, 783] width 149 height 34
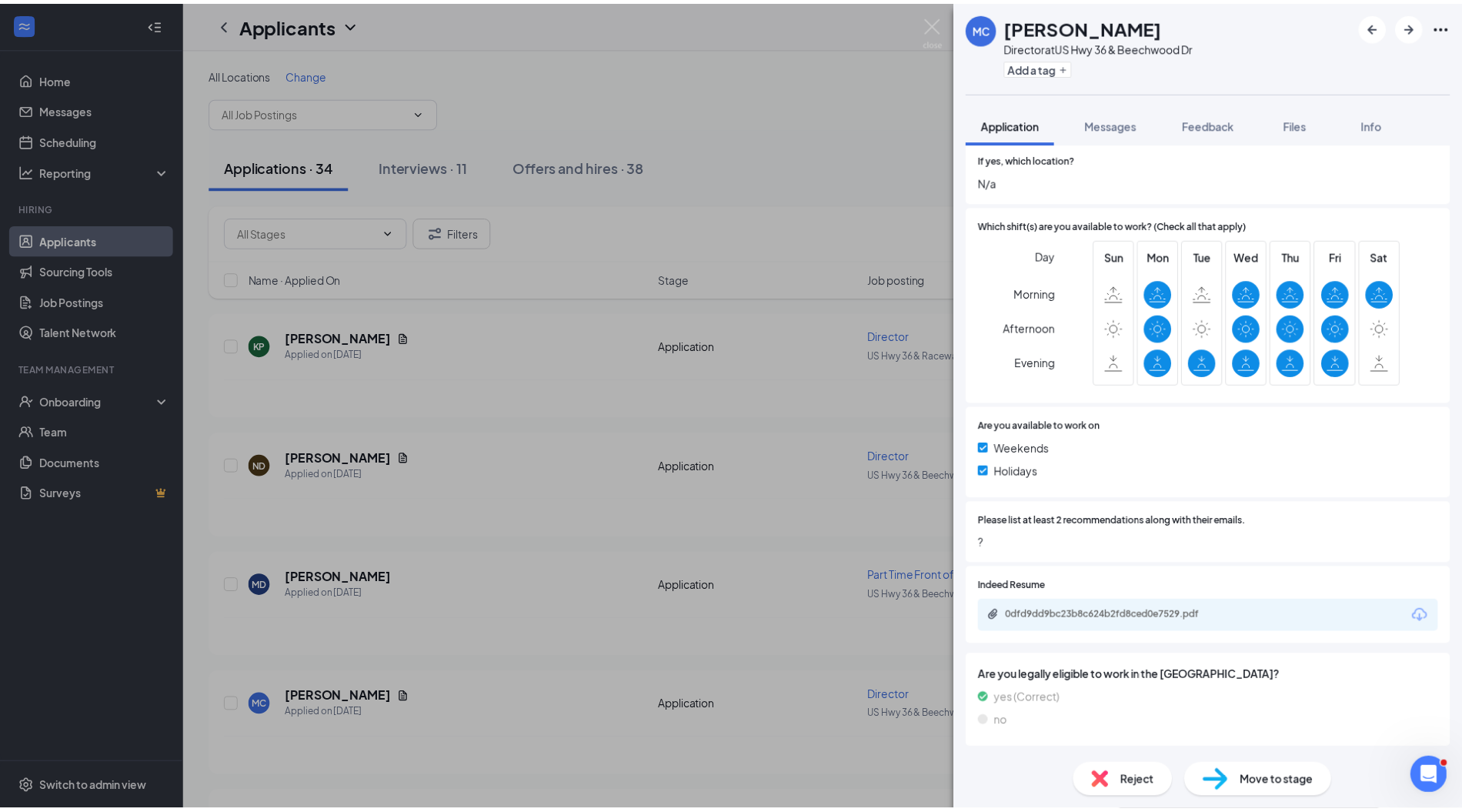
scroll to position [318, 0]
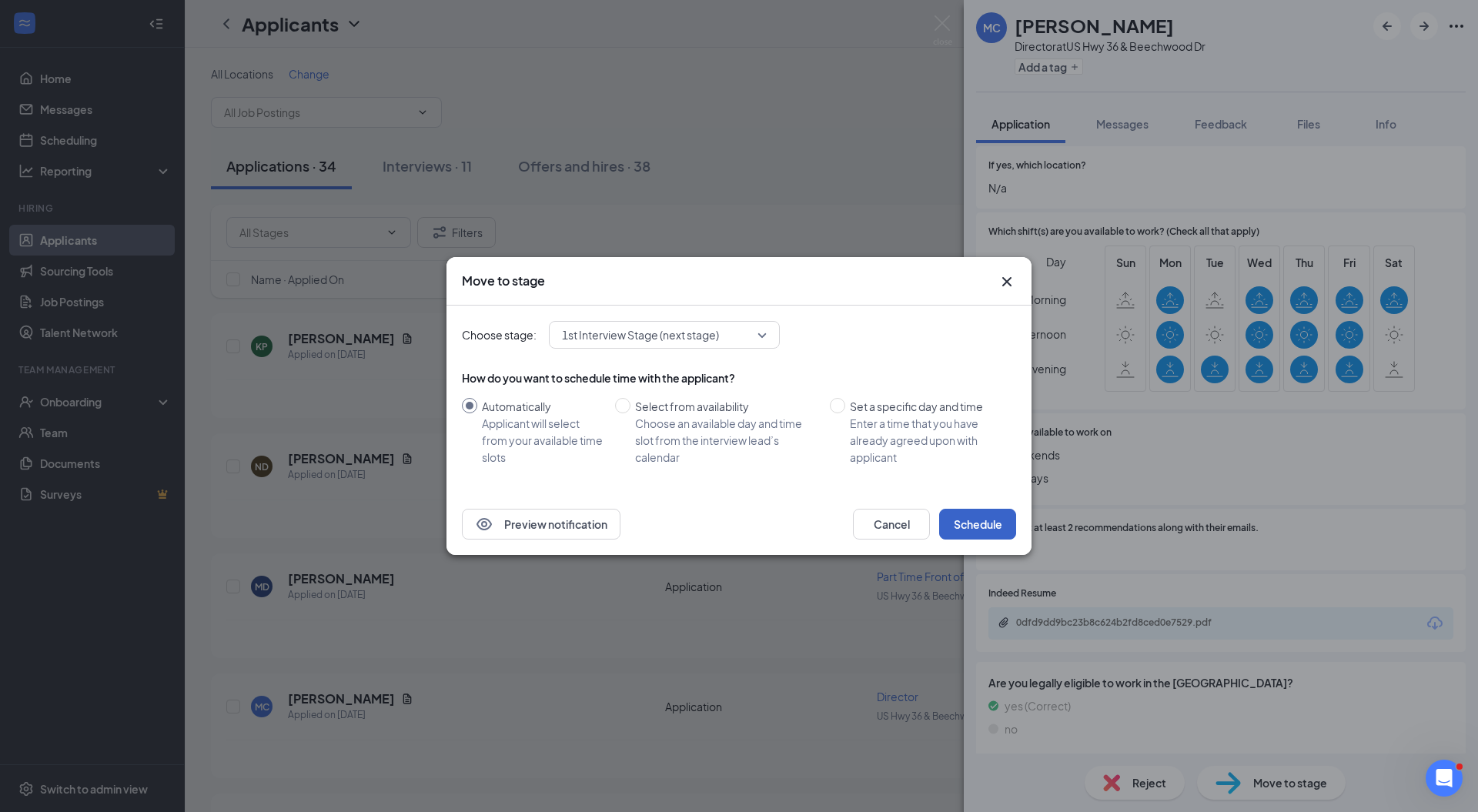
click at [992, 524] on button "Schedule" at bounding box center [978, 524] width 77 height 31
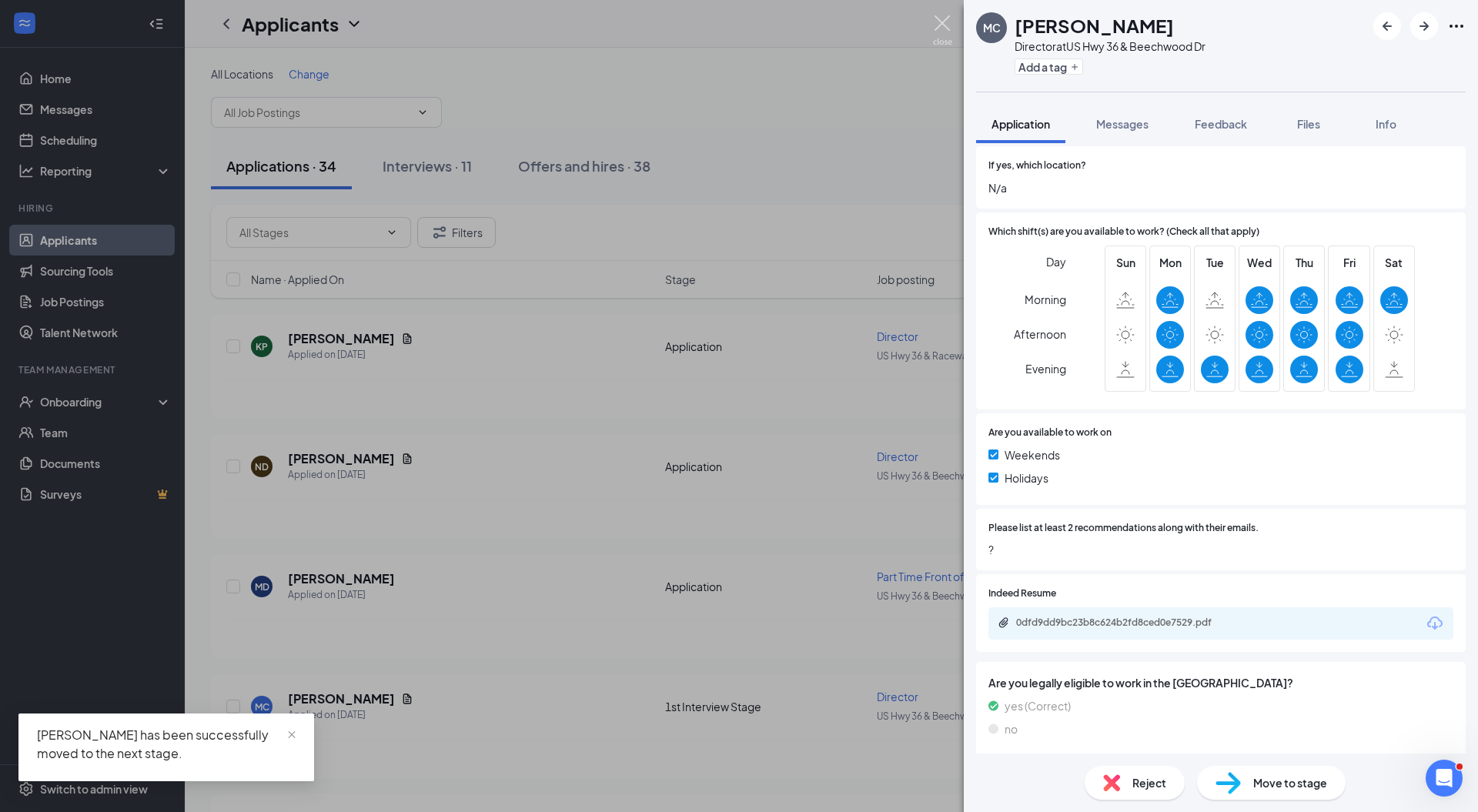
click at [942, 23] on img at bounding box center [942, 30] width 19 height 30
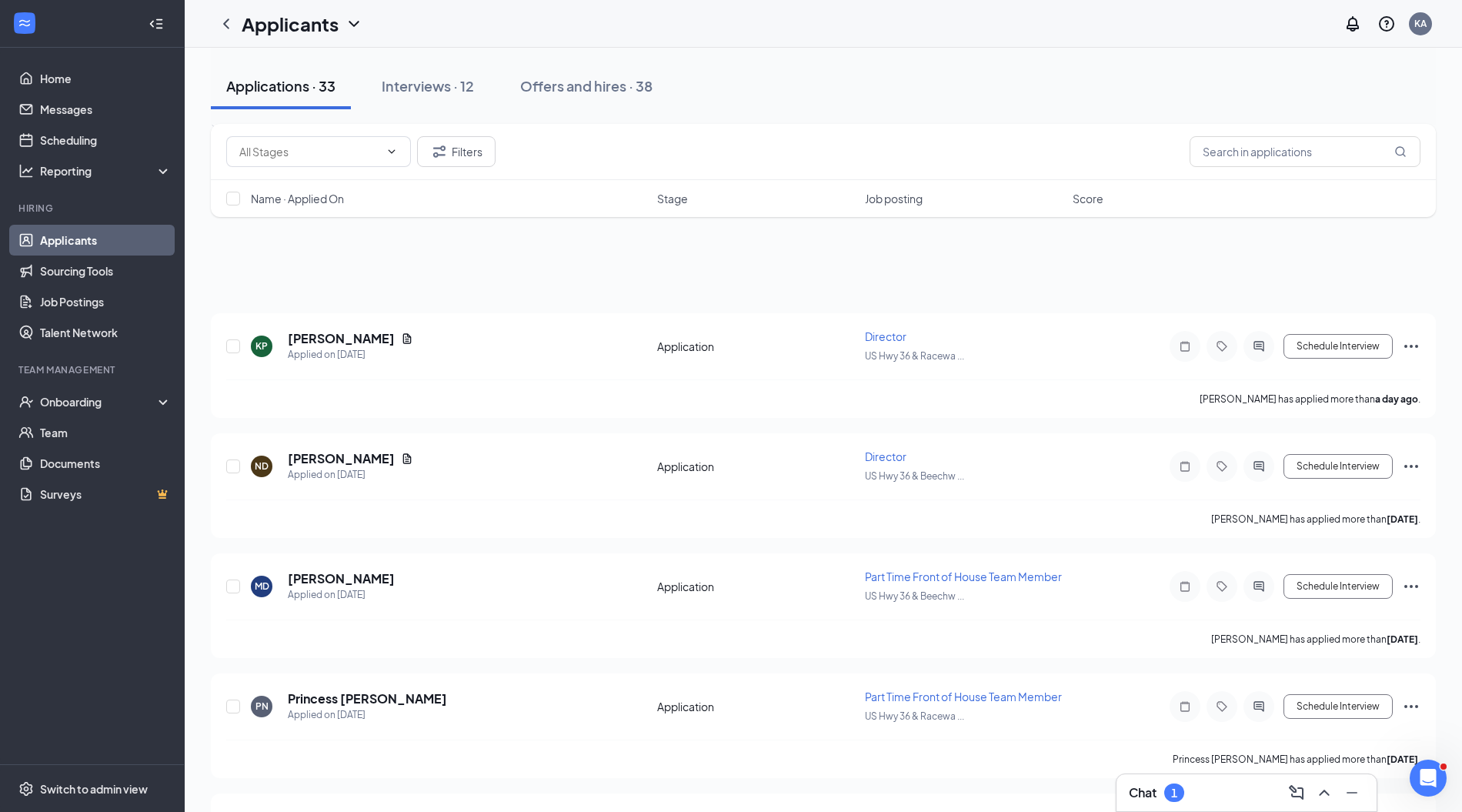
click at [318, 810] on h5 "[PERSON_NAME]" at bounding box center [342, 819] width 107 height 17
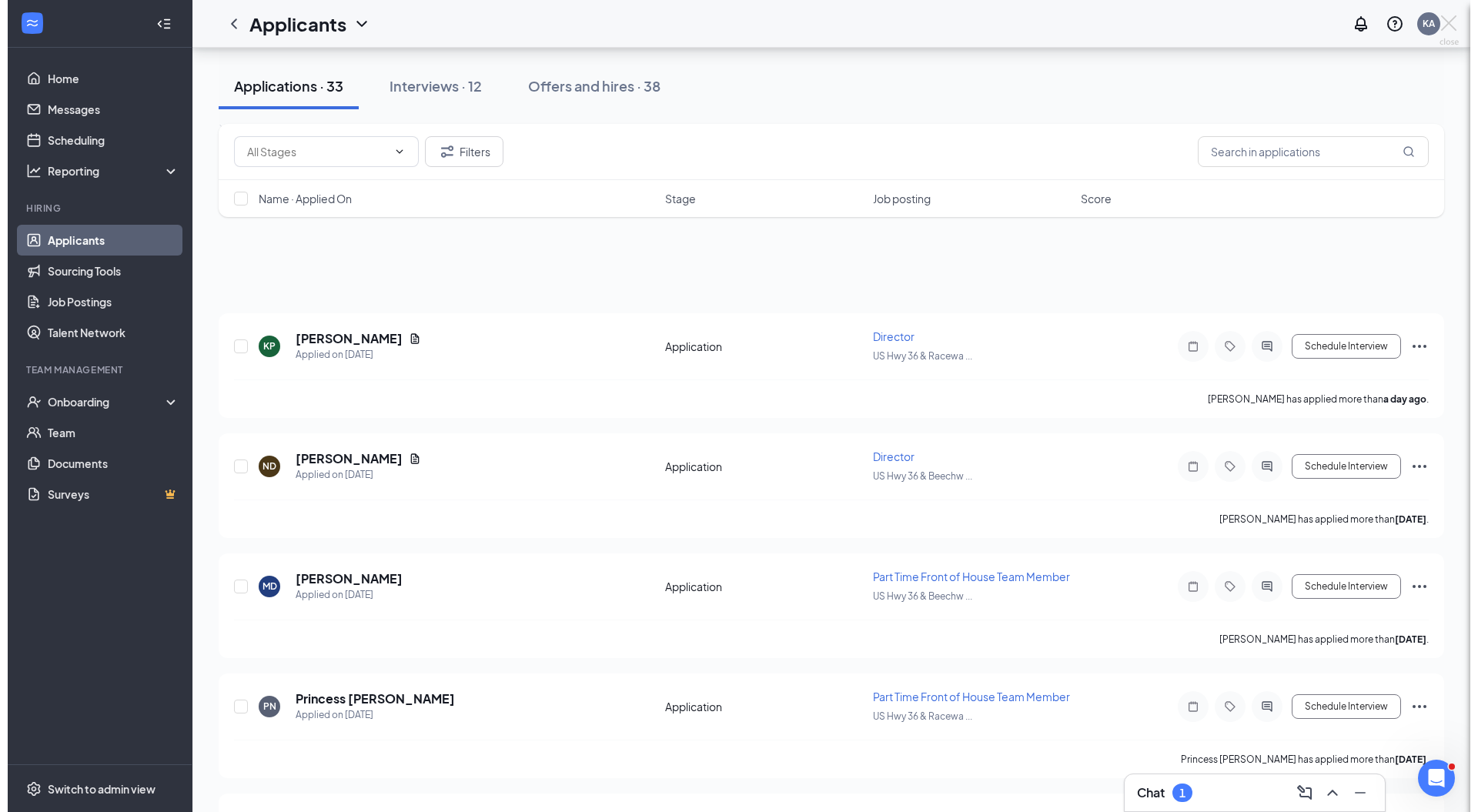
scroll to position [180, 0]
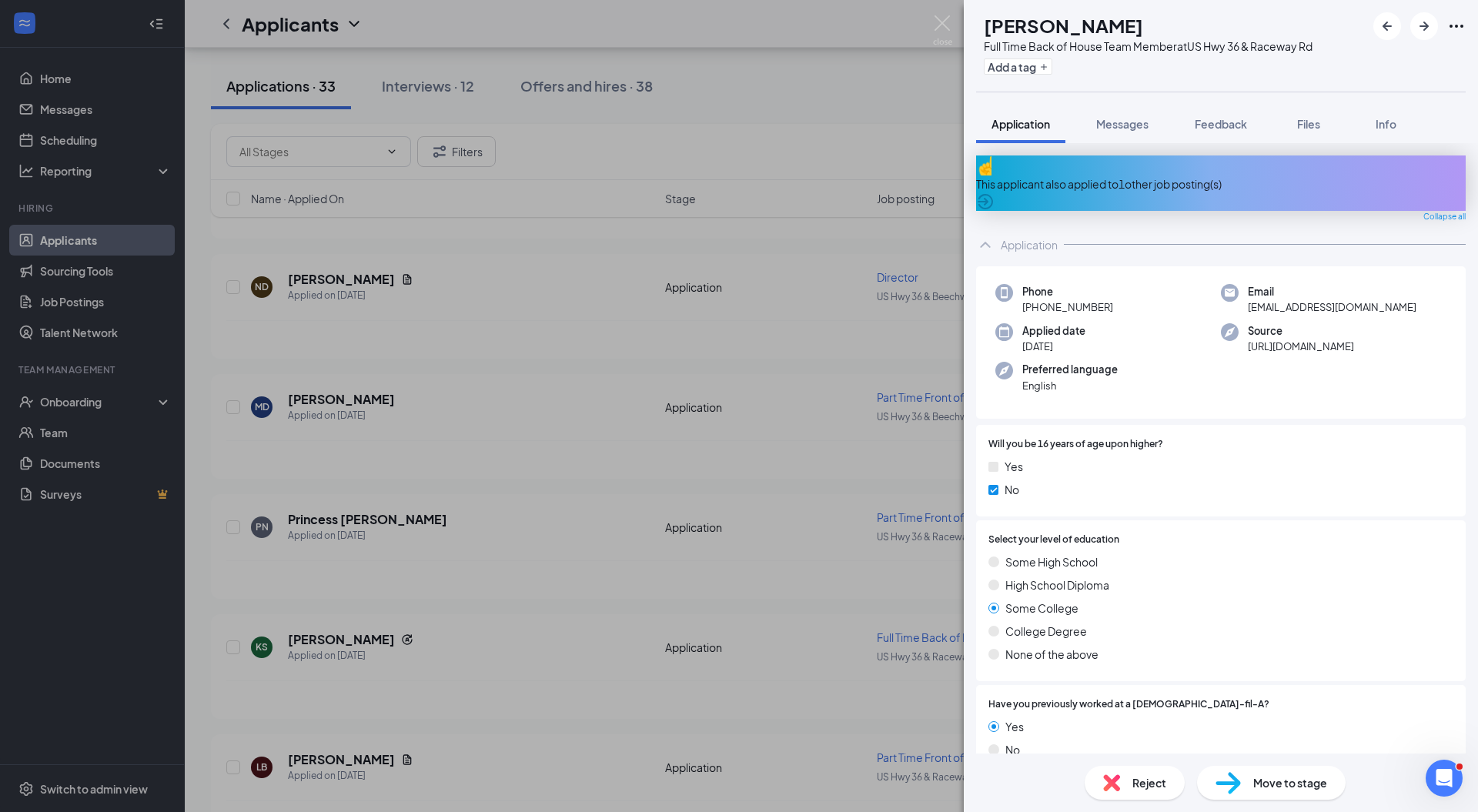
click at [993, 194] on icon "ArrowCircle" at bounding box center [985, 201] width 15 height 15
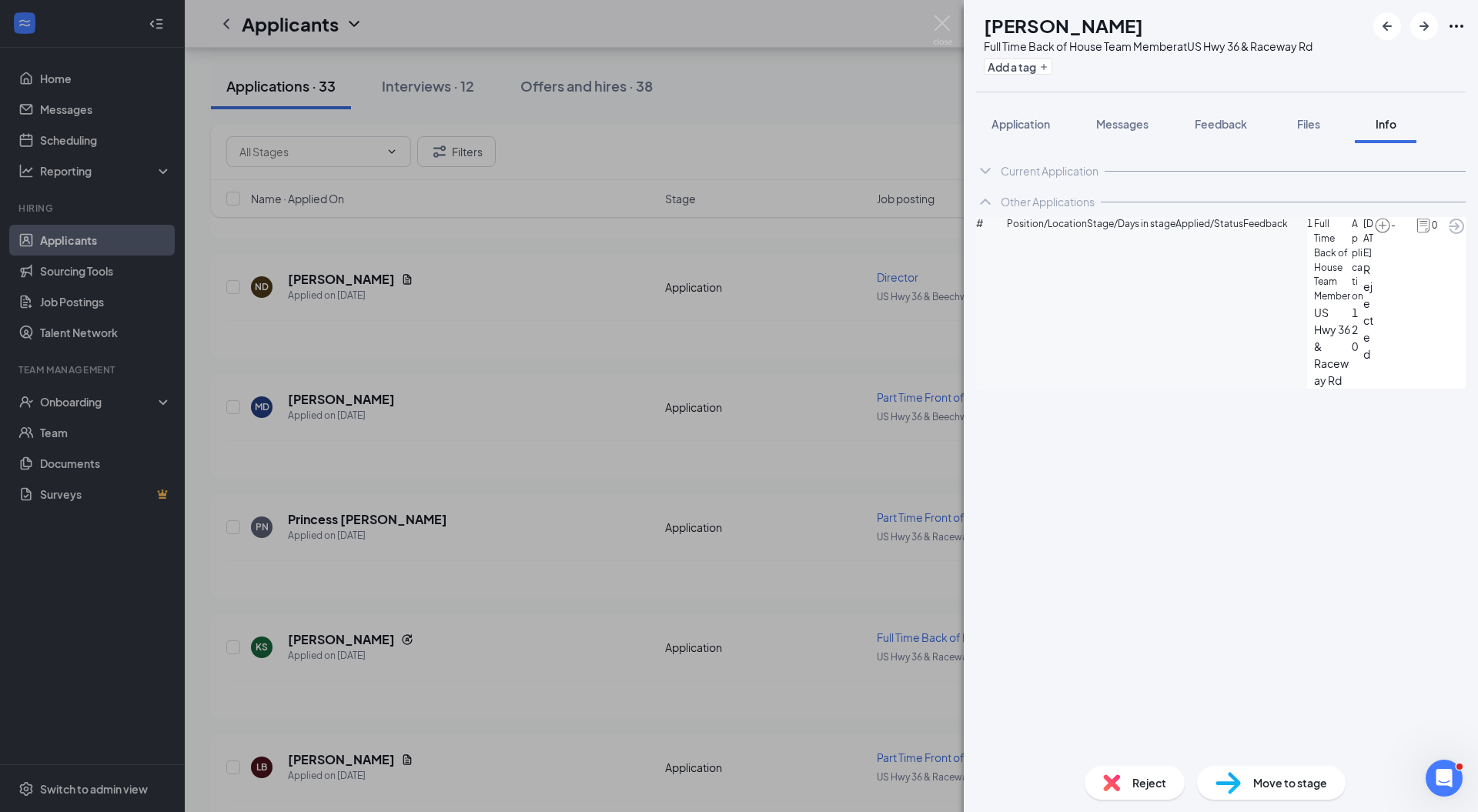
click at [1023, 122] on span "Application" at bounding box center [1021, 124] width 58 height 14
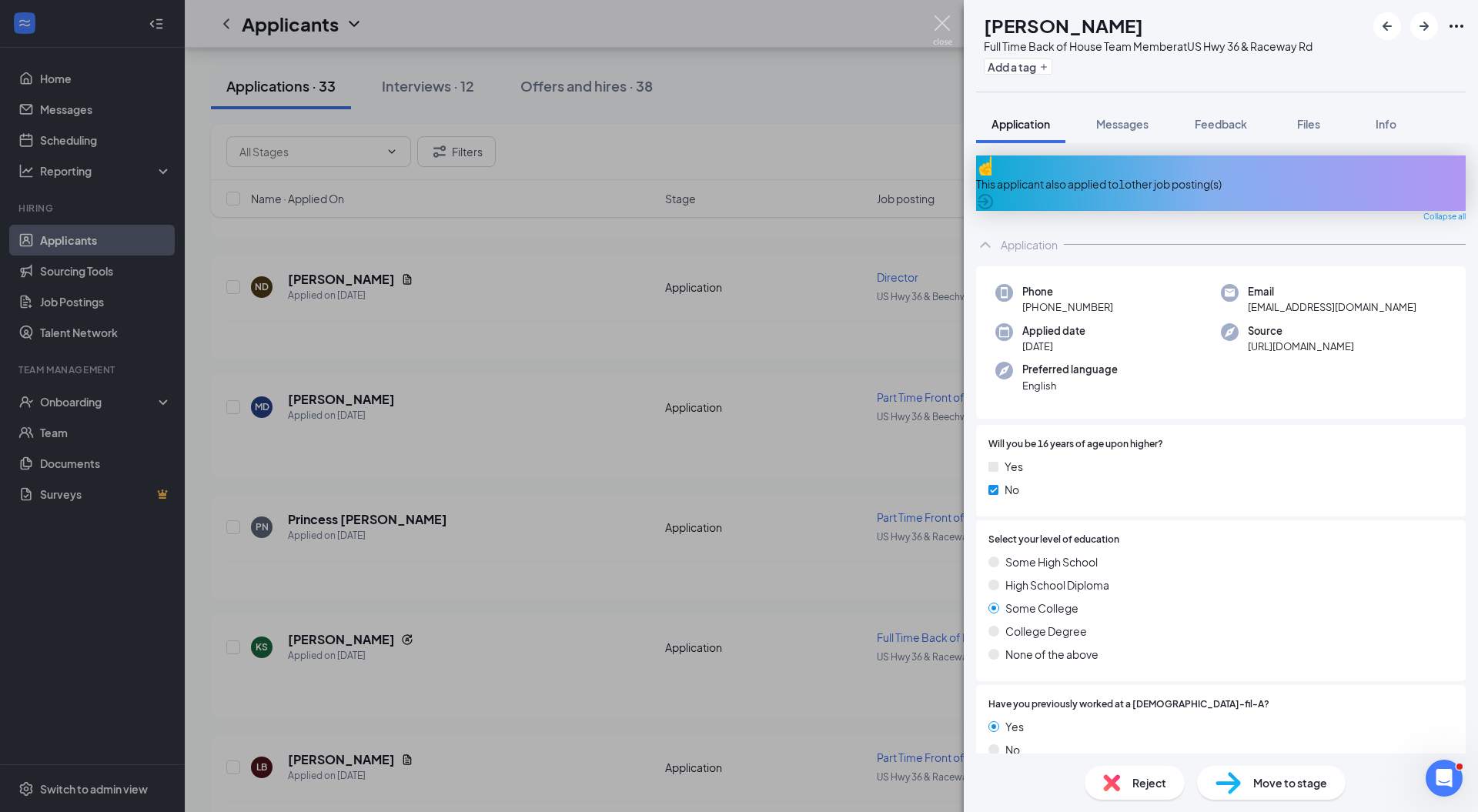
click at [937, 20] on img at bounding box center [942, 30] width 19 height 30
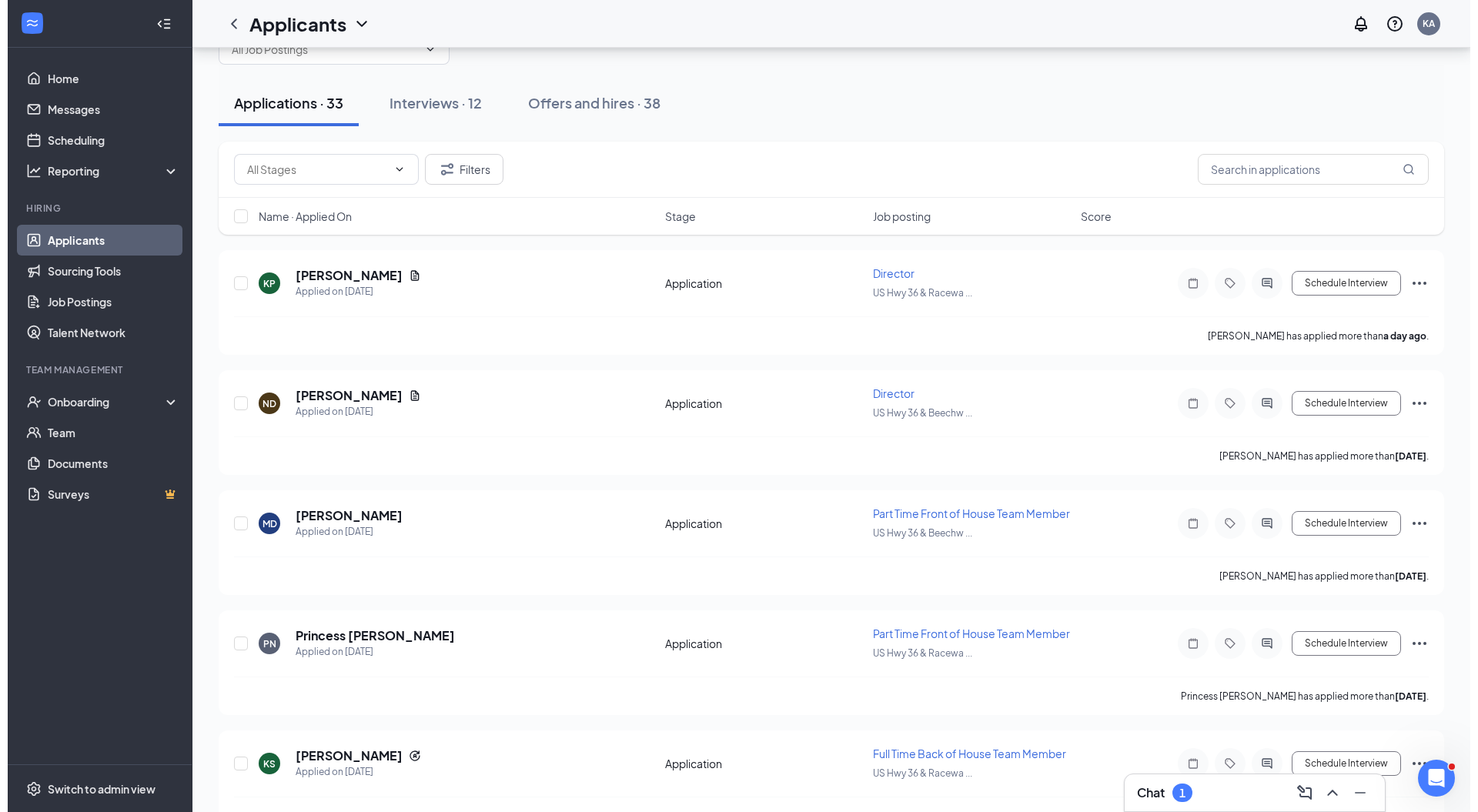
scroll to position [66, 0]
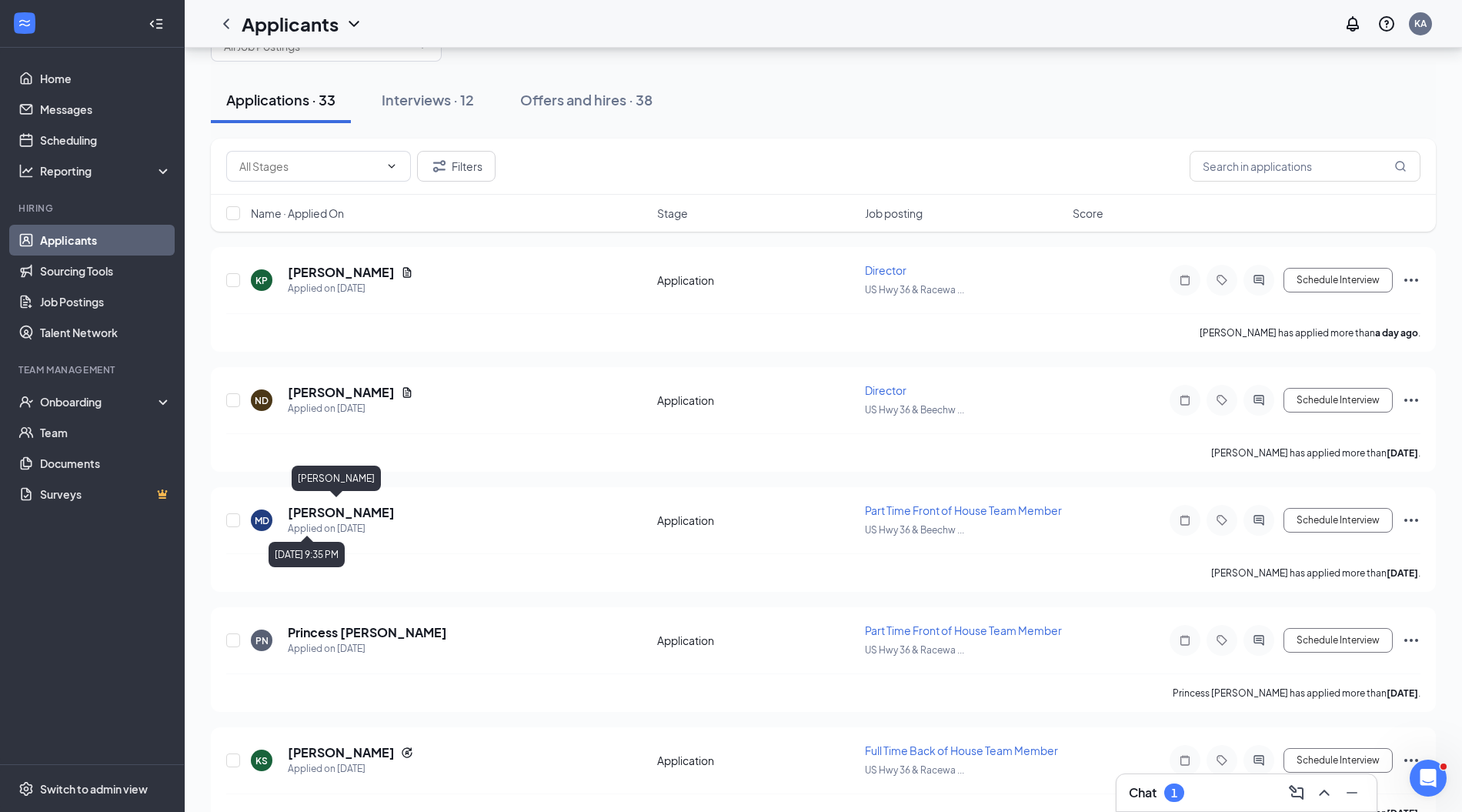
click at [323, 513] on h5 "[PERSON_NAME]" at bounding box center [342, 512] width 107 height 17
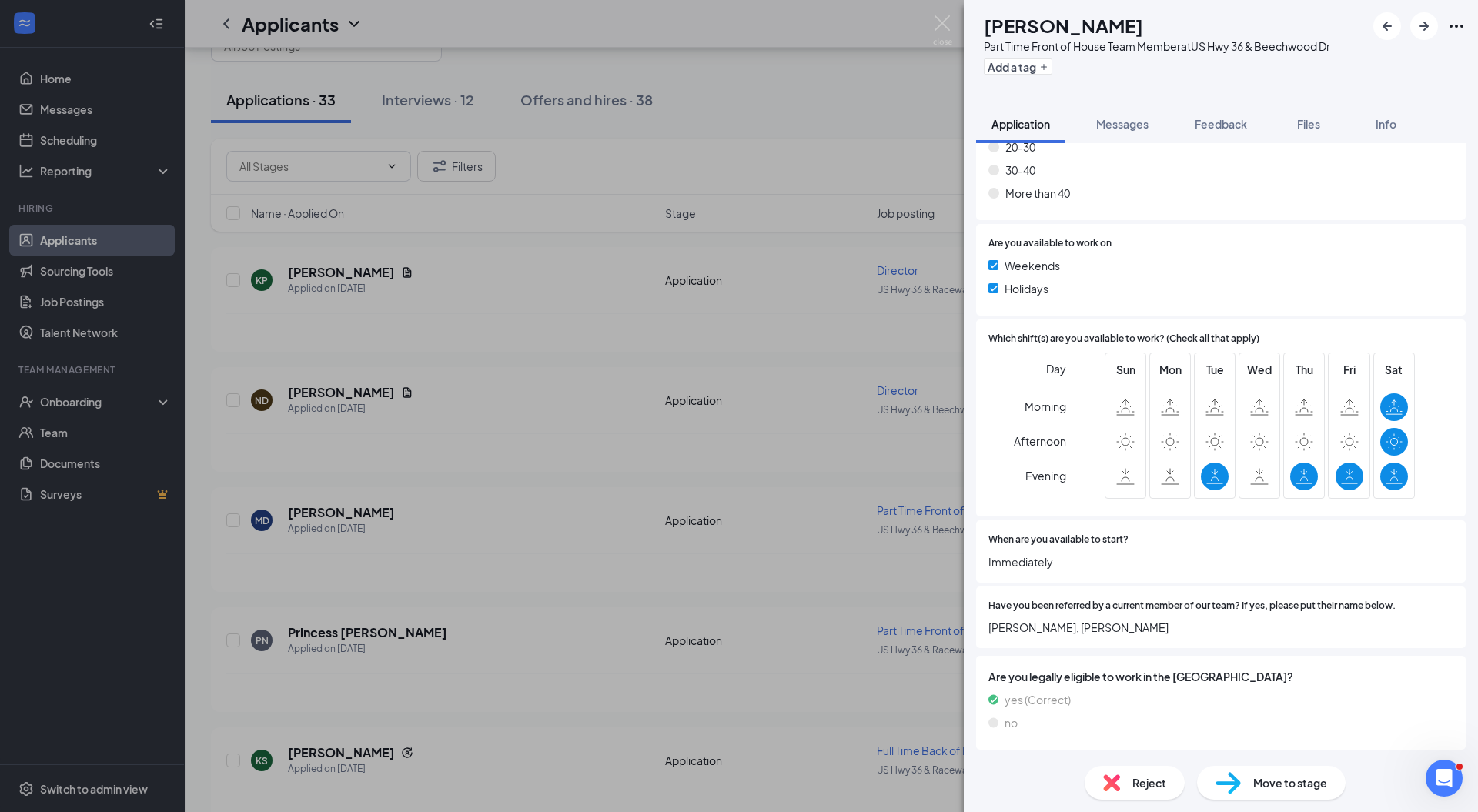
scroll to position [1041, 0]
click at [1236, 786] on img at bounding box center [1228, 783] width 25 height 23
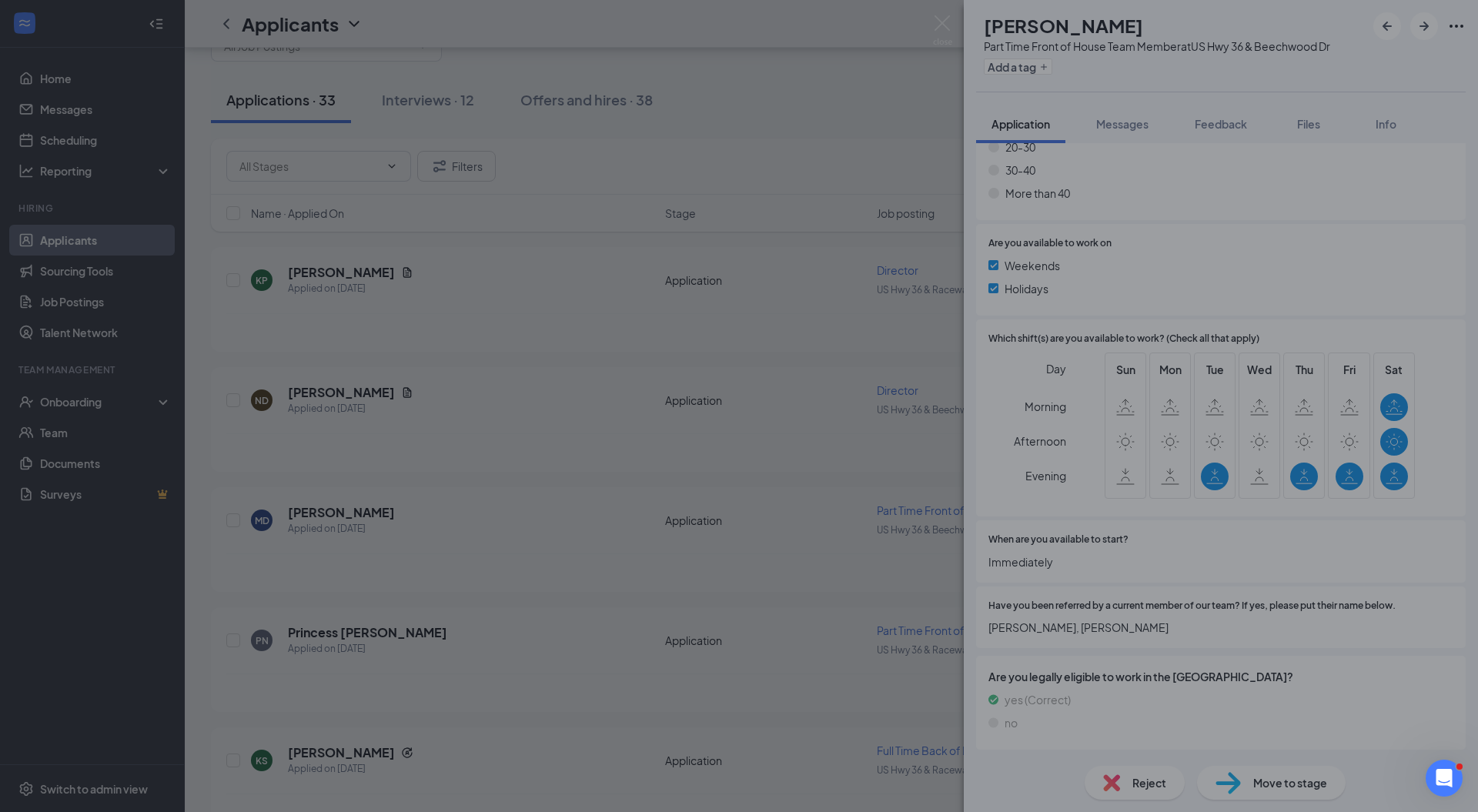
scroll to position [1035, 0]
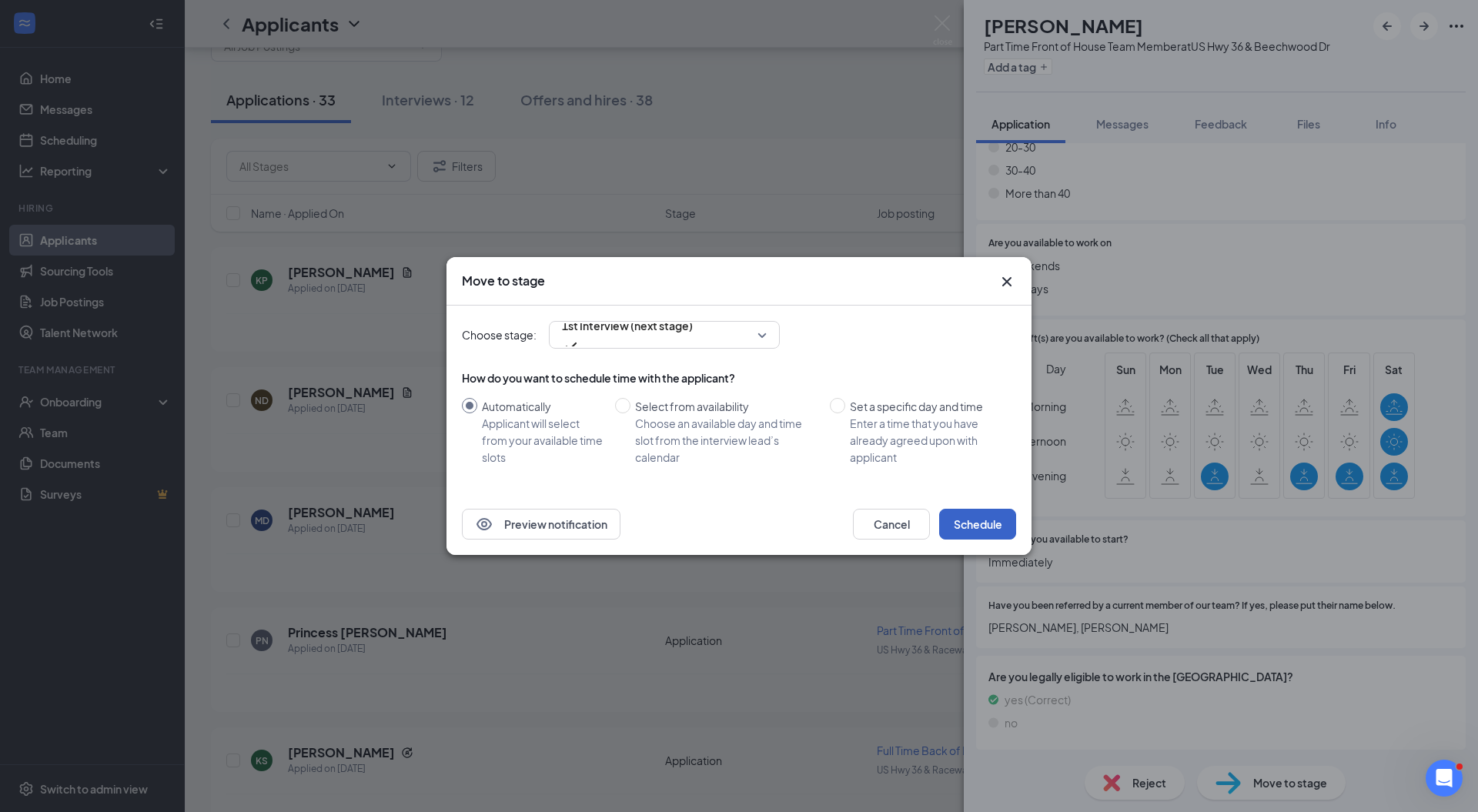
click at [980, 520] on button "Schedule" at bounding box center [978, 524] width 77 height 31
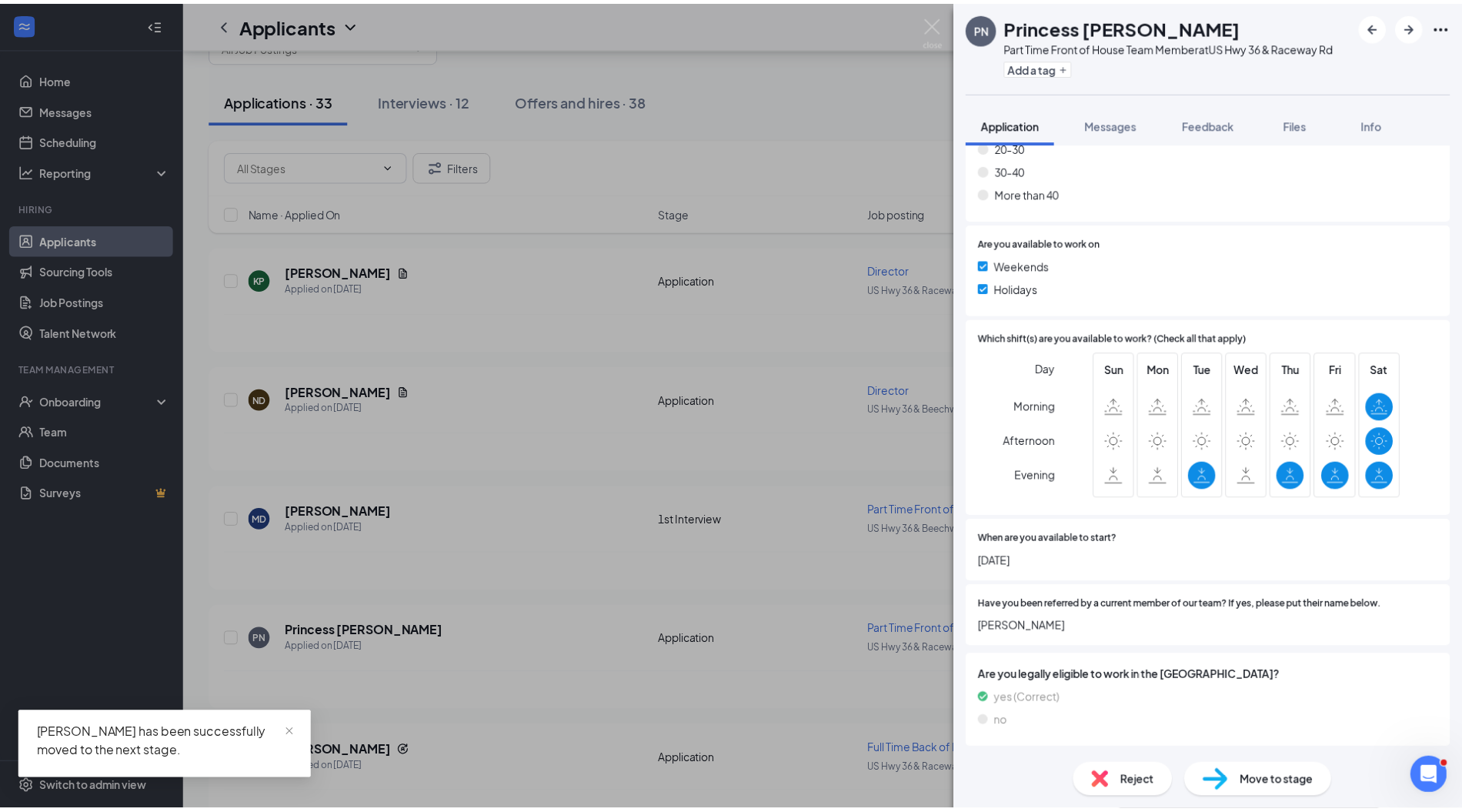
scroll to position [1009, 0]
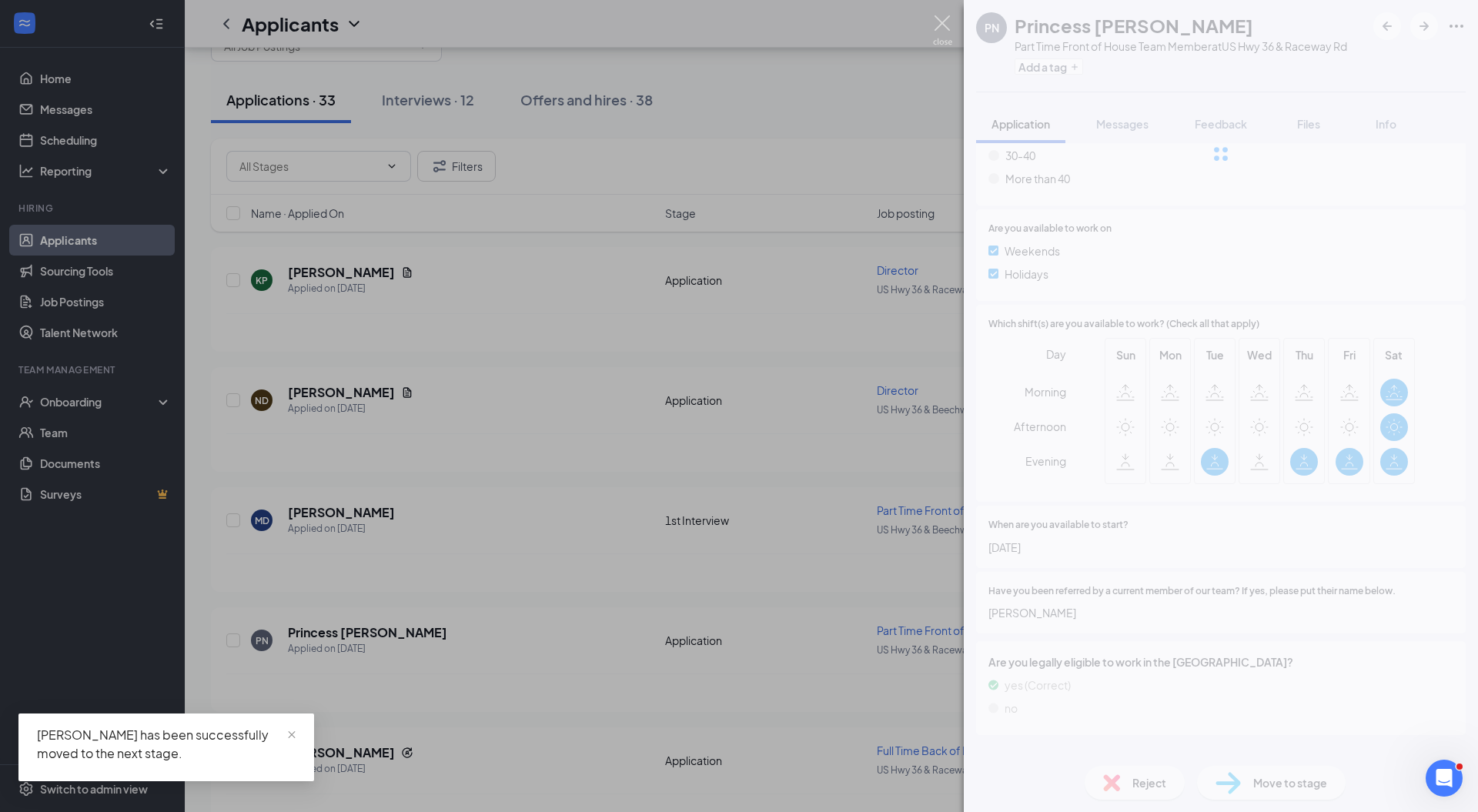
click at [942, 14] on div "PN Princess [PERSON_NAME] Part Time Front of House Team Member at US Hwy 36 & R…" at bounding box center [739, 406] width 1478 height 812
